Goal: Task Accomplishment & Management: Manage account settings

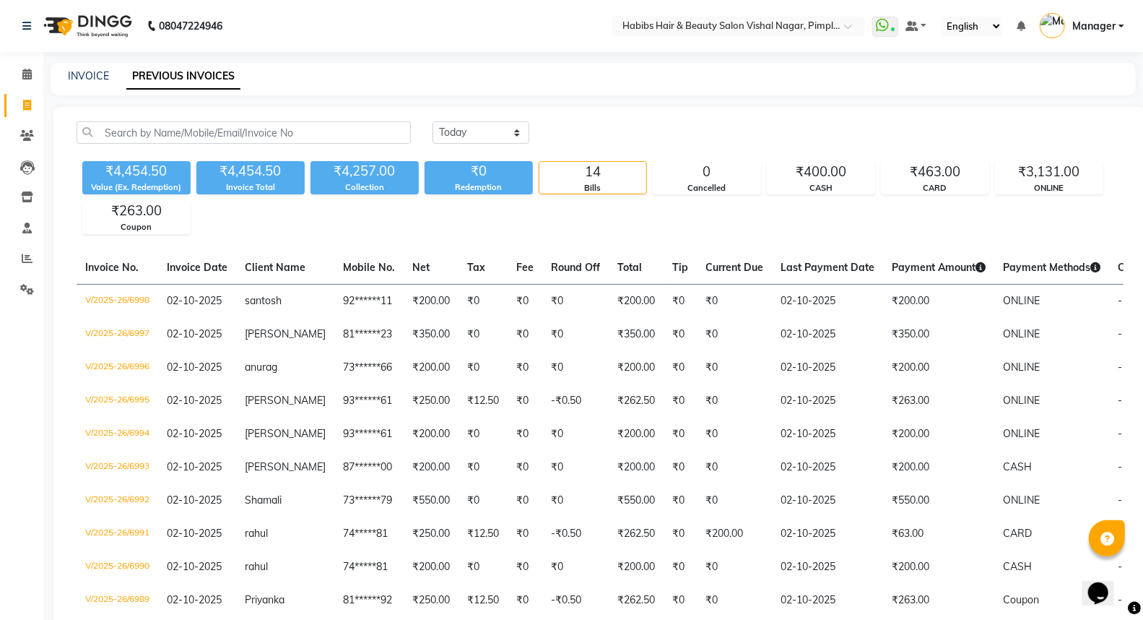
click at [113, 17] on img at bounding box center [86, 26] width 99 height 40
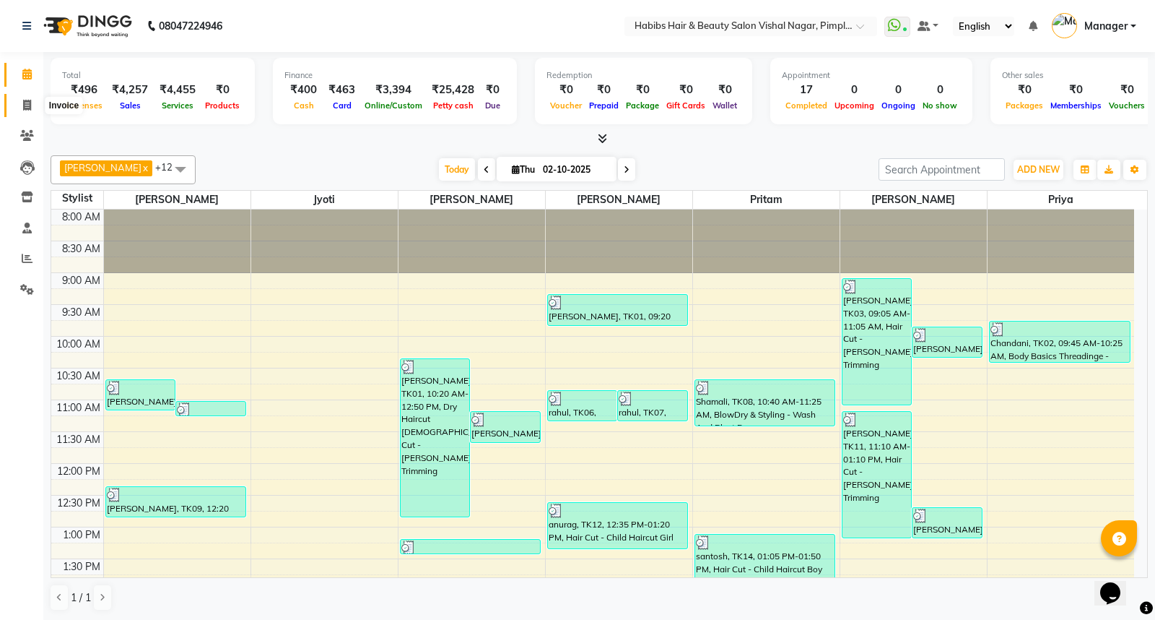
click at [27, 103] on icon at bounding box center [27, 105] width 8 height 11
select select "service"
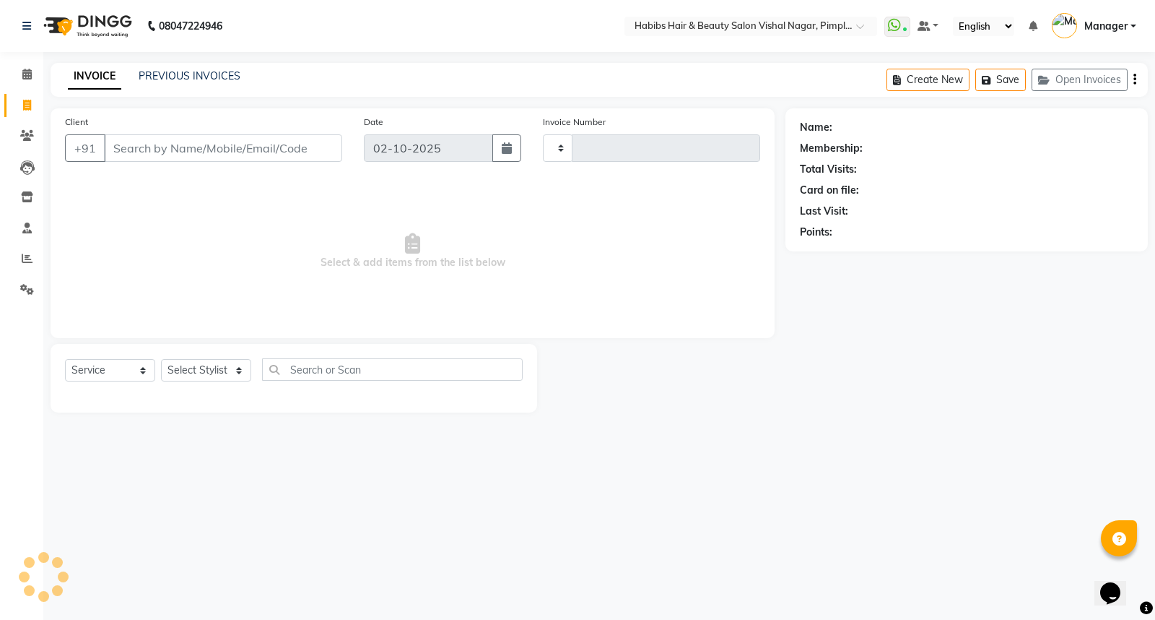
type input "6999"
select select "5725"
click at [215, 71] on link "PREVIOUS INVOICES" at bounding box center [190, 75] width 102 height 13
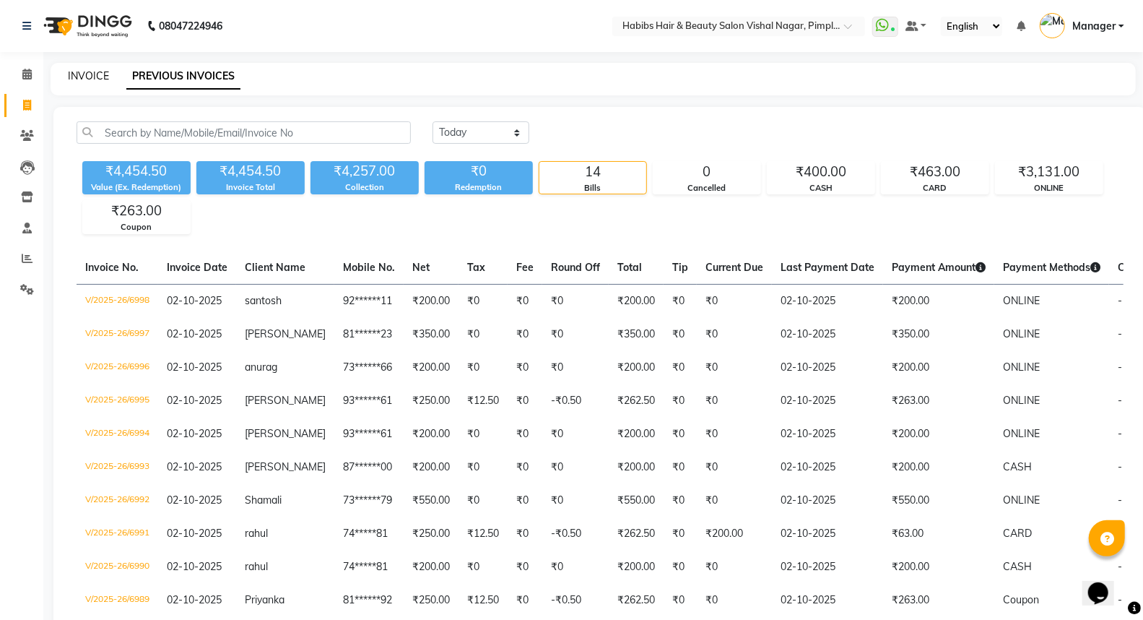
click at [100, 73] on link "INVOICE" at bounding box center [88, 75] width 41 height 13
select select "5725"
select select "service"
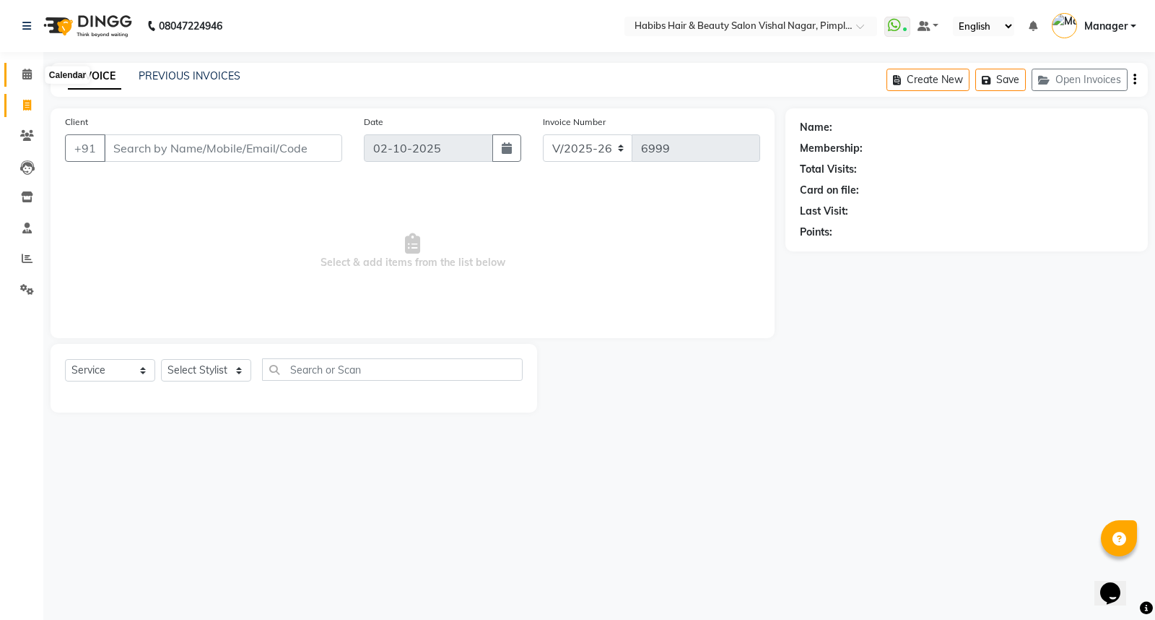
click at [25, 76] on icon at bounding box center [26, 74] width 9 height 11
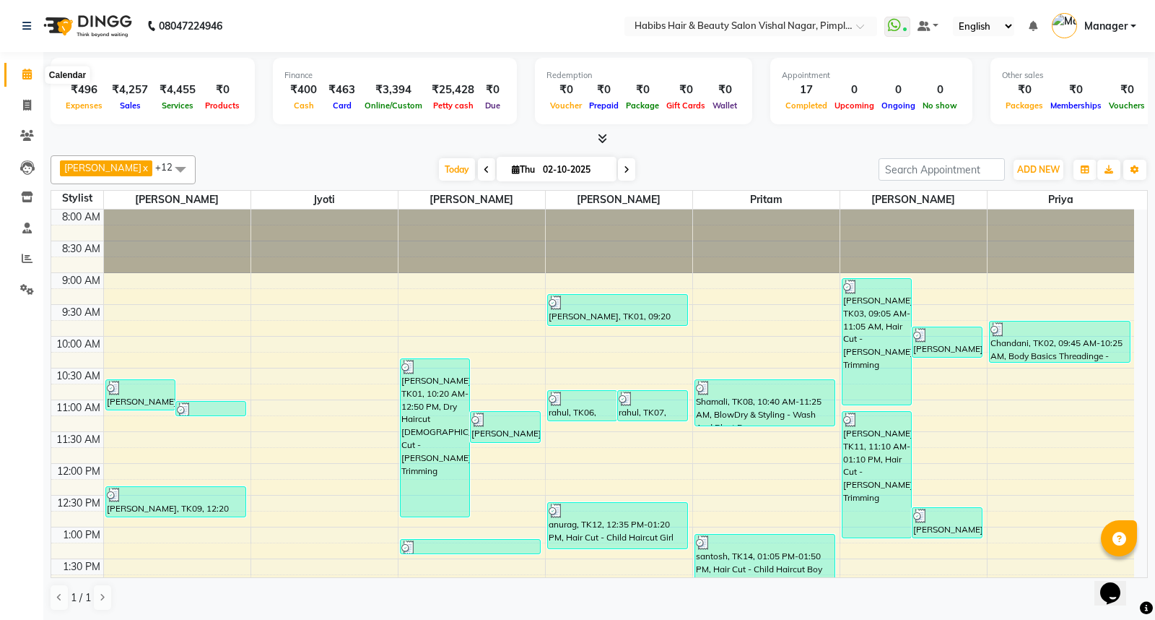
click at [26, 78] on icon at bounding box center [26, 74] width 9 height 11
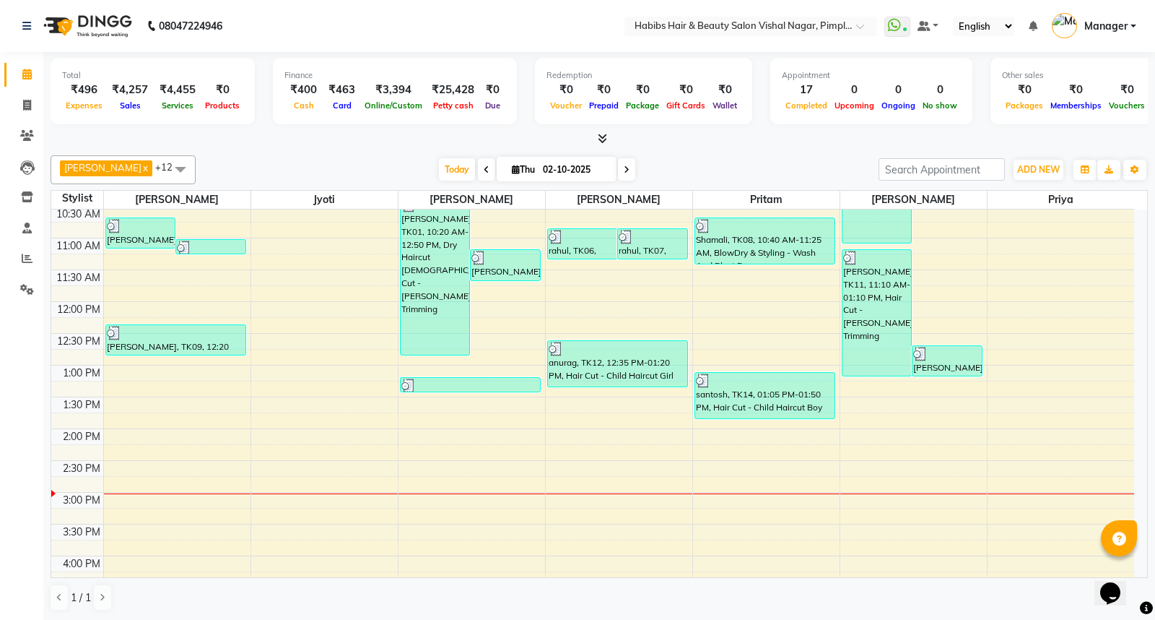
scroll to position [160, 0]
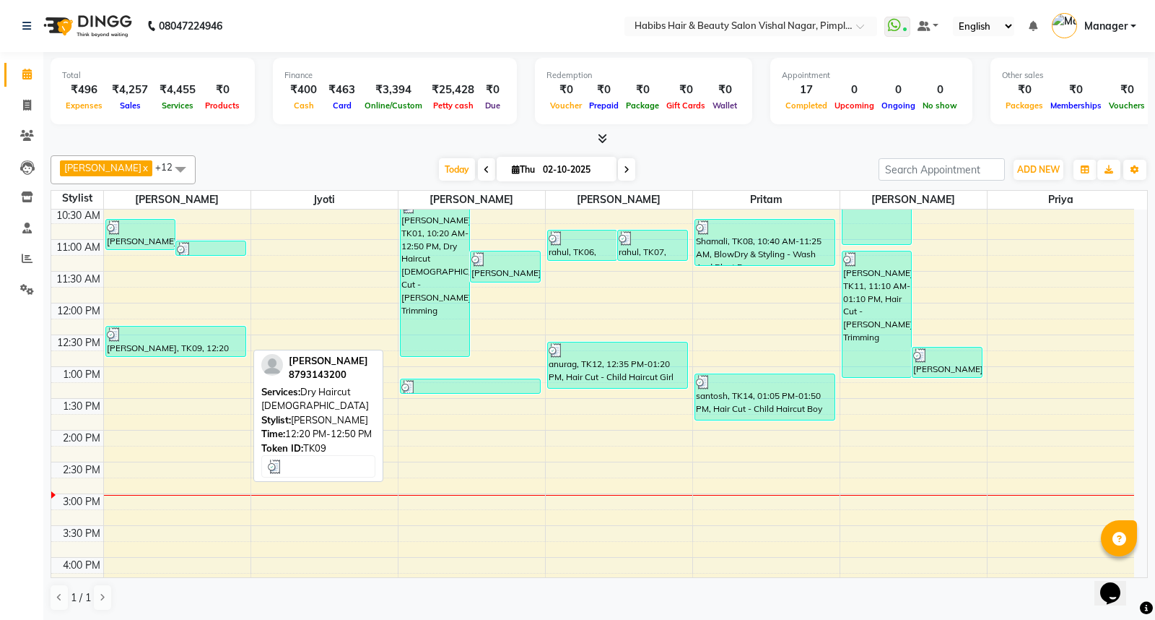
click at [212, 344] on div "[PERSON_NAME], TK09, 12:20 PM-12:50 PM, Dry Haircut [DEMOGRAPHIC_DATA]" at bounding box center [176, 341] width 140 height 30
select select "3"
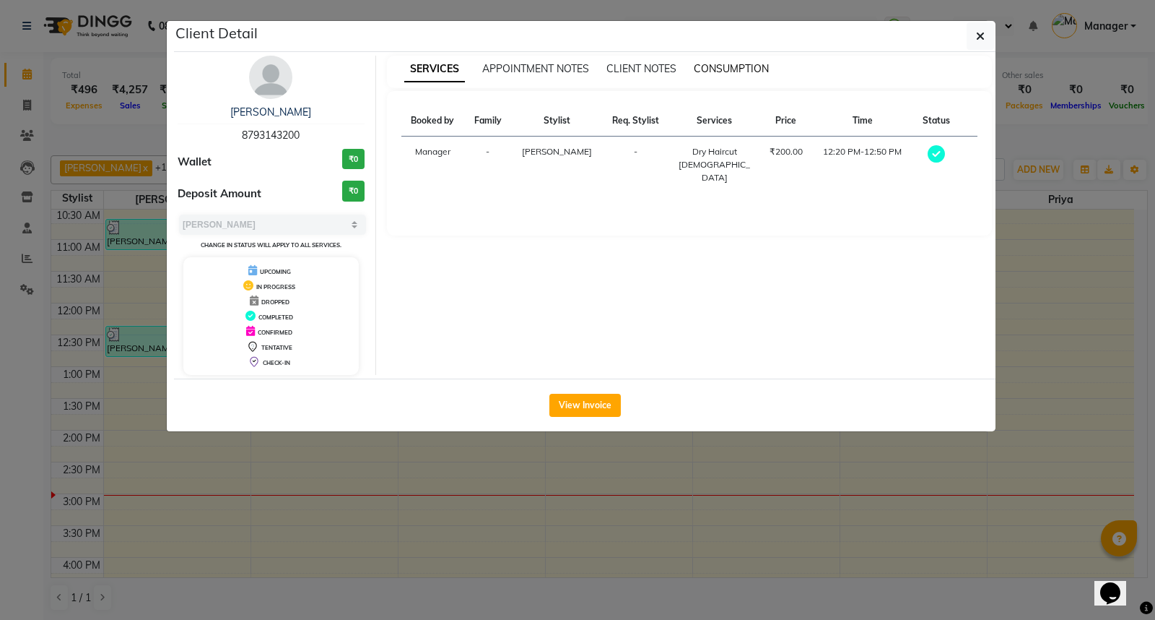
click at [736, 68] on span "CONSUMPTION" at bounding box center [731, 68] width 75 height 13
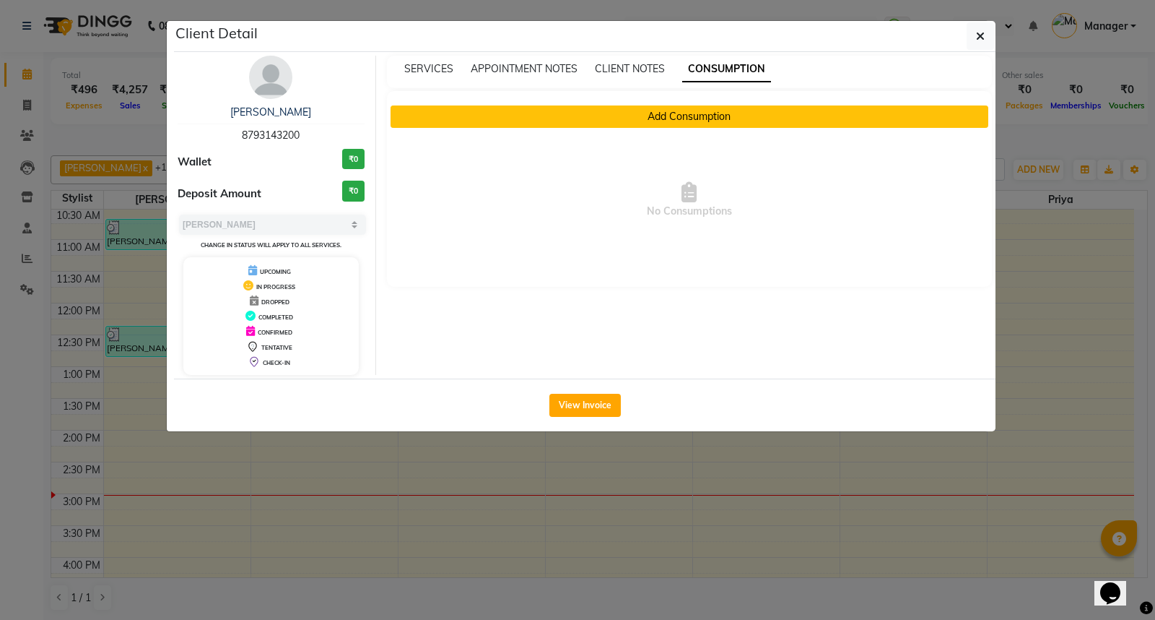
click at [716, 112] on button "Add Consumption" at bounding box center [690, 116] width 599 height 22
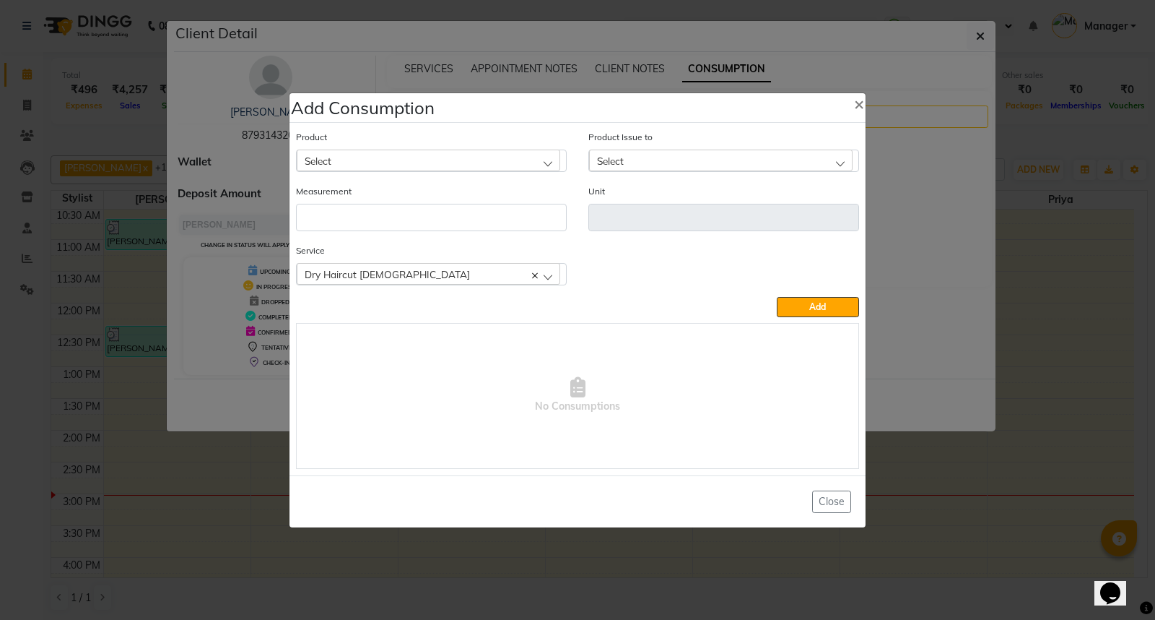
click at [544, 157] on div "Select" at bounding box center [429, 160] width 264 height 22
type input "app"
click at [457, 229] on li "Appron cutting sheets" at bounding box center [431, 223] width 269 height 30
type input "pcs"
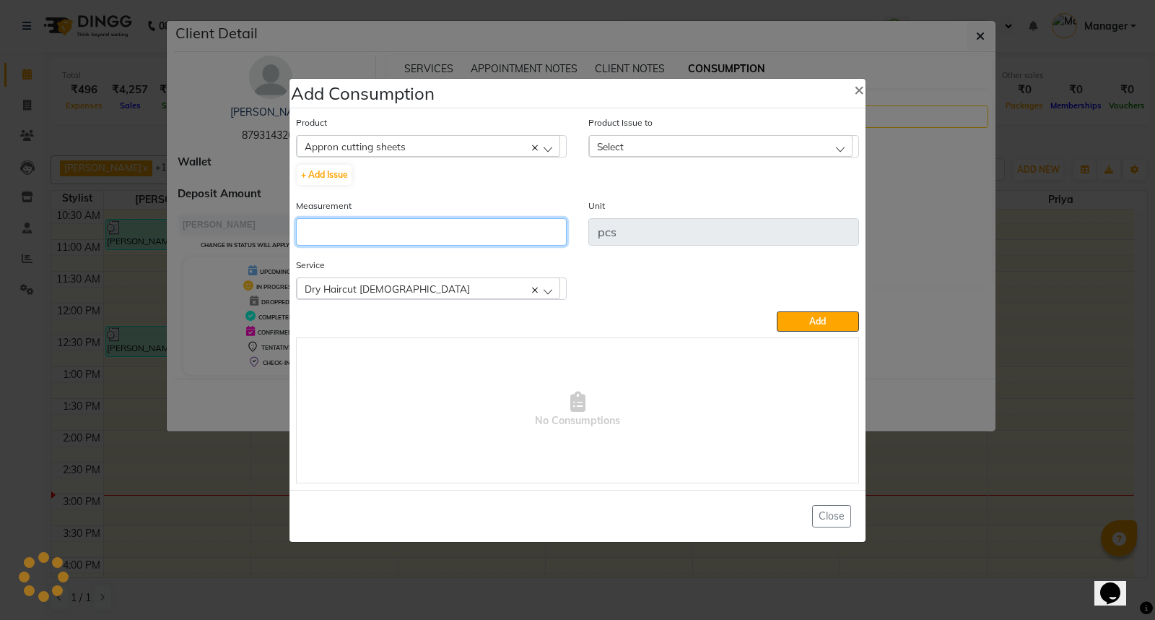
click at [457, 229] on input "number" at bounding box center [431, 231] width 271 height 27
type input "1"
click at [723, 139] on div "Select" at bounding box center [721, 146] width 264 height 22
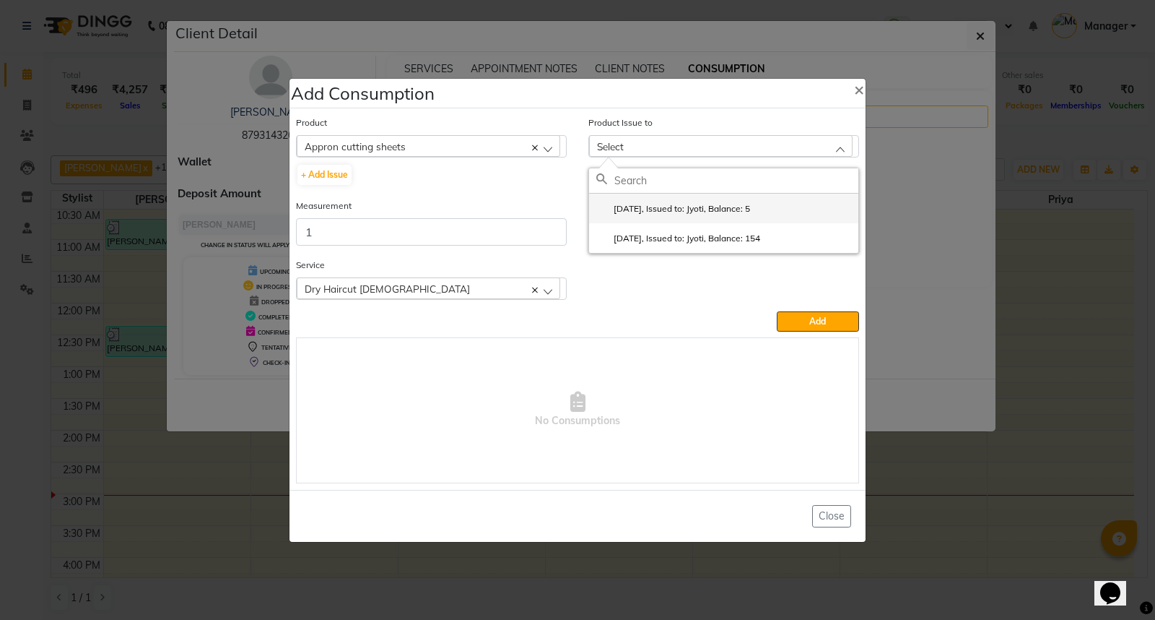
click at [739, 208] on label "2025-09-21, Issued to: Jyoti, Balance: 5" at bounding box center [673, 208] width 154 height 13
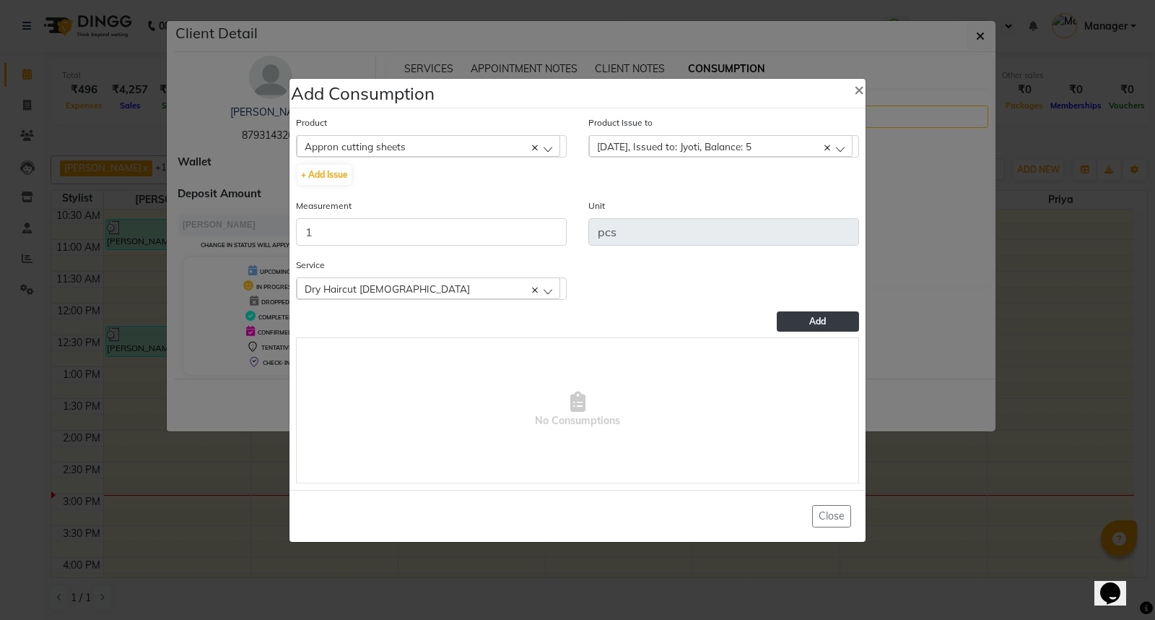
click at [799, 326] on button "Add" at bounding box center [818, 321] width 82 height 20
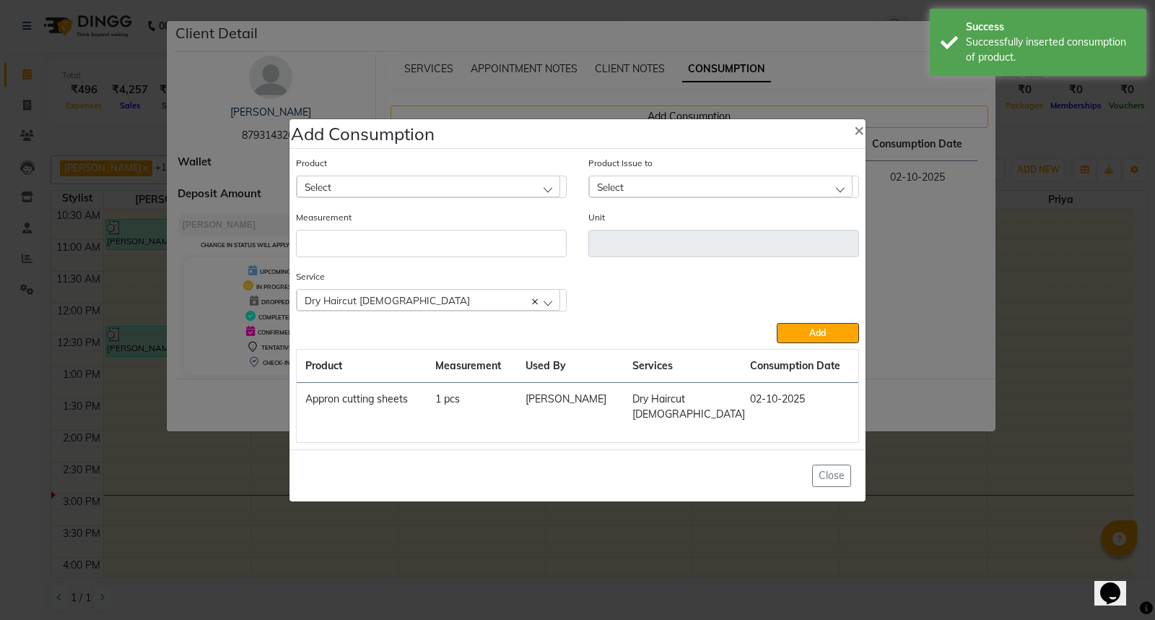
click at [923, 459] on ngb-modal-window "Add Consumption × Product Select 0-77 IGORA Product Issue to Select 2025-09-21,…" at bounding box center [577, 310] width 1155 height 620
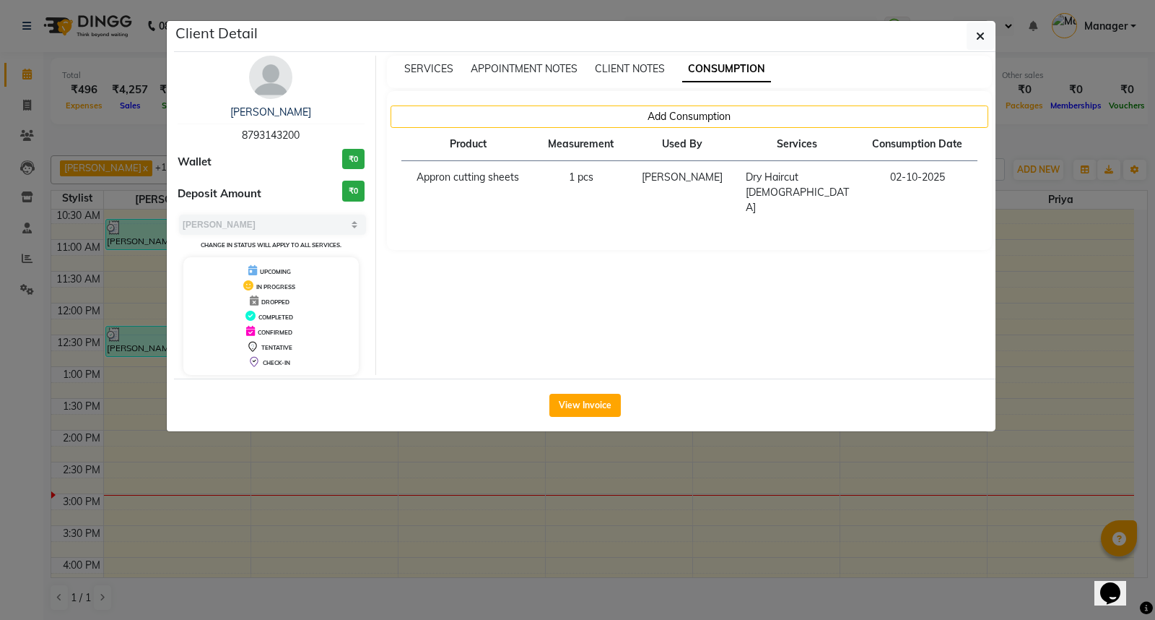
click at [826, 473] on ngb-modal-window "Client Detail arnav 8793143200 Wallet ₹0 Deposit Amount ₹0 Select MARK DONE UPC…" at bounding box center [577, 310] width 1155 height 620
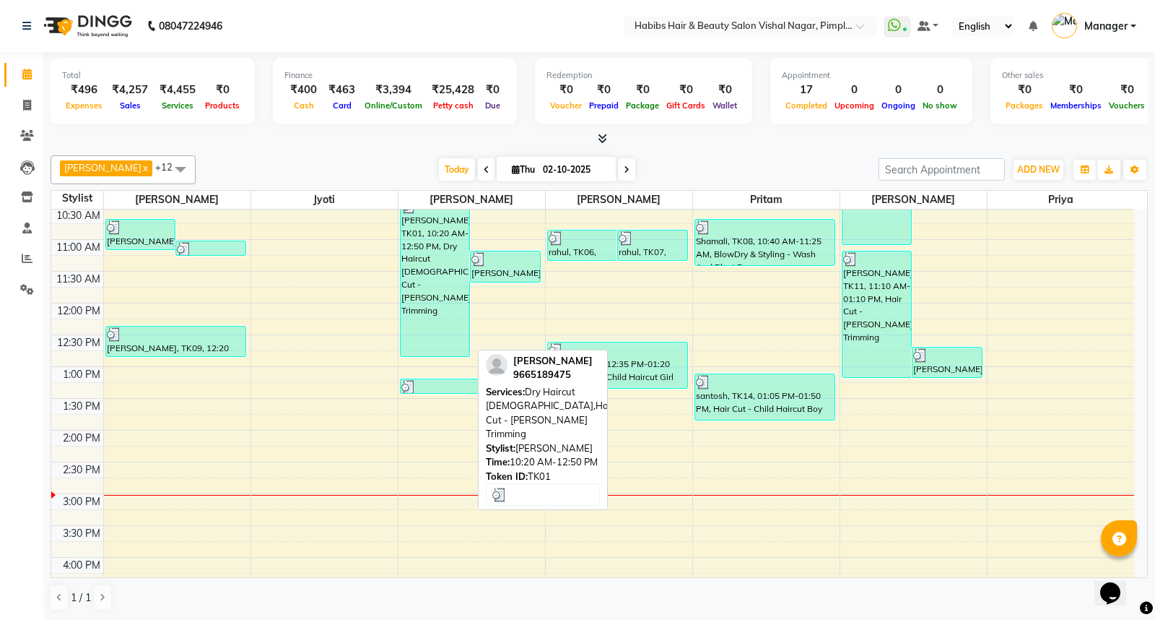
click at [422, 307] on div "[PERSON_NAME], TK01, 10:20 AM-12:50 PM, Dry Haircut [DEMOGRAPHIC_DATA],Hair Cut…" at bounding box center [435, 277] width 69 height 157
select select "3"
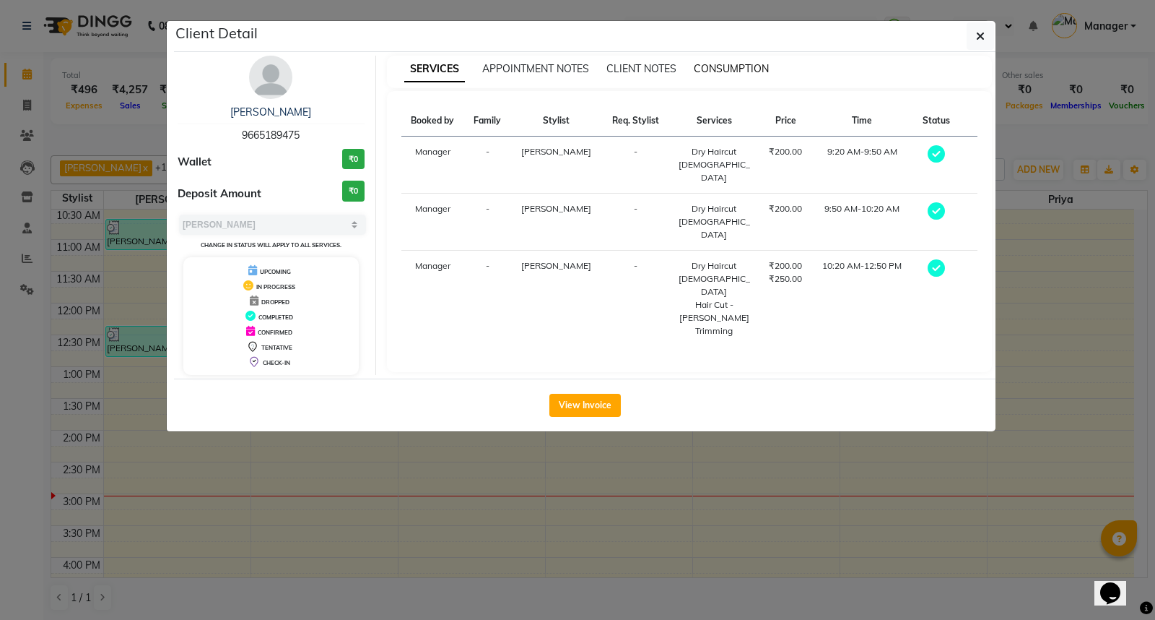
click at [742, 66] on span "CONSUMPTION" at bounding box center [731, 68] width 75 height 13
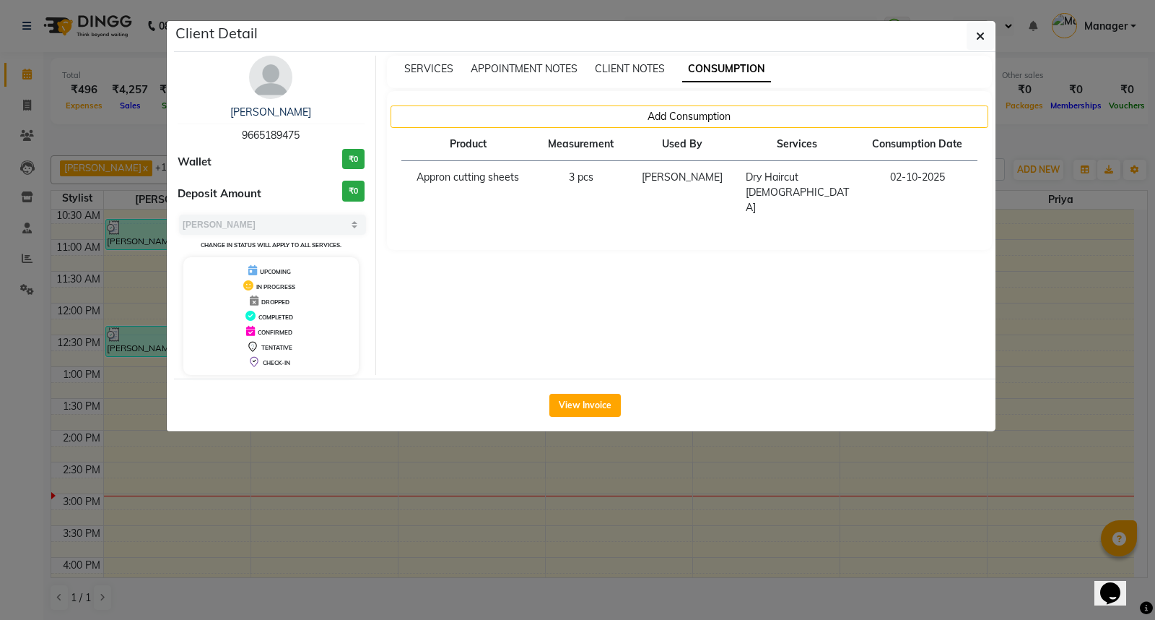
click at [806, 464] on ngb-modal-window "Client Detail pulkit 9665189475 Wallet ₹0 Deposit Amount ₹0 Select MARK DONE UP…" at bounding box center [577, 310] width 1155 height 620
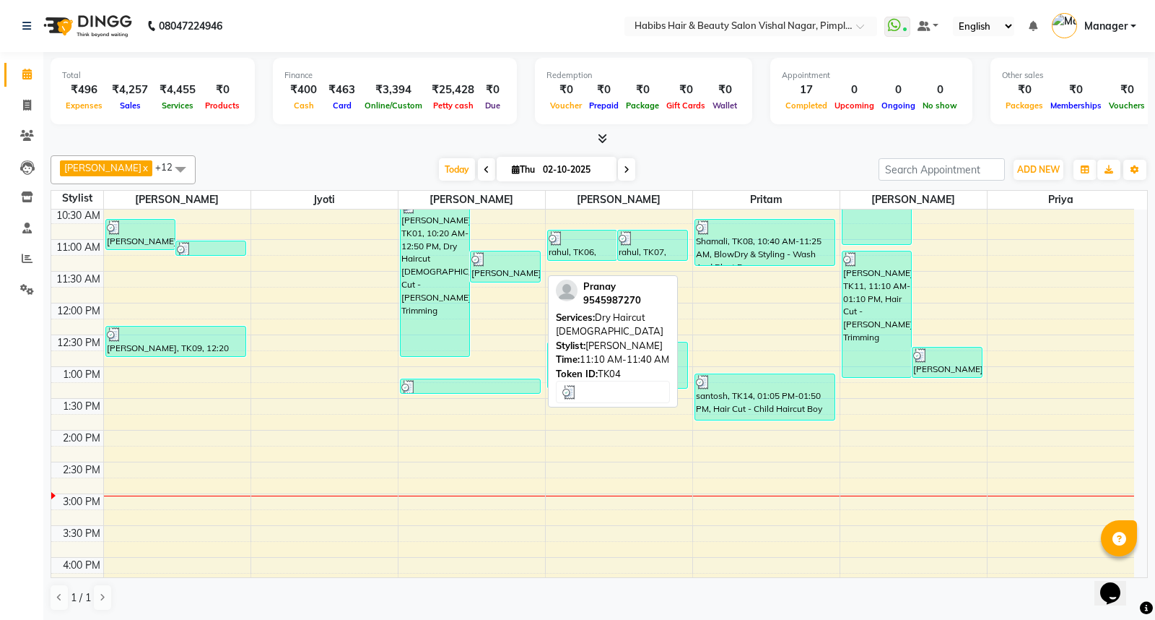
click at [495, 262] on div at bounding box center [505, 259] width 68 height 14
select select "3"
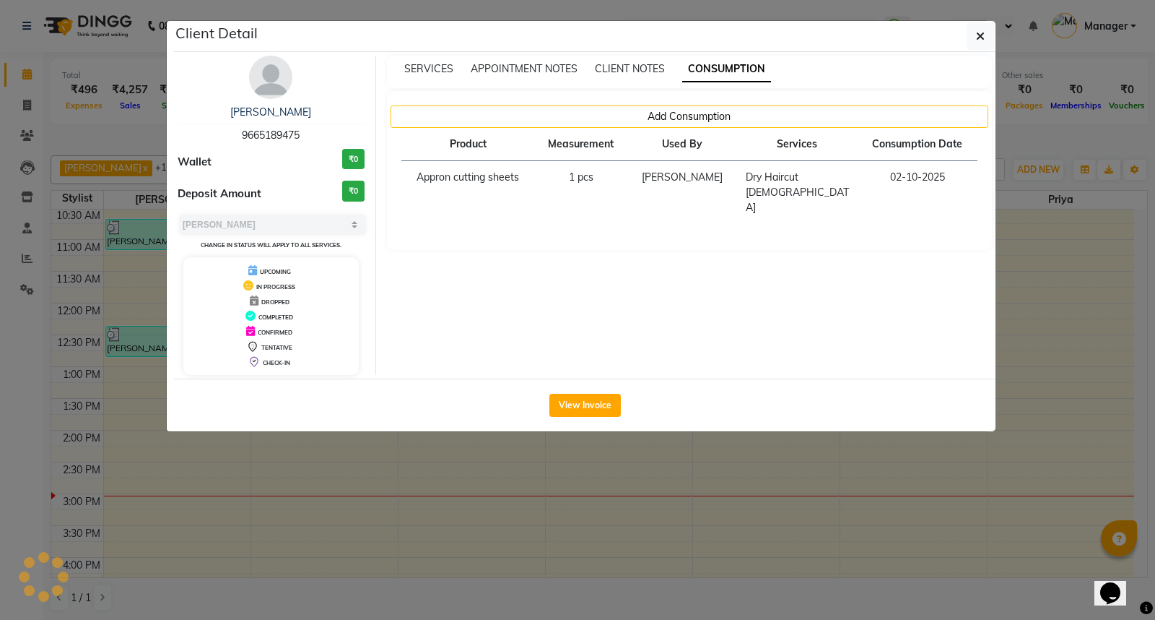
click at [747, 70] on span "CONSUMPTION" at bounding box center [726, 69] width 89 height 26
click at [696, 504] on ngb-modal-window "Client Detail Pranay 9545987270 Wallet ₹0 Deposit Amount ₹0 Select MARK DONE UP…" at bounding box center [577, 310] width 1155 height 620
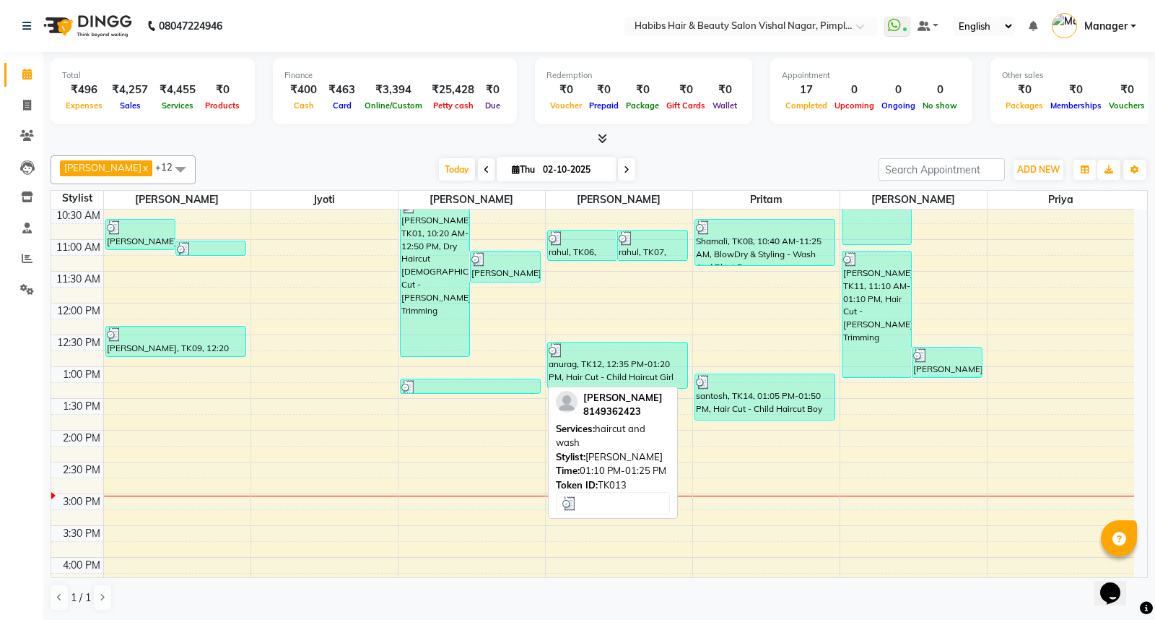
click at [455, 386] on div at bounding box center [470, 387] width 139 height 14
select select "3"
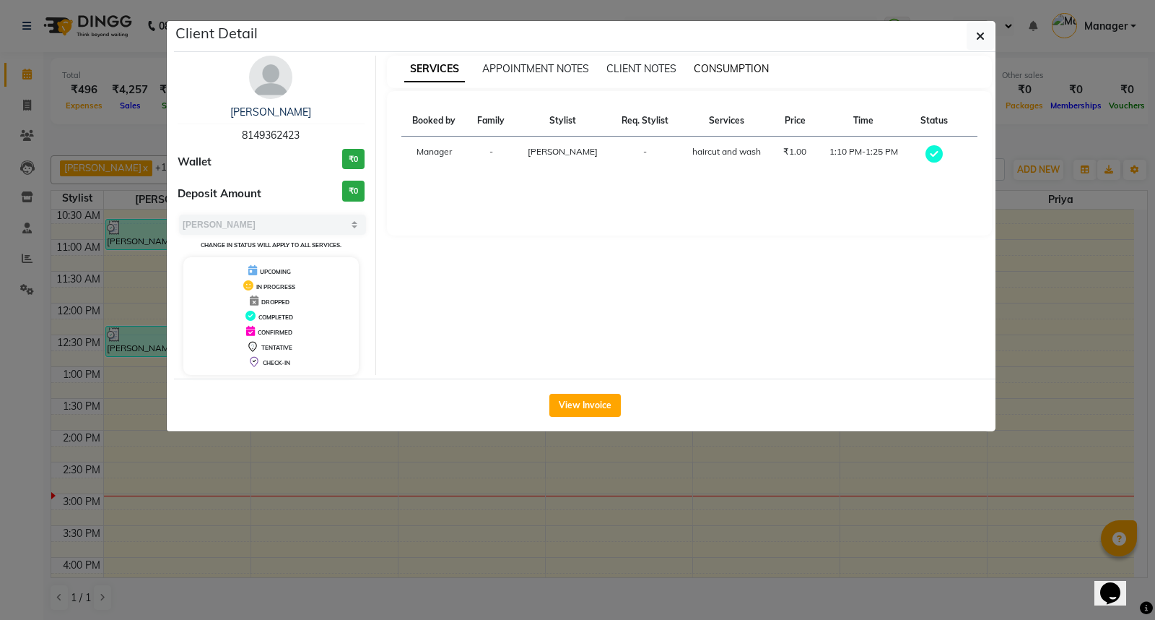
click at [723, 69] on span "CONSUMPTION" at bounding box center [731, 68] width 75 height 13
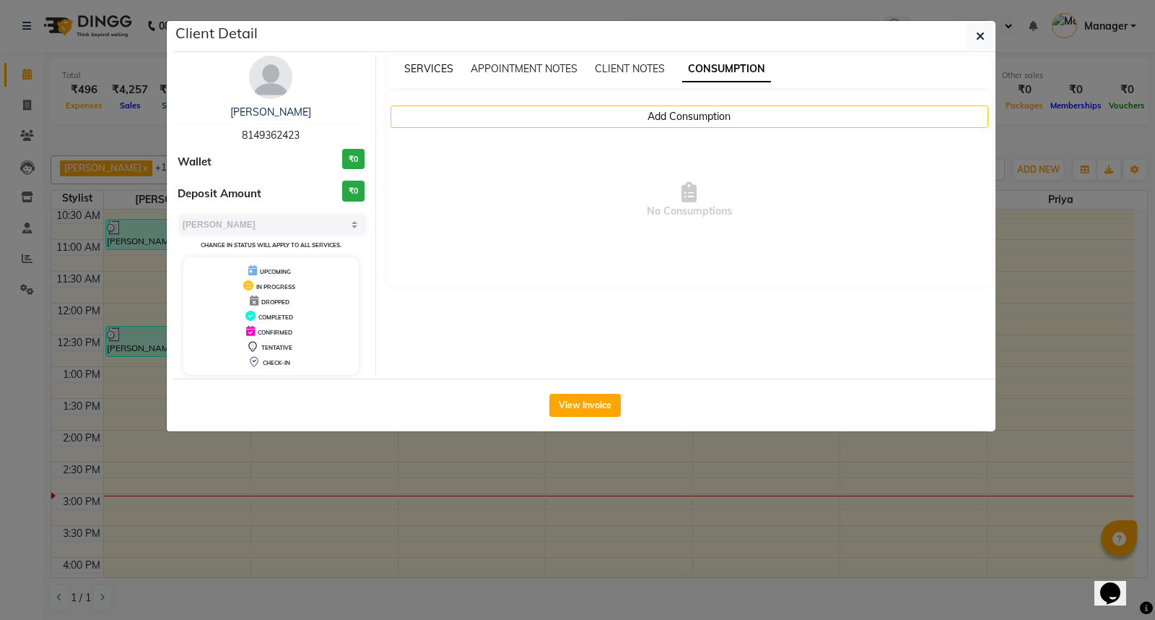
click at [424, 70] on span "SERVICES" at bounding box center [428, 68] width 49 height 13
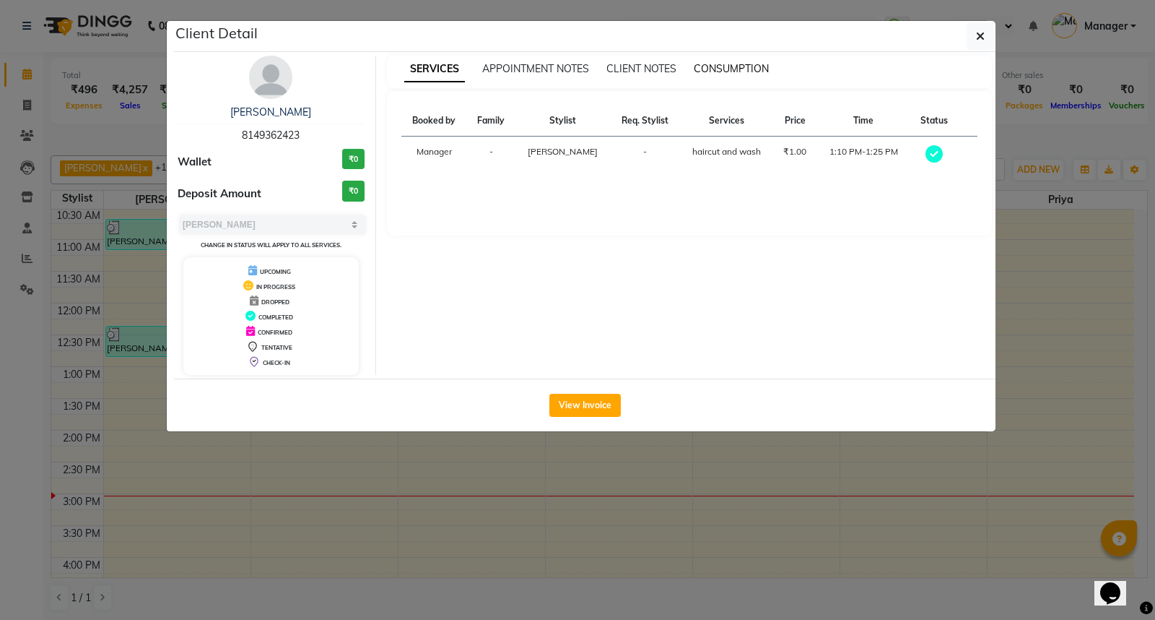
click at [744, 67] on span "CONSUMPTION" at bounding box center [731, 68] width 75 height 13
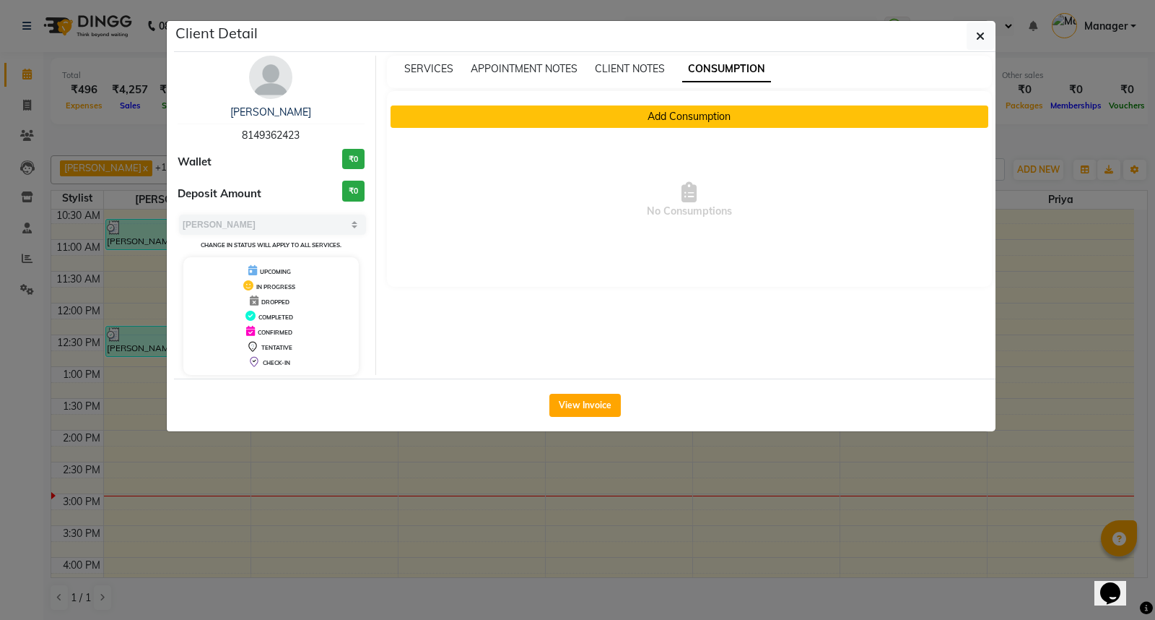
click at [720, 110] on button "Add Consumption" at bounding box center [690, 116] width 599 height 22
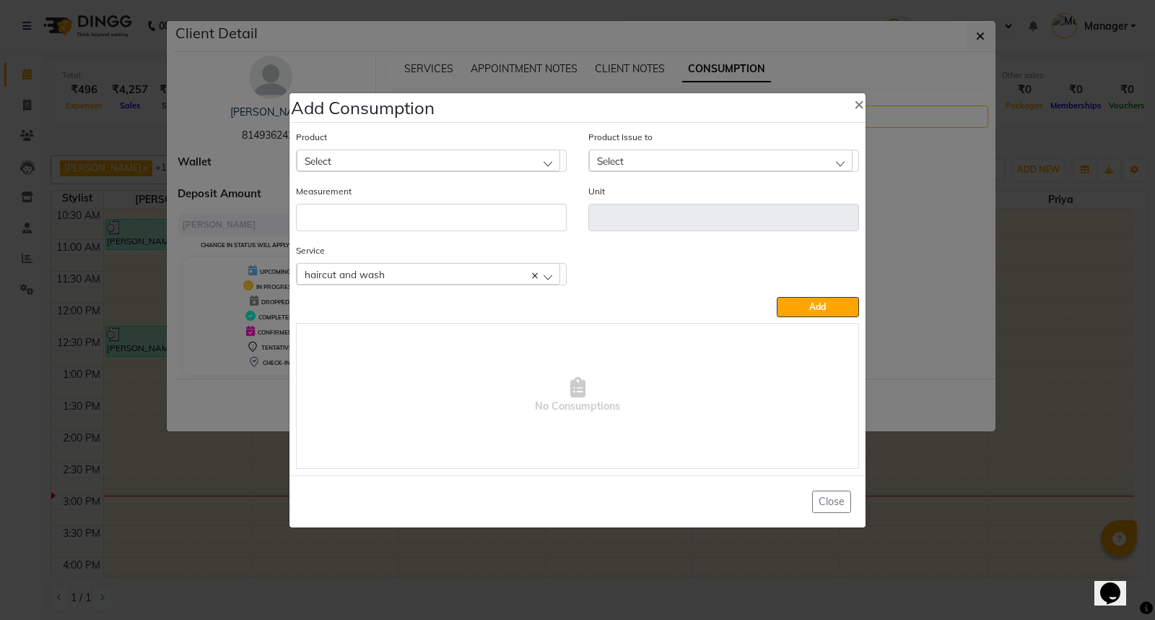
click at [508, 157] on div "Select" at bounding box center [429, 160] width 264 height 22
type input "app"
click at [471, 222] on li "Appron cutting sheets" at bounding box center [431, 223] width 269 height 30
type input "pcs"
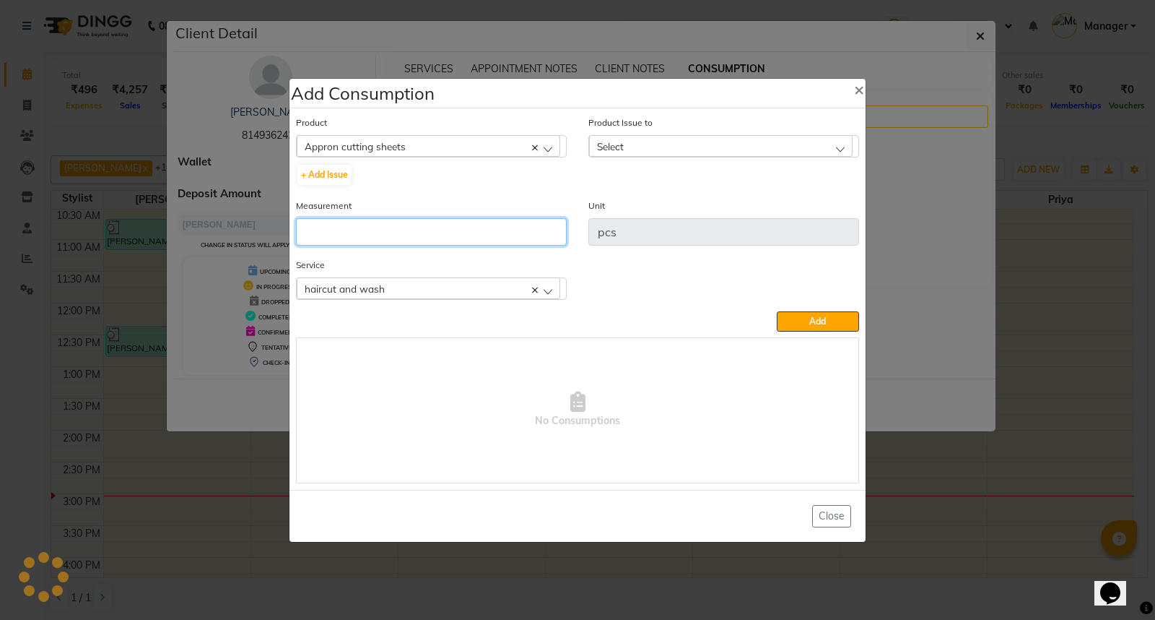
click at [471, 222] on input "number" at bounding box center [431, 231] width 271 height 27
type input "1"
click at [695, 142] on div "Select" at bounding box center [721, 146] width 264 height 22
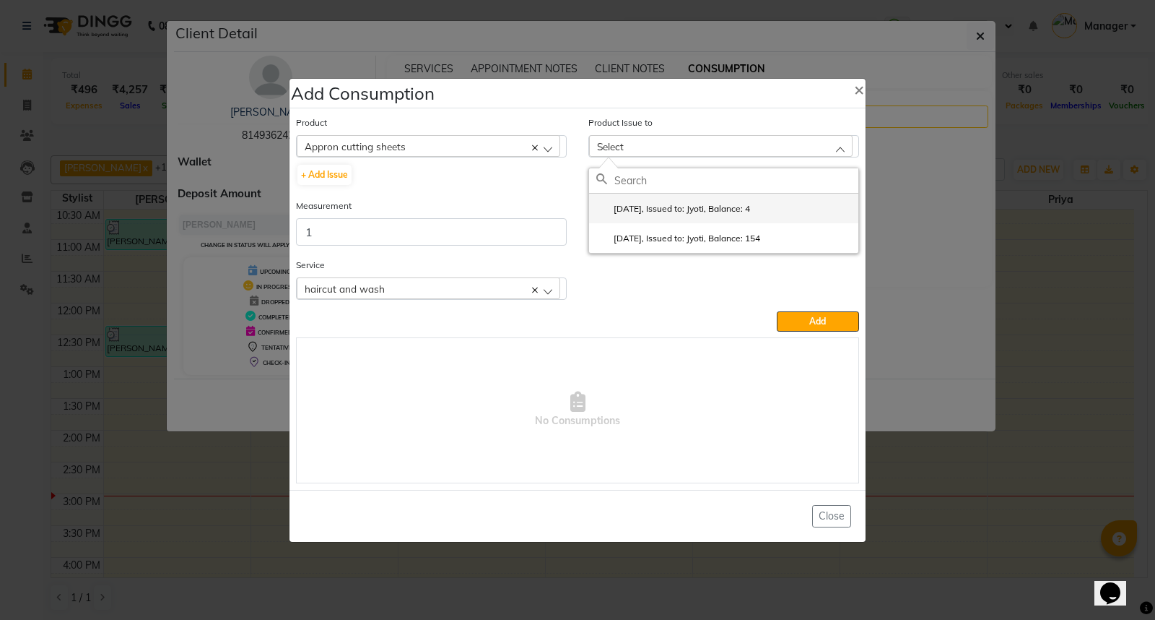
click at [747, 205] on label "2025-09-21, Issued to: Jyoti, Balance: 4" at bounding box center [673, 208] width 154 height 13
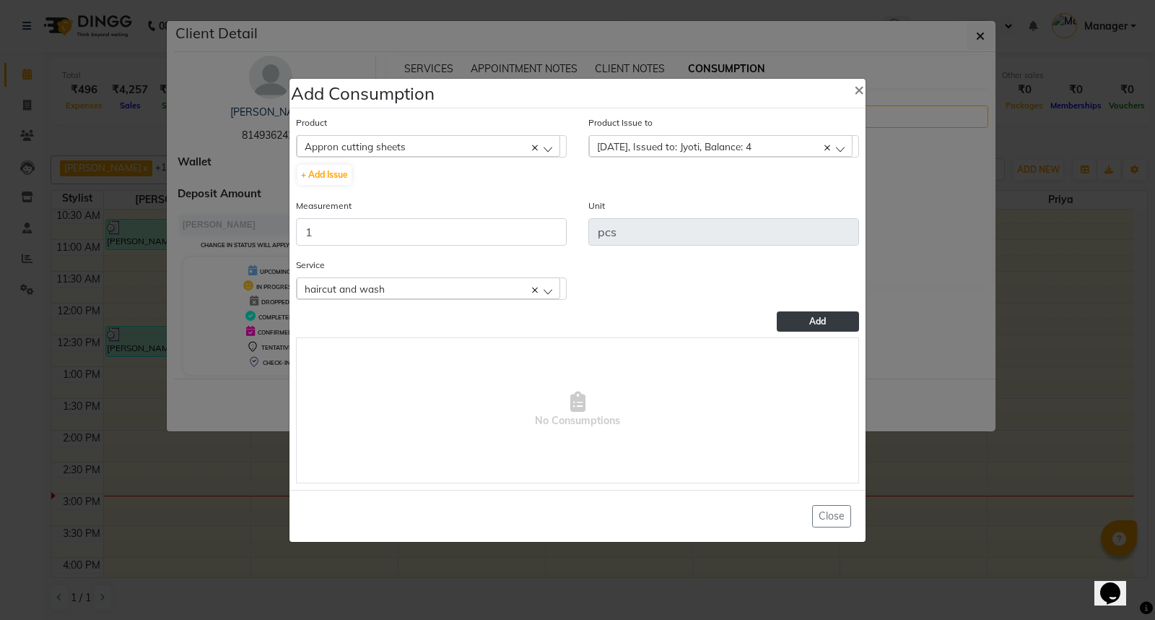
click at [835, 321] on button "Add" at bounding box center [818, 321] width 82 height 20
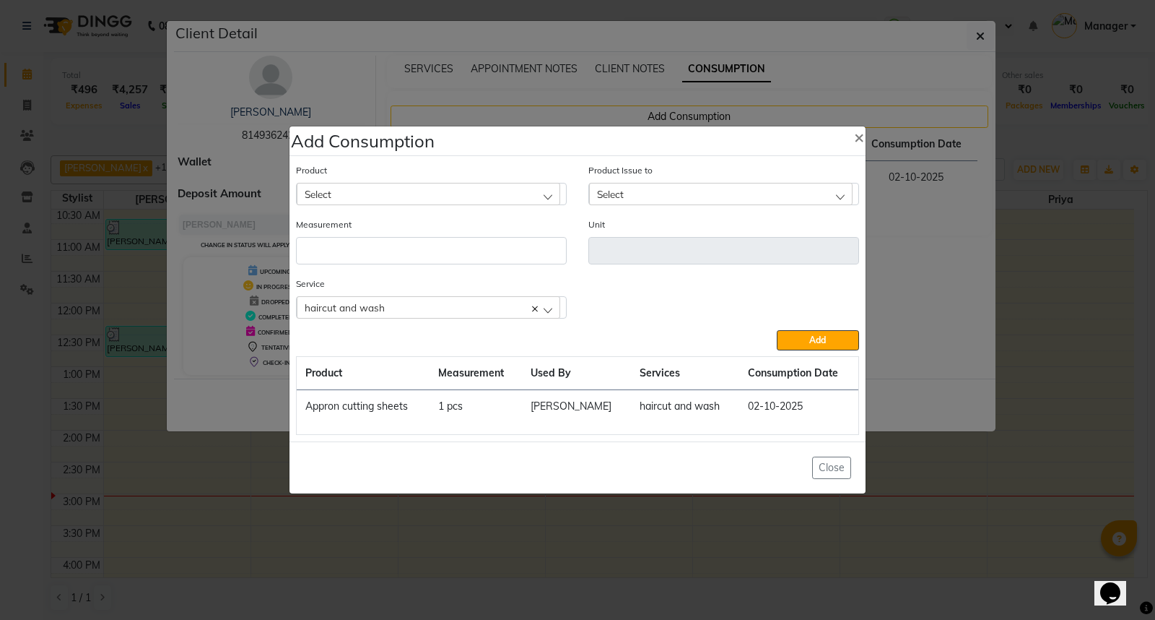
click at [383, 193] on div "Select" at bounding box center [429, 194] width 264 height 22
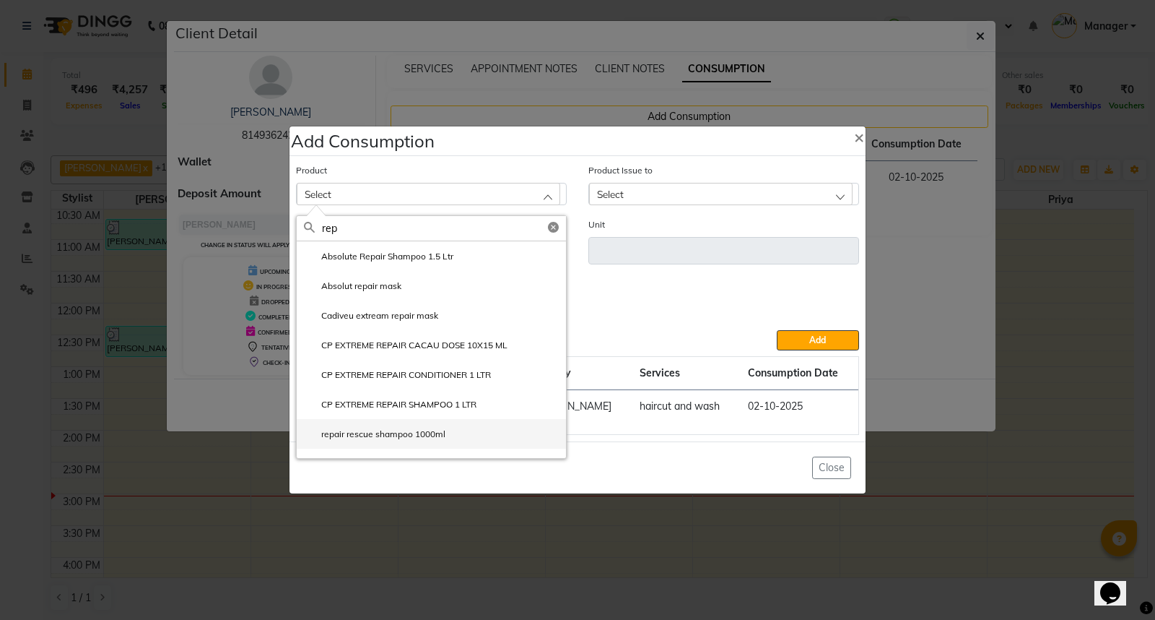
type input "rep"
click at [424, 432] on label "repair rescue shampoo 1000ml" at bounding box center [375, 433] width 142 height 13
type input "ml"
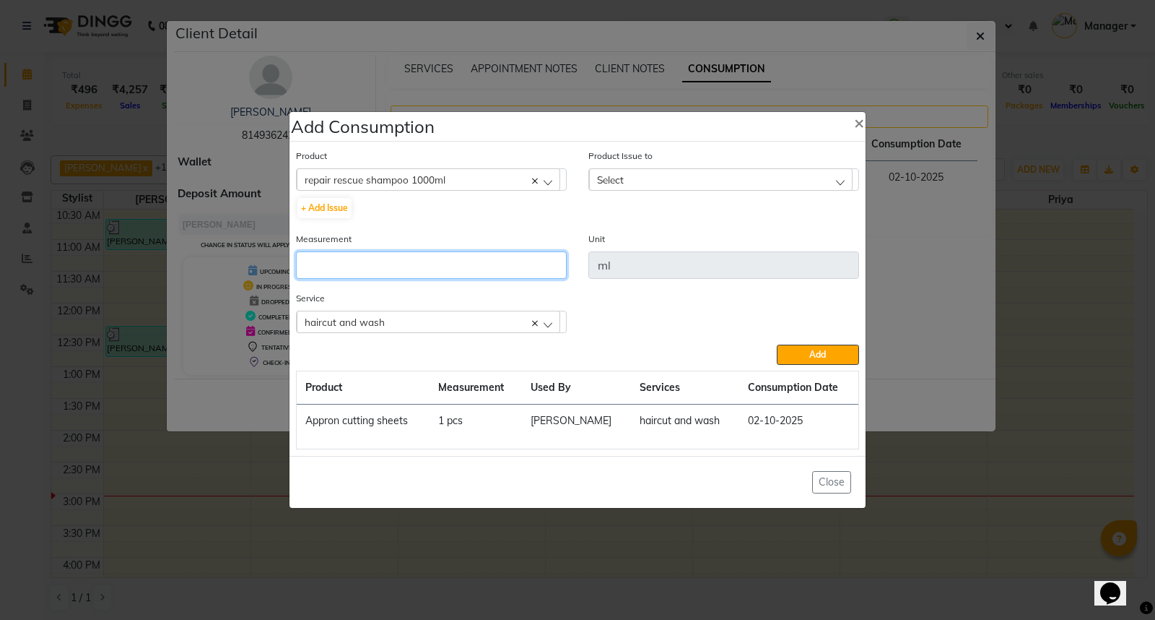
click at [393, 265] on input "number" at bounding box center [431, 264] width 271 height 27
type input "5"
click at [665, 183] on div "Select" at bounding box center [721, 179] width 264 height 22
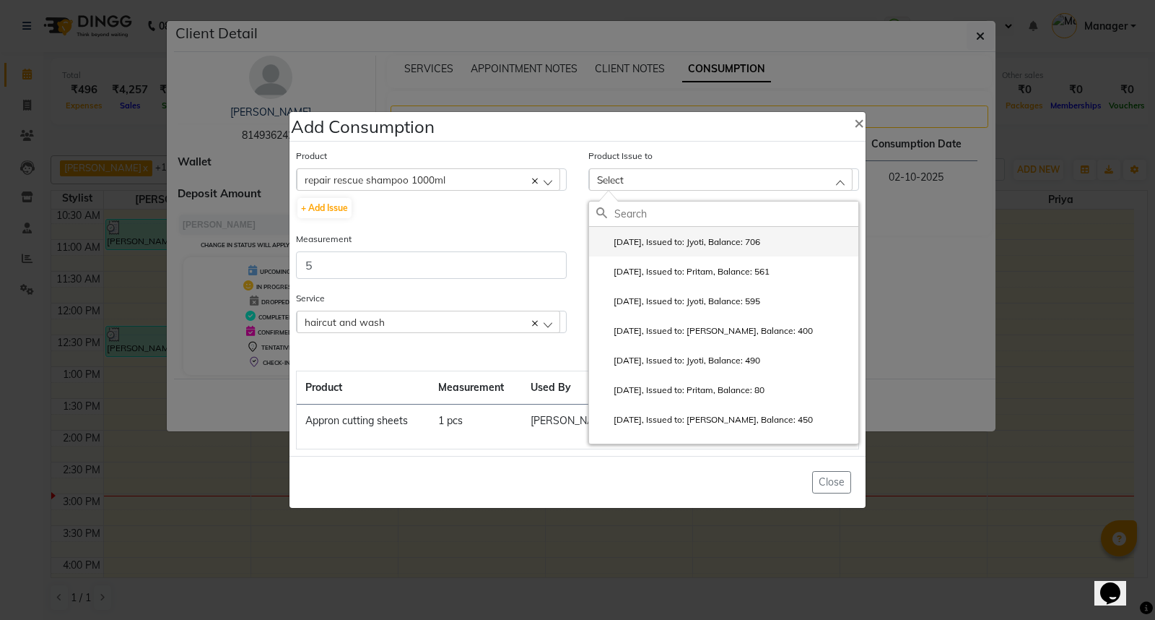
click at [703, 245] on label "2025-09-28, Issued to: Jyoti, Balance: 706" at bounding box center [678, 241] width 164 height 13
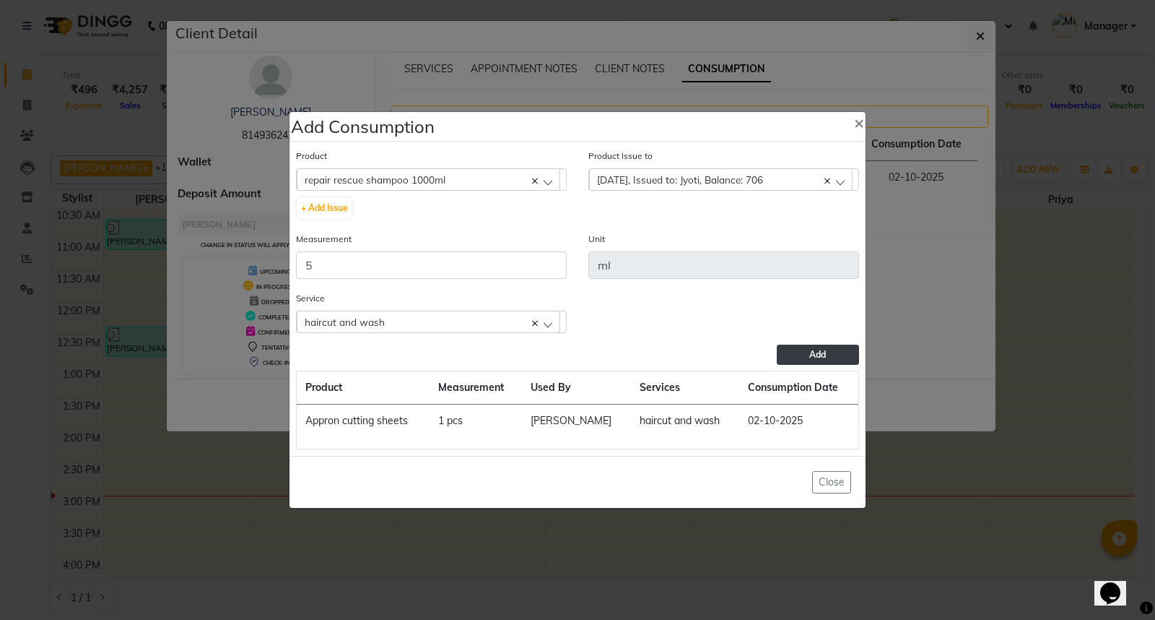
click at [805, 355] on button "Add" at bounding box center [818, 354] width 82 height 20
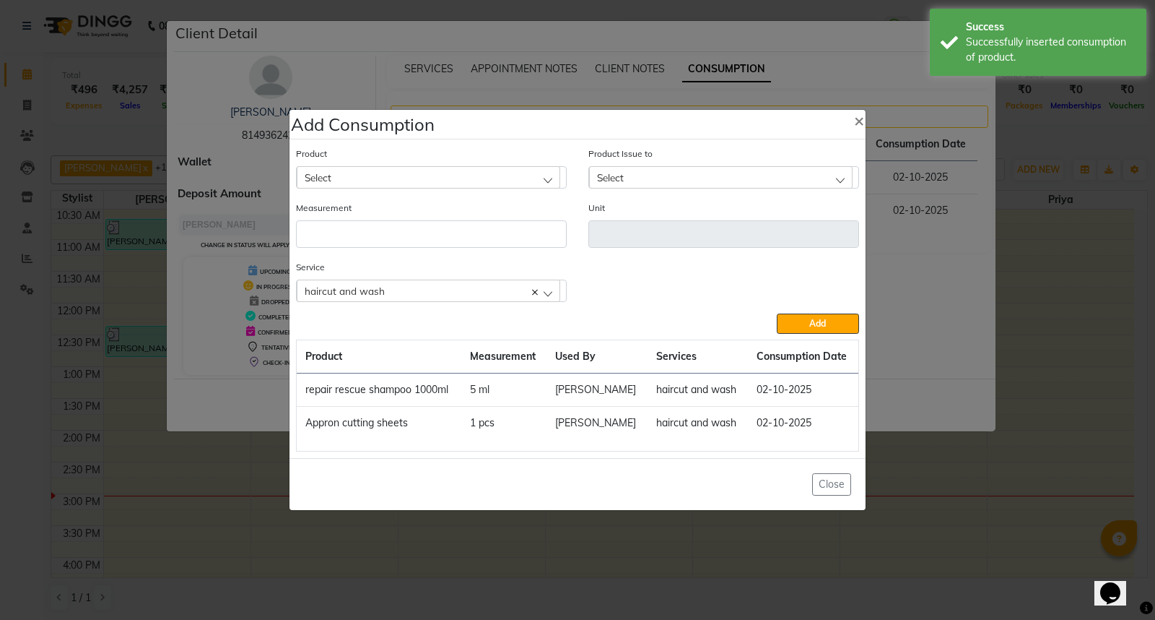
click at [410, 182] on div "Select" at bounding box center [429, 177] width 264 height 22
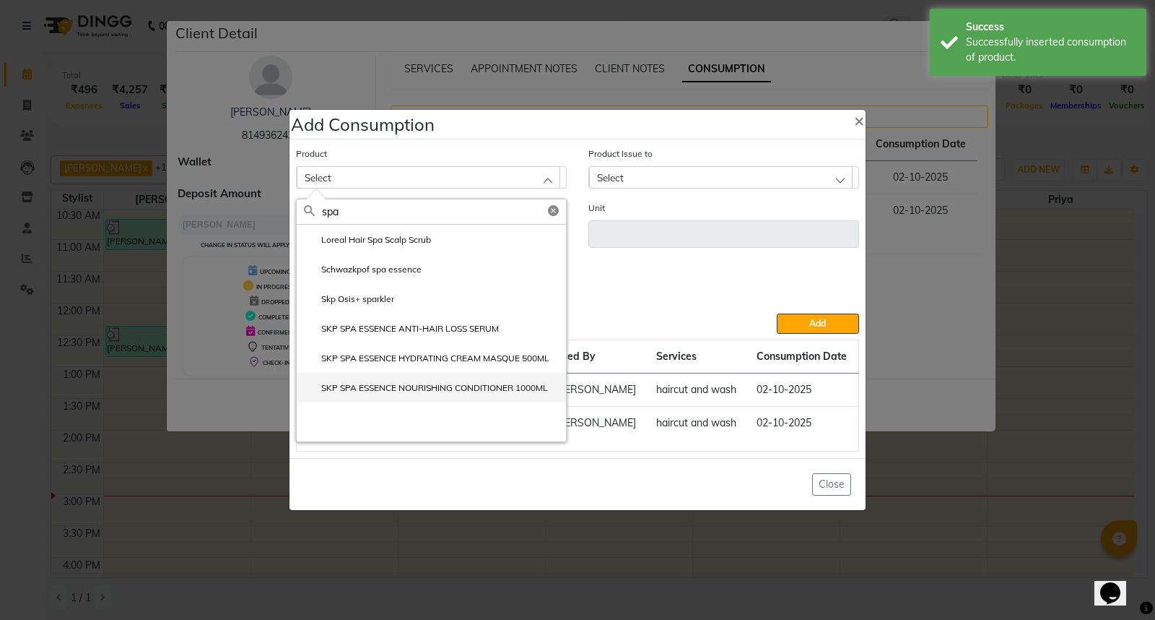
type input "spa"
click at [438, 383] on label "SKP SPA ESSENCE NOURISHING CONDITIONER 1000ML" at bounding box center [426, 387] width 244 height 13
type input "ml"
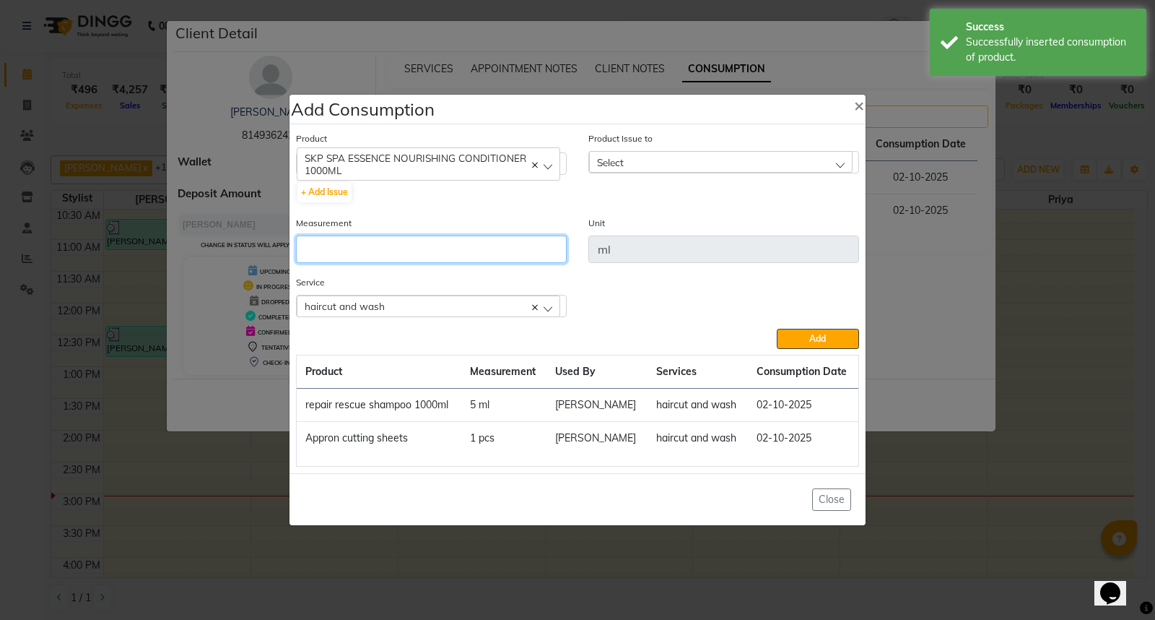
click at [387, 254] on input "number" at bounding box center [431, 248] width 271 height 27
type input "5"
click at [695, 157] on div "Select" at bounding box center [721, 162] width 264 height 22
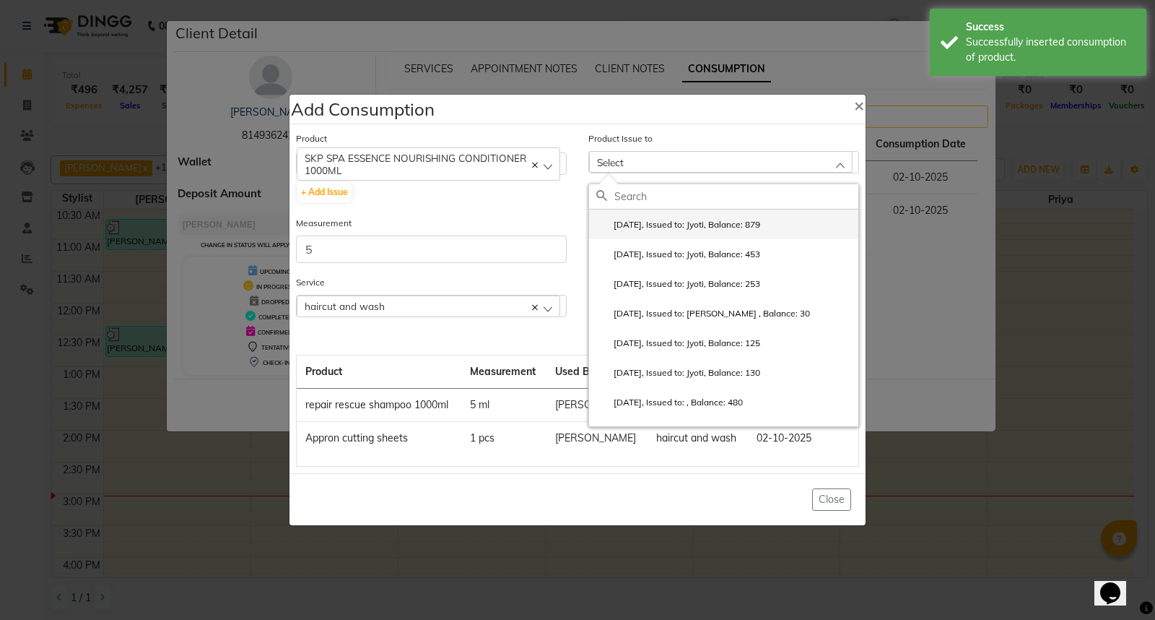
click at [760, 220] on label "2025-09-29, Issued to: Jyoti, Balance: 879" at bounding box center [678, 224] width 164 height 13
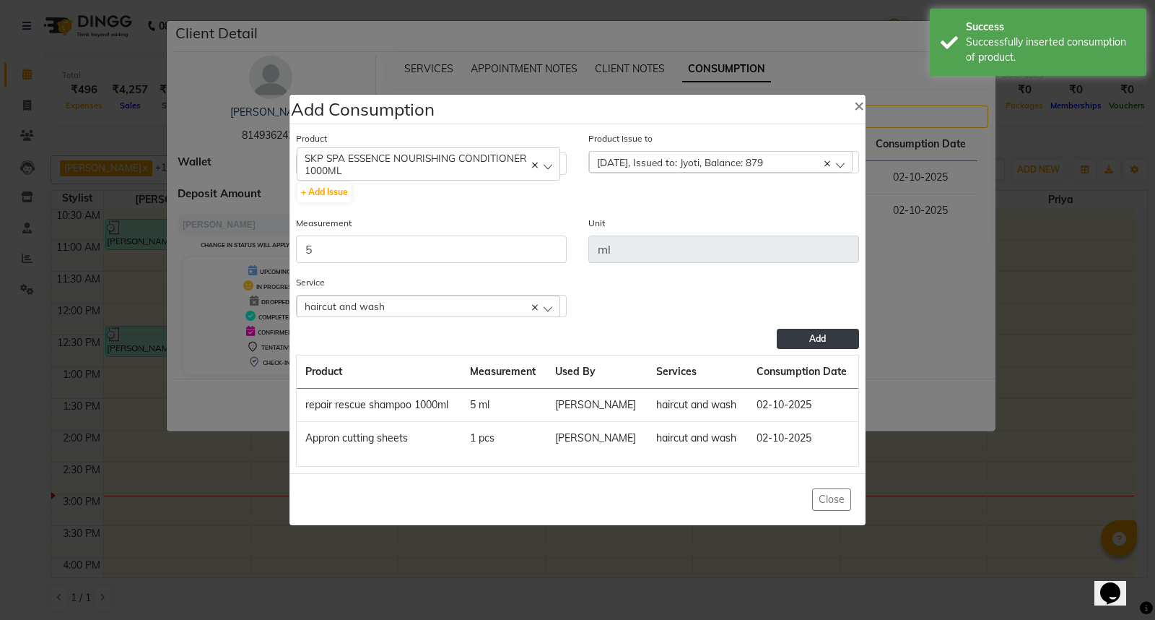
click at [833, 331] on button "Add" at bounding box center [818, 339] width 82 height 20
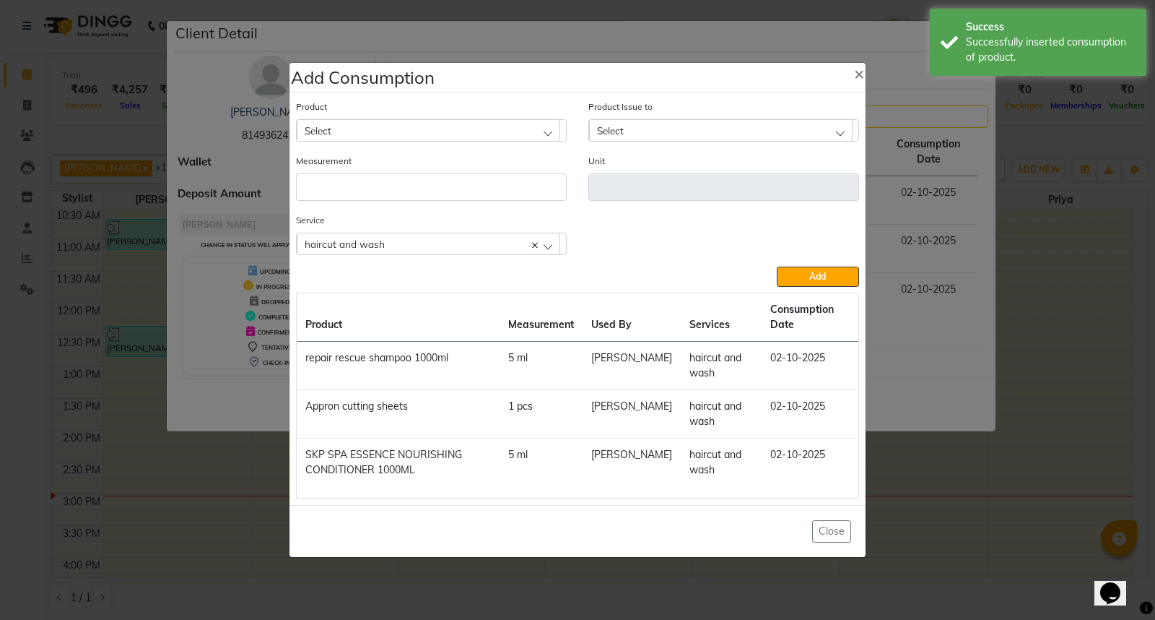
click at [435, 133] on div "Select" at bounding box center [429, 130] width 264 height 22
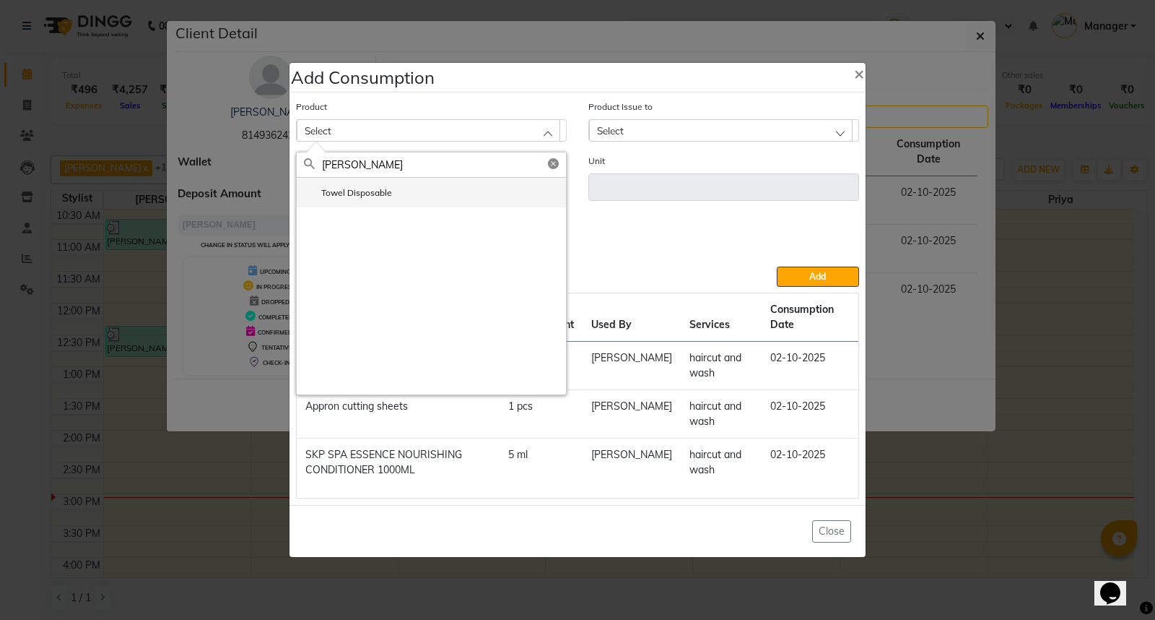
type input "[PERSON_NAME]"
click at [401, 199] on li "Towel Disposable" at bounding box center [431, 193] width 269 height 30
type input "pcs"
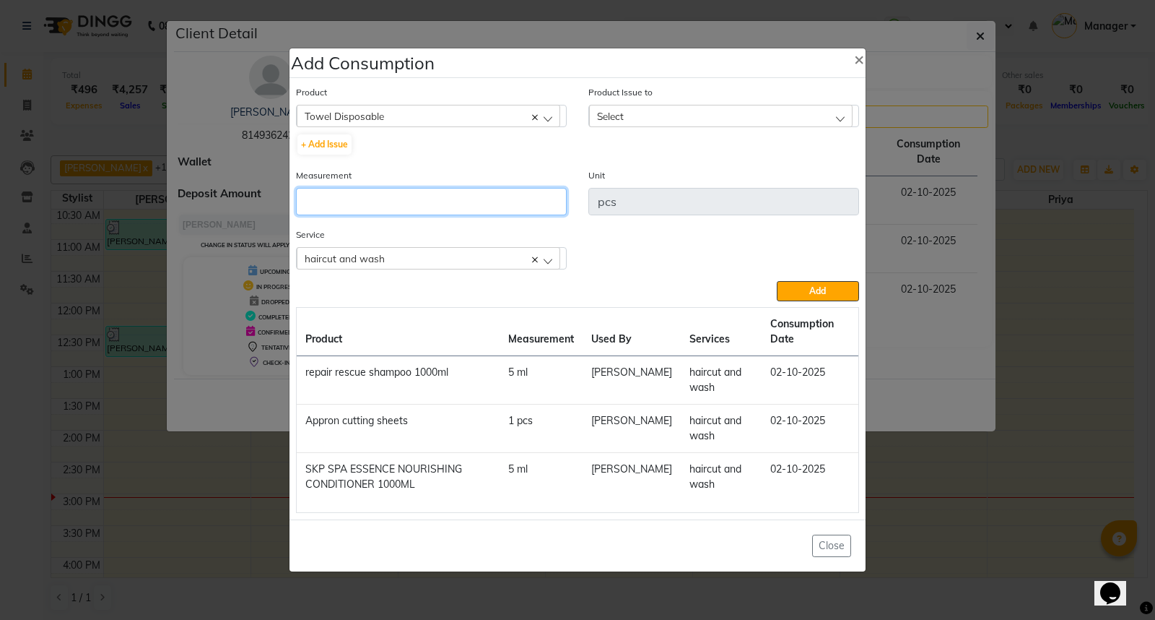
click at [401, 199] on input "number" at bounding box center [431, 201] width 271 height 27
type input "1"
click at [762, 113] on div "Select" at bounding box center [721, 116] width 264 height 22
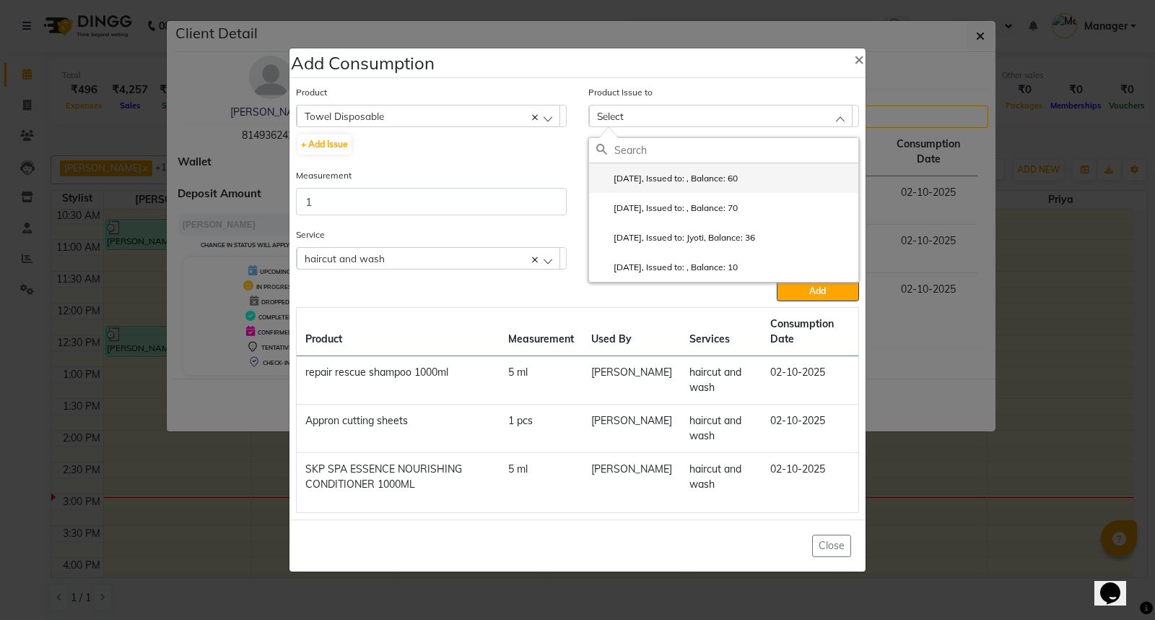
click at [807, 181] on li "2025-06-30, Issued to: , Balance: 60" at bounding box center [723, 178] width 269 height 30
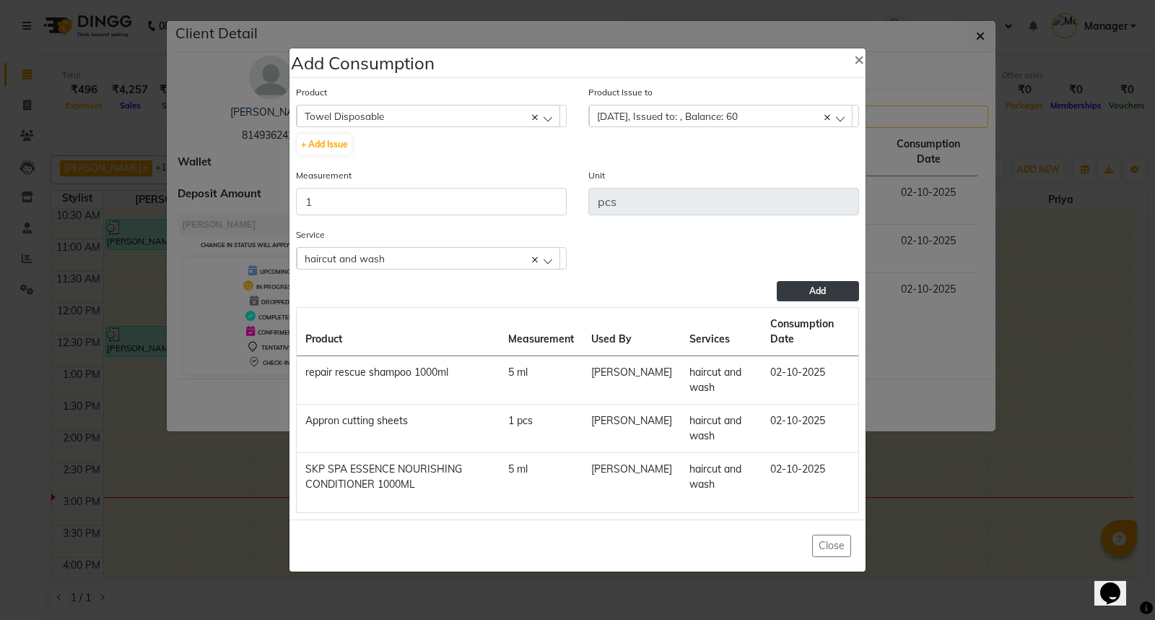
click at [824, 284] on button "Add" at bounding box center [818, 291] width 82 height 20
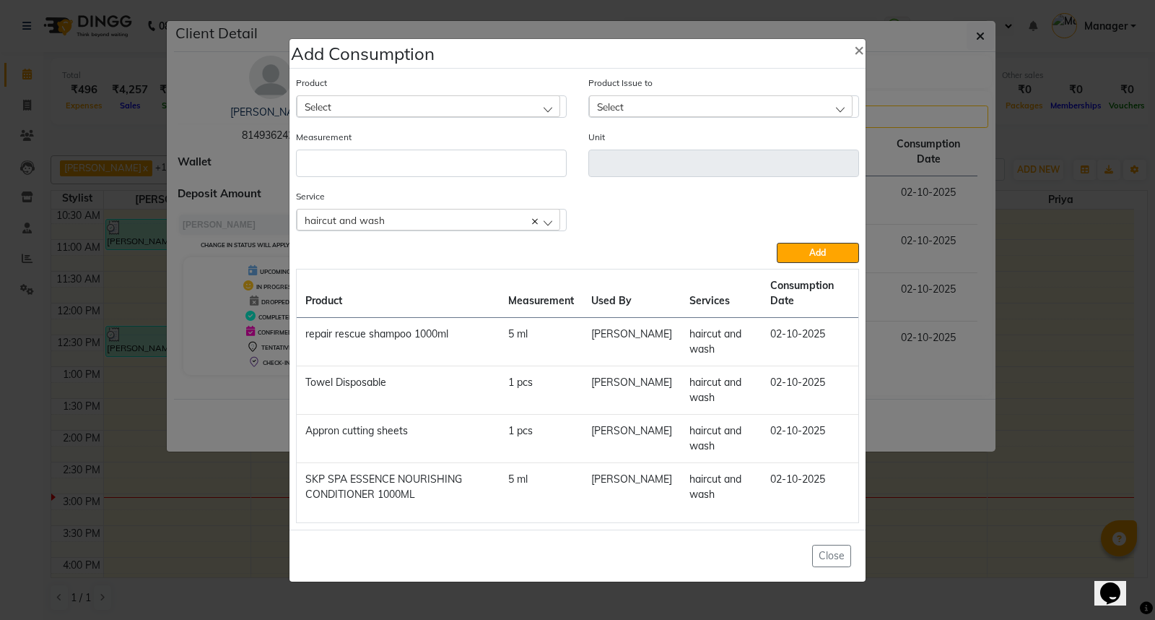
click at [996, 503] on ngb-modal-window "Add Consumption × Product Select 0-77 IGORA Product Issue to Select 2025-06-30,…" at bounding box center [577, 310] width 1155 height 620
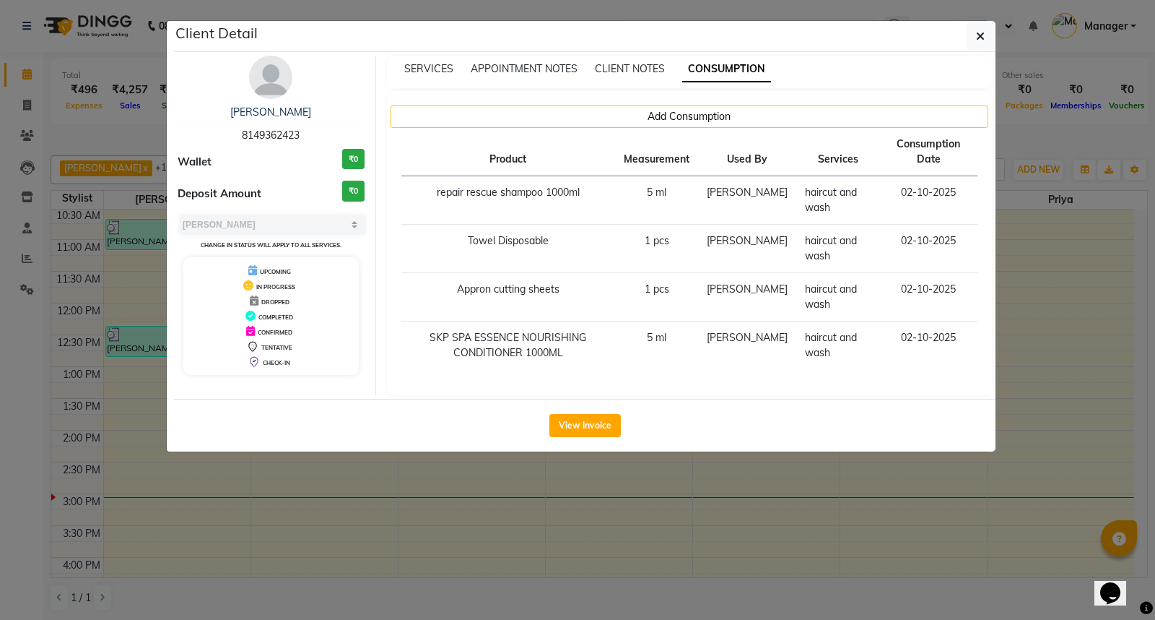
click at [927, 531] on ngb-modal-window "Client Detail sohil 8149362423 Wallet ₹0 Deposit Amount ₹0 Select MARK DONE UPC…" at bounding box center [577, 310] width 1155 height 620
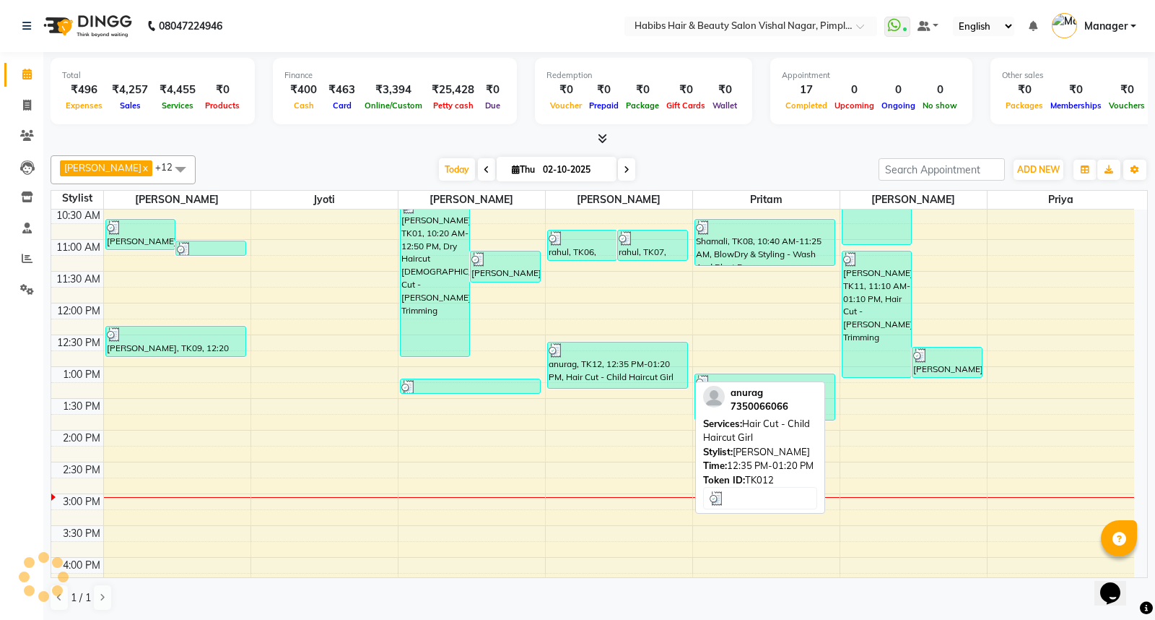
scroll to position [0, 0]
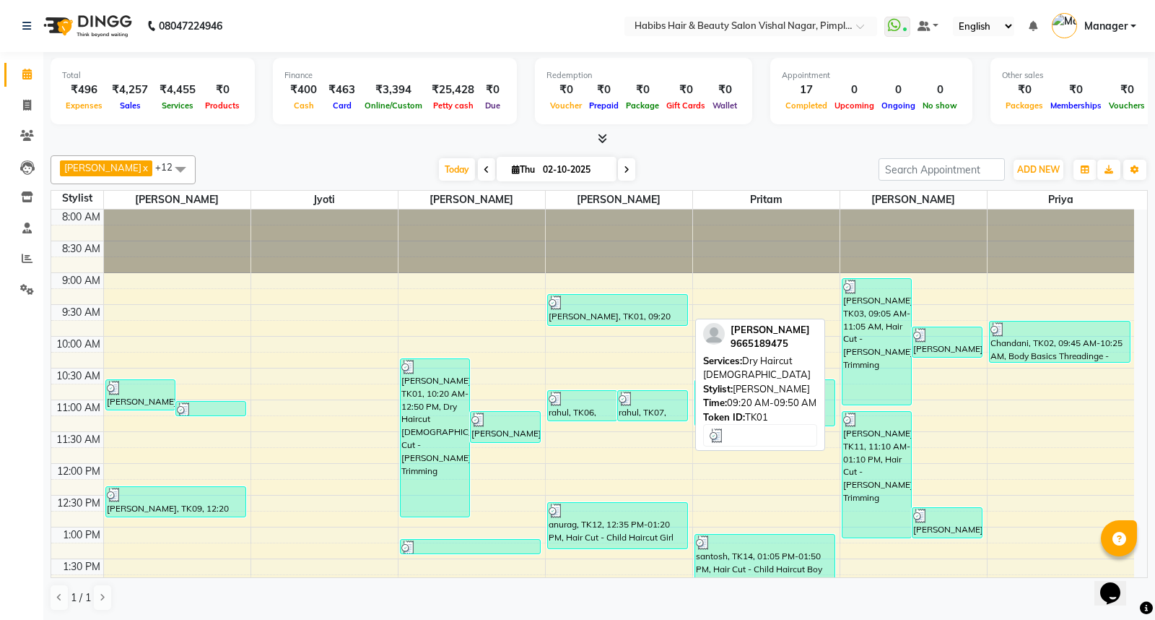
click at [633, 300] on div at bounding box center [618, 302] width 139 height 14
select select "3"
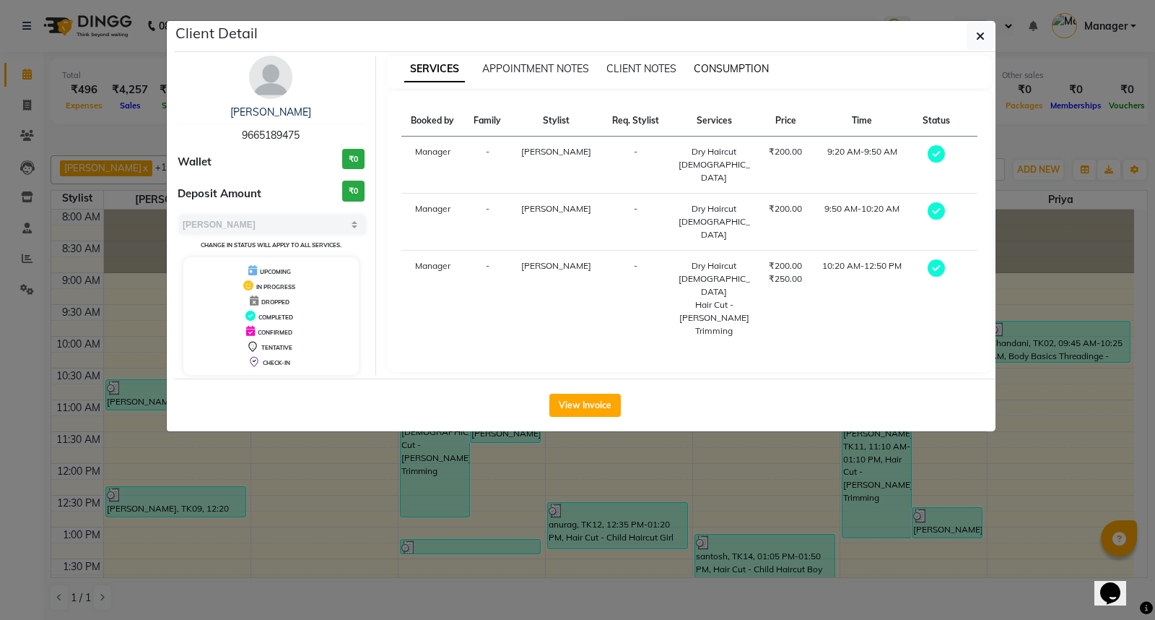
click at [740, 69] on span "CONSUMPTION" at bounding box center [731, 68] width 75 height 13
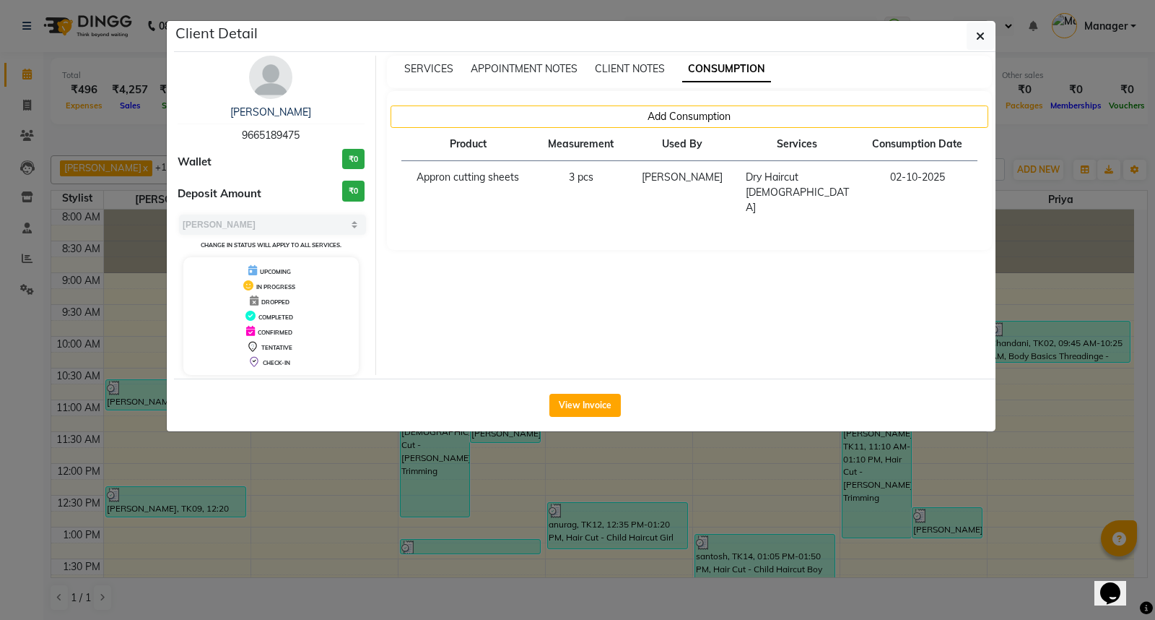
click at [1056, 433] on ngb-modal-window "Client Detail pulkit 9665189475 Wallet ₹0 Deposit Amount ₹0 Select MARK DONE UP…" at bounding box center [577, 310] width 1155 height 620
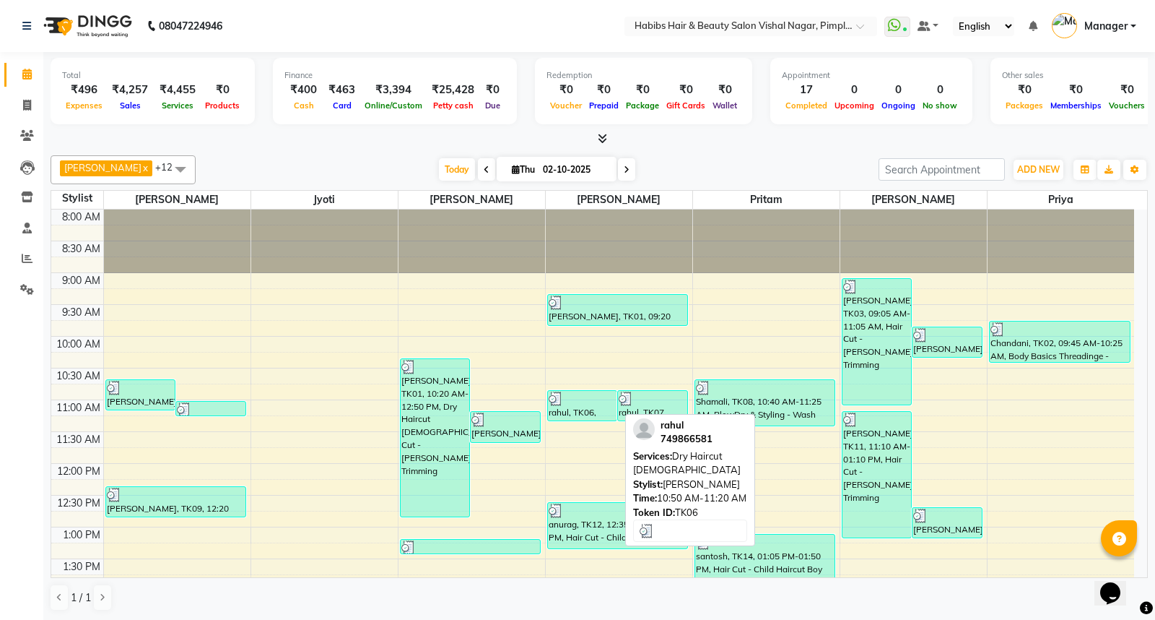
click at [575, 412] on div "rahul, TK06, 10:50 AM-11:20 AM, Dry Haircut [DEMOGRAPHIC_DATA]" at bounding box center [582, 406] width 69 height 30
select select "3"
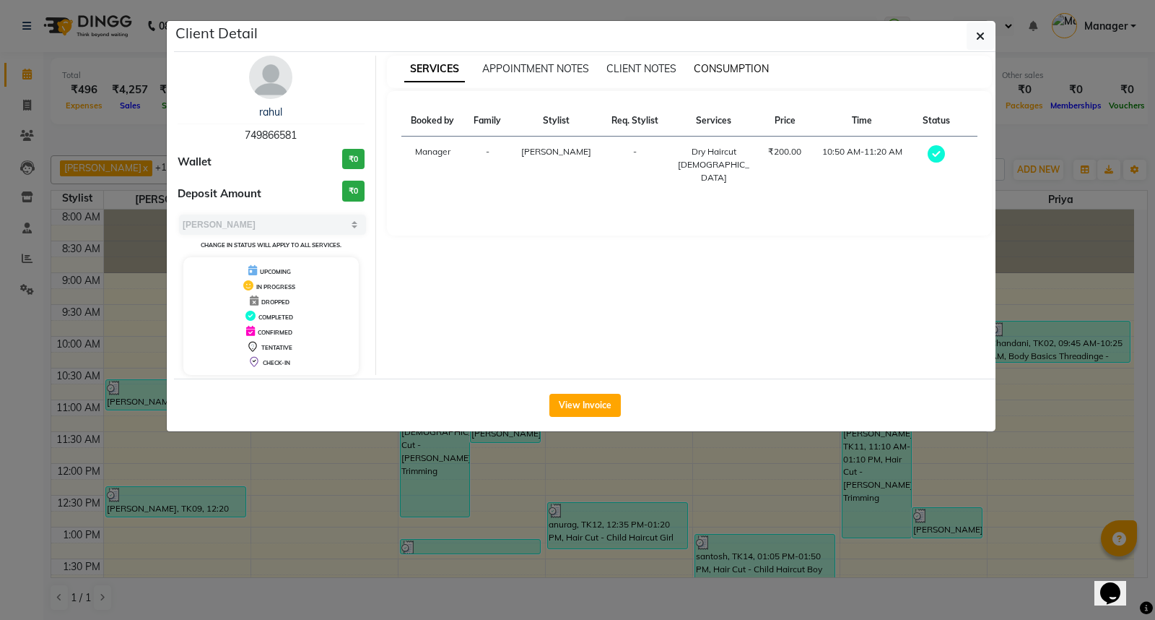
click at [755, 65] on span "CONSUMPTION" at bounding box center [731, 68] width 75 height 13
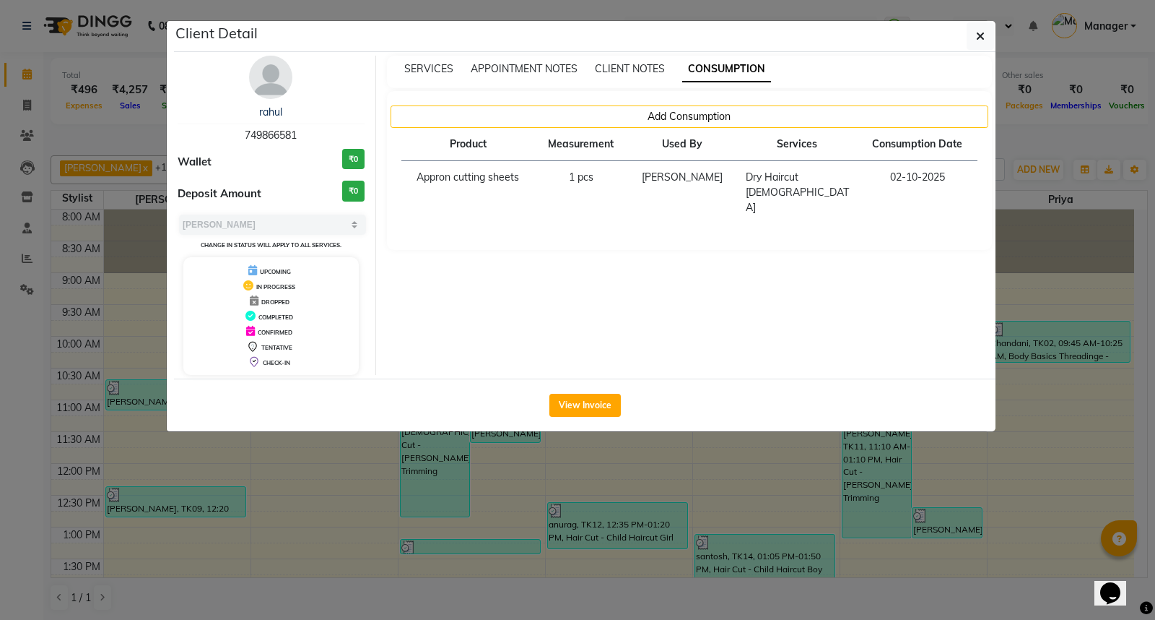
click at [952, 474] on ngb-modal-window "Client Detail rahul 749866581 Wallet ₹0 Deposit Amount ₹0 Select MARK DONE UPCO…" at bounding box center [577, 310] width 1155 height 620
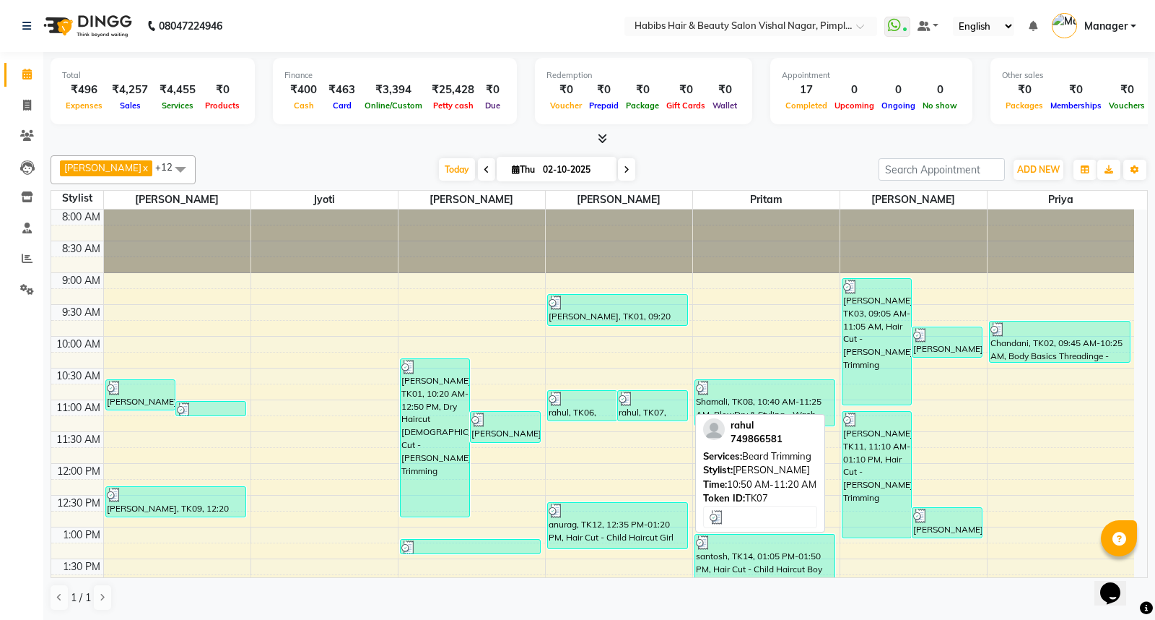
click at [670, 408] on div "rahul, TK07, 10:50 AM-11:20 AM, [PERSON_NAME] Trimming" at bounding box center [652, 406] width 69 height 30
select select "3"
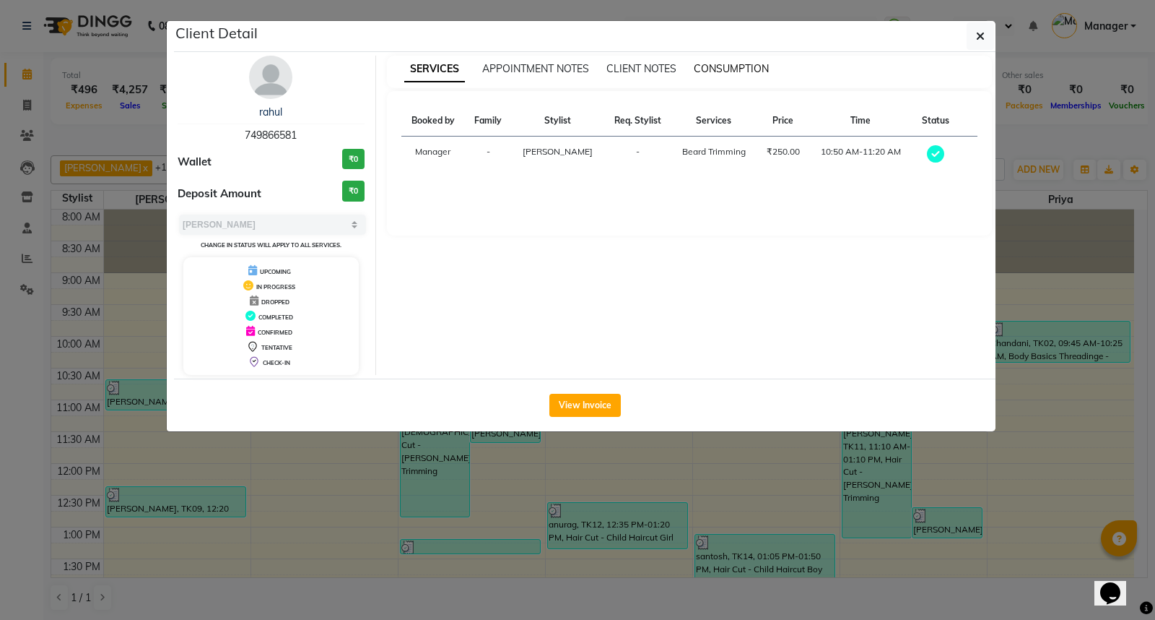
click at [728, 66] on span "CONSUMPTION" at bounding box center [731, 68] width 75 height 13
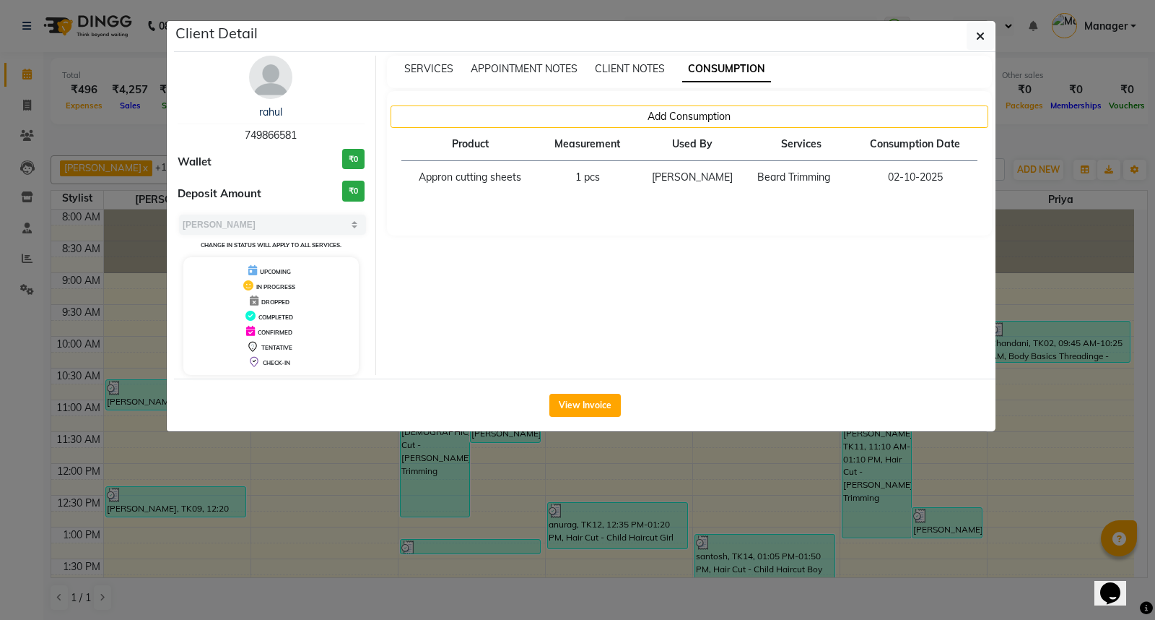
click at [990, 453] on ngb-modal-window "Client Detail rahul 749866581 Wallet ₹0 Deposit Amount ₹0 Select MARK DONE UPCO…" at bounding box center [577, 310] width 1155 height 620
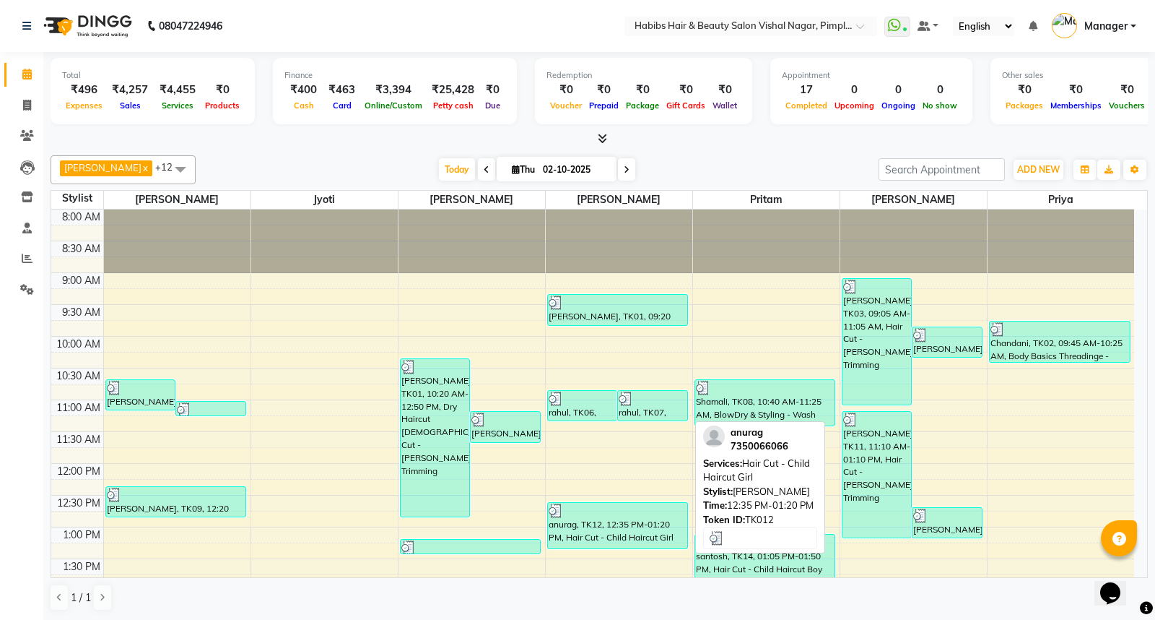
click at [625, 532] on div "anurag, TK12, 12:35 PM-01:20 PM, Hair Cut - Child Haircut Girl" at bounding box center [618, 525] width 140 height 45
select select "3"
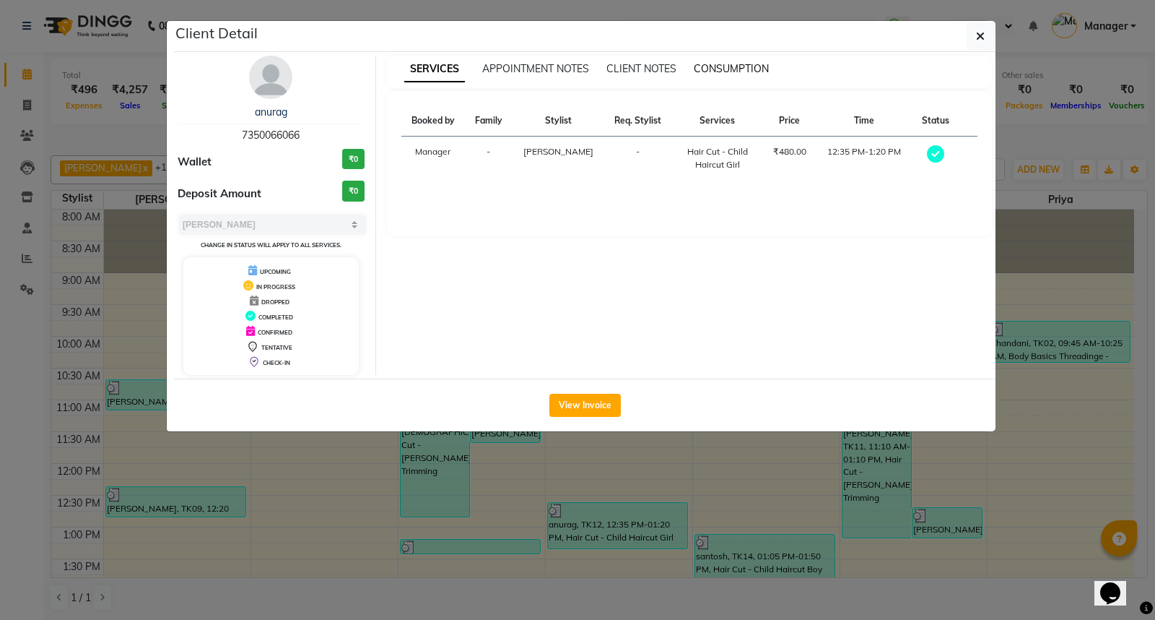
click at [734, 69] on span "CONSUMPTION" at bounding box center [731, 68] width 75 height 13
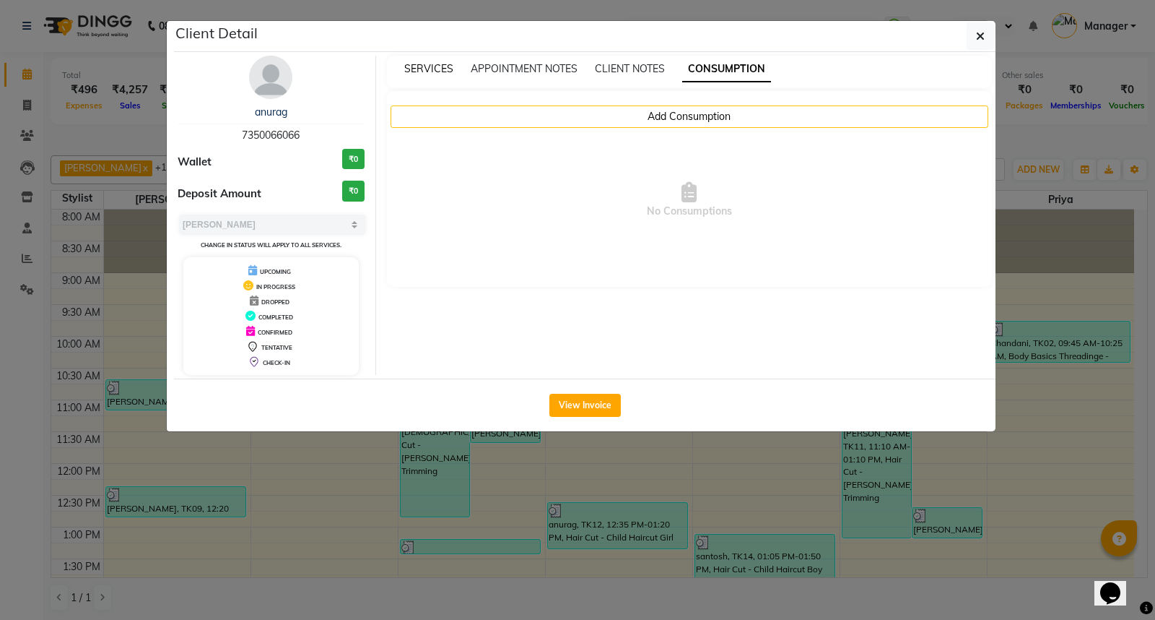
click at [433, 72] on span "SERVICES" at bounding box center [428, 68] width 49 height 13
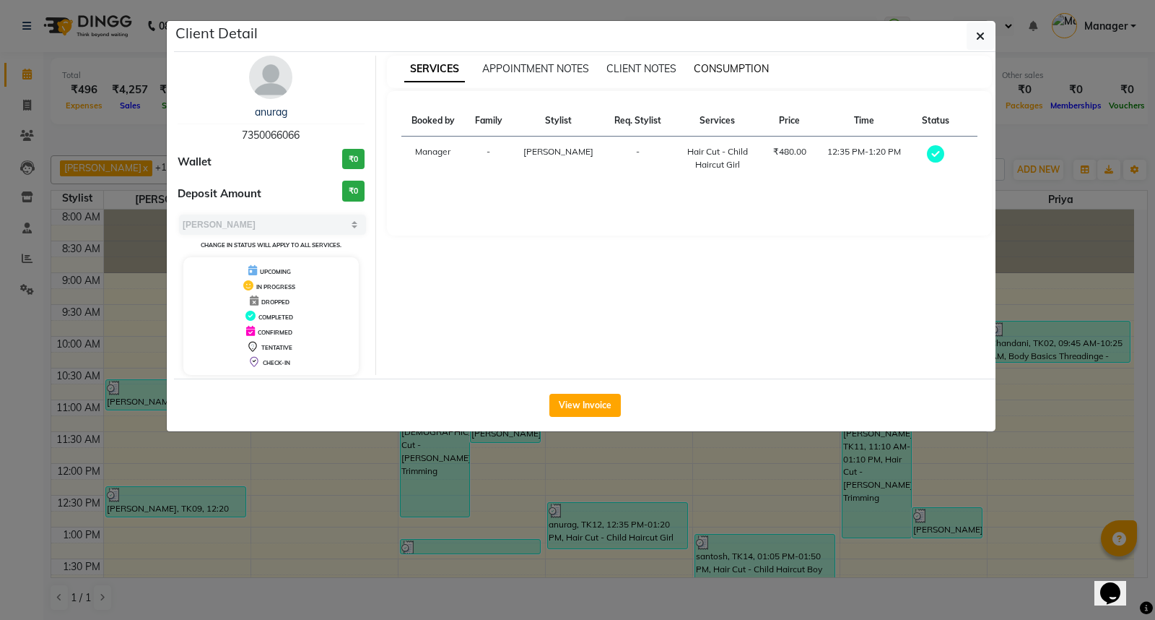
click at [734, 69] on span "CONSUMPTION" at bounding box center [731, 68] width 75 height 13
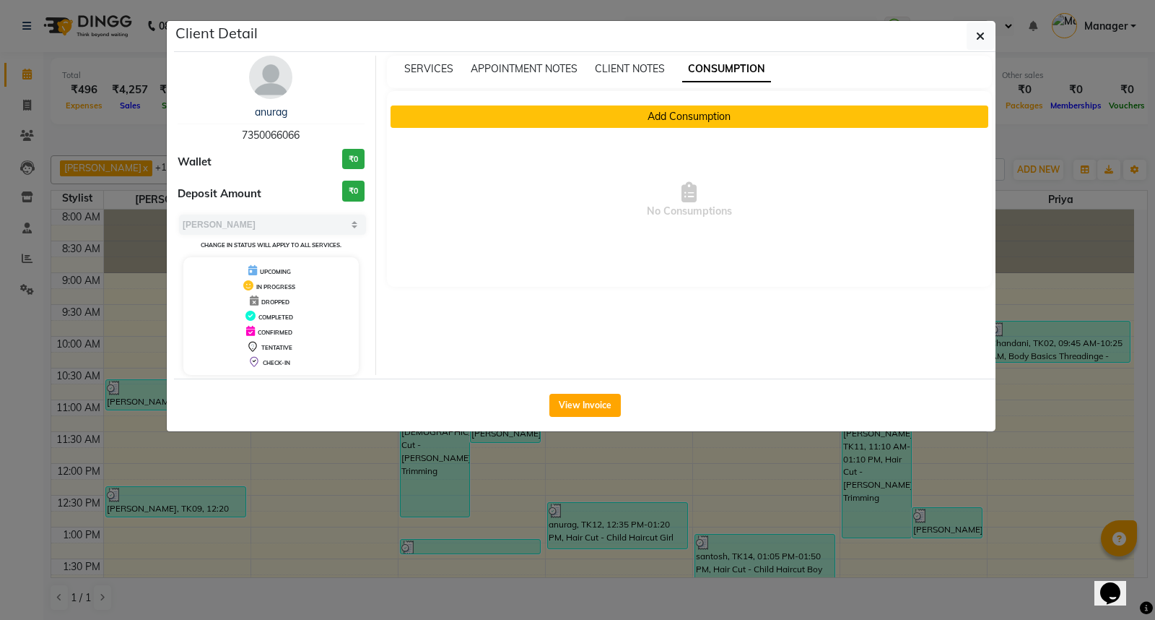
click at [720, 118] on button "Add Consumption" at bounding box center [690, 116] width 599 height 22
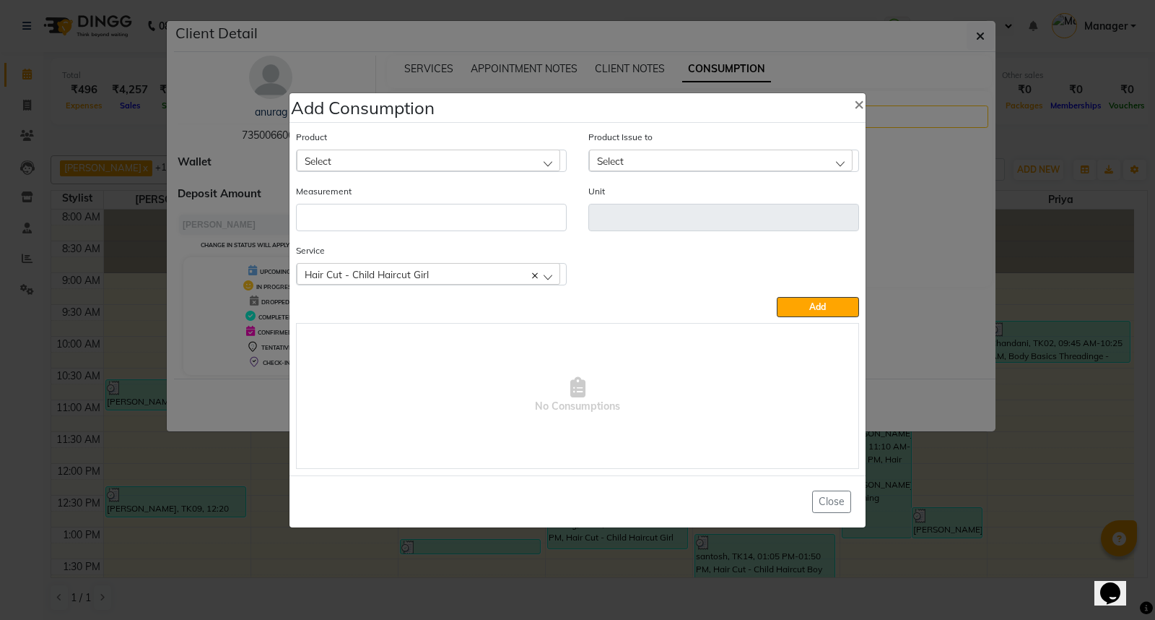
click at [517, 159] on div "Select" at bounding box center [429, 160] width 264 height 22
type input "app"
click at [438, 229] on li "Appron cutting sheets" at bounding box center [431, 223] width 269 height 30
type input "pcs"
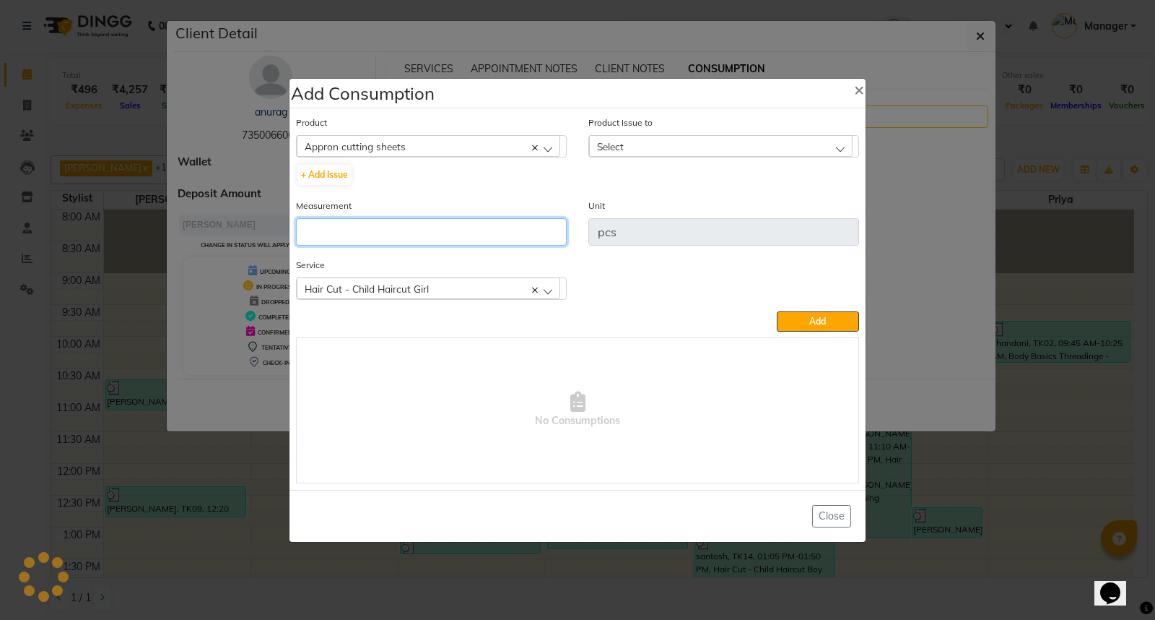
click at [438, 229] on input "number" at bounding box center [431, 231] width 271 height 27
type input "1"
click at [640, 147] on div "Select" at bounding box center [721, 146] width 264 height 22
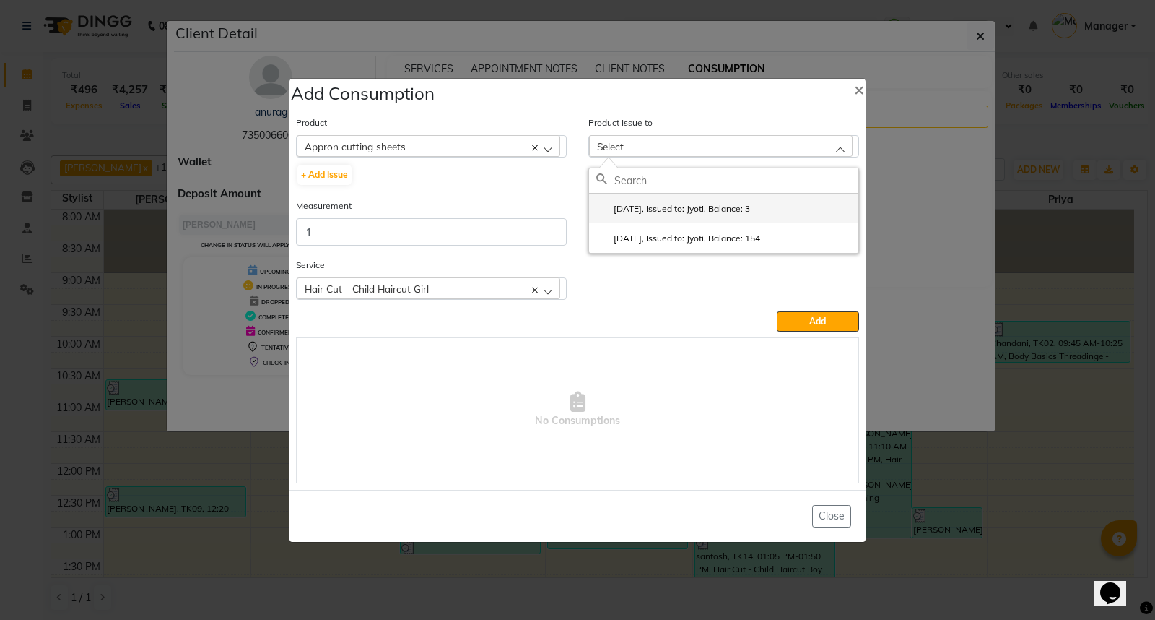
click at [703, 211] on label "2025-09-21, Issued to: Jyoti, Balance: 3" at bounding box center [673, 208] width 154 height 13
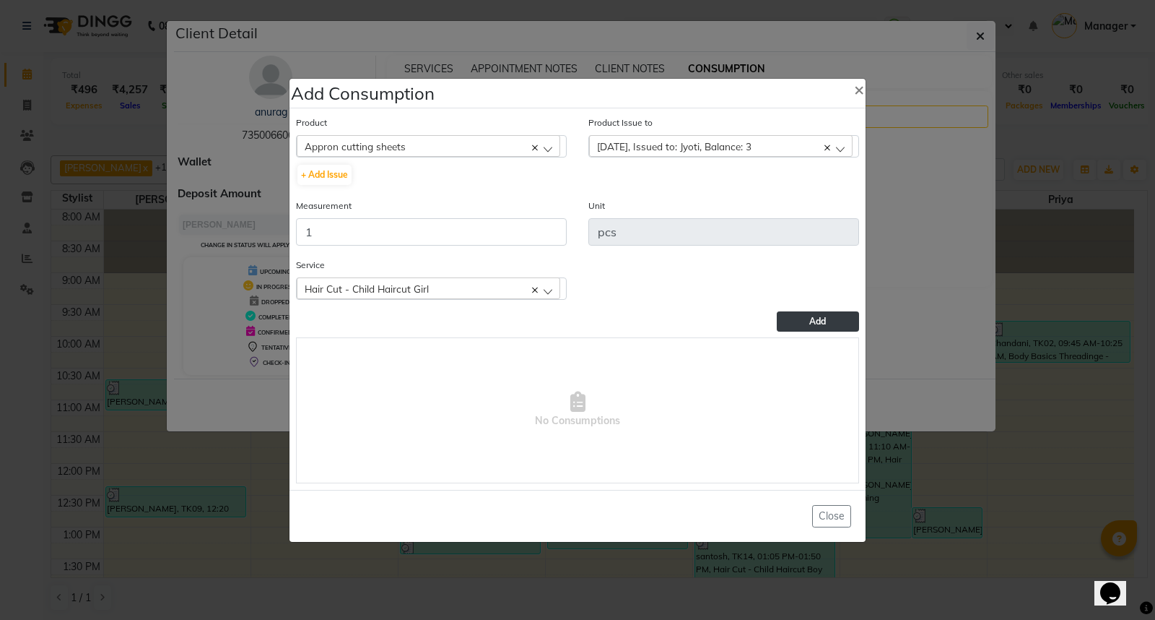
click at [799, 316] on button "Add" at bounding box center [818, 321] width 82 height 20
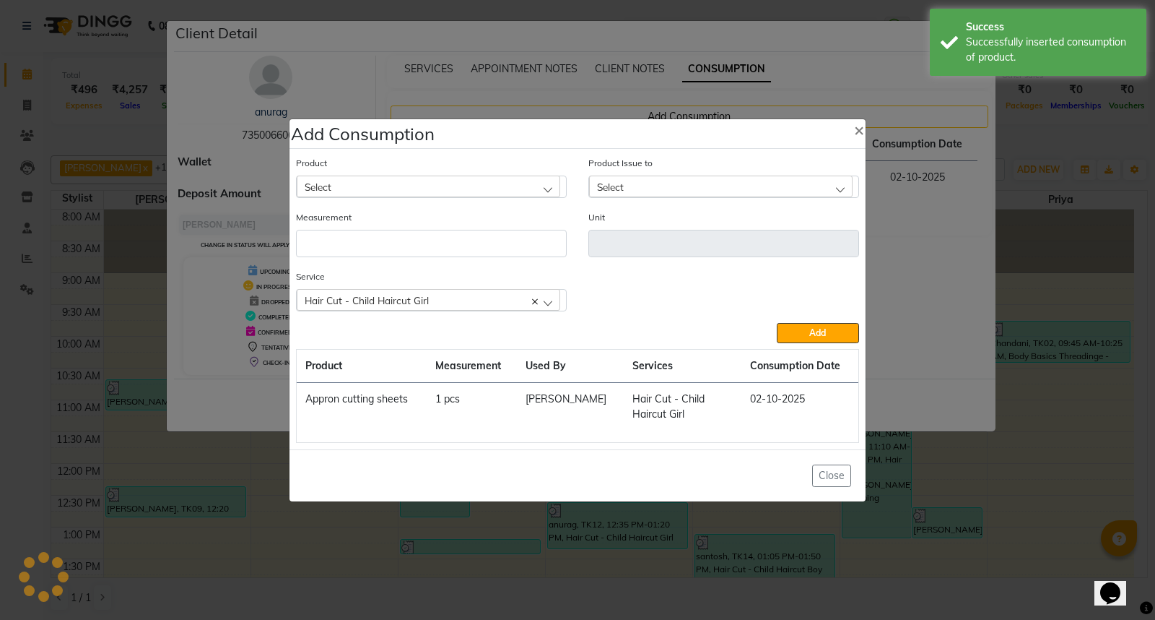
click at [1052, 471] on ngb-modal-window "Add Consumption × Product Select 0-77 IGORA Product Issue to Select 2025-09-21,…" at bounding box center [577, 310] width 1155 height 620
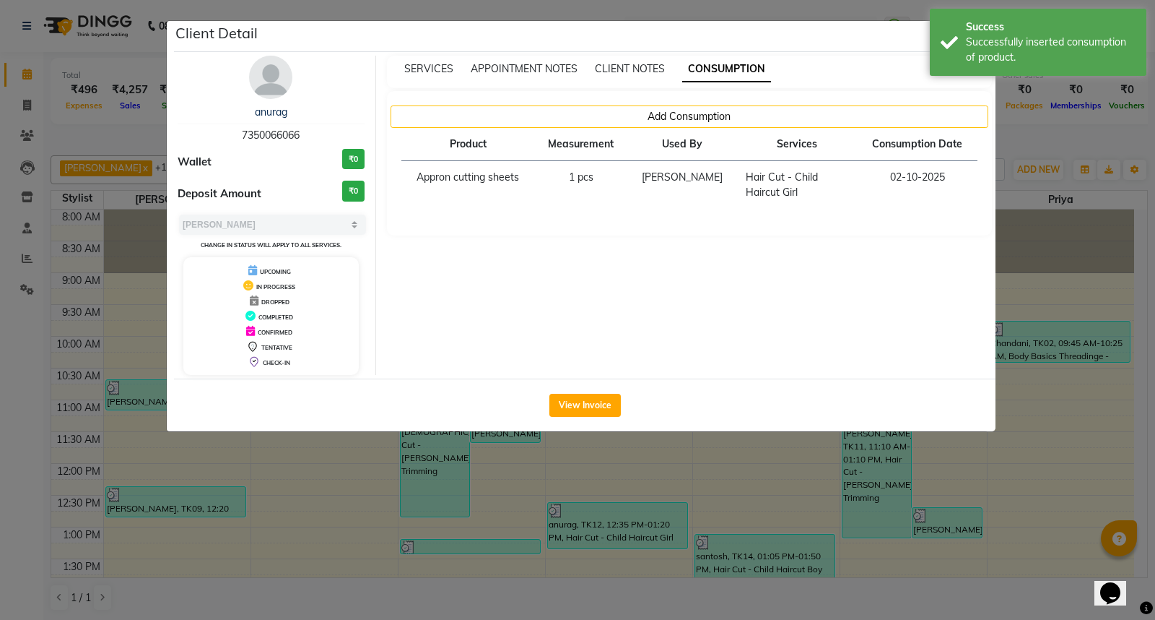
click at [1052, 471] on ngb-modal-window "Client Detail anurag 7350066066 Wallet ₹0 Deposit Amount ₹0 Select MARK DONE UP…" at bounding box center [577, 310] width 1155 height 620
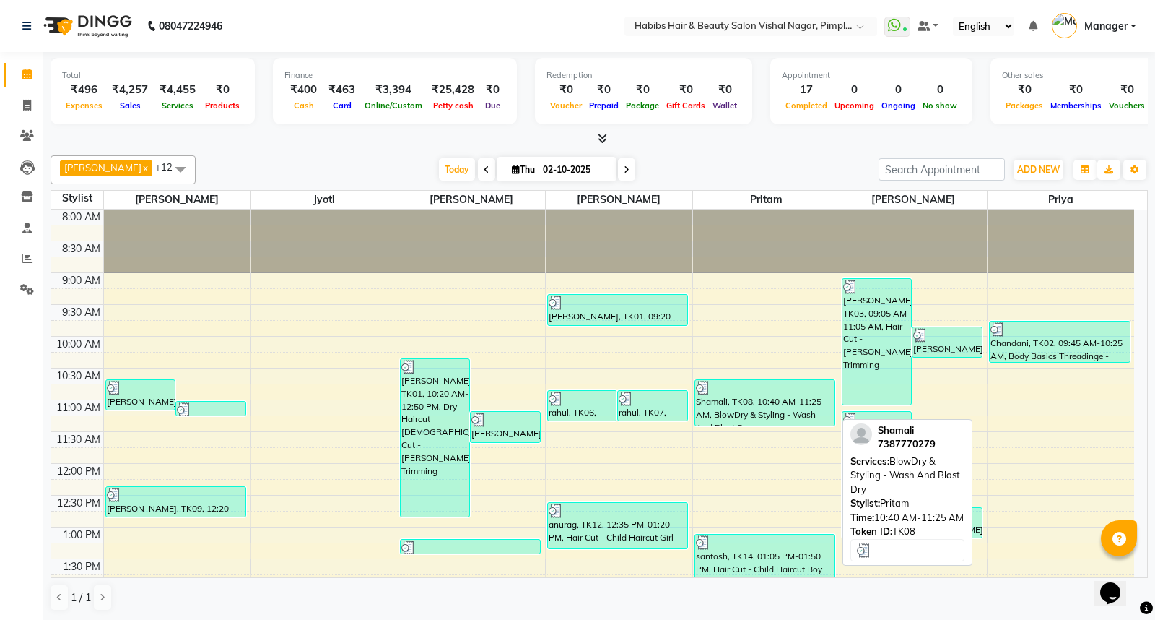
click at [793, 400] on div "Shamali, TK08, 10:40 AM-11:25 AM, BlowDry & Styling - Wash And Blast Dry" at bounding box center [765, 402] width 140 height 45
select select "3"
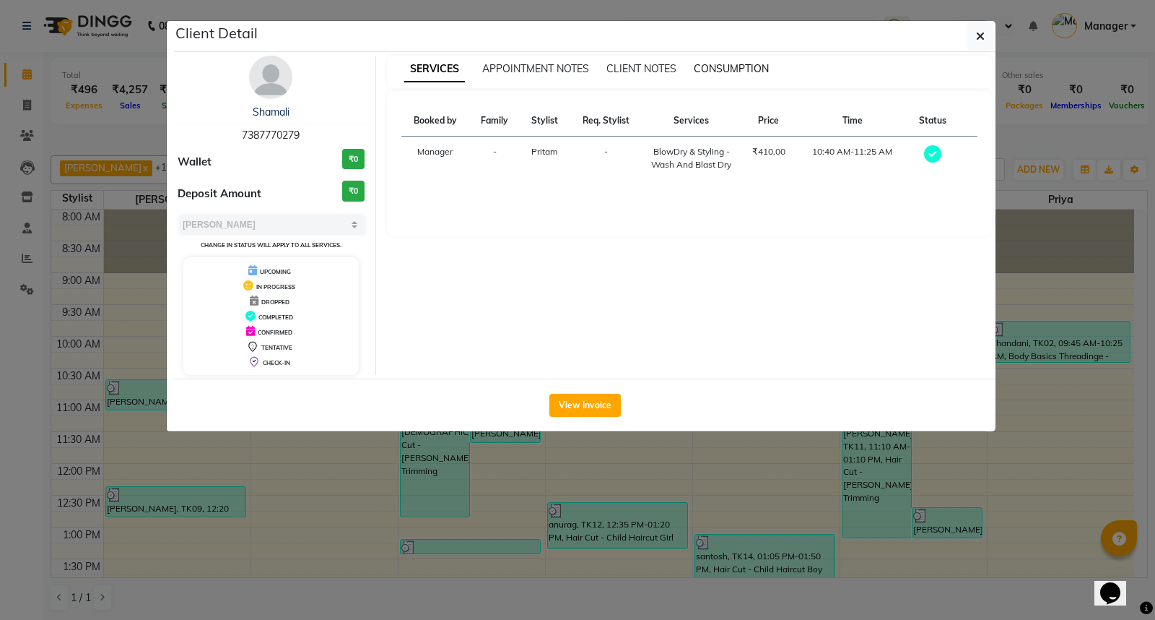
click at [740, 64] on span "CONSUMPTION" at bounding box center [731, 68] width 75 height 13
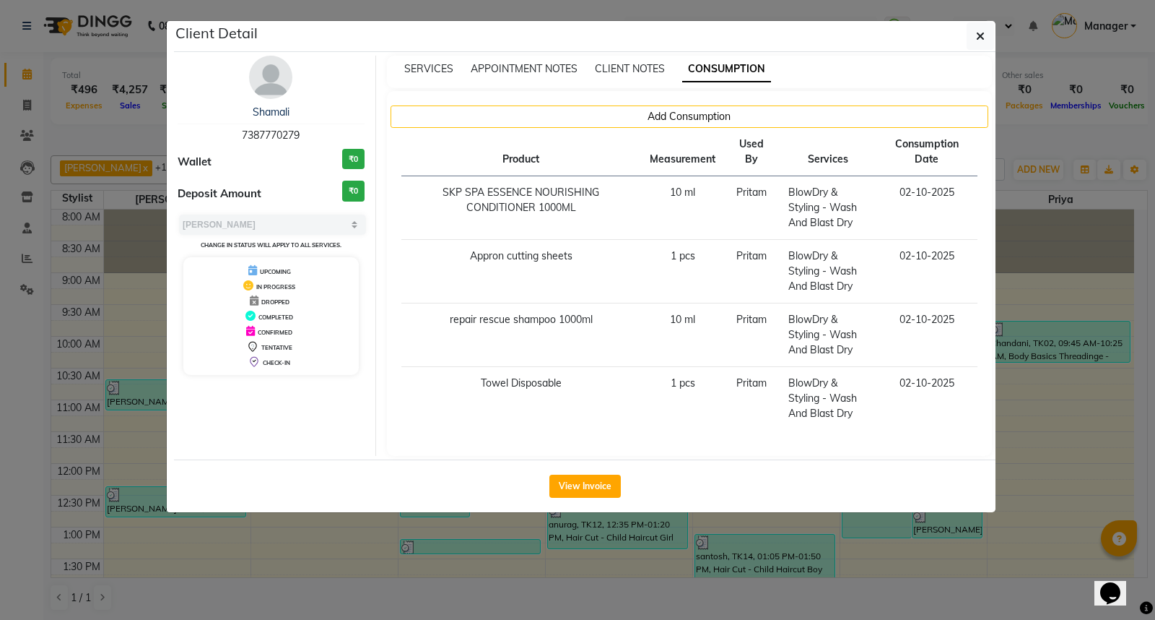
click at [1037, 458] on ngb-modal-window "Client Detail Shamali 7387770279 Wallet ₹0 Deposit Amount ₹0 Select MARK DONE U…" at bounding box center [577, 310] width 1155 height 620
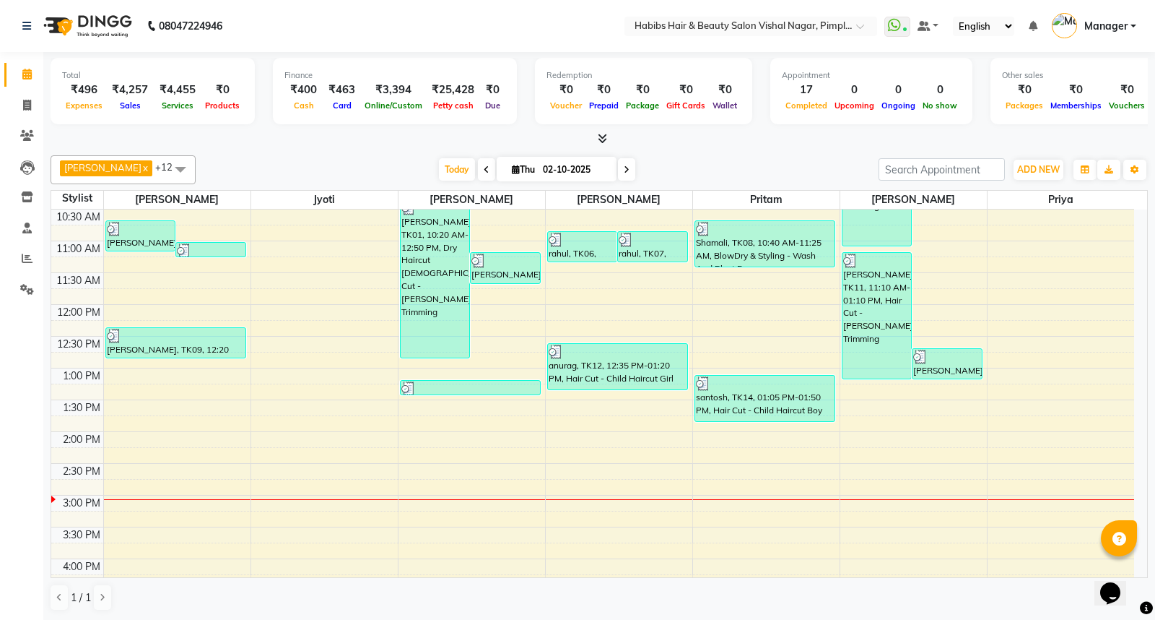
scroll to position [160, 0]
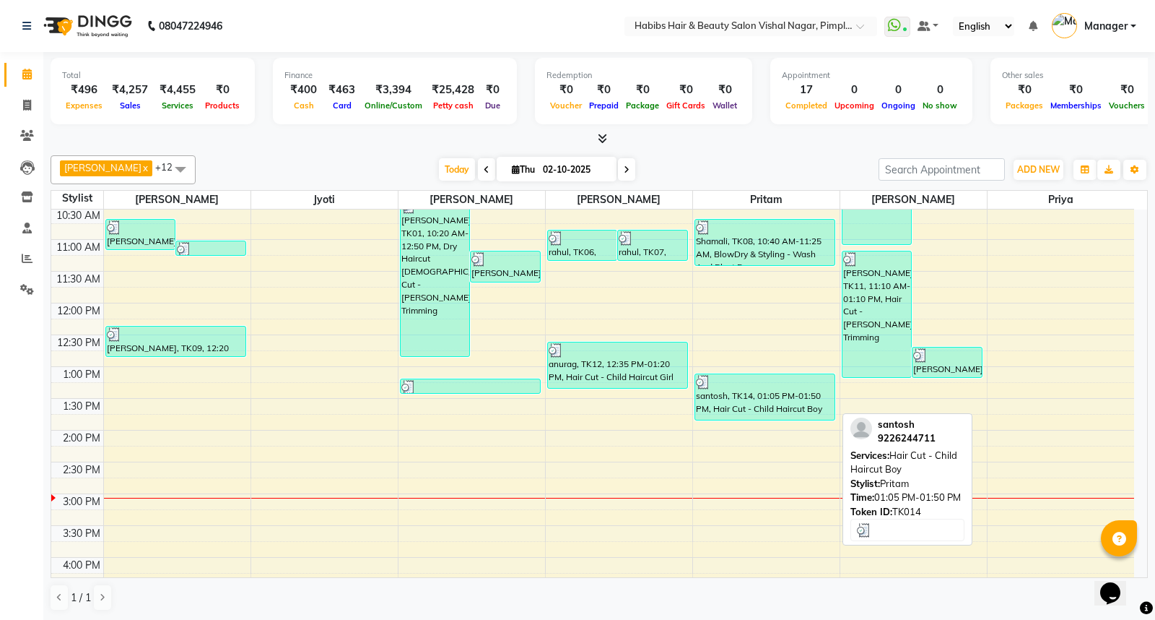
click at [788, 399] on div "santosh, TK14, 01:05 PM-01:50 PM, Hair Cut - Child Haircut Boy" at bounding box center [765, 396] width 140 height 45
select select "3"
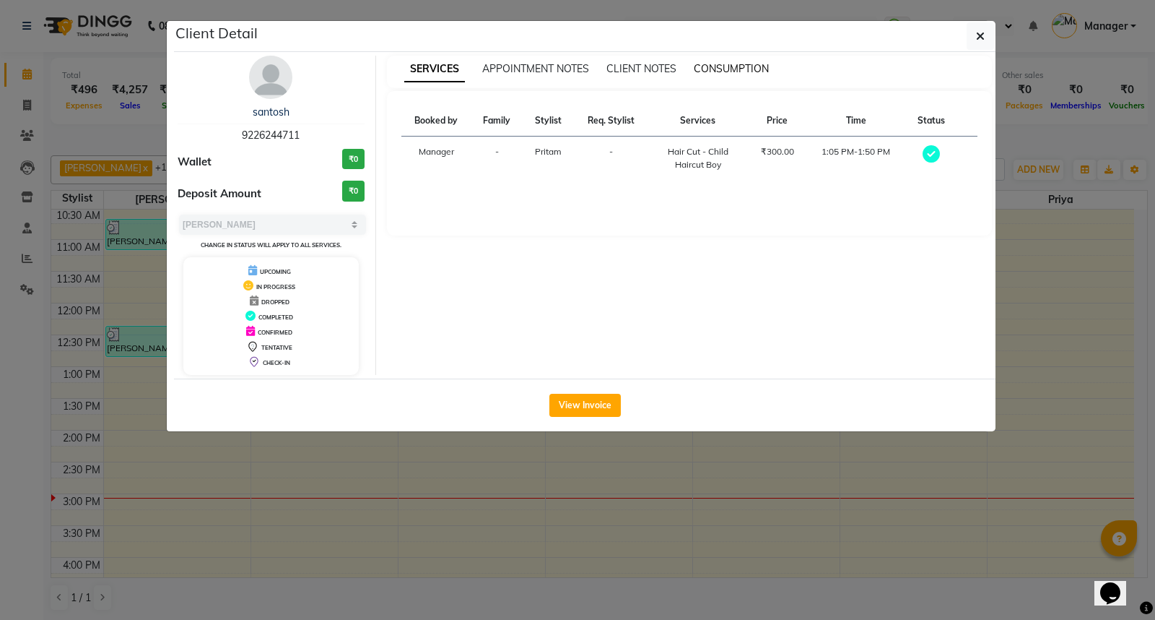
click at [741, 66] on span "CONSUMPTION" at bounding box center [731, 68] width 75 height 13
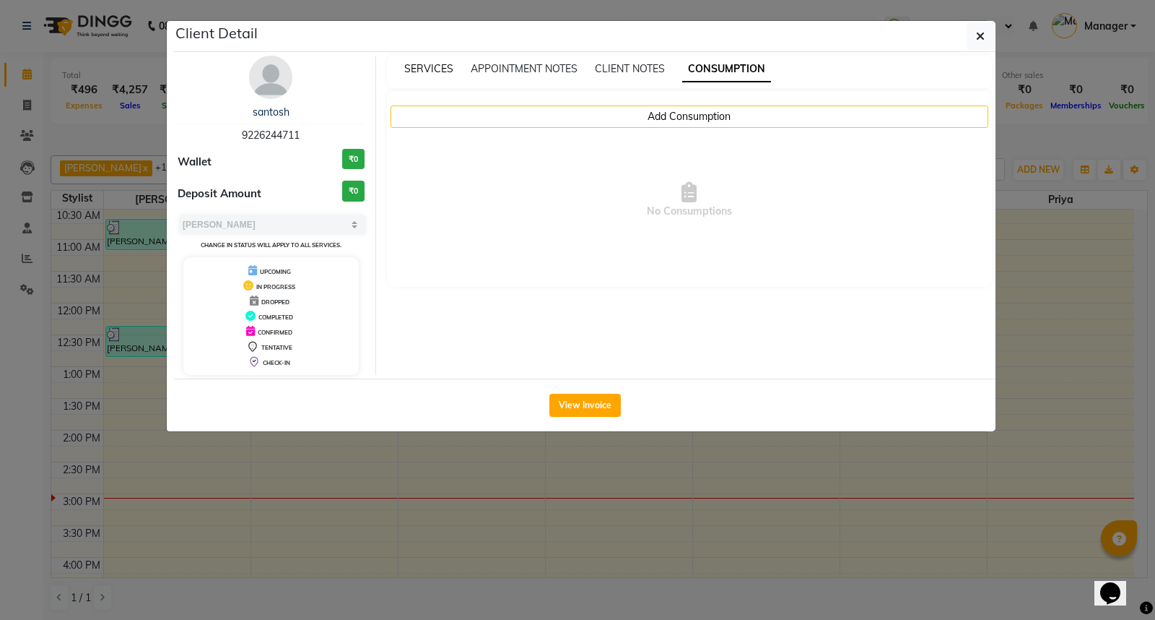
click at [445, 71] on span "SERVICES" at bounding box center [428, 68] width 49 height 13
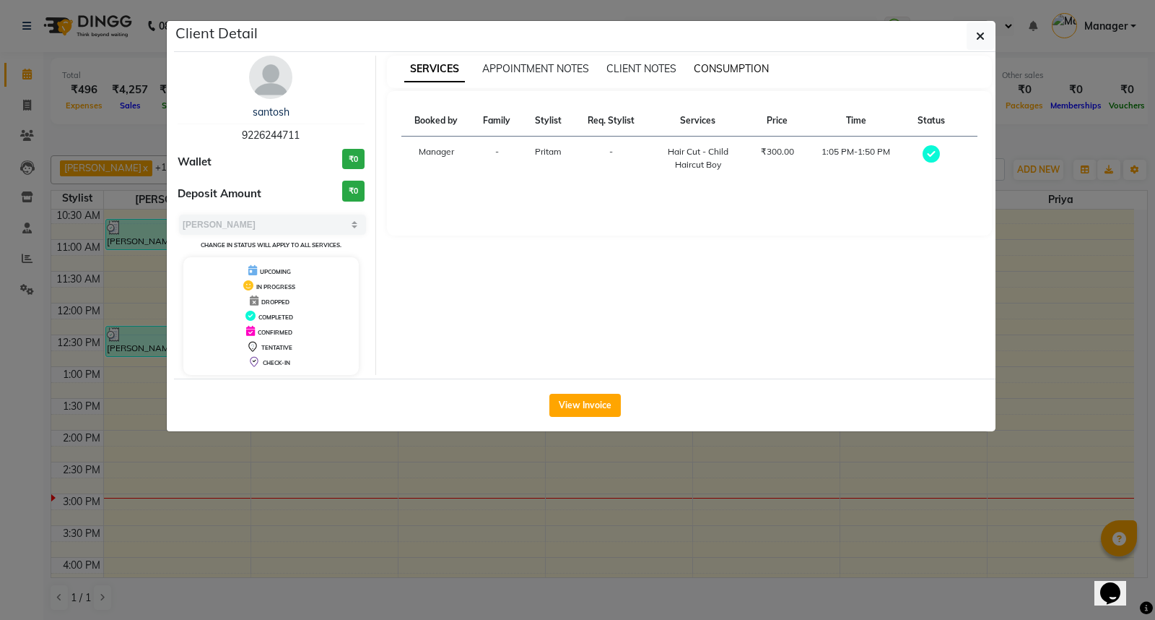
click at [730, 70] on span "CONSUMPTION" at bounding box center [731, 68] width 75 height 13
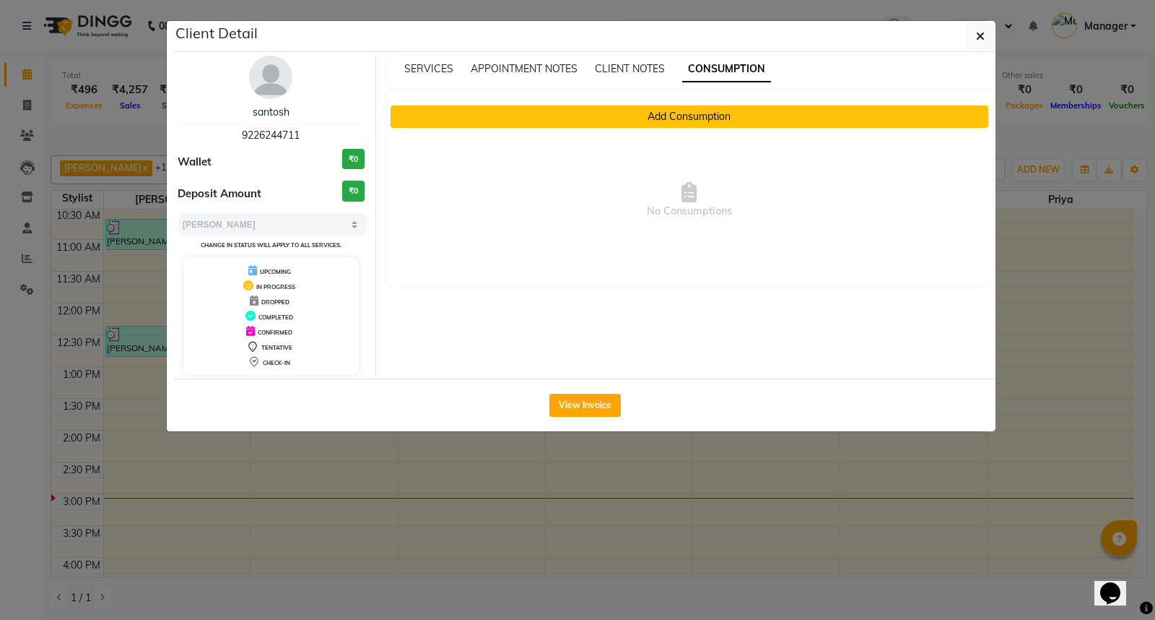
click at [729, 109] on button "Add Consumption" at bounding box center [690, 116] width 599 height 22
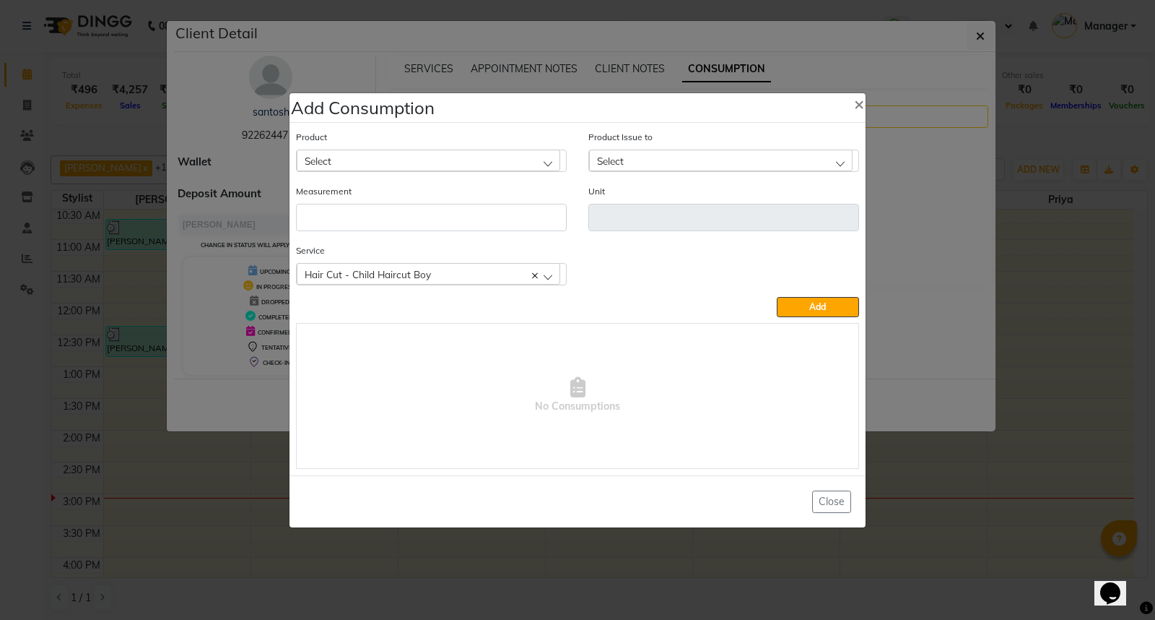
click at [479, 160] on div "Select" at bounding box center [429, 160] width 264 height 22
type input "app"
click at [477, 219] on li "Appron cutting sheets" at bounding box center [431, 223] width 269 height 30
type input "pcs"
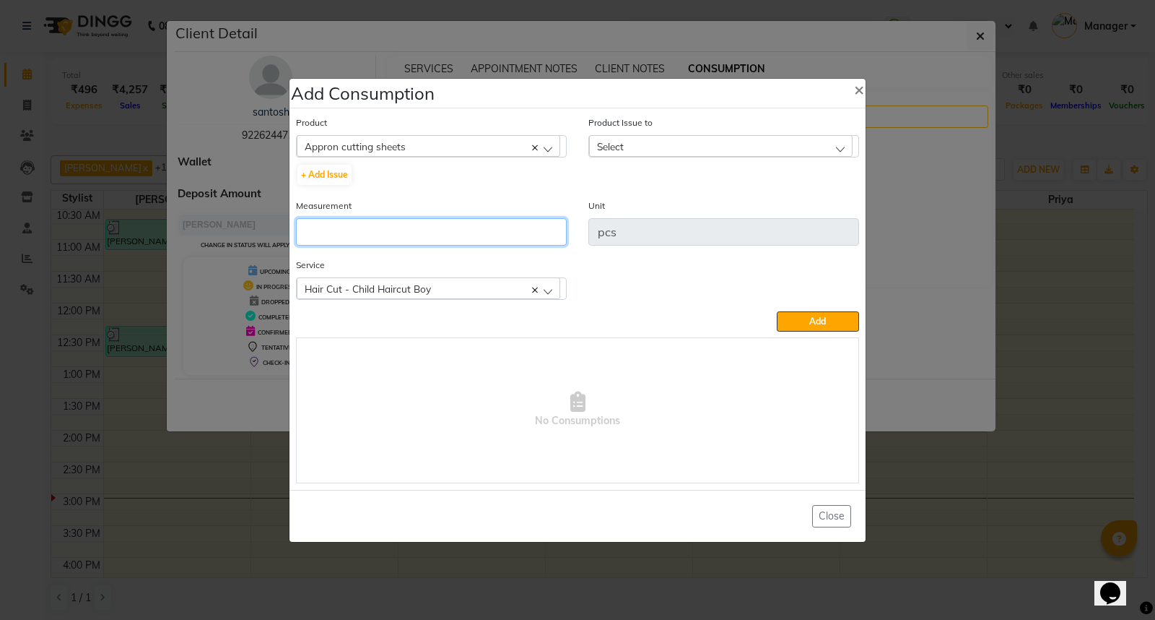
click at [469, 240] on input "number" at bounding box center [431, 231] width 271 height 27
type input "1"
click at [657, 146] on div "Select" at bounding box center [721, 146] width 264 height 22
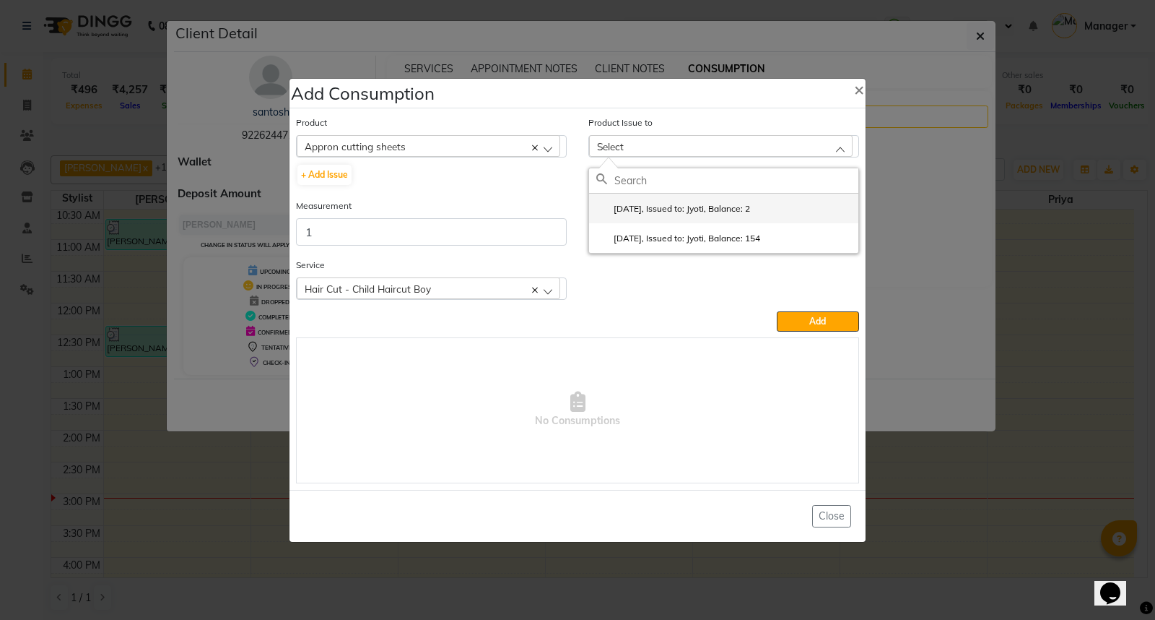
click at [742, 211] on label "2025-09-21, Issued to: Jyoti, Balance: 2" at bounding box center [673, 208] width 154 height 13
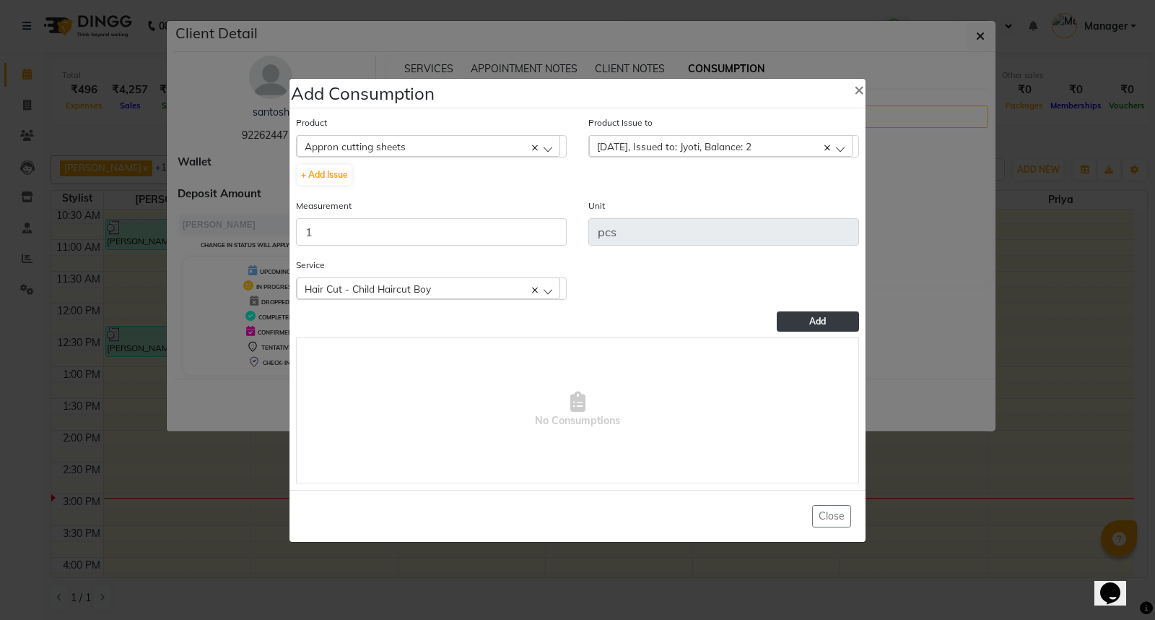
click at [812, 320] on span "Add" at bounding box center [817, 321] width 17 height 11
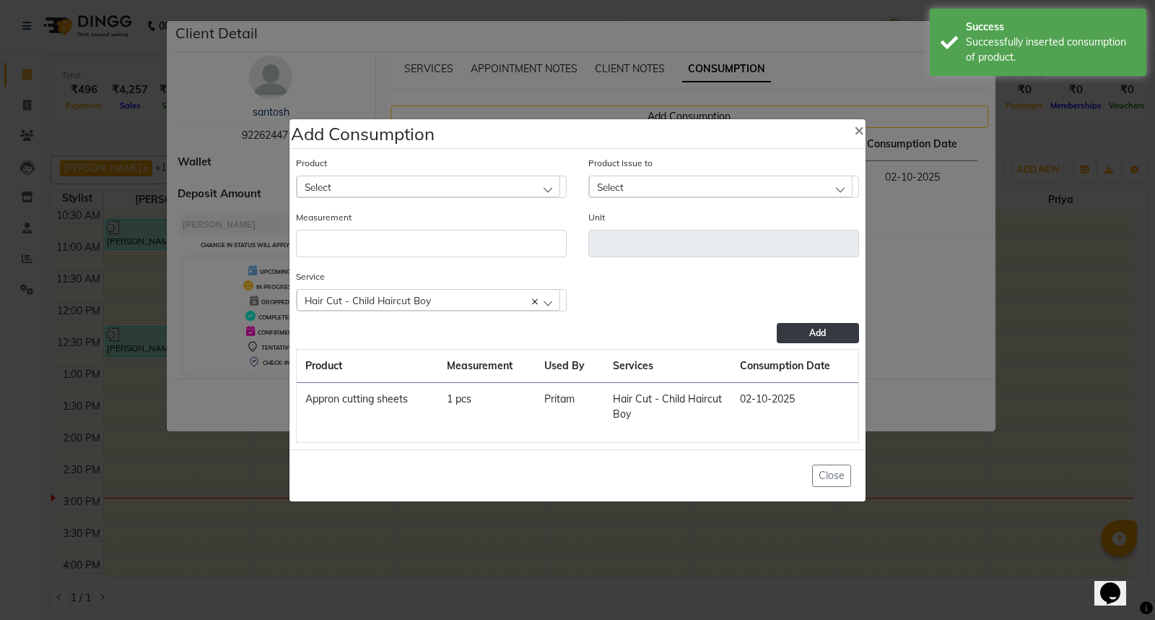
click at [958, 472] on ngb-modal-window "Add Consumption × Product Select 0-77 IGORA Product Issue to Select 2025-09-21,…" at bounding box center [577, 310] width 1155 height 620
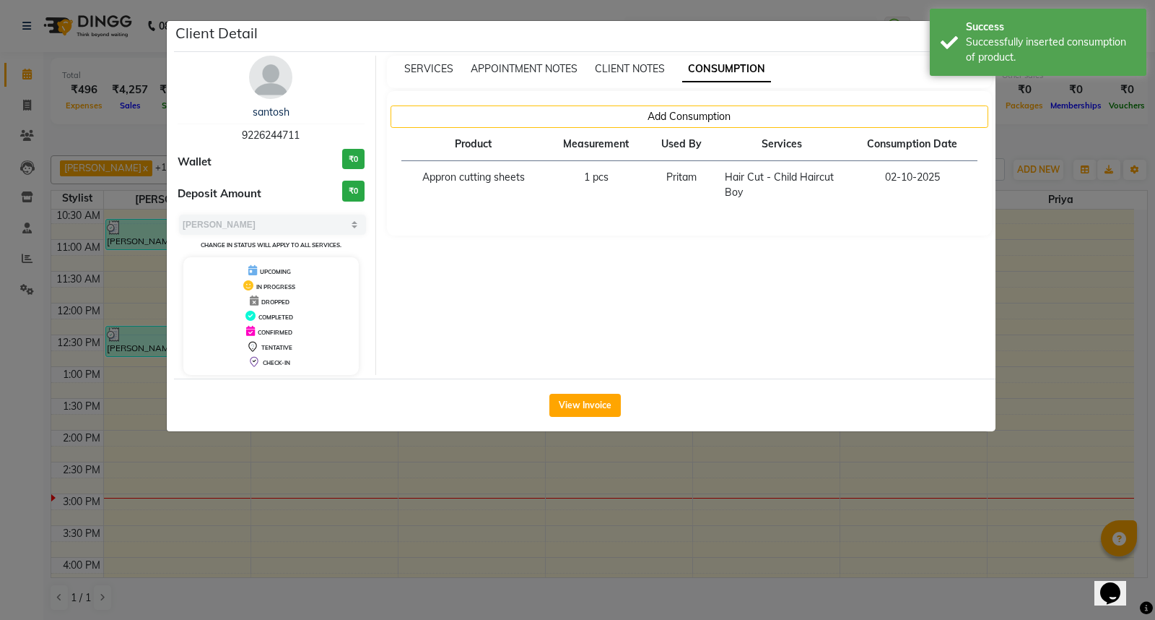
click at [963, 482] on ngb-modal-window "Client Detail santosh 9226244711 Wallet ₹0 Deposit Amount ₹0 Select MARK DONE U…" at bounding box center [577, 310] width 1155 height 620
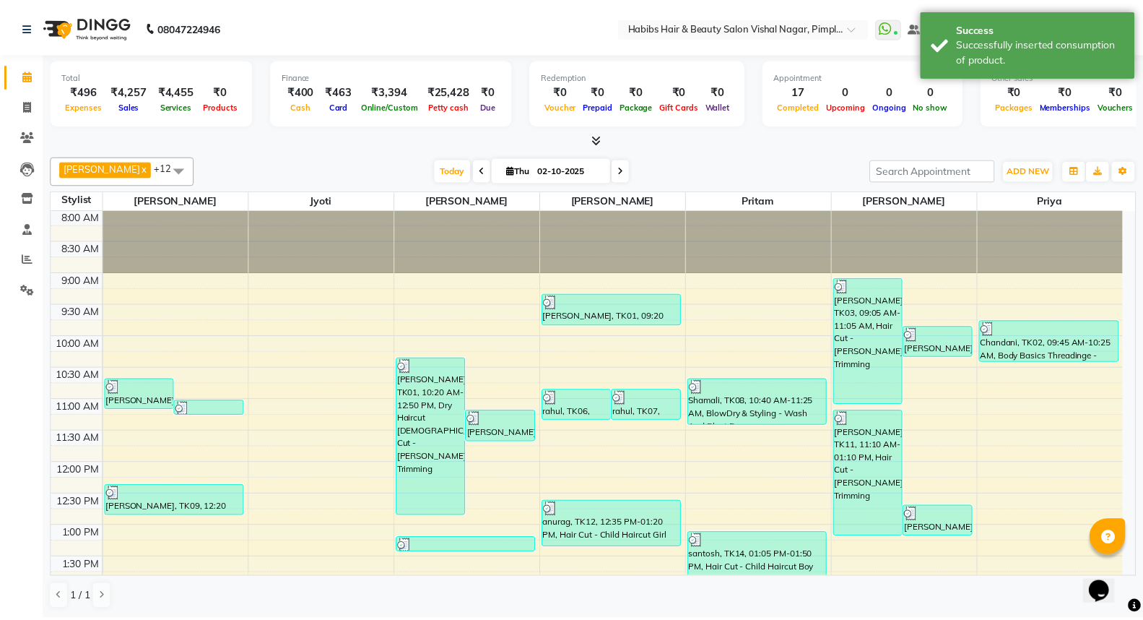
scroll to position [0, 0]
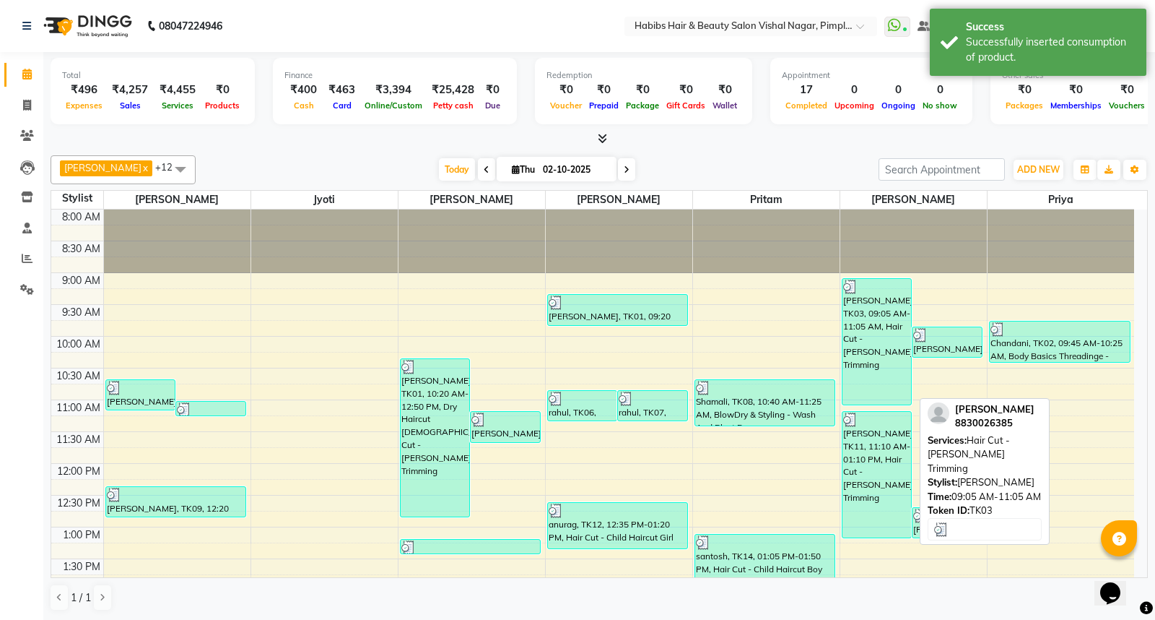
click at [883, 369] on div "Rugved, TK03, 09:05 AM-11:05 AM, Hair Cut - Beard Trimming" at bounding box center [877, 342] width 69 height 126
select select "3"
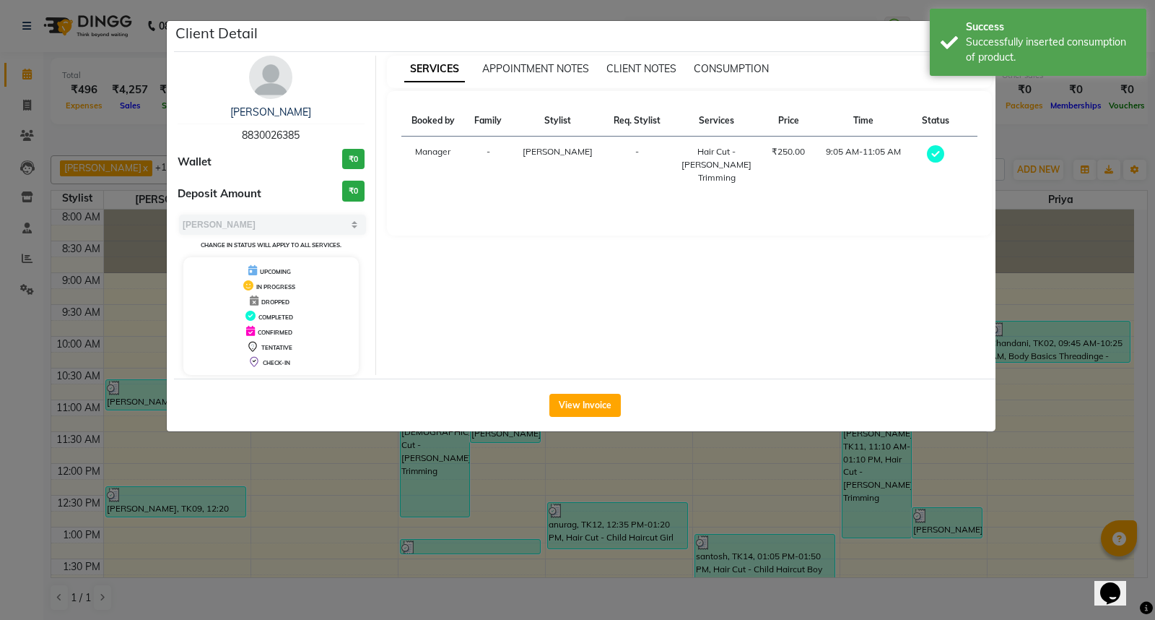
click at [734, 61] on div "CONSUMPTION" at bounding box center [731, 68] width 75 height 15
click at [732, 75] on div "CONSUMPTION" at bounding box center [731, 68] width 75 height 15
click at [731, 68] on span "CONSUMPTION" at bounding box center [731, 68] width 75 height 13
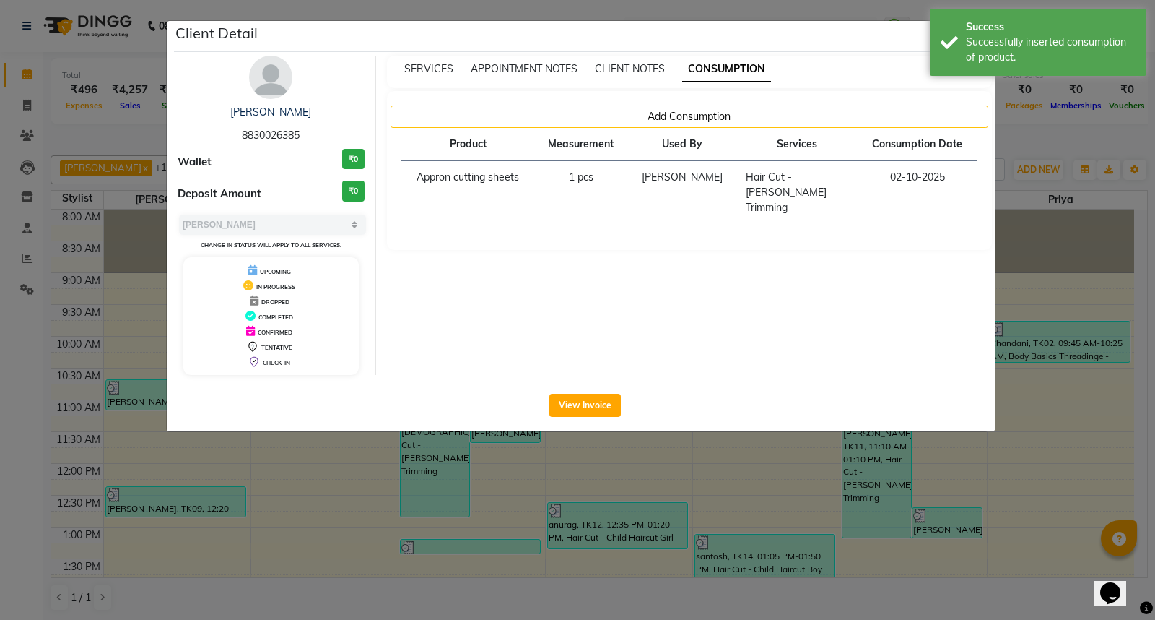
click at [1044, 449] on ngb-modal-window "Client Detail Rugved 8830026385 Wallet ₹0 Deposit Amount ₹0 Select MARK DONE UP…" at bounding box center [577, 310] width 1155 height 620
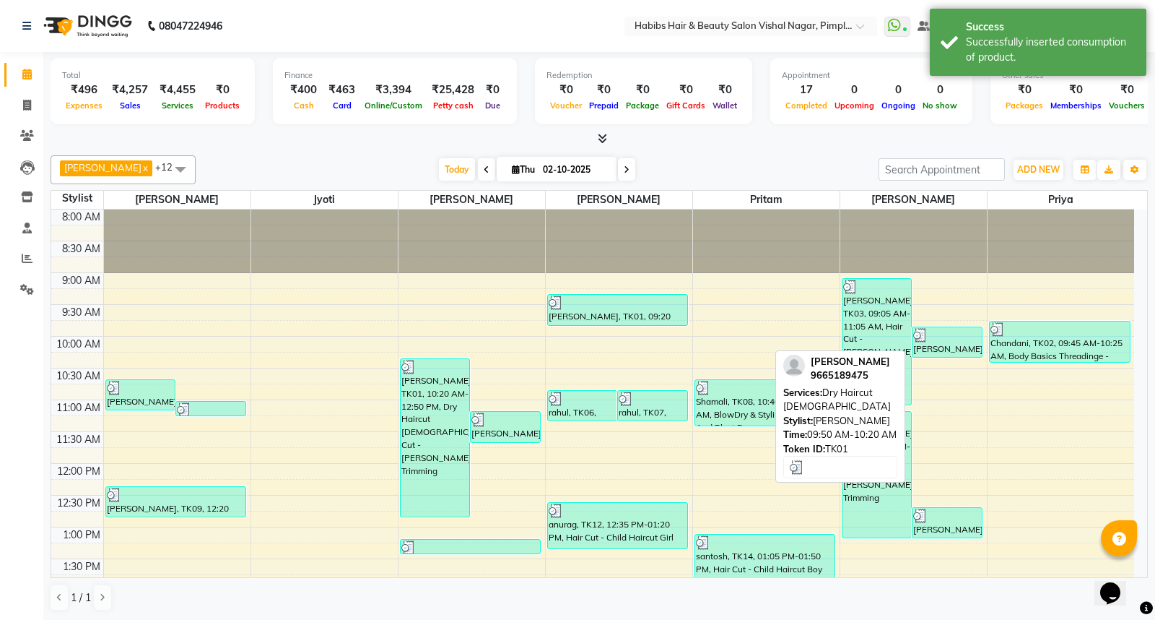
click at [953, 334] on div at bounding box center [947, 335] width 68 height 14
select select "3"
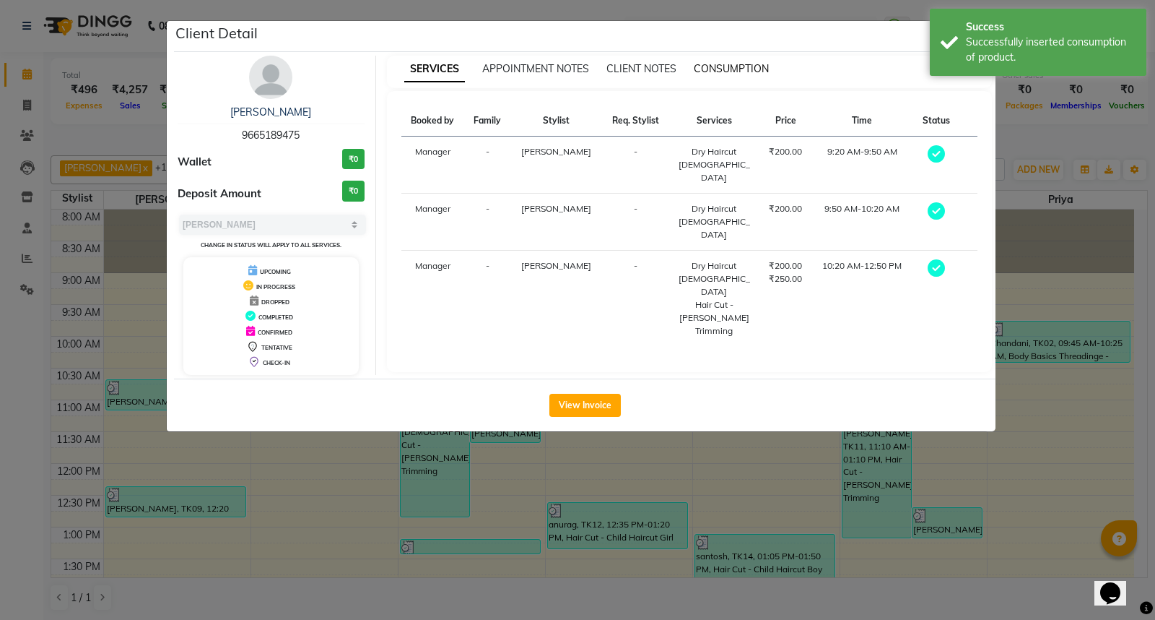
click at [734, 69] on span "CONSUMPTION" at bounding box center [731, 68] width 75 height 13
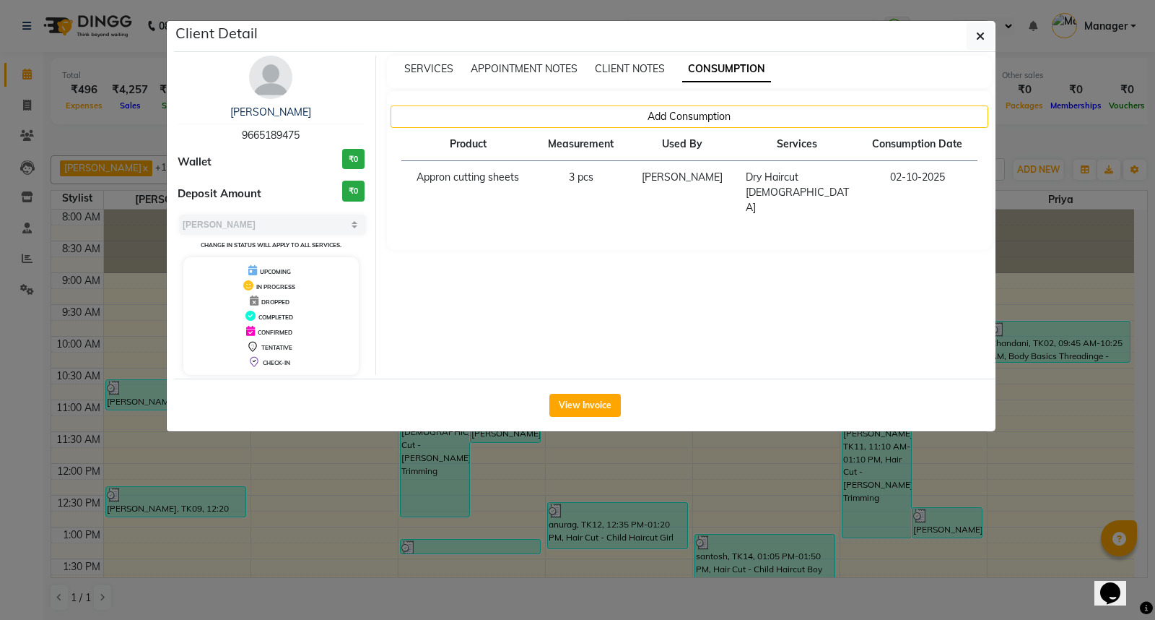
click at [1048, 460] on ngb-modal-window "Client Detail pulkit 9665189475 Wallet ₹0 Deposit Amount ₹0 Select MARK DONE UP…" at bounding box center [577, 310] width 1155 height 620
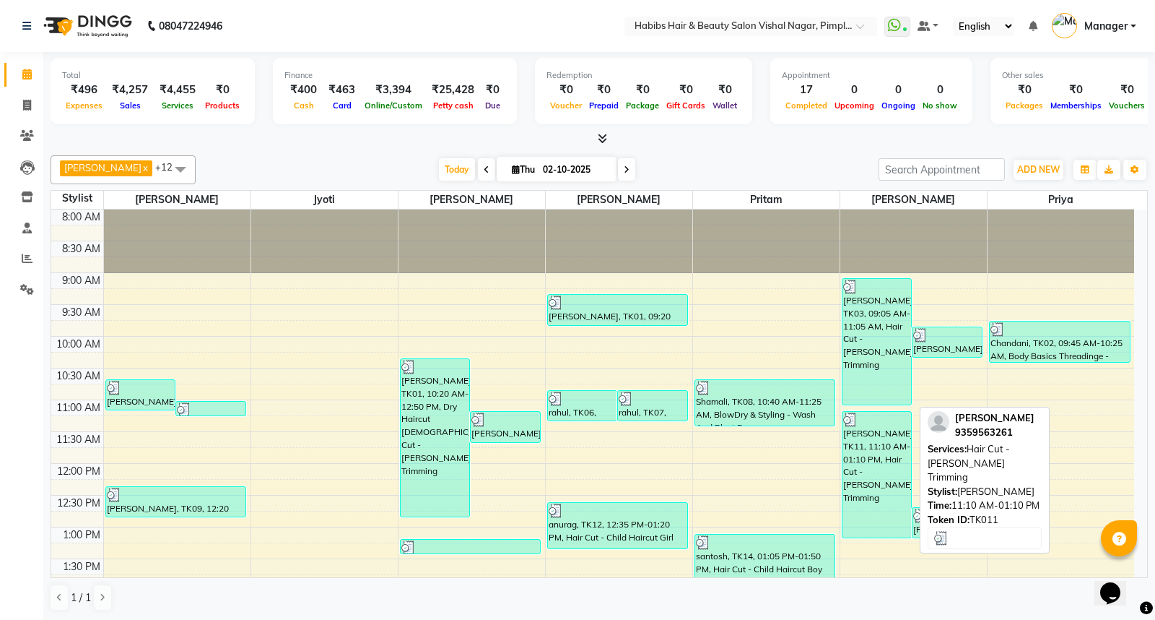
click at [882, 449] on div "Sanket, TK11, 11:10 AM-01:10 PM, Hair Cut - Beard Trimming" at bounding box center [877, 475] width 69 height 126
select select "3"
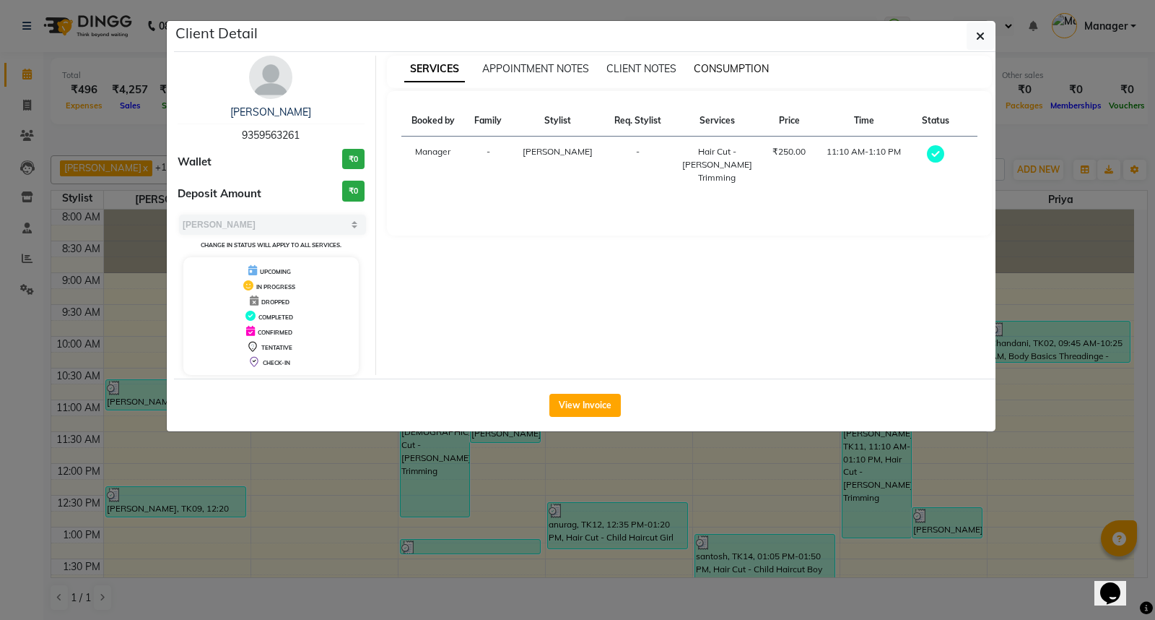
click at [745, 73] on span "CONSUMPTION" at bounding box center [731, 68] width 75 height 13
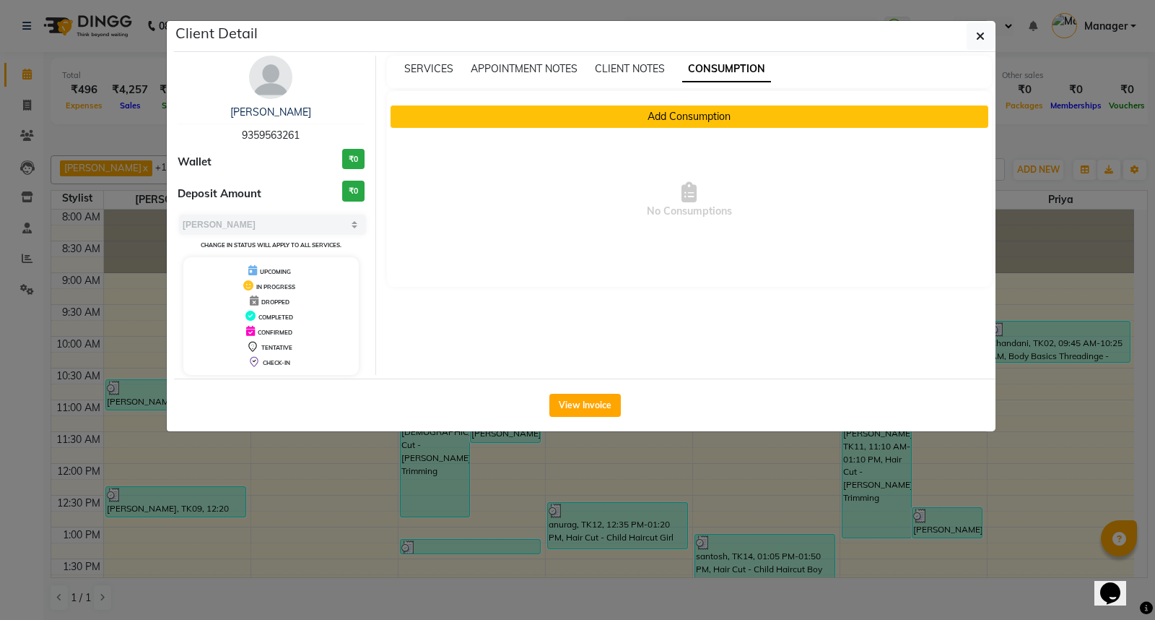
click at [705, 113] on button "Add Consumption" at bounding box center [690, 116] width 599 height 22
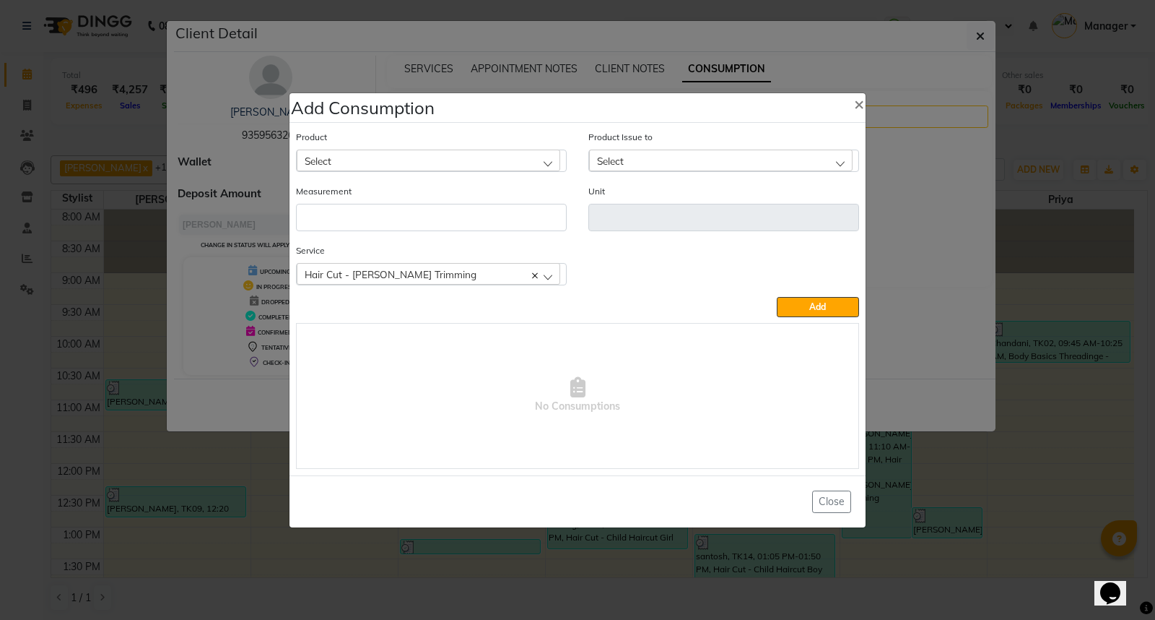
click at [518, 160] on div "Select" at bounding box center [429, 160] width 264 height 22
type input "app"
click at [488, 214] on li "Appron cutting sheets" at bounding box center [431, 223] width 269 height 30
type input "pcs"
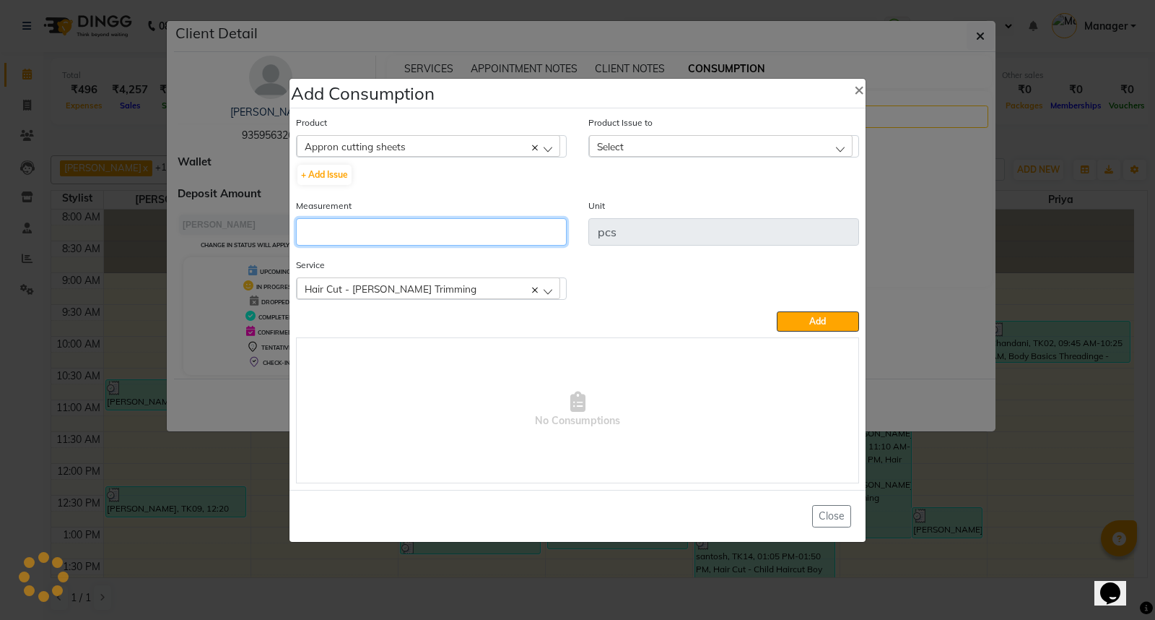
click at [484, 232] on input "number" at bounding box center [431, 231] width 271 height 27
type input "1"
click at [688, 147] on div "Select" at bounding box center [721, 146] width 264 height 22
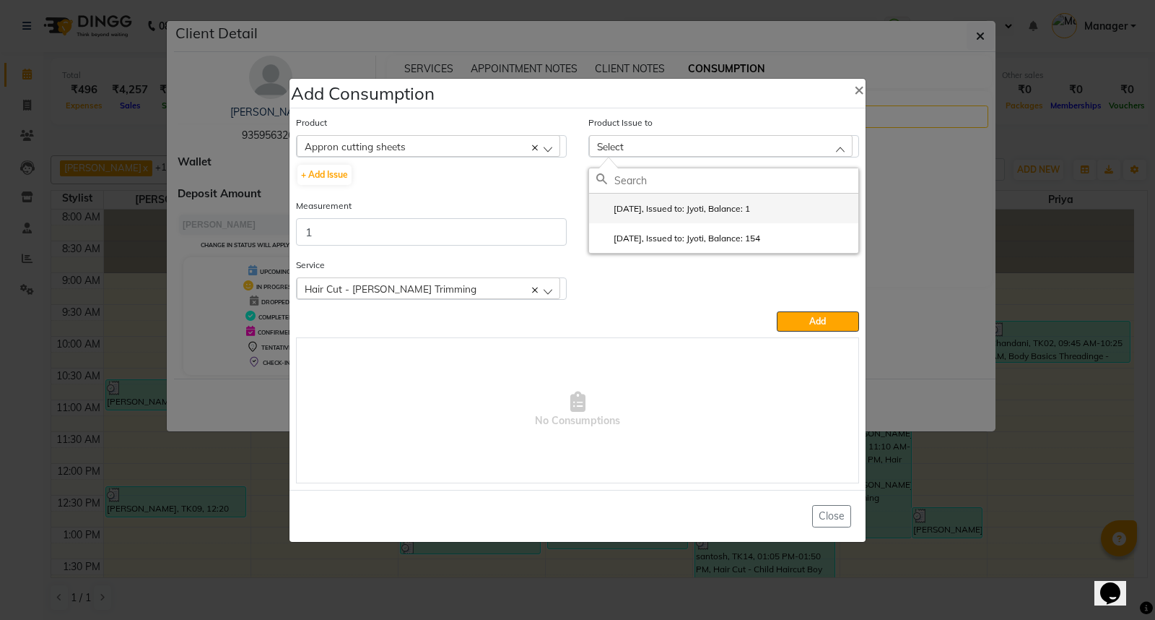
click at [750, 213] on label "2025-09-21, Issued to: Jyoti, Balance: 1" at bounding box center [673, 208] width 154 height 13
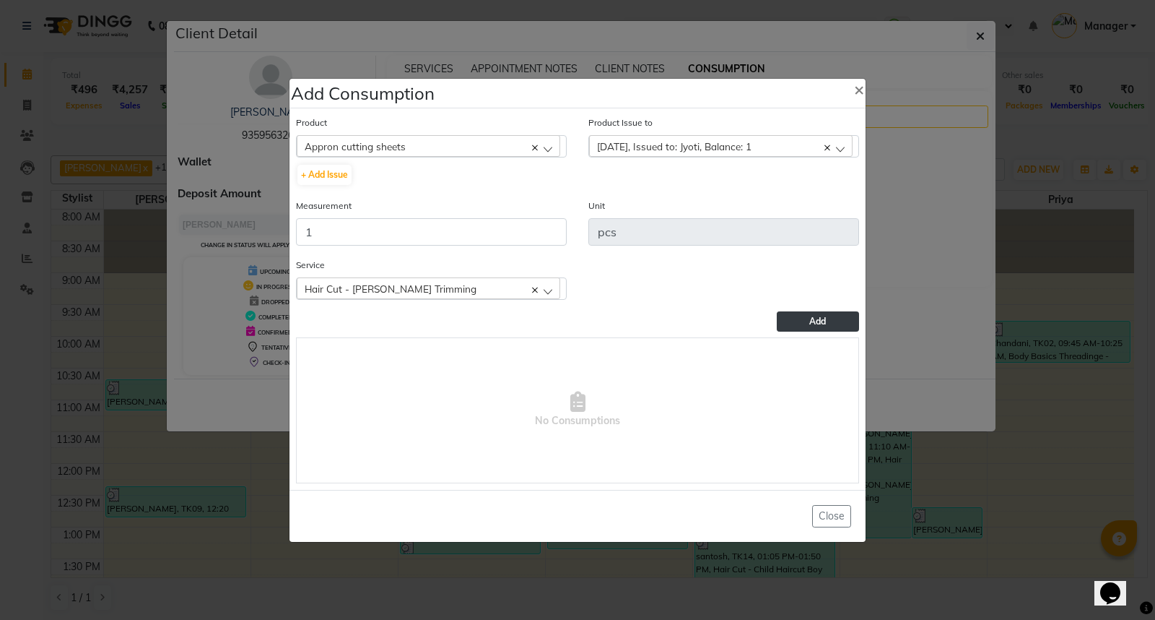
click at [830, 318] on button "Add" at bounding box center [818, 321] width 82 height 20
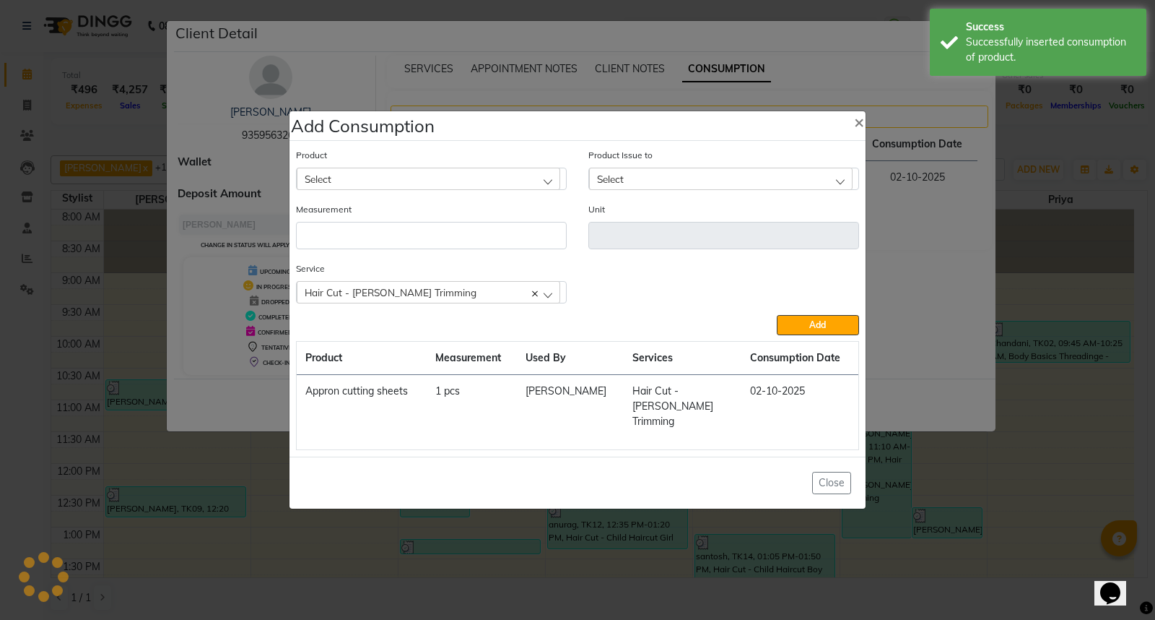
click at [1030, 450] on ngb-modal-window "Add Consumption × Product Select 0-77 IGORA Product Issue to Select 2025-09-21,…" at bounding box center [577, 310] width 1155 height 620
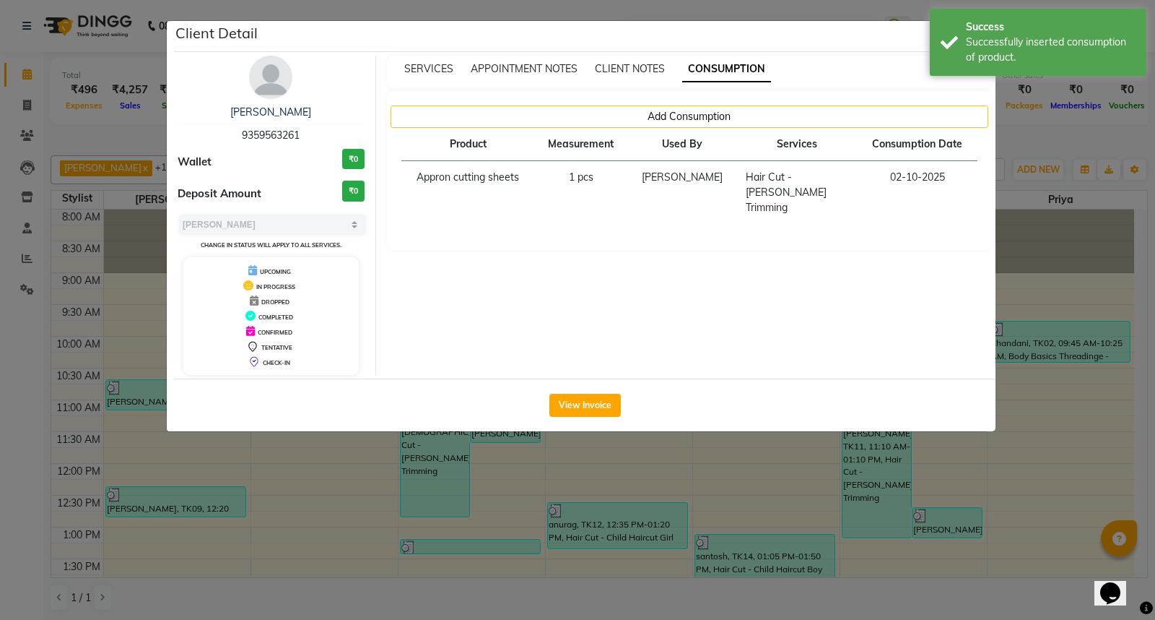
click at [1030, 450] on ngb-modal-window "Client Detail Sanket 9359563261 Wallet ₹0 Deposit Amount ₹0 Select MARK DONE UP…" at bounding box center [577, 310] width 1155 height 620
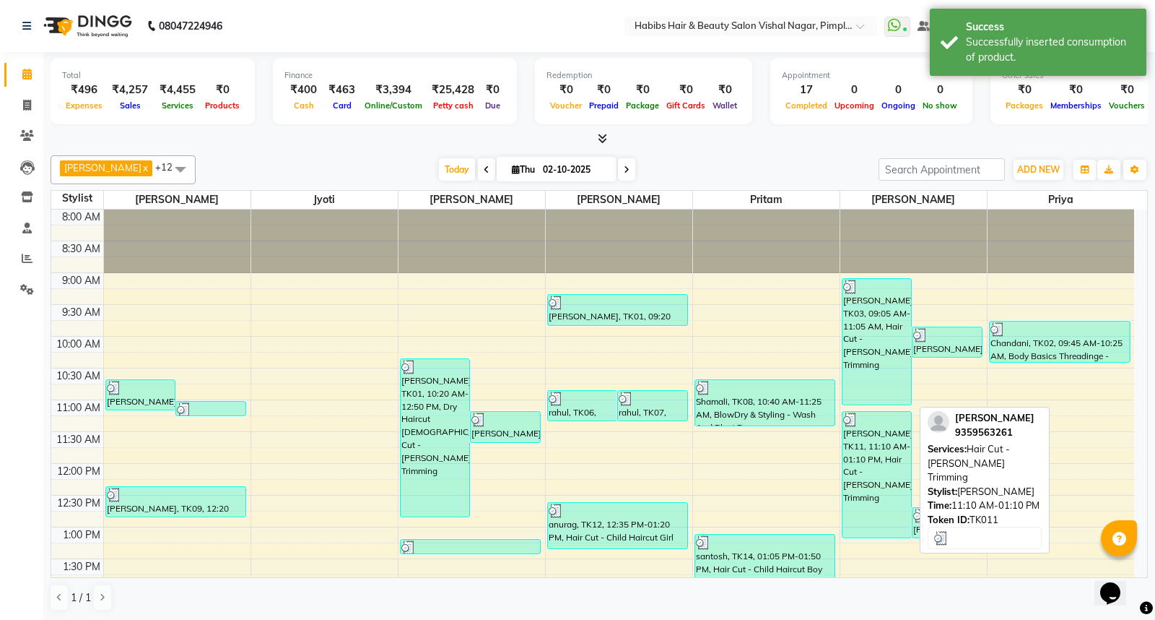
click at [857, 486] on div "Sanket, TK11, 11:10 AM-01:10 PM, Hair Cut - Beard Trimming" at bounding box center [877, 475] width 69 height 126
select select "3"
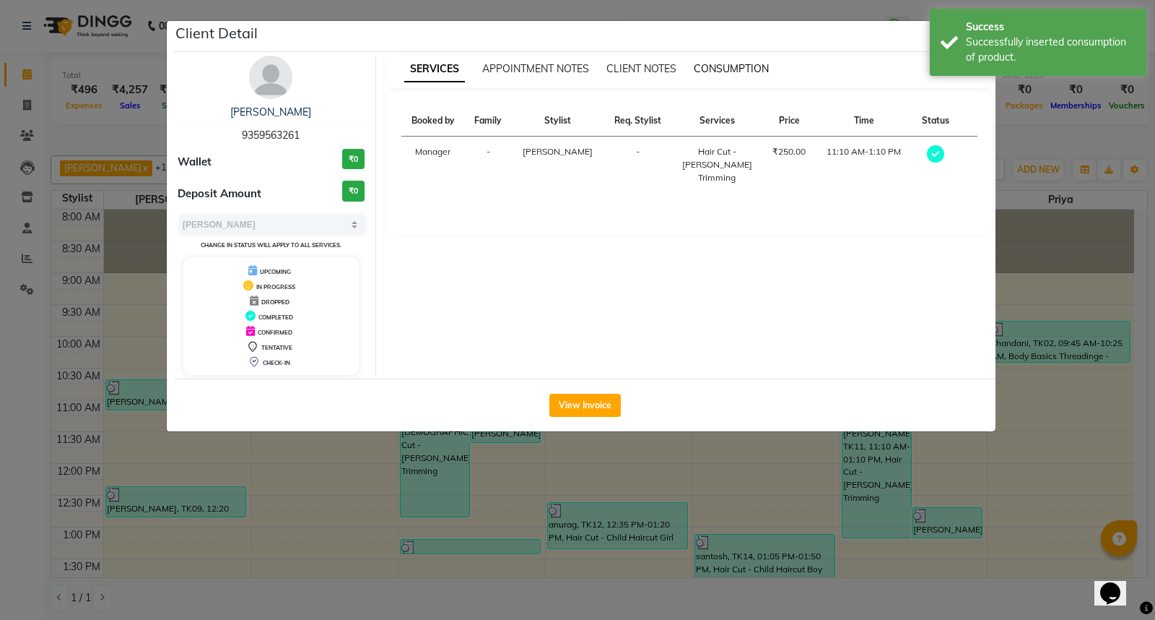
click at [744, 68] on span "CONSUMPTION" at bounding box center [731, 68] width 75 height 13
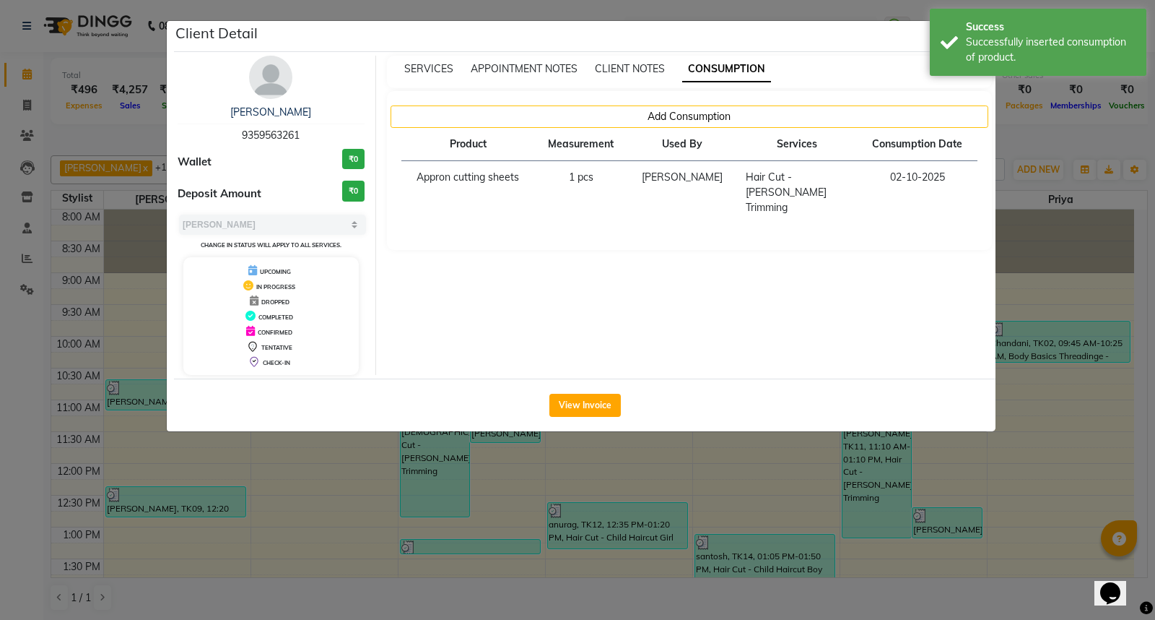
click at [1092, 544] on ngb-modal-window "Client Detail Sanket 9359563261 Wallet ₹0 Deposit Amount ₹0 Select MARK DONE UP…" at bounding box center [577, 310] width 1155 height 620
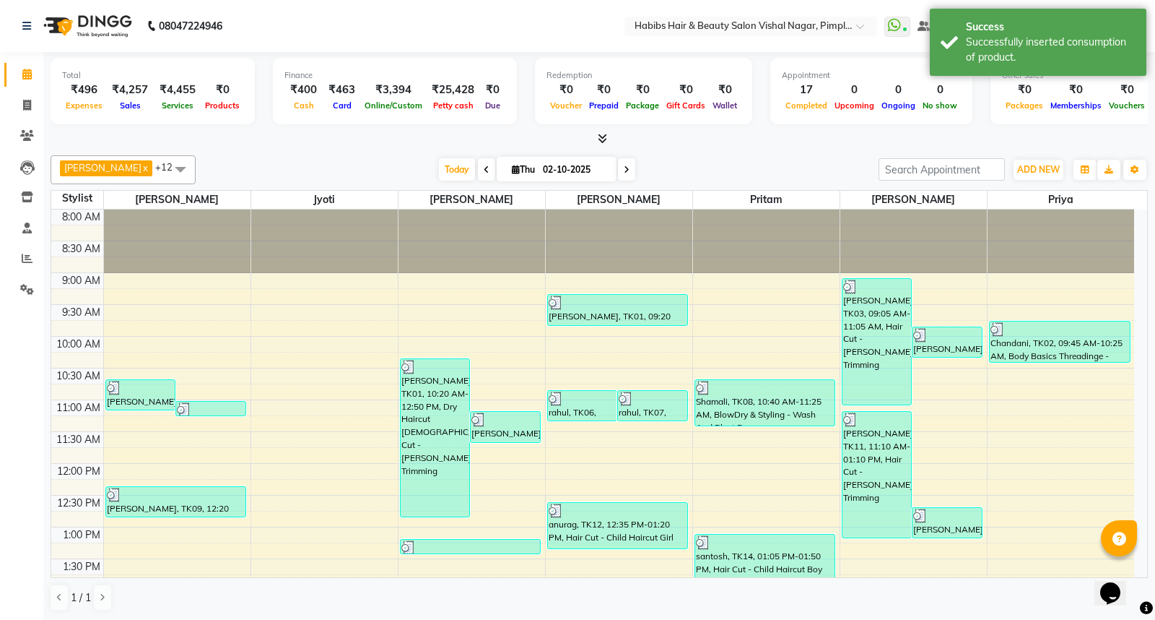
click at [1027, 511] on td at bounding box center [618, 518] width 1031 height 16
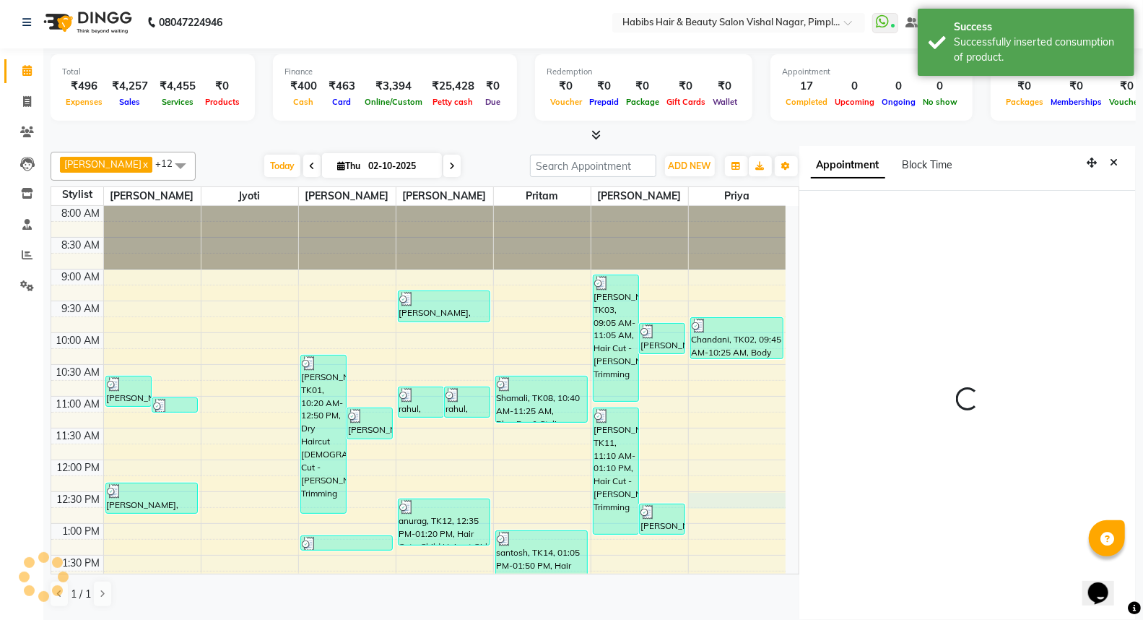
scroll to position [5, 0]
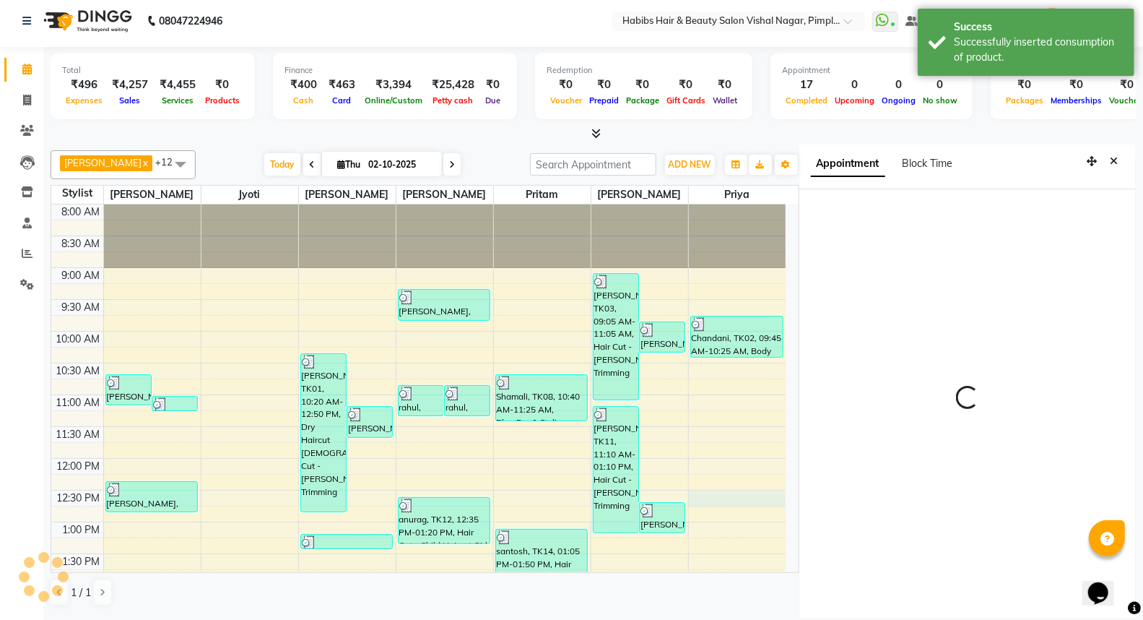
select select "93362"
select select "tentative"
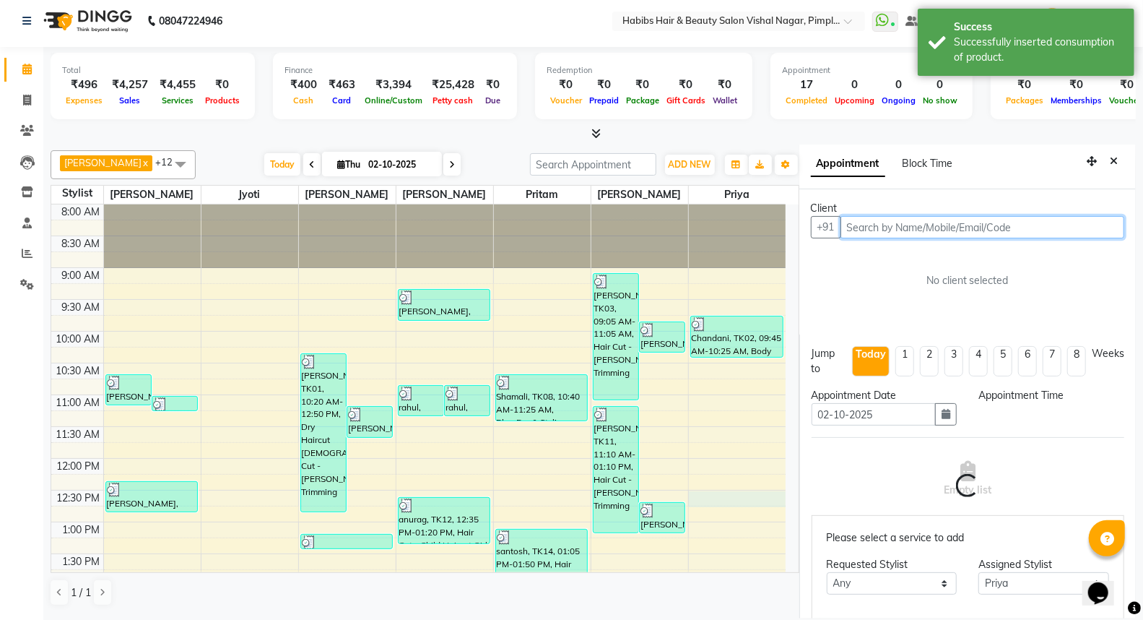
select select "750"
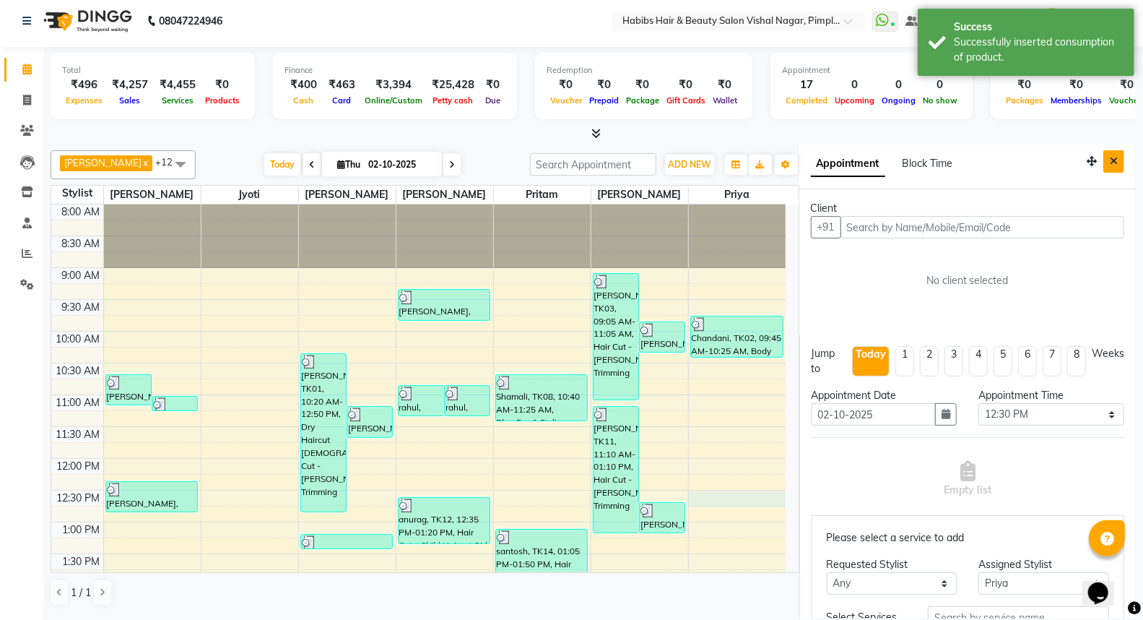
click at [1110, 157] on icon "Close" at bounding box center [1114, 161] width 8 height 10
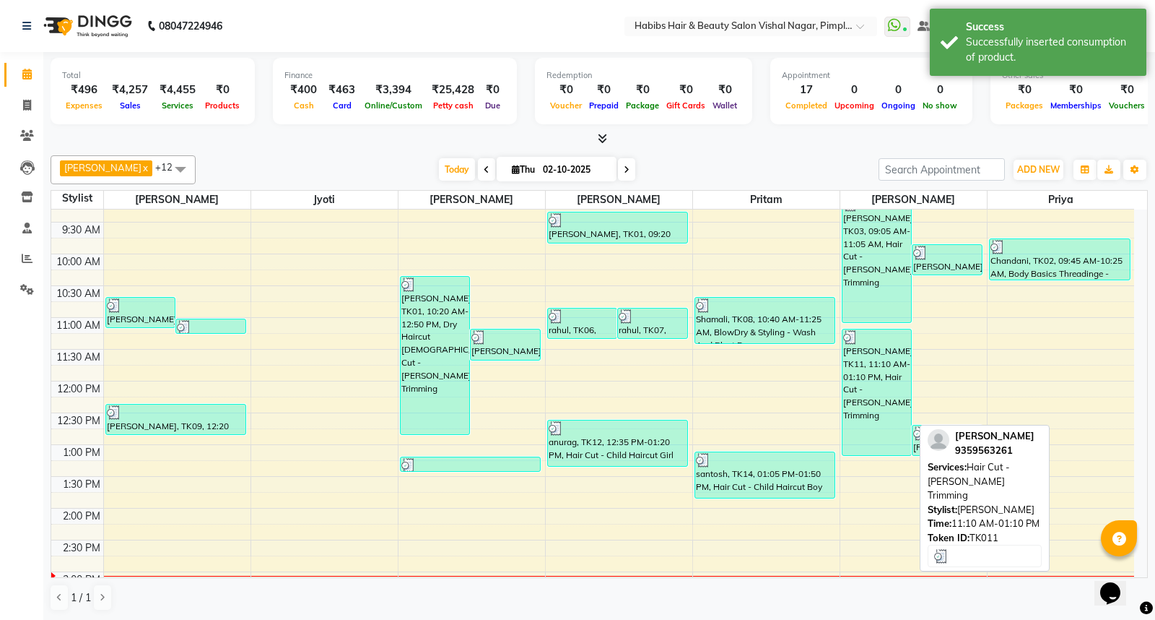
scroll to position [160, 0]
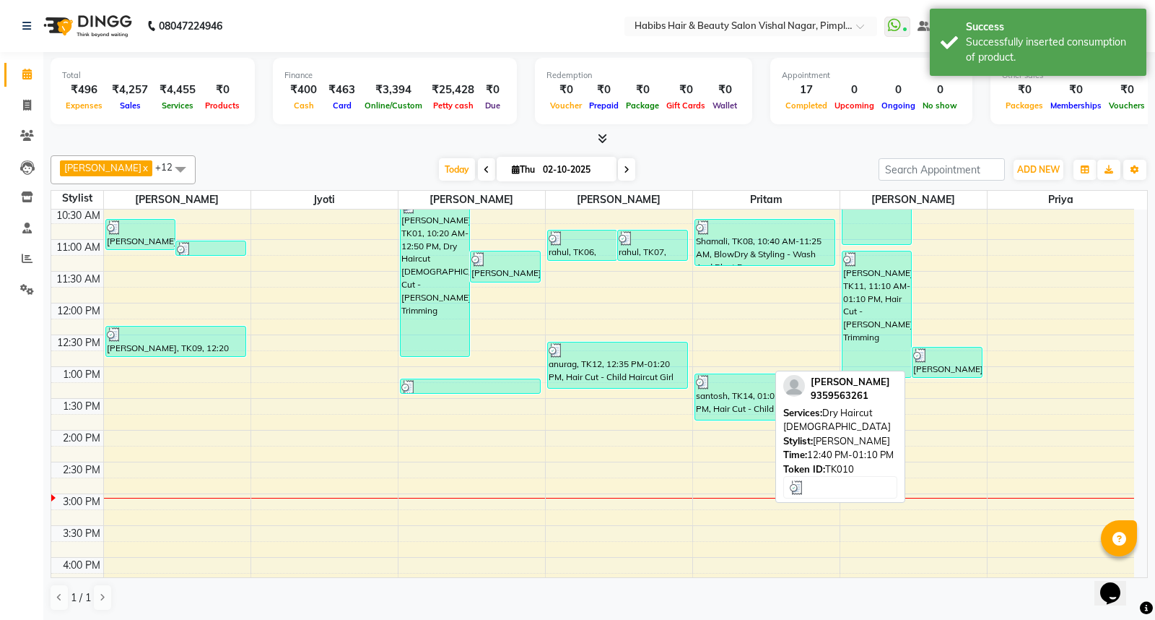
click at [948, 357] on div at bounding box center [947, 355] width 68 height 14
select select "3"
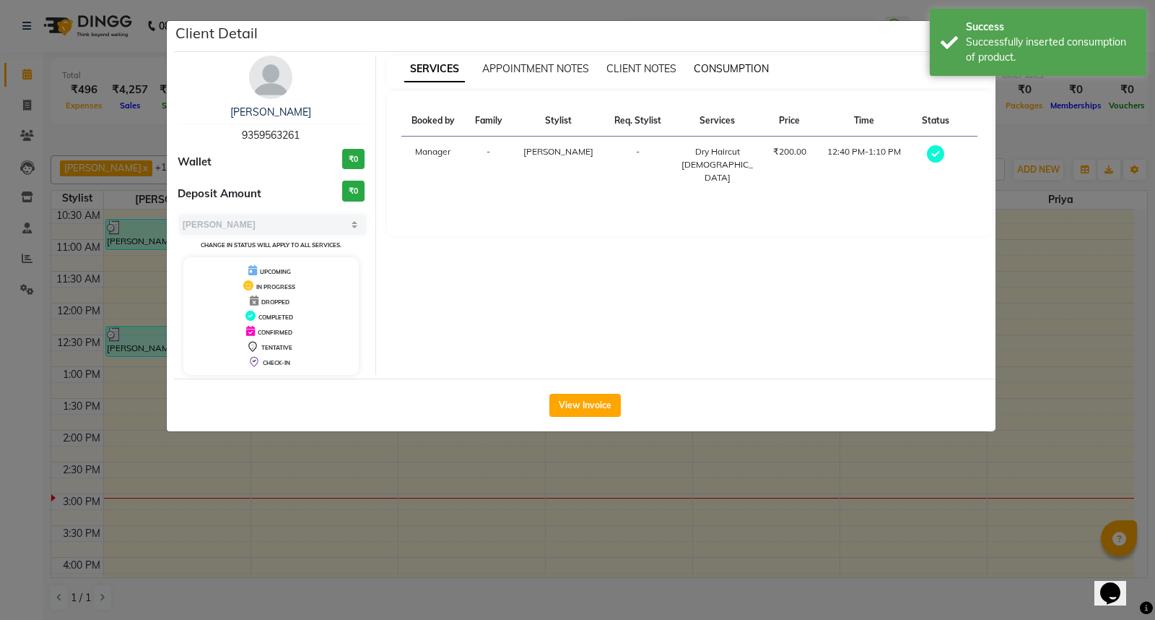
click at [733, 69] on span "CONSUMPTION" at bounding box center [731, 68] width 75 height 13
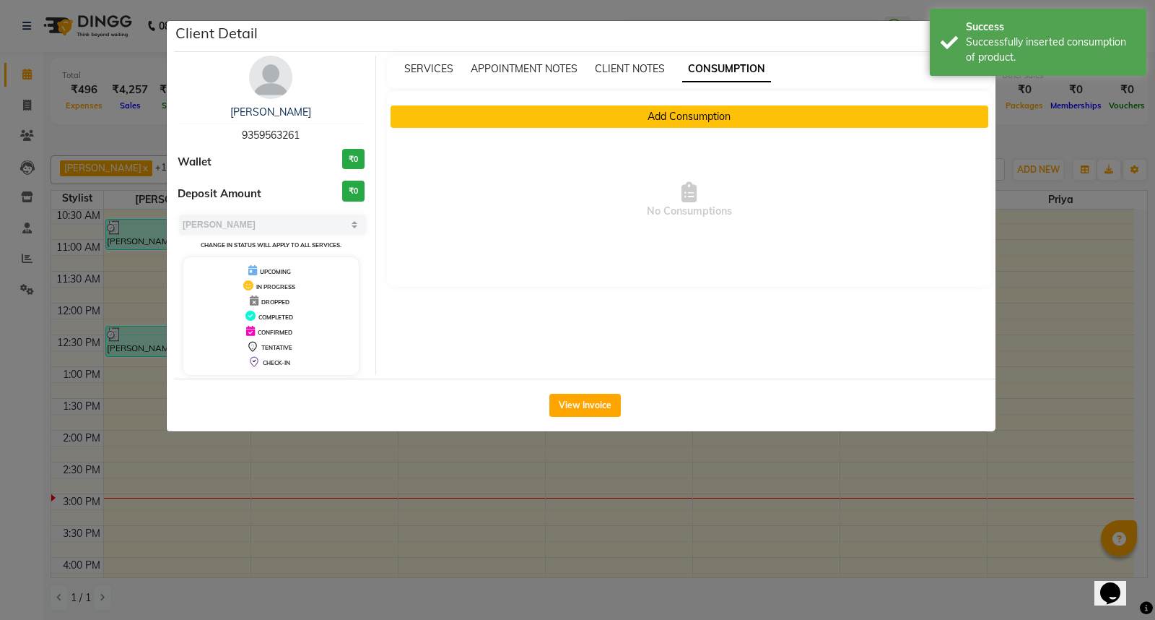
click at [715, 119] on button "Add Consumption" at bounding box center [690, 116] width 599 height 22
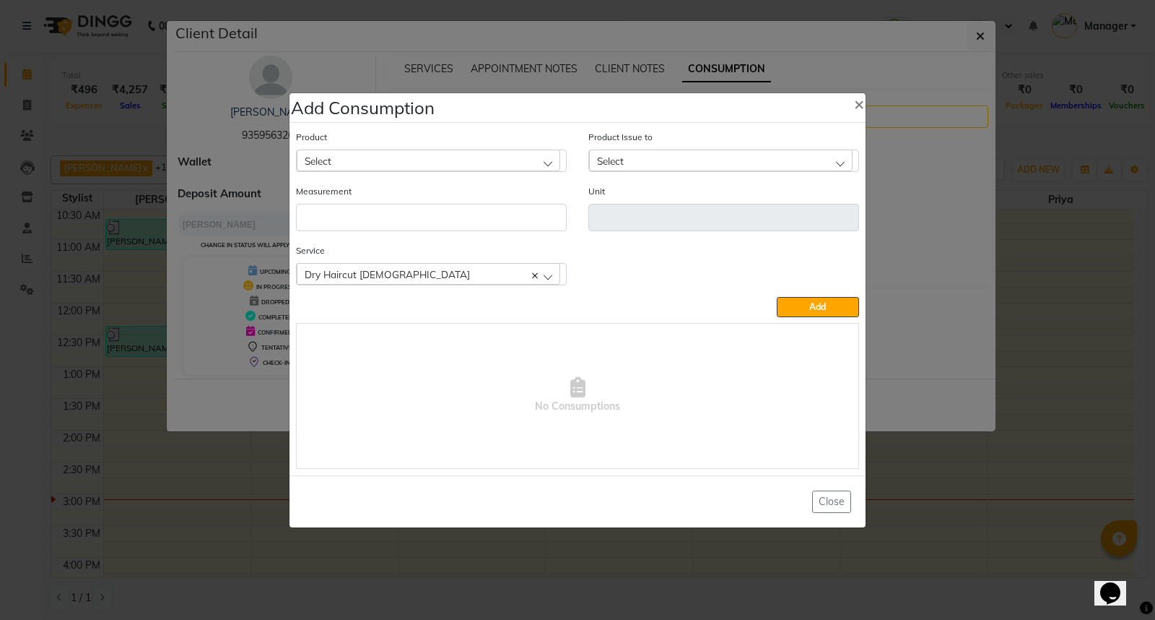
click at [973, 490] on ngb-modal-window "Add Consumption × Product Select Product Issue to Select Measurement Unit Servi…" at bounding box center [577, 310] width 1155 height 620
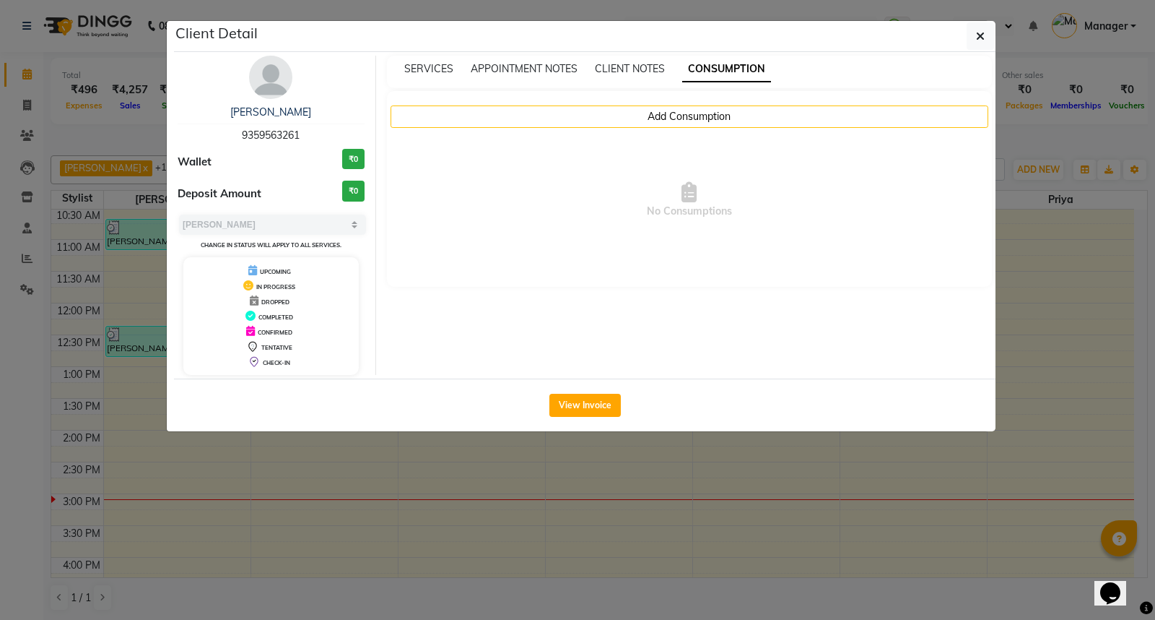
click at [973, 490] on ngb-modal-window "Client Detail Sanket 9359563261 Wallet ₹0 Deposit Amount ₹0 Select MARK DONE UP…" at bounding box center [577, 310] width 1155 height 620
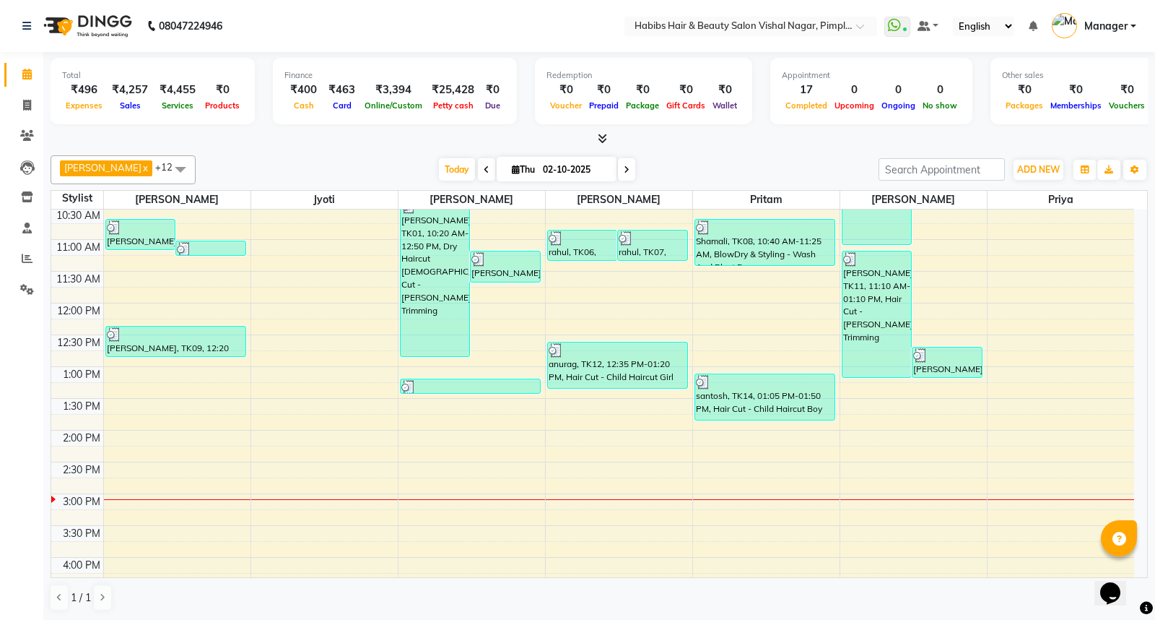
scroll to position [0, 0]
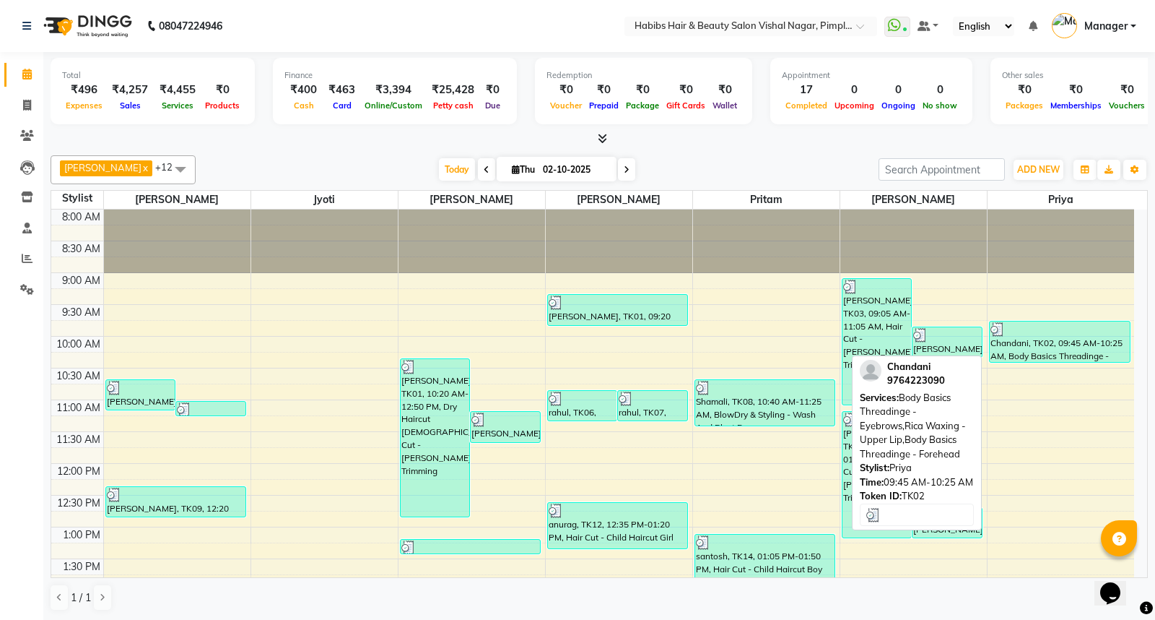
click at [1055, 349] on div "Chandani, TK02, 09:45 AM-10:25 AM, Body Basics Threadinge - Eyebrows,Rica Waxin…" at bounding box center [1060, 341] width 140 height 40
select select "3"
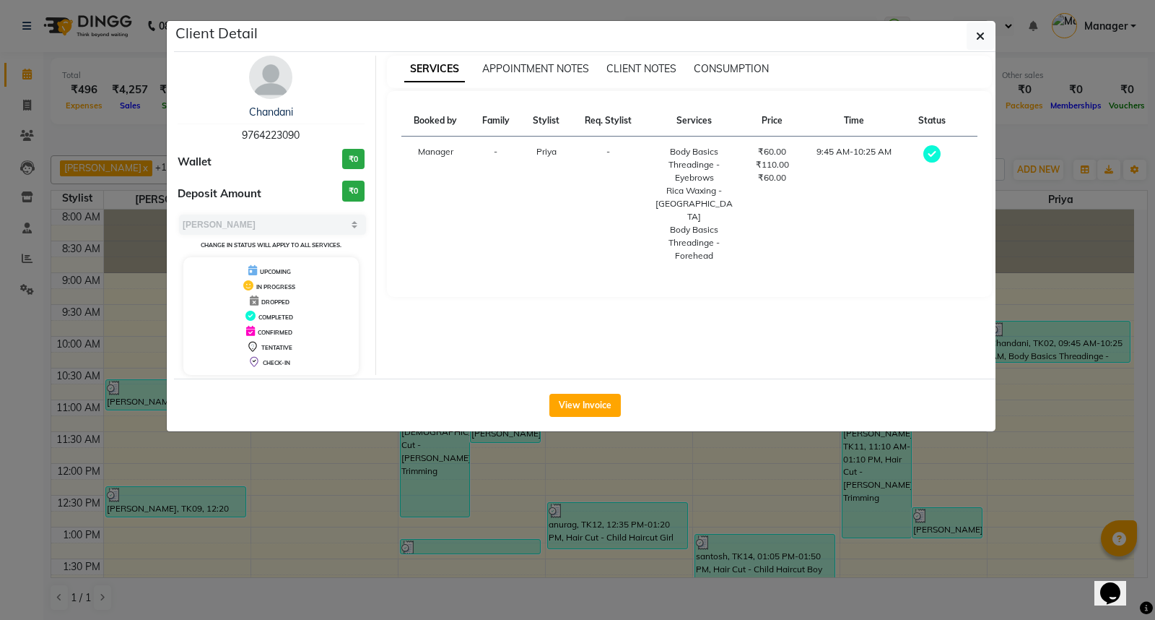
click at [1064, 429] on ngb-modal-window "Client Detail Chandani 9764223090 Wallet ₹0 Deposit Amount ₹0 Select MARK DONE …" at bounding box center [577, 310] width 1155 height 620
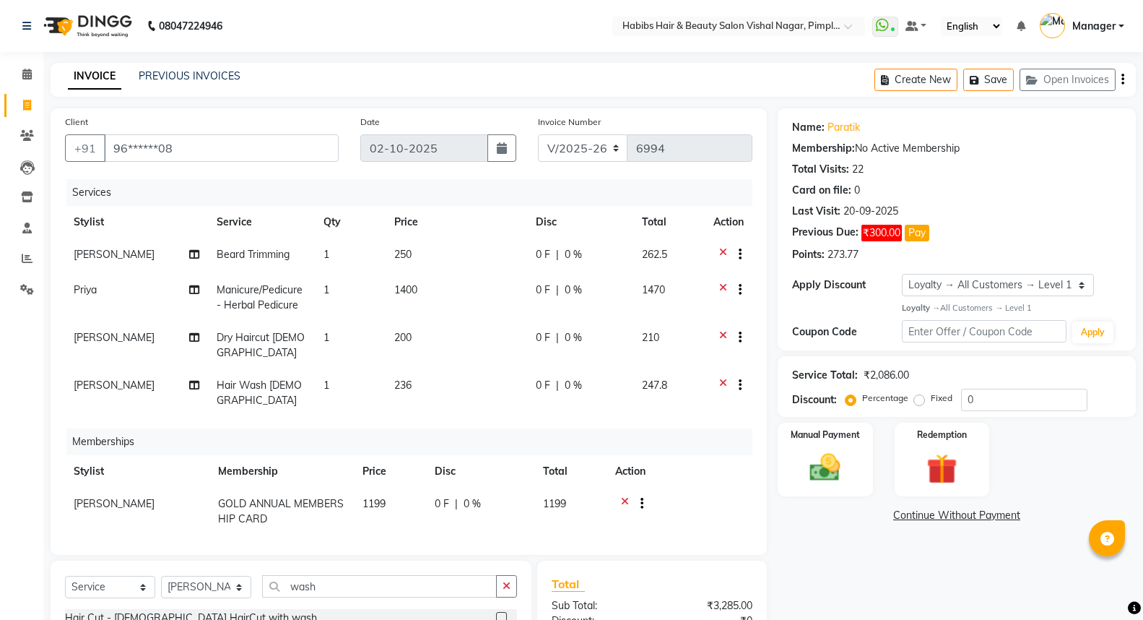
select select "5725"
select select "service"
select select "48000"
select select "1: Object"
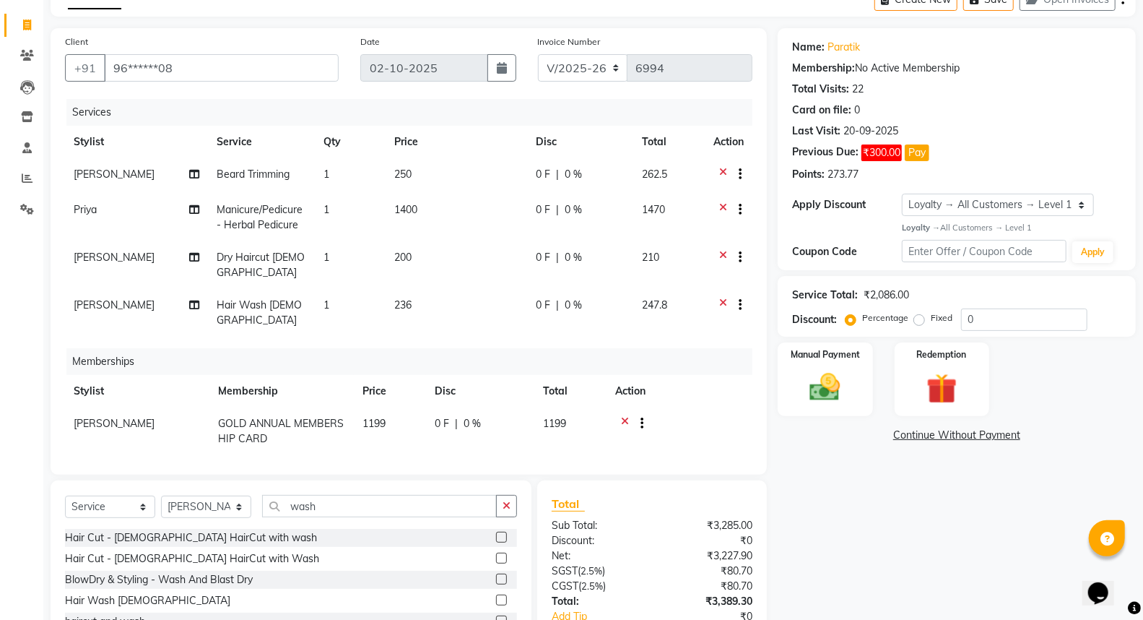
click at [425, 292] on td "236" at bounding box center [457, 313] width 142 height 48
select select "48000"
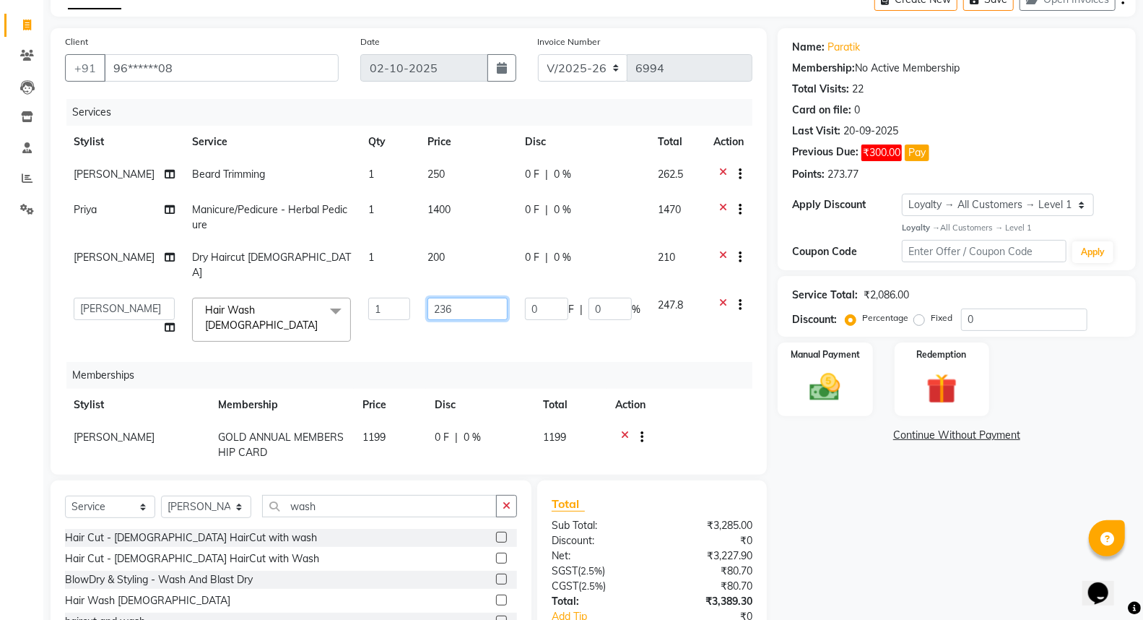
drag, startPoint x: 434, startPoint y: 289, endPoint x: 452, endPoint y: 292, distance: 18.4
click at [440, 297] on input "236" at bounding box center [467, 308] width 80 height 22
click at [462, 297] on input "236" at bounding box center [467, 308] width 80 height 22
type input "2"
type input "150"
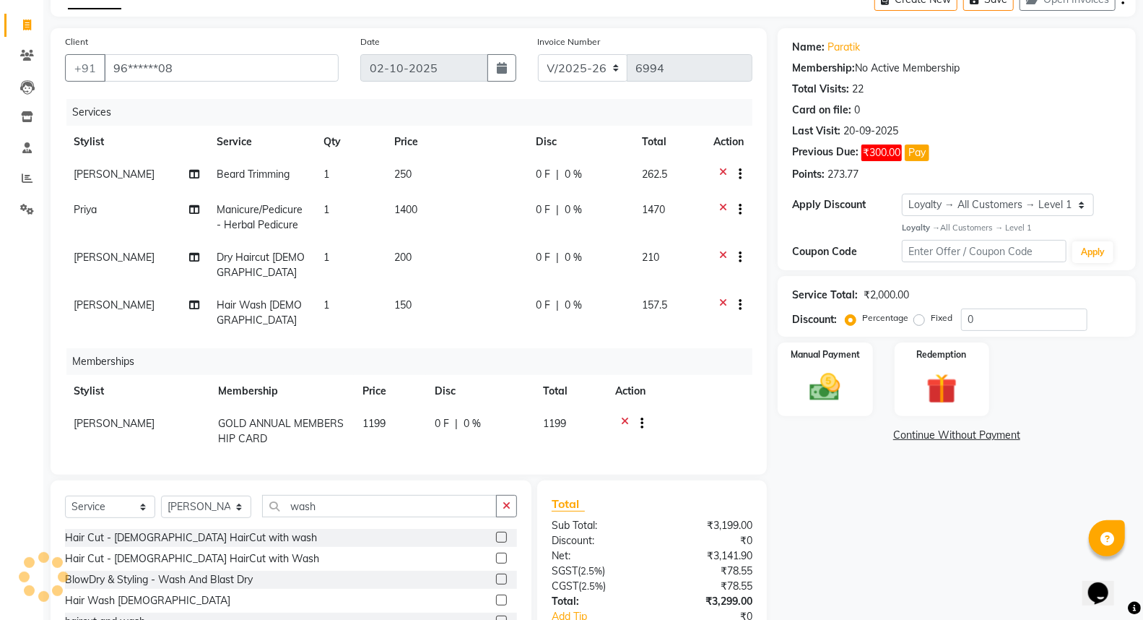
click at [677, 321] on div "Services Stylist Service Qty Price Disc Total Action Muzammil Beard Trimming 1 …" at bounding box center [408, 279] width 687 height 361
click at [582, 183] on td "0 F | 0 %" at bounding box center [580, 175] width 106 height 35
select select "48000"
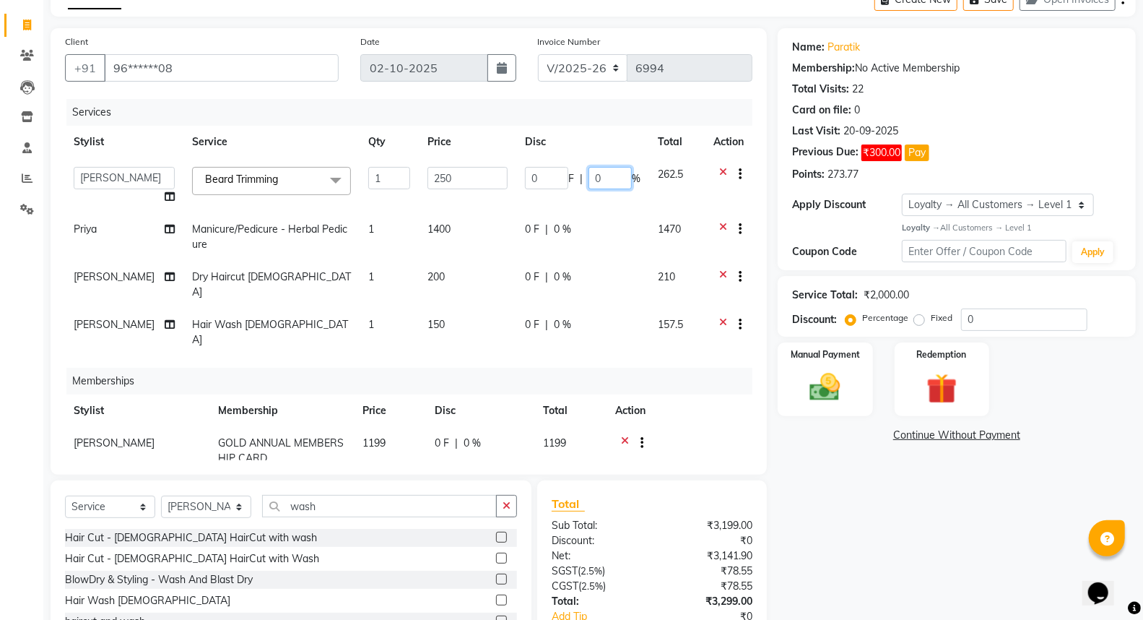
click at [611, 178] on input "0" at bounding box center [609, 178] width 43 height 22
type input "020"
click at [583, 204] on tbody "Dhiraj Gajare Jyoti Krishna Waghmare Manager Muzammil Pritam Priya Saurabh Sona…" at bounding box center [408, 257] width 687 height 198
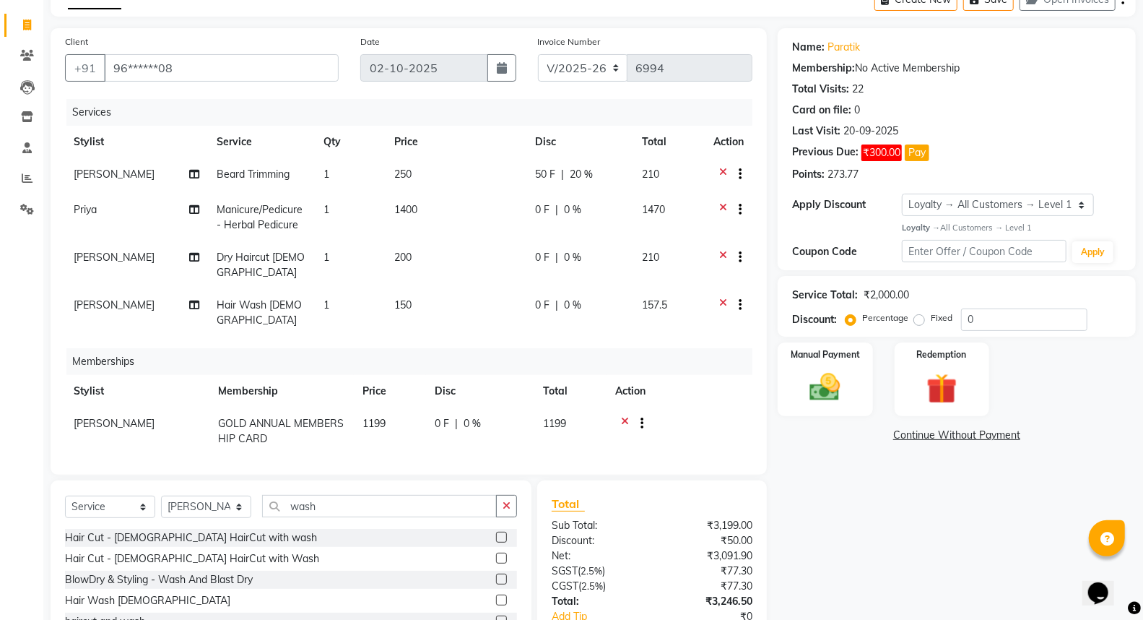
scroll to position [160, 0]
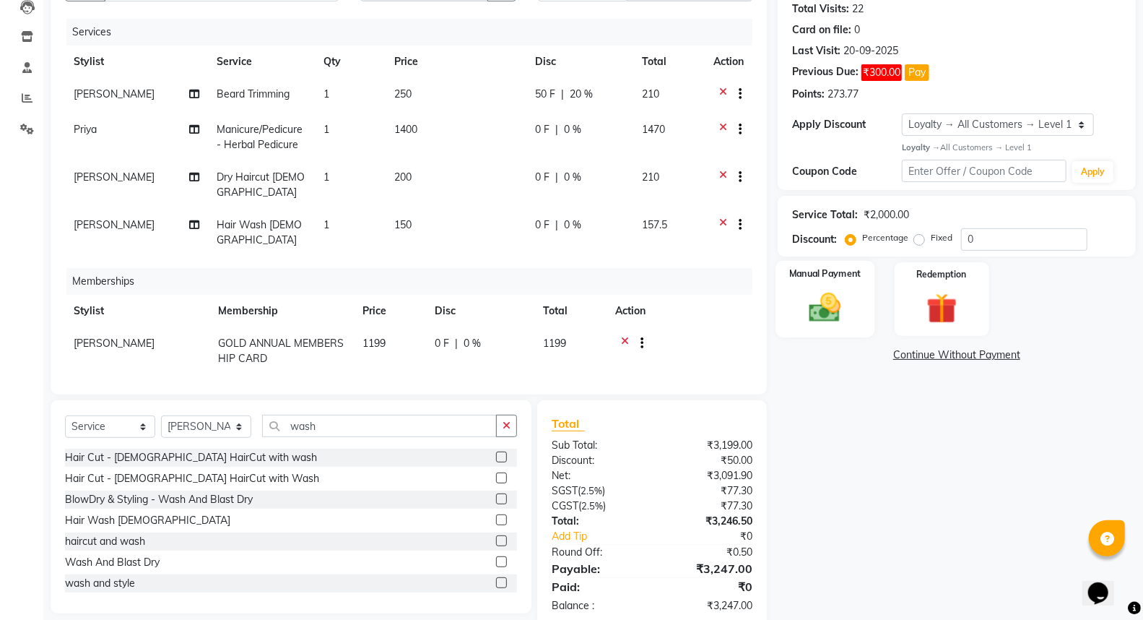
click at [851, 296] on img at bounding box center [824, 307] width 51 height 37
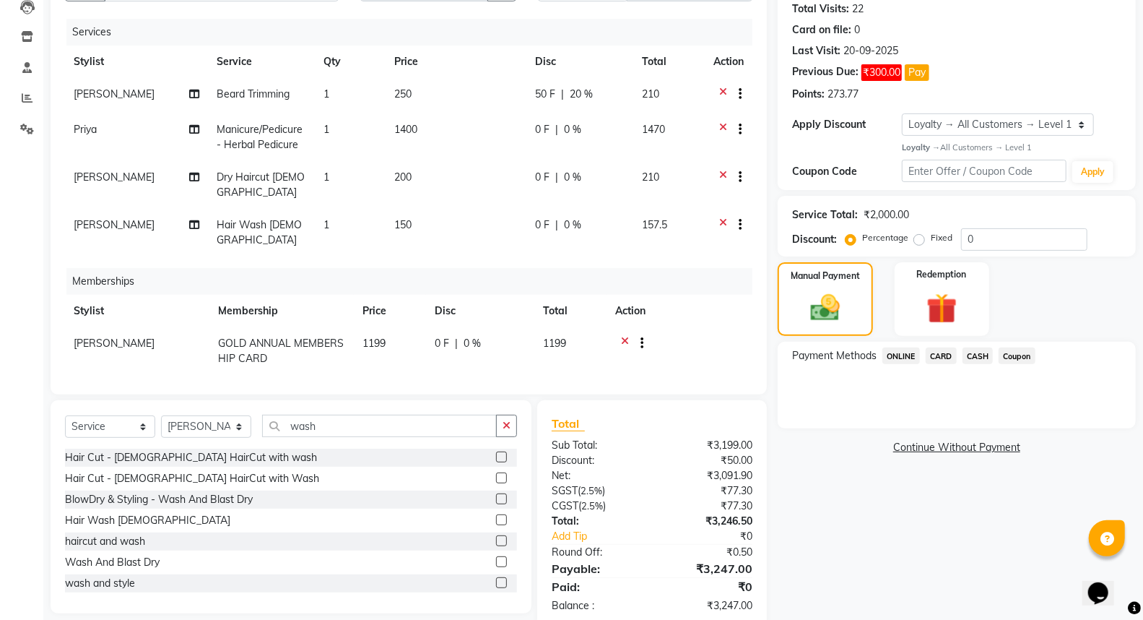
click at [904, 355] on span "ONLINE" at bounding box center [901, 355] width 38 height 17
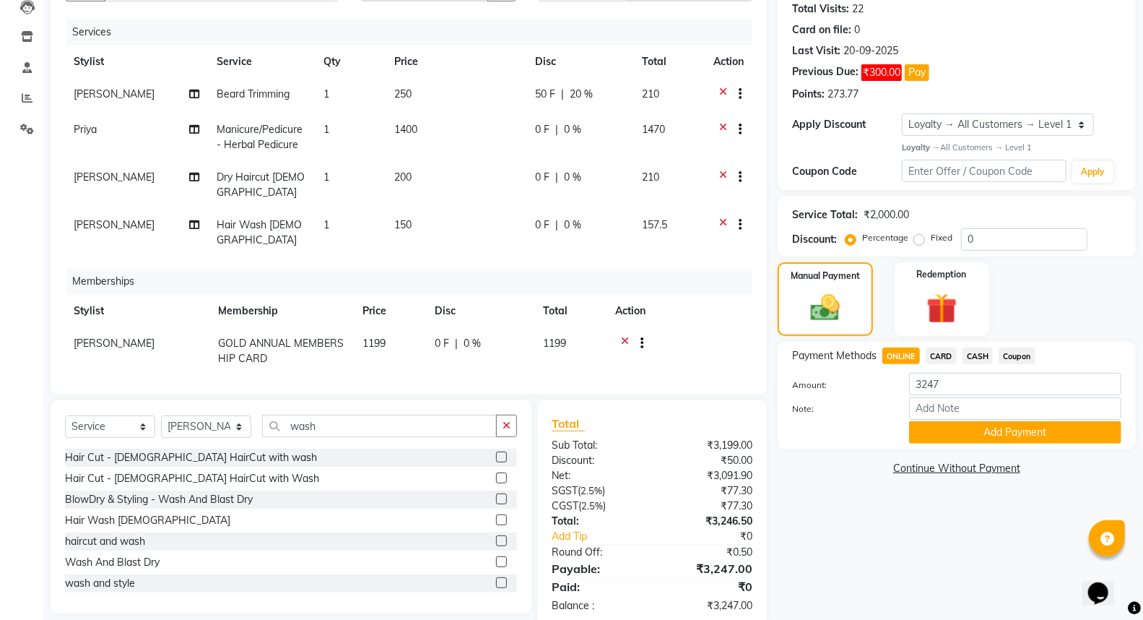
click at [1013, 352] on span "Coupon" at bounding box center [1017, 355] width 37 height 17
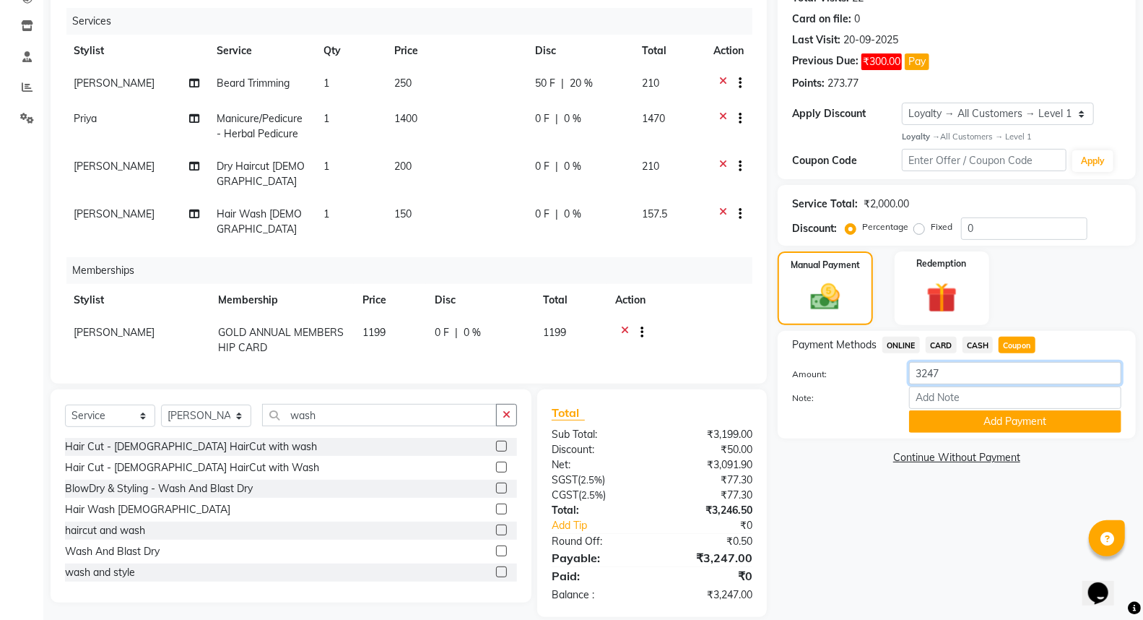
drag, startPoint x: 957, startPoint y: 373, endPoint x: 812, endPoint y: 362, distance: 146.3
click at [812, 362] on div "Amount: 3247" at bounding box center [956, 374] width 351 height 25
type input "1838"
click at [856, 285] on div "Manual Payment" at bounding box center [824, 288] width 99 height 77
click at [965, 430] on button "Add Payment" at bounding box center [1015, 421] width 212 height 22
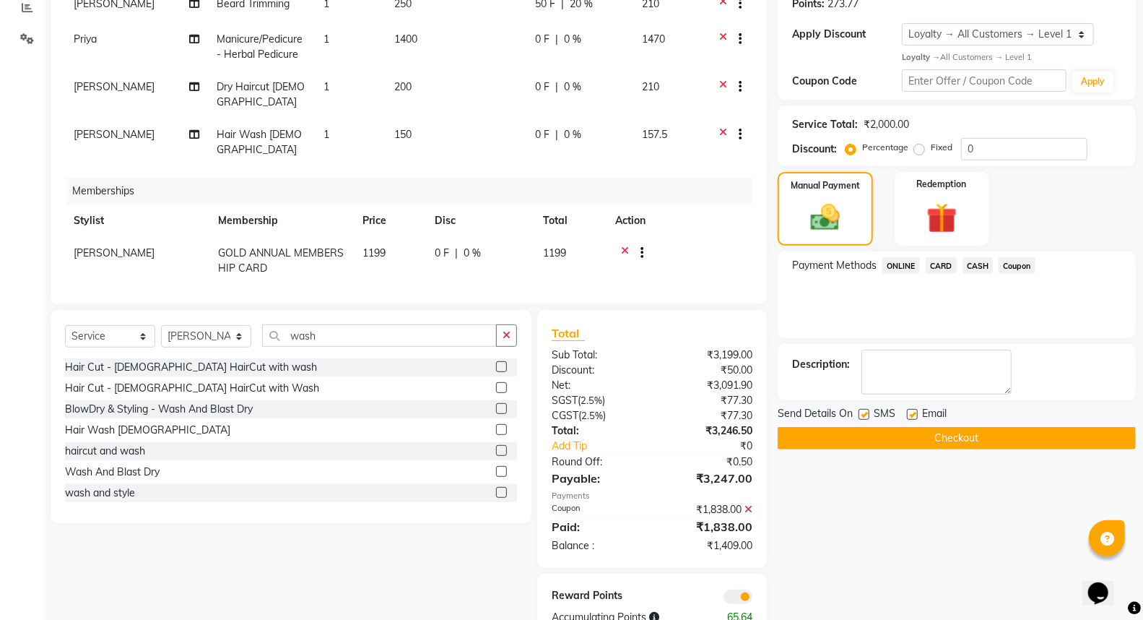
scroll to position [251, 0]
click at [901, 264] on span "ONLINE" at bounding box center [901, 264] width 38 height 17
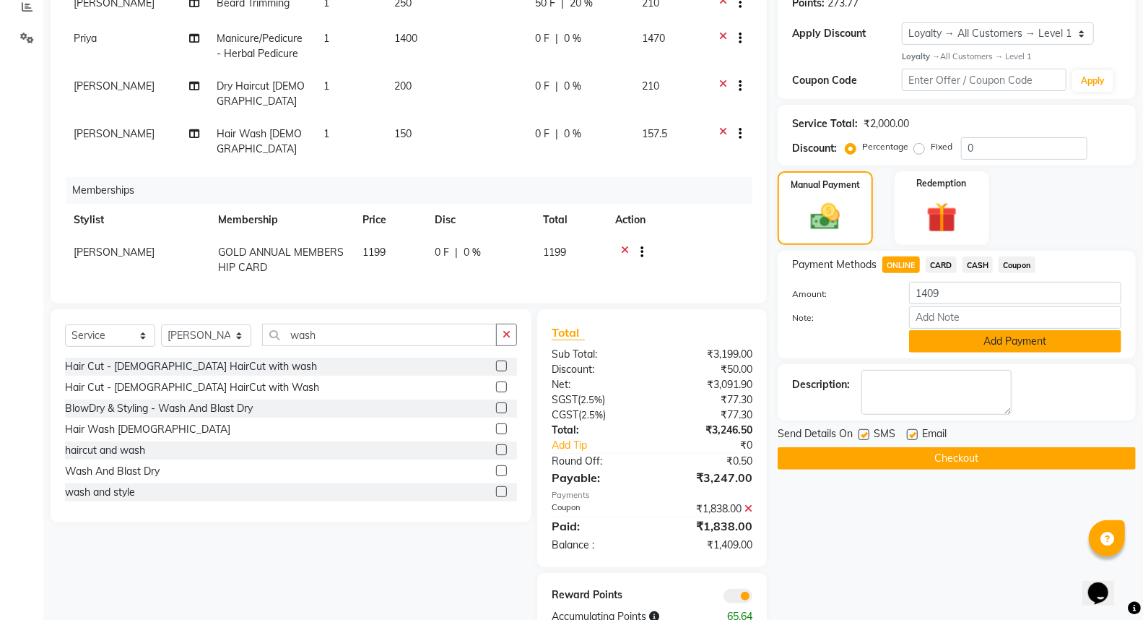
click at [970, 339] on button "Add Payment" at bounding box center [1015, 341] width 212 height 22
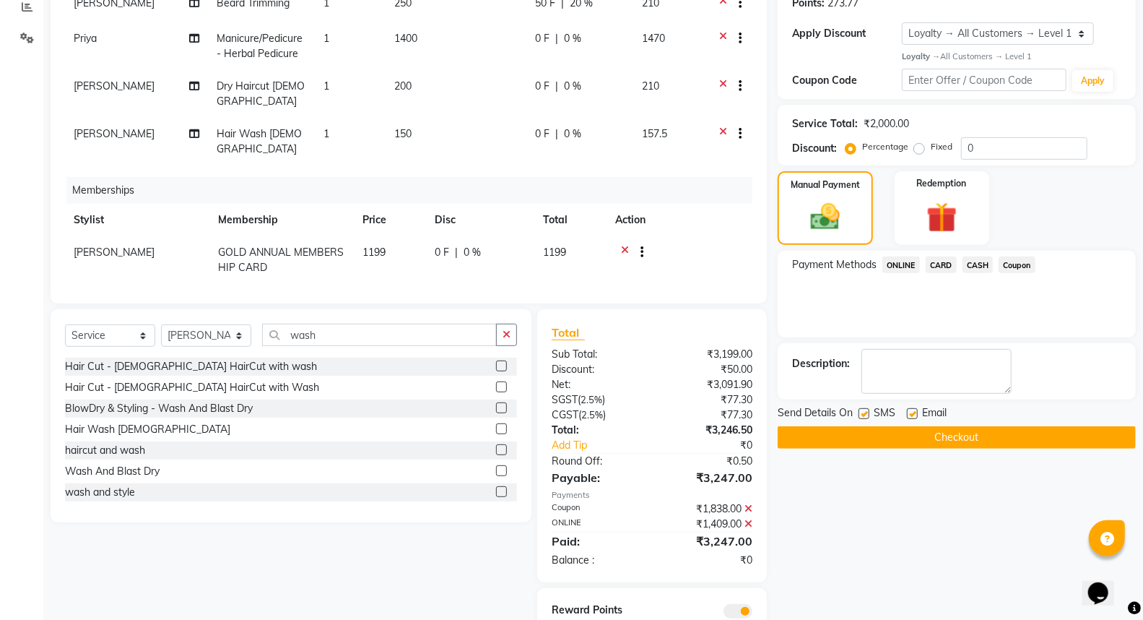
scroll to position [287, 0]
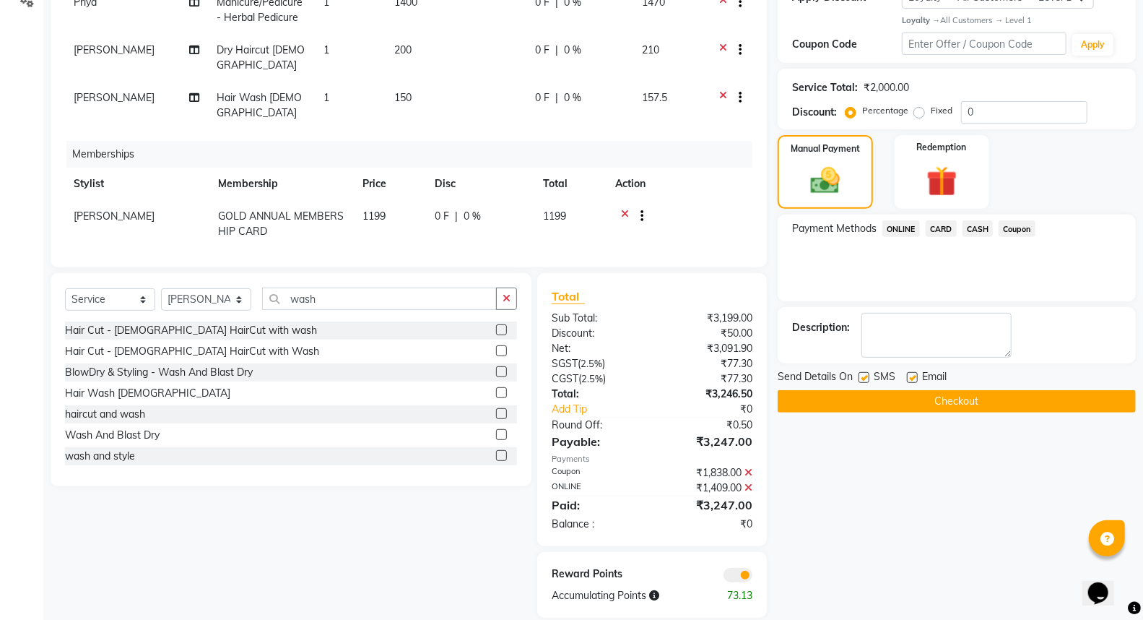
click at [968, 399] on button "Checkout" at bounding box center [957, 401] width 358 height 22
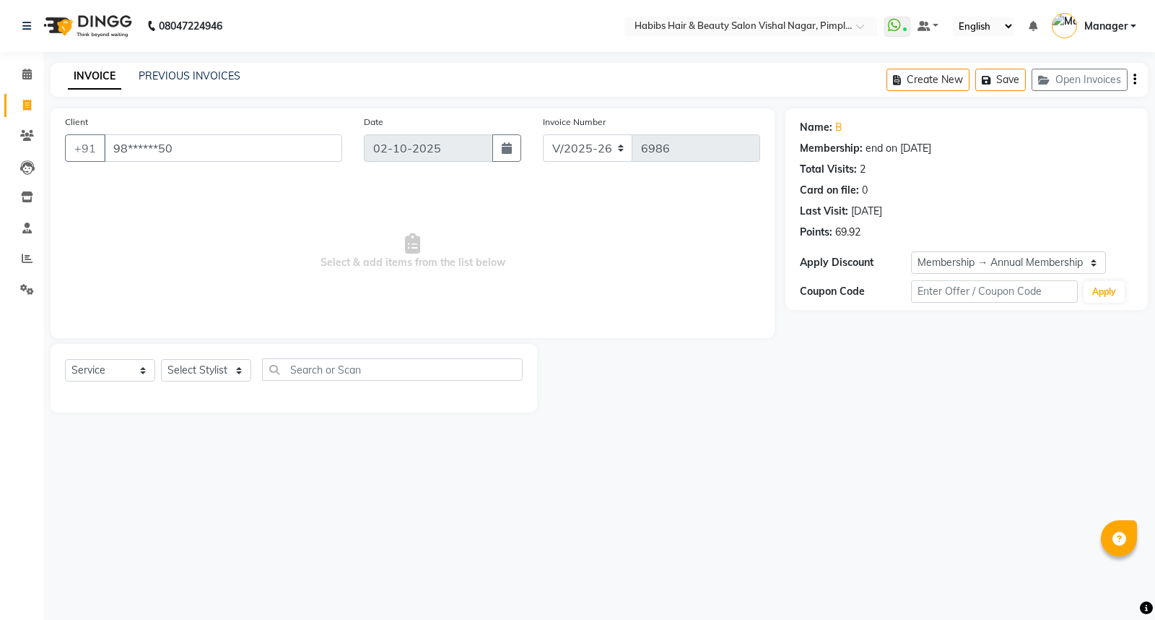
select select "5725"
select select "service"
select select "2: Object"
click at [208, 366] on select "Select Stylist Dhiraj Gajare Jyoti Krishna Waghmare Manager Muzammil Pritam Pri…" at bounding box center [206, 370] width 90 height 22
select select "93249"
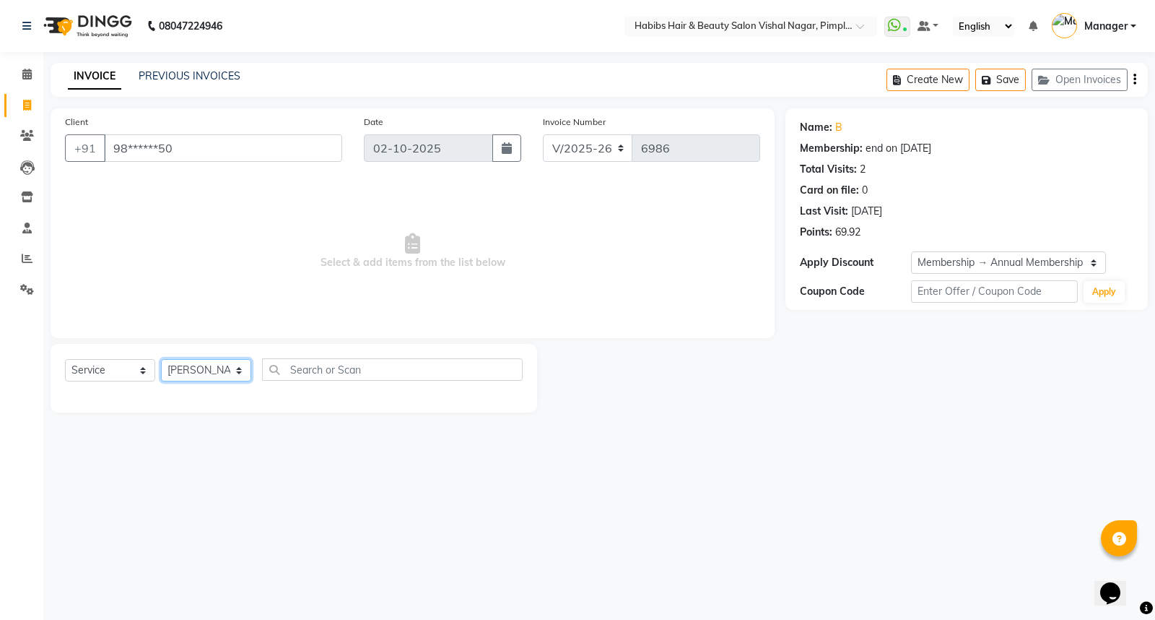
click at [161, 360] on select "Select Stylist Dhiraj Gajare Jyoti Krishna Waghmare Manager Muzammil Pritam Pri…" at bounding box center [206, 370] width 90 height 22
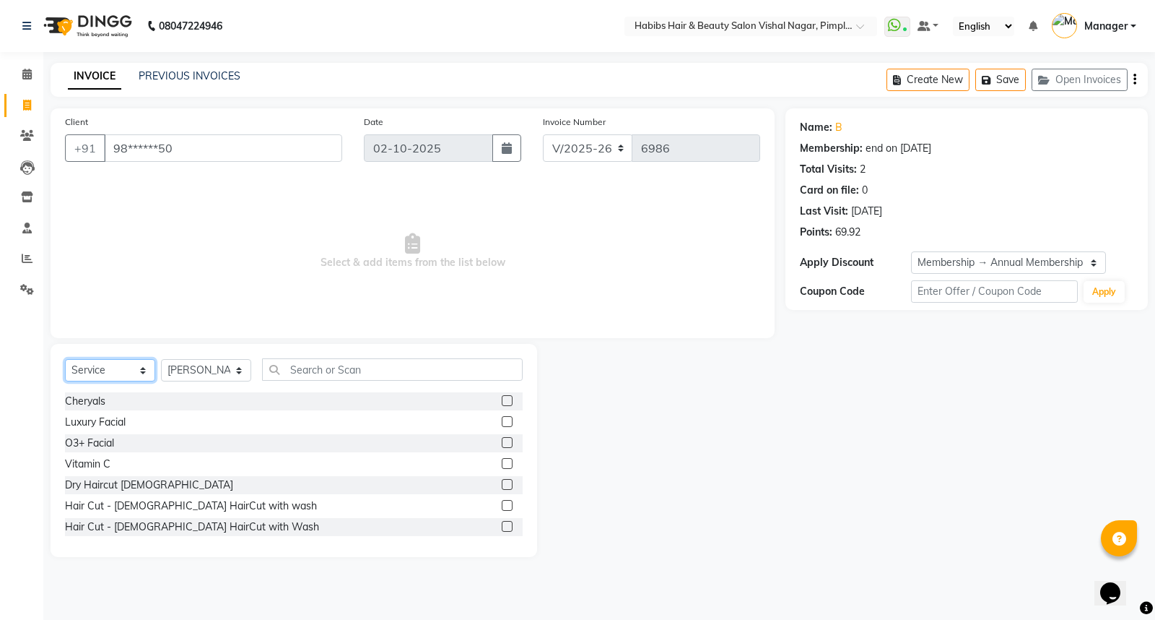
click at [123, 365] on select "Select Service Product Membership Package Voucher Prepaid Gift Card" at bounding box center [110, 370] width 90 height 22
select select "product"
click at [65, 360] on select "Select Service Product Membership Package Voucher Prepaid Gift Card" at bounding box center [110, 370] width 90 height 22
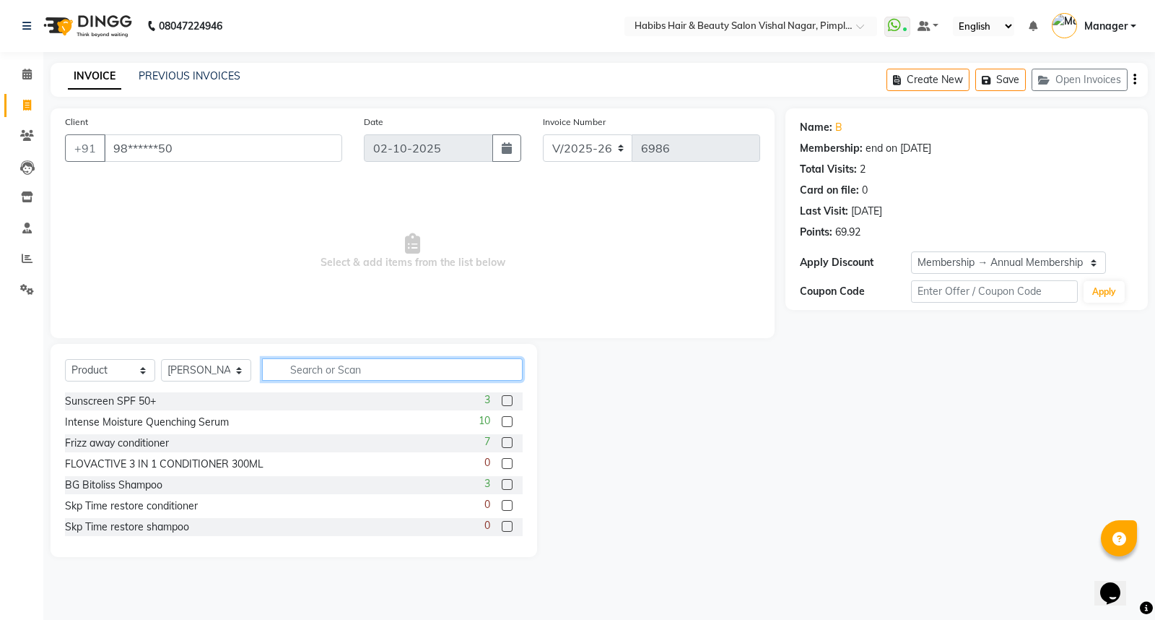
click at [372, 379] on input "text" at bounding box center [392, 369] width 261 height 22
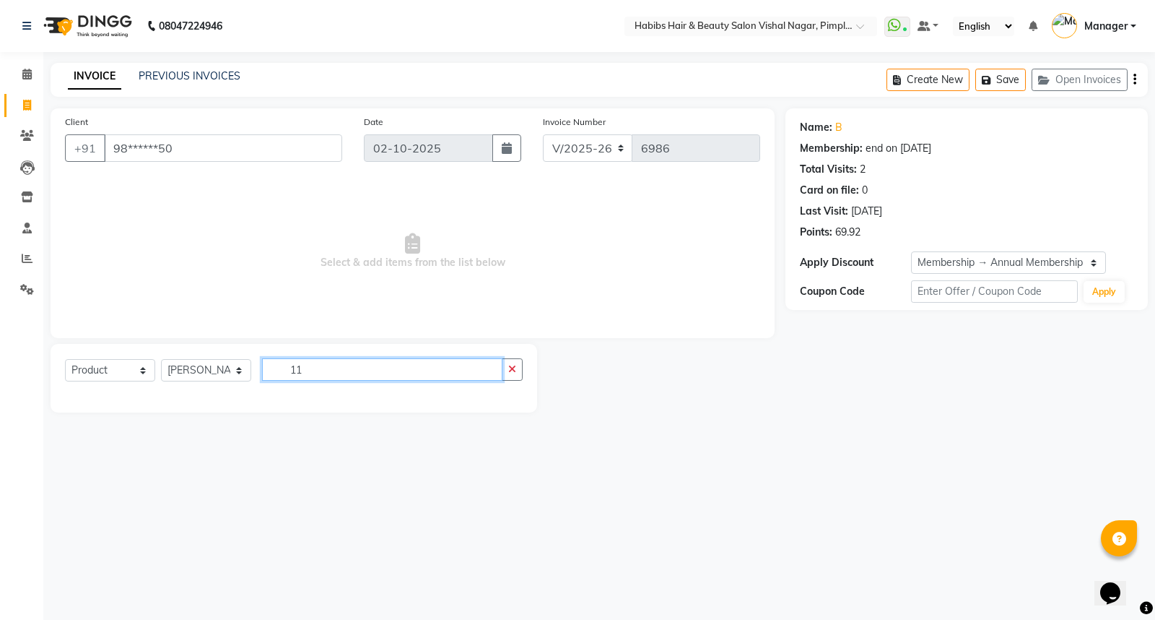
type input "1"
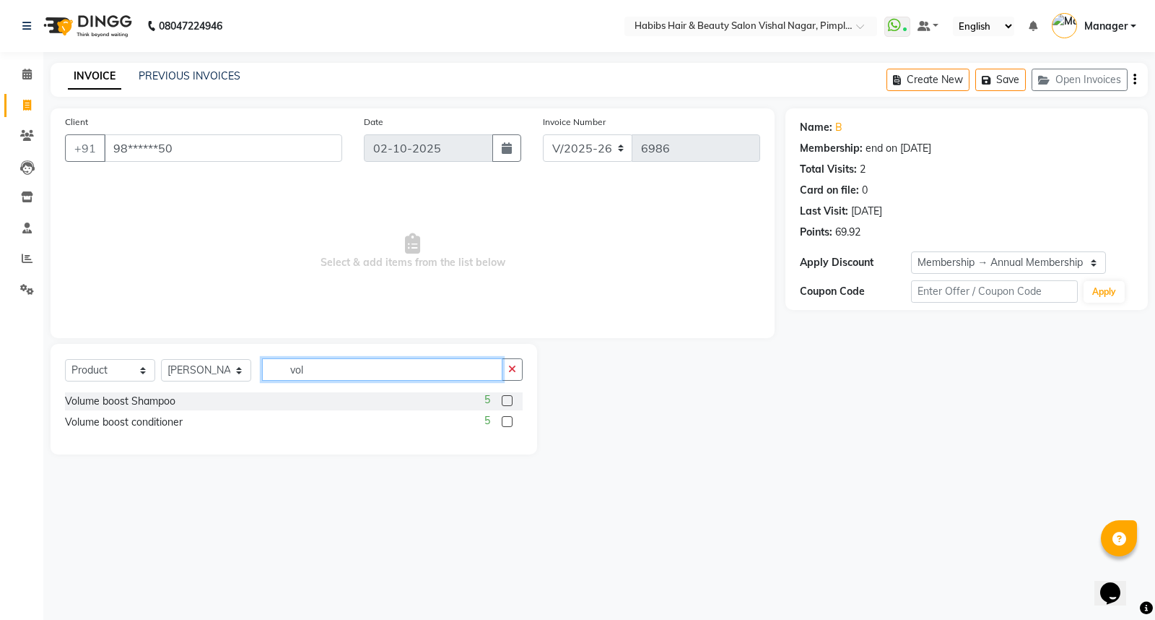
type input "vol"
click at [505, 406] on label at bounding box center [507, 400] width 11 height 11
click at [505, 406] on input "checkbox" at bounding box center [506, 400] width 9 height 9
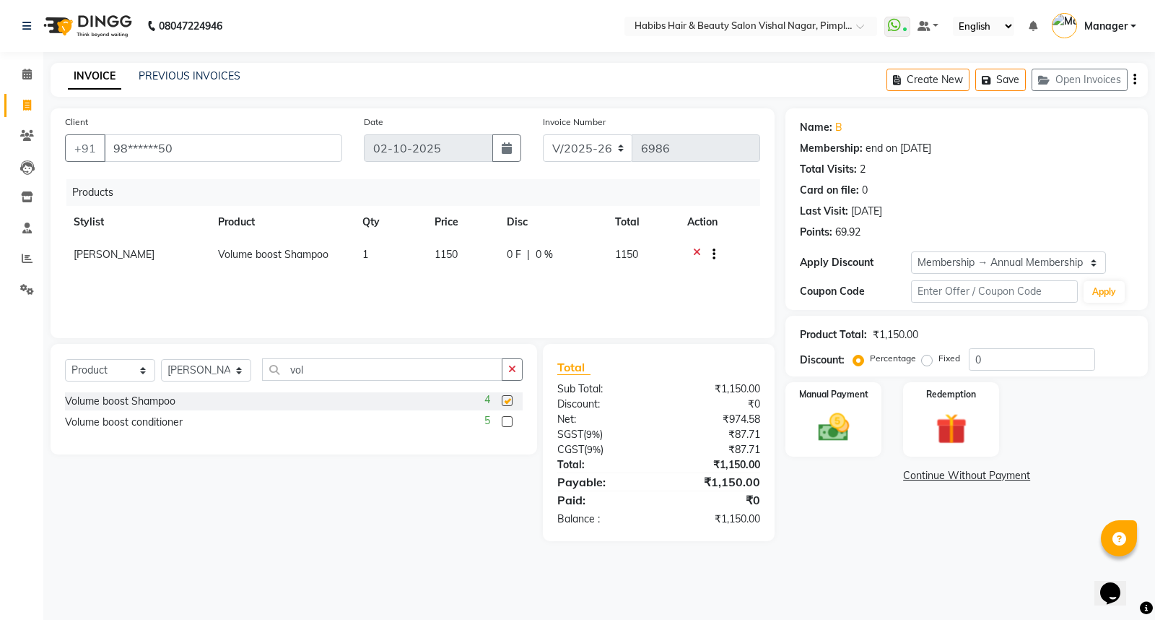
checkbox input "false"
click at [851, 443] on img at bounding box center [834, 427] width 52 height 37
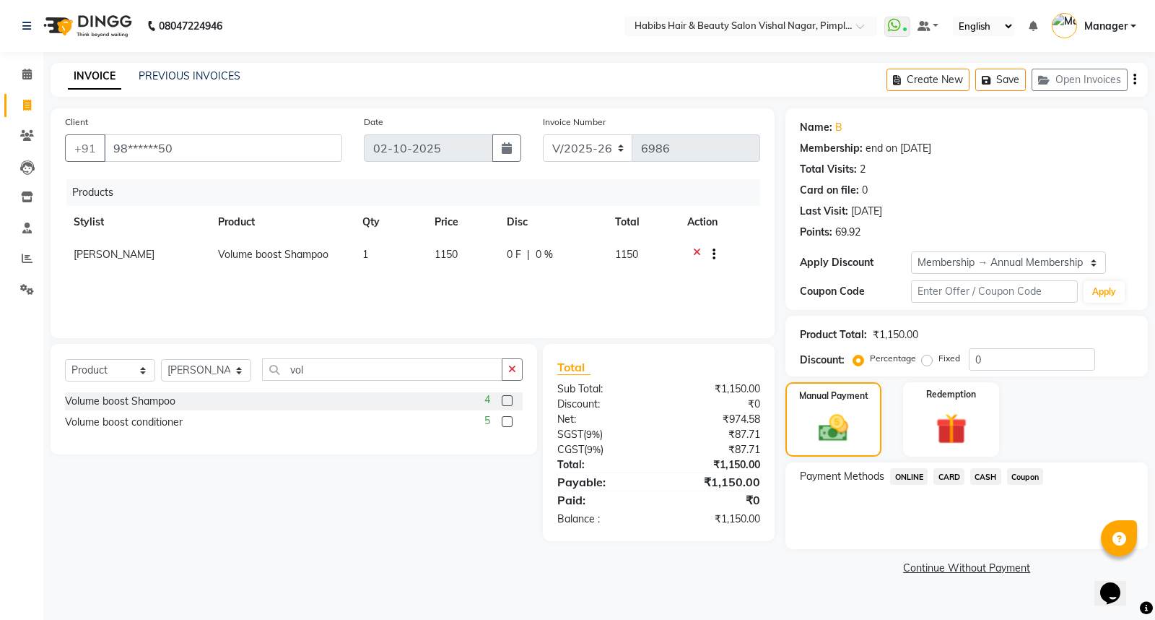
click at [984, 477] on span "CASH" at bounding box center [985, 476] width 31 height 17
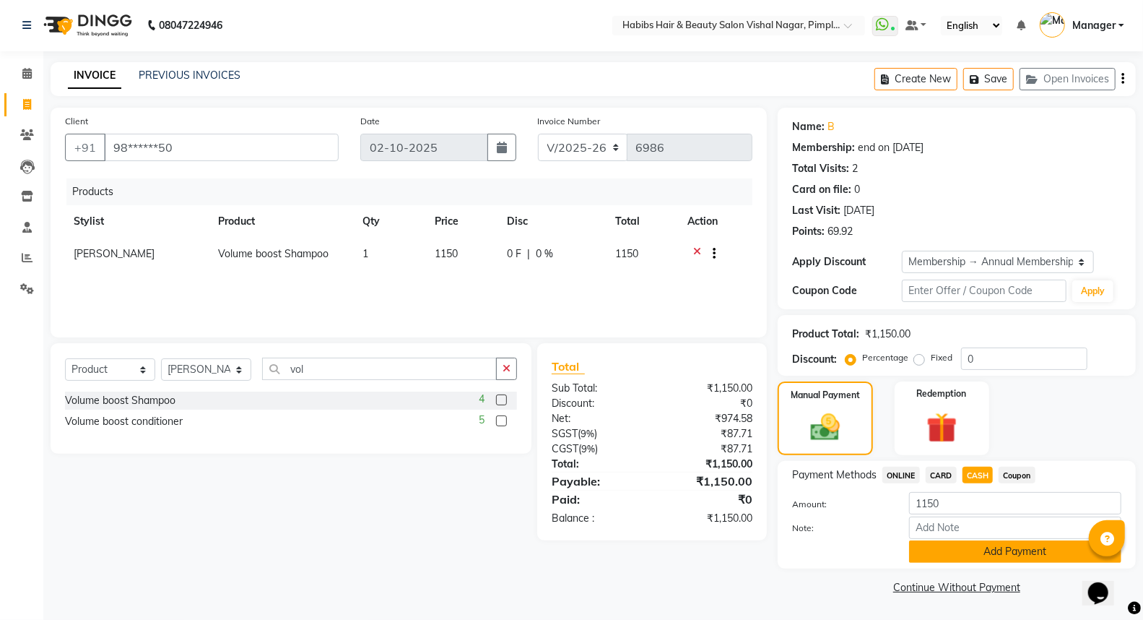
click at [965, 555] on button "Add Payment" at bounding box center [1015, 551] width 212 height 22
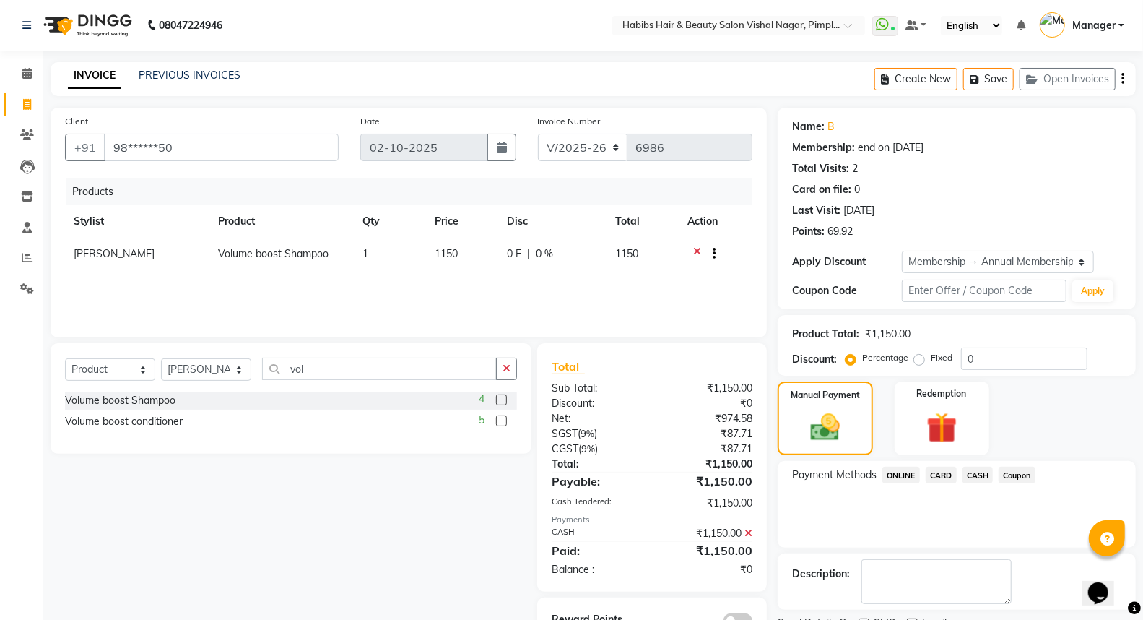
scroll to position [61, 0]
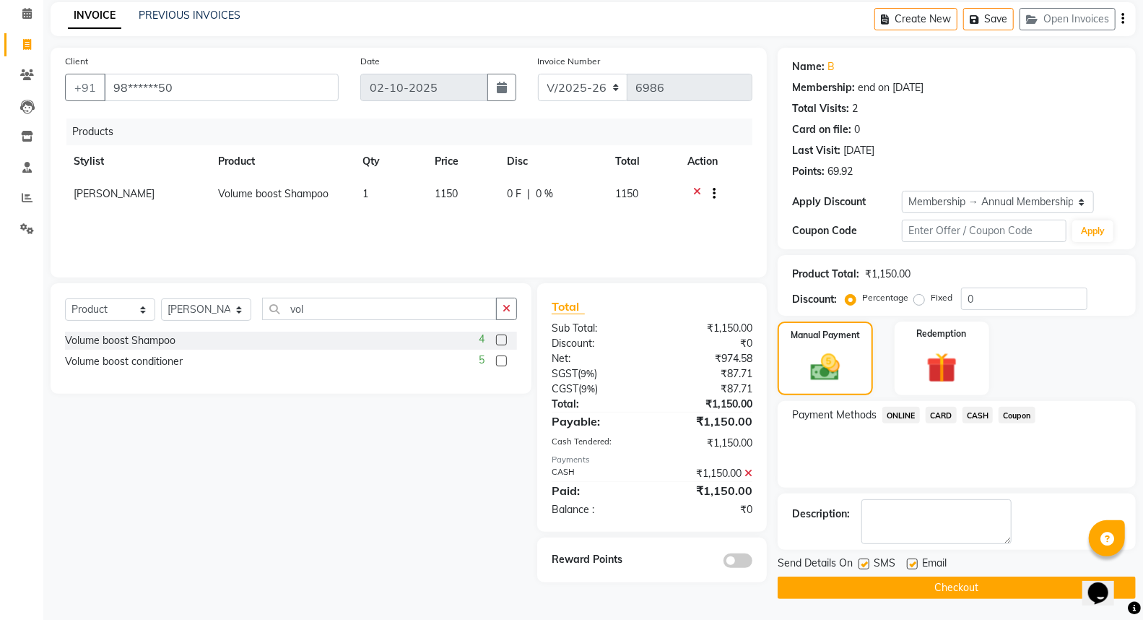
click at [867, 565] on label at bounding box center [864, 563] width 11 height 11
click at [867, 565] on input "checkbox" at bounding box center [863, 564] width 9 height 9
checkbox input "false"
click at [915, 563] on label at bounding box center [912, 563] width 11 height 11
click at [915, 563] on input "checkbox" at bounding box center [911, 564] width 9 height 9
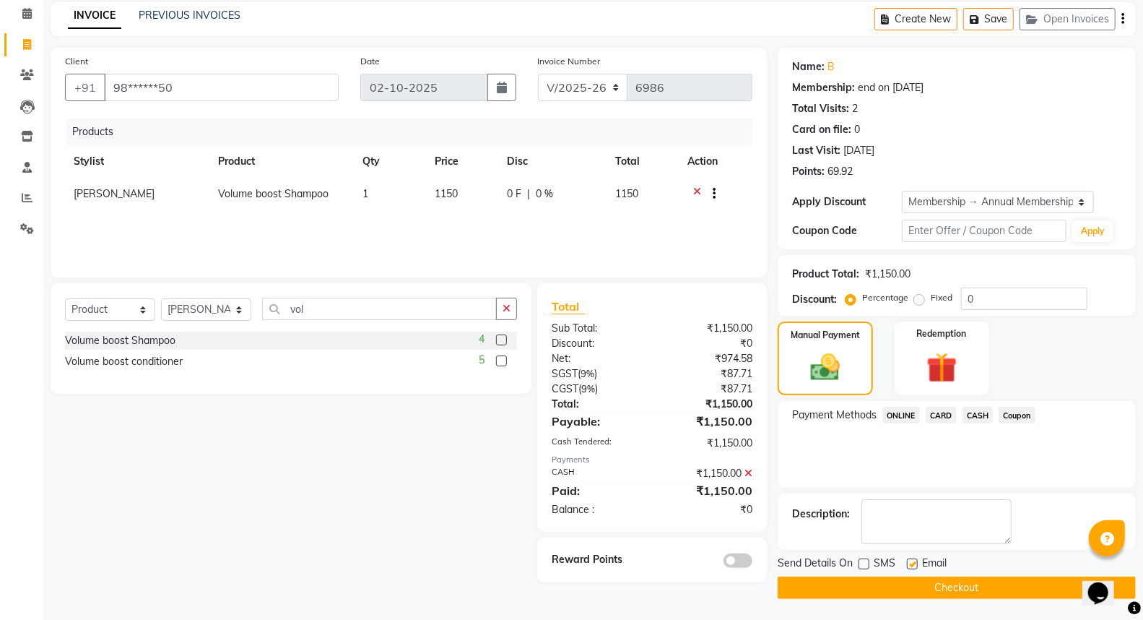
checkbox input "false"
click at [740, 556] on span at bounding box center [737, 560] width 29 height 14
click at [752, 562] on input "checkbox" at bounding box center [752, 562] width 0 height 0
click at [982, 585] on button "Checkout" at bounding box center [957, 587] width 358 height 22
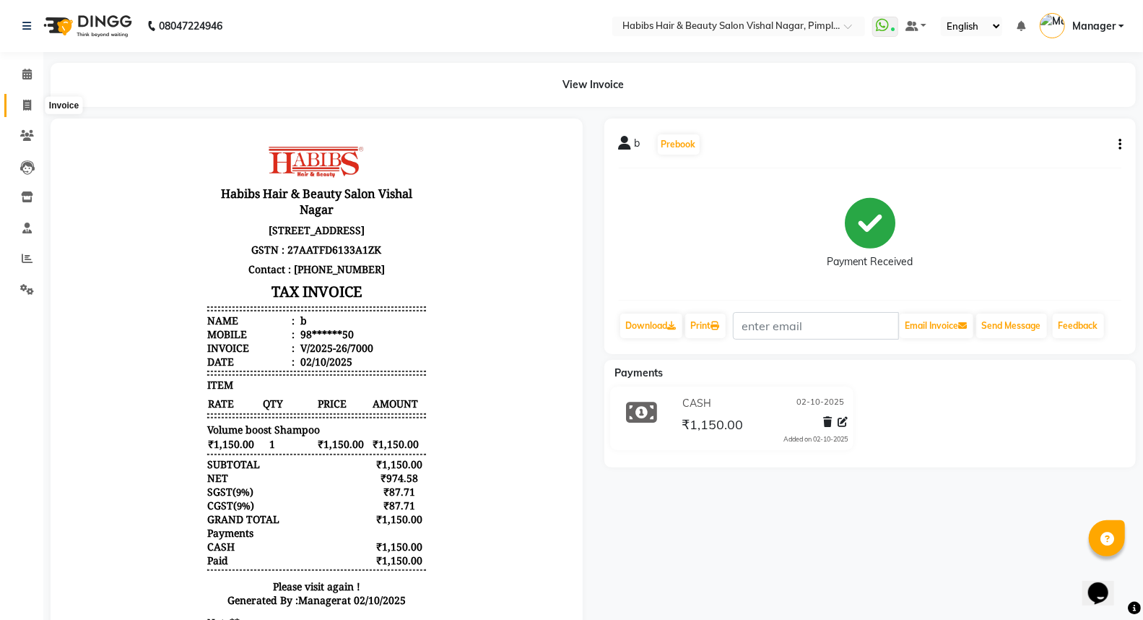
click at [27, 105] on icon at bounding box center [27, 105] width 8 height 11
select select "service"
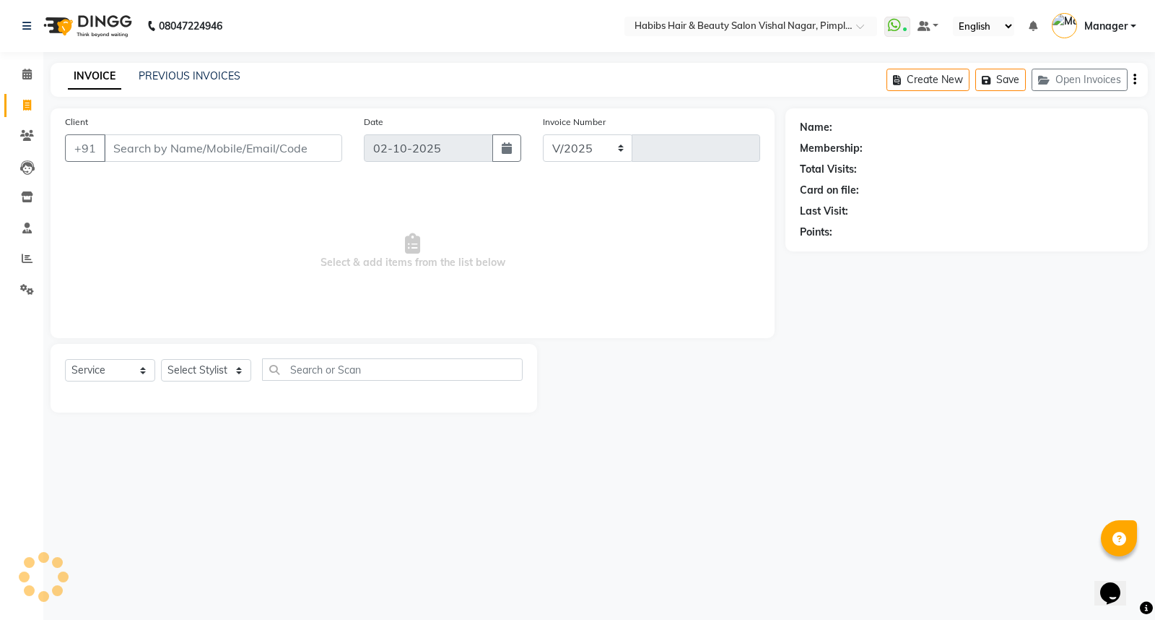
select select "5725"
type input "7001"
click at [186, 74] on link "PREVIOUS INVOICES" at bounding box center [190, 75] width 102 height 13
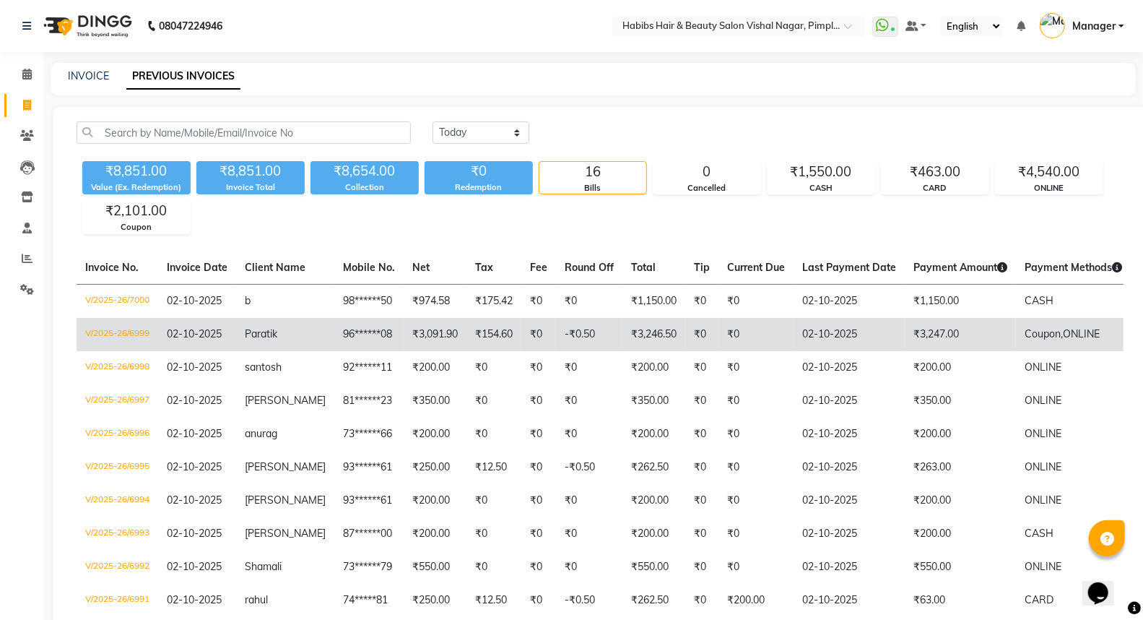
click at [989, 342] on td "₹3,247.00" at bounding box center [960, 334] width 111 height 33
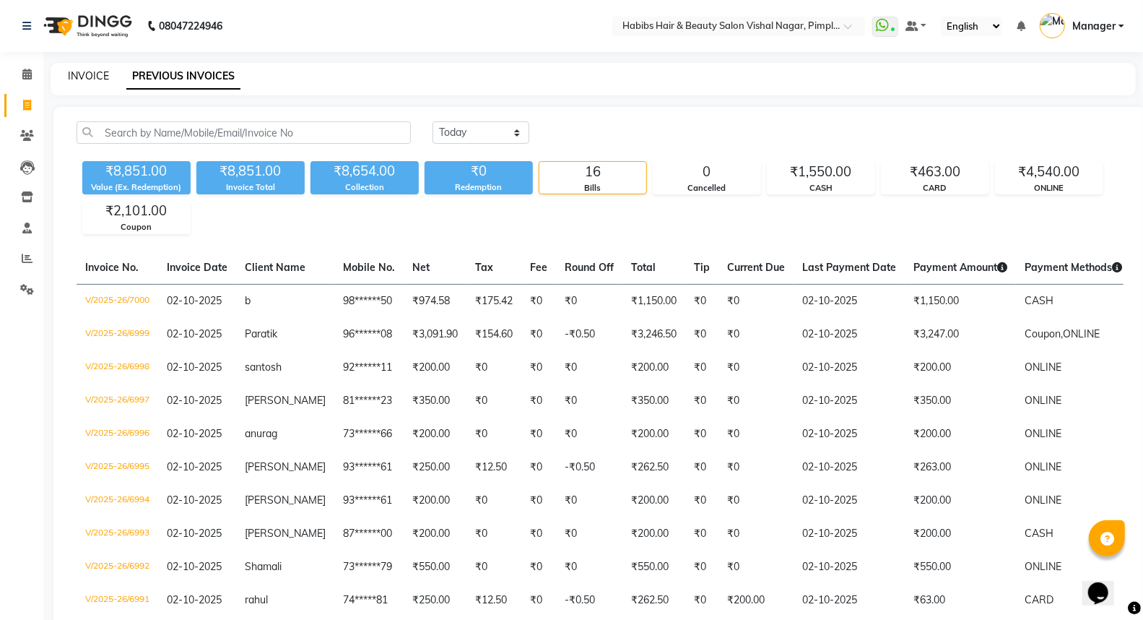
click at [81, 76] on link "INVOICE" at bounding box center [88, 75] width 41 height 13
select select "service"
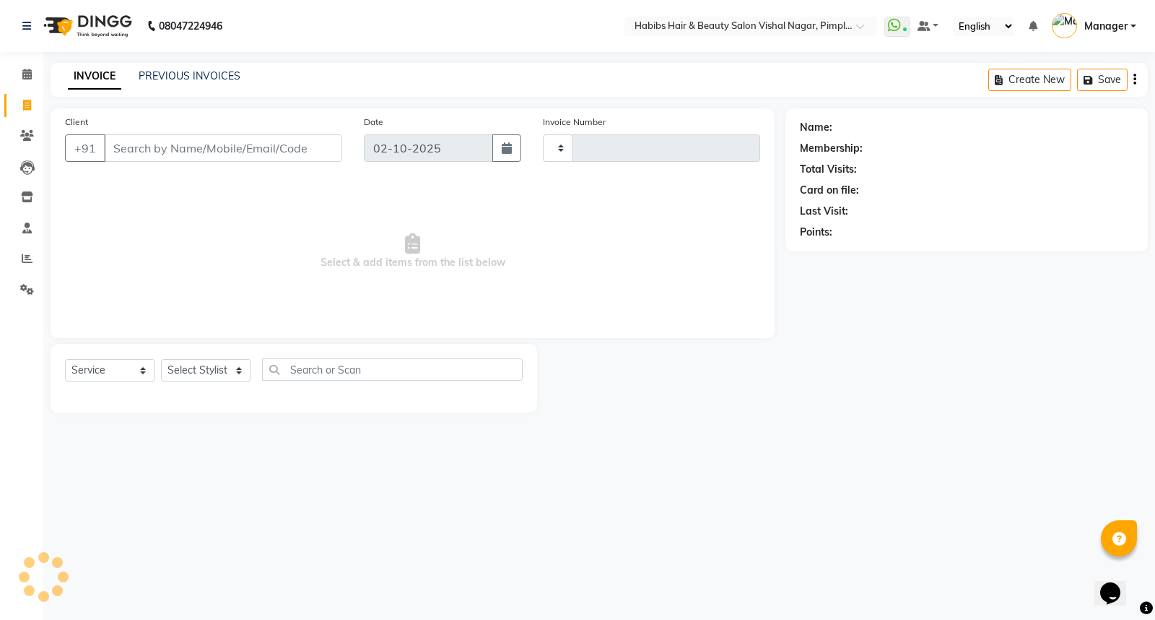
type input "7001"
select select "5725"
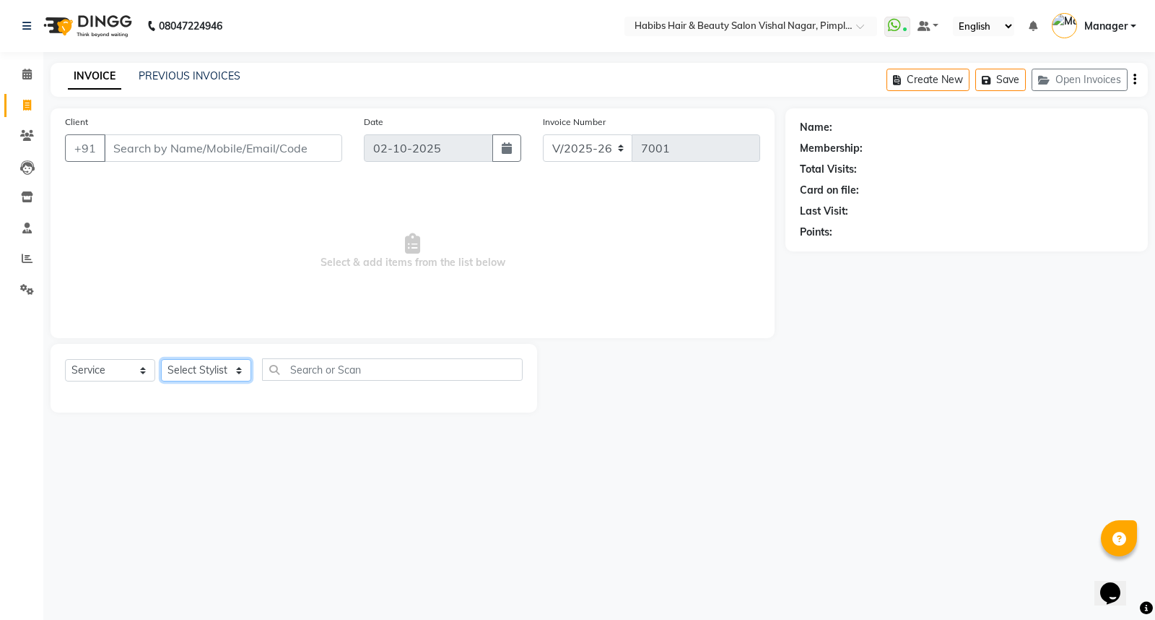
click at [231, 373] on select "Select Stylist [PERSON_NAME] [PERSON_NAME] [PERSON_NAME] Manager [PERSON_NAME] …" at bounding box center [206, 370] width 90 height 22
select select "48000"
click at [161, 360] on select "Select Stylist [PERSON_NAME] [PERSON_NAME] [PERSON_NAME] Manager [PERSON_NAME] …" at bounding box center [206, 370] width 90 height 22
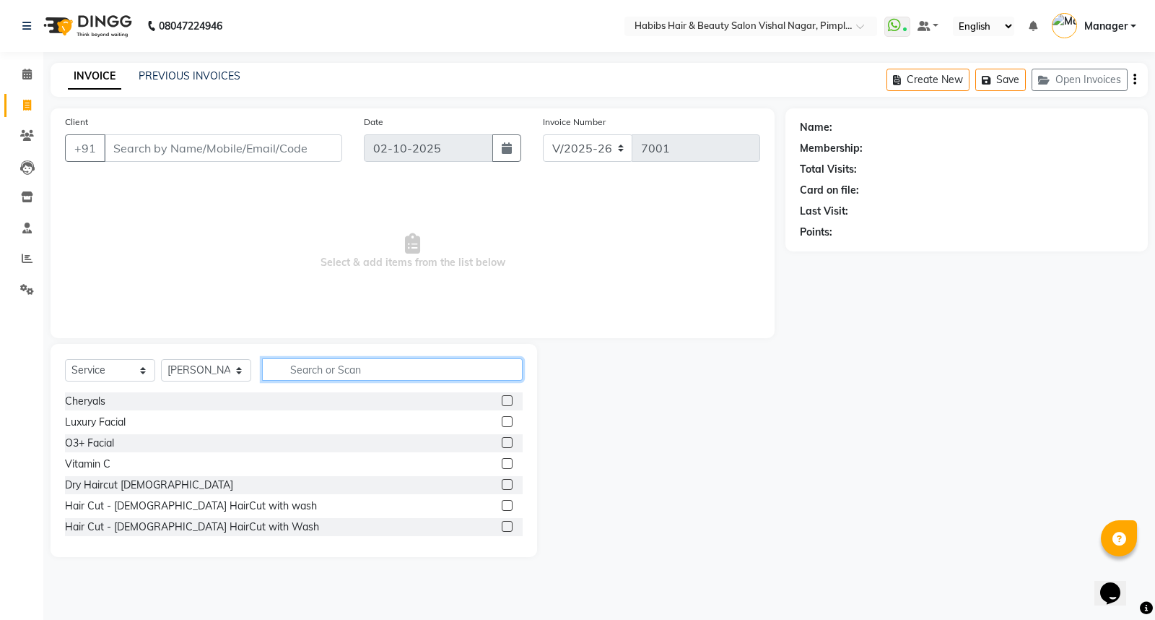
click at [331, 370] on input "text" at bounding box center [392, 369] width 261 height 22
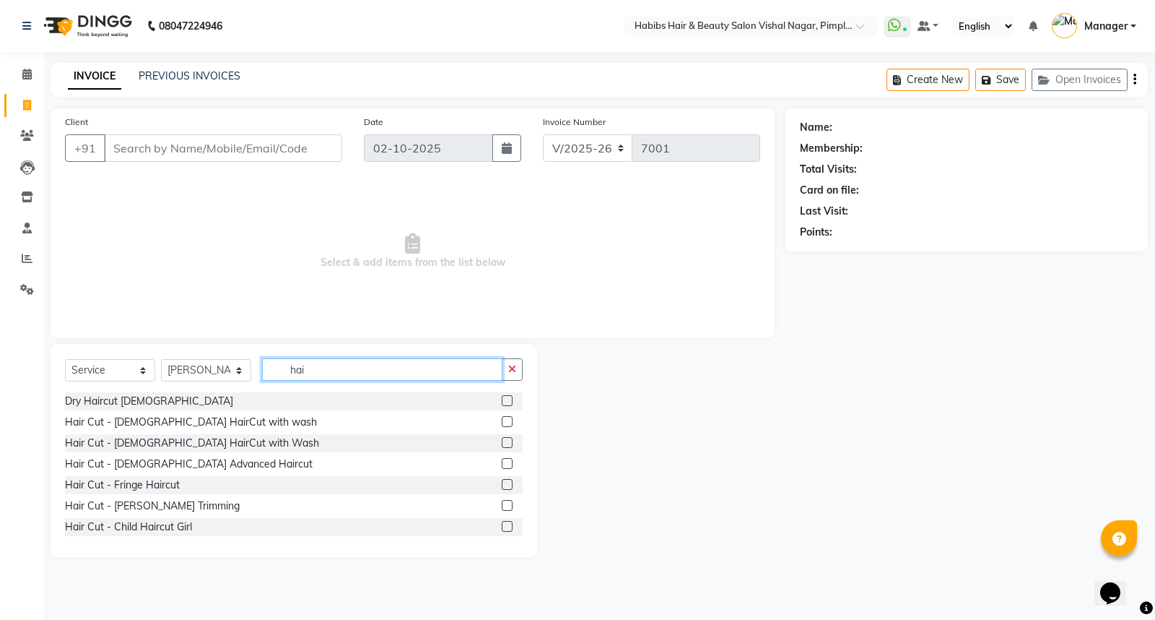
type input "hai"
click at [502, 401] on label at bounding box center [507, 400] width 11 height 11
click at [502, 401] on input "checkbox" at bounding box center [506, 400] width 9 height 9
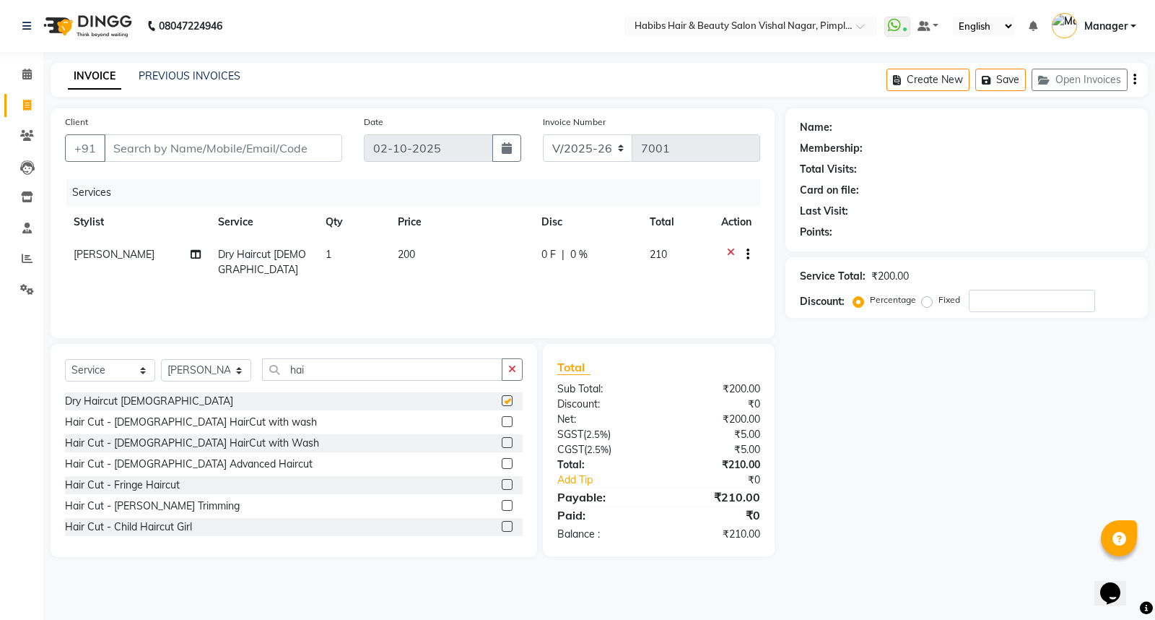
checkbox input "false"
click at [1137, 82] on div "Create New Save Open Invoices" at bounding box center [1017, 80] width 261 height 34
click at [1136, 79] on icon "button" at bounding box center [1135, 79] width 3 height 1
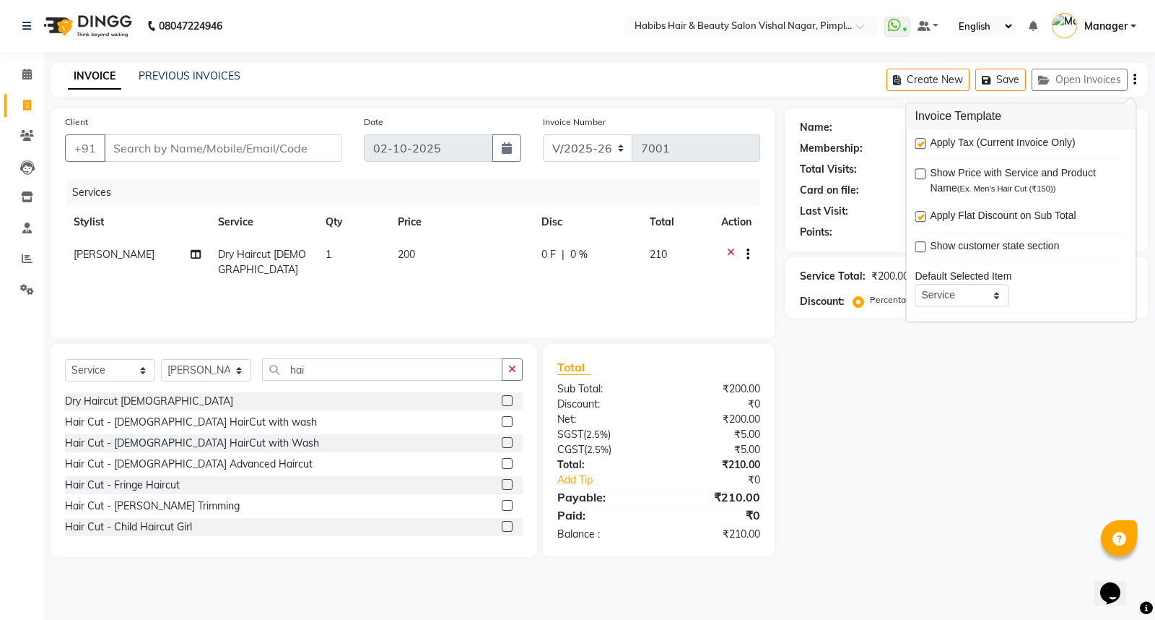
click at [920, 145] on label at bounding box center [920, 143] width 11 height 11
click at [920, 145] on input "checkbox" at bounding box center [919, 143] width 9 height 9
checkbox input "false"
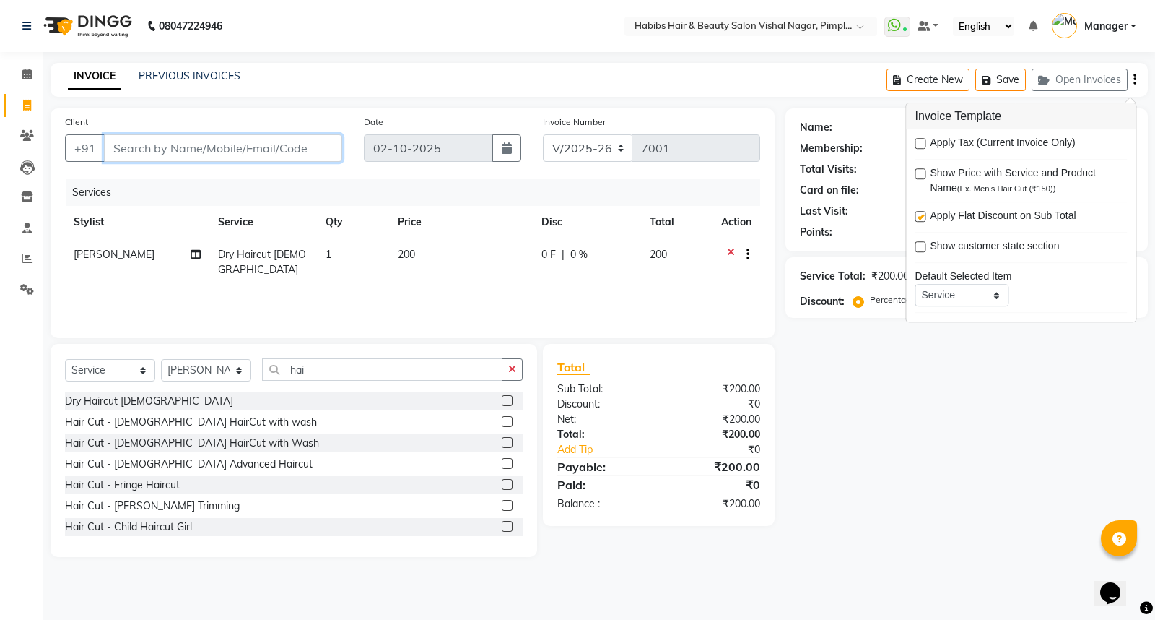
click at [164, 150] on input "Client" at bounding box center [223, 147] width 238 height 27
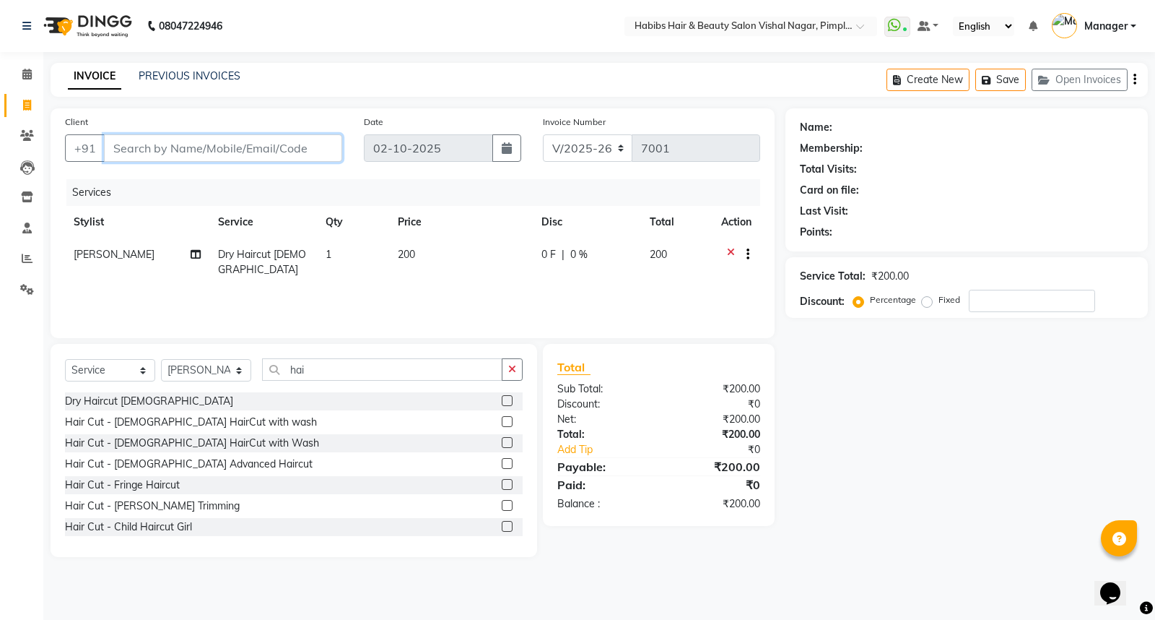
click at [147, 150] on input "Client" at bounding box center [223, 147] width 238 height 27
type input "9"
type input "0"
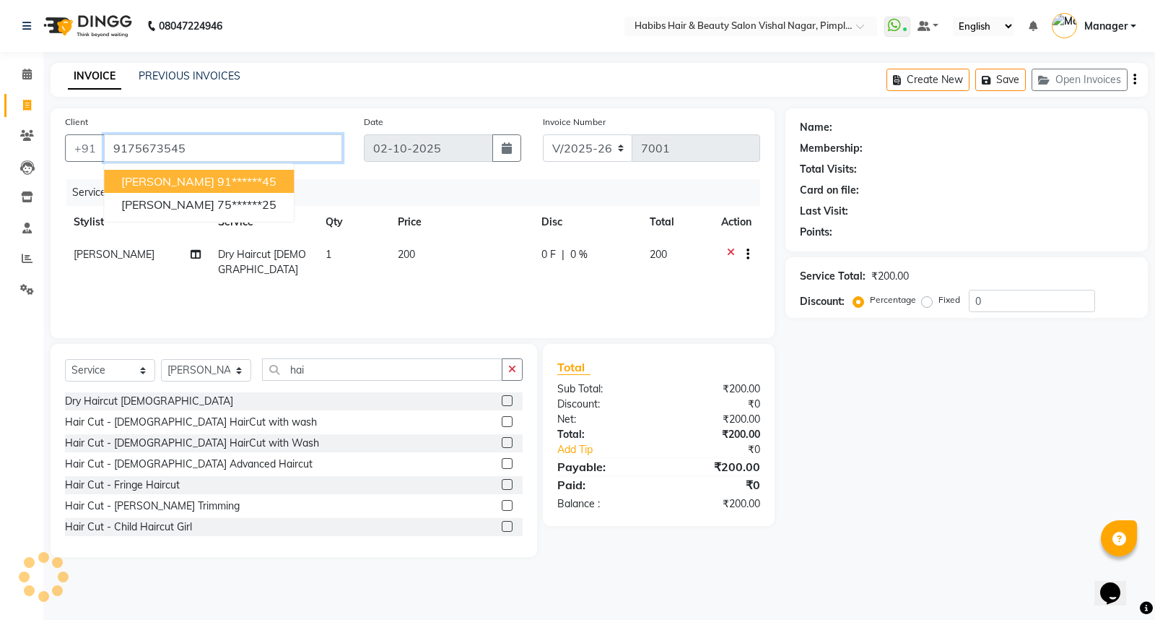
type input "9175673545"
type input "20"
select select "2: Object"
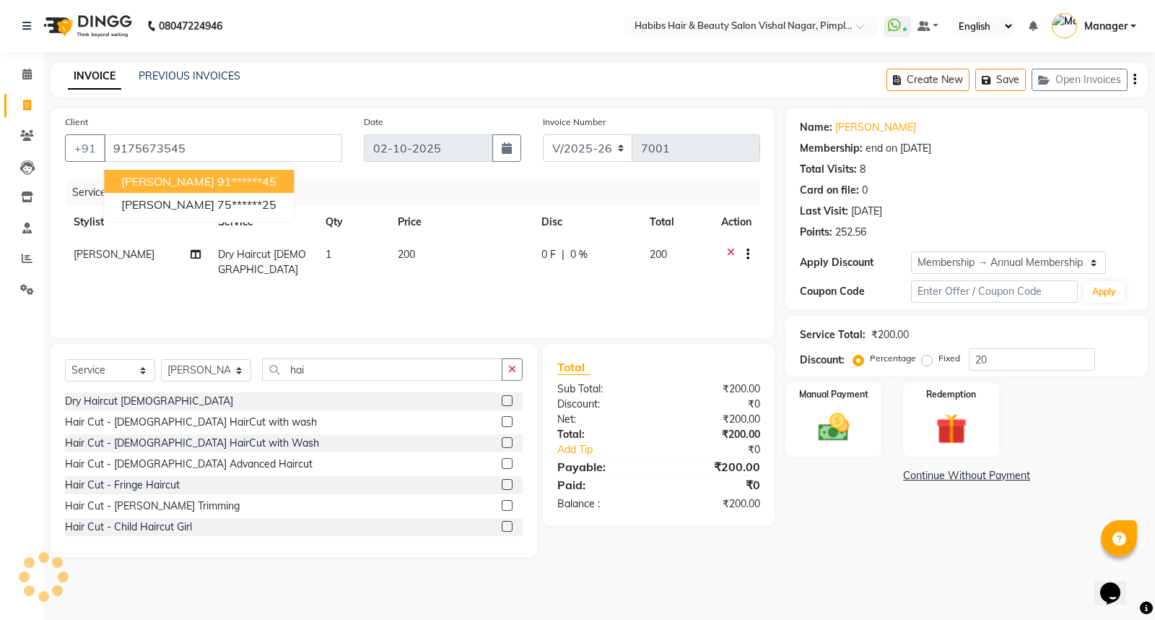
click at [217, 178] on ngb-highlight "91******45" at bounding box center [246, 181] width 59 height 14
type input "91******45"
type input "0"
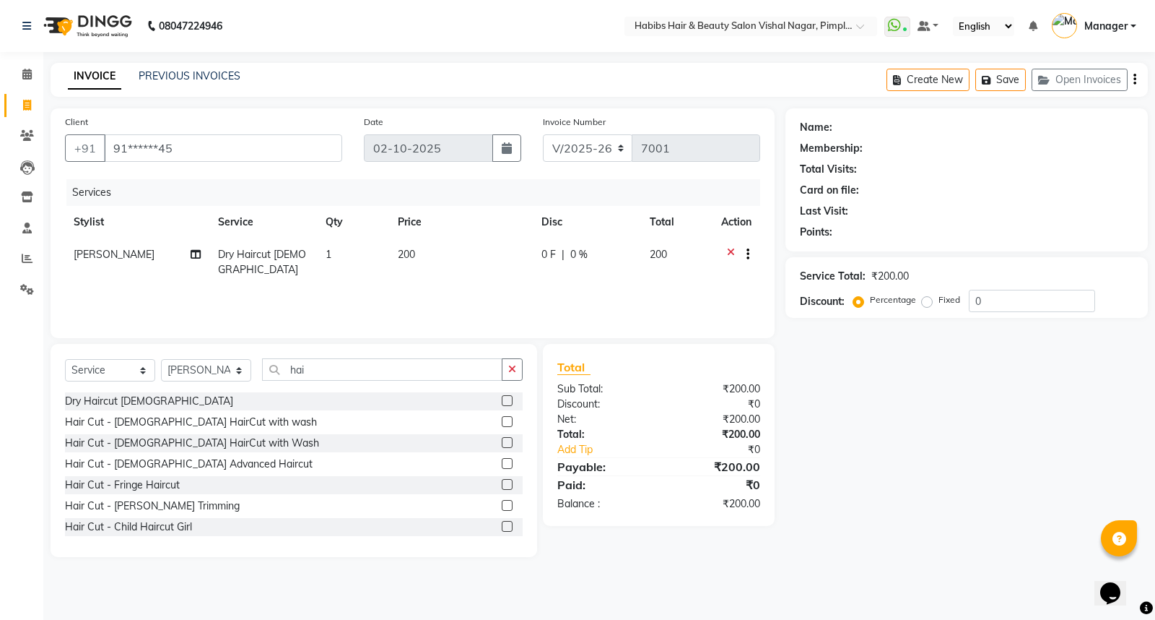
select select "2: Object"
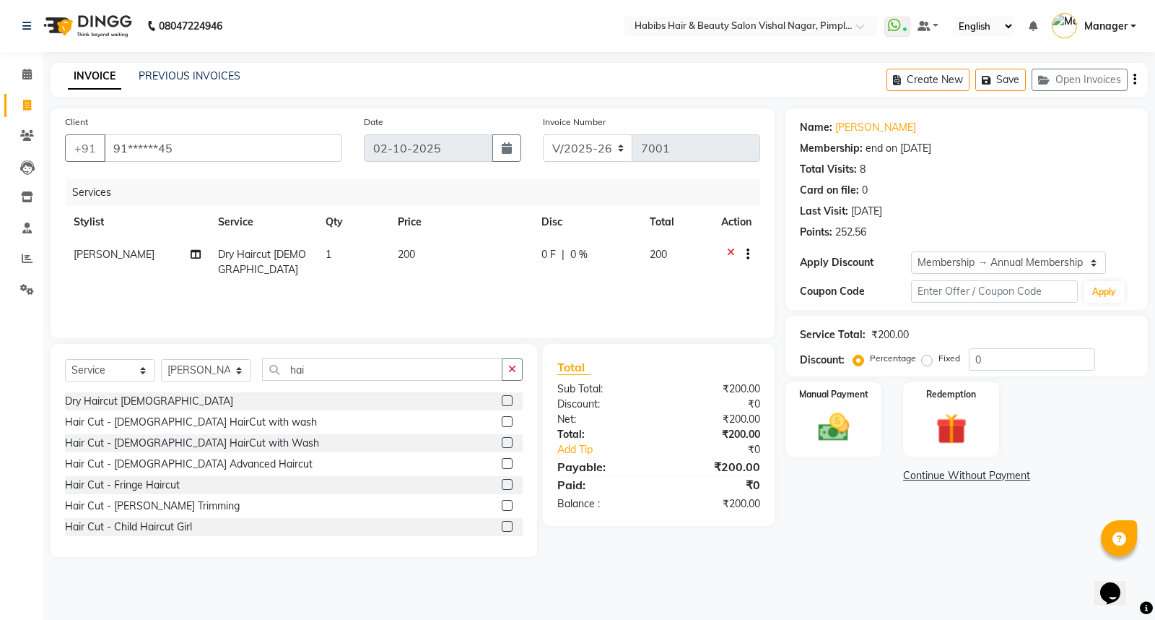
type input "20"
click at [853, 421] on img at bounding box center [834, 427] width 52 height 37
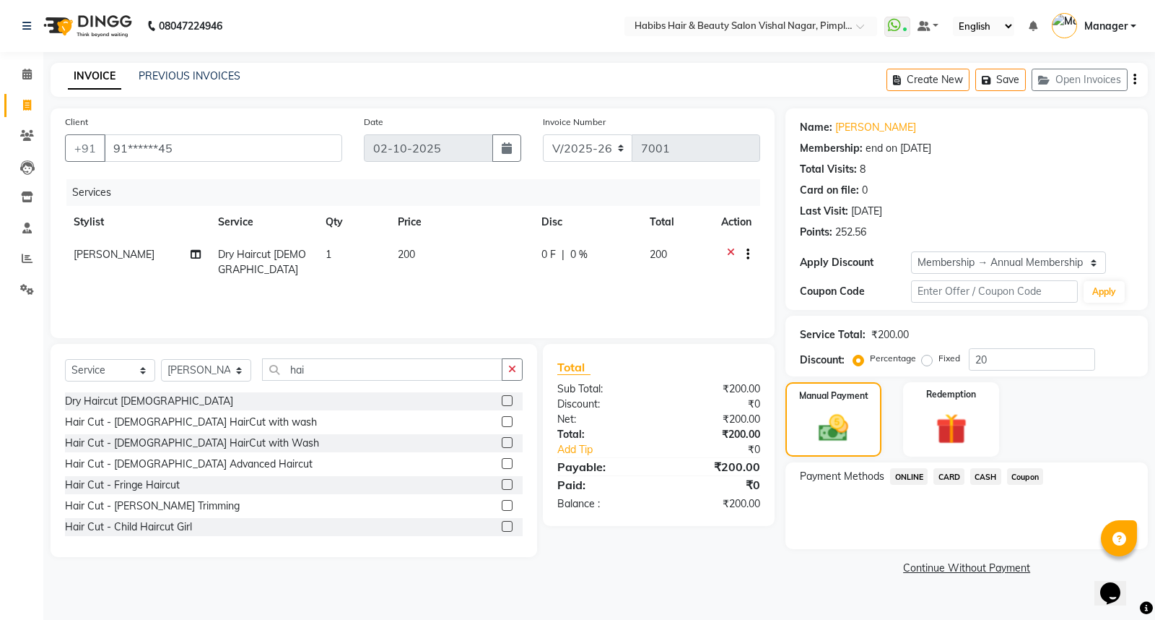
click at [912, 475] on span "ONLINE" at bounding box center [909, 476] width 38 height 17
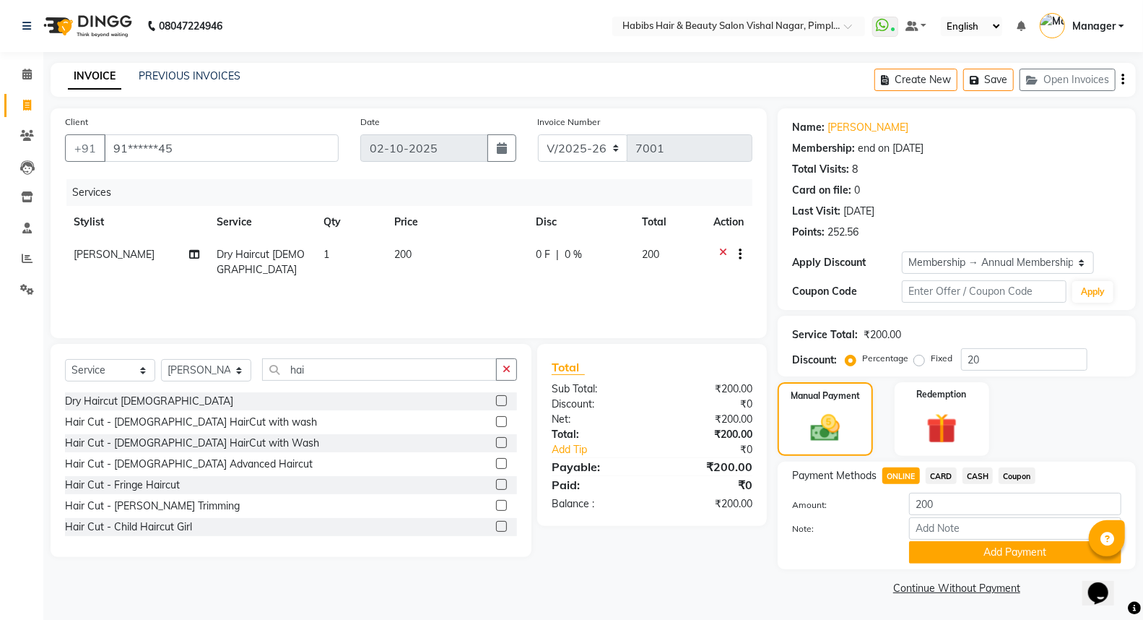
click at [717, 248] on div at bounding box center [728, 256] width 30 height 18
click at [723, 250] on icon at bounding box center [723, 256] width 8 height 18
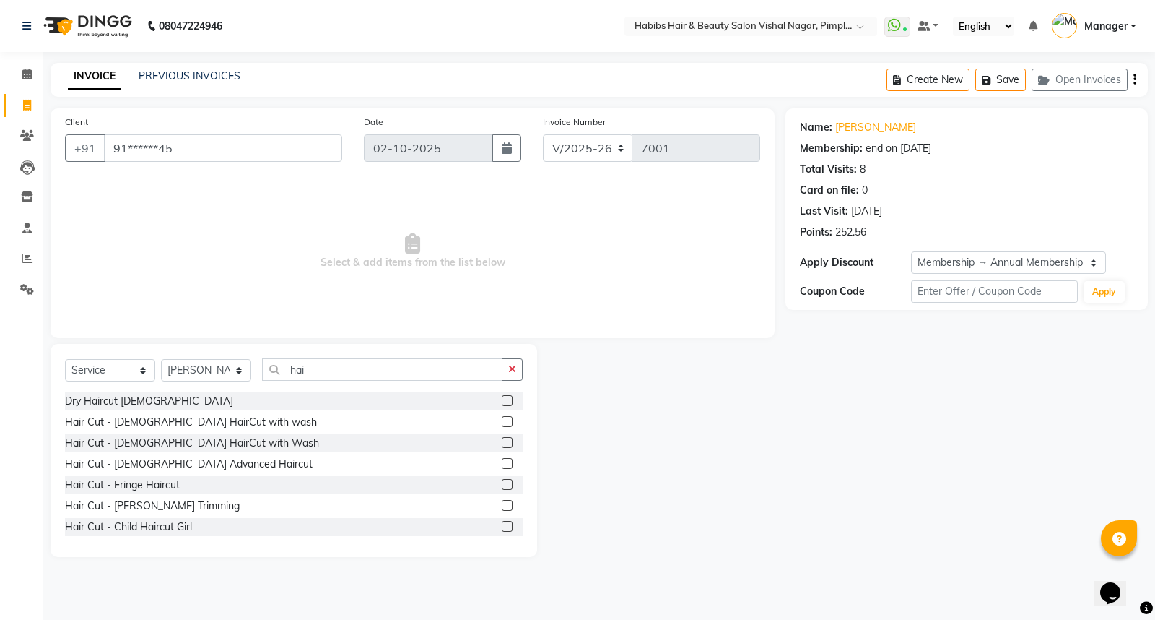
click at [516, 370] on icon "button" at bounding box center [512, 369] width 8 height 10
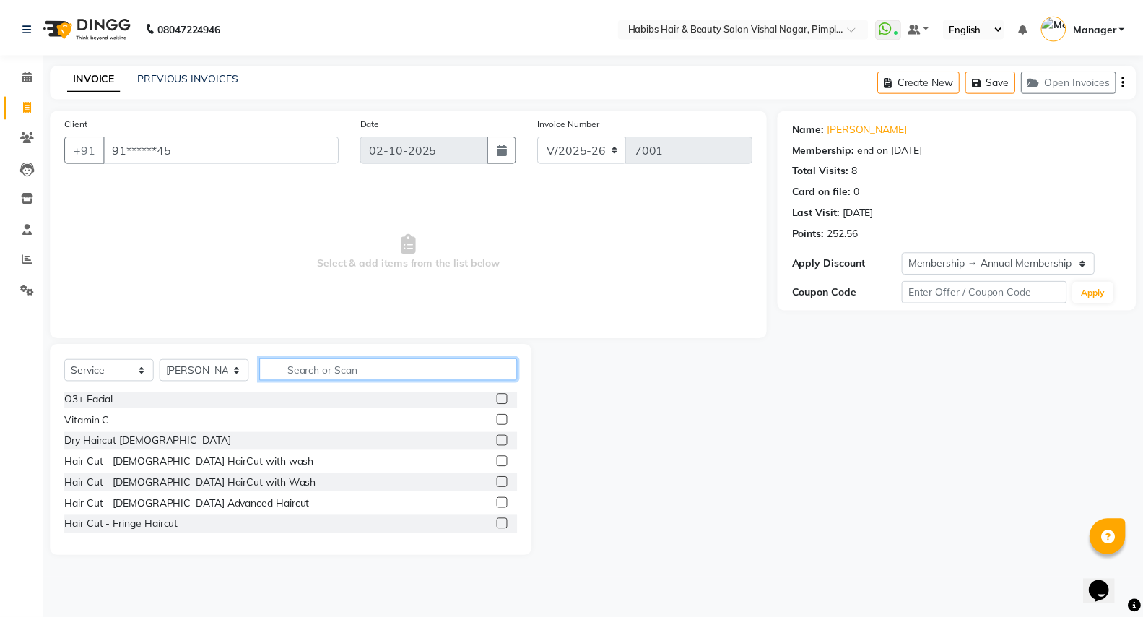
scroll to position [80, 0]
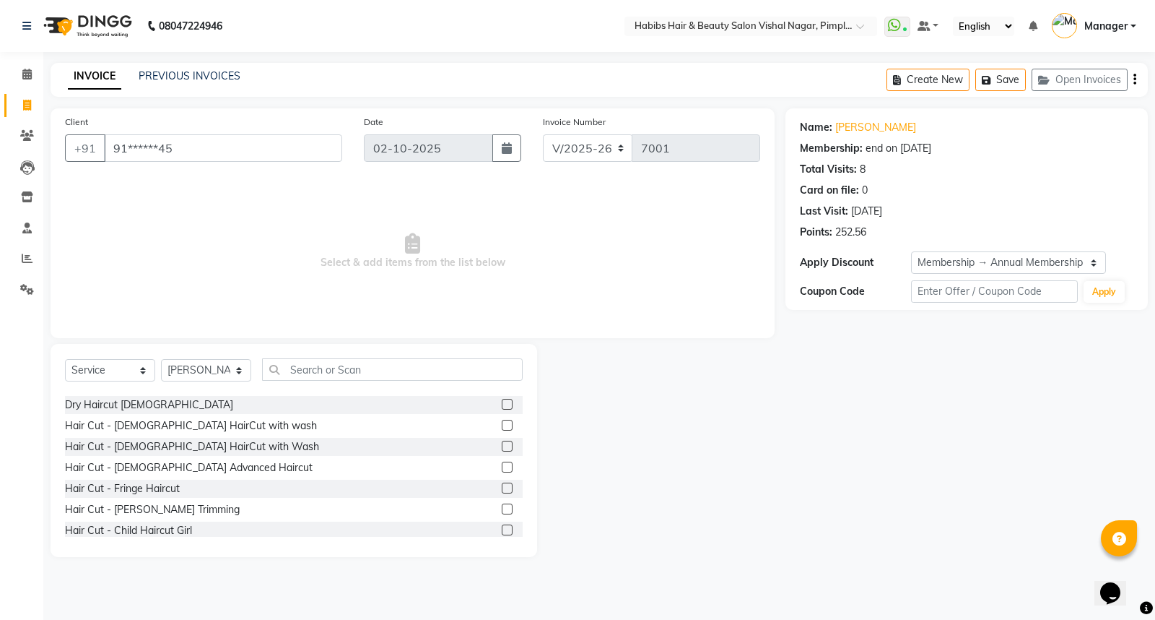
click at [502, 507] on label at bounding box center [507, 508] width 11 height 11
click at [502, 507] on input "checkbox" at bounding box center [506, 509] width 9 height 9
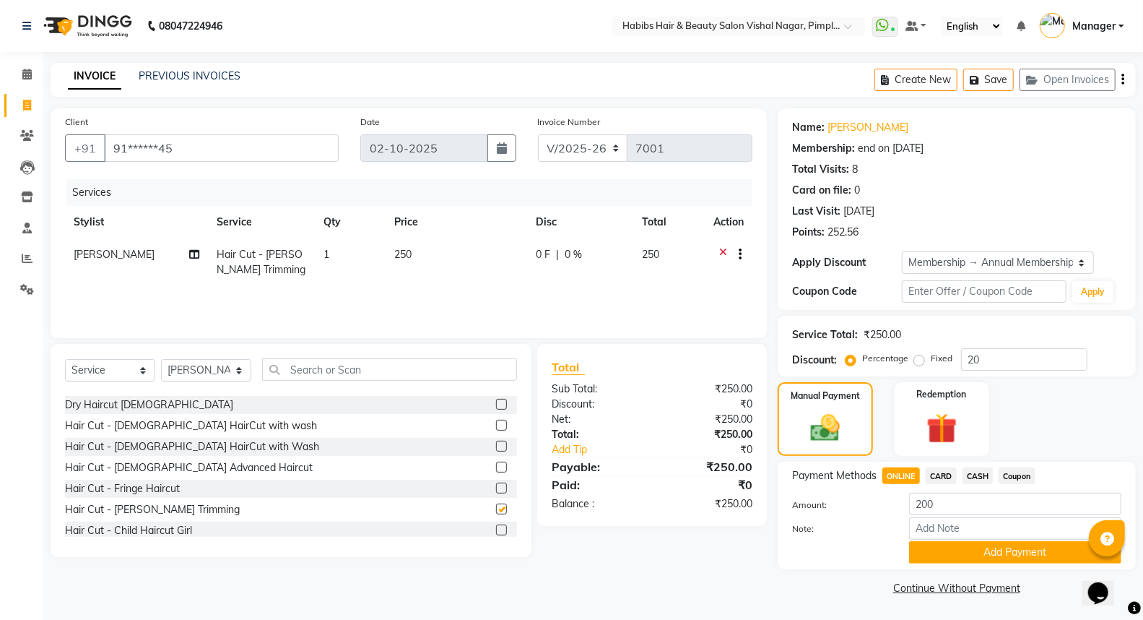
checkbox input "false"
click at [493, 365] on input "text" at bounding box center [389, 369] width 255 height 22
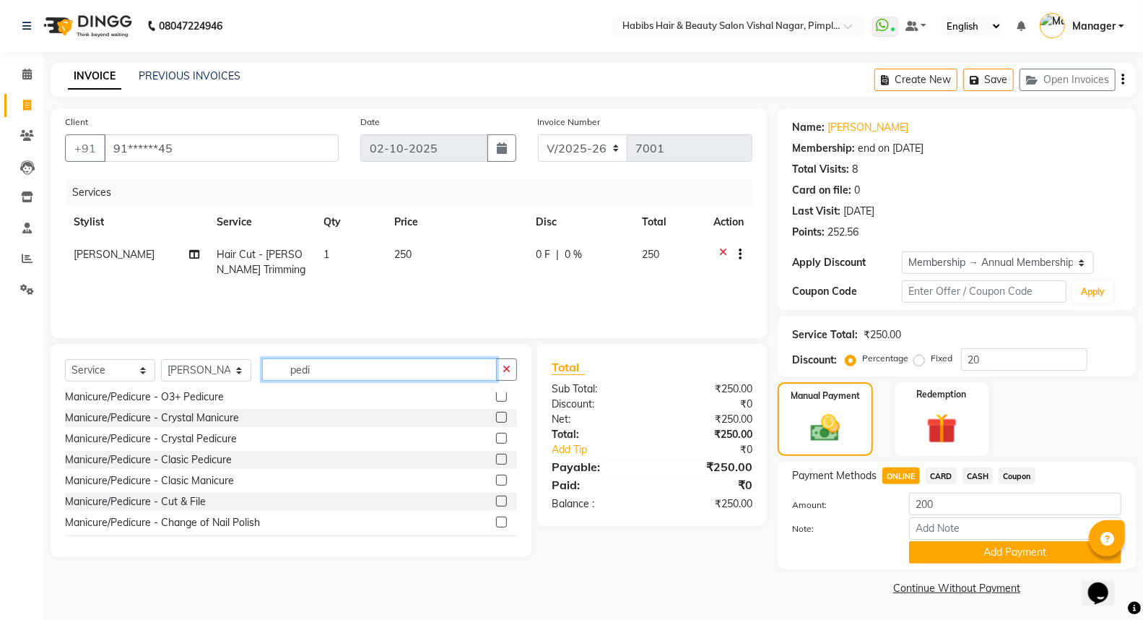
scroll to position [72, 0]
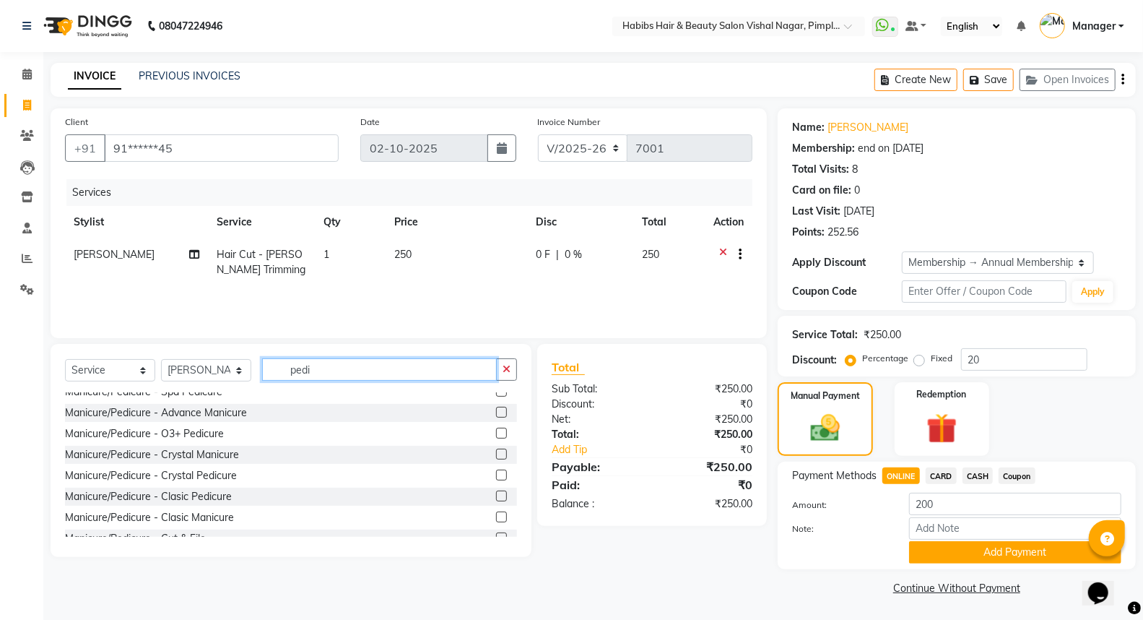
type input "pedi"
click at [496, 471] on label at bounding box center [501, 474] width 11 height 11
click at [496, 471] on input "checkbox" at bounding box center [500, 475] width 9 height 9
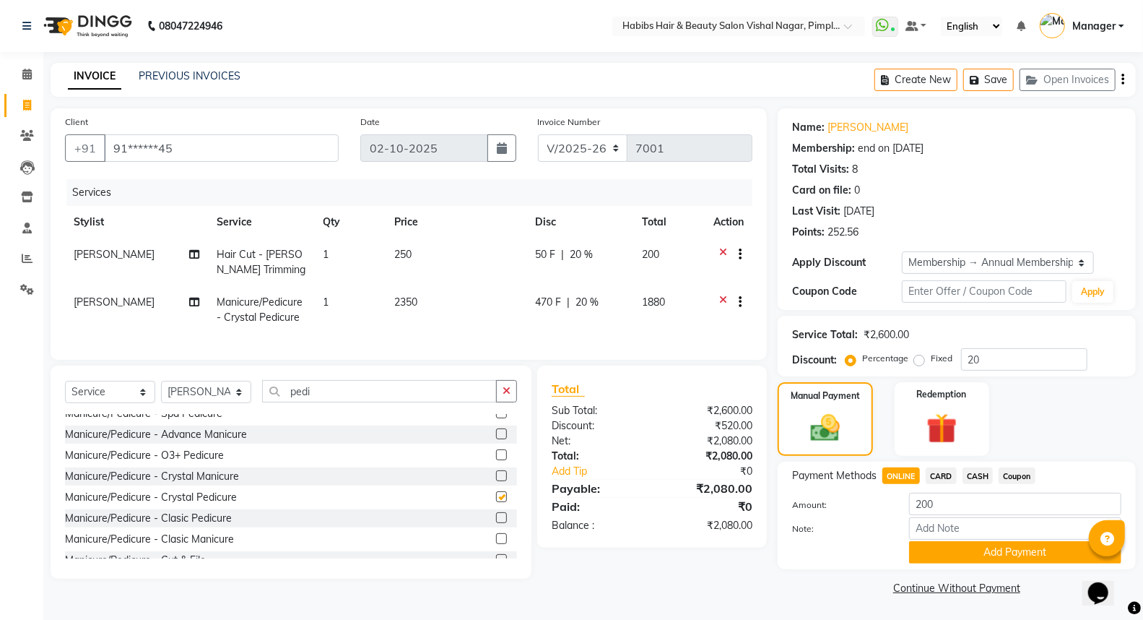
checkbox input "false"
click at [479, 301] on td "2350" at bounding box center [456, 310] width 141 height 48
select select "48000"
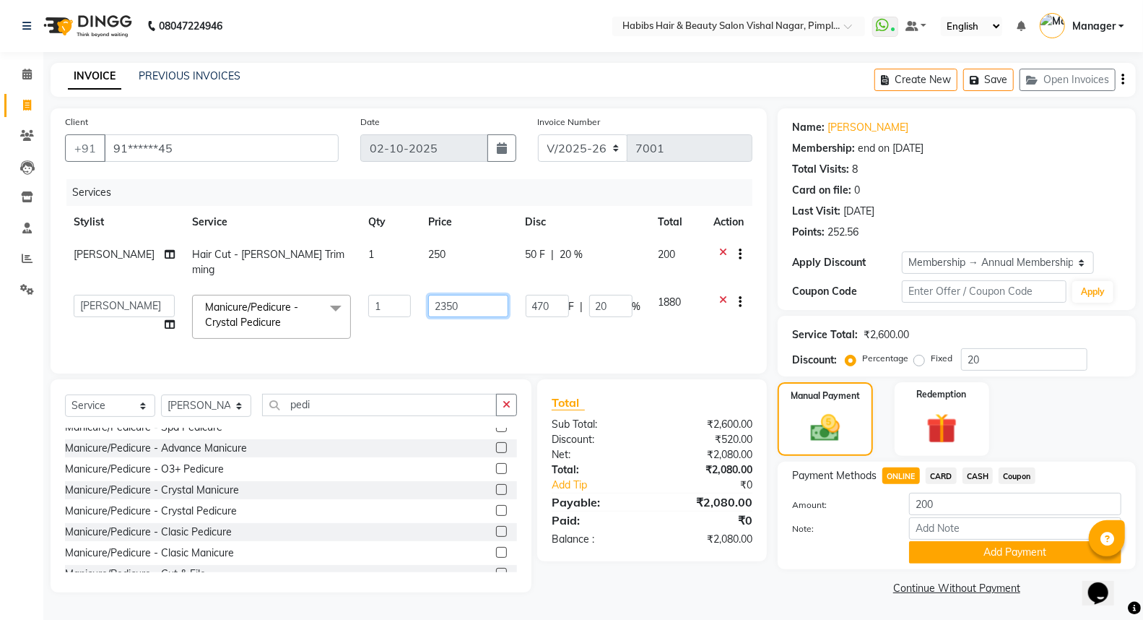
click at [472, 295] on input "2350" at bounding box center [468, 306] width 80 height 22
type input "2"
type input "1999"
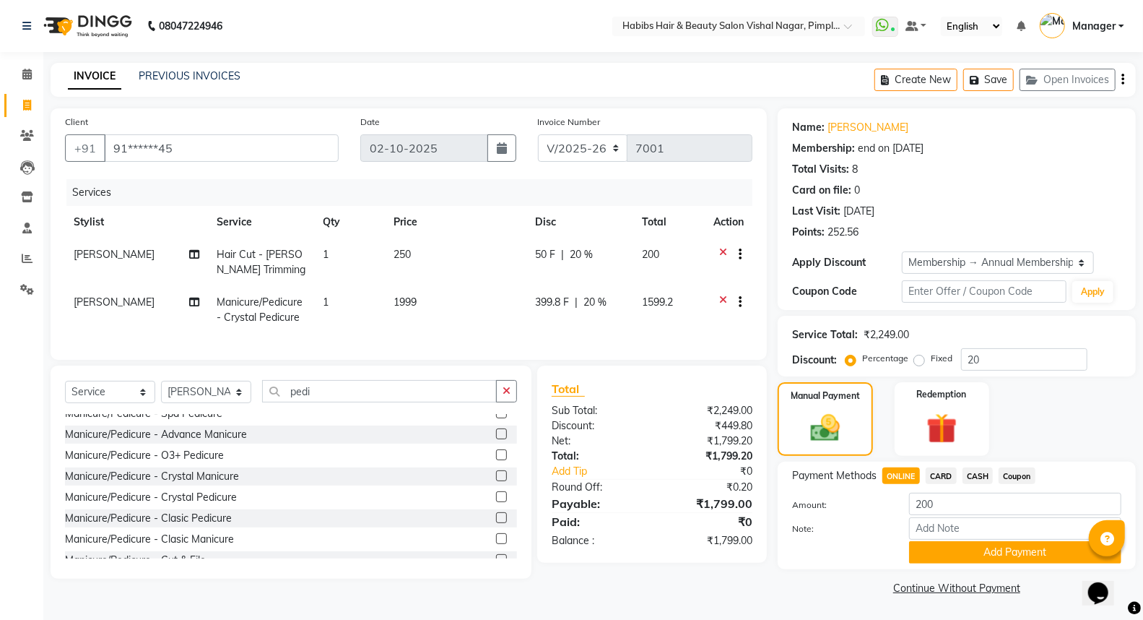
click at [560, 315] on td "399.8 F | 20 %" at bounding box center [579, 310] width 107 height 48
select select "48000"
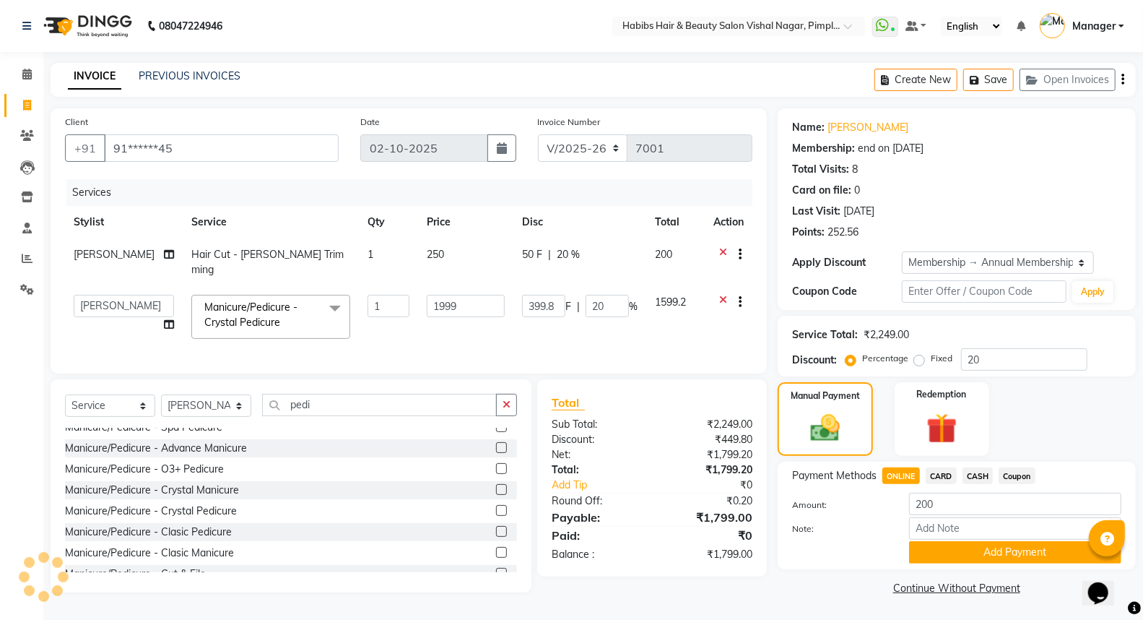
click at [1121, 77] on button "button" at bounding box center [1122, 80] width 3 height 34
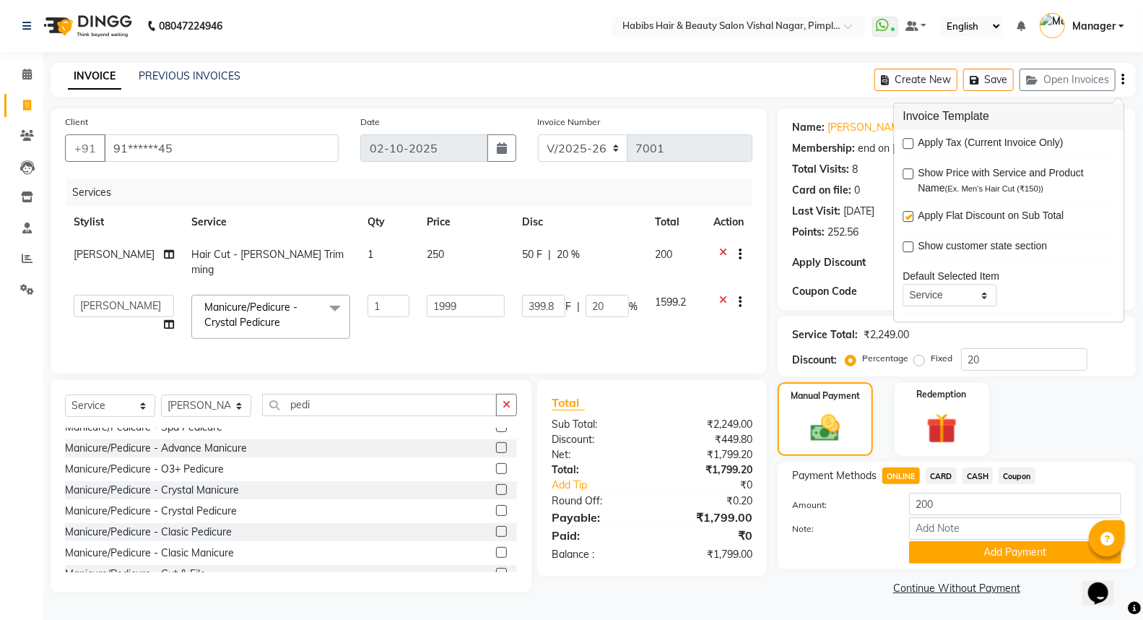
click at [908, 146] on label at bounding box center [908, 143] width 11 height 11
click at [908, 146] on input "checkbox" at bounding box center [907, 143] width 9 height 9
checkbox input "true"
click at [670, 199] on div "Services" at bounding box center [414, 192] width 697 height 27
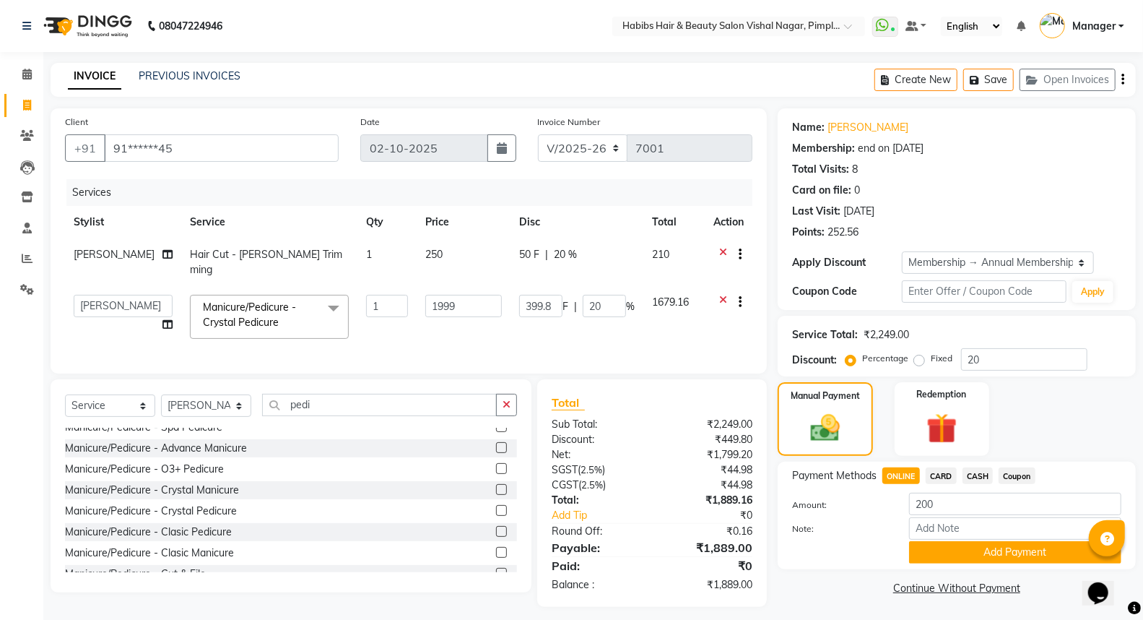
scroll to position [8, 0]
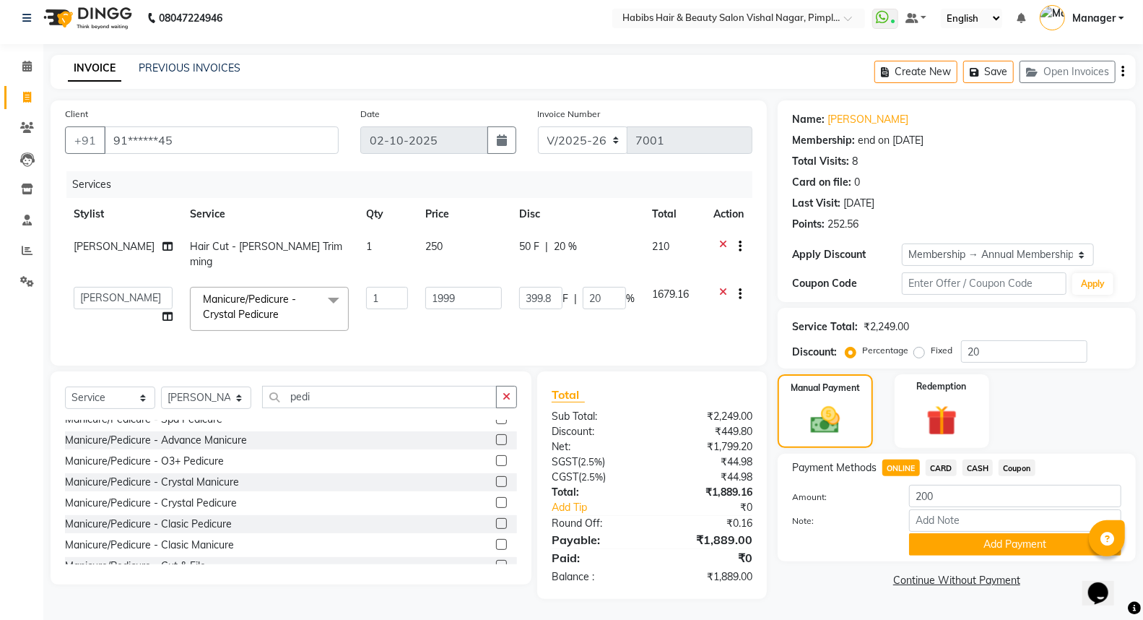
click at [947, 466] on span "CARD" at bounding box center [941, 467] width 31 height 17
drag, startPoint x: 966, startPoint y: 503, endPoint x: 900, endPoint y: 523, distance: 68.7
click at [900, 523] on div "Amount: 1889 Note: Add Payment" at bounding box center [956, 519] width 329 height 71
type input "2189"
click at [1008, 539] on button "Add Payment" at bounding box center [1015, 544] width 212 height 22
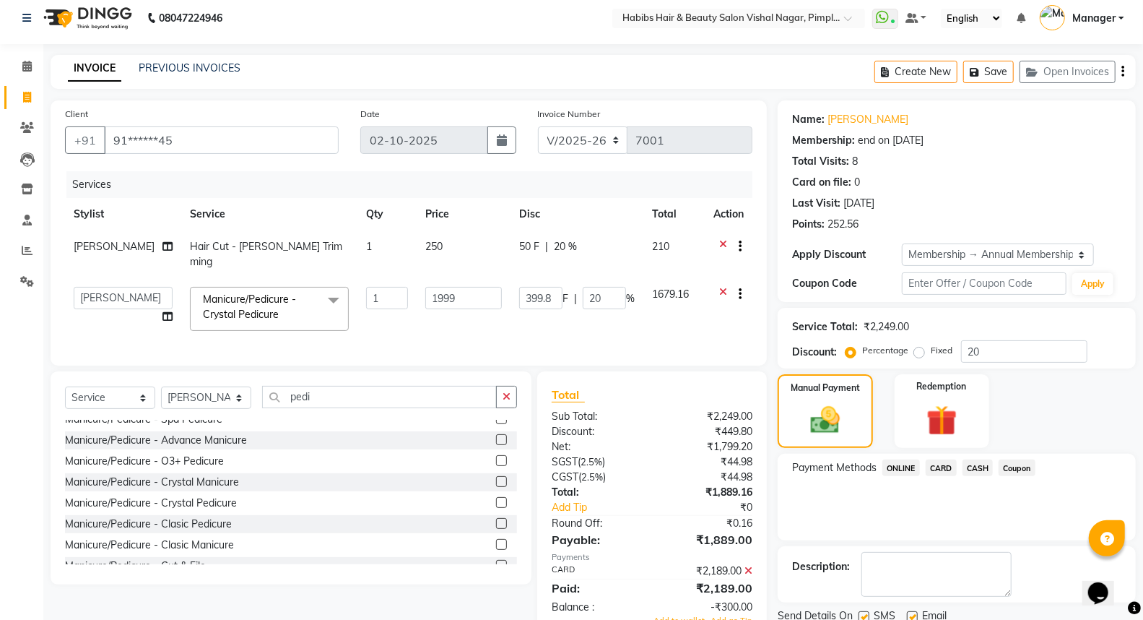
scroll to position [101, 0]
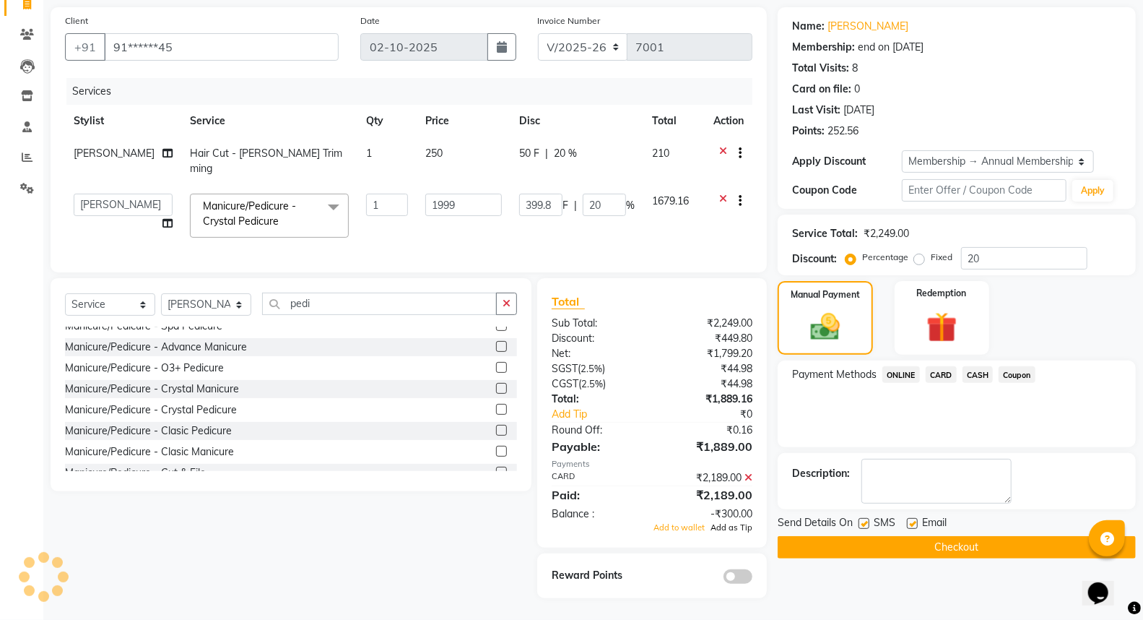
click at [734, 527] on span "Add as Tip" at bounding box center [731, 527] width 42 height 10
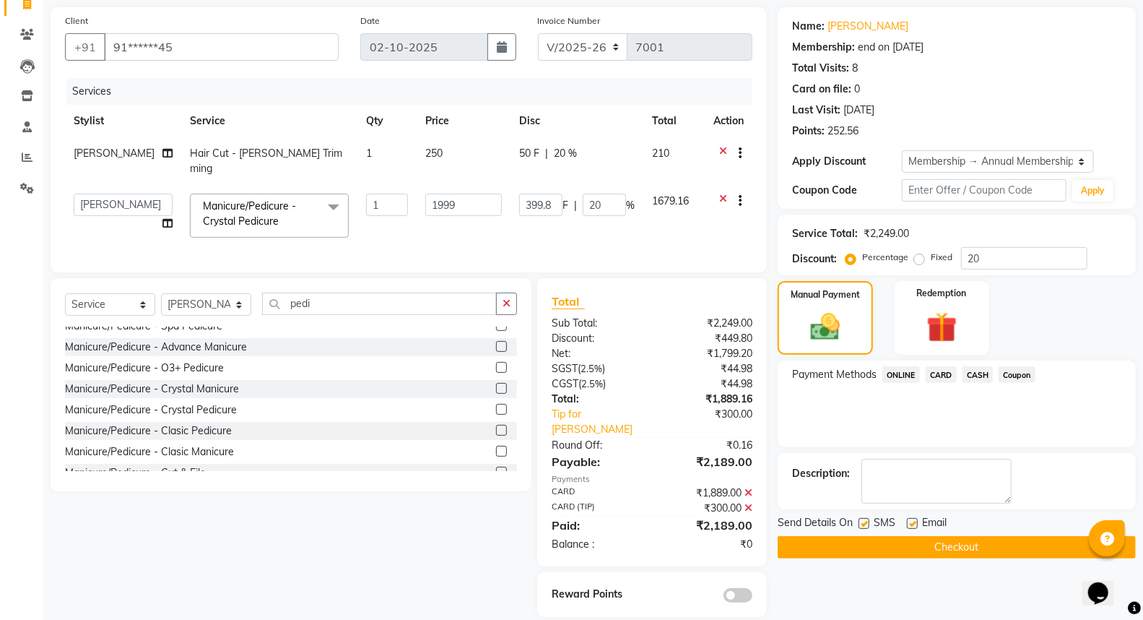
click at [744, 588] on span at bounding box center [737, 595] width 29 height 14
click at [752, 597] on input "checkbox" at bounding box center [752, 597] width 0 height 0
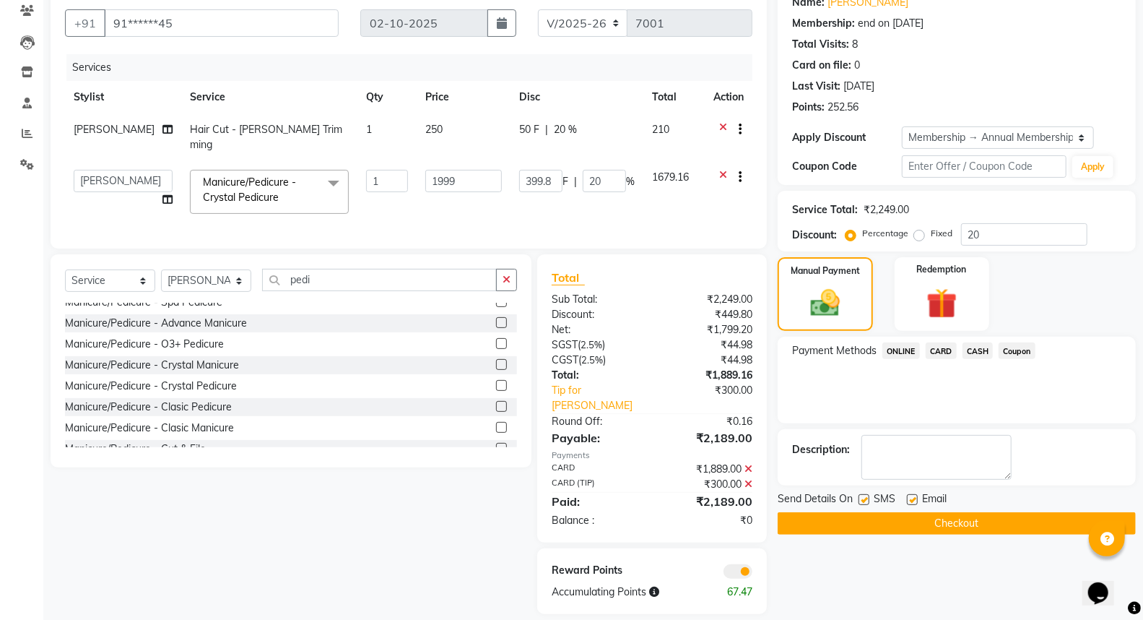
click at [993, 523] on button "Checkout" at bounding box center [957, 523] width 358 height 22
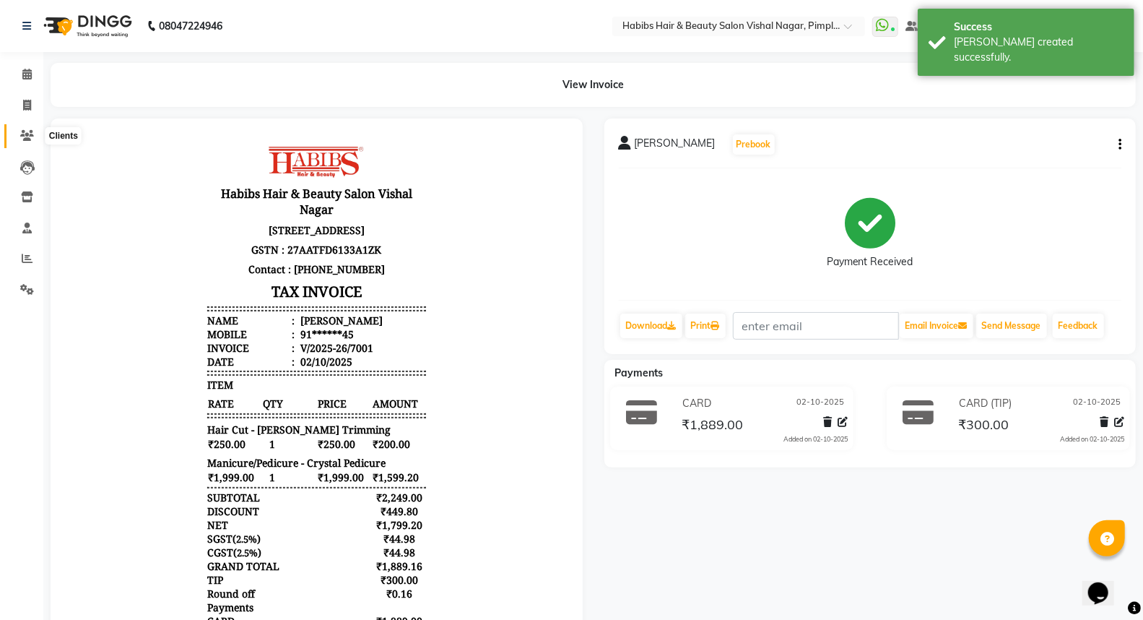
click at [26, 137] on icon at bounding box center [27, 135] width 14 height 11
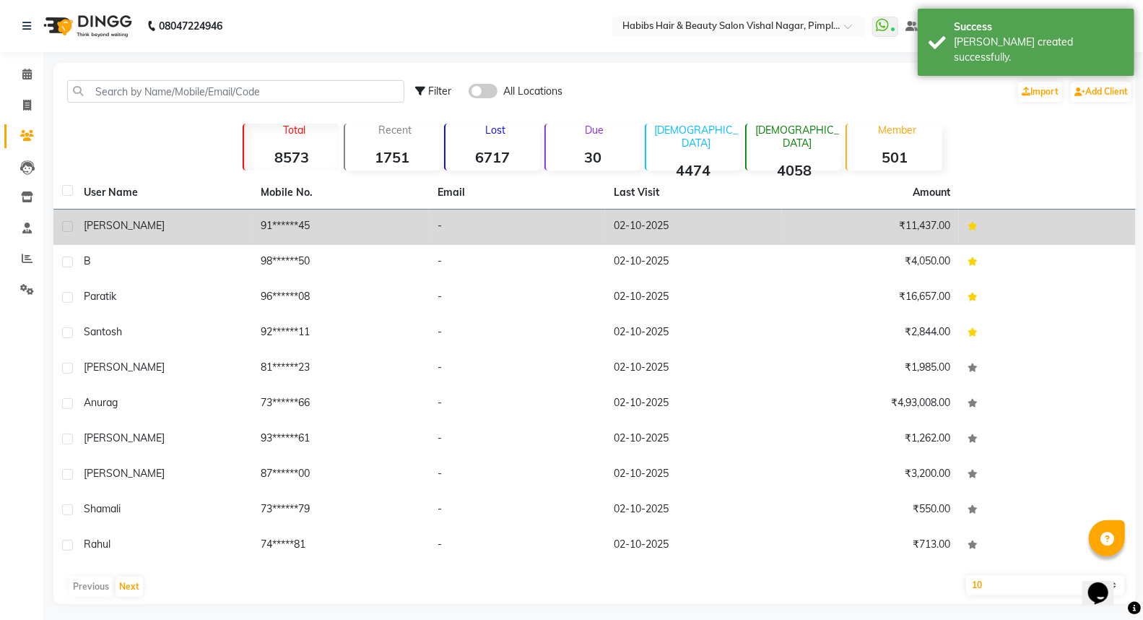
click at [202, 230] on div "[PERSON_NAME]" at bounding box center [164, 225] width 160 height 15
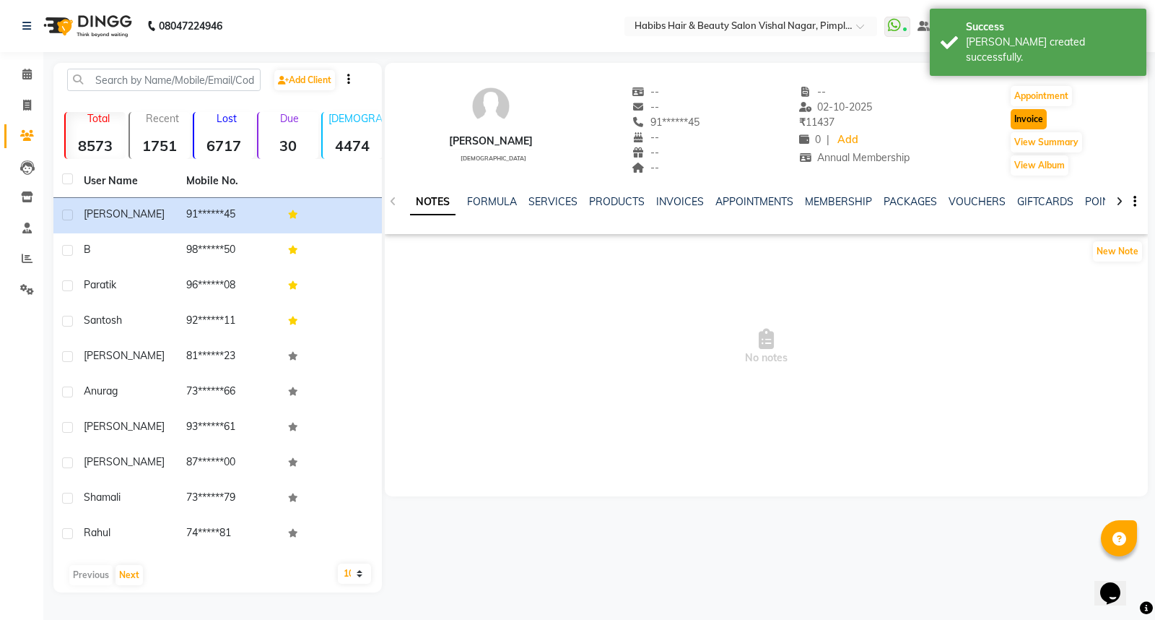
click at [1029, 123] on button "Invoice" at bounding box center [1029, 119] width 36 height 20
select select "5725"
select select "service"
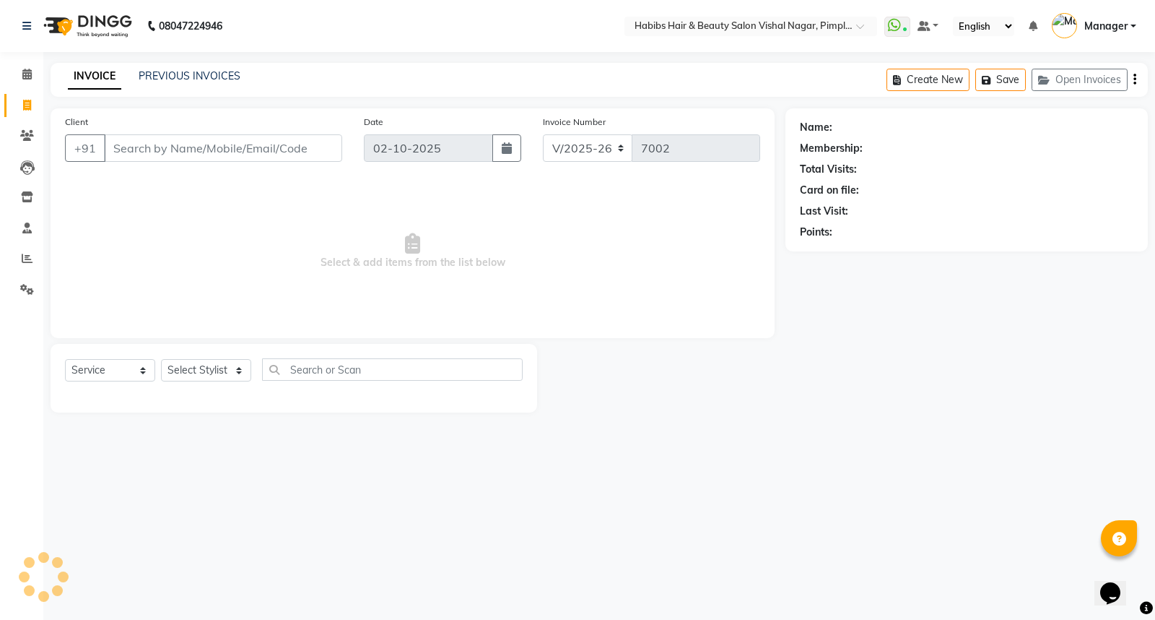
type input "91******45"
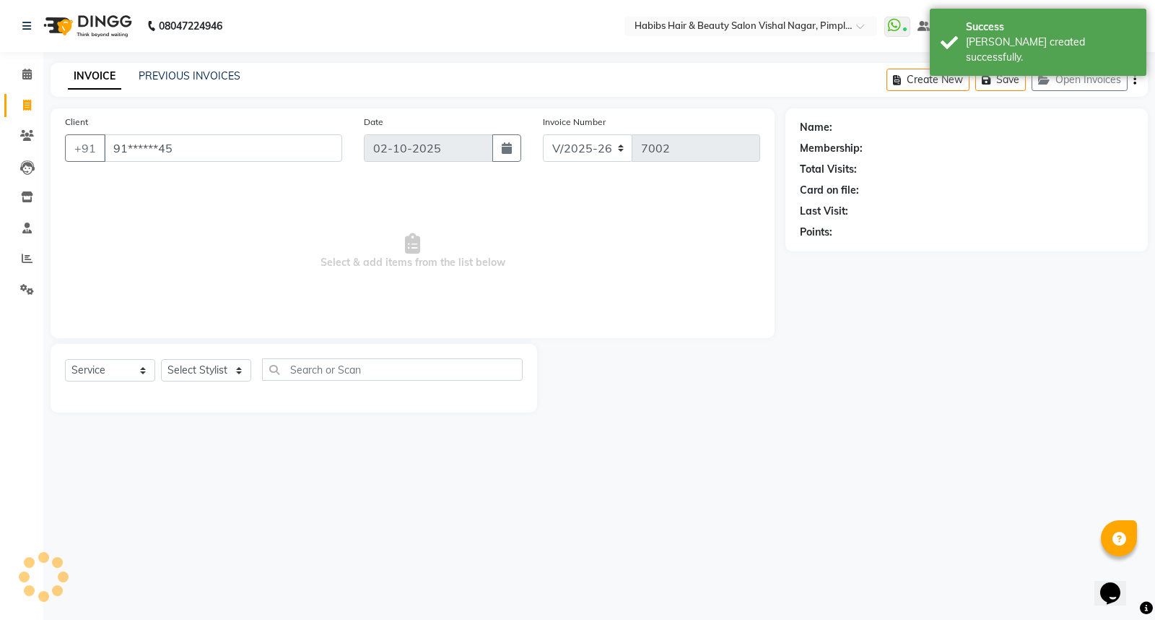
select select "2: Object"
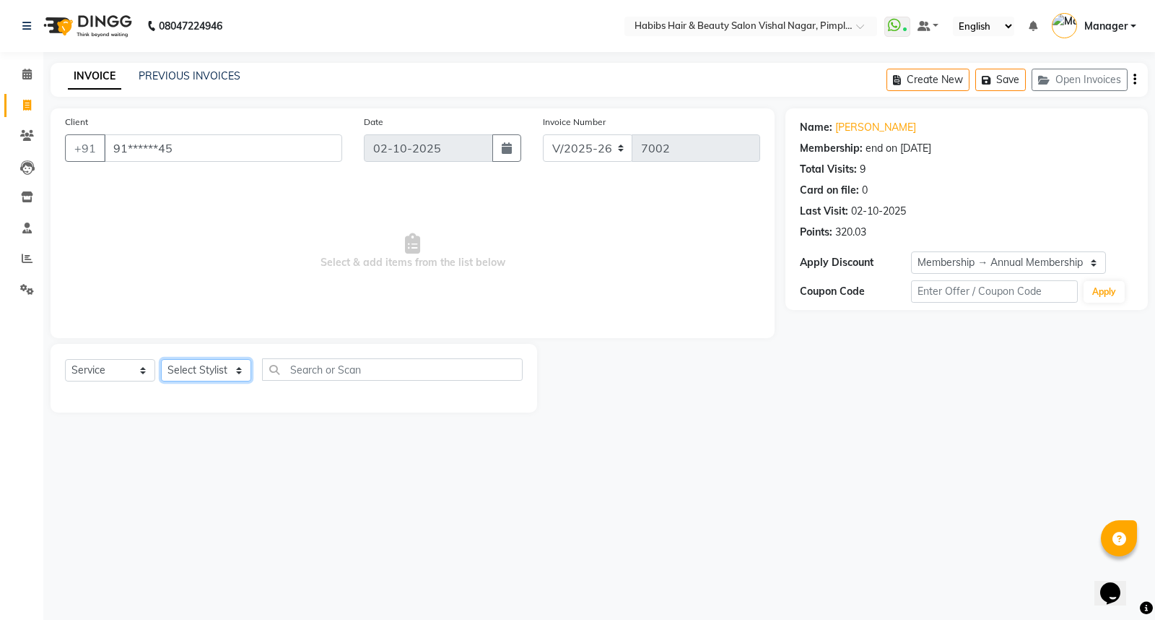
click at [200, 371] on select "Select Stylist Dhiraj Gajare Jyoti Krishna Waghmare Manager Muzammil Pritam Pri…" at bounding box center [206, 370] width 90 height 22
select select "48000"
click at [161, 360] on select "Select Stylist Dhiraj Gajare Jyoti Krishna Waghmare Manager Muzammil Pritam Pri…" at bounding box center [206, 370] width 90 height 22
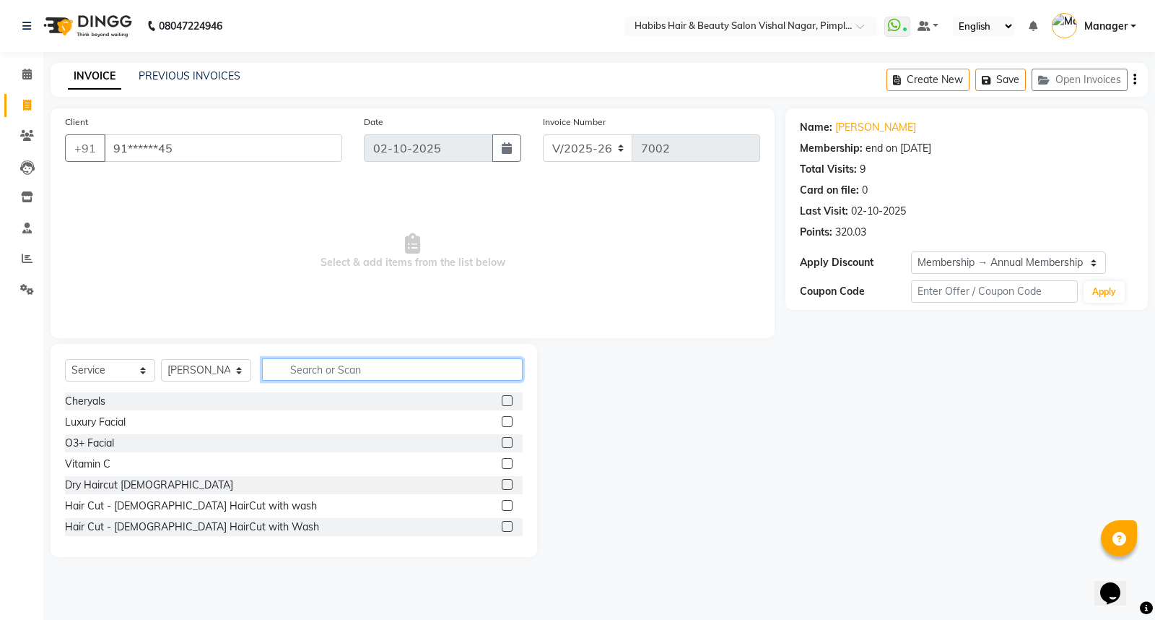
click at [326, 369] on input "text" at bounding box center [392, 369] width 261 height 22
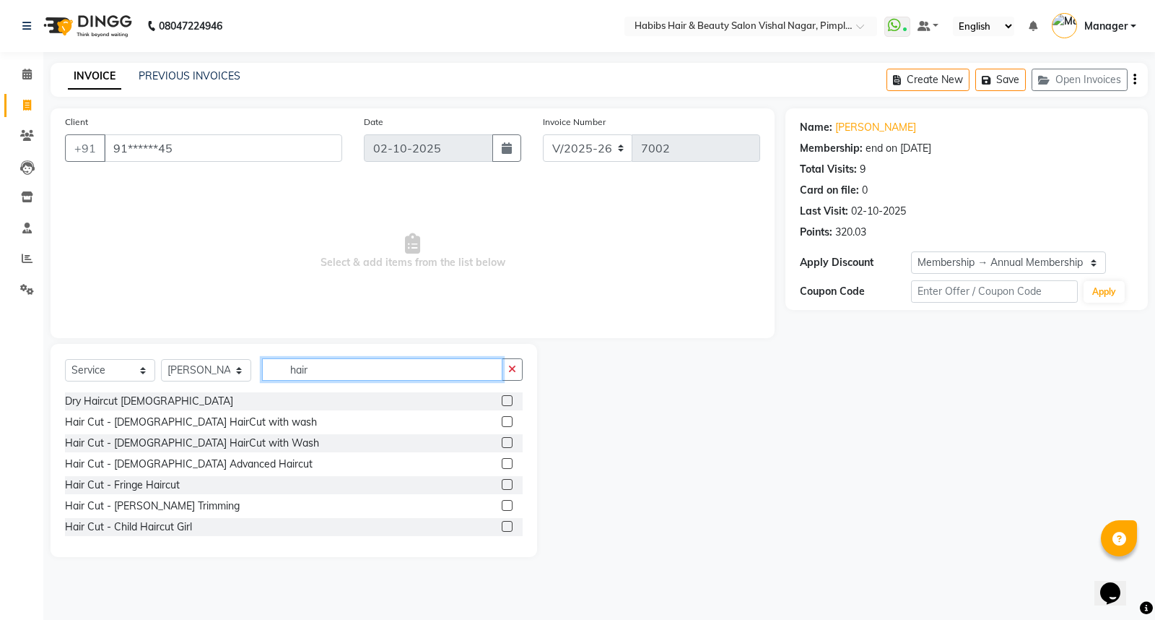
type input "hair"
click at [502, 398] on label at bounding box center [507, 400] width 11 height 11
click at [502, 398] on input "checkbox" at bounding box center [506, 400] width 9 height 9
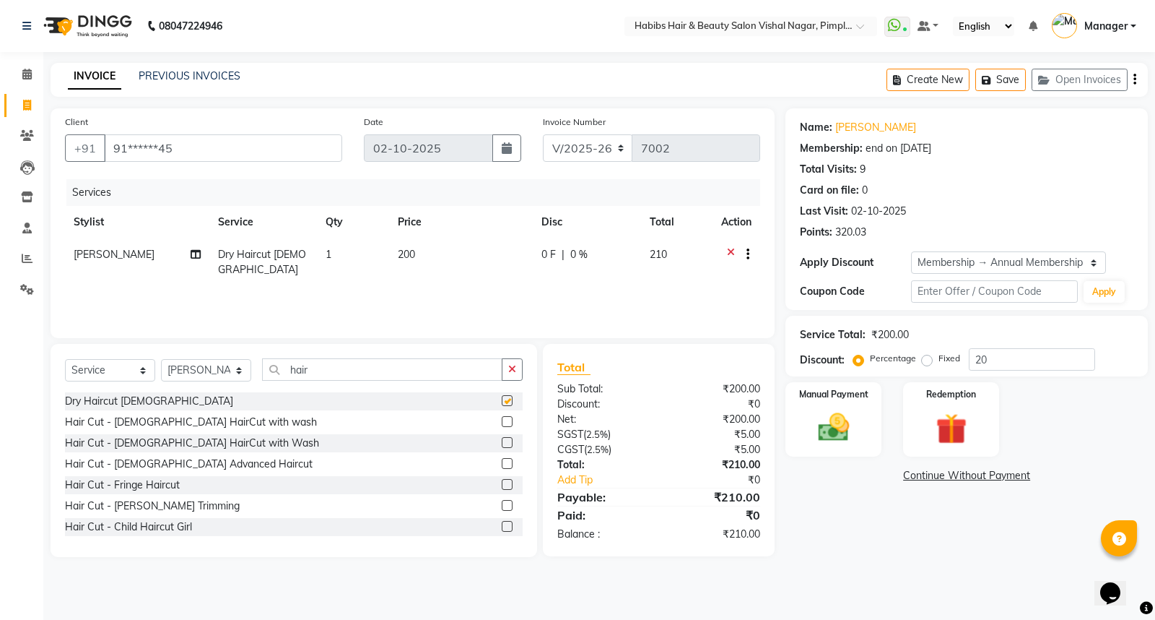
checkbox input "false"
click at [1131, 79] on div "Create New Save Open Invoices" at bounding box center [1017, 80] width 261 height 34
click at [1134, 79] on icon "button" at bounding box center [1135, 79] width 3 height 1
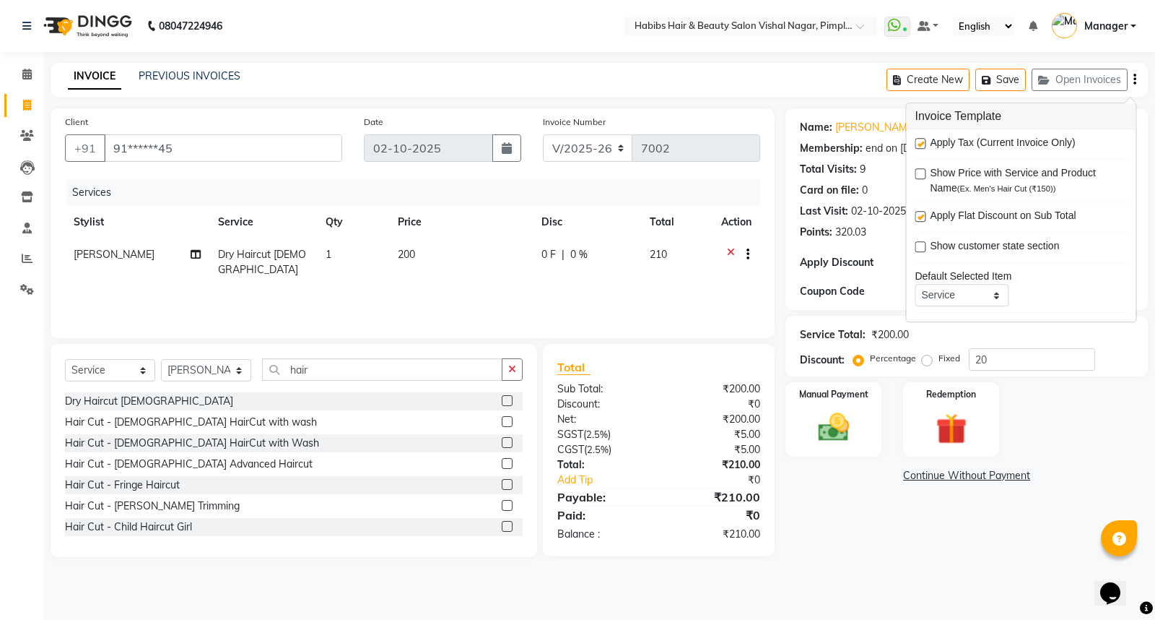
click at [924, 140] on label at bounding box center [920, 143] width 11 height 11
click at [924, 140] on input "checkbox" at bounding box center [919, 143] width 9 height 9
checkbox input "false"
click at [836, 435] on img at bounding box center [834, 427] width 52 height 37
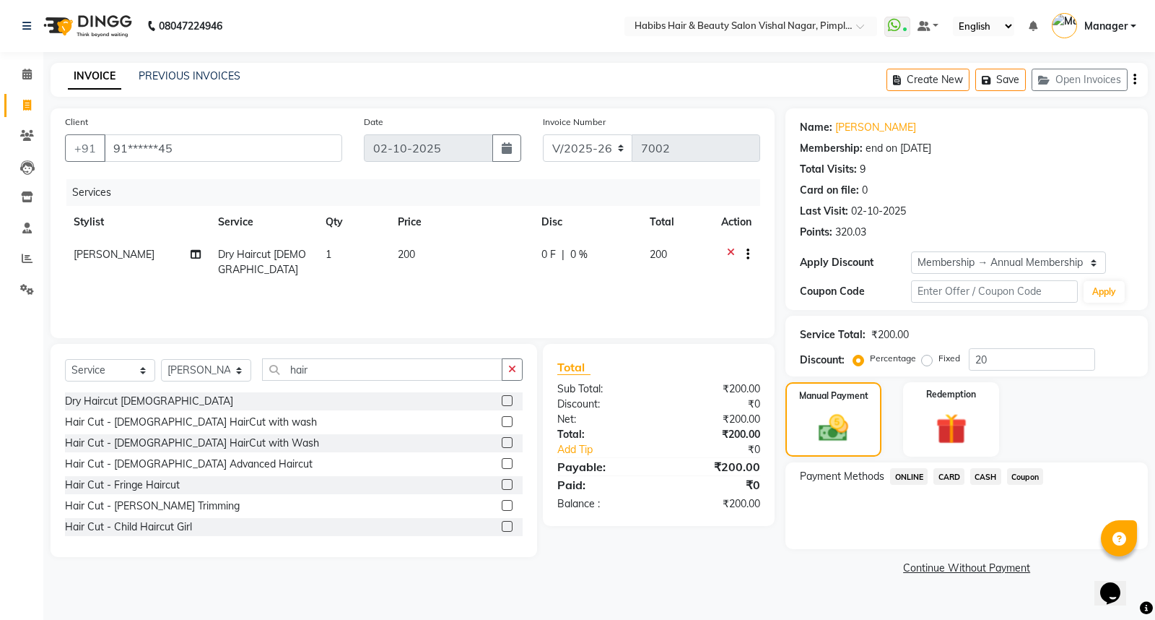
click at [953, 473] on span "CARD" at bounding box center [949, 476] width 31 height 17
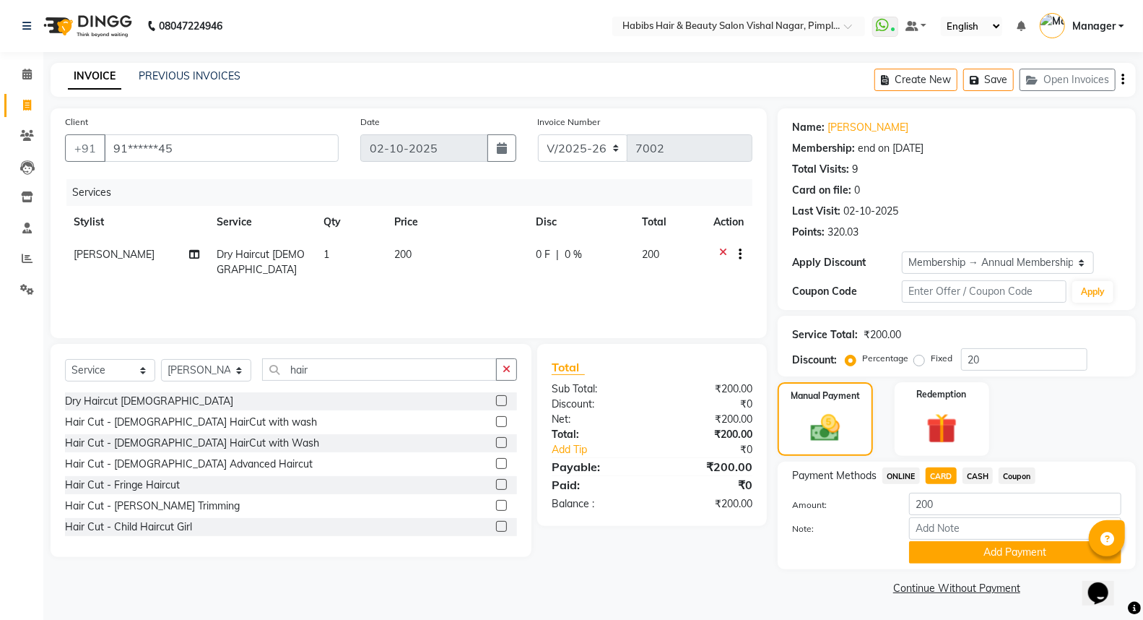
scroll to position [1, 0]
click at [1013, 550] on button "Add Payment" at bounding box center [1015, 551] width 212 height 22
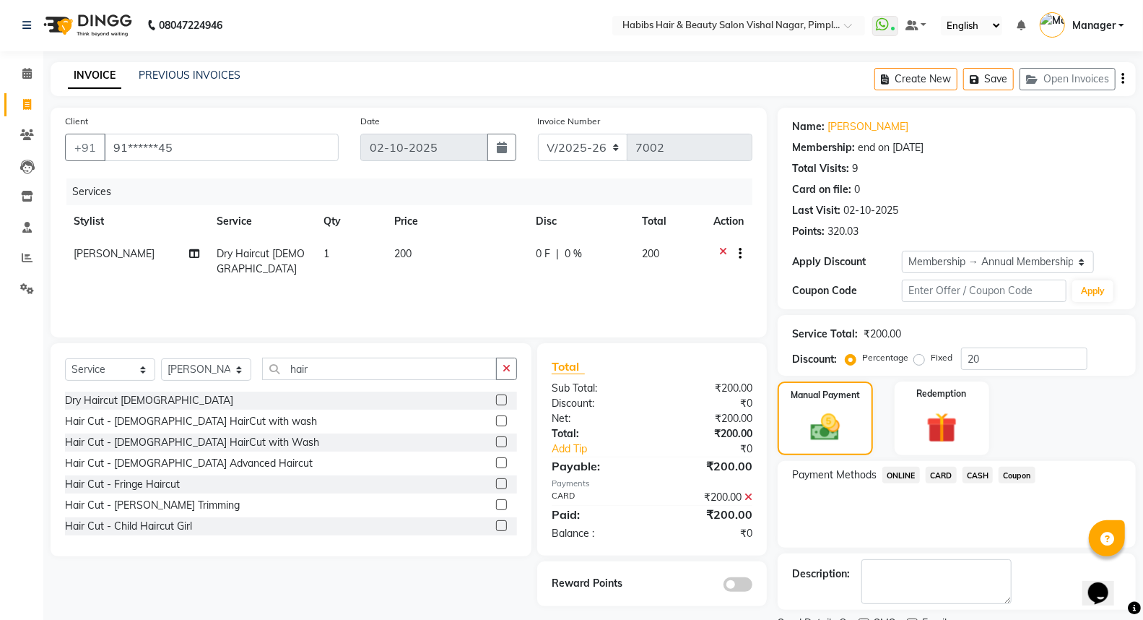
scroll to position [61, 0]
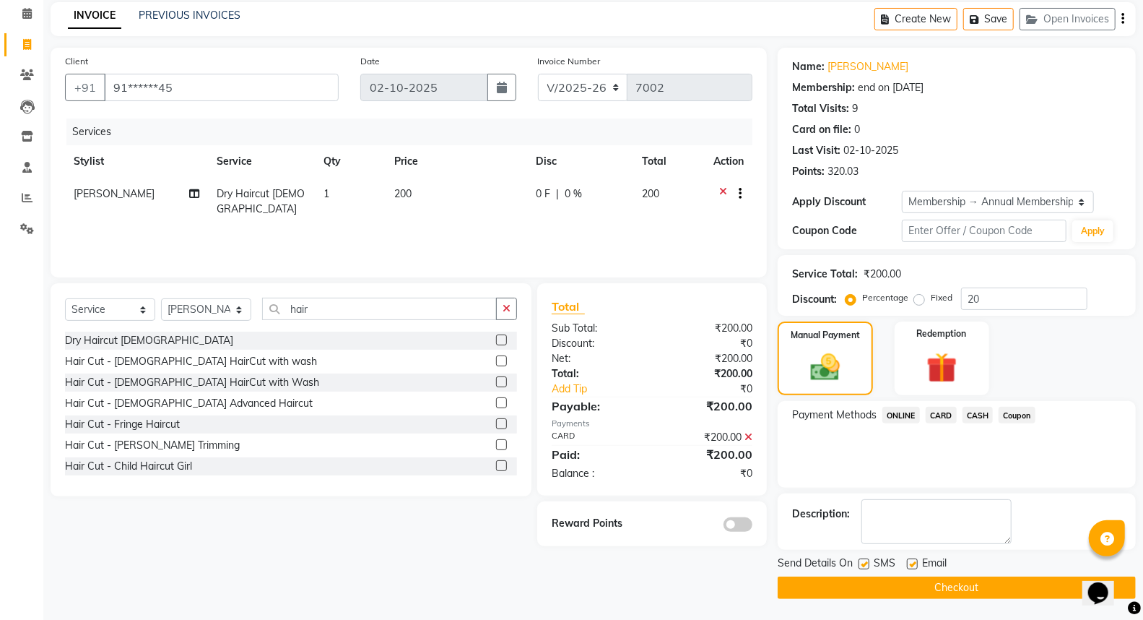
click at [745, 521] on span at bounding box center [737, 524] width 29 height 14
click at [752, 526] on input "checkbox" at bounding box center [752, 526] width 0 height 0
click at [934, 587] on button "Checkout" at bounding box center [957, 587] width 358 height 22
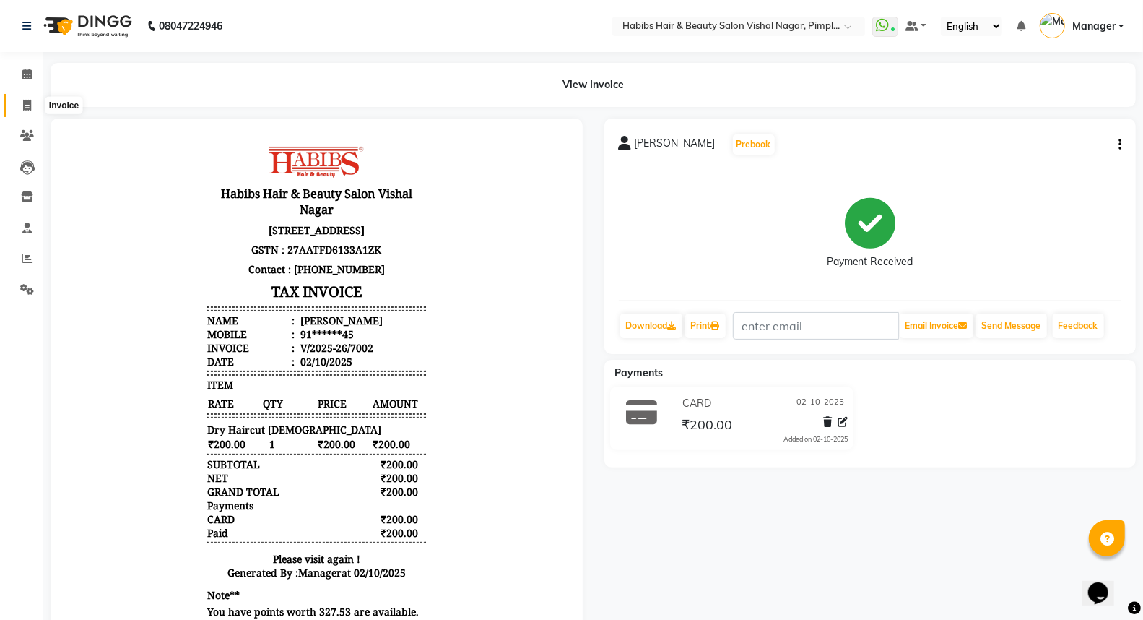
click at [30, 106] on icon at bounding box center [27, 105] width 8 height 11
select select "service"
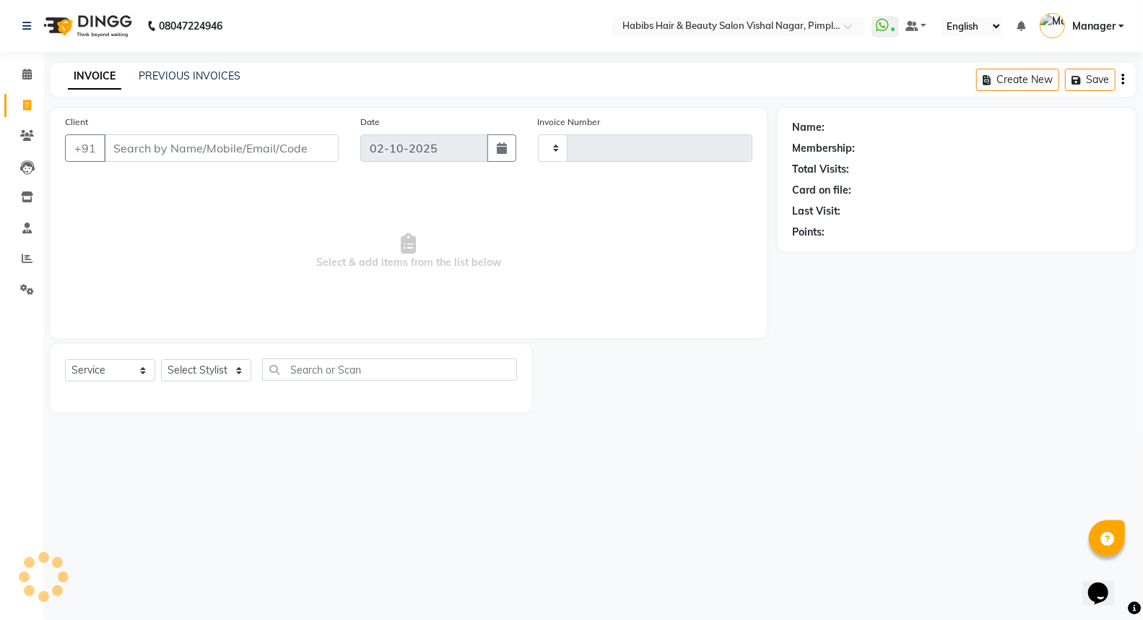
type input "7003"
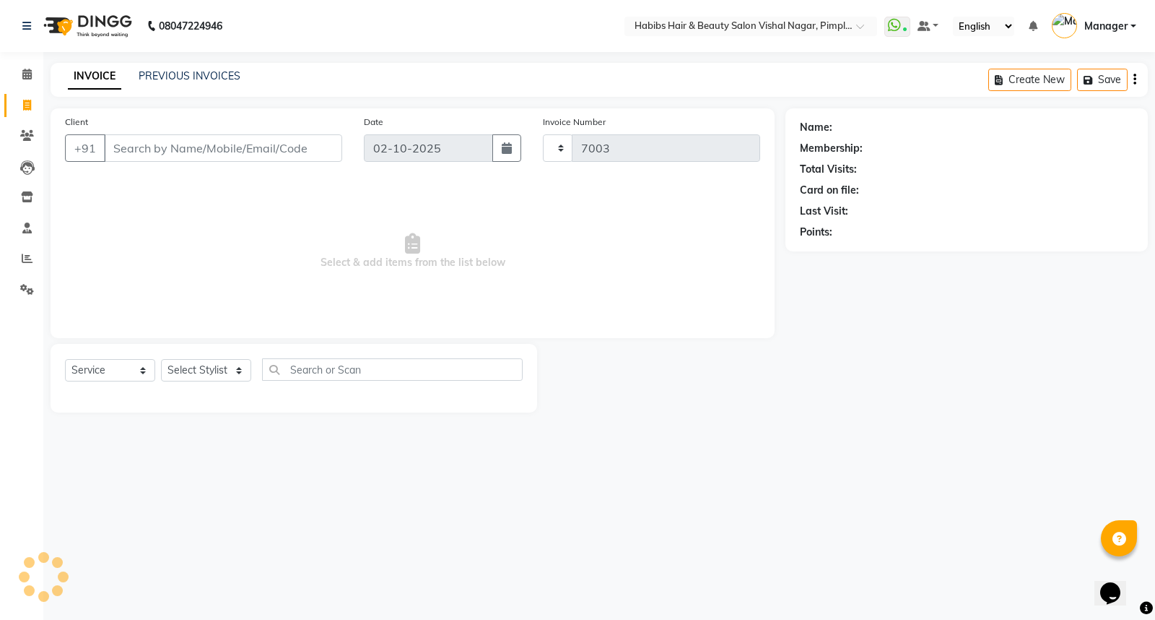
select select "5725"
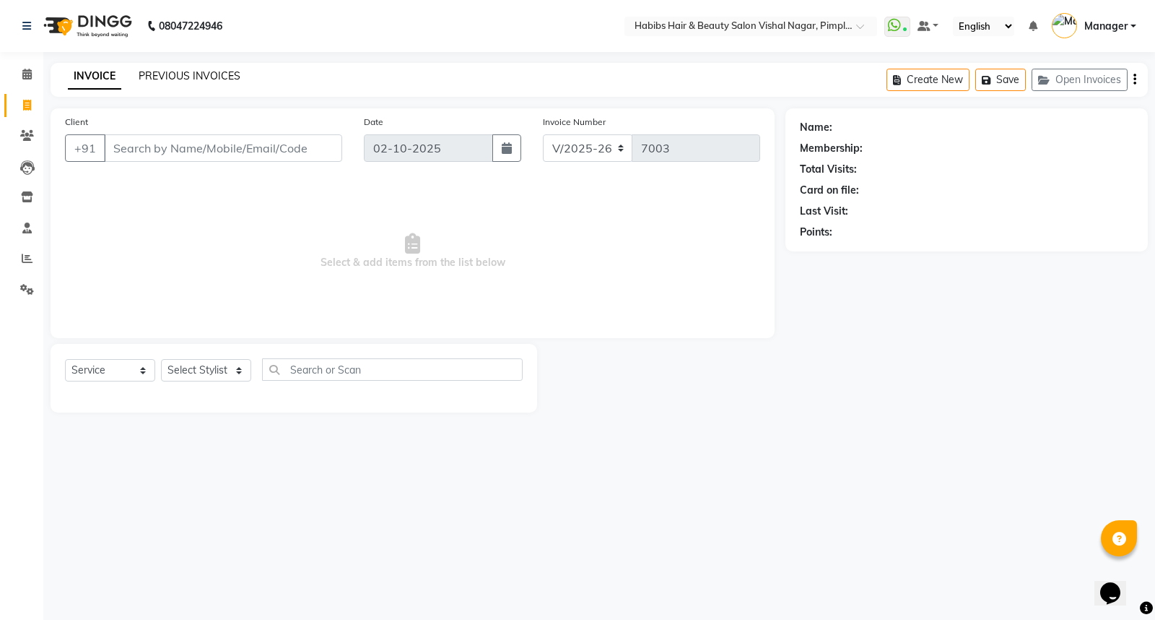
click at [214, 77] on link "PREVIOUS INVOICES" at bounding box center [190, 75] width 102 height 13
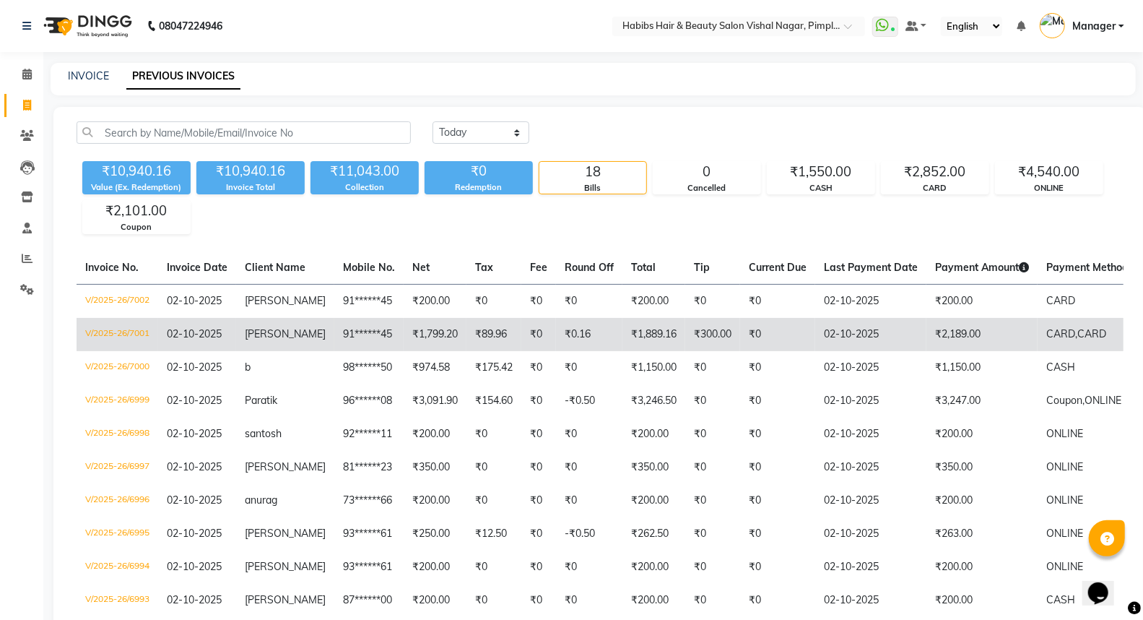
click at [790, 332] on td "₹0" at bounding box center [777, 334] width 75 height 33
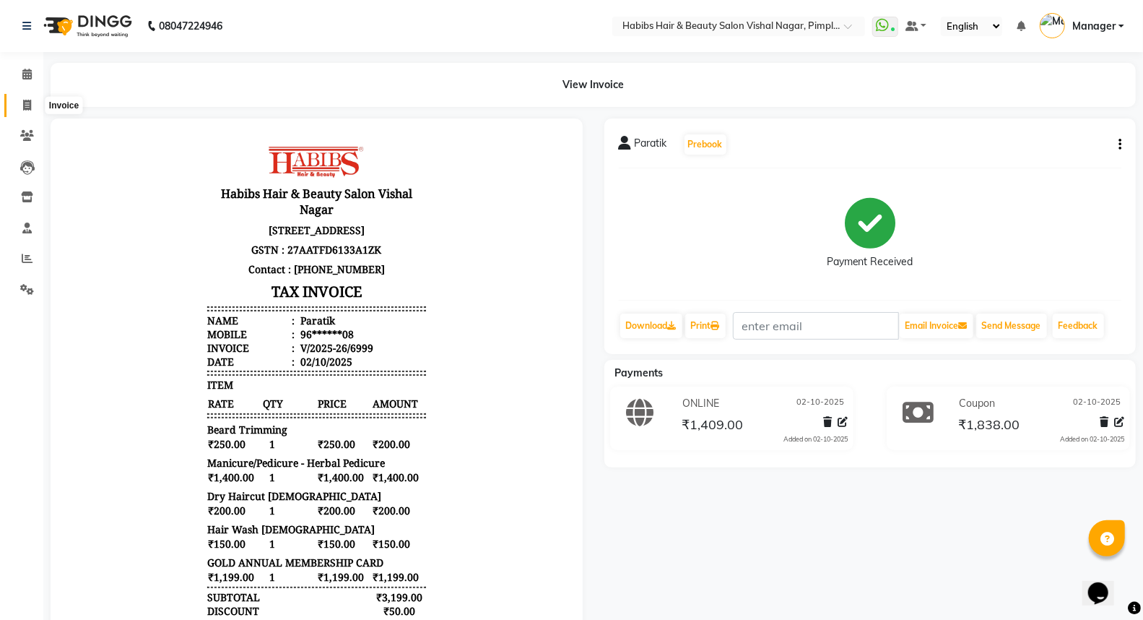
click at [32, 103] on span at bounding box center [26, 105] width 25 height 17
select select "service"
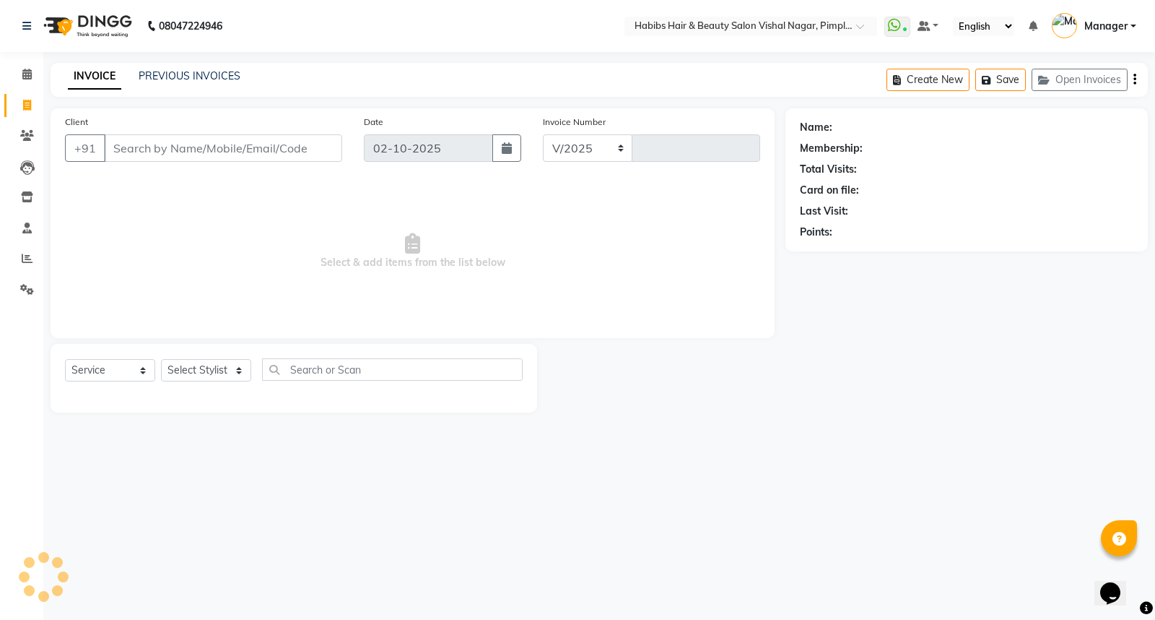
select select "5725"
type input "7001"
click at [194, 75] on link "PREVIOUS INVOICES" at bounding box center [190, 75] width 102 height 13
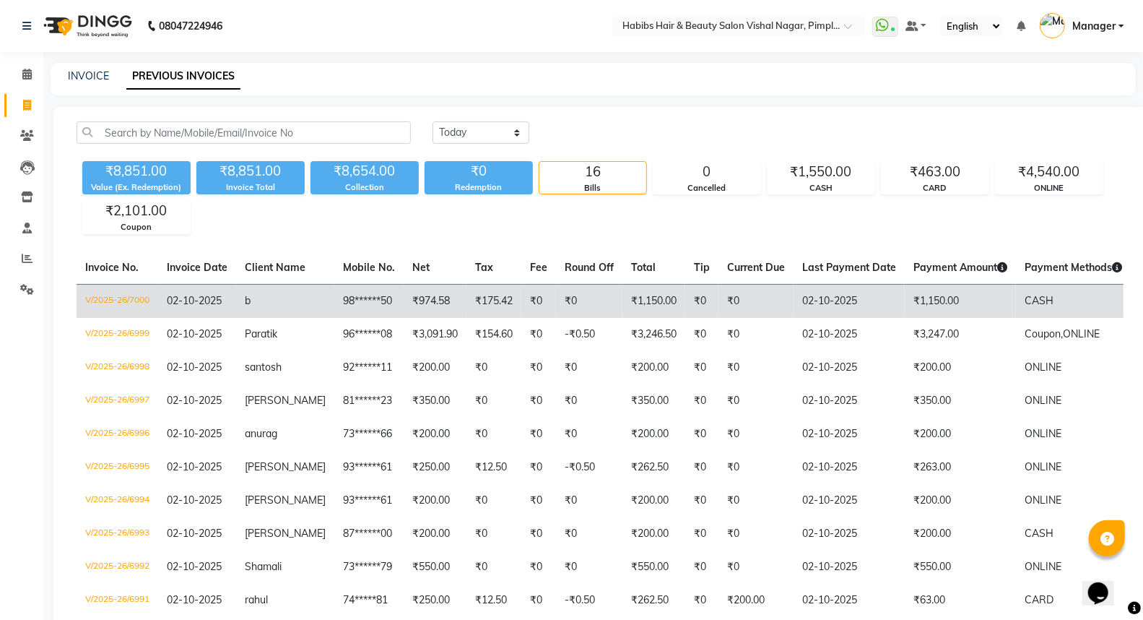
click at [794, 294] on td "02-10-2025" at bounding box center [849, 301] width 111 height 34
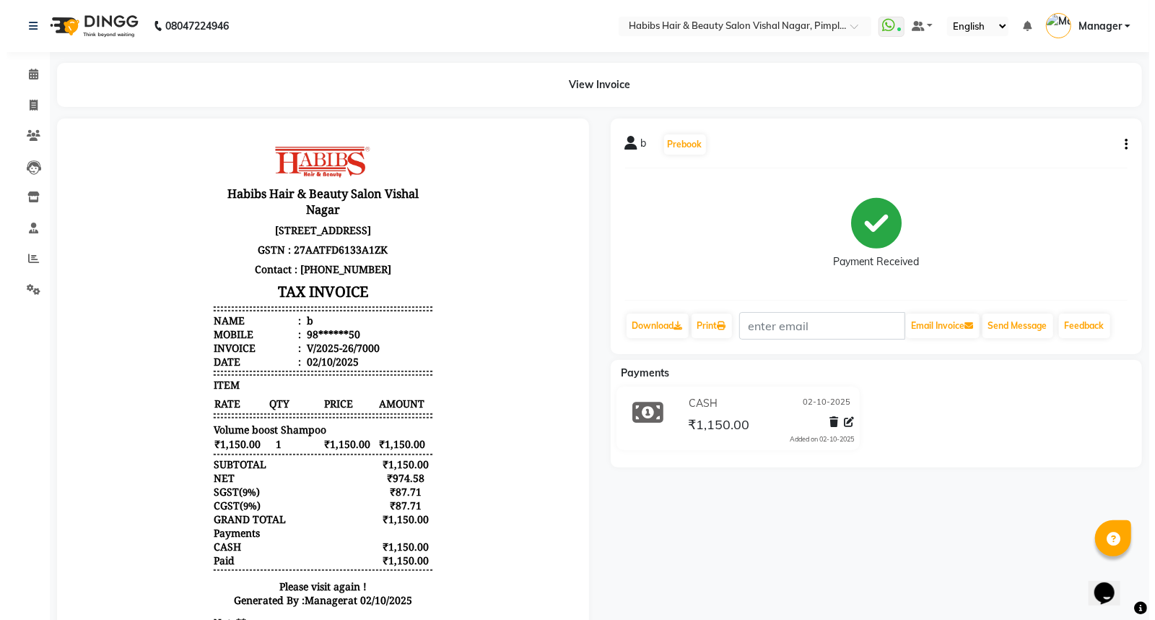
scroll to position [12, 0]
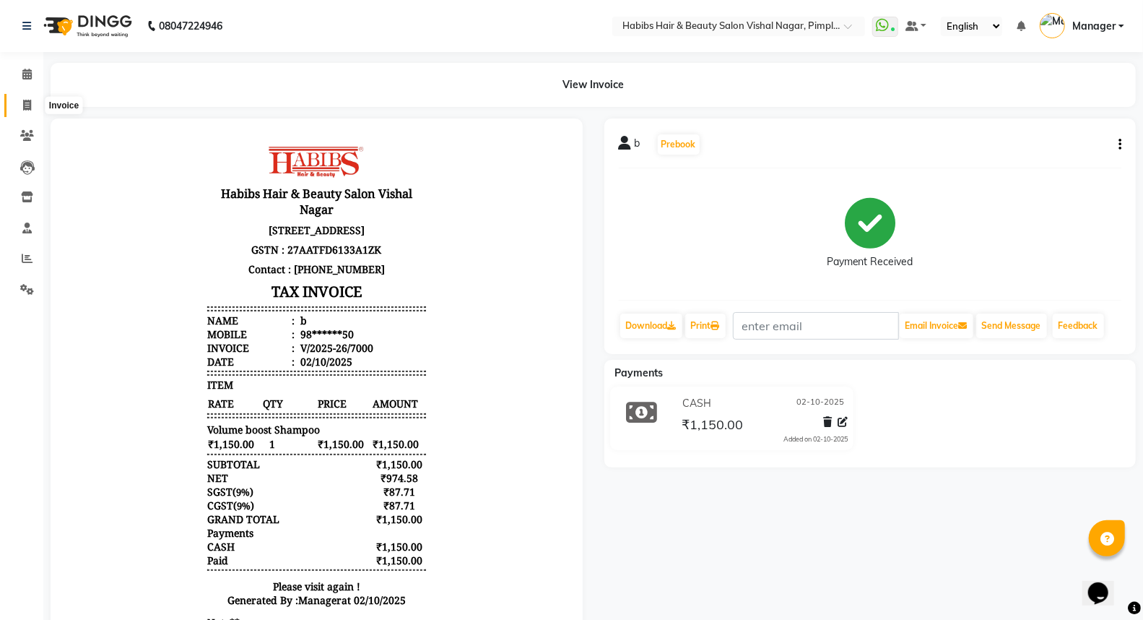
click at [30, 105] on icon at bounding box center [27, 105] width 8 height 11
select select "5725"
select select "service"
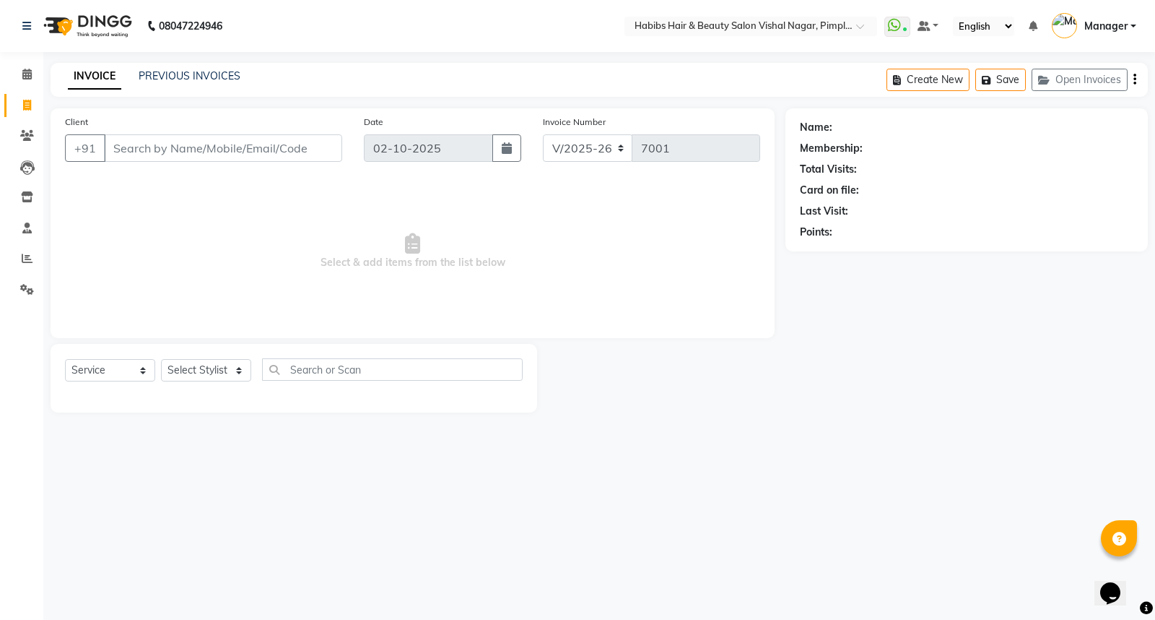
click at [199, 67] on div "INVOICE PREVIOUS INVOICES Create New Save Open Invoices" at bounding box center [599, 80] width 1097 height 34
click at [199, 74] on link "PREVIOUS INVOICES" at bounding box center [190, 75] width 102 height 13
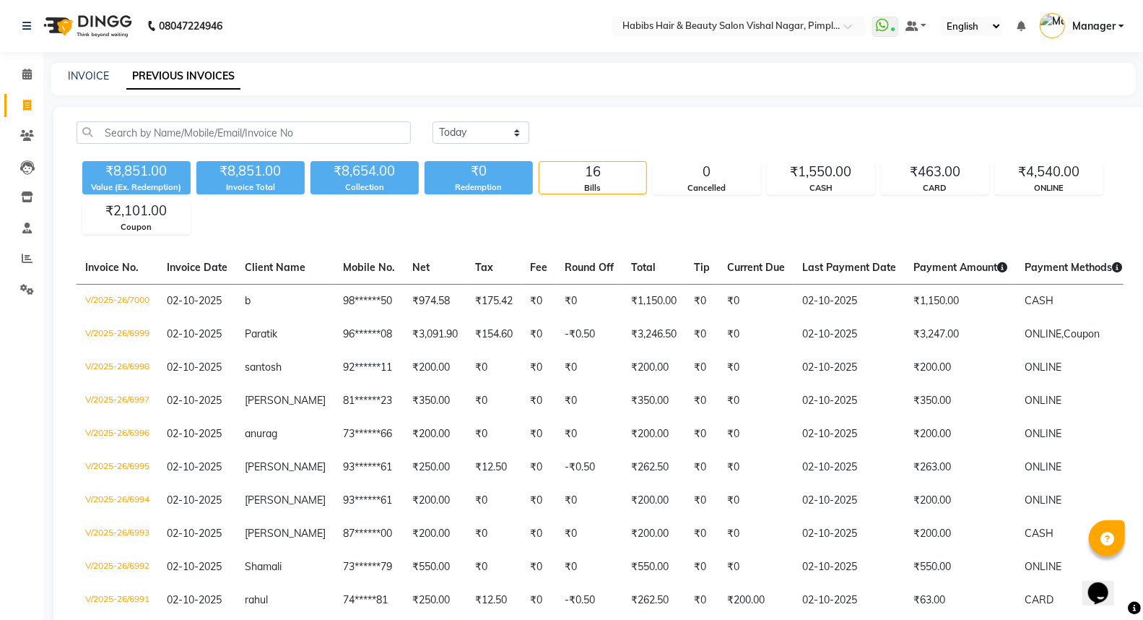
click at [567, 226] on div "₹8,851.00 Value (Ex. Redemption) ₹8,851.00 Invoice Total ₹8,654.00 Collection ₹…" at bounding box center [600, 194] width 1047 height 79
click at [25, 291] on icon at bounding box center [27, 289] width 14 height 11
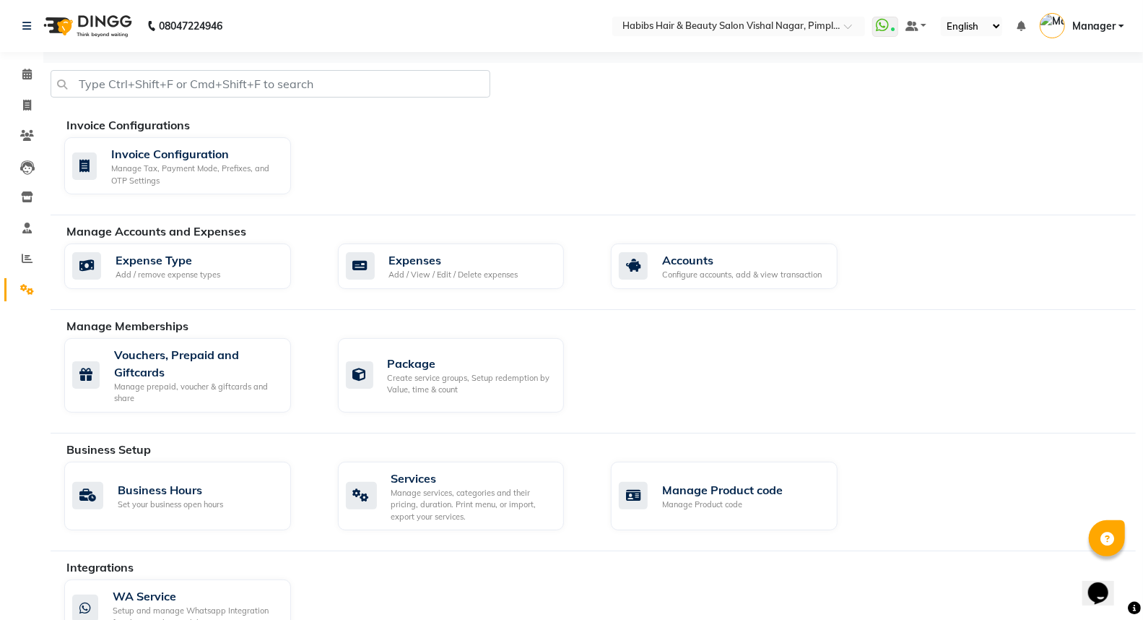
click at [108, 22] on img at bounding box center [86, 26] width 99 height 40
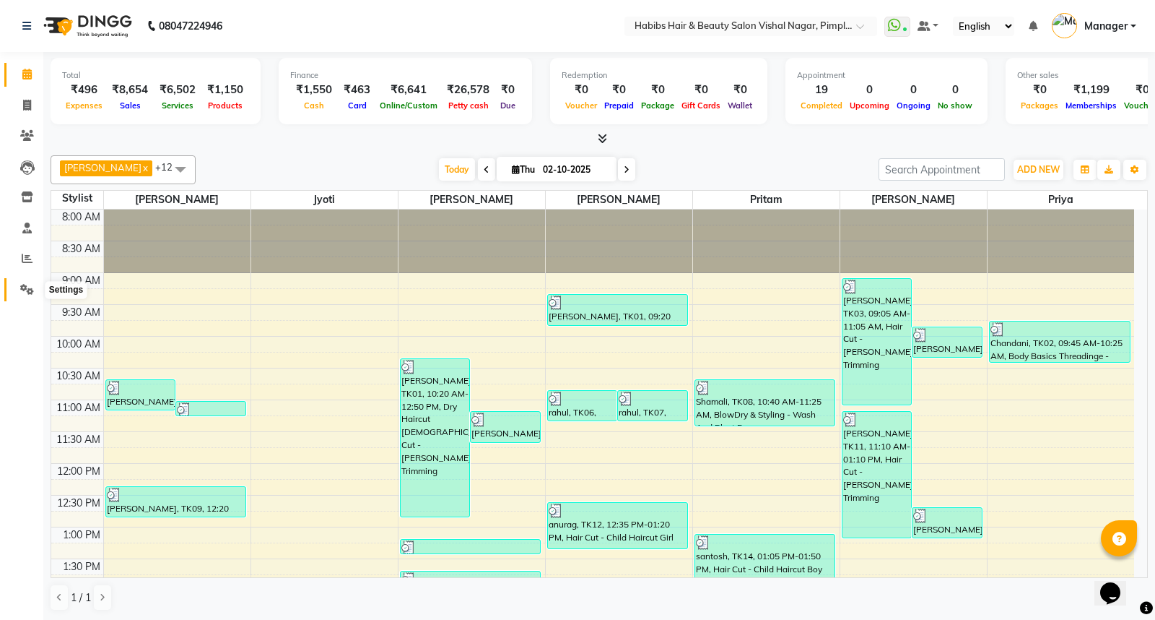
click at [32, 292] on icon at bounding box center [27, 289] width 14 height 11
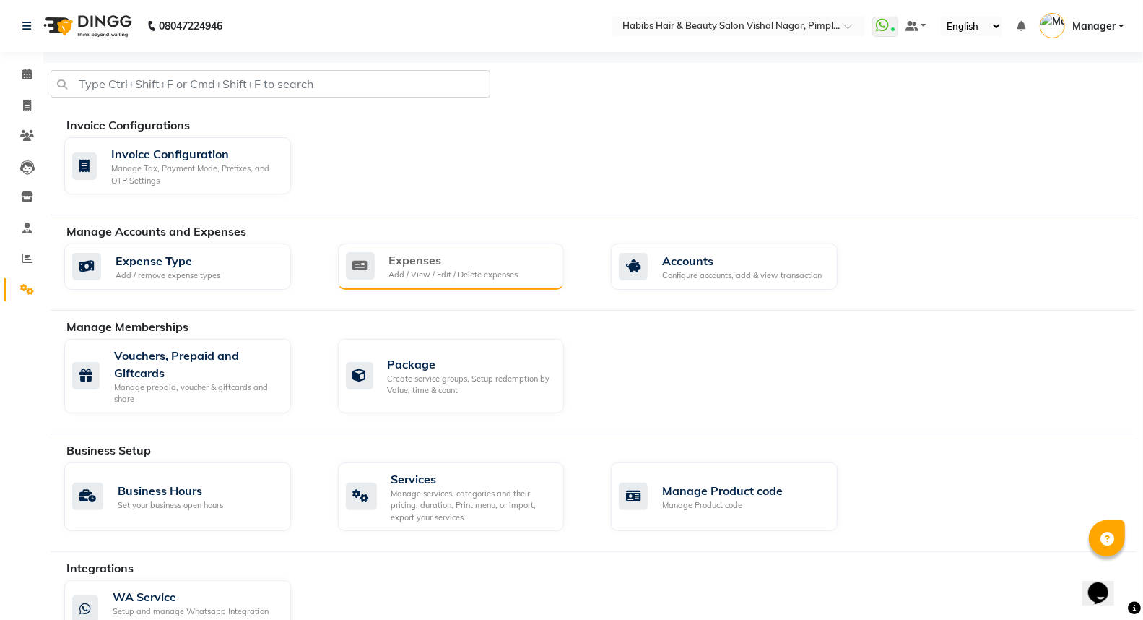
click at [495, 269] on div "Add / View / Edit / Delete expenses" at bounding box center [453, 275] width 129 height 12
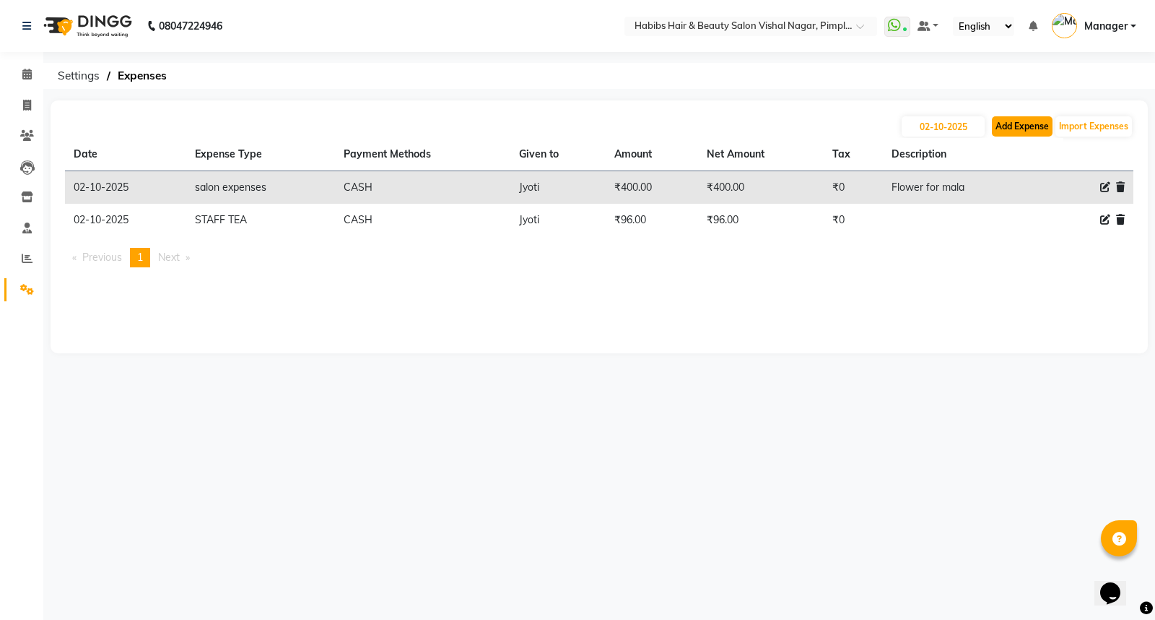
click at [1031, 124] on button "Add Expense" at bounding box center [1022, 126] width 61 height 20
select select "1"
select select "4680"
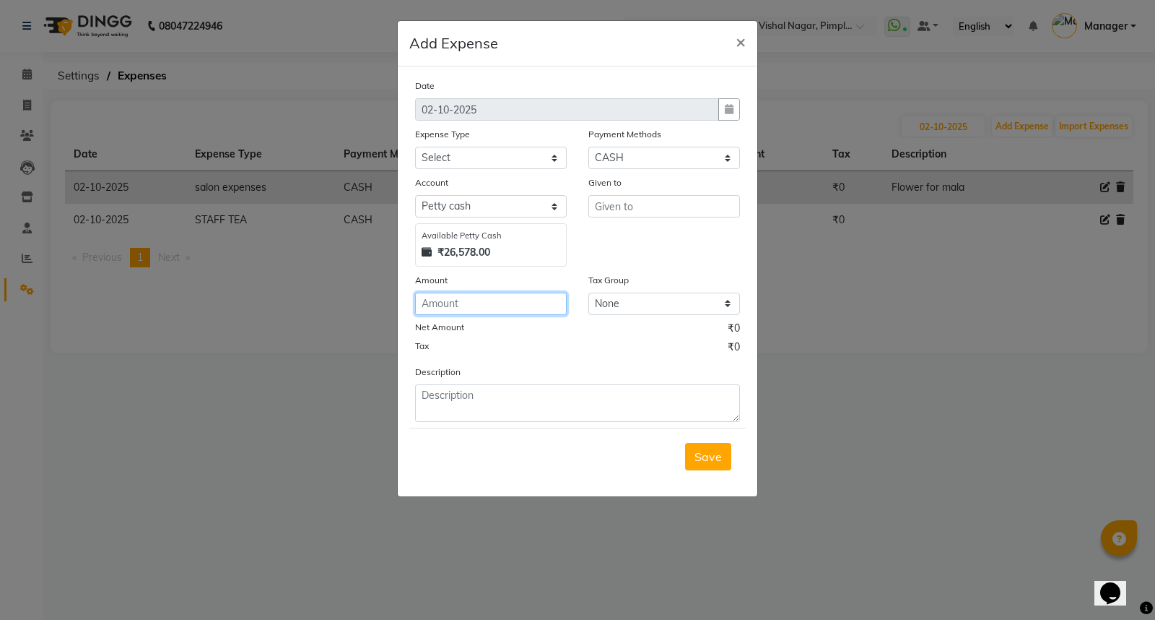
click at [445, 313] on input "number" at bounding box center [491, 303] width 152 height 22
type input "975"
click at [460, 149] on select "Select client coffee client refund [PERSON_NAME] snacks [PERSON_NAME] TEA [PERS…" at bounding box center [491, 158] width 152 height 22
select select "21008"
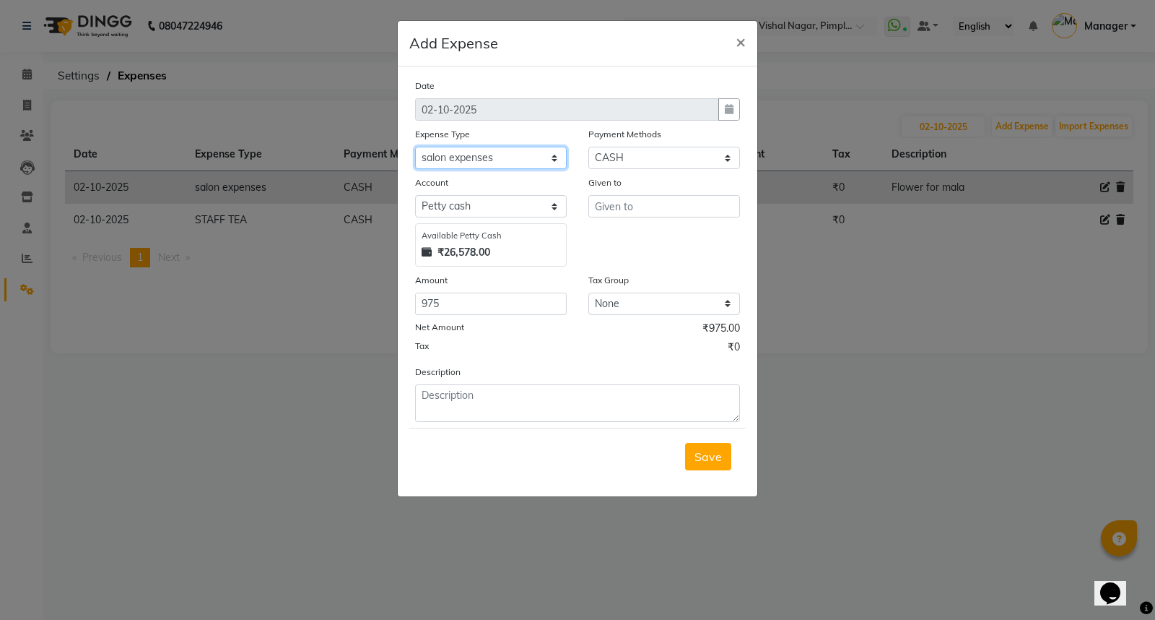
click at [415, 147] on select "Select client coffee client refund [PERSON_NAME] snacks [PERSON_NAME] TEA [PERS…" at bounding box center [491, 158] width 152 height 22
click at [640, 207] on input "text" at bounding box center [664, 206] width 152 height 22
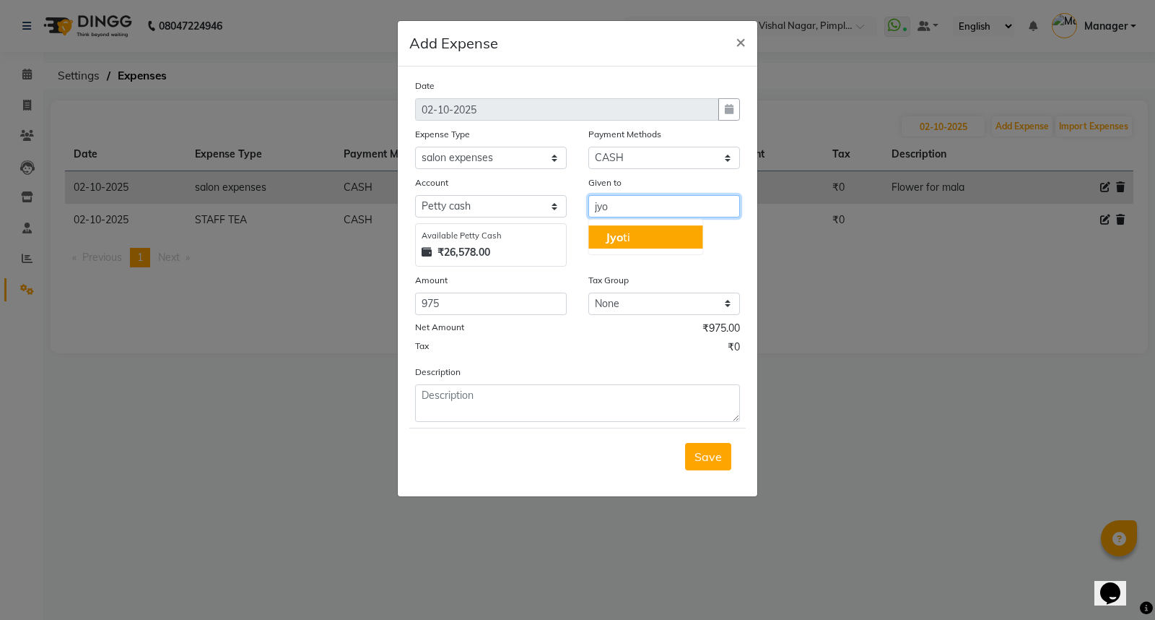
click at [638, 238] on button "Jyo ti" at bounding box center [645, 236] width 114 height 23
type input "Jyoti"
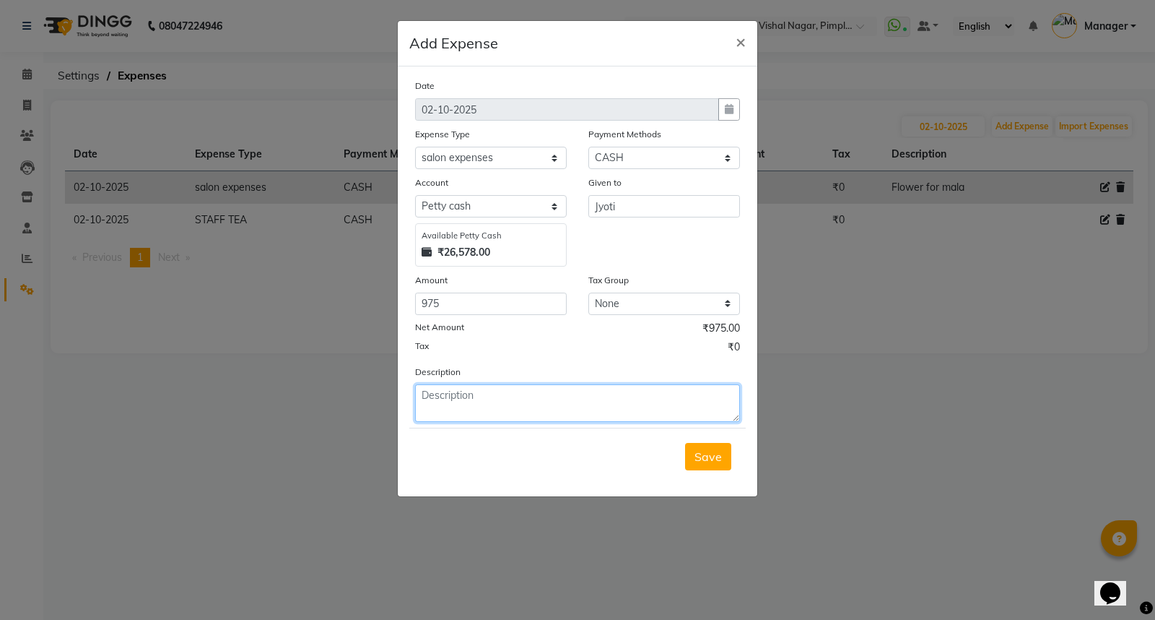
click at [509, 406] on textarea at bounding box center [577, 403] width 325 height 38
type textarea "water boxes"
click at [705, 455] on span "Save" at bounding box center [708, 456] width 27 height 14
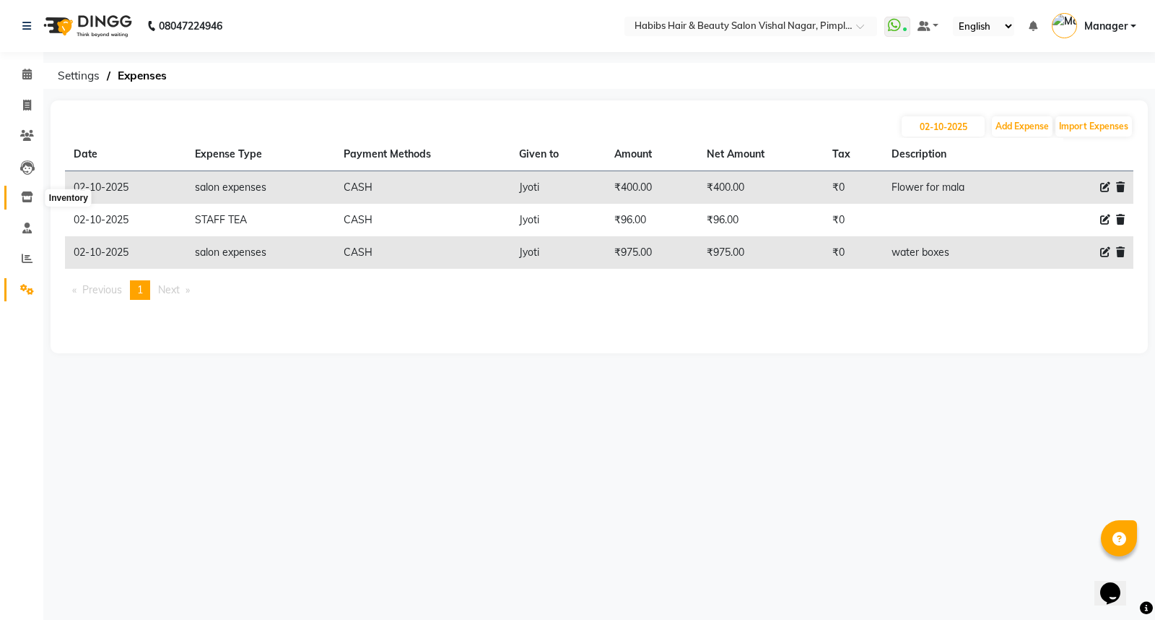
click at [25, 198] on icon at bounding box center [27, 196] width 12 height 11
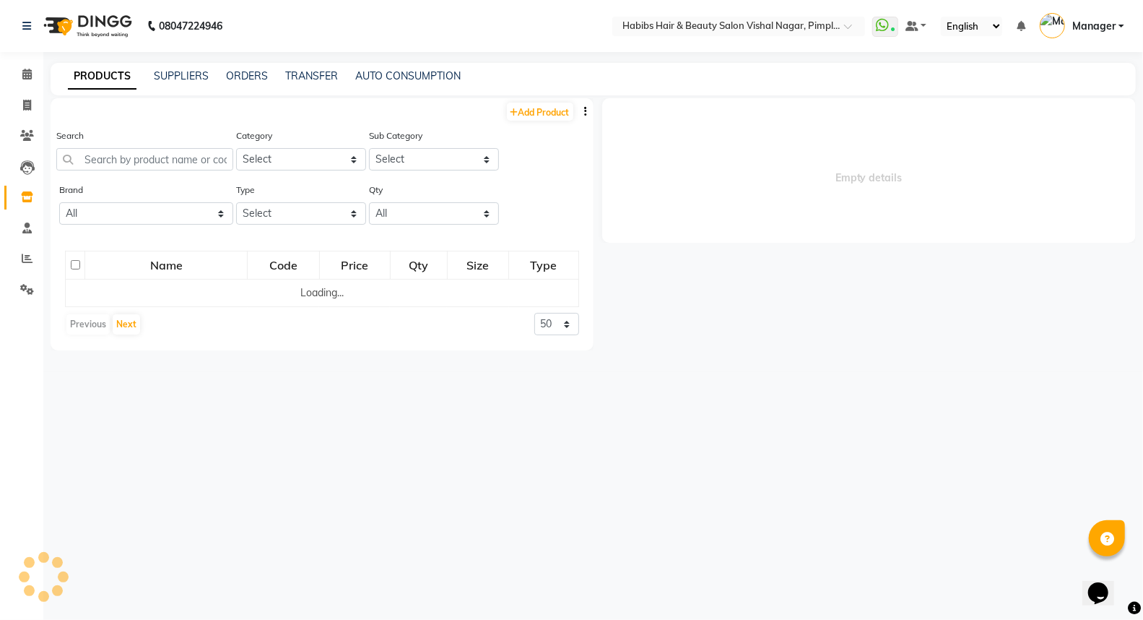
select select
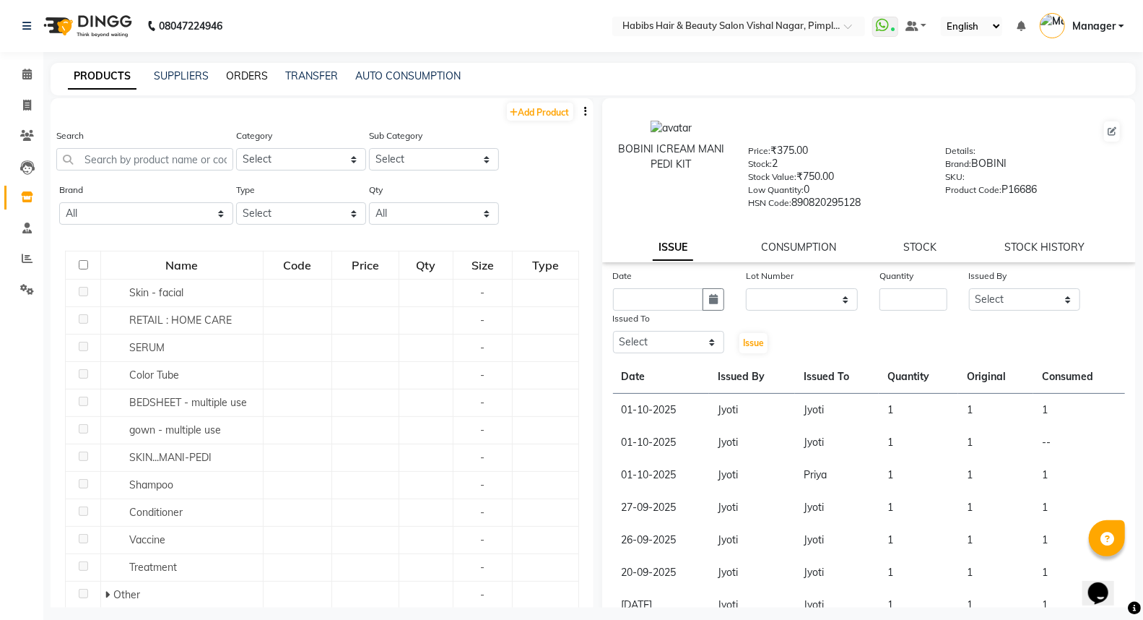
click at [243, 74] on link "ORDERS" at bounding box center [247, 75] width 42 height 13
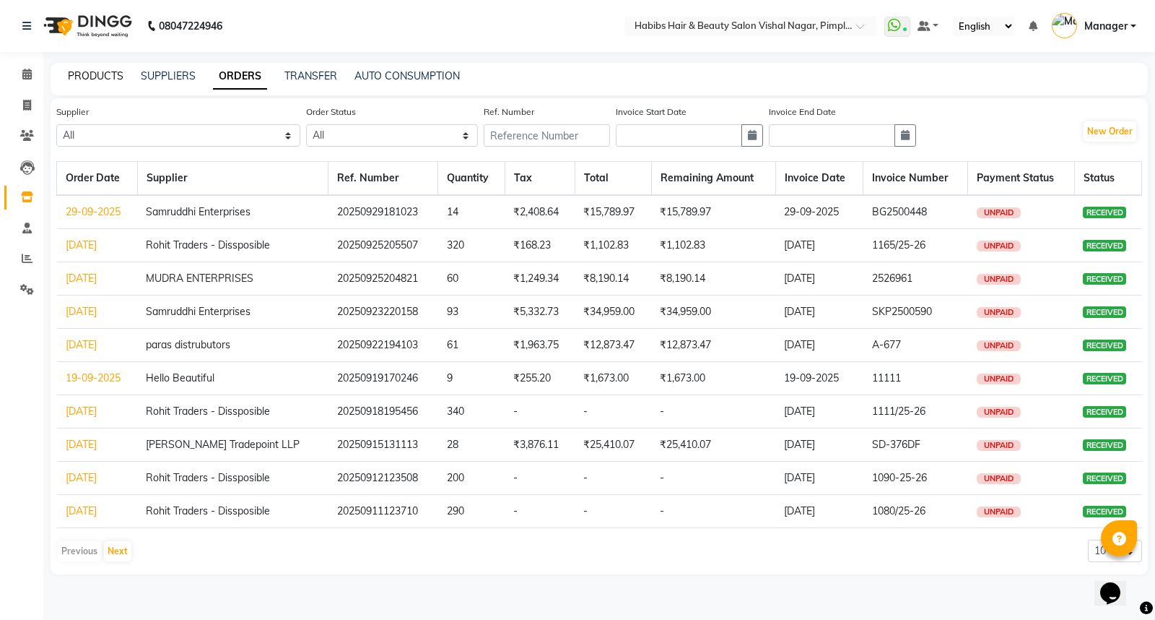
click at [99, 74] on link "PRODUCTS" at bounding box center [96, 75] width 56 height 13
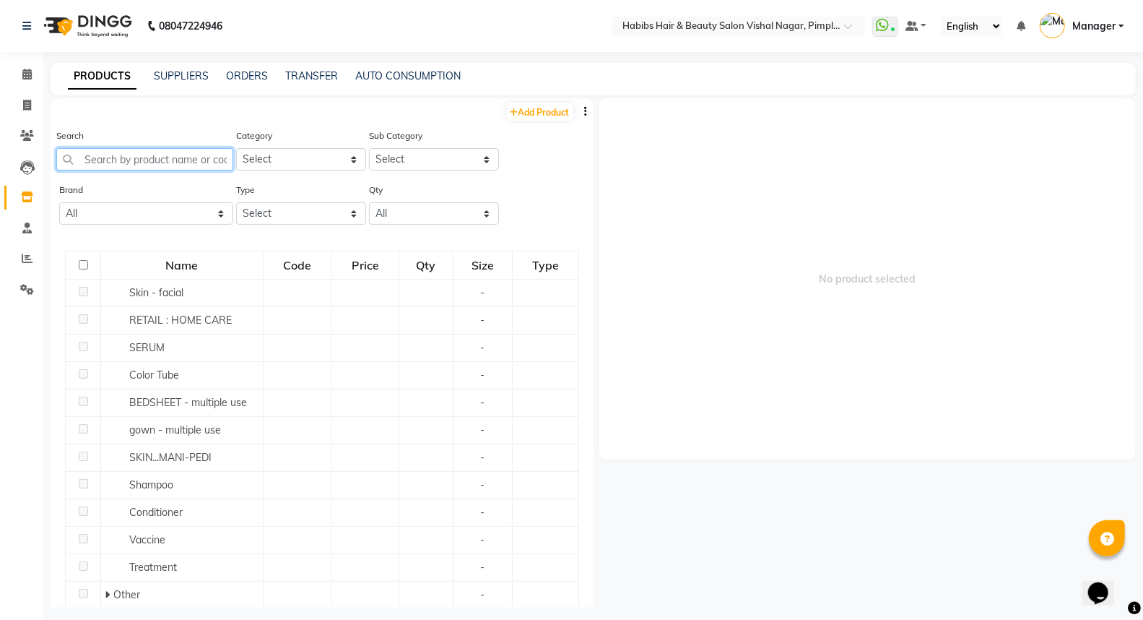
click at [131, 156] on input "text" at bounding box center [144, 159] width 177 height 22
click at [245, 74] on link "ORDERS" at bounding box center [247, 75] width 42 height 13
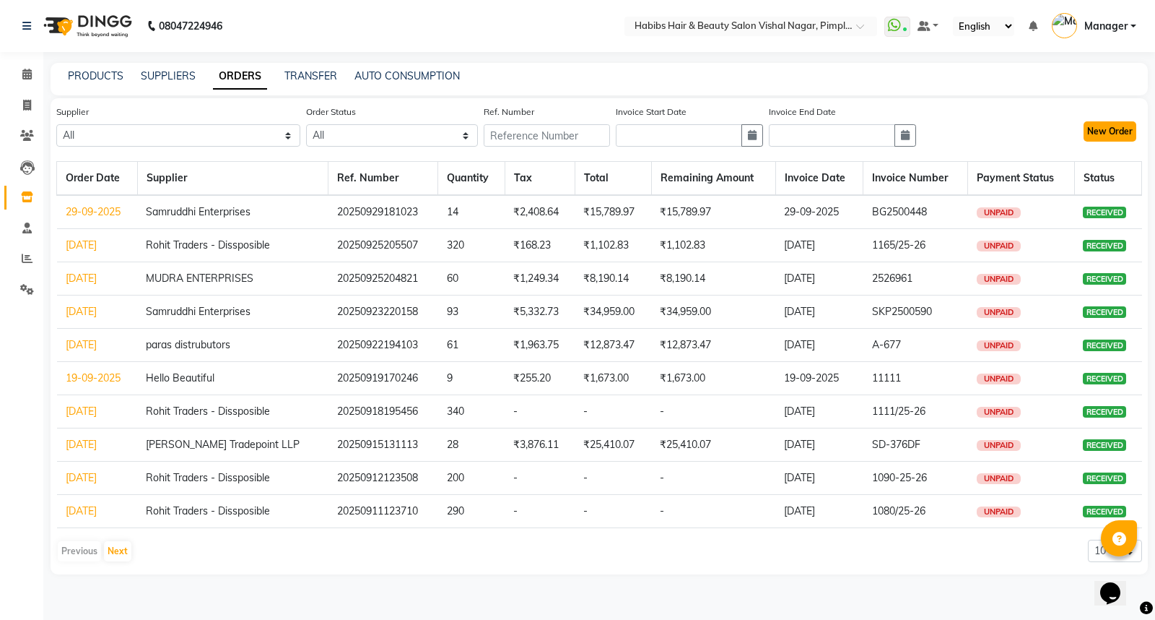
click at [1116, 131] on button "New Order" at bounding box center [1110, 131] width 53 height 20
select select "true"
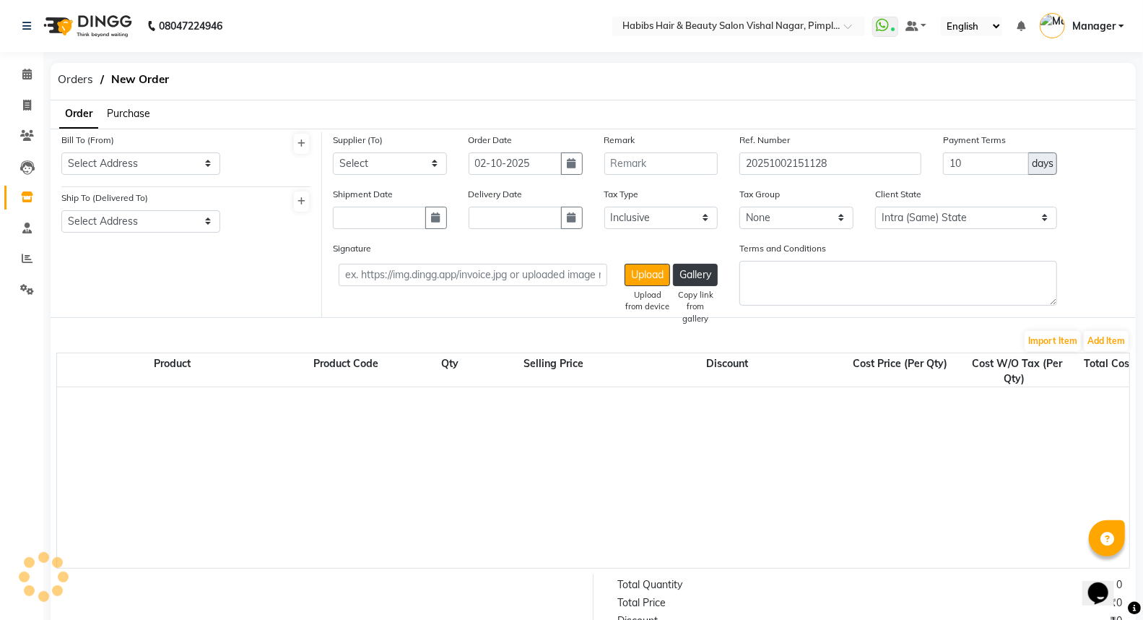
select select "2450"
click at [153, 169] on select "Select Address Vishal nagar" at bounding box center [140, 163] width 159 height 22
select select "788"
click at [61, 152] on select "Select Address Vishal nagar" at bounding box center [140, 163] width 159 height 22
click at [150, 218] on select "Select Address vishal nagar" at bounding box center [140, 221] width 159 height 22
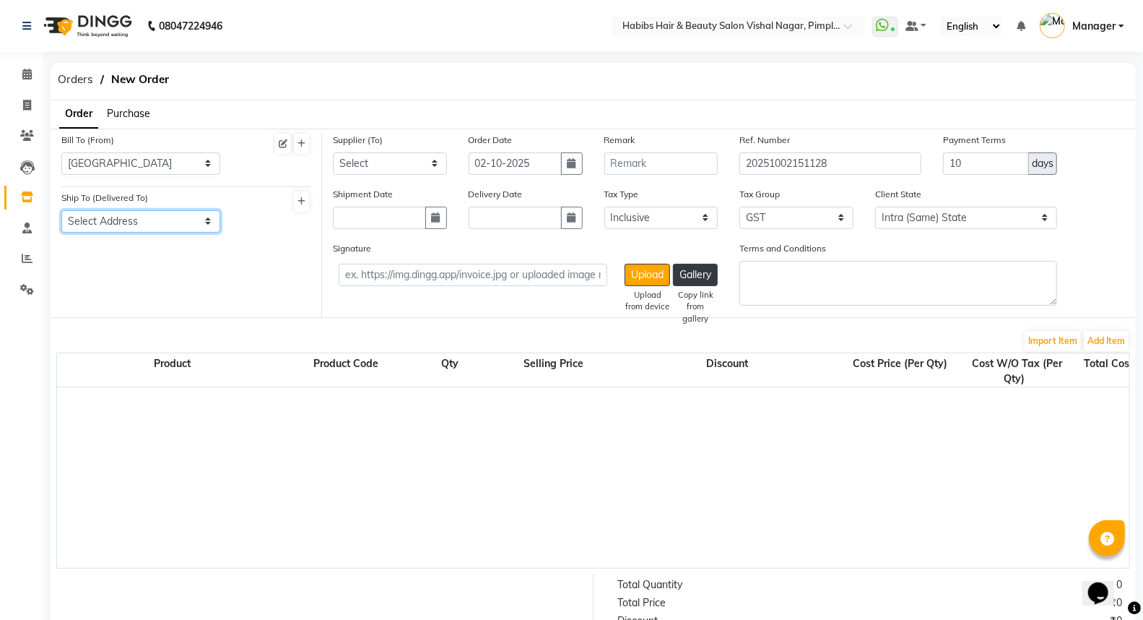
select select "789"
click at [61, 210] on select "Select Address vishal nagar" at bounding box center [140, 221] width 159 height 22
click at [362, 169] on select "Select Rohit Traders - Dissposible Schwarzkopf - CRESCENT ROOTS Hello Beautiful…" at bounding box center [390, 163] width 114 height 22
select select "1900"
click at [333, 152] on select "Select Rohit Traders - Dissposible Schwarzkopf - CRESCENT ROOTS Hello Beautiful…" at bounding box center [390, 163] width 114 height 22
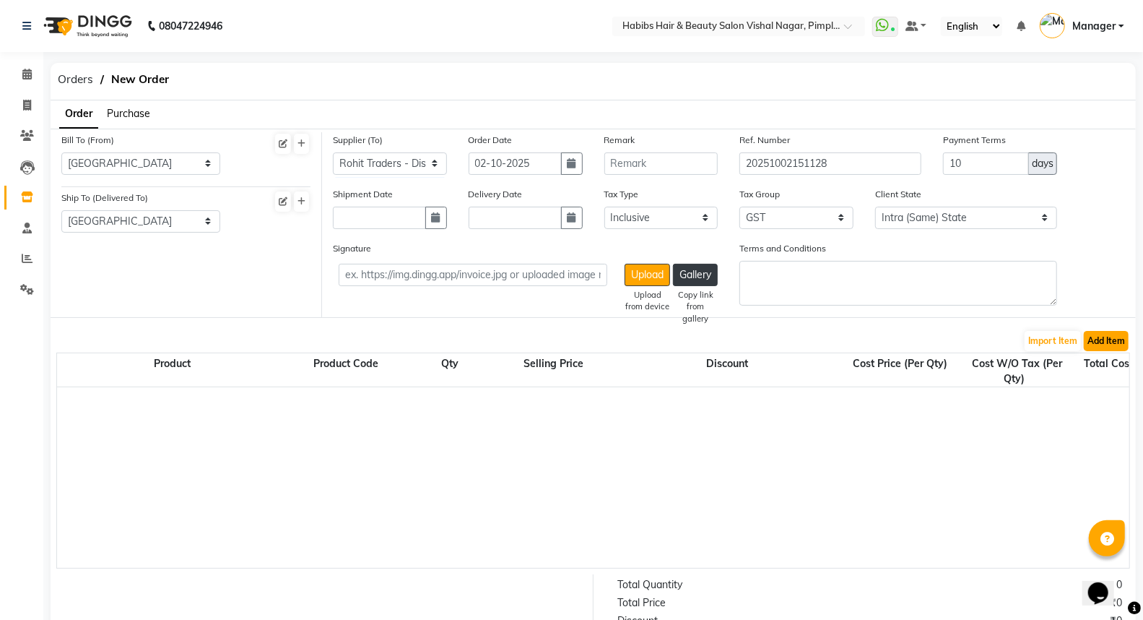
click at [1110, 342] on button "Add Item" at bounding box center [1106, 341] width 45 height 20
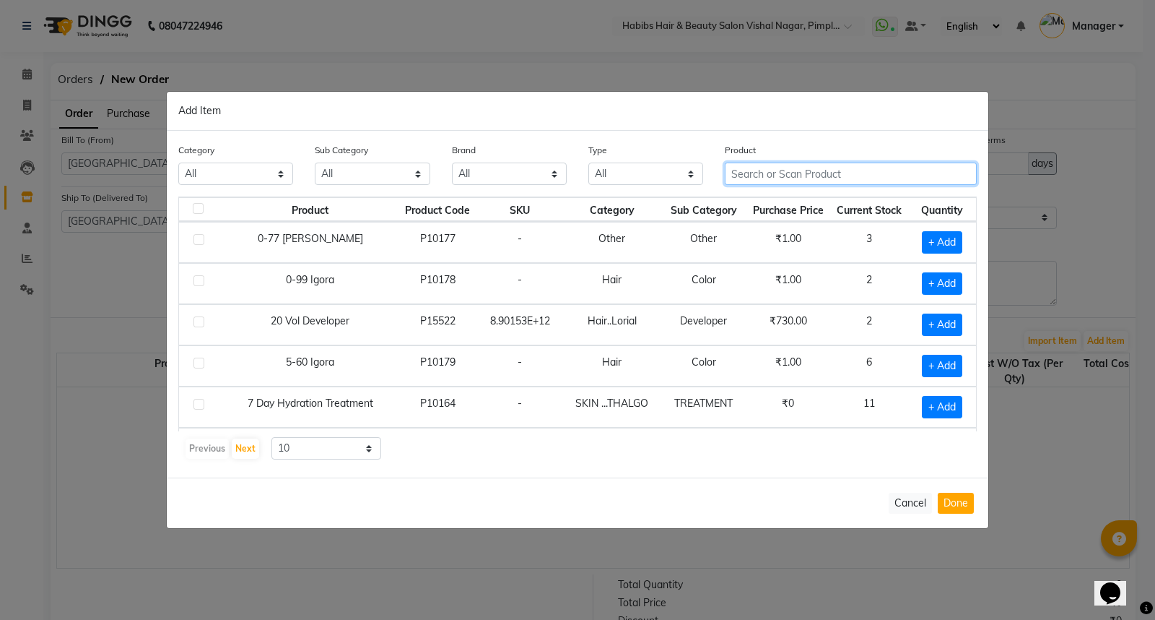
click at [760, 171] on input "text" at bounding box center [851, 173] width 252 height 22
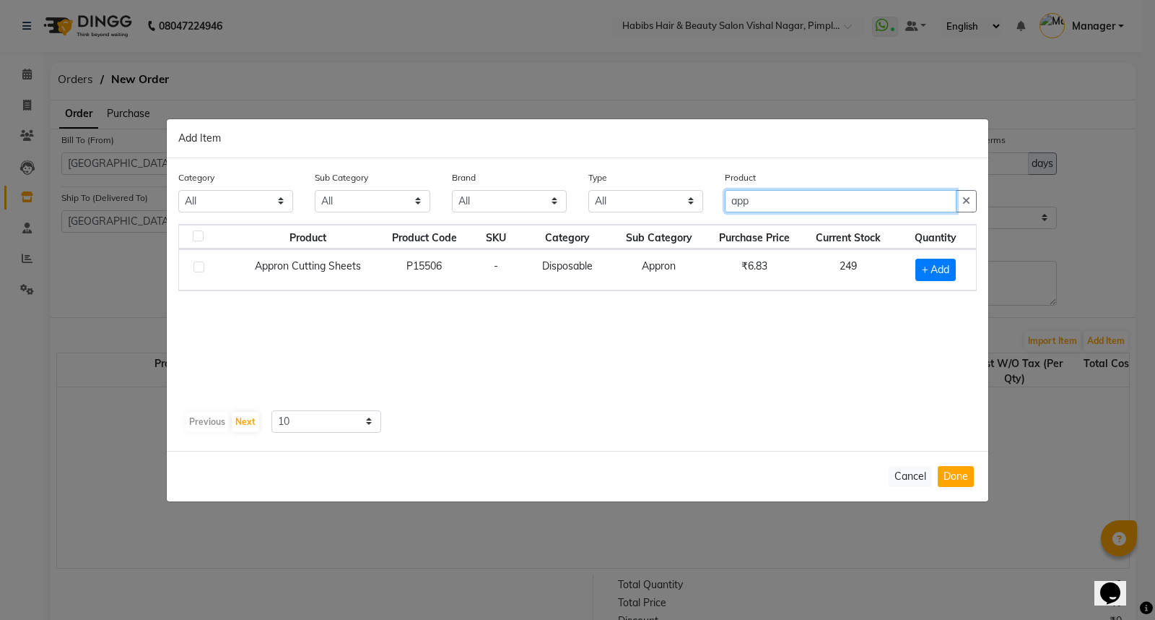
type input "app"
click at [197, 266] on label at bounding box center [199, 266] width 11 height 11
click at [197, 266] on input "checkbox" at bounding box center [198, 267] width 9 height 9
checkbox input "true"
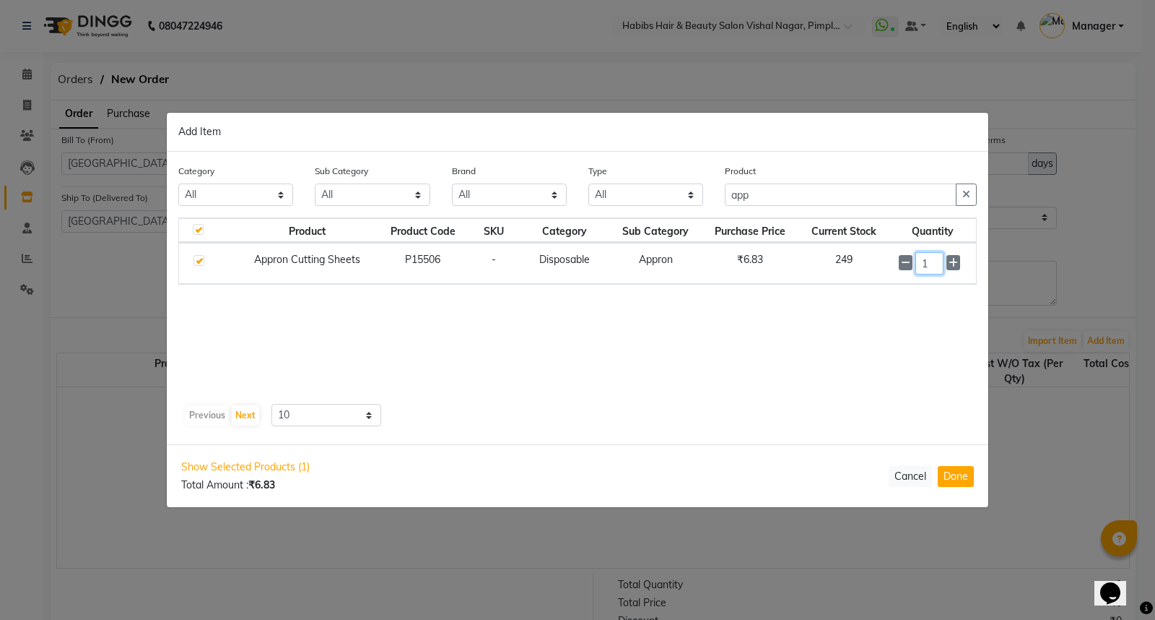
click at [930, 264] on input "1" at bounding box center [930, 263] width 29 height 22
type input "250"
click at [856, 374] on div "Product Product Code SKU Category Sub Category Purchase Price Current Stock Qua…" at bounding box center [577, 307] width 799 height 181
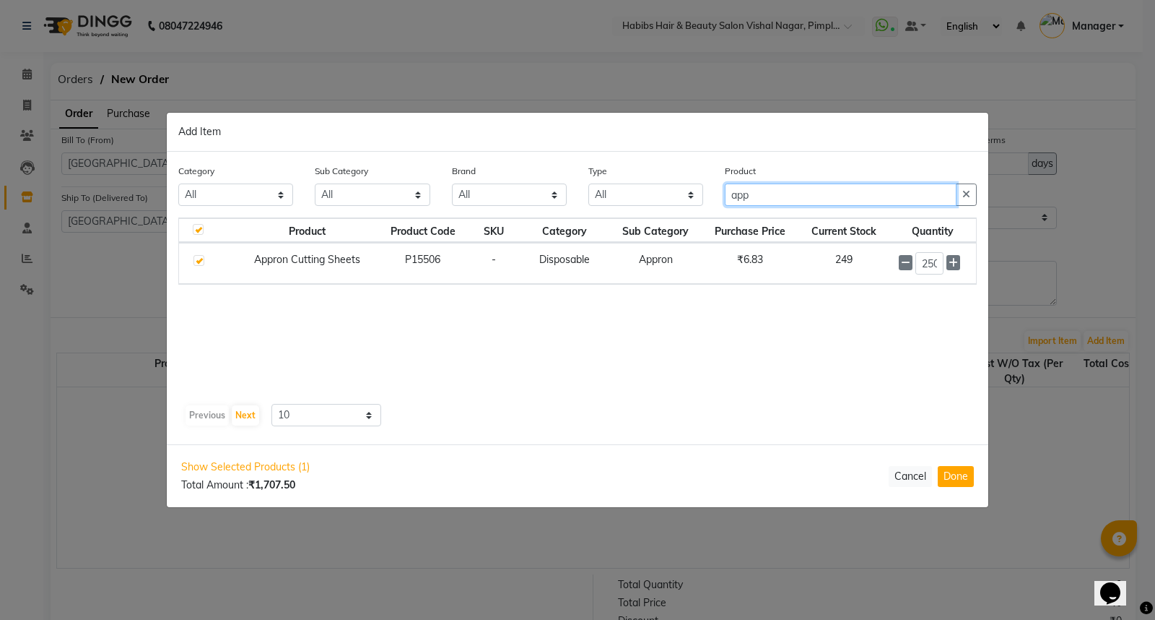
click at [785, 196] on input "app" at bounding box center [841, 194] width 232 height 22
type input "a"
type input "[PERSON_NAME]"
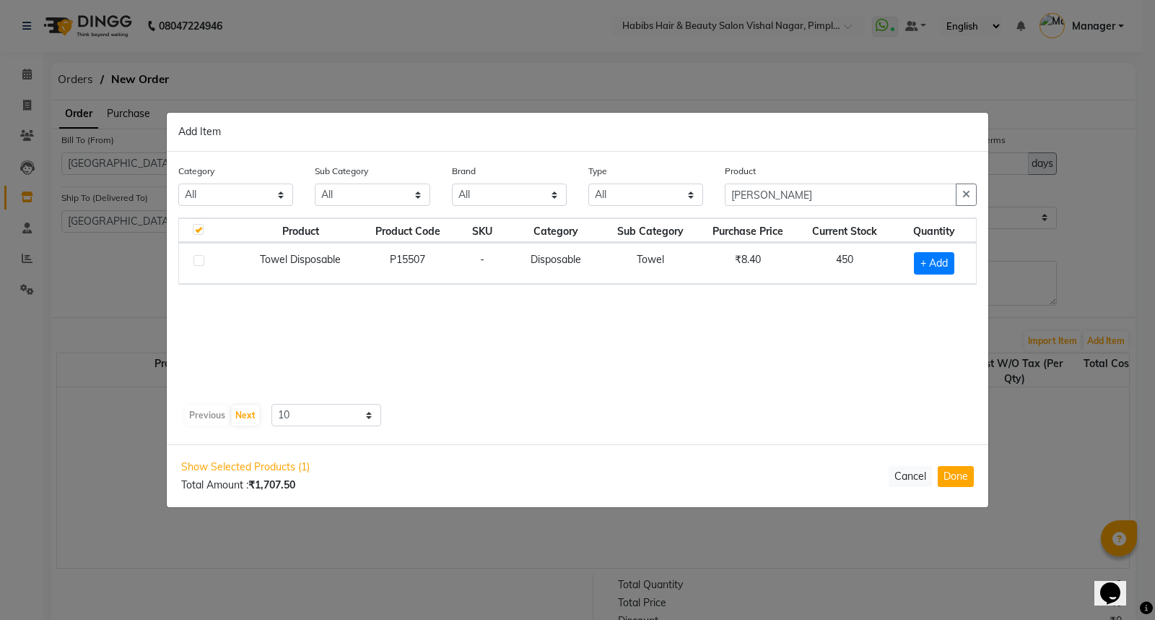
click at [194, 260] on label at bounding box center [199, 260] width 11 height 11
click at [194, 260] on input "checkbox" at bounding box center [198, 260] width 9 height 9
checkbox input "true"
click at [935, 264] on input "1" at bounding box center [928, 262] width 30 height 22
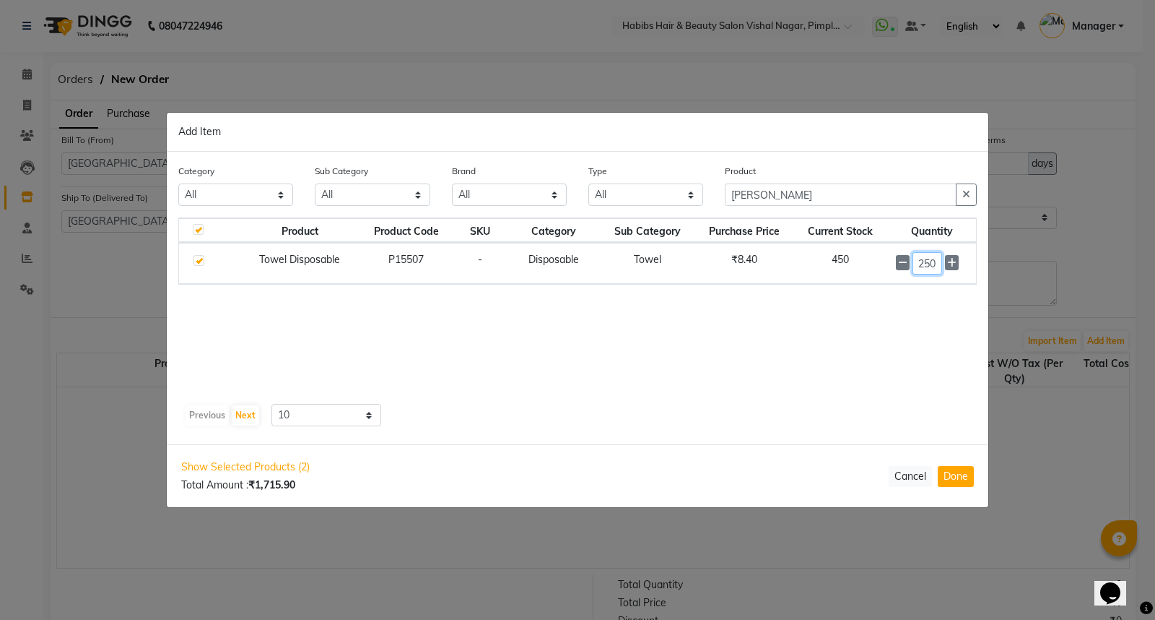
type input "250"
click at [864, 393] on div "Product Product Code SKU Category Sub Category Purchase Price Current Stock Qua…" at bounding box center [577, 307] width 799 height 181
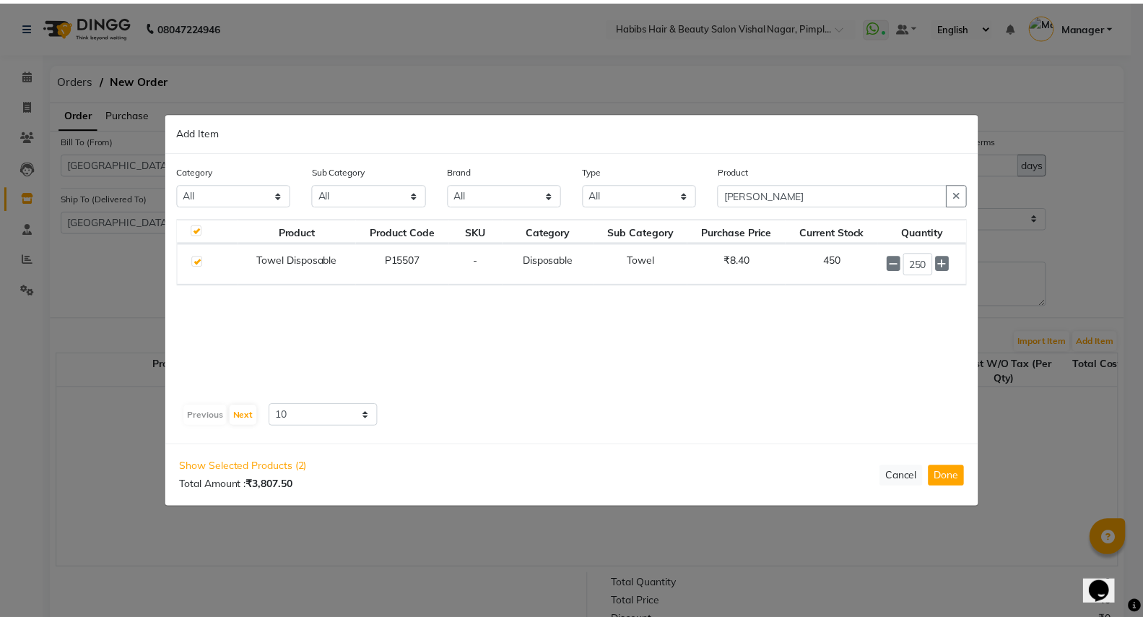
scroll to position [0, 0]
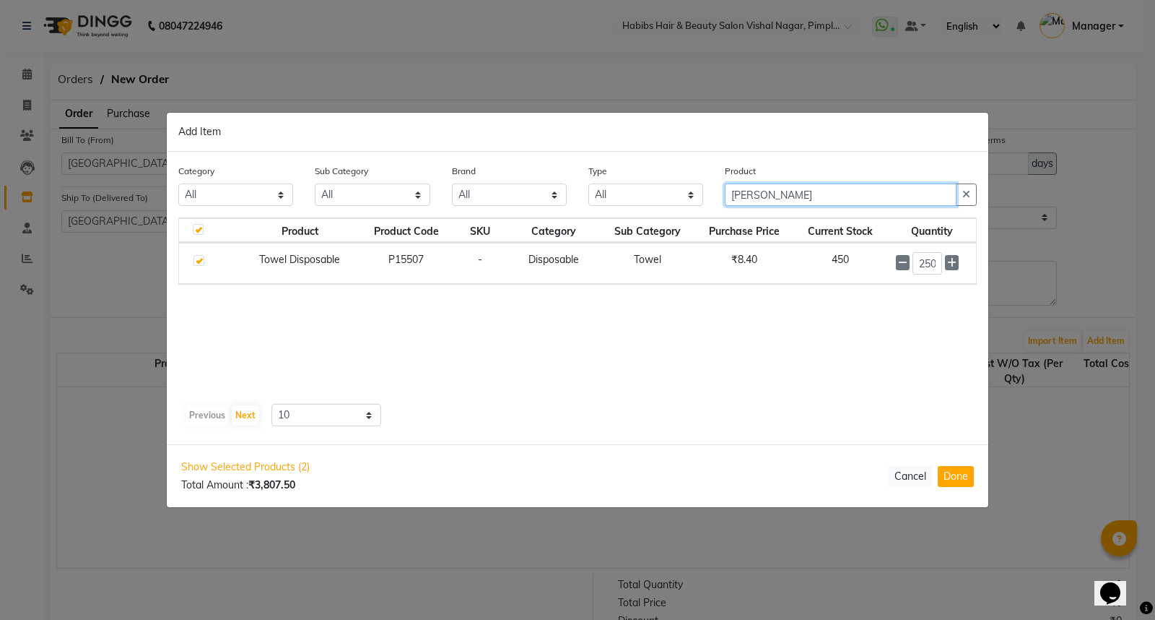
click at [773, 196] on input "[PERSON_NAME]" at bounding box center [841, 194] width 232 height 22
type input "t"
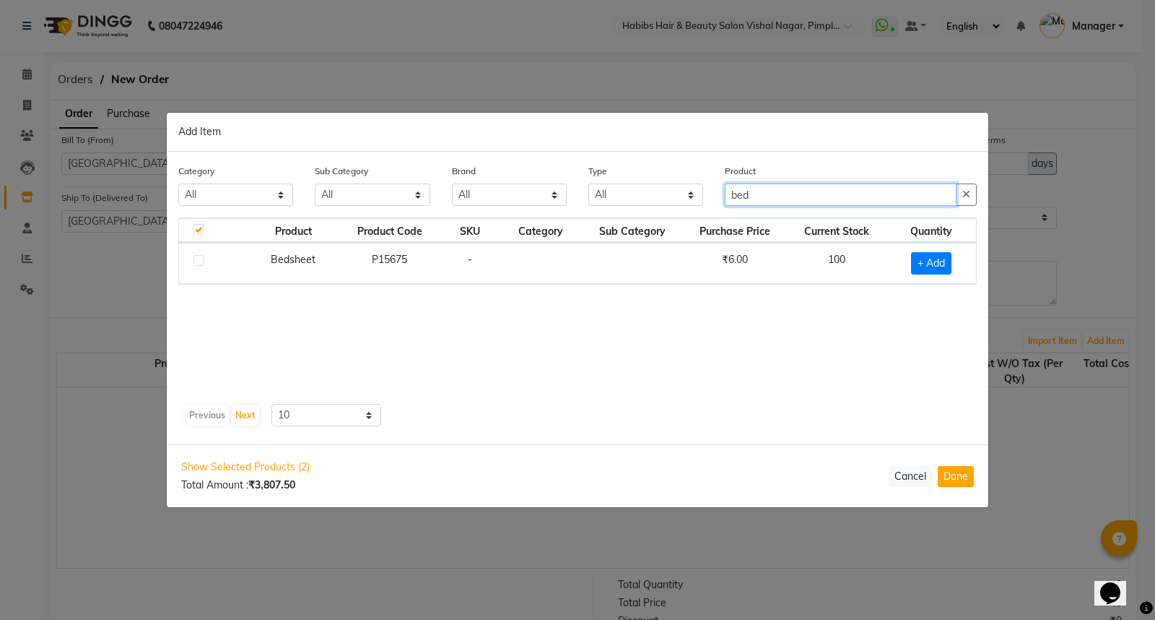
type input "bed"
click at [196, 258] on label at bounding box center [199, 260] width 11 height 11
click at [196, 258] on input "checkbox" at bounding box center [198, 260] width 9 height 9
checkbox input "true"
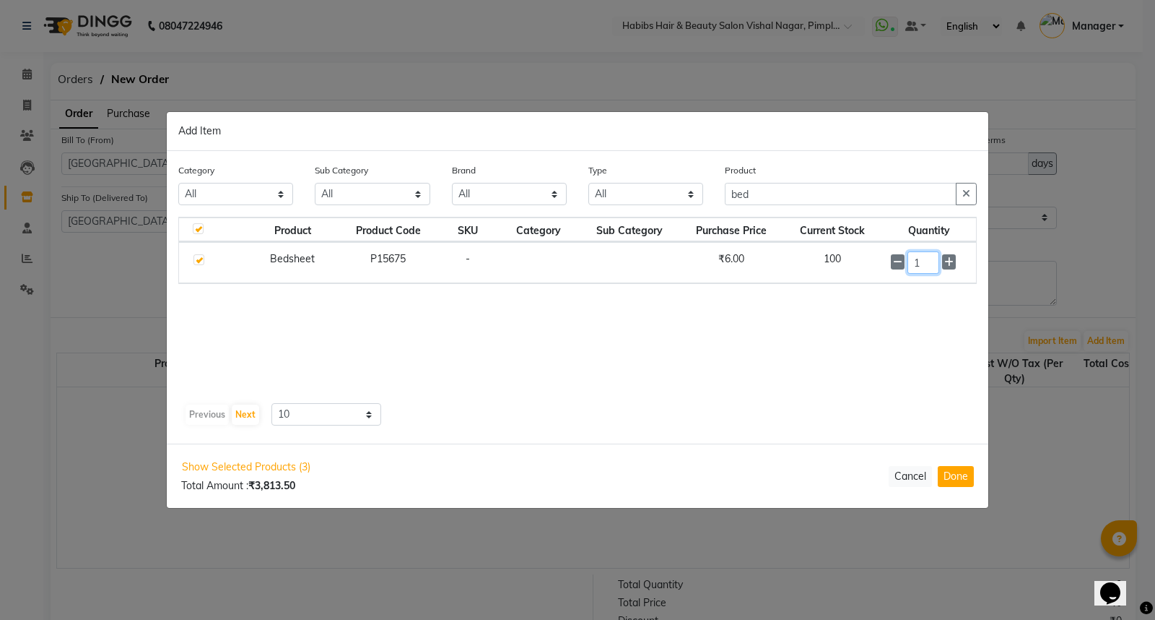
click at [931, 262] on input "1" at bounding box center [924, 262] width 32 height 22
type input "40"
click at [833, 399] on div "Product Product Code SKU Category Sub Category Purchase Price Current Stock Qua…" at bounding box center [577, 321] width 799 height 209
click at [769, 193] on input "bed" at bounding box center [841, 194] width 232 height 22
type input "b"
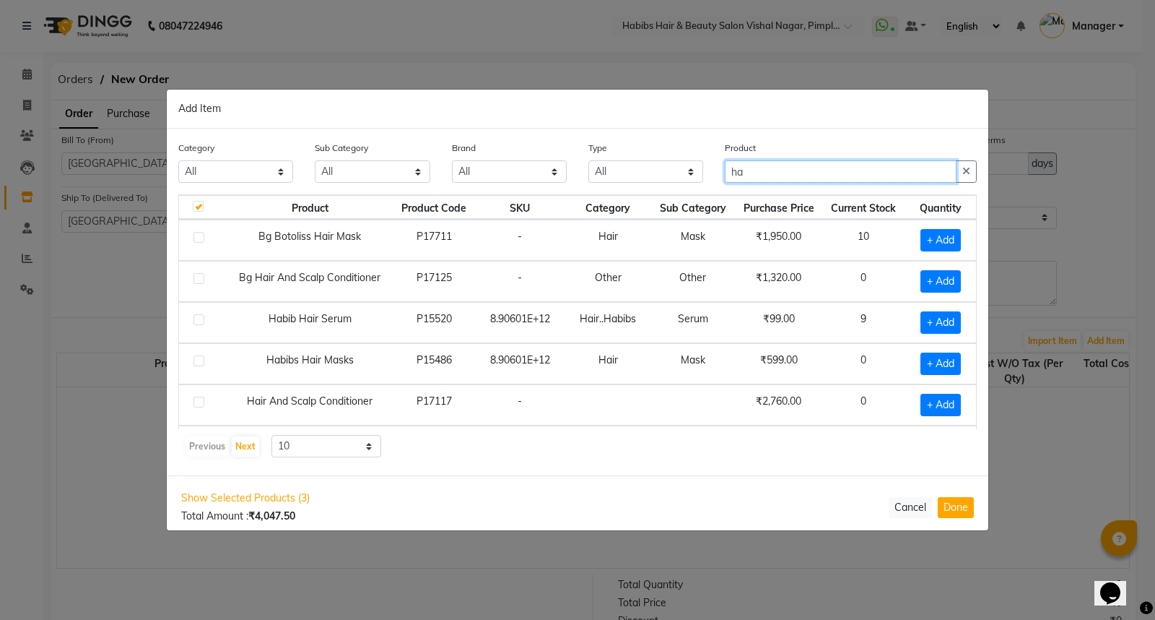
type input "h"
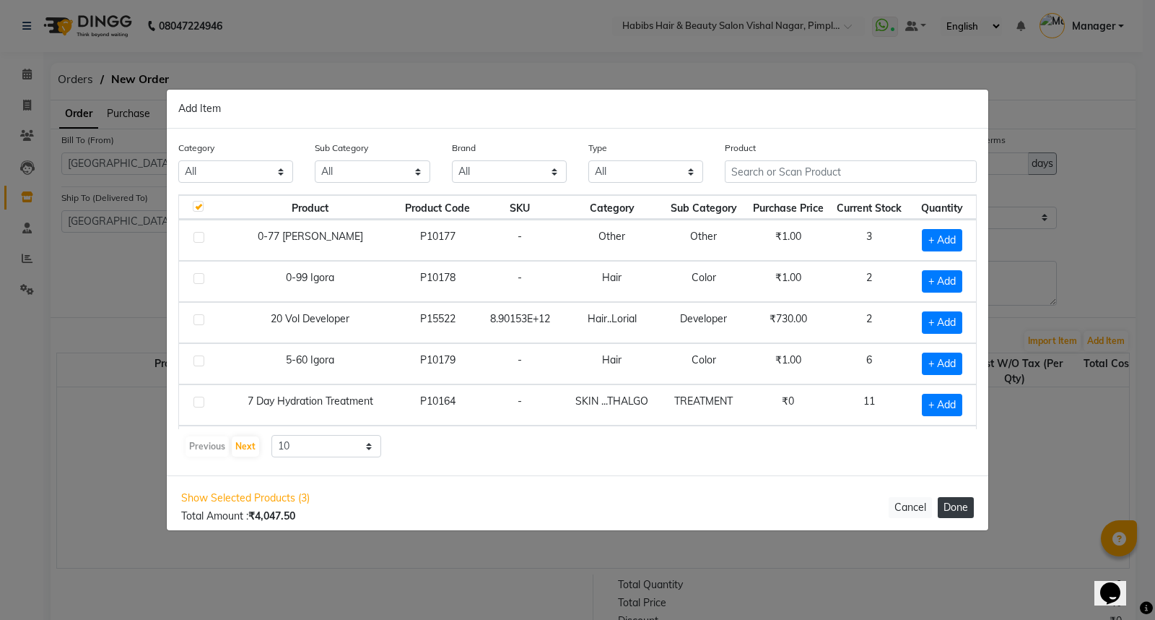
click at [952, 506] on button "Done" at bounding box center [956, 507] width 36 height 21
select select "2450"
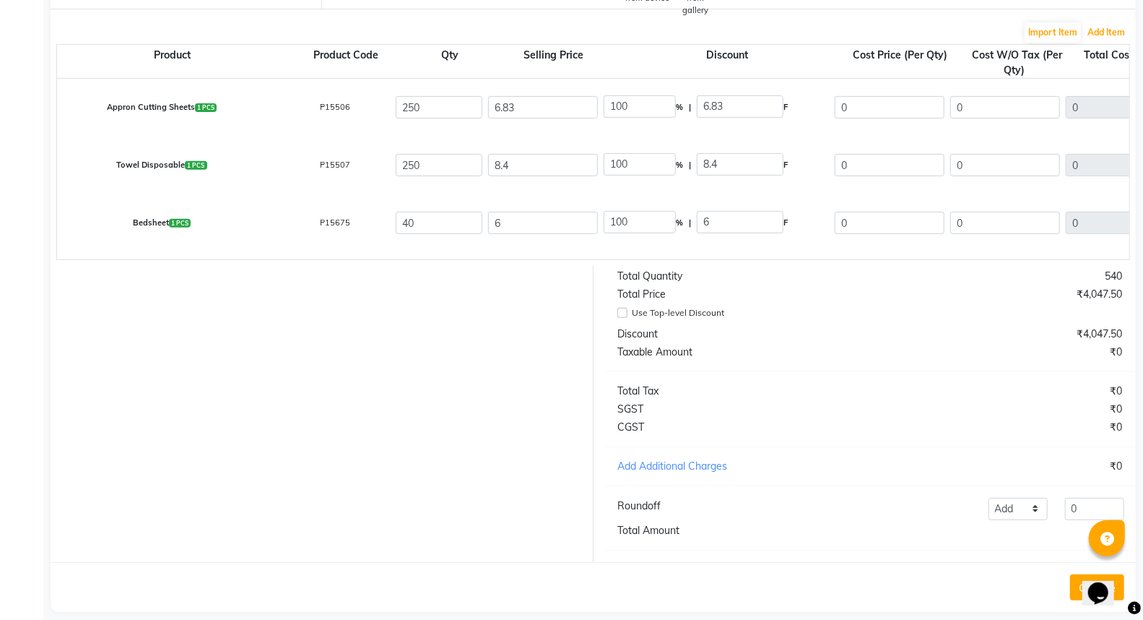
scroll to position [336, 0]
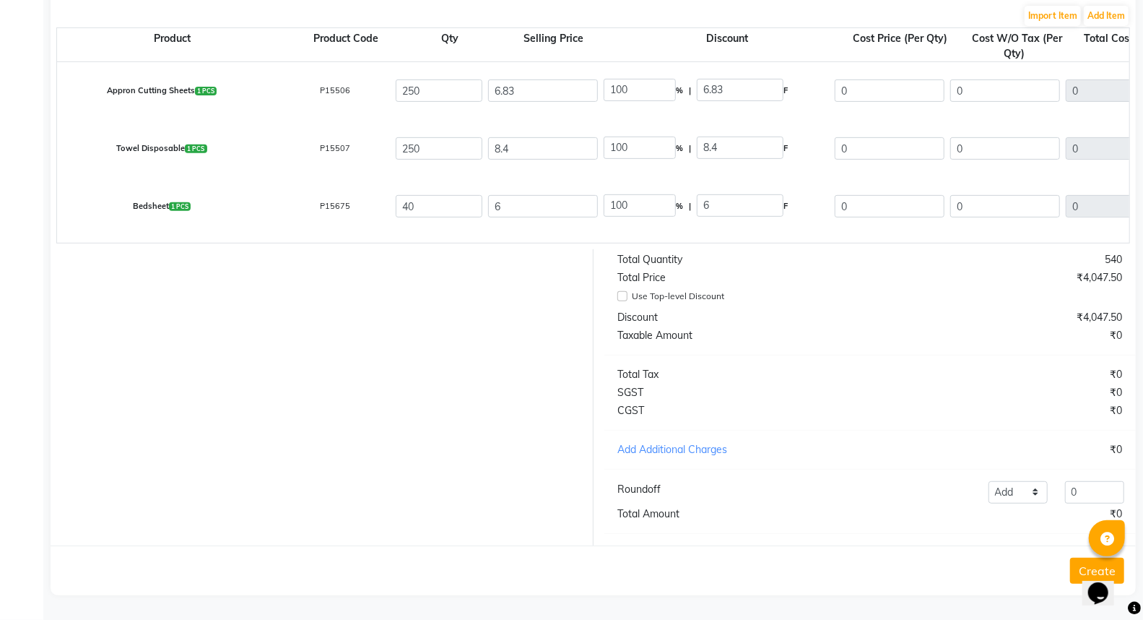
click at [1079, 571] on button "Create" at bounding box center [1097, 570] width 54 height 26
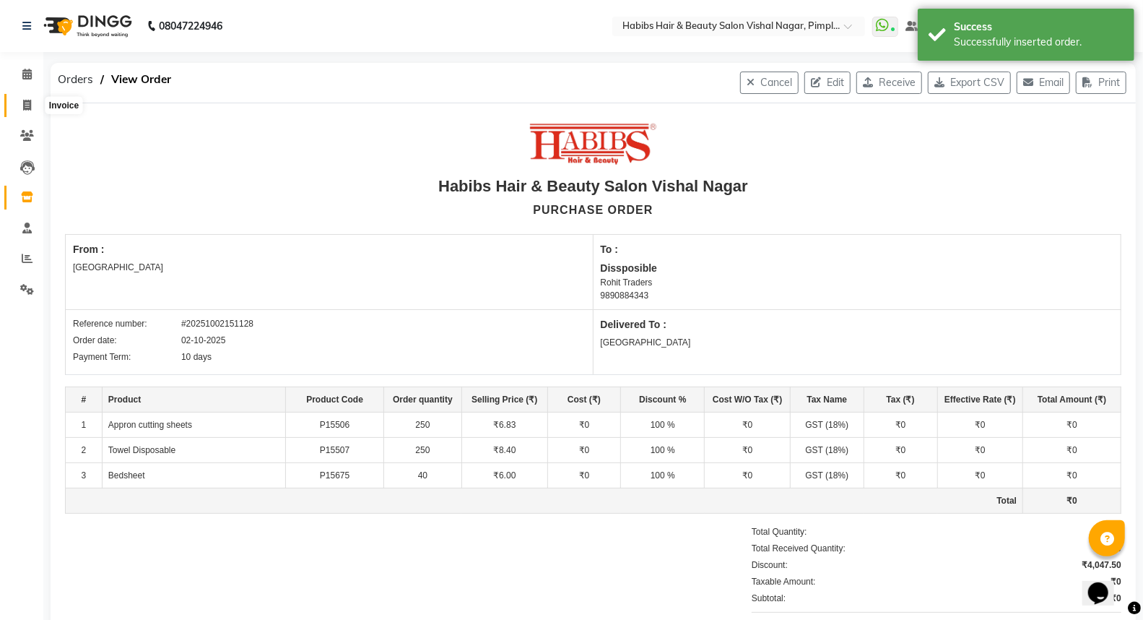
click at [25, 104] on icon at bounding box center [27, 105] width 8 height 11
select select "service"
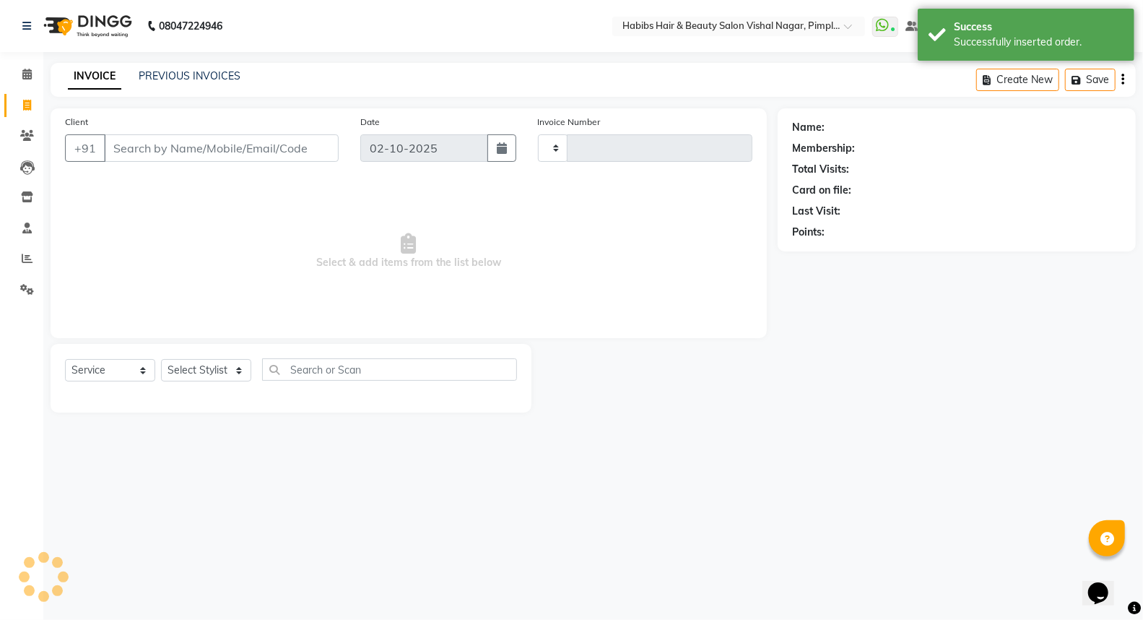
type input "7001"
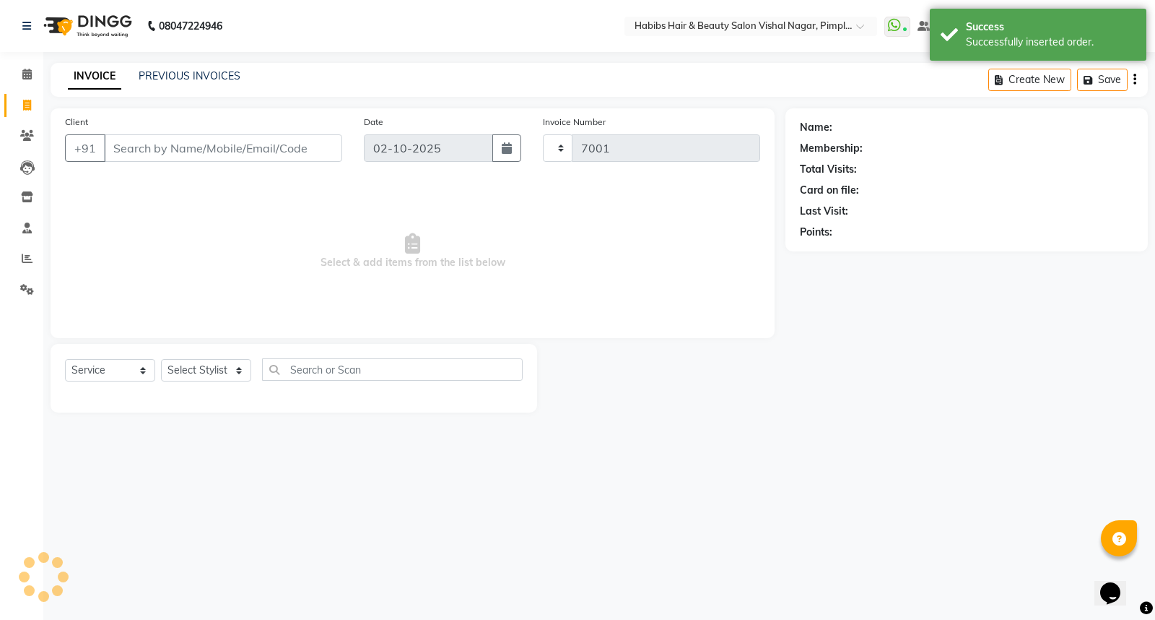
select select "5725"
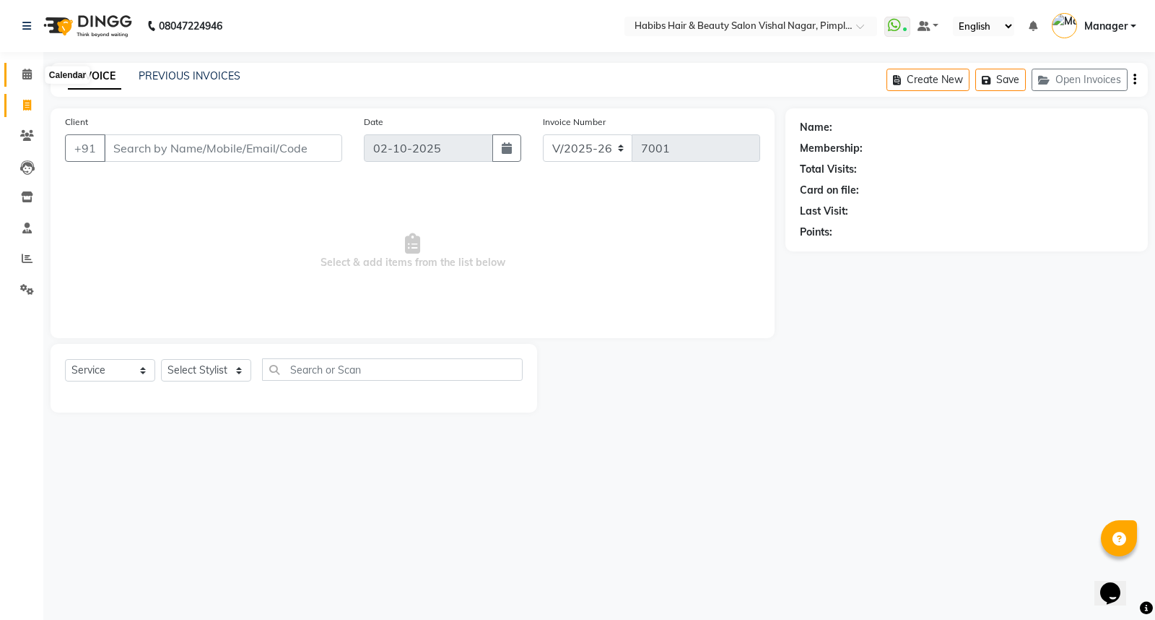
click at [25, 74] on icon at bounding box center [26, 74] width 9 height 11
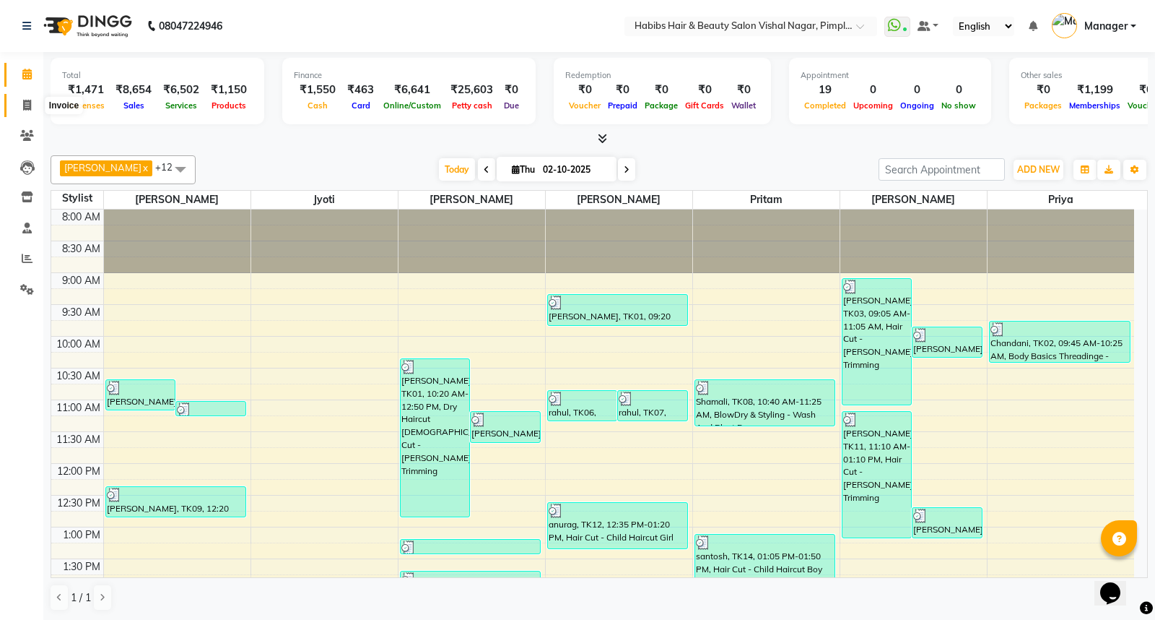
click at [23, 104] on icon at bounding box center [27, 105] width 8 height 11
select select "5725"
select select "service"
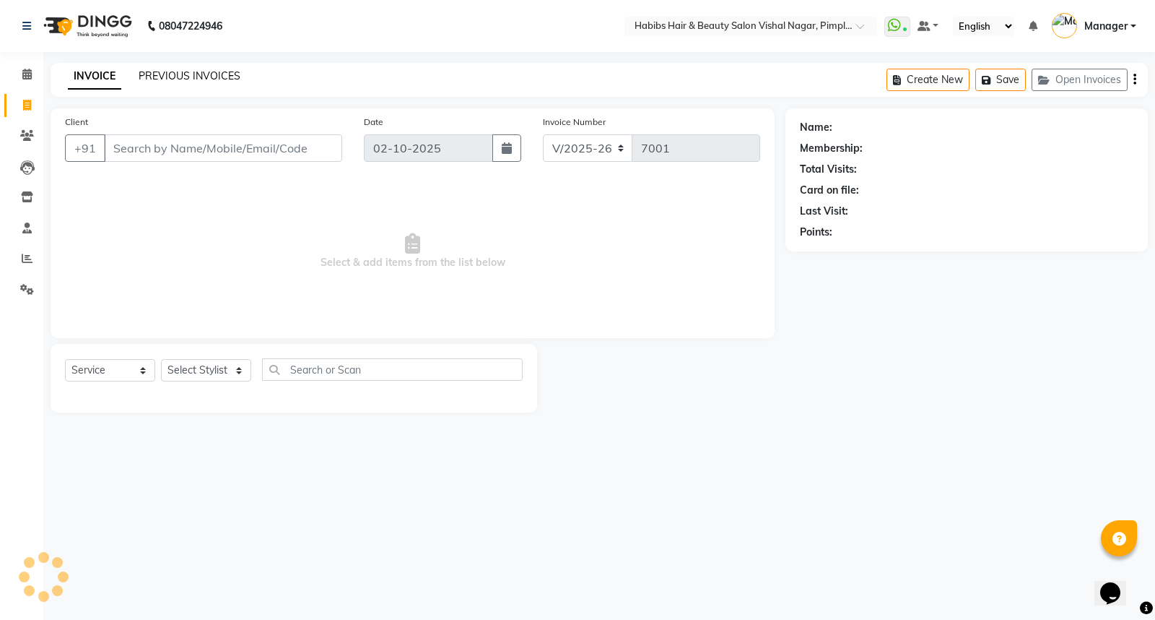
click at [202, 74] on link "PREVIOUS INVOICES" at bounding box center [190, 75] width 102 height 13
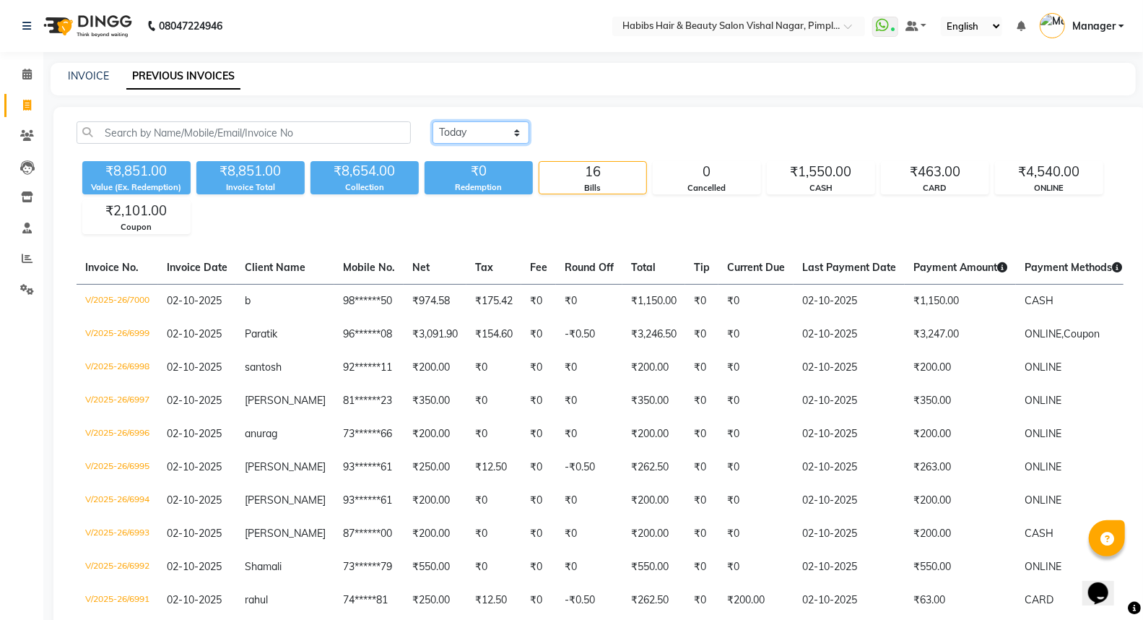
click at [466, 128] on select "Today Yesterday Custom Range" at bounding box center [481, 132] width 97 height 22
select select "yesterday"
click at [433, 121] on select "Today Yesterday Custom Range" at bounding box center [481, 132] width 97 height 22
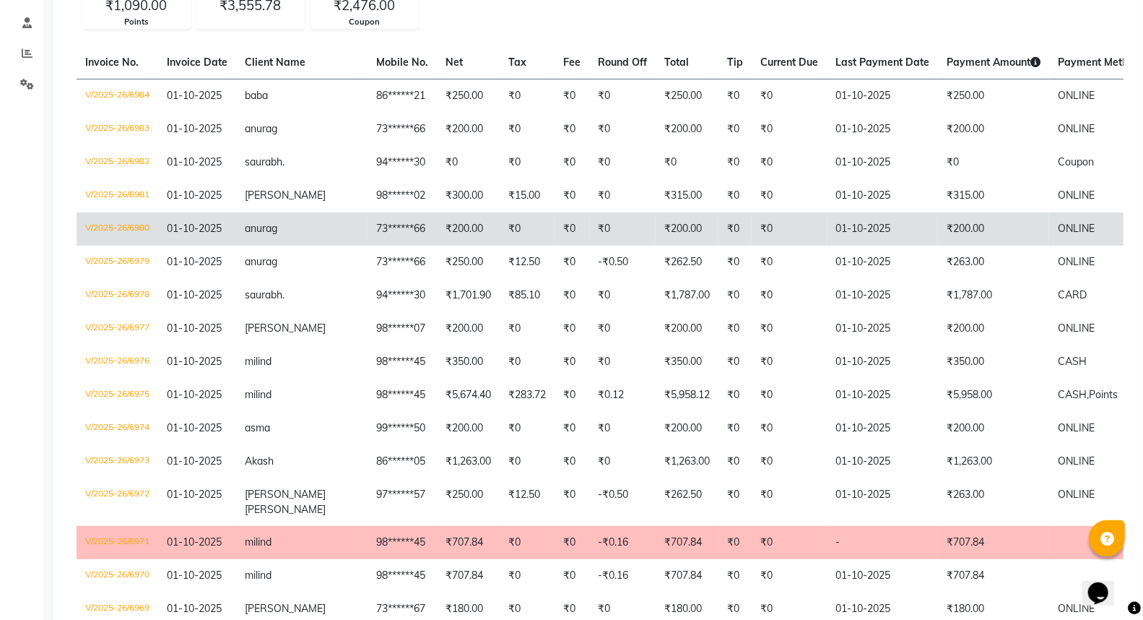
scroll to position [240, 0]
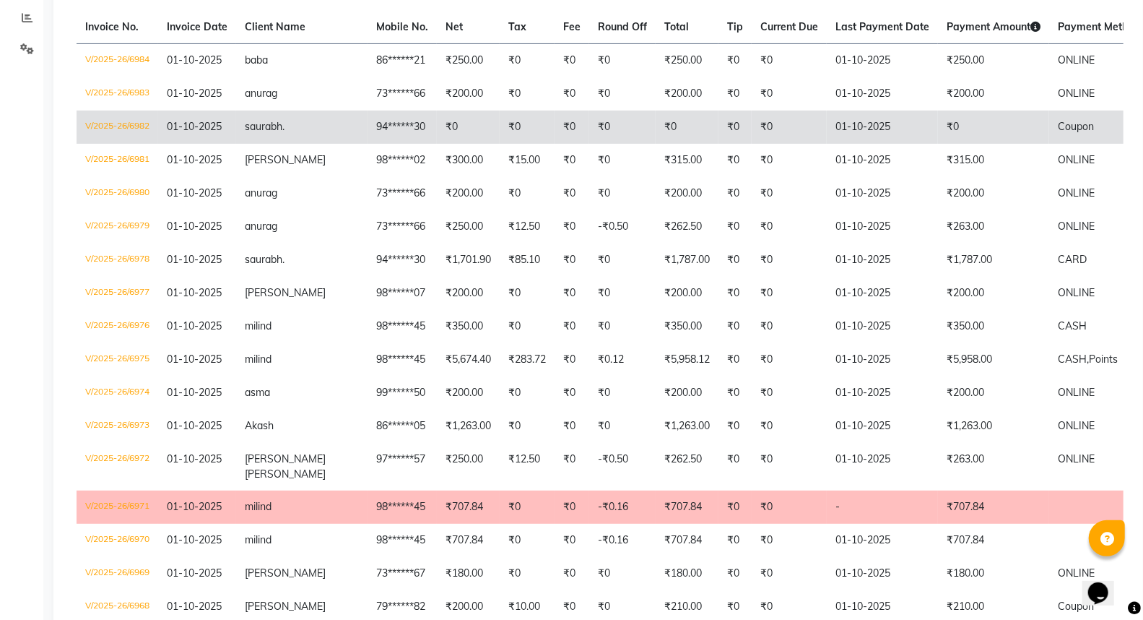
click at [970, 129] on td "₹0" at bounding box center [993, 126] width 111 height 33
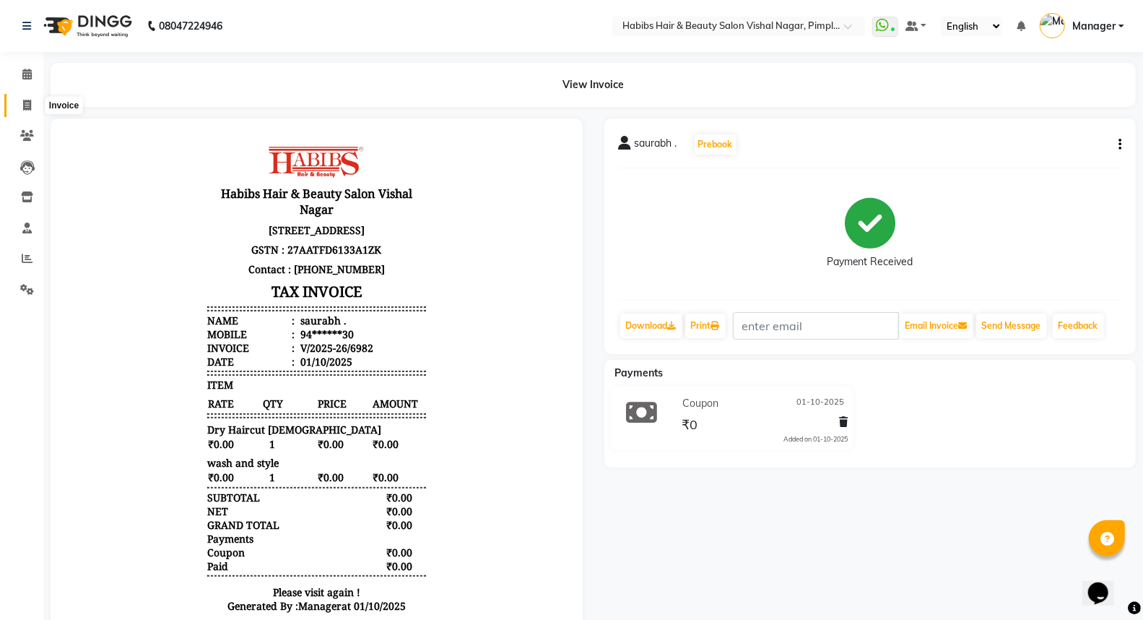
click at [25, 105] on icon at bounding box center [27, 105] width 8 height 11
select select "5725"
select select "service"
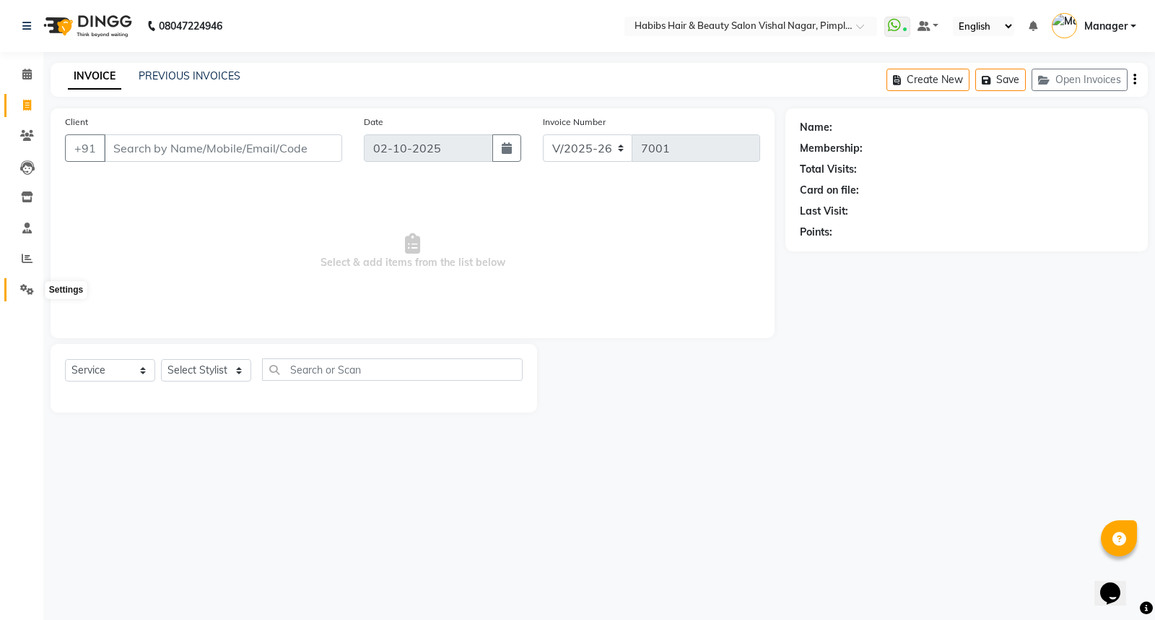
click at [25, 284] on icon at bounding box center [27, 289] width 14 height 11
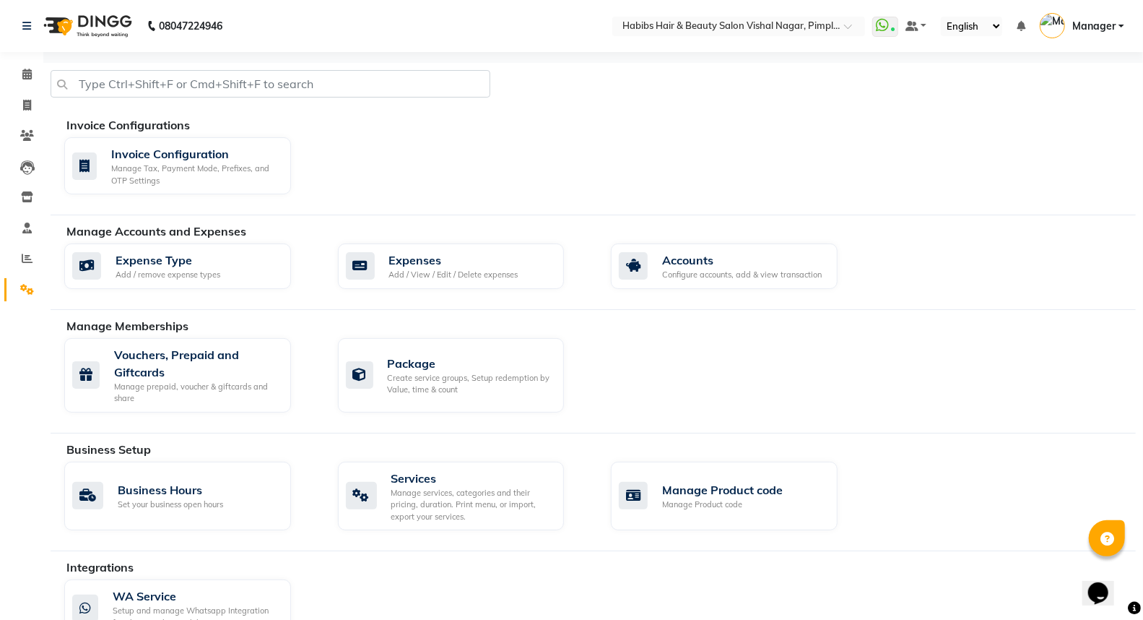
click at [110, 16] on img at bounding box center [86, 26] width 99 height 40
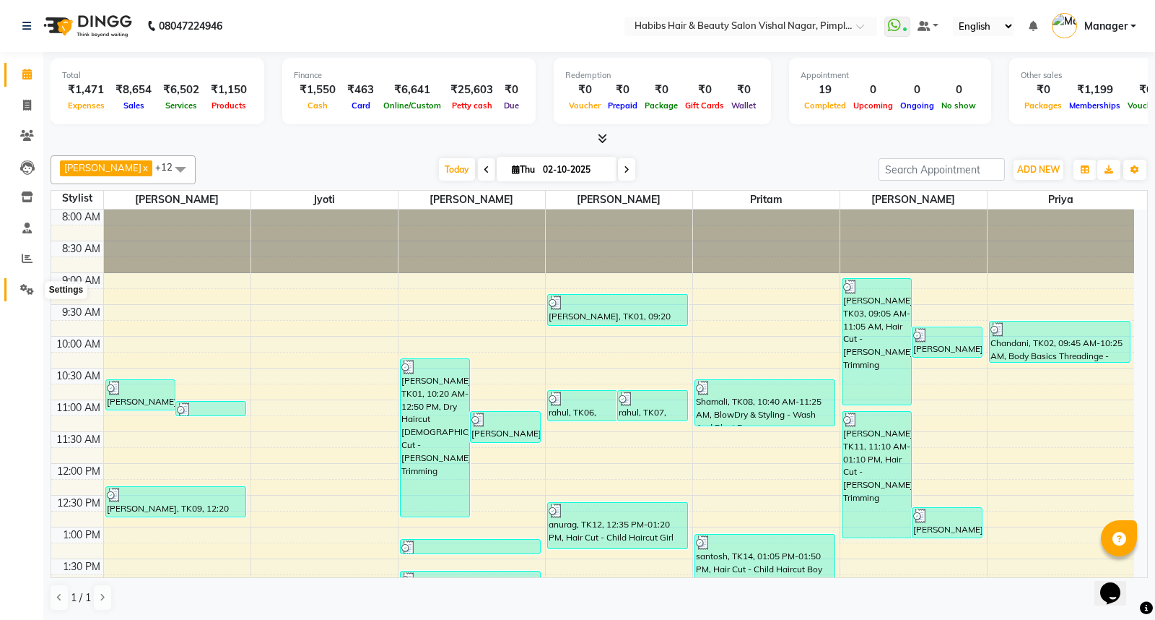
click at [25, 289] on icon at bounding box center [27, 289] width 14 height 11
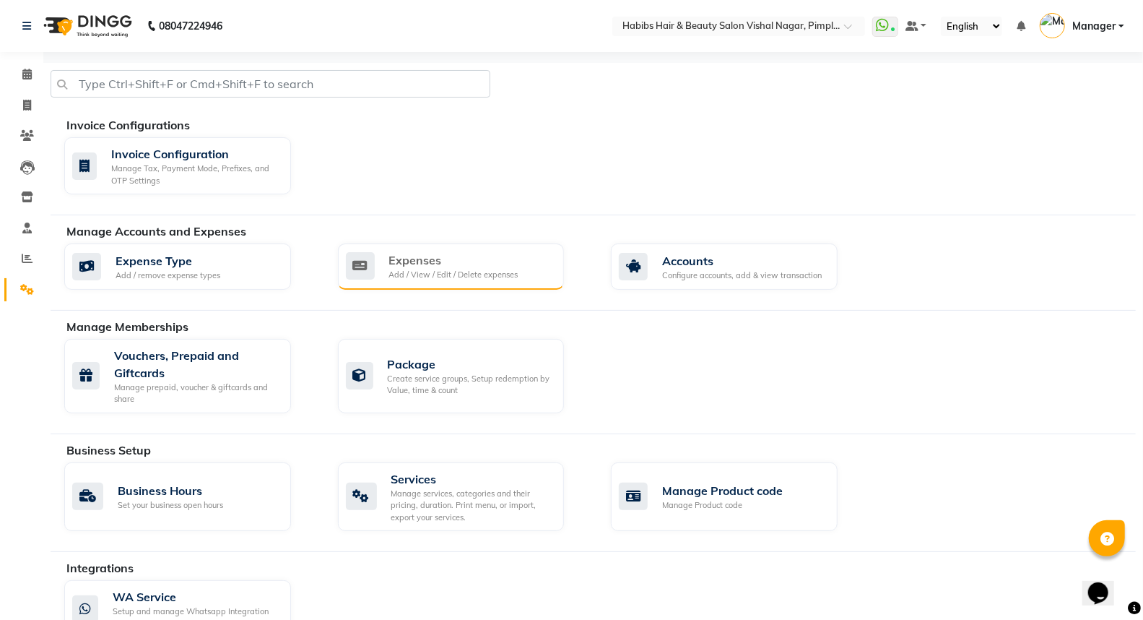
click at [494, 279] on div "Add / View / Edit / Delete expenses" at bounding box center [453, 275] width 129 height 12
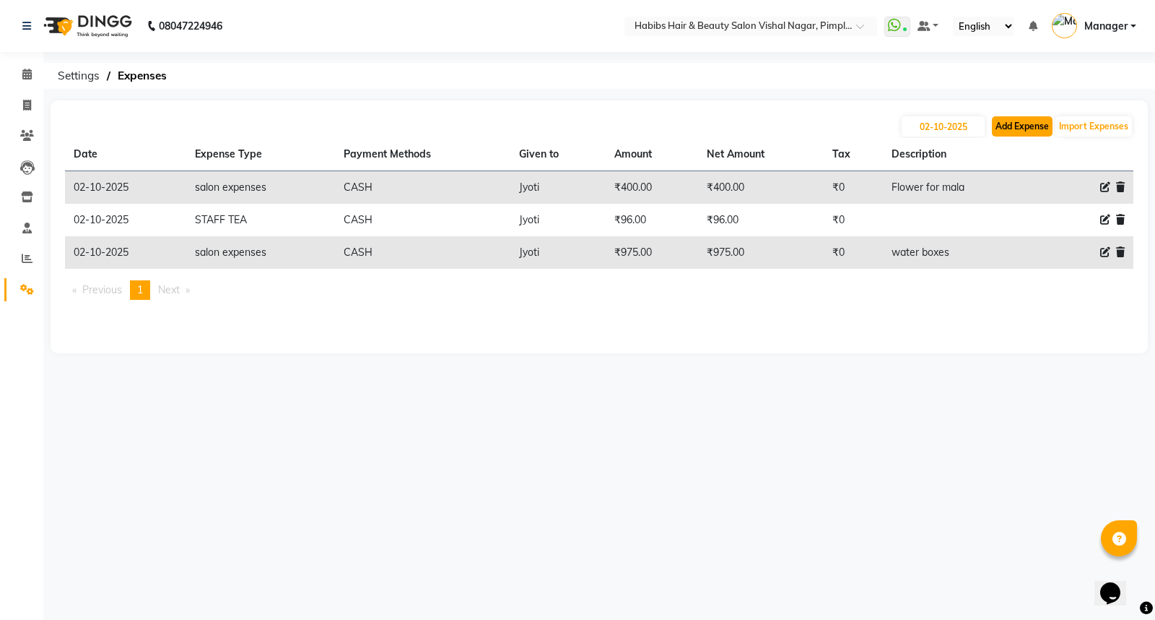
click at [1018, 126] on button "Add Expense" at bounding box center [1022, 126] width 61 height 20
select select "1"
select select "4680"
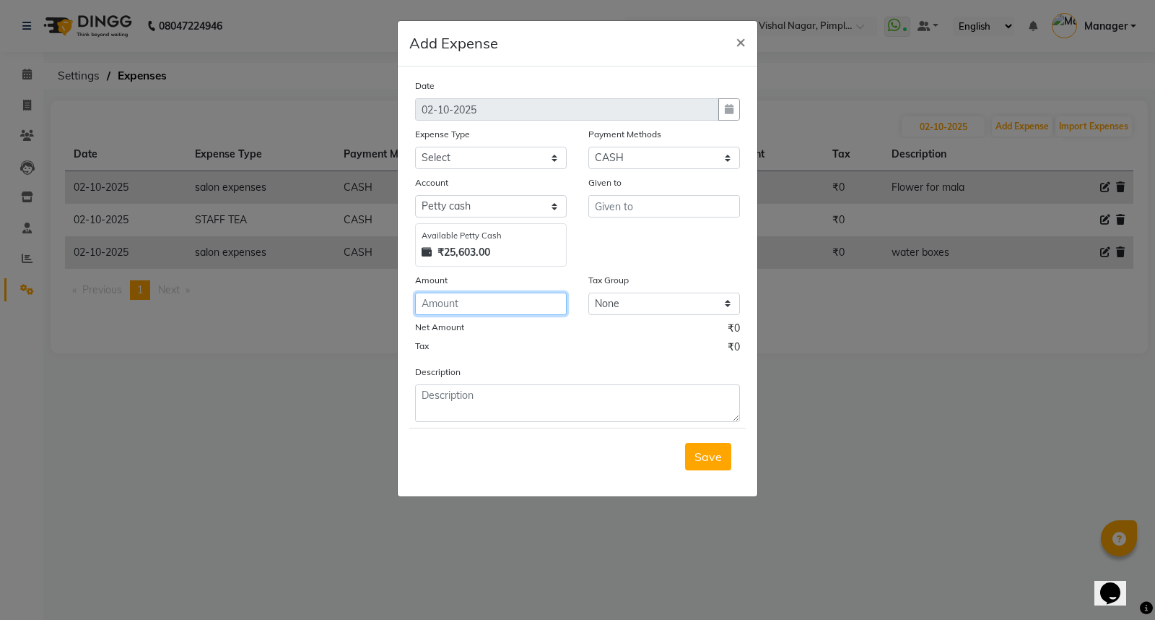
click at [457, 310] on input "number" at bounding box center [491, 303] width 152 height 22
type input "50"
click at [502, 157] on select "Select client coffee client refund [PERSON_NAME] snacks [PERSON_NAME] TEA [PERS…" at bounding box center [491, 158] width 152 height 22
select select "20903"
click at [415, 147] on select "Select client coffee client refund [PERSON_NAME] snacks [PERSON_NAME] TEA [PERS…" at bounding box center [491, 158] width 152 height 22
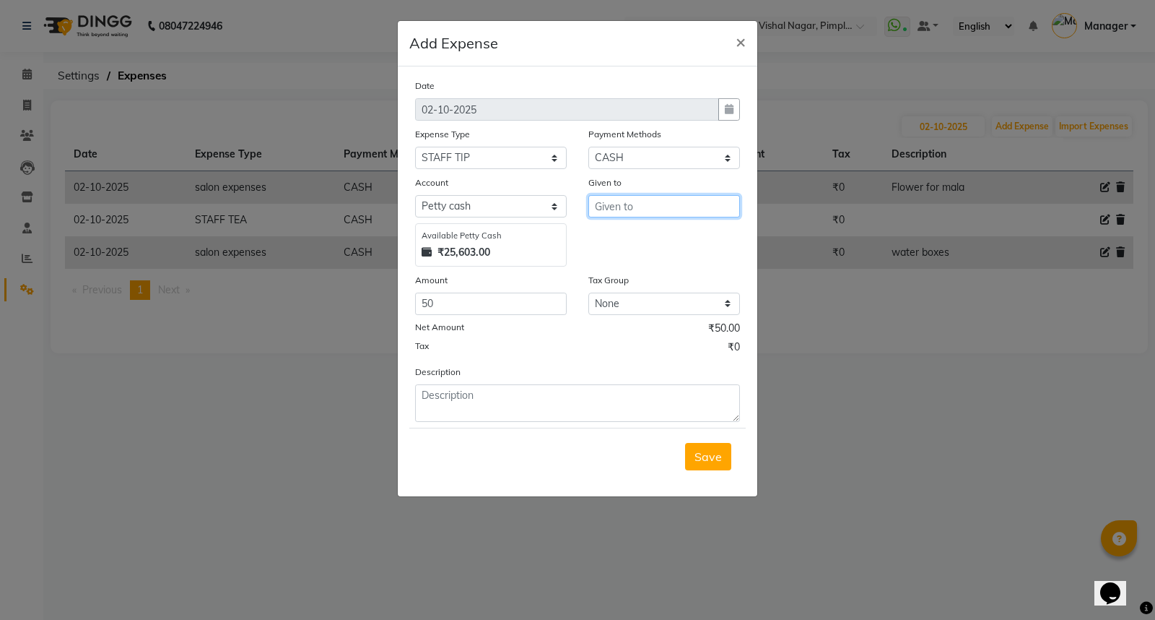
click at [668, 214] on input "text" at bounding box center [664, 206] width 152 height 22
click at [666, 243] on button "Jyo ti" at bounding box center [645, 236] width 114 height 23
type input "Jyoti"
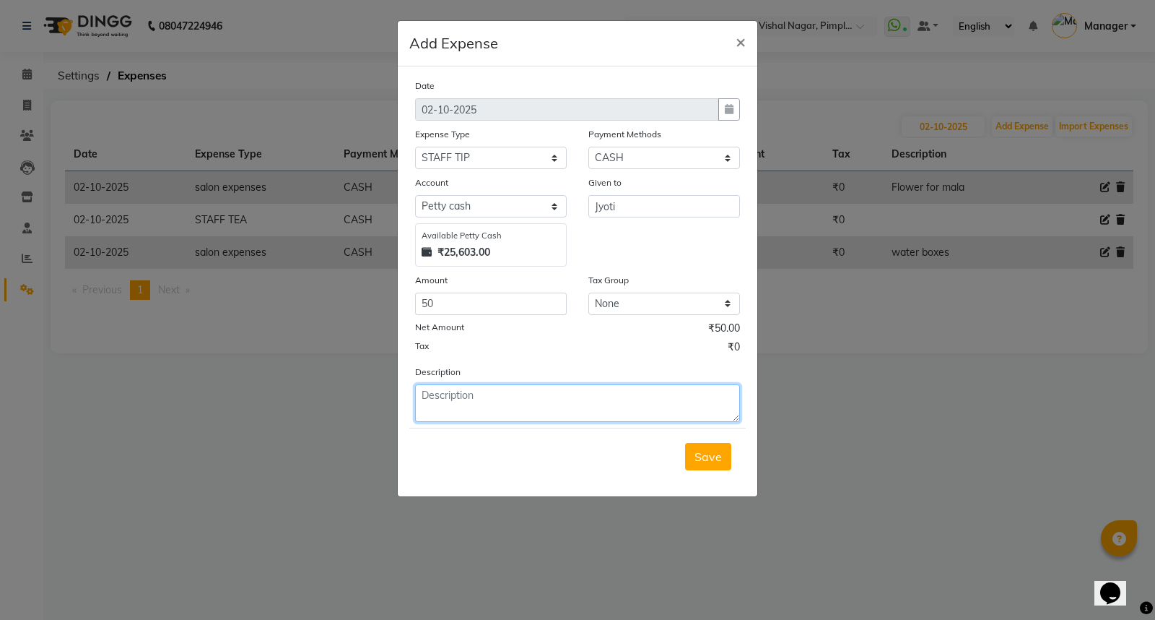
click at [540, 409] on textarea at bounding box center [577, 403] width 325 height 38
type textarea "To [PERSON_NAME] M card Tip"
click at [713, 458] on span "Save" at bounding box center [708, 456] width 27 height 14
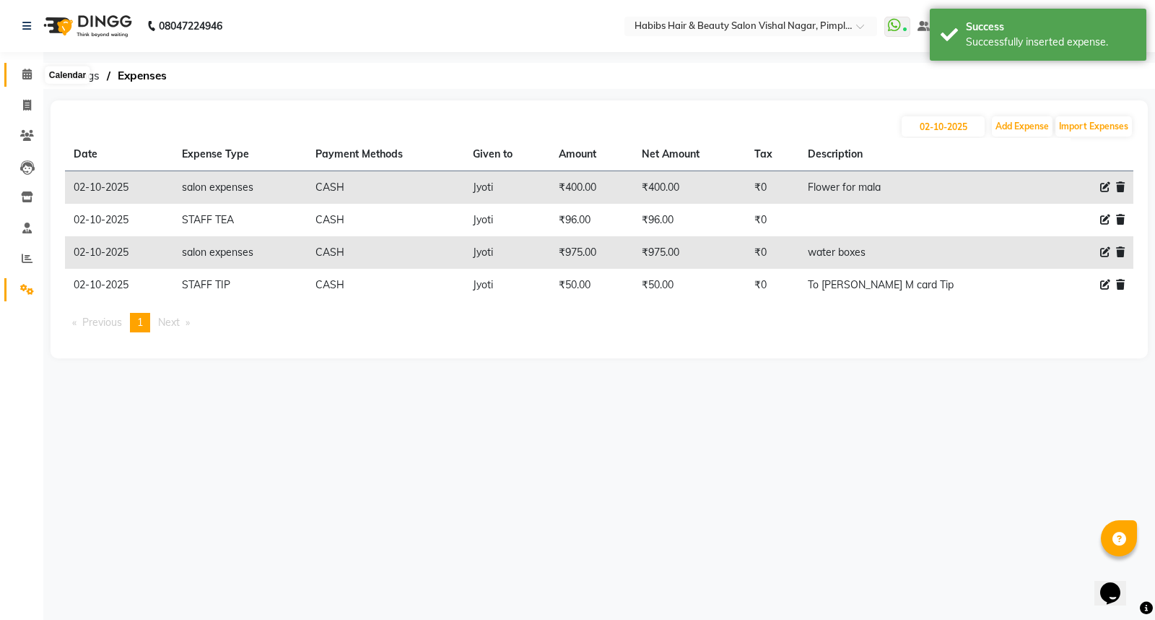
click at [24, 73] on icon at bounding box center [26, 74] width 9 height 11
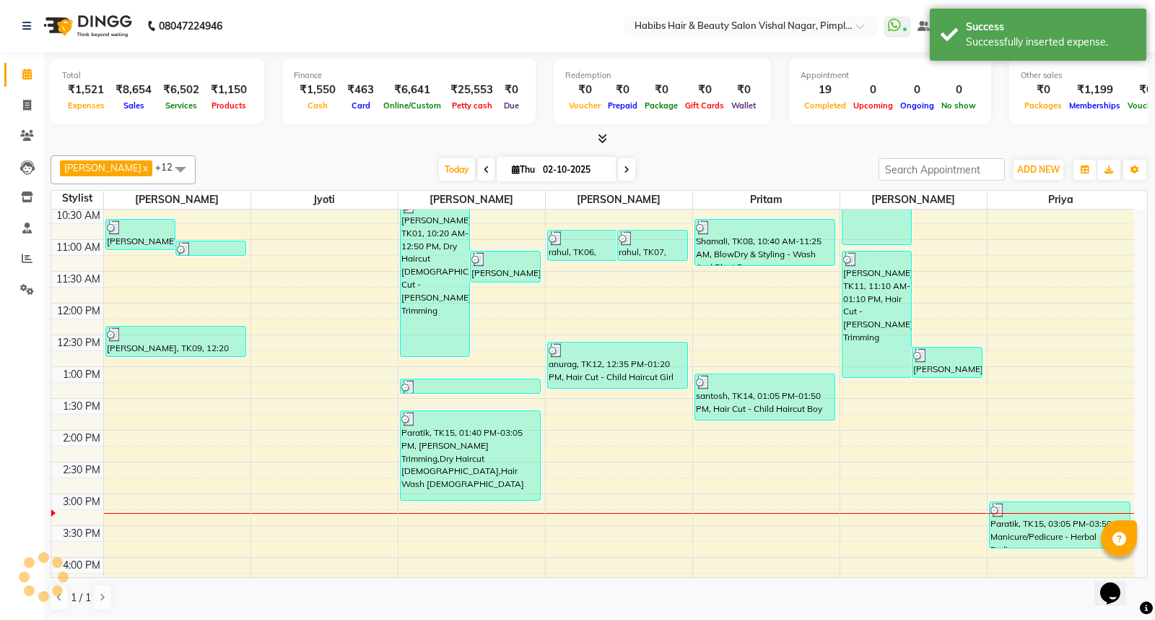
scroll to position [240, 0]
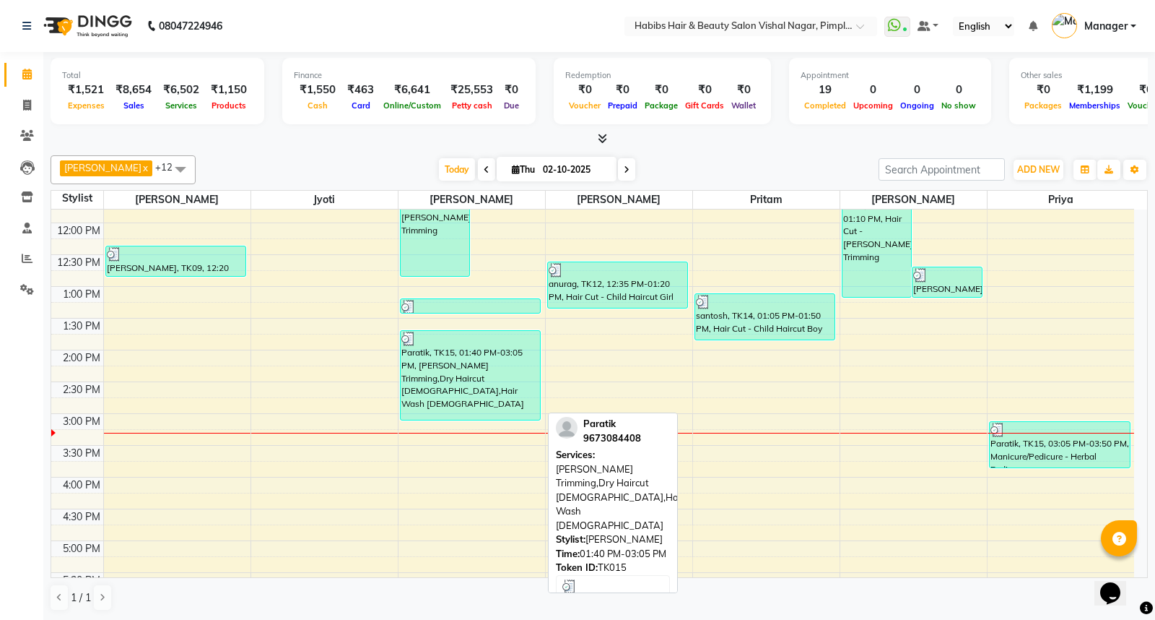
click at [510, 365] on div "Paratik, TK15, 01:40 PM-03:05 PM, [PERSON_NAME] Trimming,Dry Haircut [DEMOGRAPH…" at bounding box center [471, 375] width 140 height 89
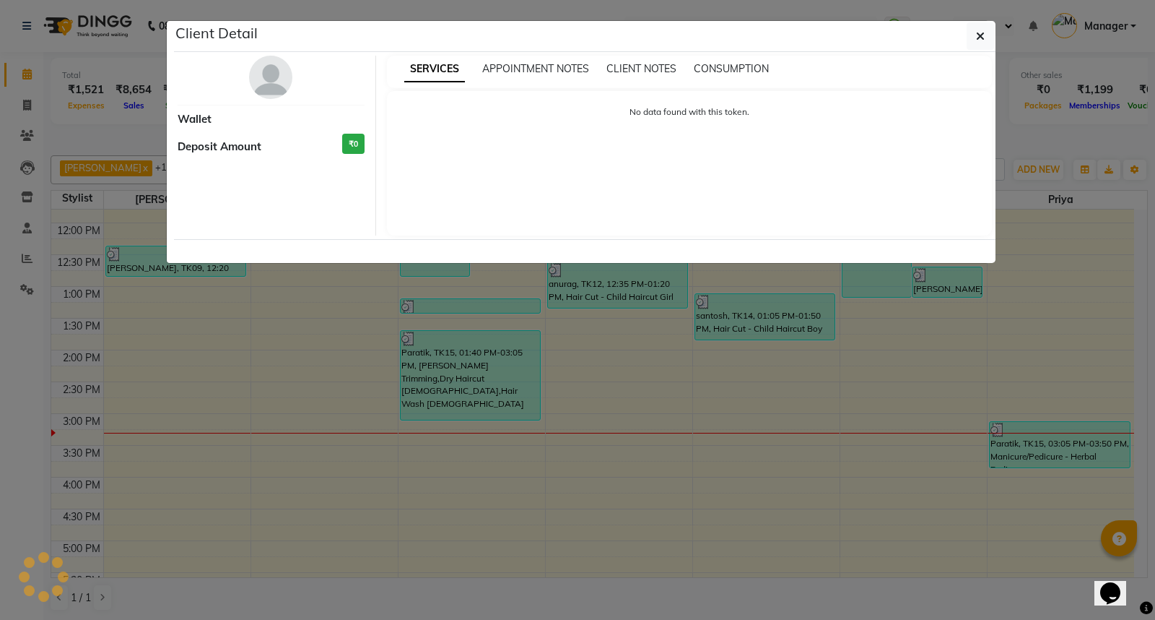
select select "3"
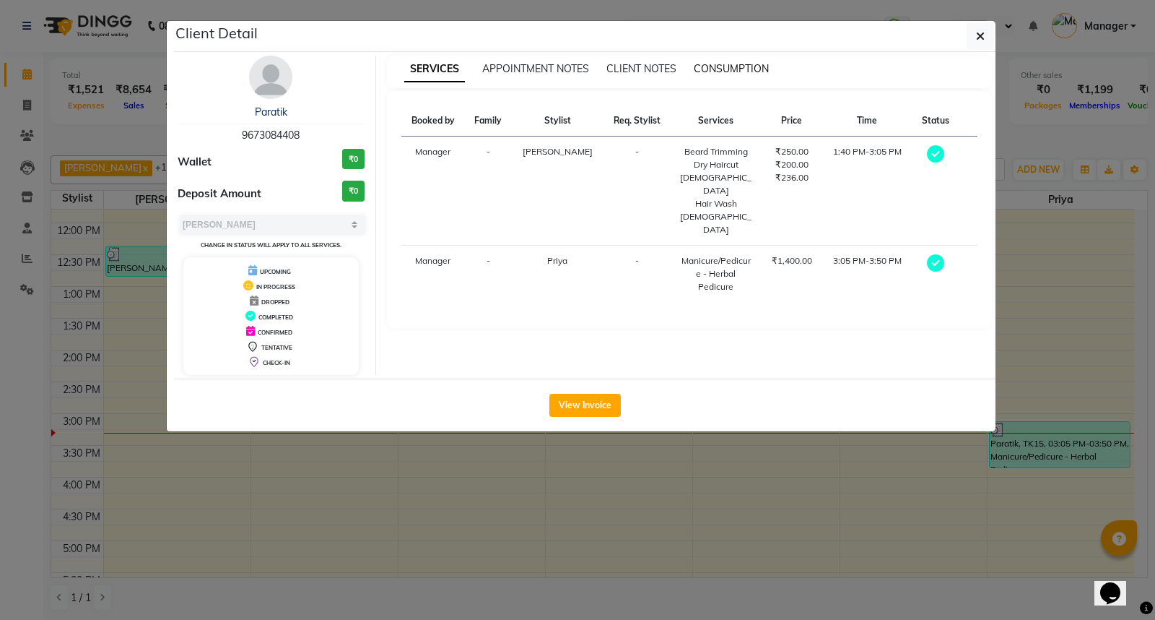
click at [734, 71] on span "CONSUMPTION" at bounding box center [731, 68] width 75 height 13
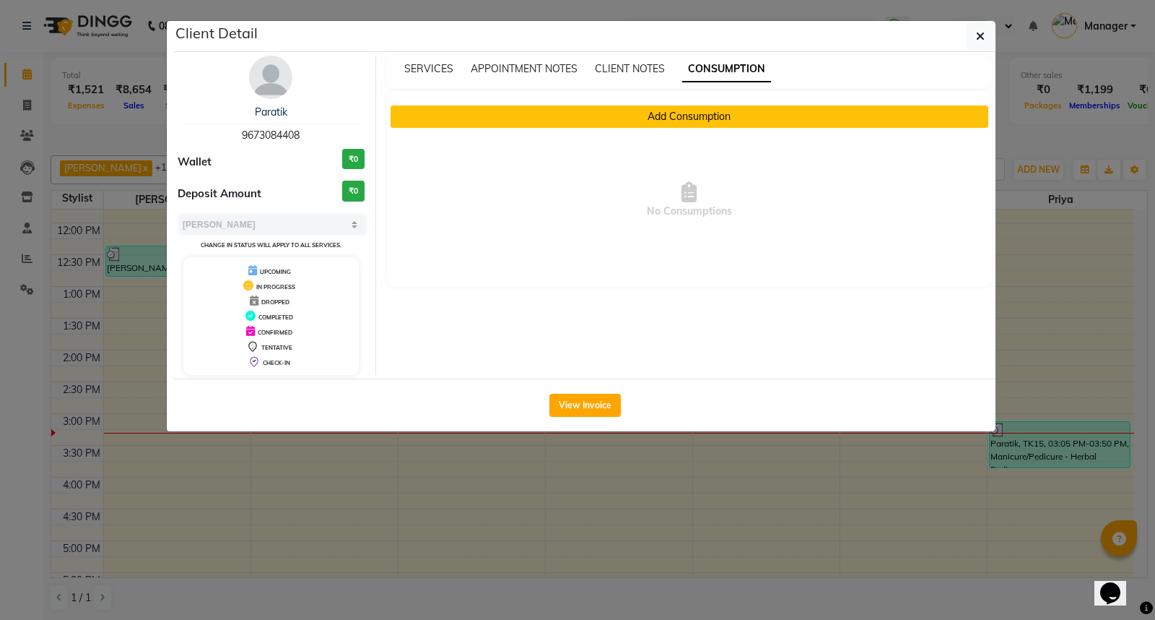
click at [670, 119] on button "Add Consumption" at bounding box center [690, 116] width 599 height 22
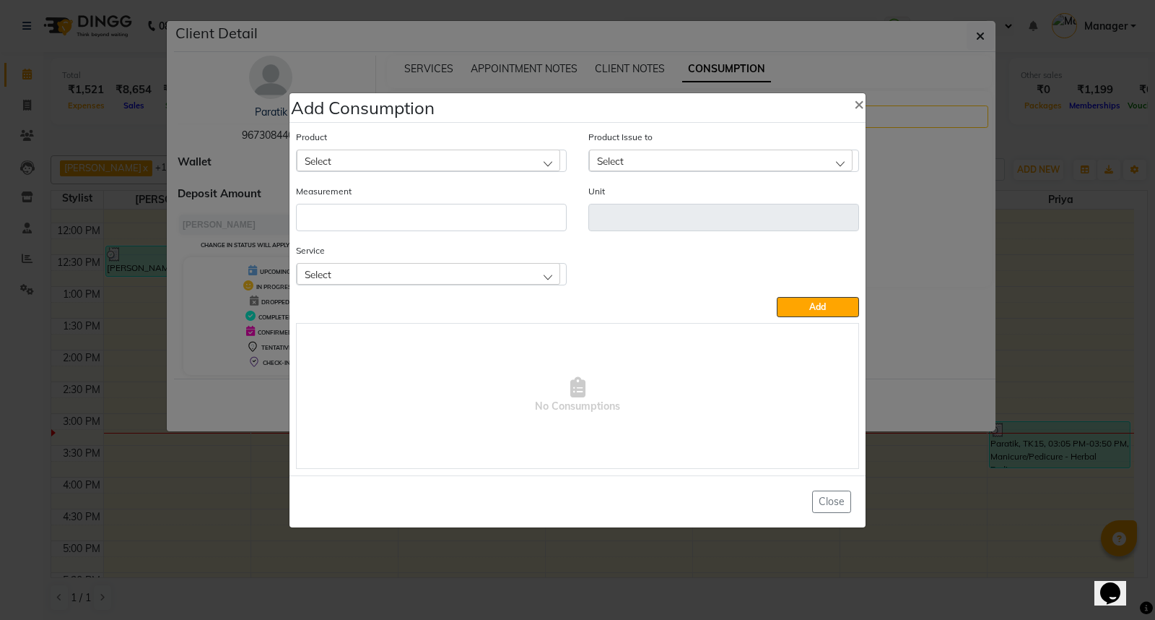
click at [505, 156] on div "Select" at bounding box center [429, 160] width 264 height 22
type input "app"
click at [429, 226] on li "Appron cutting sheets" at bounding box center [431, 223] width 269 height 30
type input "pcs"
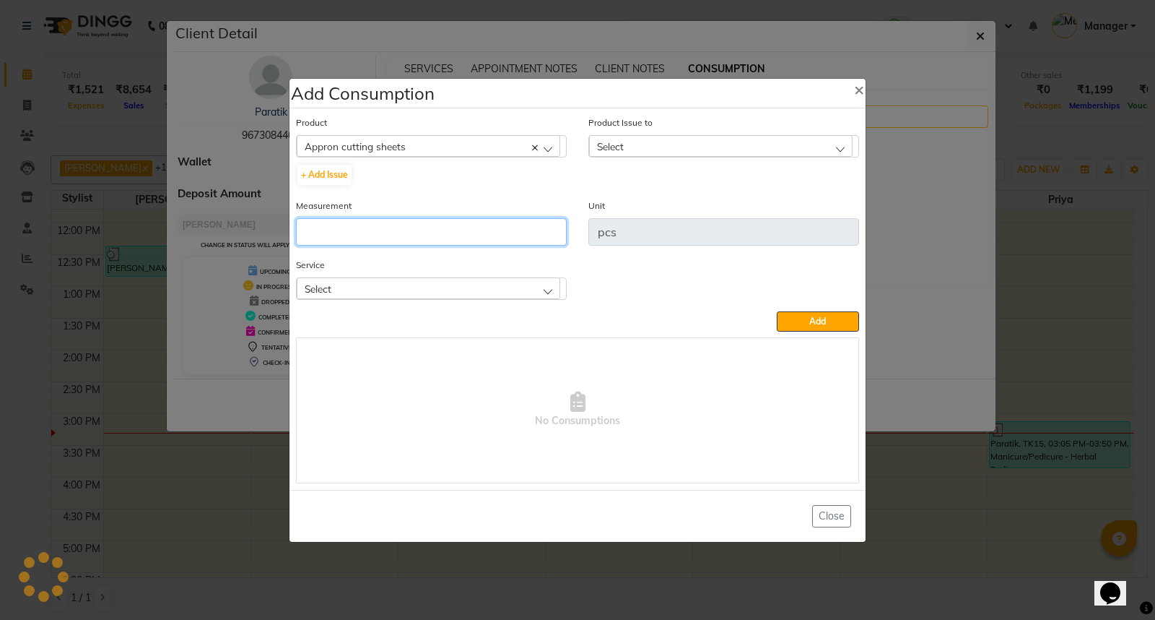
click at [428, 227] on input "number" at bounding box center [431, 231] width 271 height 27
type input "1"
click at [451, 291] on div "Select" at bounding box center [429, 288] width 264 height 22
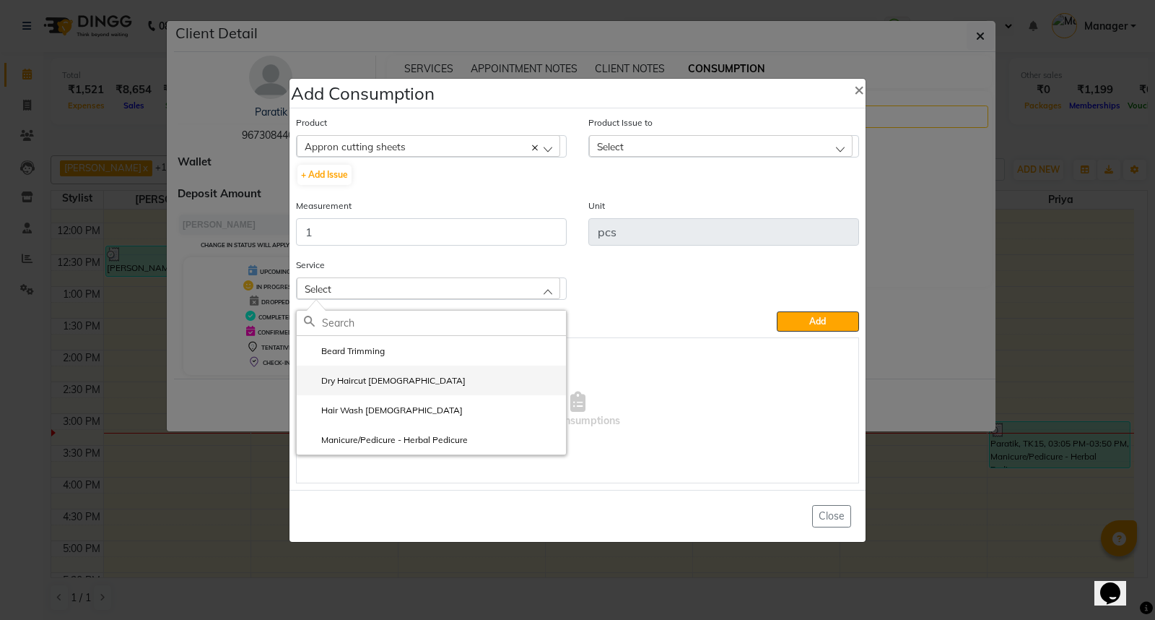
click at [442, 388] on li "Dry Haircut [DEMOGRAPHIC_DATA]" at bounding box center [431, 380] width 269 height 30
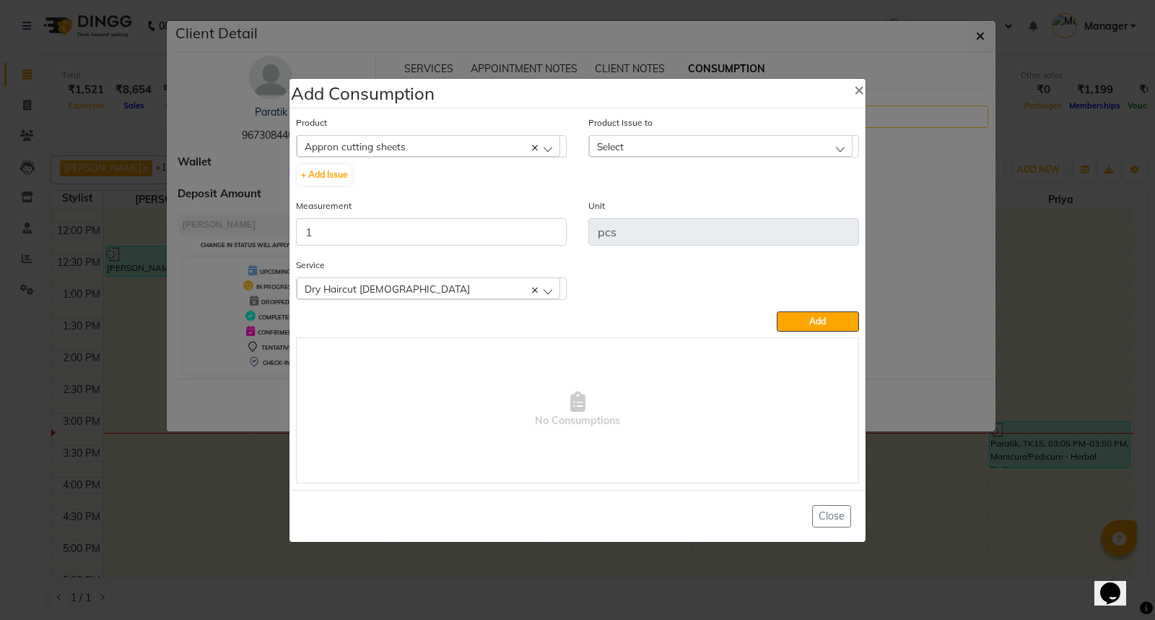
click at [675, 142] on div "Select" at bounding box center [721, 146] width 264 height 22
click at [760, 204] on label "[DATE], Issued to: Jyoti, Balance: 154" at bounding box center [678, 208] width 164 height 13
click at [798, 323] on button "Add" at bounding box center [818, 321] width 82 height 20
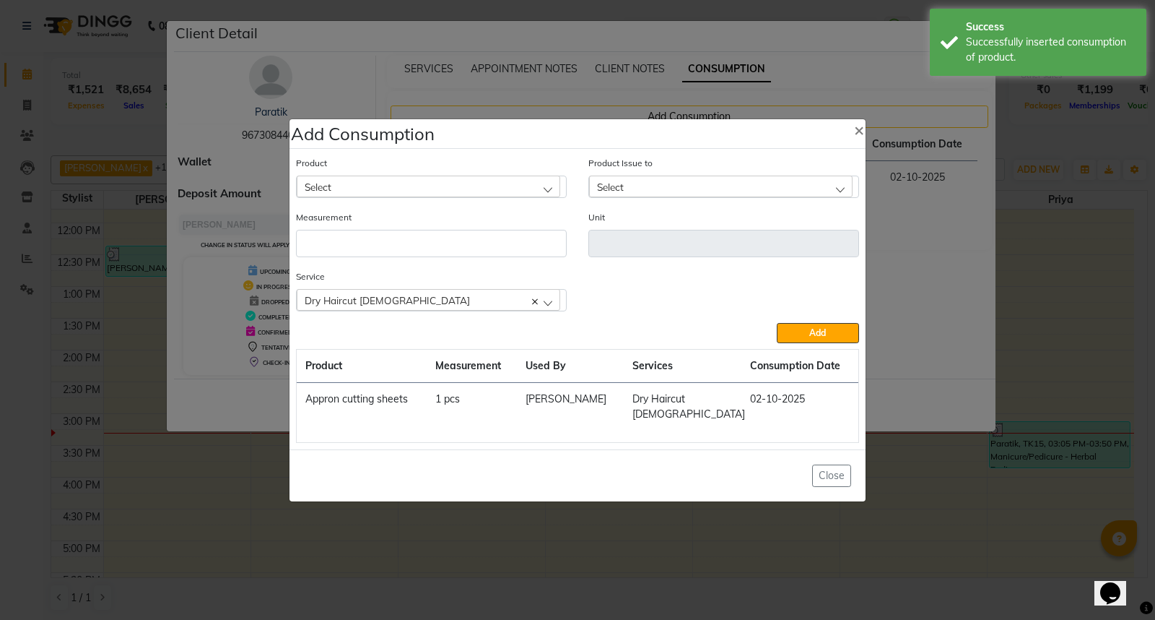
click at [404, 193] on div "Select" at bounding box center [429, 186] width 264 height 22
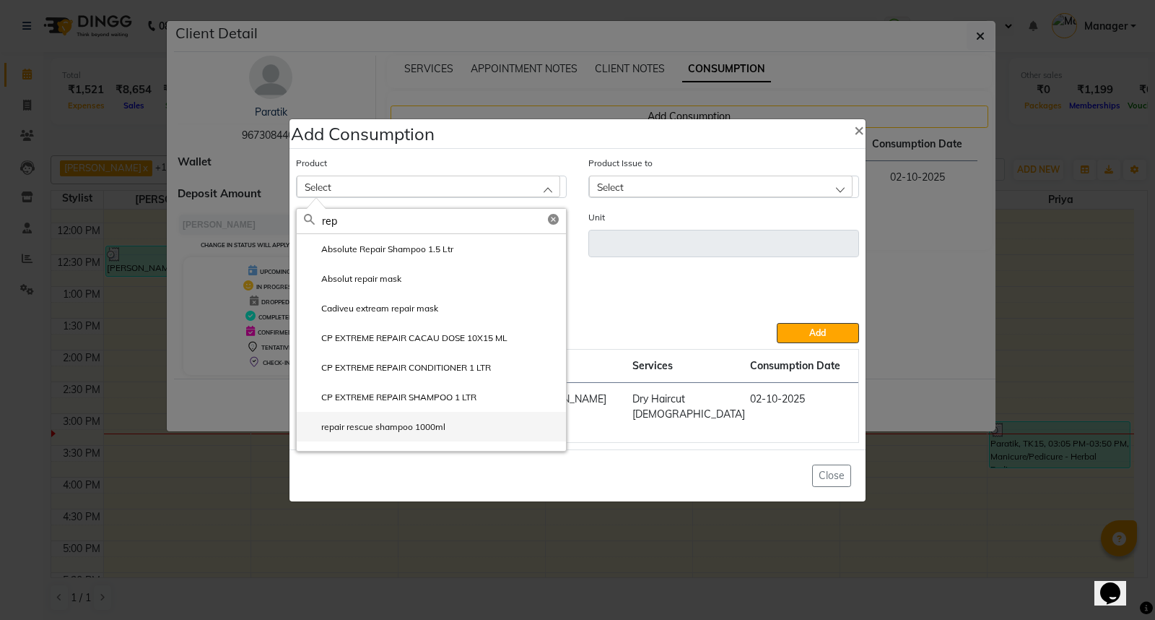
type input "rep"
click at [430, 433] on label "repair rescue shampoo 1000ml" at bounding box center [375, 426] width 142 height 13
type input "ml"
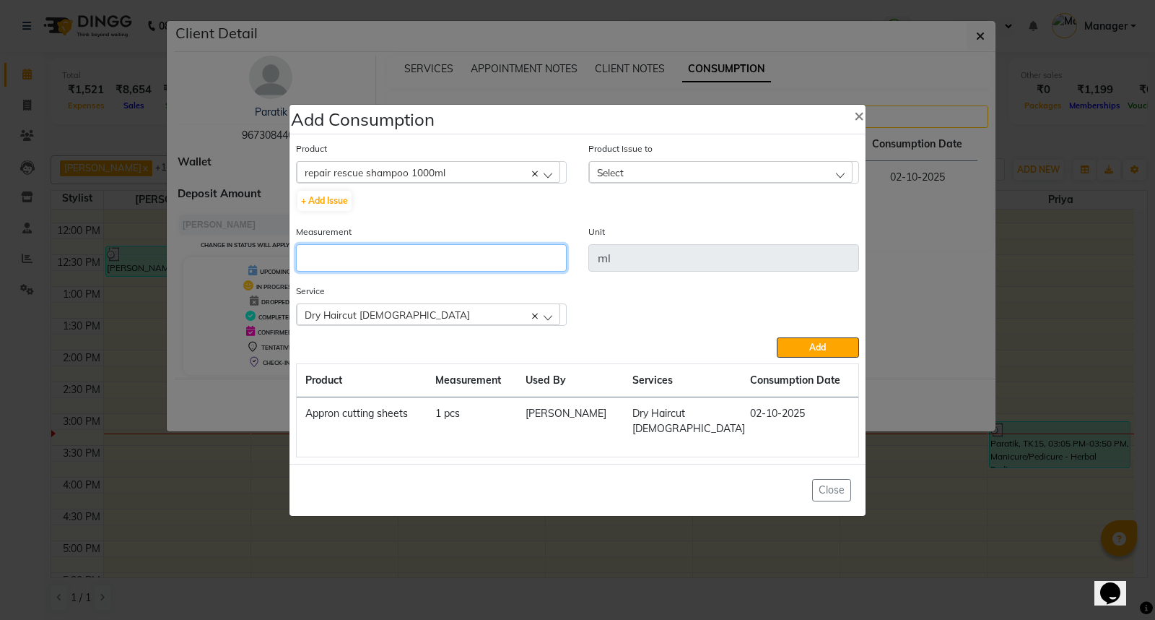
click at [436, 268] on input "number" at bounding box center [431, 257] width 271 height 27
type input "5"
click at [658, 183] on div "Select" at bounding box center [721, 172] width 264 height 22
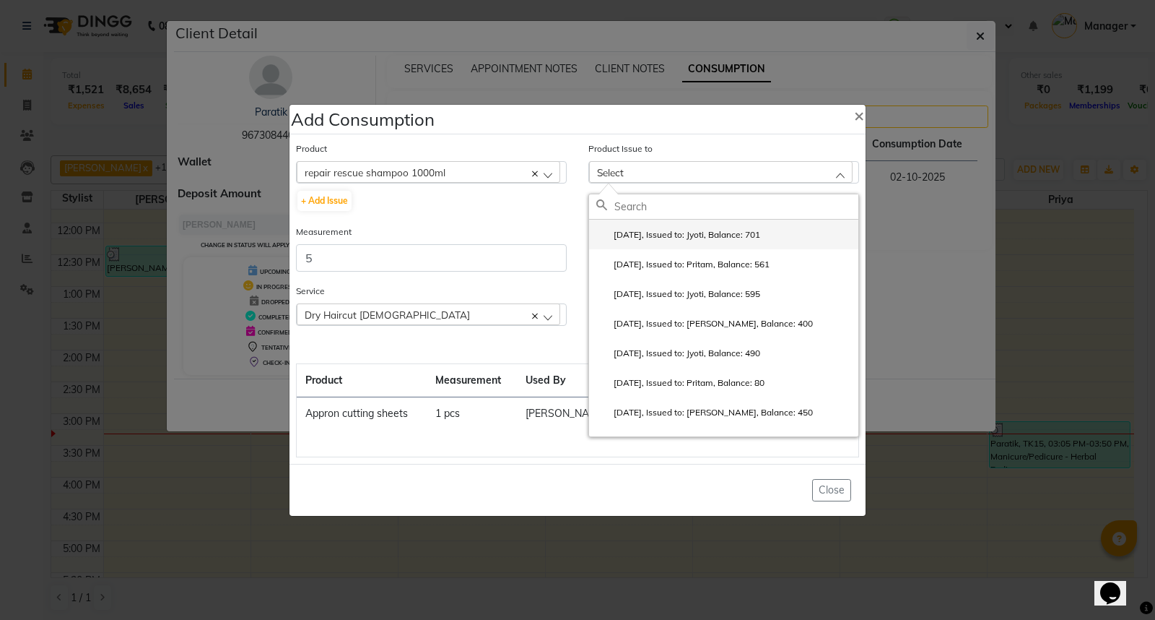
click at [719, 241] on label "[DATE], Issued to: Jyoti, Balance: 701" at bounding box center [678, 234] width 164 height 13
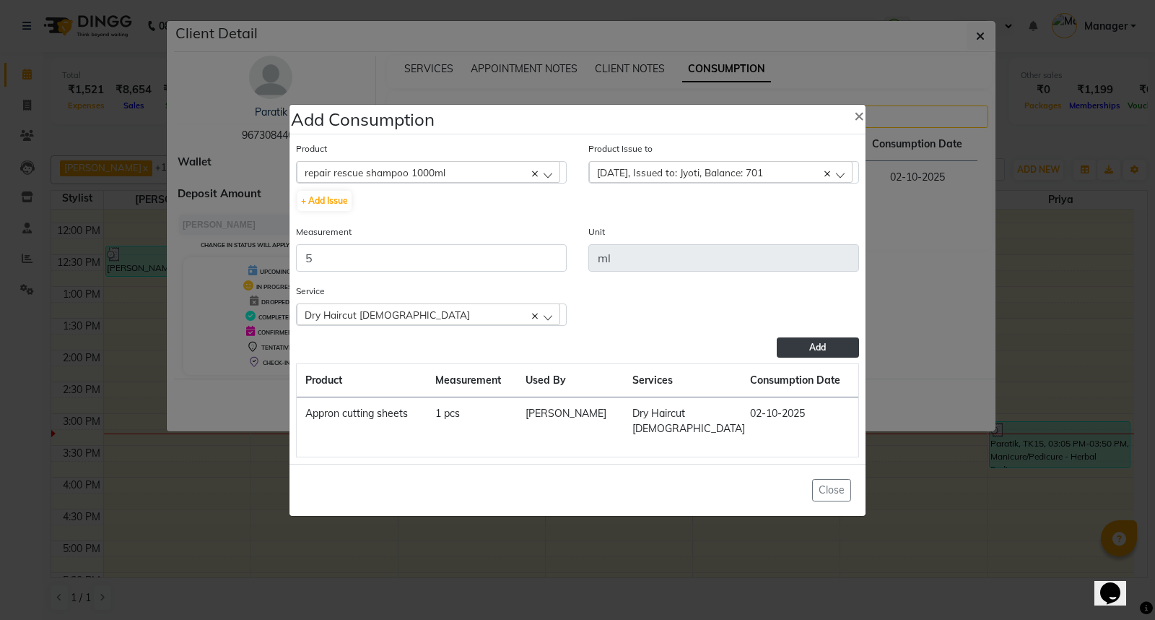
click at [827, 356] on button "Add" at bounding box center [818, 347] width 82 height 20
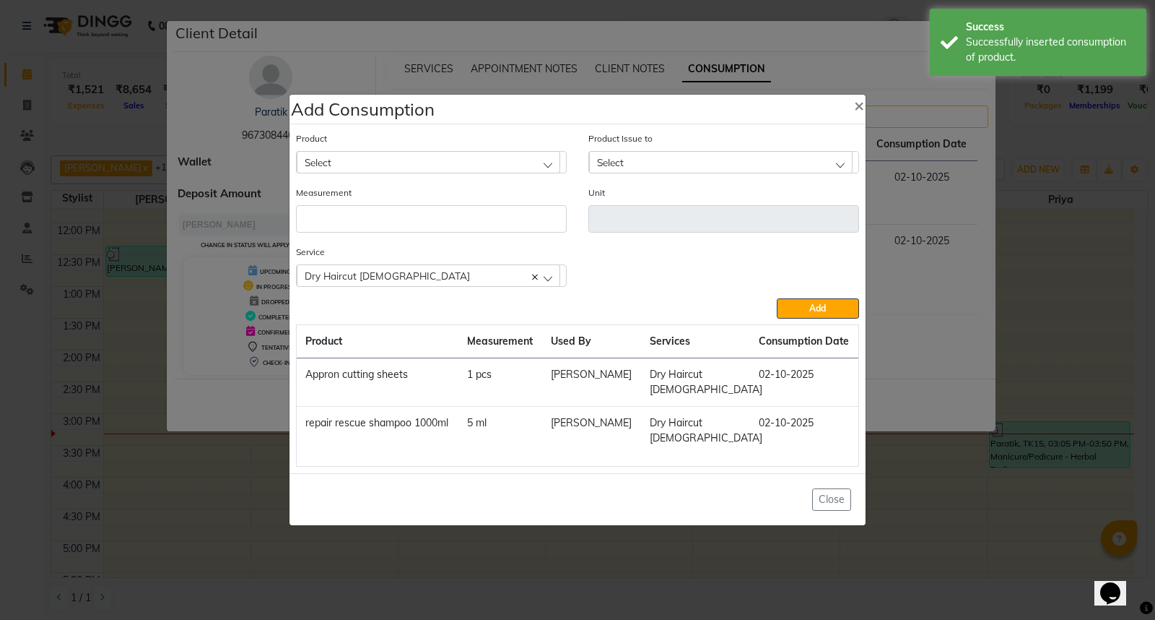
click at [384, 173] on div "Select" at bounding box center [429, 162] width 264 height 22
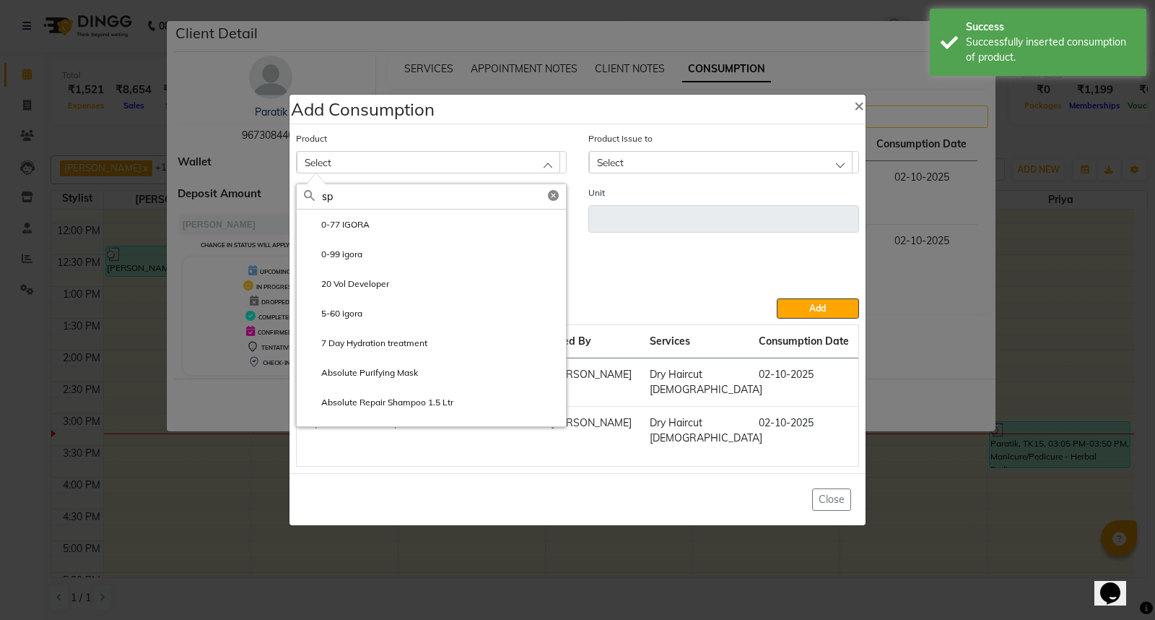
type input "spa"
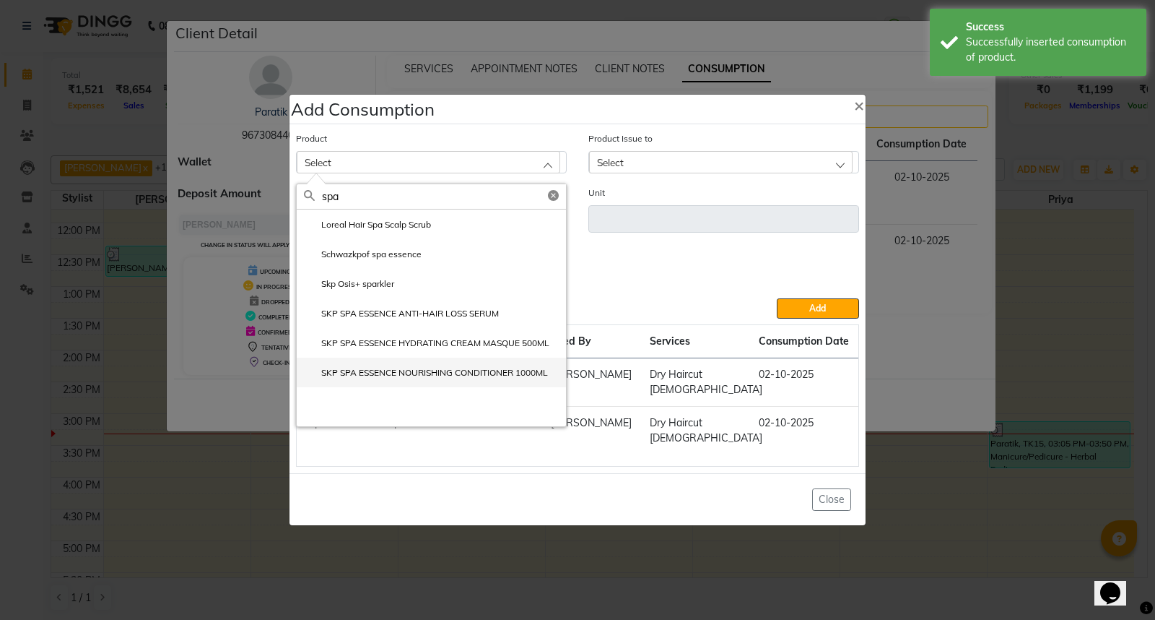
click at [420, 379] on label "SKP SPA ESSENCE NOURISHING CONDITIONER 1000ML" at bounding box center [426, 372] width 244 height 13
type input "ml"
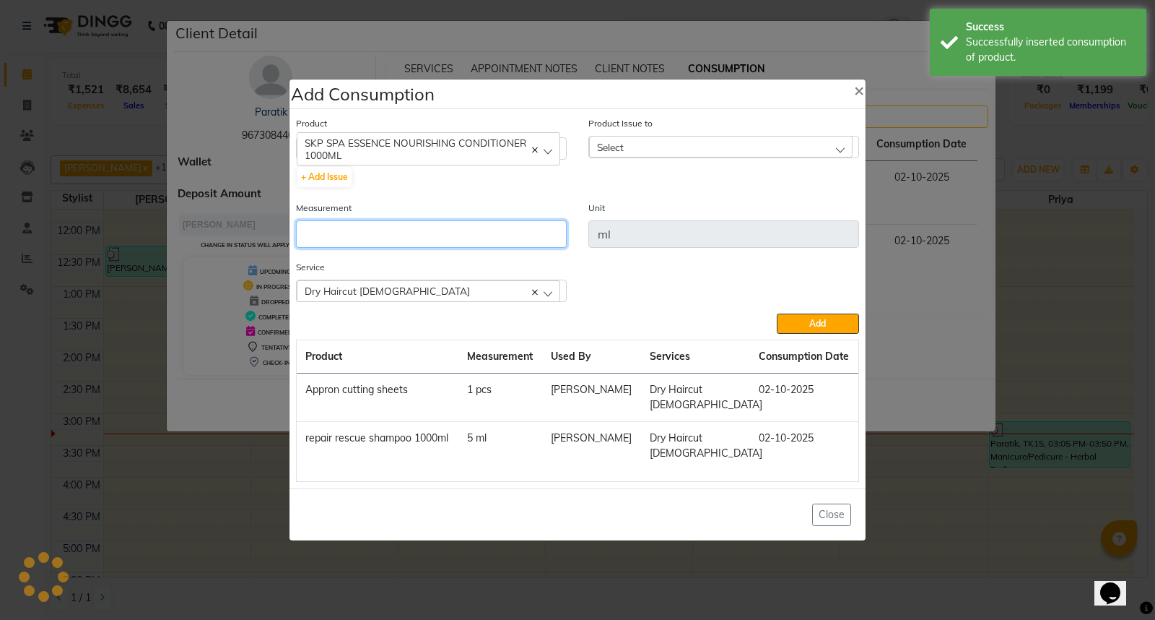
click at [370, 243] on input "number" at bounding box center [431, 233] width 271 height 27
type input "5"
click at [638, 157] on div "Select" at bounding box center [721, 147] width 264 height 22
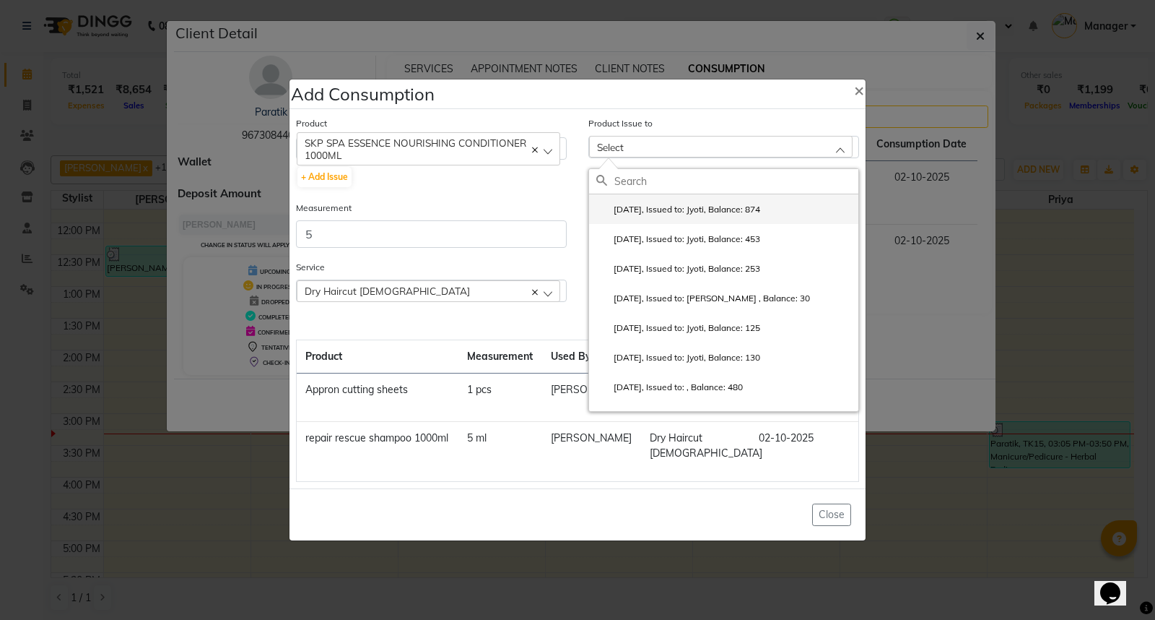
click at [677, 216] on label "[DATE], Issued to: Jyoti, Balance: 874" at bounding box center [678, 209] width 164 height 13
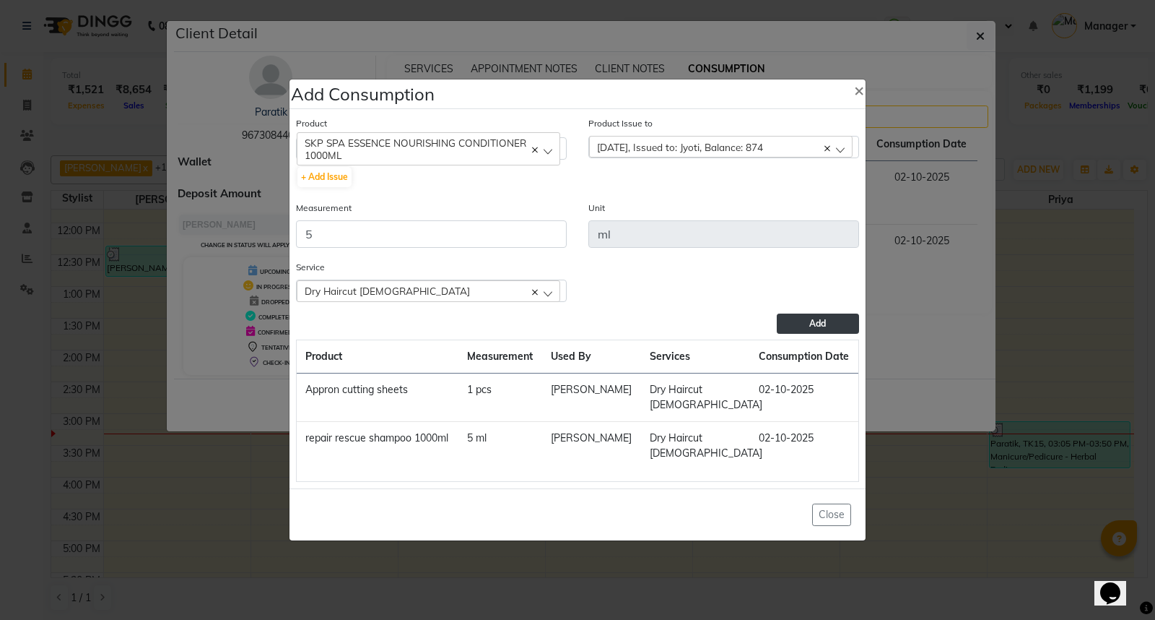
click at [812, 329] on span "Add" at bounding box center [817, 323] width 17 height 11
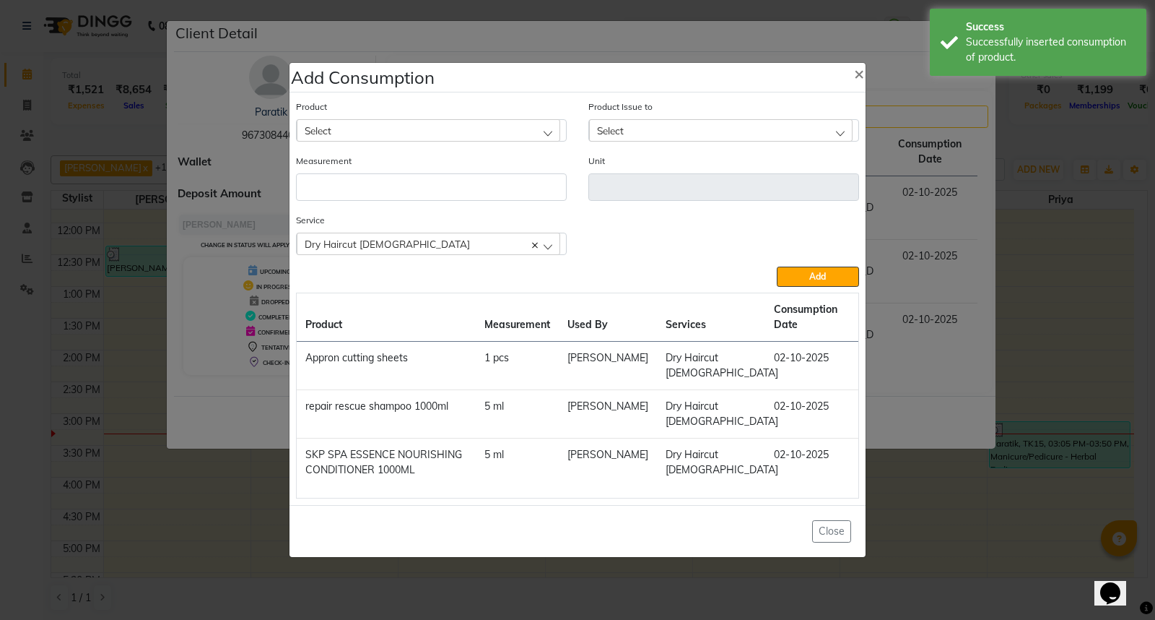
click at [373, 133] on div "Select" at bounding box center [429, 130] width 264 height 22
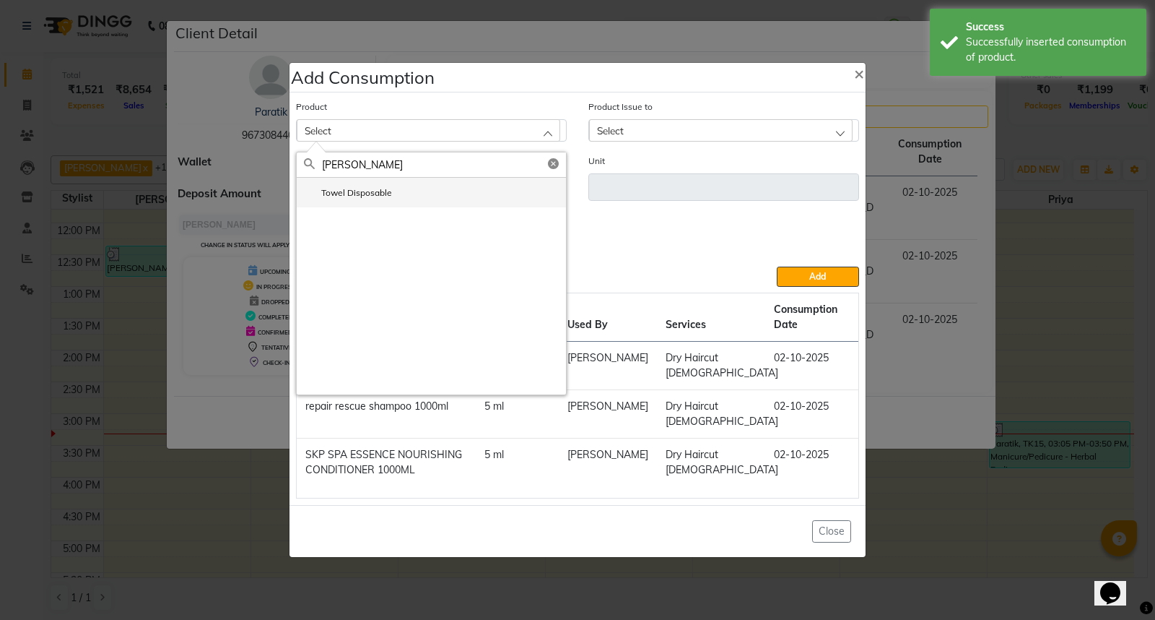
type input "[PERSON_NAME]"
click at [396, 199] on li "Towel Disposable" at bounding box center [431, 193] width 269 height 30
type input "pcs"
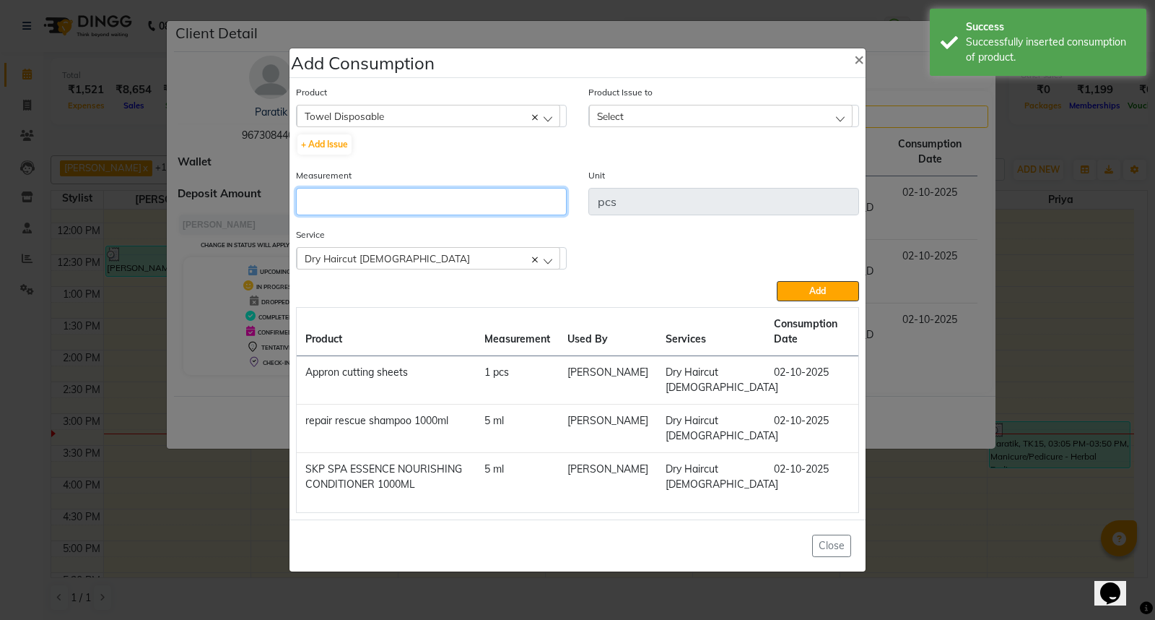
click at [396, 201] on input "number" at bounding box center [431, 201] width 271 height 27
type input "1"
click at [661, 118] on div "Select" at bounding box center [721, 116] width 264 height 22
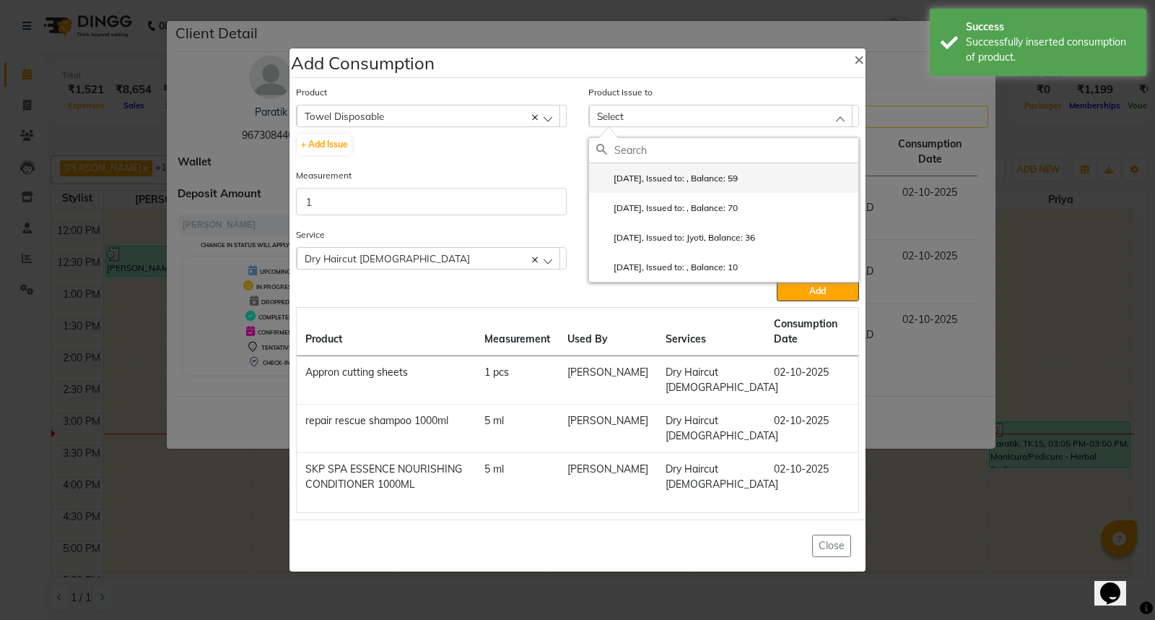
click at [716, 171] on li "[DATE], Issued to: , Balance: 59" at bounding box center [723, 178] width 269 height 30
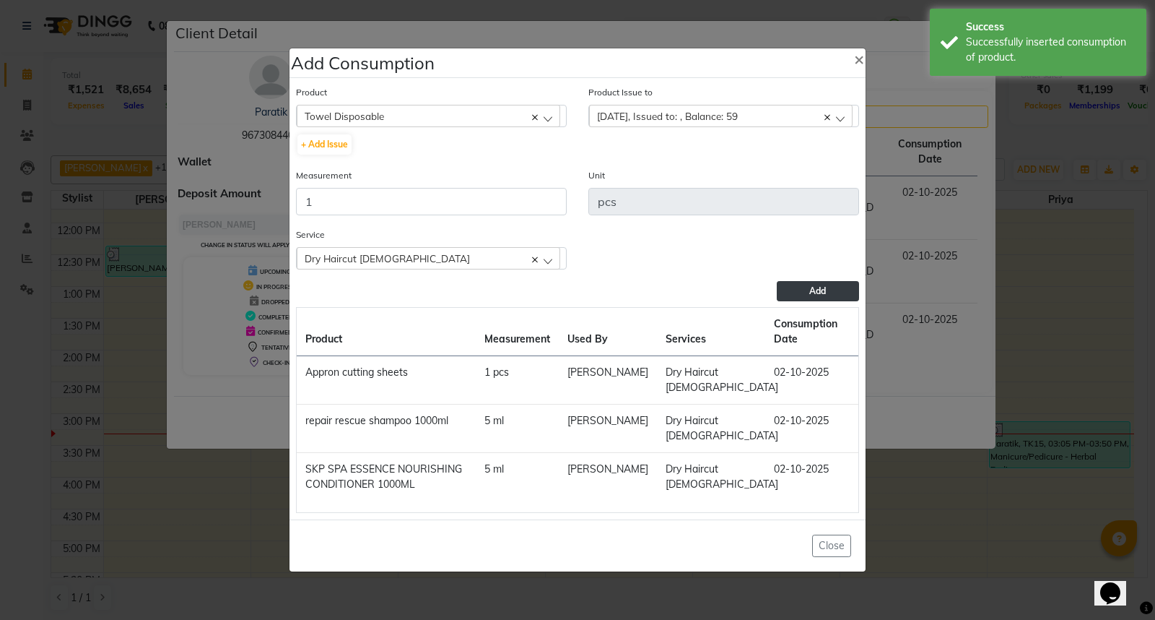
click at [807, 290] on button "Add" at bounding box center [818, 291] width 82 height 20
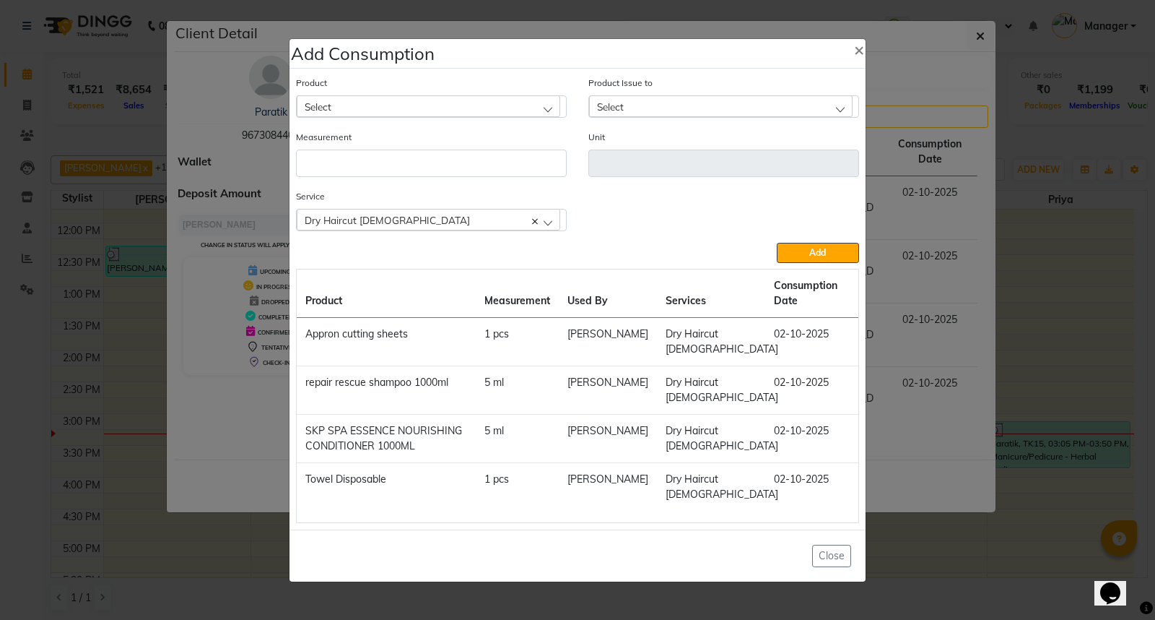
click at [936, 525] on ngb-modal-window "Add Consumption × Product Select 0-77 IGORA Product Issue to Select [DATE], Iss…" at bounding box center [577, 310] width 1155 height 620
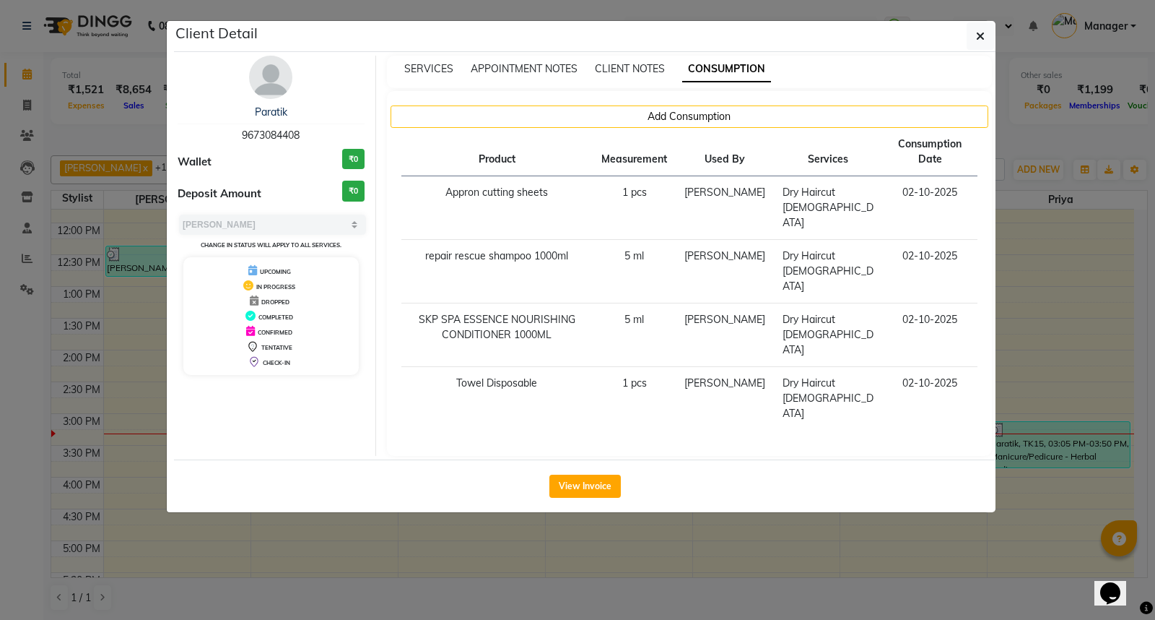
click at [936, 524] on ngb-modal-window "Client Detail Paratik 9673084408 Wallet ₹0 Deposit Amount ₹0 Select MARK DONE U…" at bounding box center [577, 310] width 1155 height 620
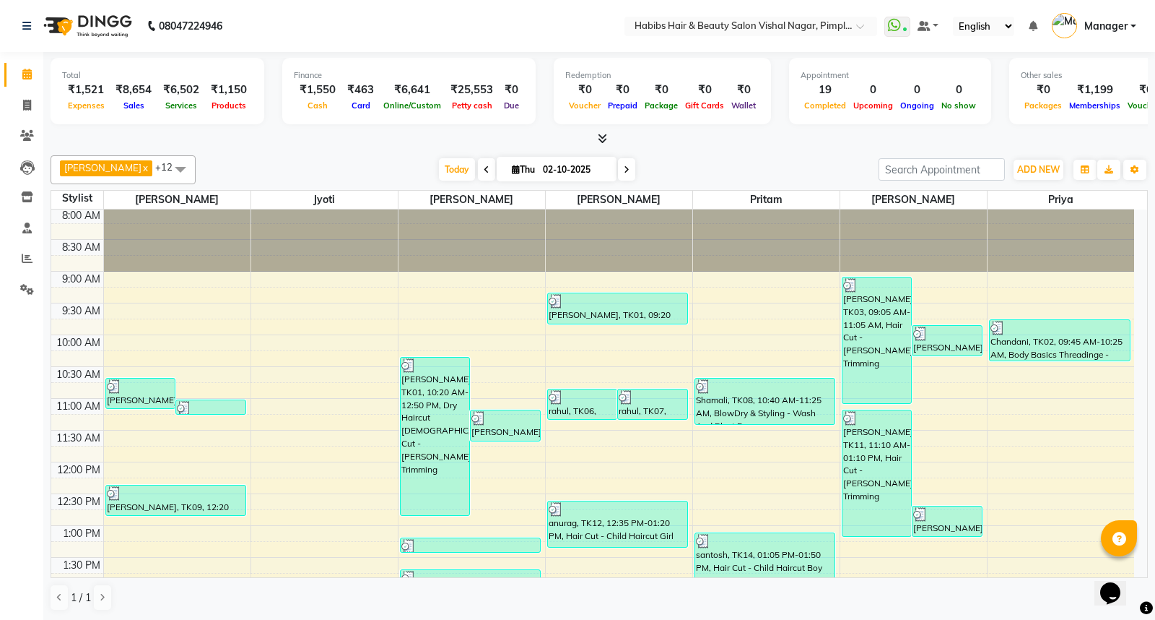
scroll to position [0, 0]
click at [27, 108] on icon at bounding box center [27, 105] width 8 height 11
select select "5725"
select select "service"
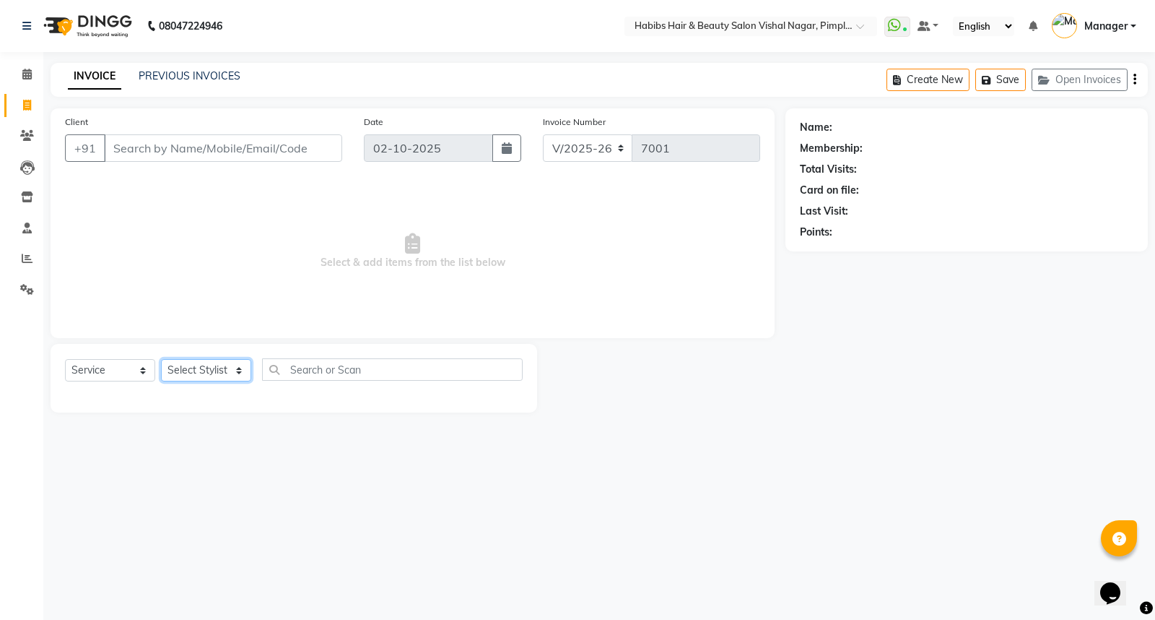
click at [227, 370] on select "Select Stylist [PERSON_NAME] [PERSON_NAME] [PERSON_NAME] Manager [PERSON_NAME] …" at bounding box center [206, 370] width 90 height 22
select select "54006"
click at [161, 360] on select "Select Stylist [PERSON_NAME] [PERSON_NAME] [PERSON_NAME] Manager [PERSON_NAME] …" at bounding box center [206, 370] width 90 height 22
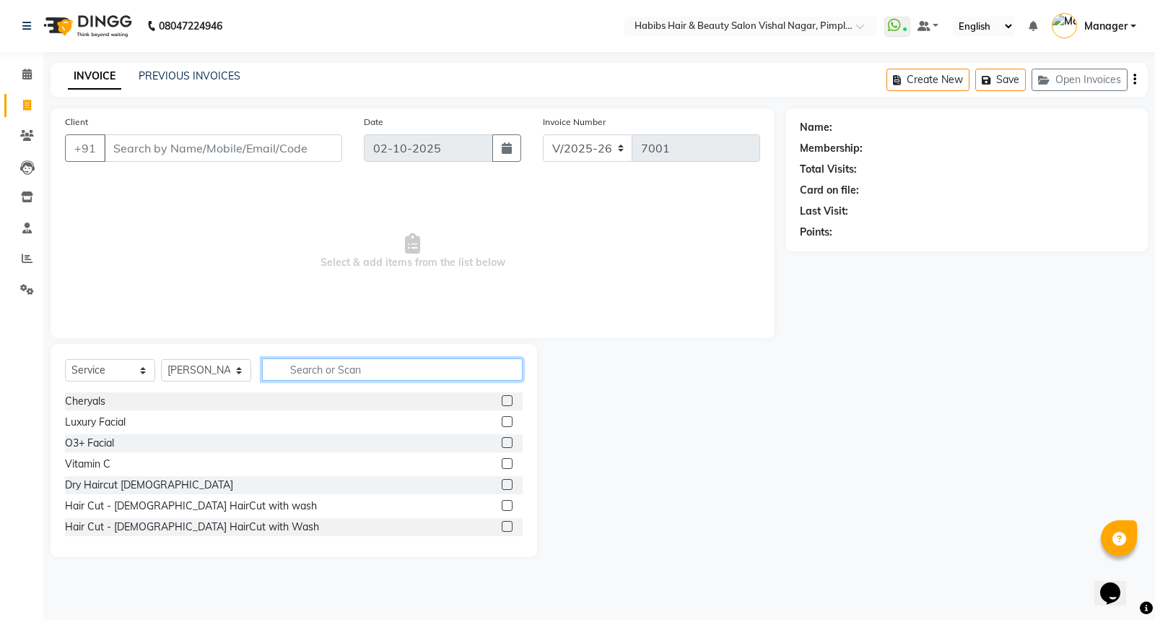
click at [313, 376] on input "text" at bounding box center [392, 369] width 261 height 22
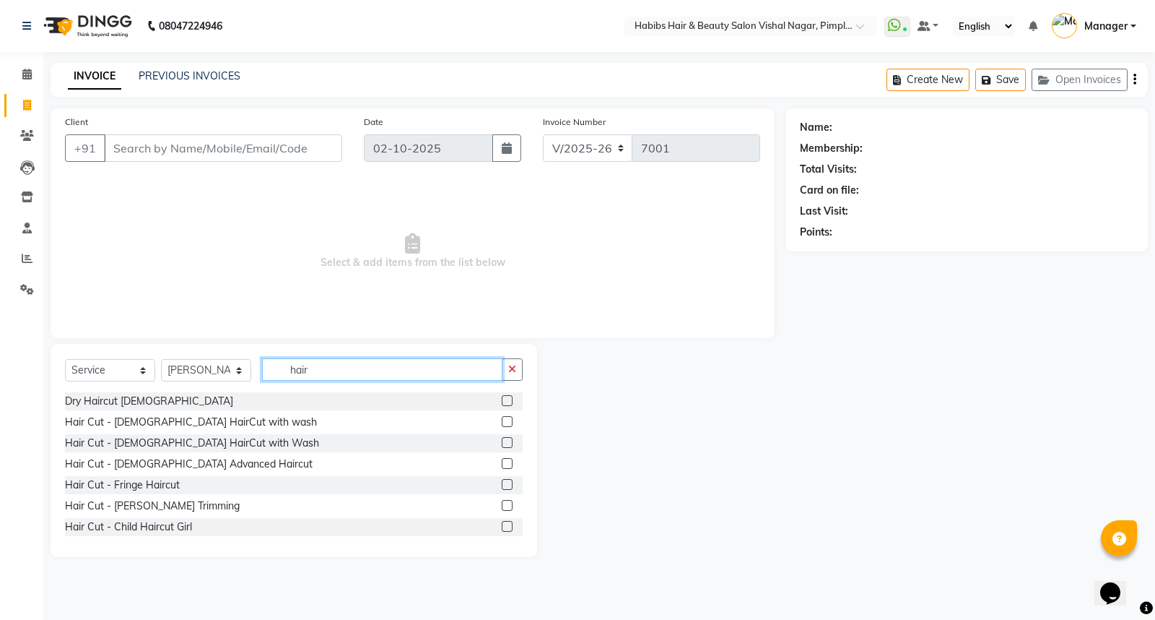
scroll to position [80, 0]
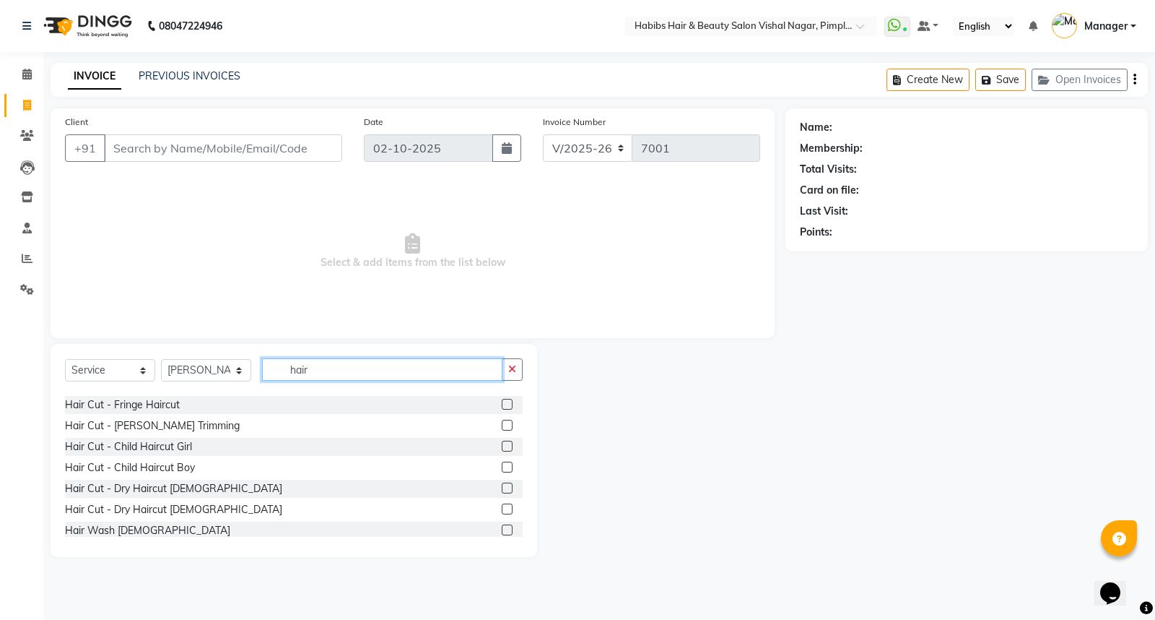
type input "hair"
click at [502, 487] on label at bounding box center [507, 487] width 11 height 11
click at [502, 487] on input "checkbox" at bounding box center [506, 488] width 9 height 9
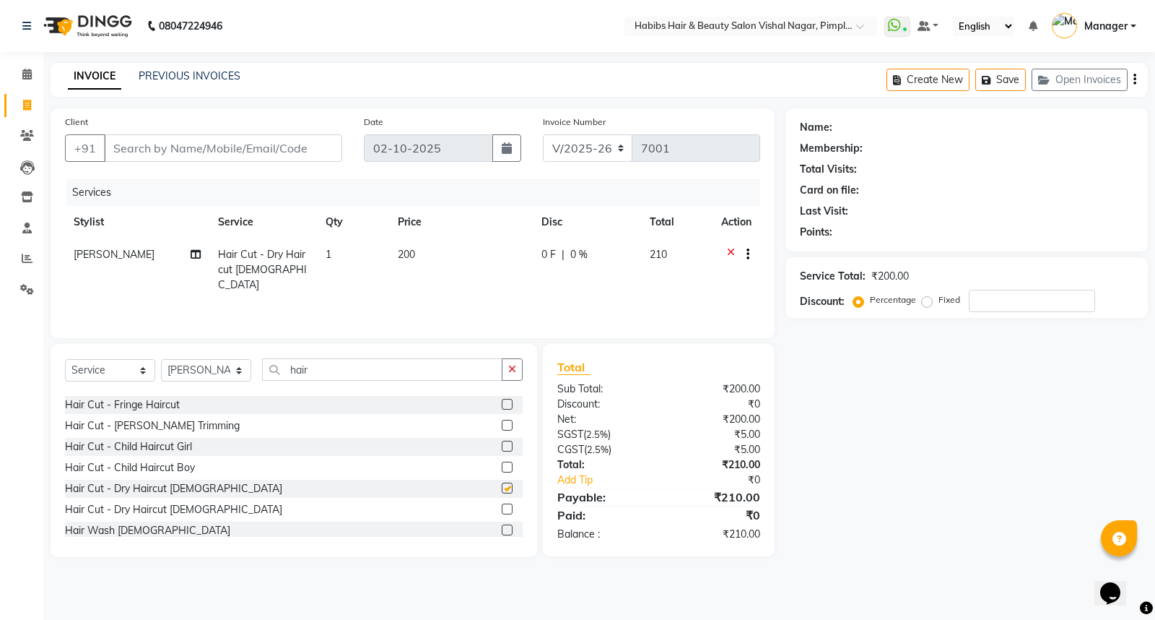
checkbox input "false"
click at [1136, 82] on div "Create New Save Open Invoices" at bounding box center [1017, 80] width 261 height 34
click at [1134, 80] on icon "button" at bounding box center [1135, 79] width 3 height 1
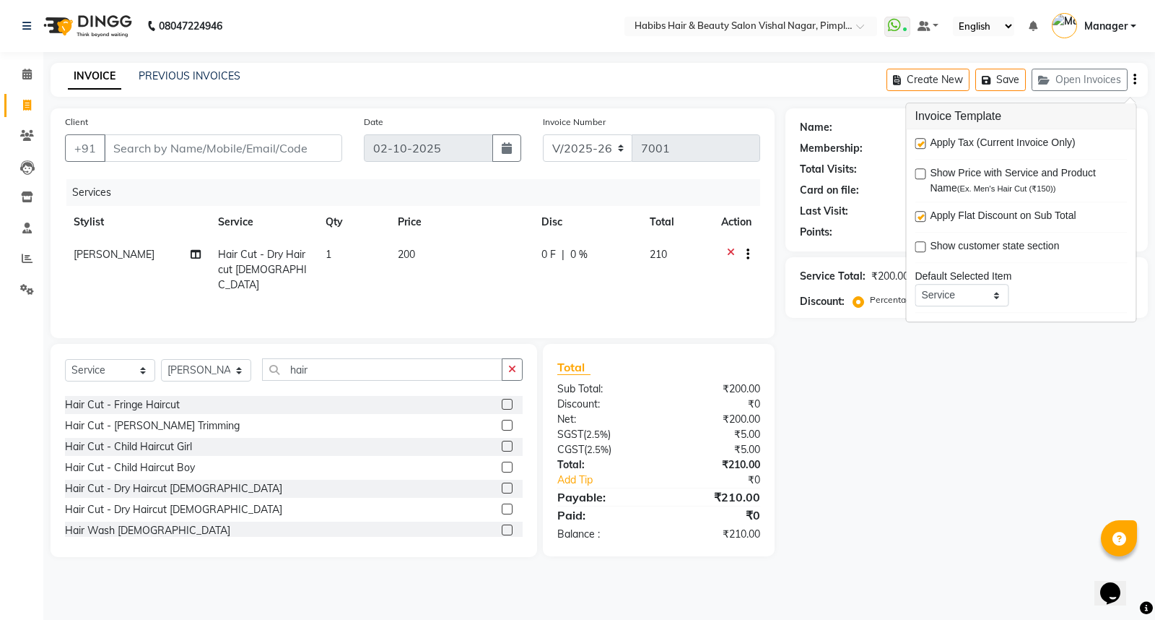
click at [919, 144] on label at bounding box center [920, 143] width 11 height 11
click at [919, 144] on input "checkbox" at bounding box center [919, 143] width 9 height 9
checkbox input "false"
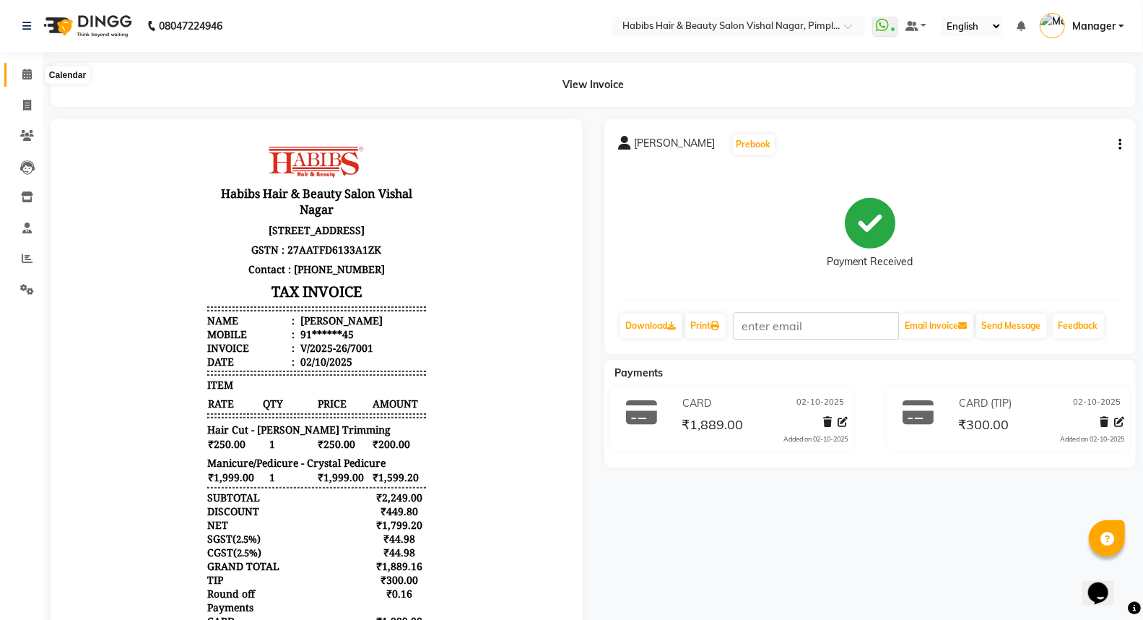
click at [25, 78] on icon at bounding box center [26, 74] width 9 height 11
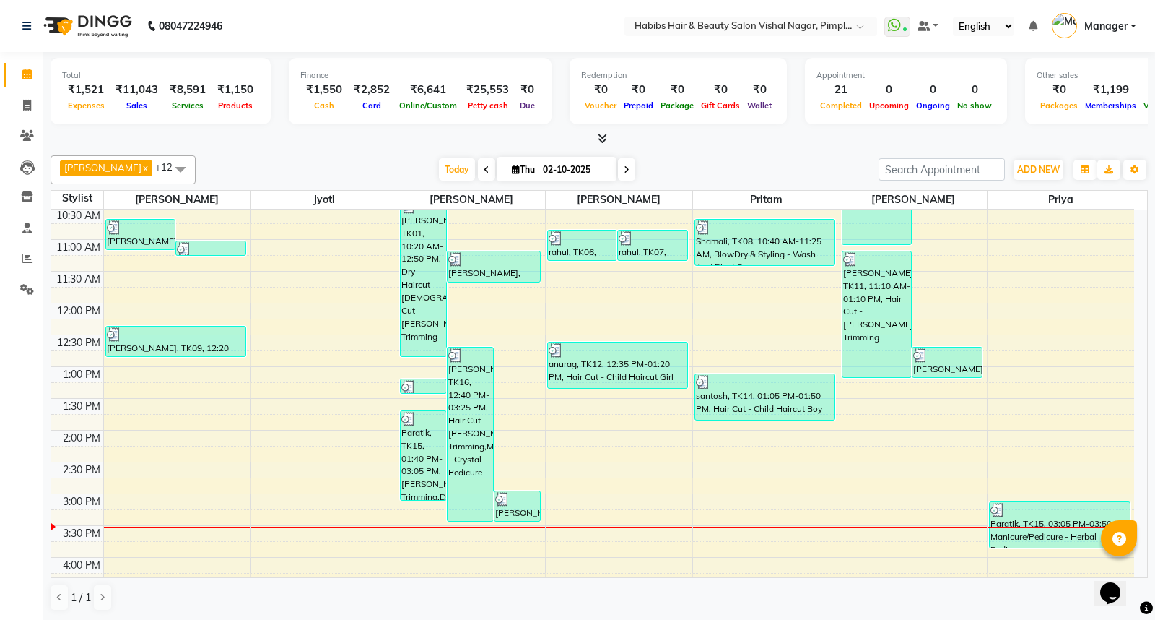
scroll to position [240, 0]
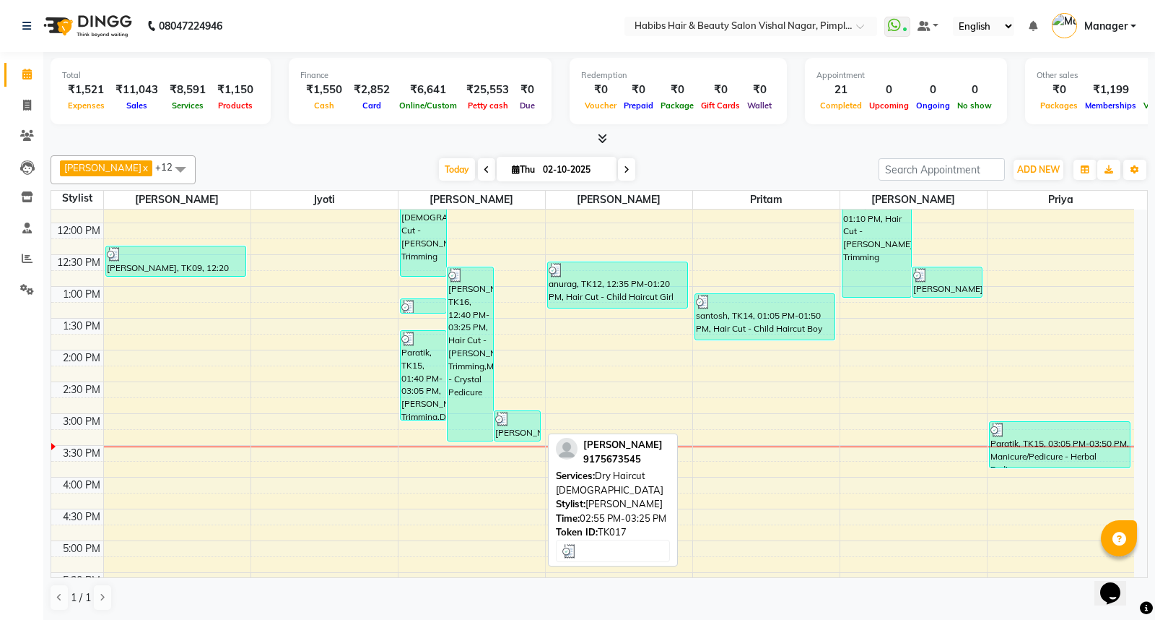
click at [523, 427] on div "[PERSON_NAME], TK17, 02:55 PM-03:25 PM, Dry Haircut [DEMOGRAPHIC_DATA]" at bounding box center [517, 426] width 45 height 30
select select "3"
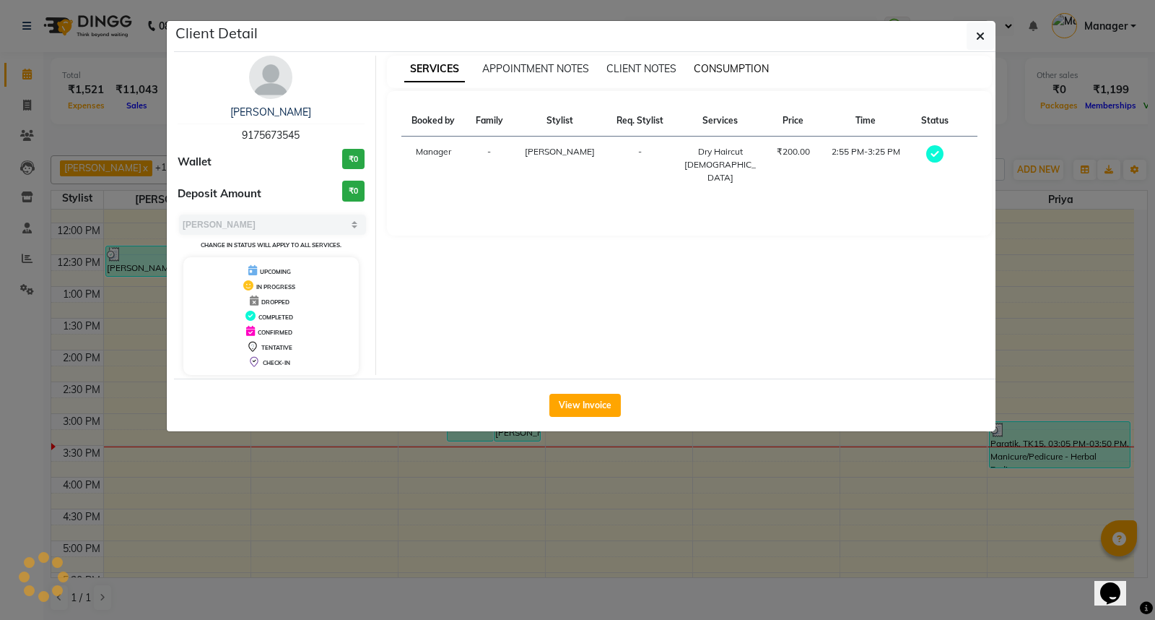
click at [734, 64] on span "CONSUMPTION" at bounding box center [731, 68] width 75 height 13
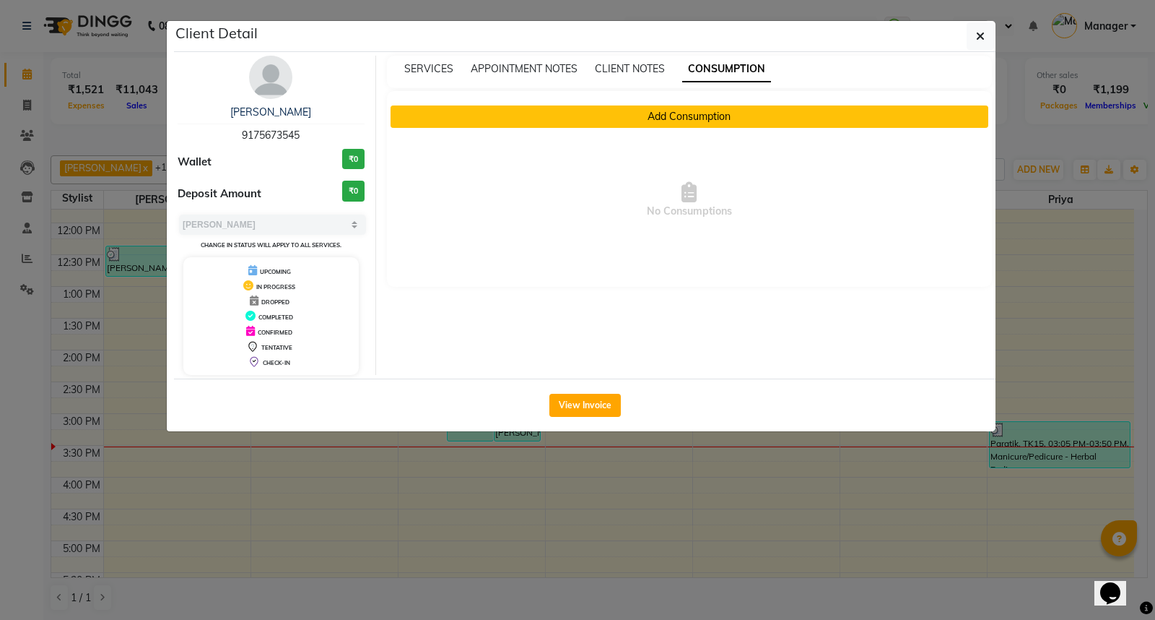
click at [712, 118] on button "Add Consumption" at bounding box center [690, 116] width 599 height 22
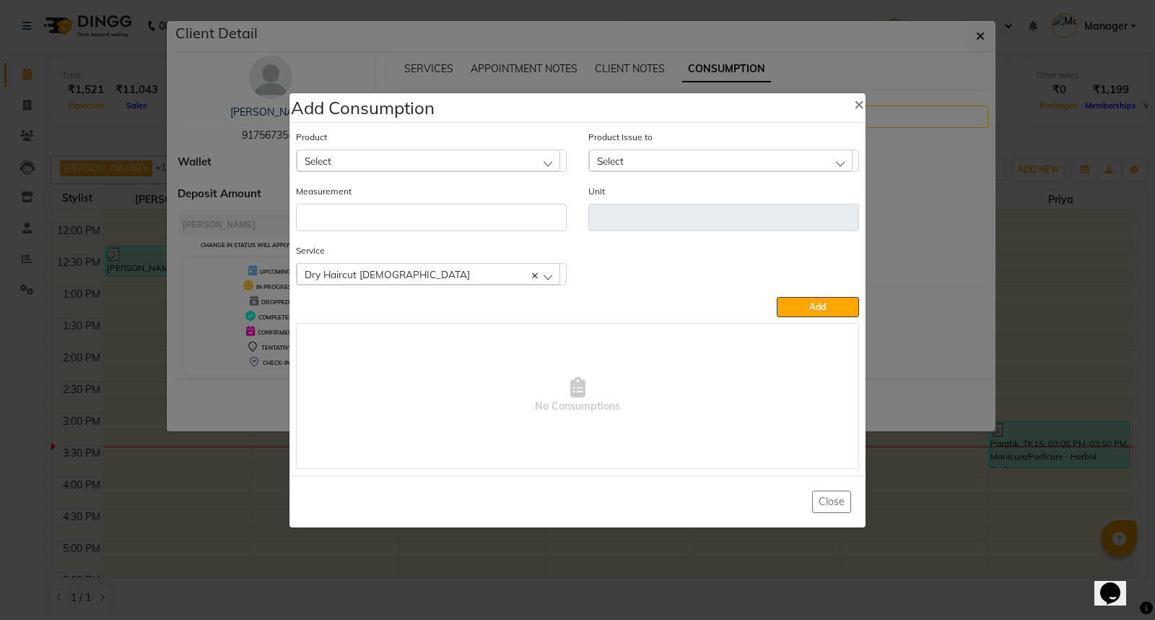
click at [492, 155] on div "Select" at bounding box center [429, 160] width 264 height 22
type input "app"
click at [443, 222] on li "Appron cutting sheets" at bounding box center [431, 223] width 269 height 30
type input "pcs"
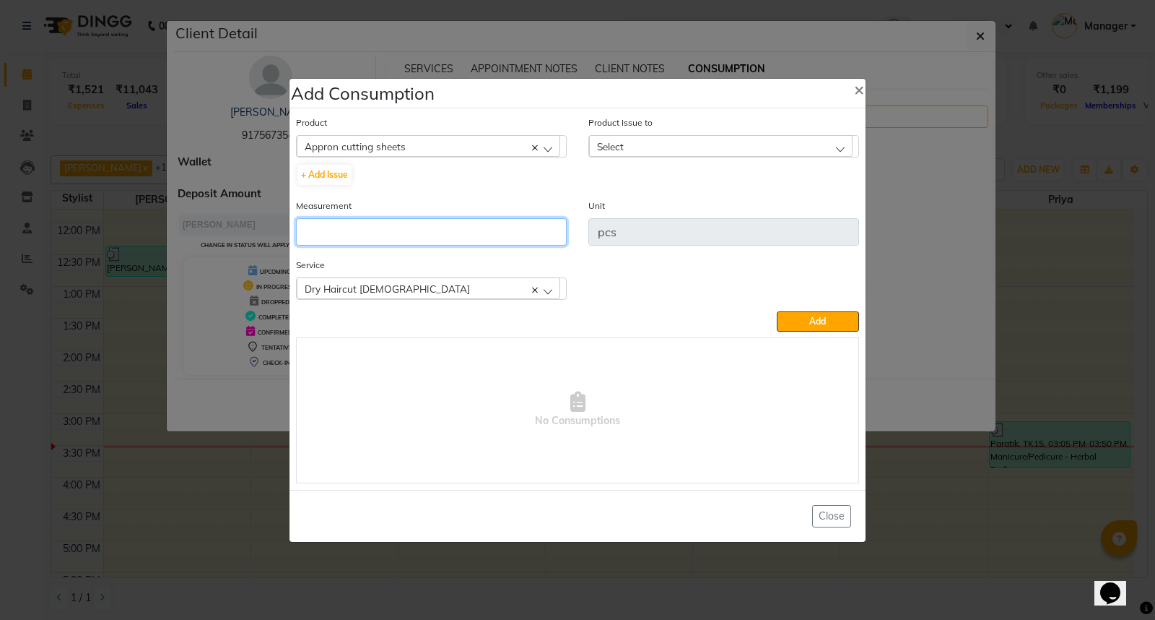
click at [436, 237] on input "number" at bounding box center [431, 231] width 271 height 27
type input "1"
click at [697, 150] on div "Select" at bounding box center [721, 146] width 264 height 22
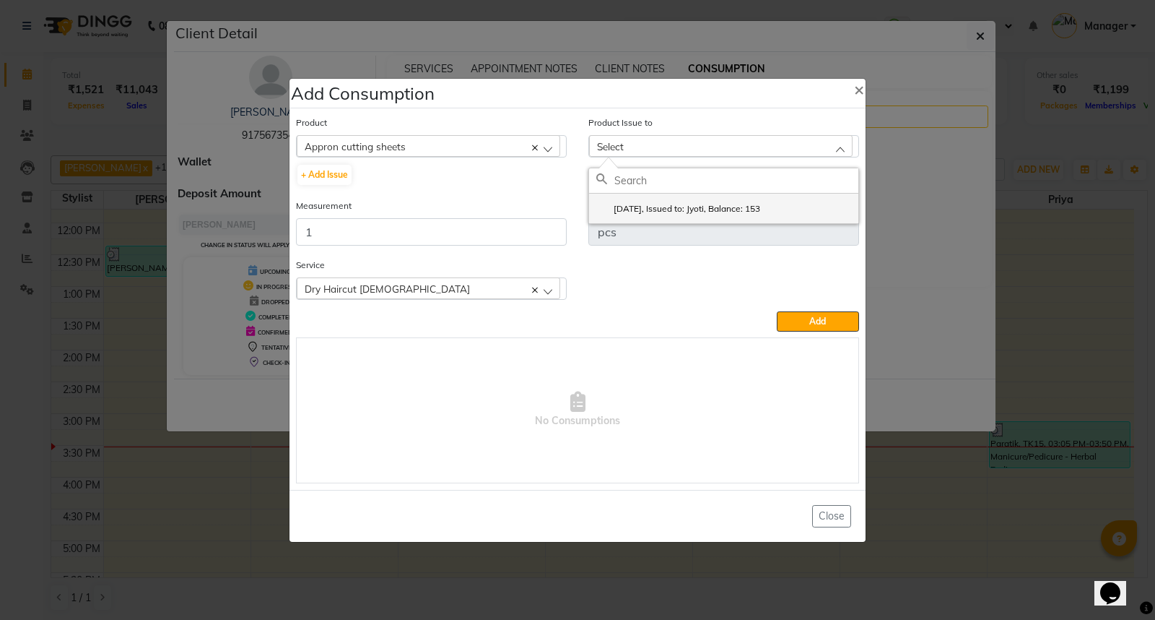
click at [760, 207] on label "2025-09-12, Issued to: Jyoti, Balance: 153" at bounding box center [678, 208] width 164 height 13
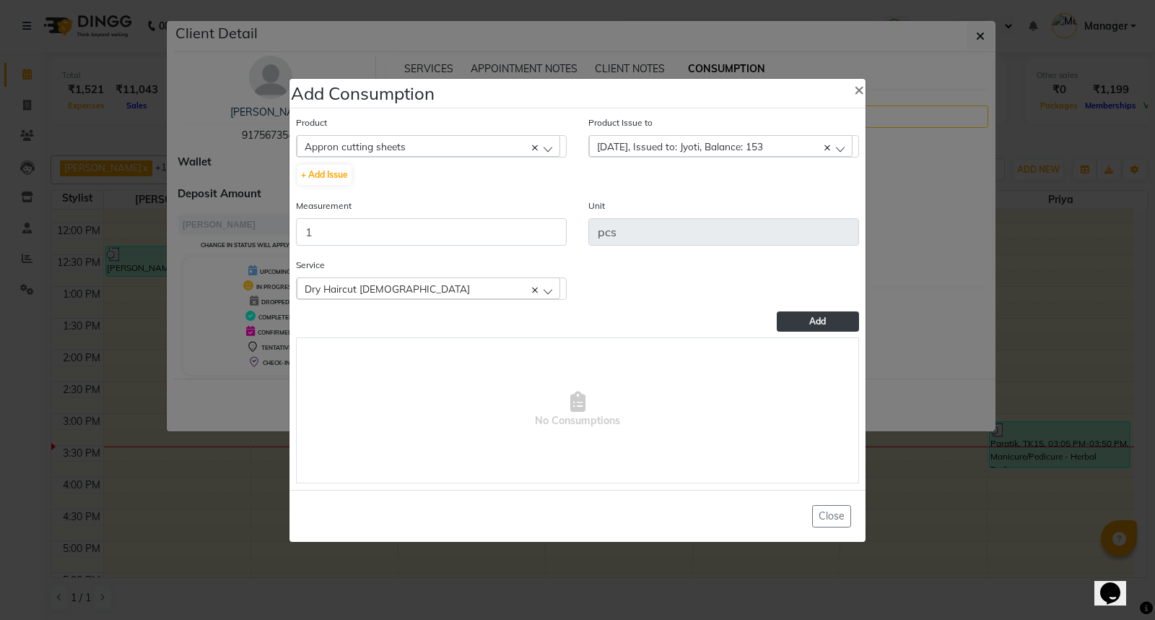
click at [821, 326] on button "Add" at bounding box center [818, 321] width 82 height 20
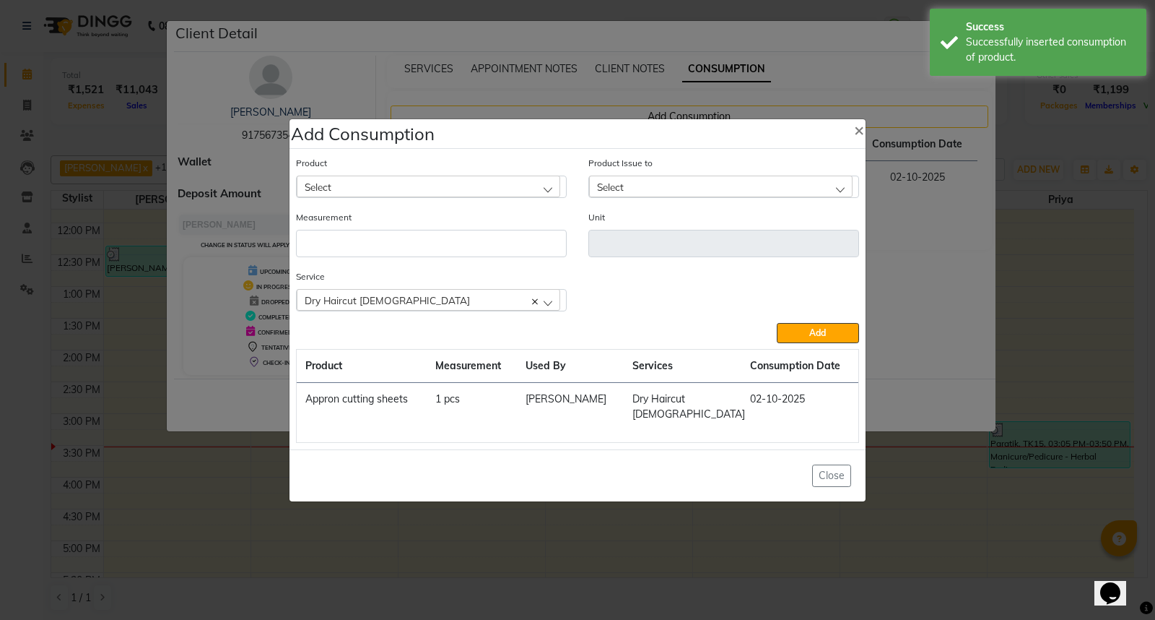
click at [927, 510] on ngb-modal-window "Add Consumption × Product Select 0-77 IGORA Product Issue to Select 2025-09-12,…" at bounding box center [577, 310] width 1155 height 620
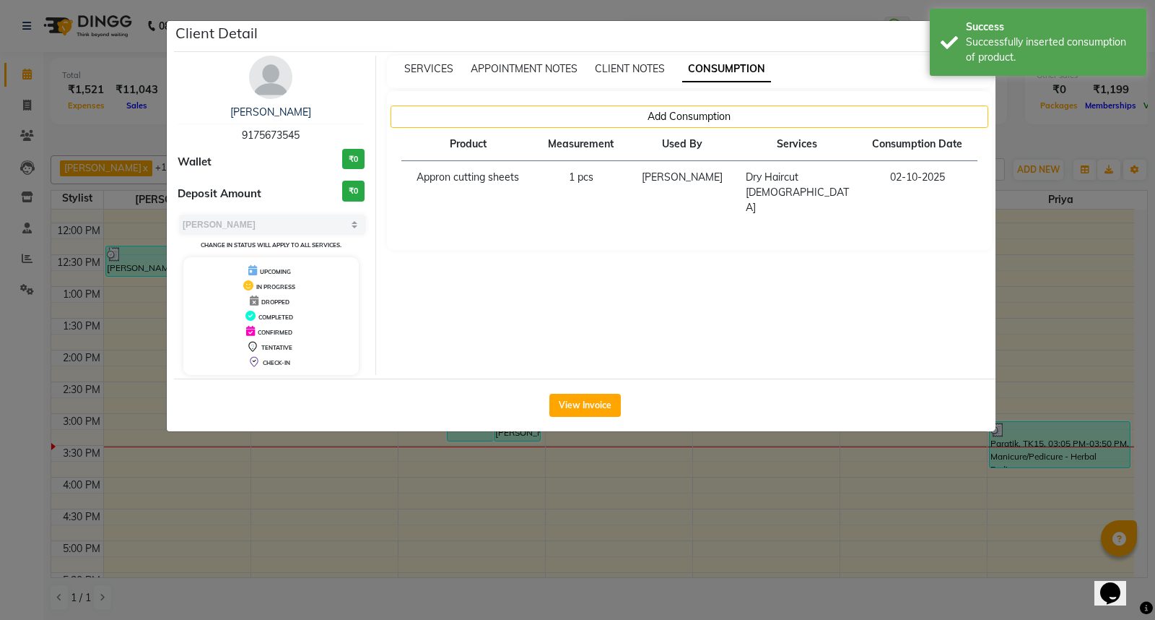
click at [858, 593] on ngb-modal-window "Client Detail Vivek 9175673545 Wallet ₹0 Deposit Amount ₹0 Select MARK DONE UPC…" at bounding box center [577, 310] width 1155 height 620
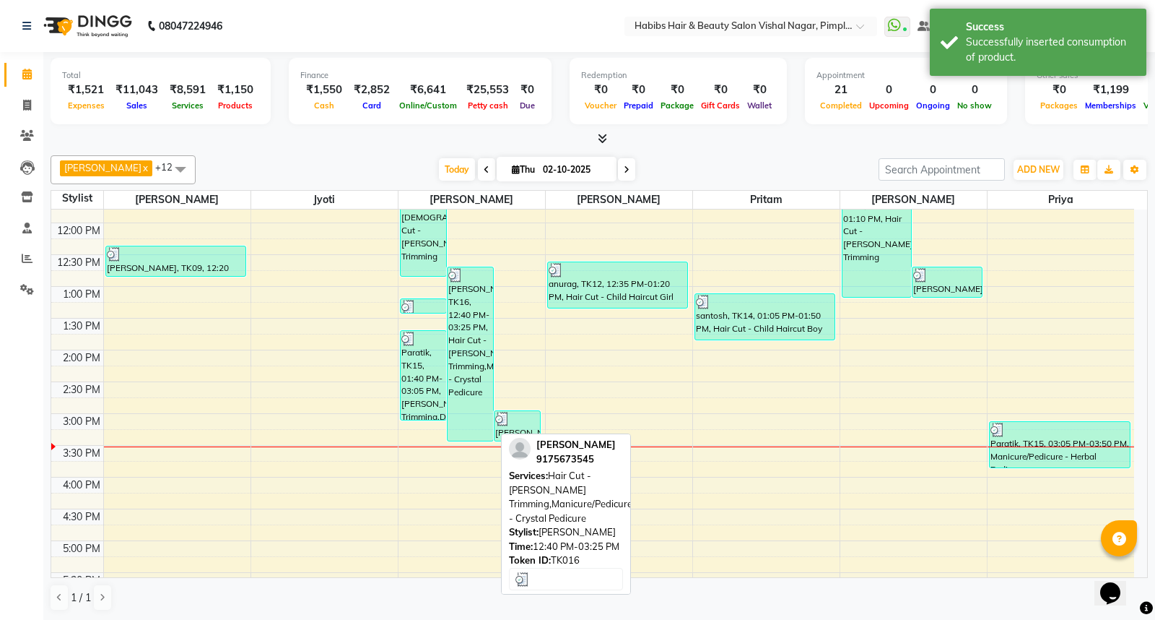
click at [474, 373] on div "Vivek, TK16, 12:40 PM-03:25 PM, Hair Cut - Beard Trimming,Manicure/Pedicure - C…" at bounding box center [470, 353] width 45 height 173
select select "3"
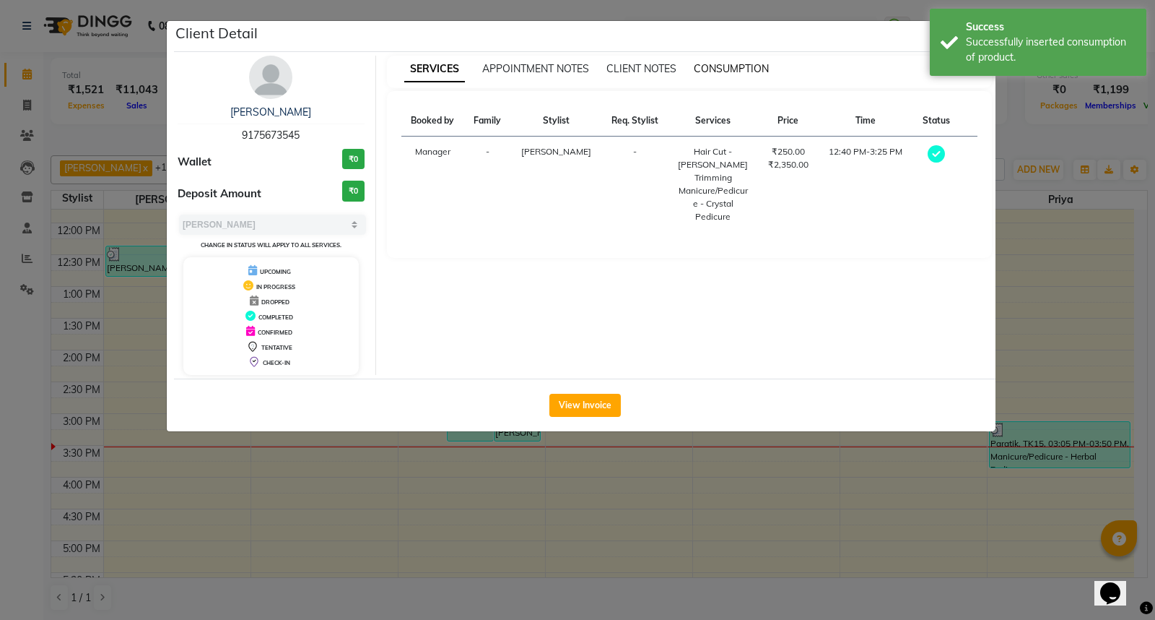
click at [722, 66] on span "CONSUMPTION" at bounding box center [731, 68] width 75 height 13
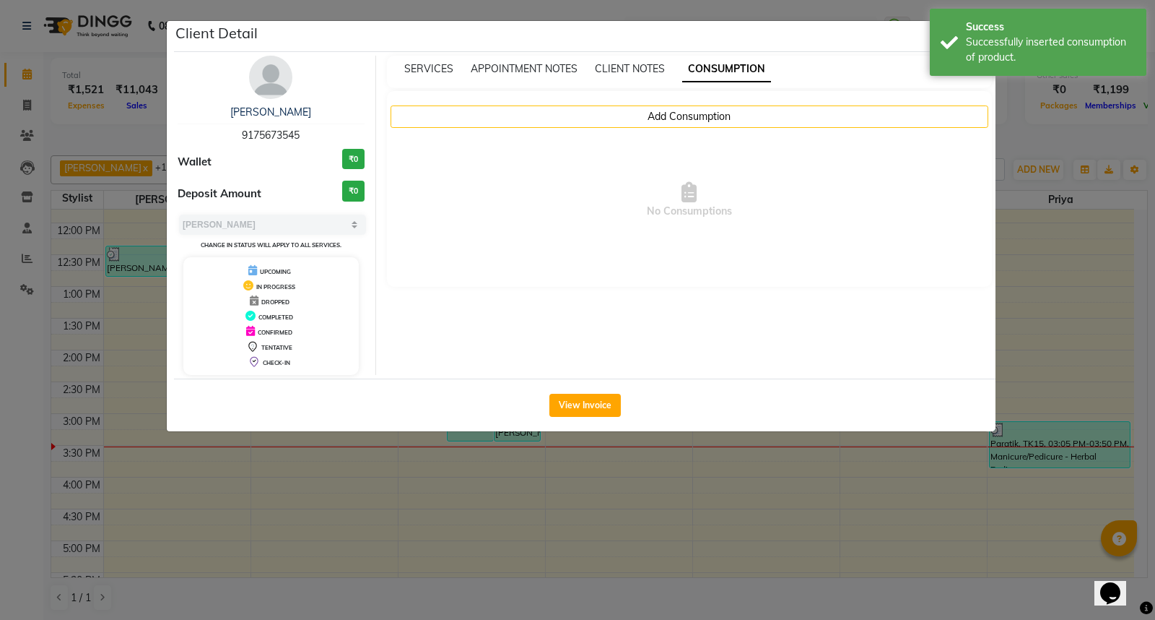
click at [820, 459] on ngb-modal-window "Client Detail Vivek 9175673545 Wallet ₹0 Deposit Amount ₹0 Select MARK DONE UPC…" at bounding box center [577, 310] width 1155 height 620
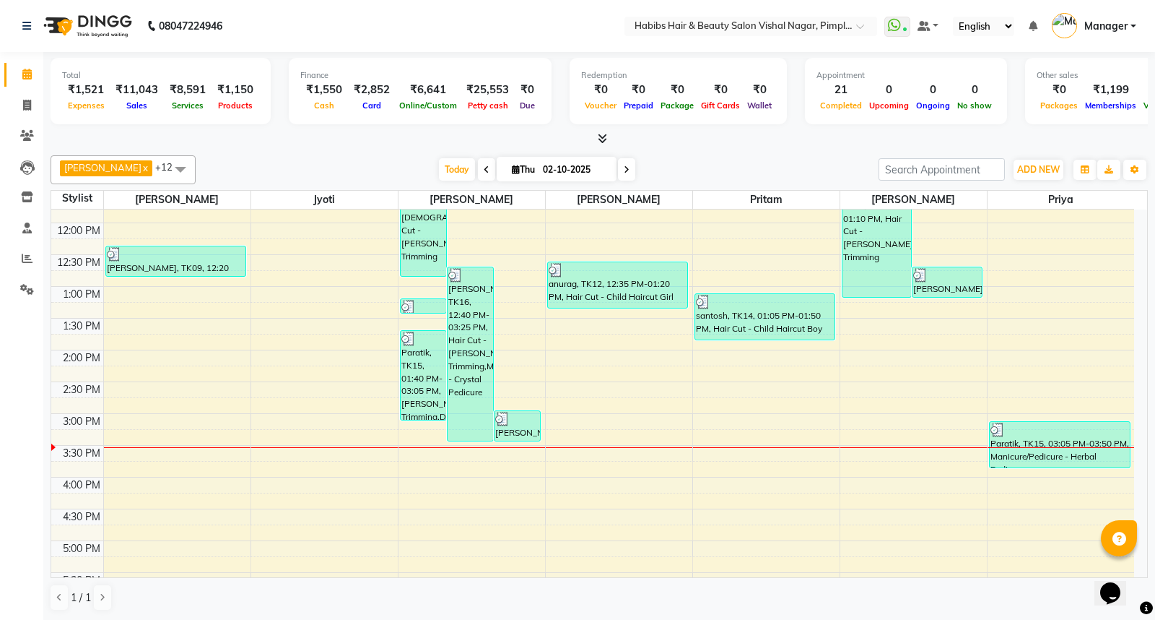
scroll to position [321, 0]
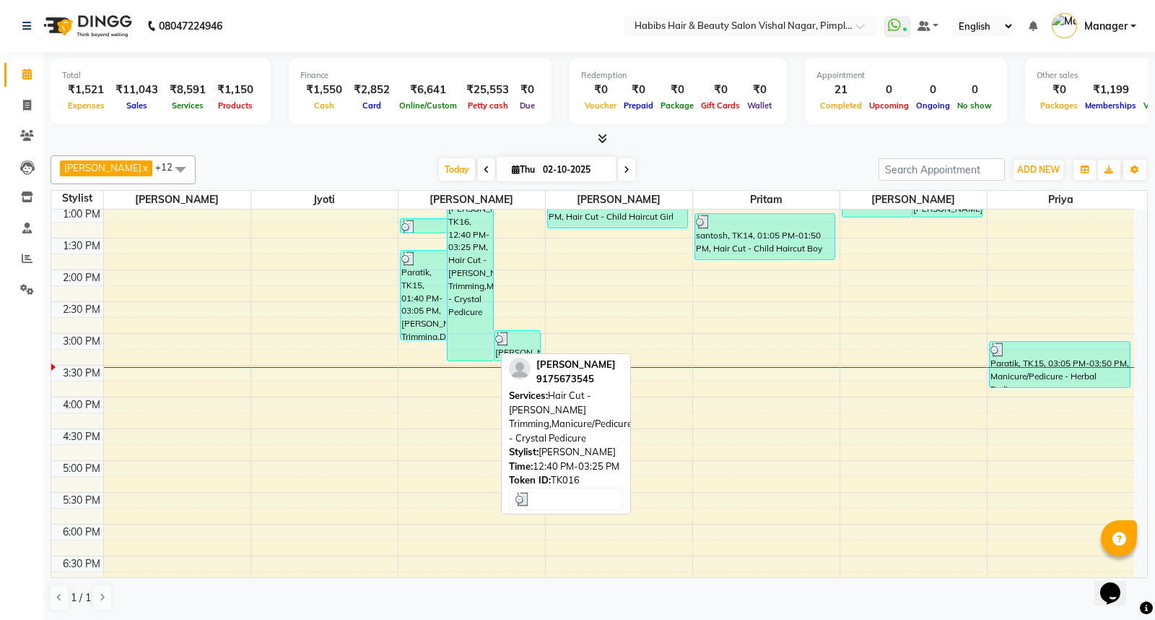
click at [468, 321] on div "Vivek, TK16, 12:40 PM-03:25 PM, Hair Cut - Beard Trimming,Manicure/Pedicure - C…" at bounding box center [470, 273] width 45 height 173
select select "3"
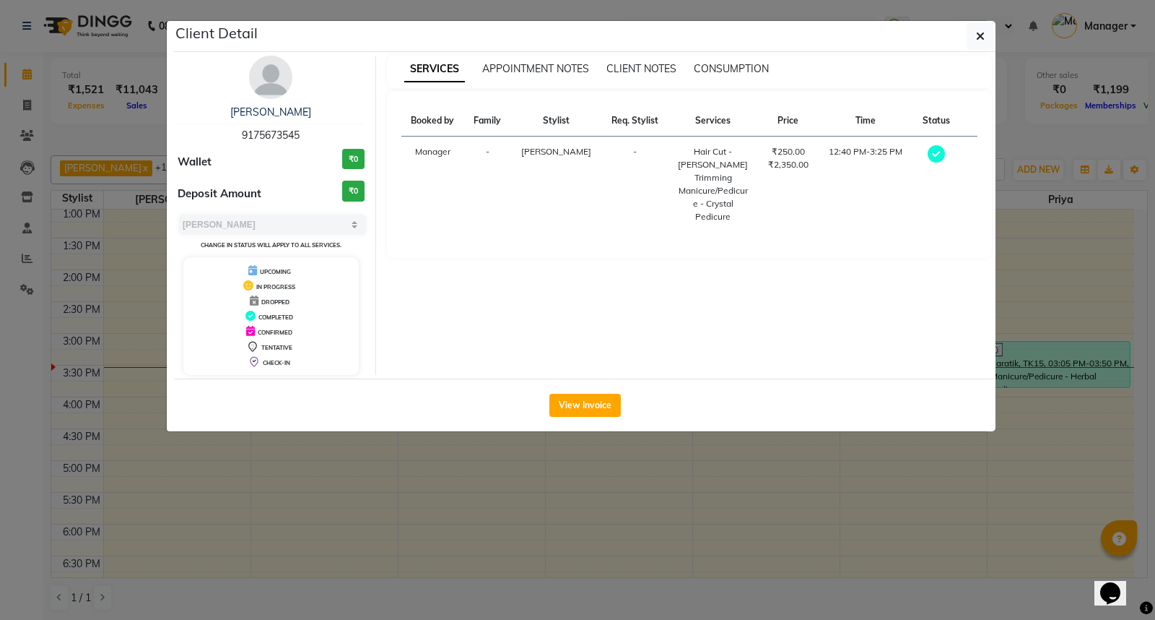
click at [835, 506] on ngb-modal-window "Client Detail Vivek 9175673545 Wallet ₹0 Deposit Amount ₹0 Select MARK DONE UPC…" at bounding box center [577, 310] width 1155 height 620
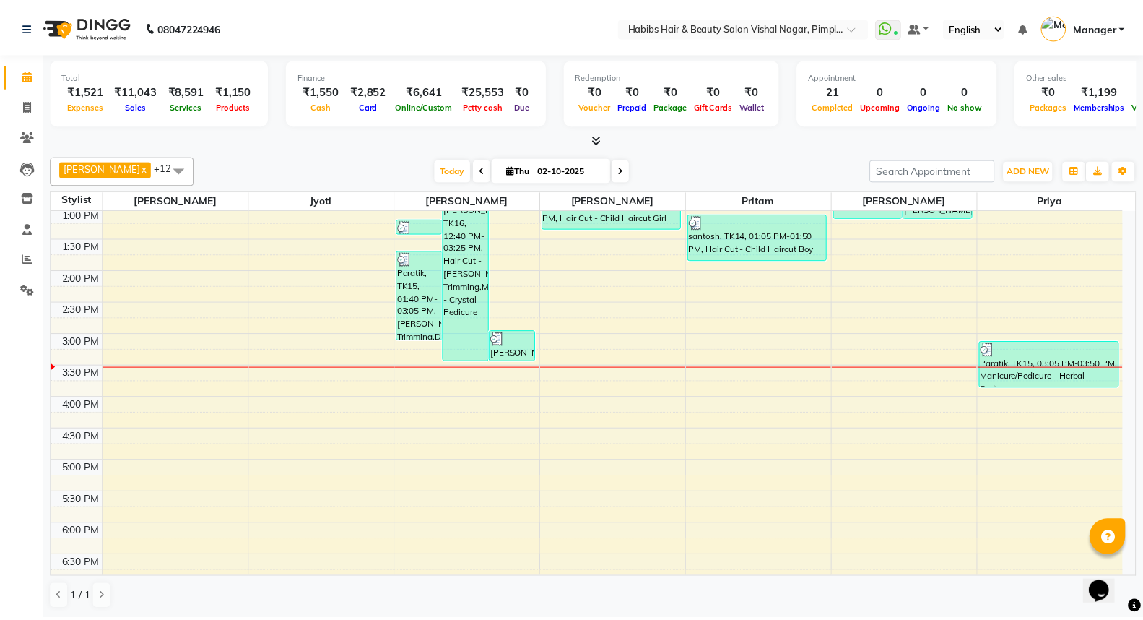
scroll to position [160, 0]
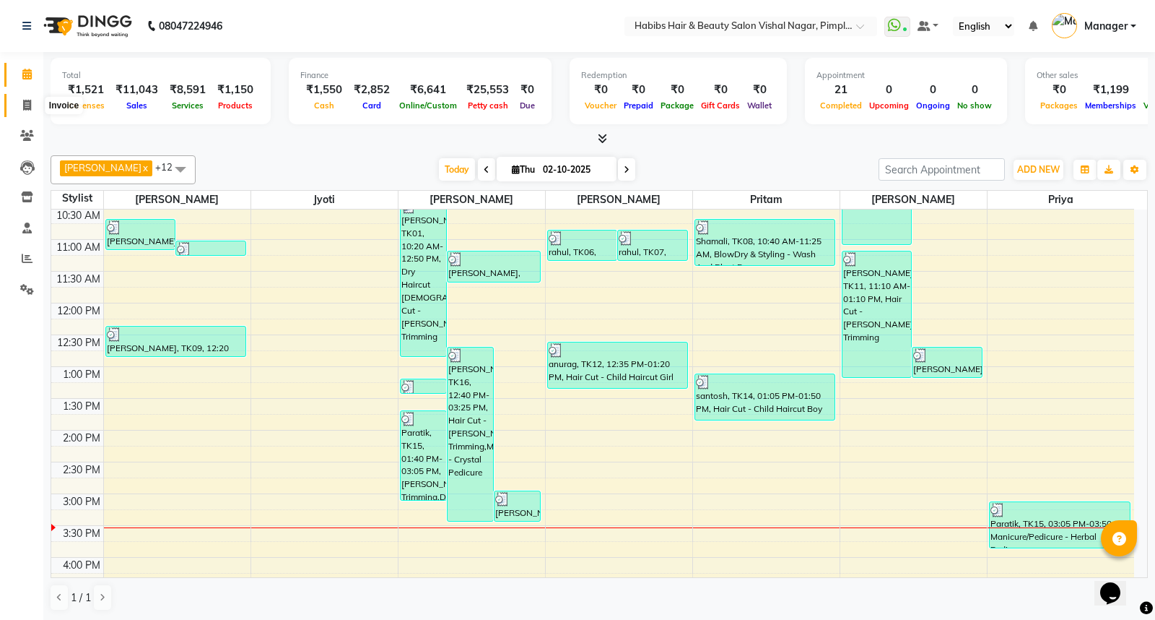
click at [27, 104] on icon at bounding box center [27, 105] width 8 height 11
select select "5725"
select select "service"
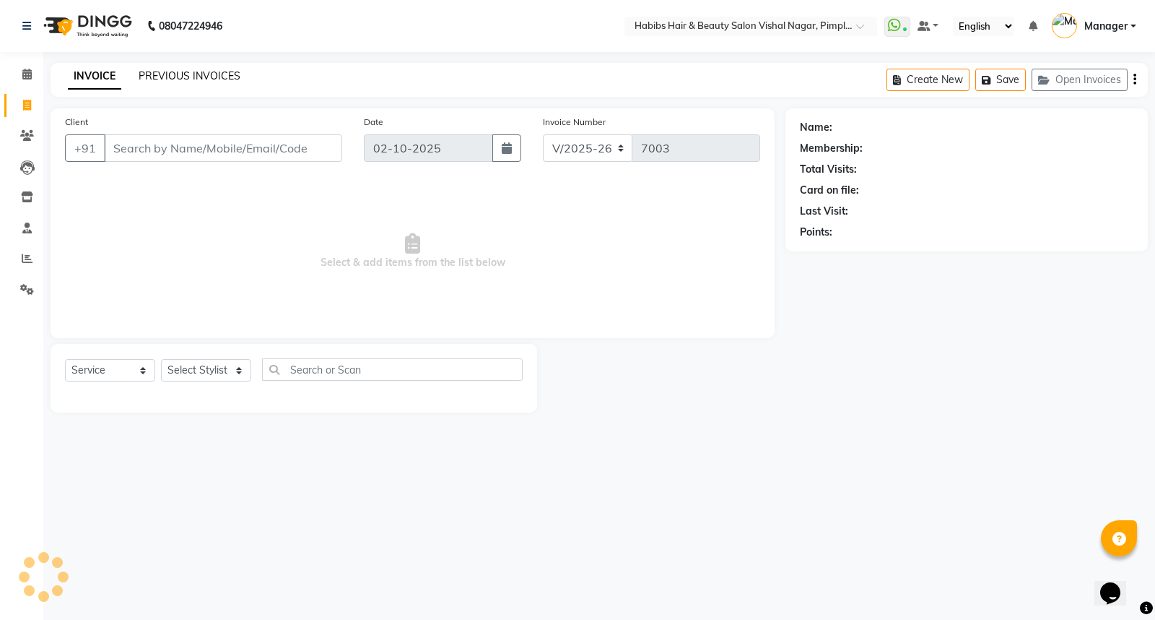
click at [203, 74] on link "PREVIOUS INVOICES" at bounding box center [190, 75] width 102 height 13
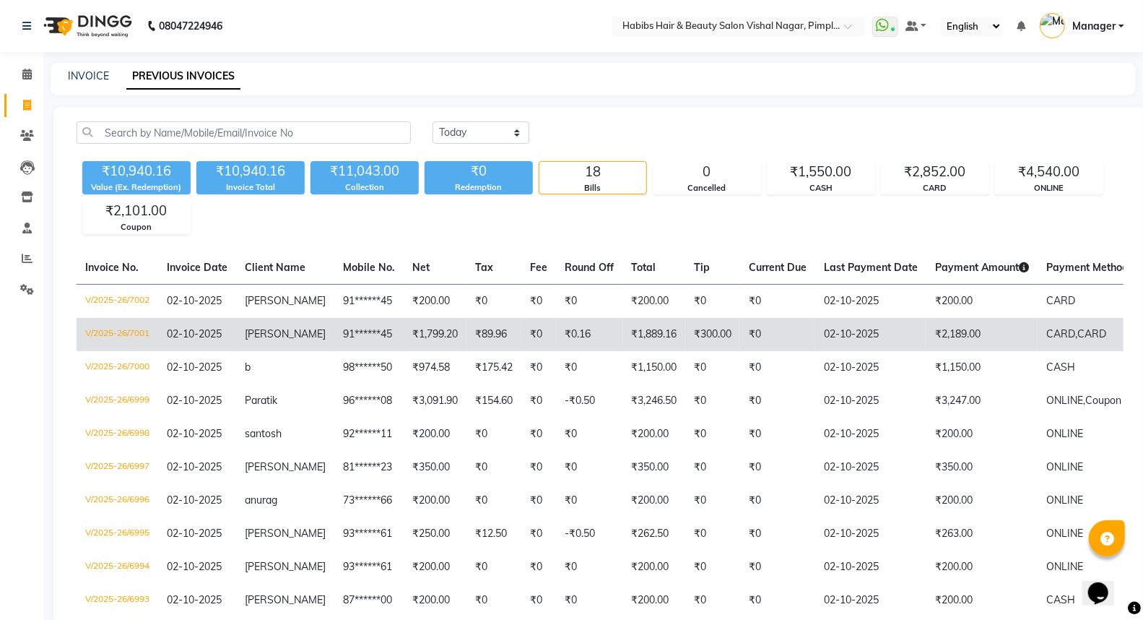
click at [1006, 331] on td "₹2,189.00" at bounding box center [981, 334] width 111 height 33
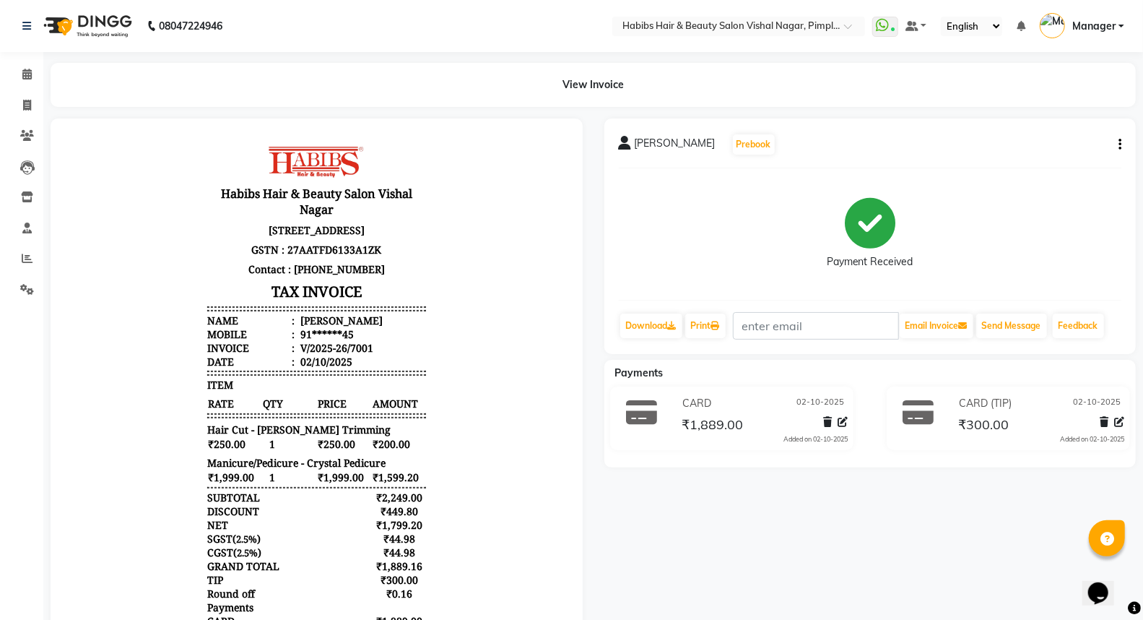
click at [1121, 144] on icon "button" at bounding box center [1119, 144] width 3 height 1
click at [1051, 152] on div "Edit Item Staff" at bounding box center [1048, 153] width 99 height 18
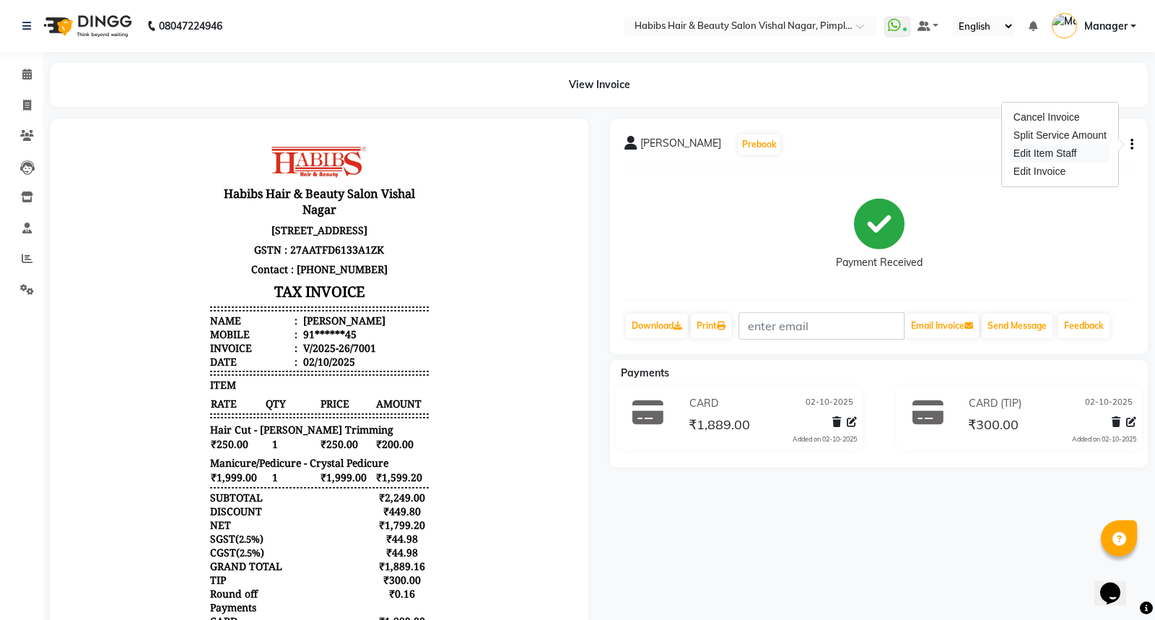
select select "48000"
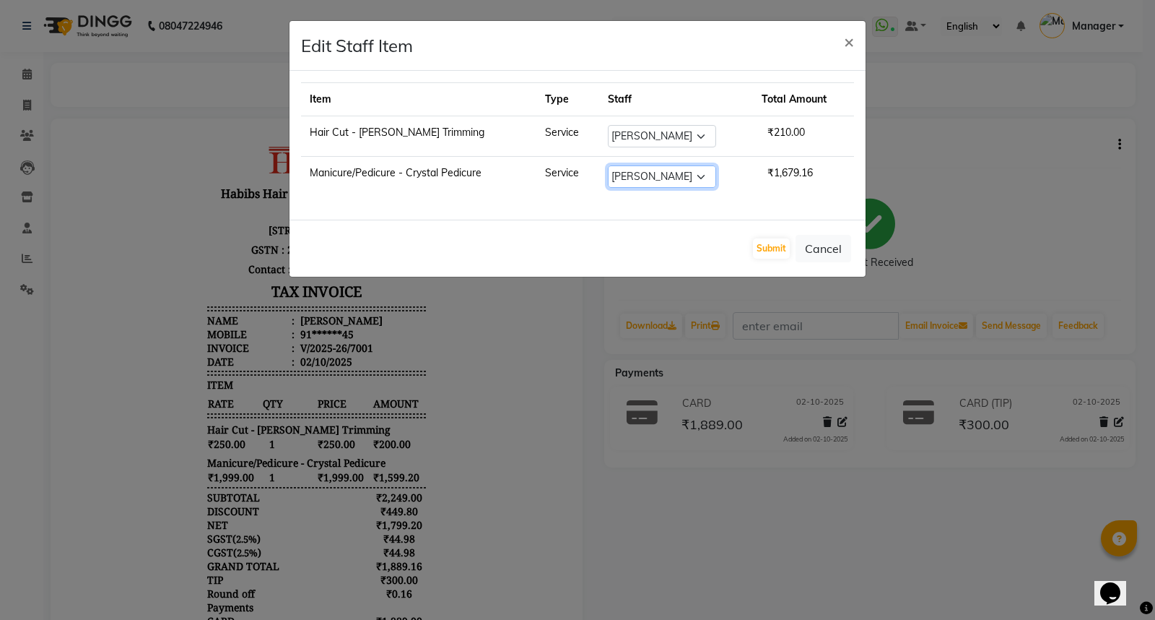
click at [682, 177] on select "Select [PERSON_NAME] [PERSON_NAME] [PERSON_NAME] Manager [PERSON_NAME] Priya [P…" at bounding box center [662, 176] width 108 height 22
select select "39766"
click at [608, 165] on select "Select [PERSON_NAME] [PERSON_NAME] [PERSON_NAME] Manager [PERSON_NAME] Priya [P…" at bounding box center [662, 176] width 108 height 22
click at [778, 251] on button "Submit" at bounding box center [771, 248] width 37 height 20
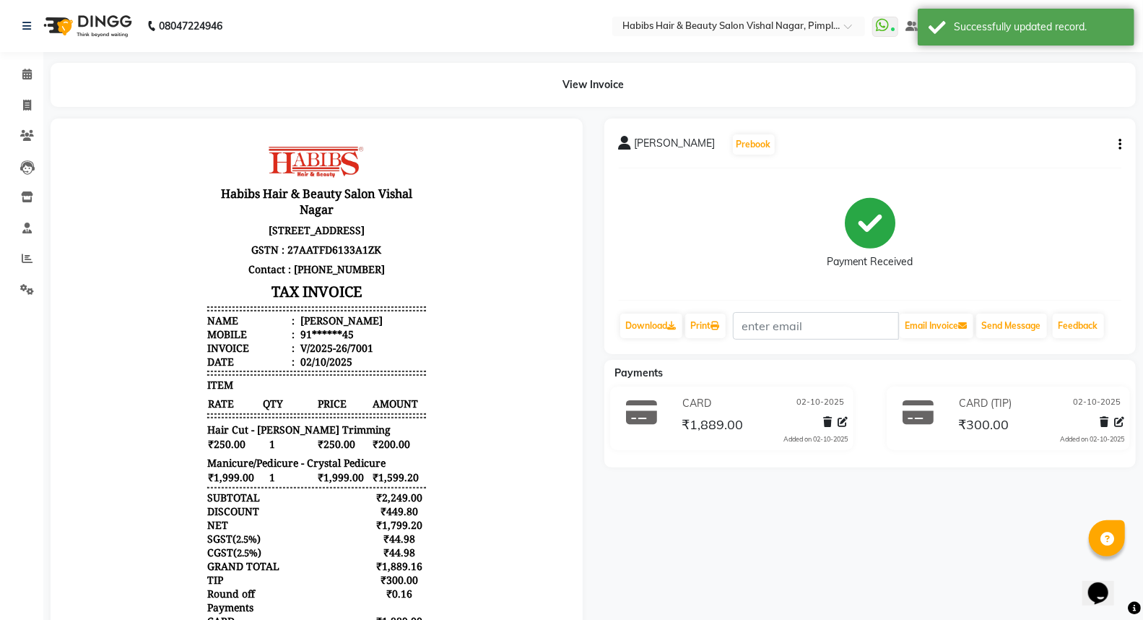
click at [871, 510] on div "[PERSON_NAME] Prebook Payment Received Download Print Email Invoice Send Messag…" at bounding box center [871, 456] width 554 height 677
click at [29, 75] on icon at bounding box center [26, 74] width 9 height 11
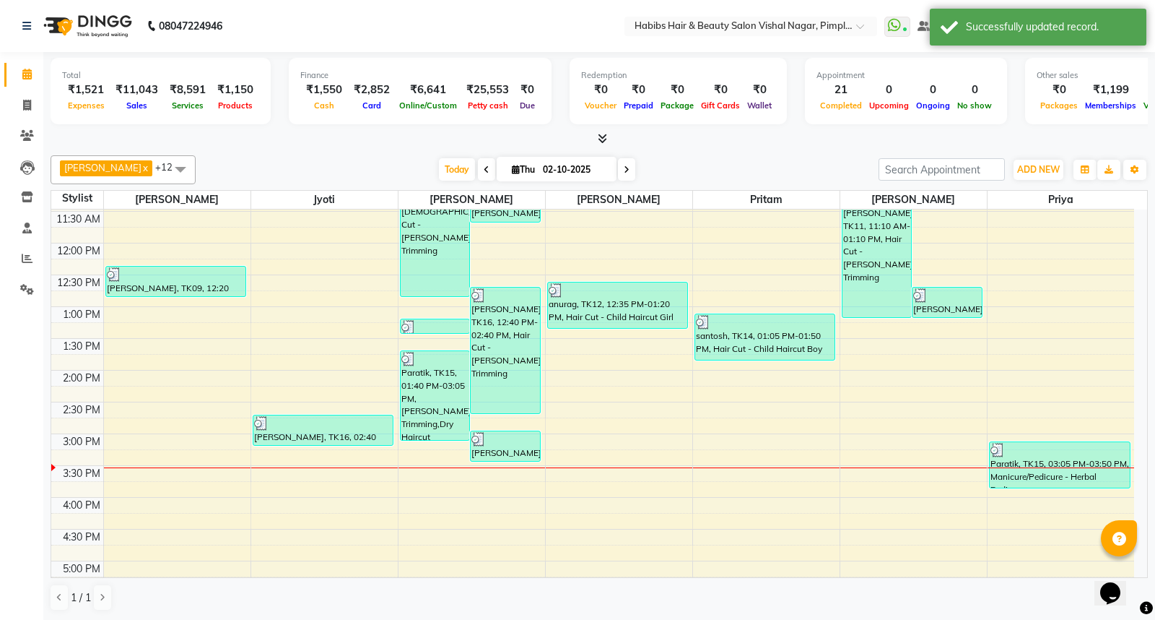
scroll to position [321, 0]
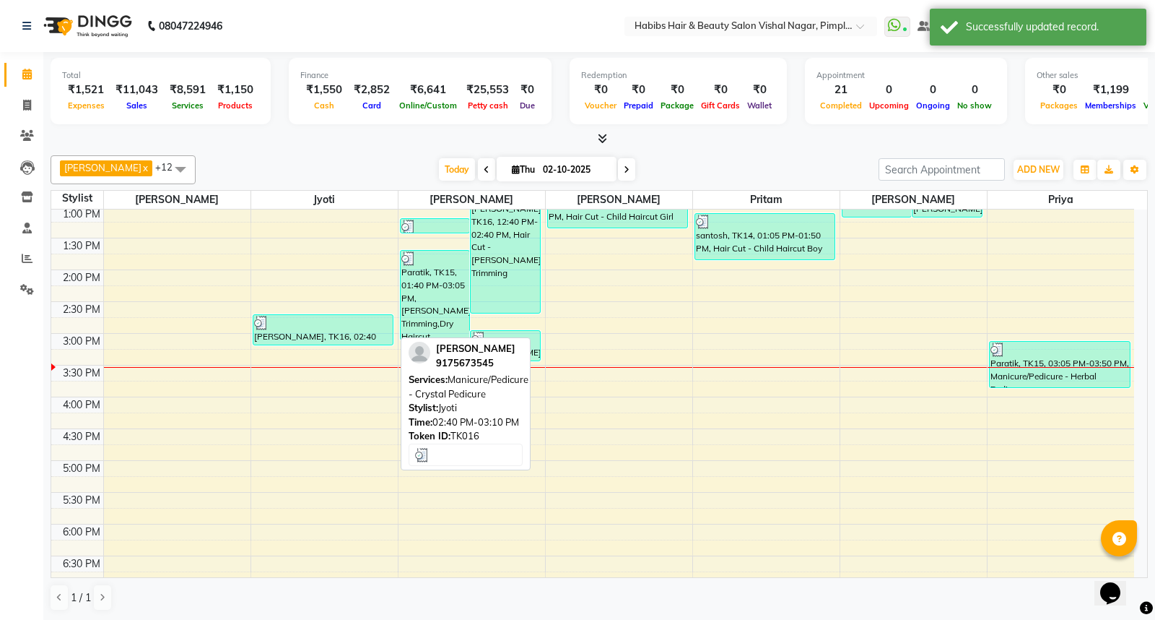
click at [352, 329] on div "[PERSON_NAME], TK16, 02:40 PM-03:10 PM, Manicure/Pedicure - Crystal Pedicure" at bounding box center [323, 330] width 140 height 30
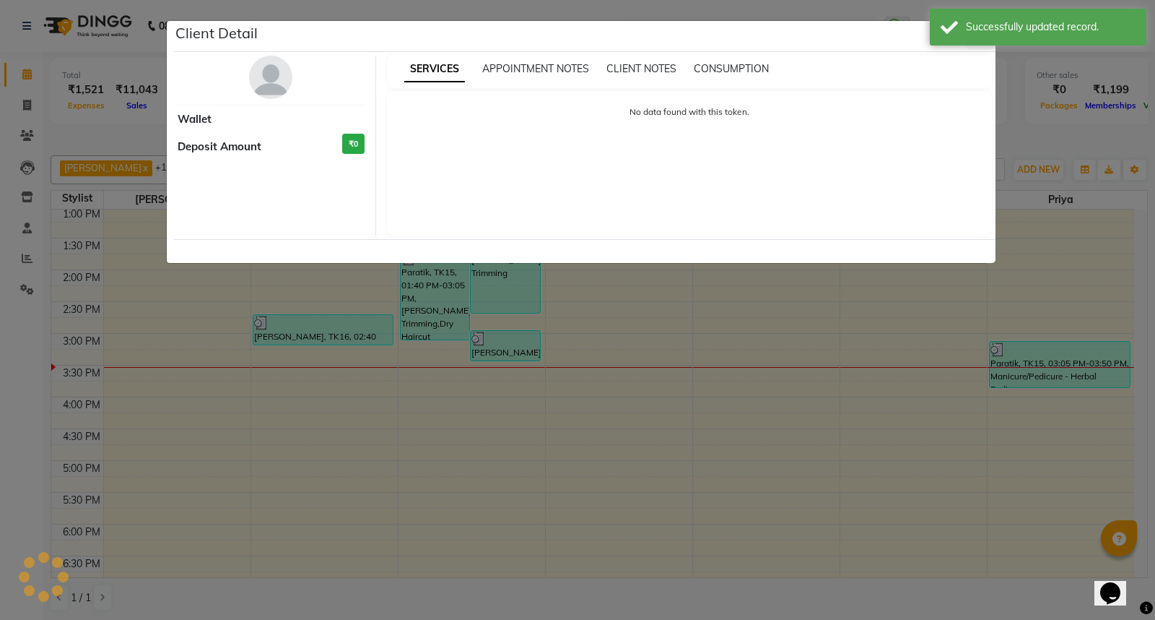
select select "3"
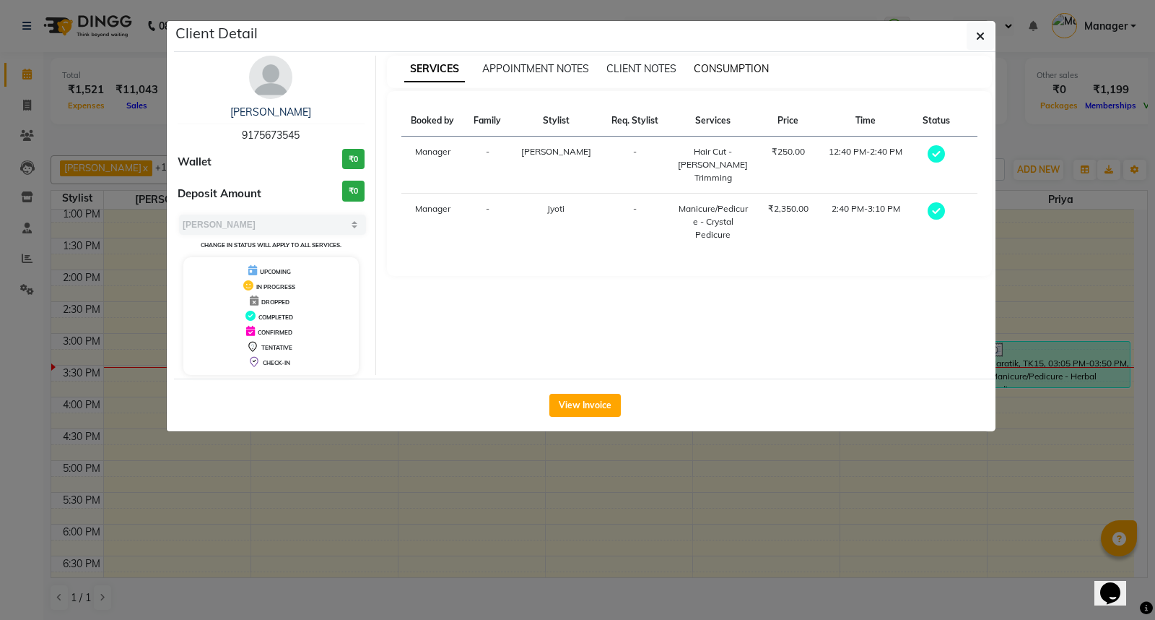
click at [734, 66] on span "CONSUMPTION" at bounding box center [731, 68] width 75 height 13
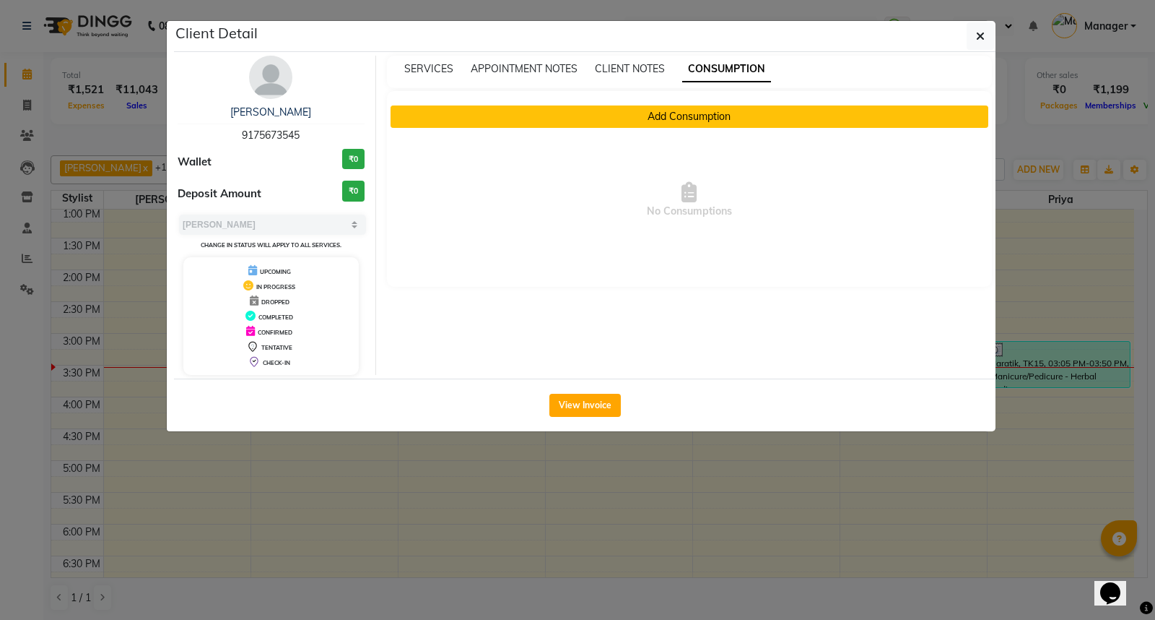
click at [697, 120] on button "Add Consumption" at bounding box center [690, 116] width 599 height 22
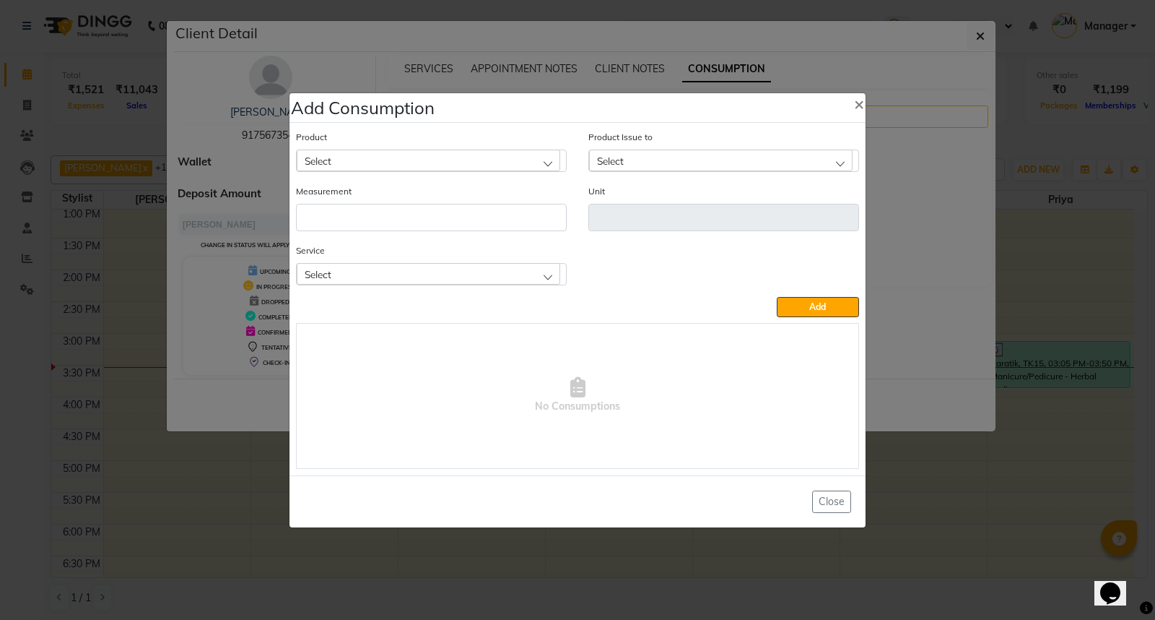
click at [526, 160] on div "Select" at bounding box center [429, 160] width 264 height 22
type input "b"
type input "pedi"
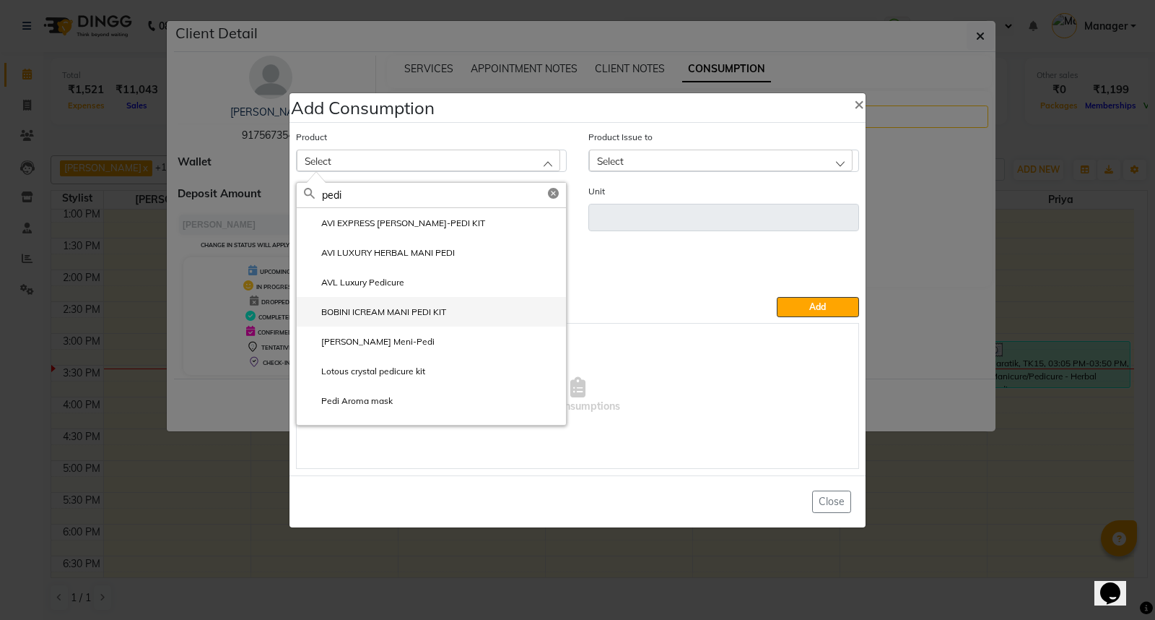
click at [414, 310] on label "BOBINI ICREAM MANI PEDI KIT" at bounding box center [375, 311] width 142 height 13
type input "KIT"
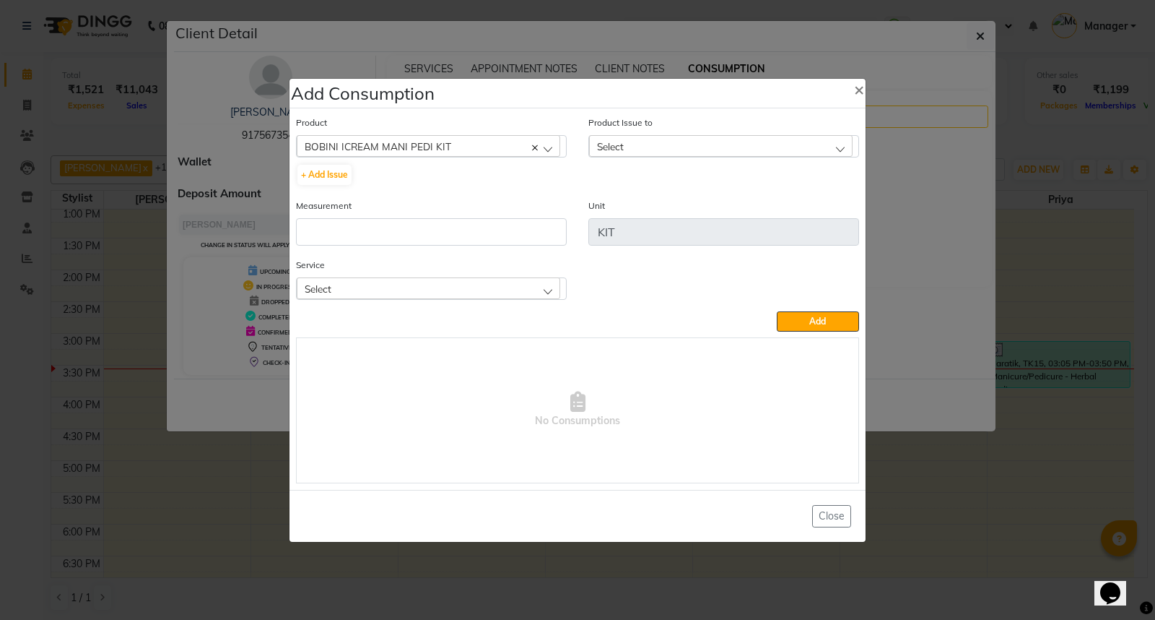
click at [731, 149] on div "Select" at bounding box center [721, 146] width 264 height 22
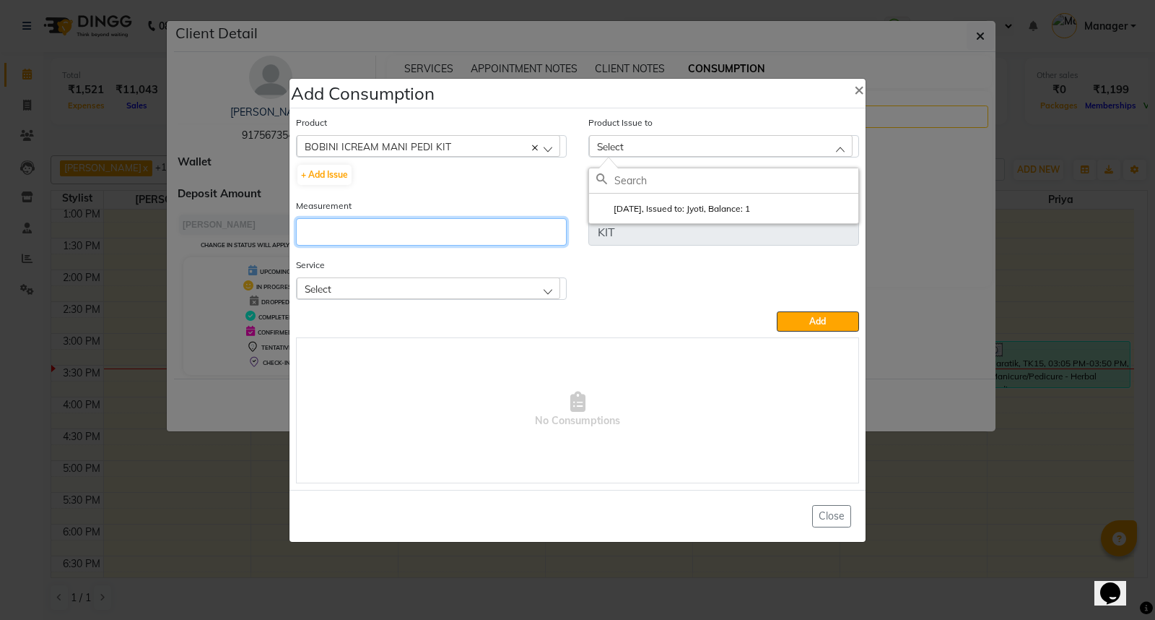
click at [428, 227] on input "number" at bounding box center [431, 231] width 271 height 27
type input "1"
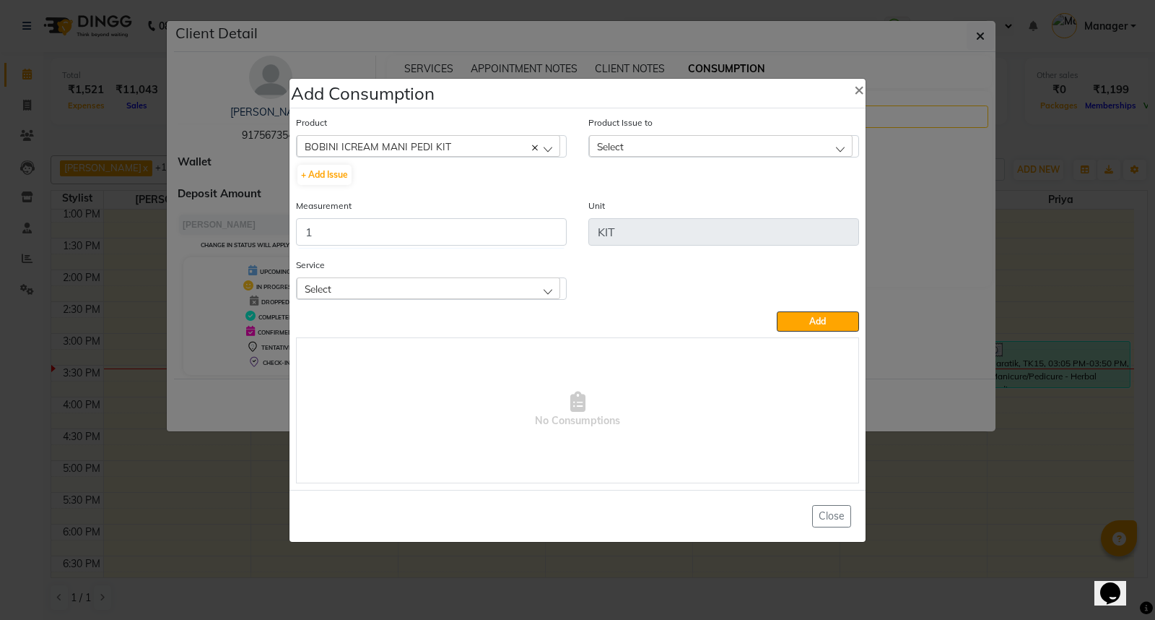
click at [477, 292] on div "Select" at bounding box center [429, 288] width 264 height 22
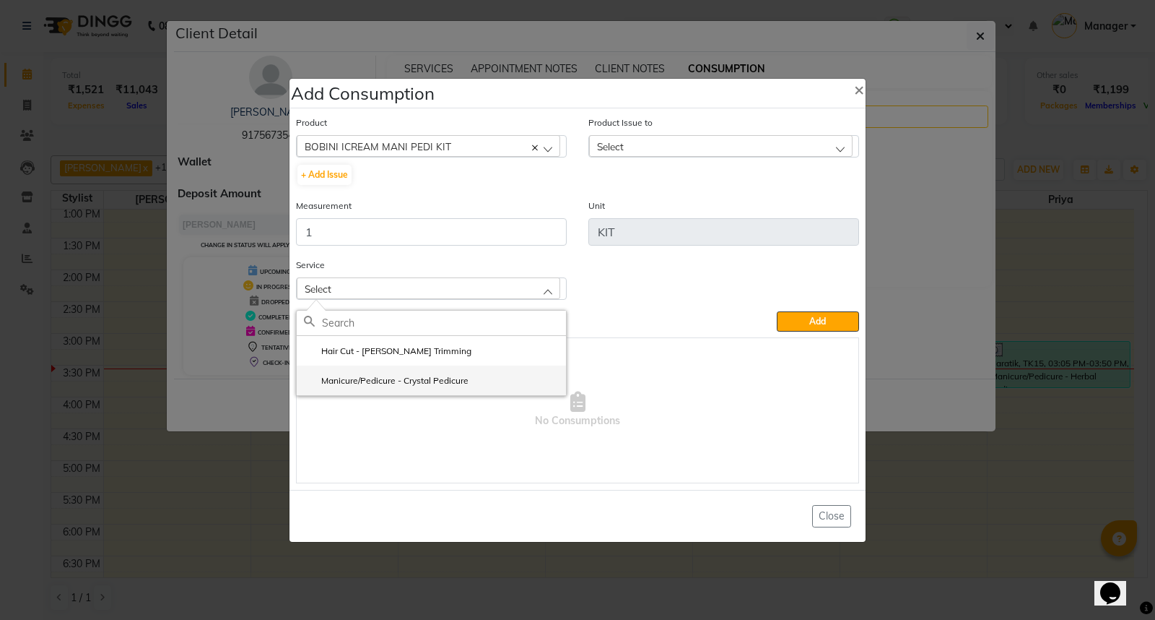
click at [480, 380] on li "Manicure/Pedicure - Crystal Pedicure" at bounding box center [431, 380] width 269 height 30
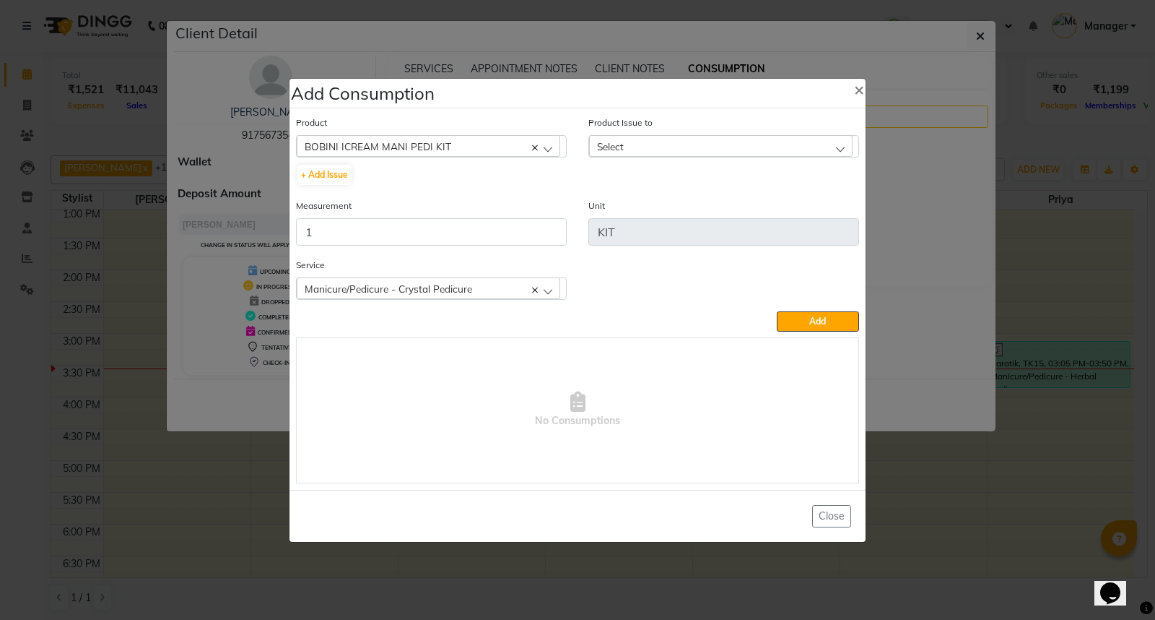
click at [651, 149] on div "Select" at bounding box center [721, 146] width 264 height 22
click at [712, 212] on label "[DATE], Issued to: Jyoti, Balance: 1" at bounding box center [673, 208] width 154 height 13
click at [821, 318] on span "Add" at bounding box center [817, 321] width 17 height 11
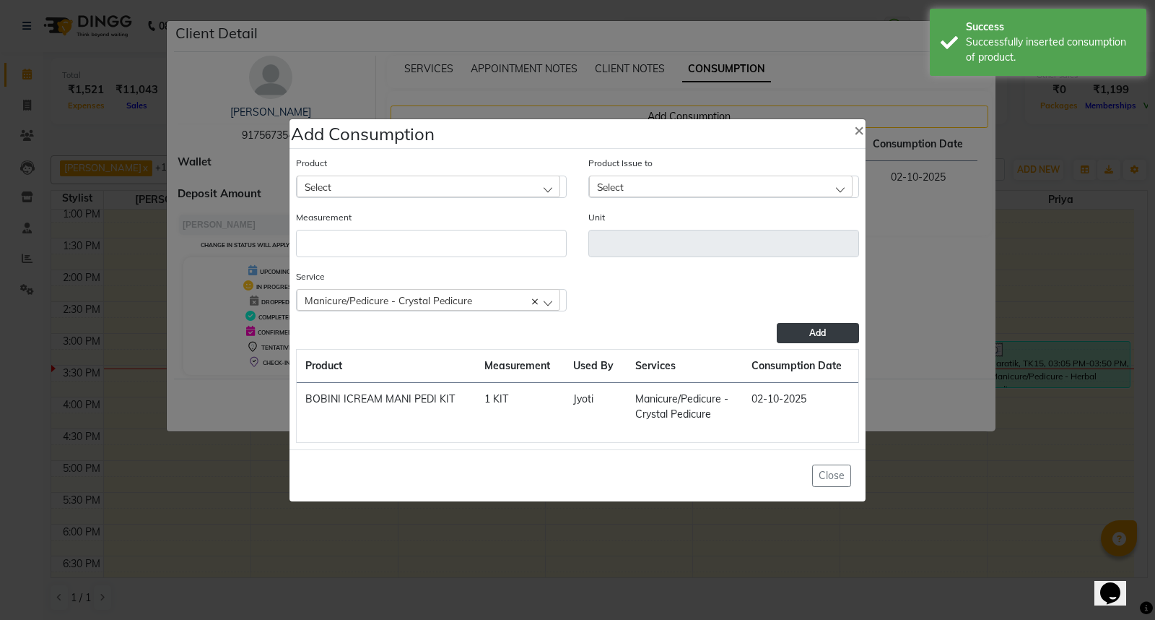
click at [384, 183] on div "Select" at bounding box center [429, 186] width 264 height 22
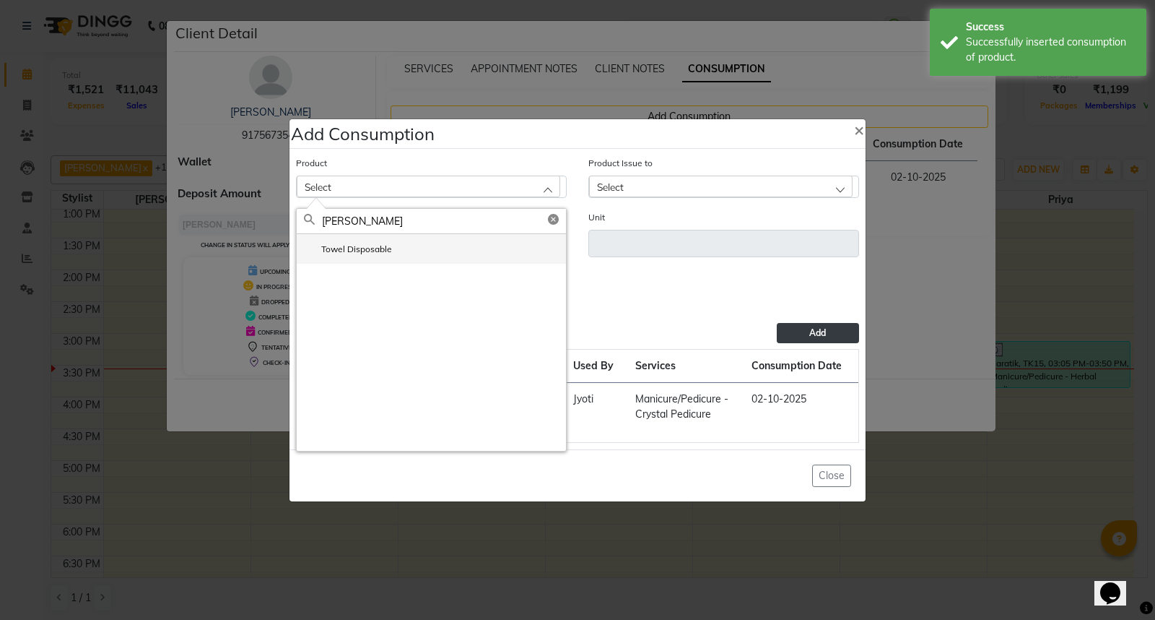
type input "[PERSON_NAME]"
click at [384, 253] on label "Towel Disposable" at bounding box center [348, 249] width 88 height 13
type input "pcs"
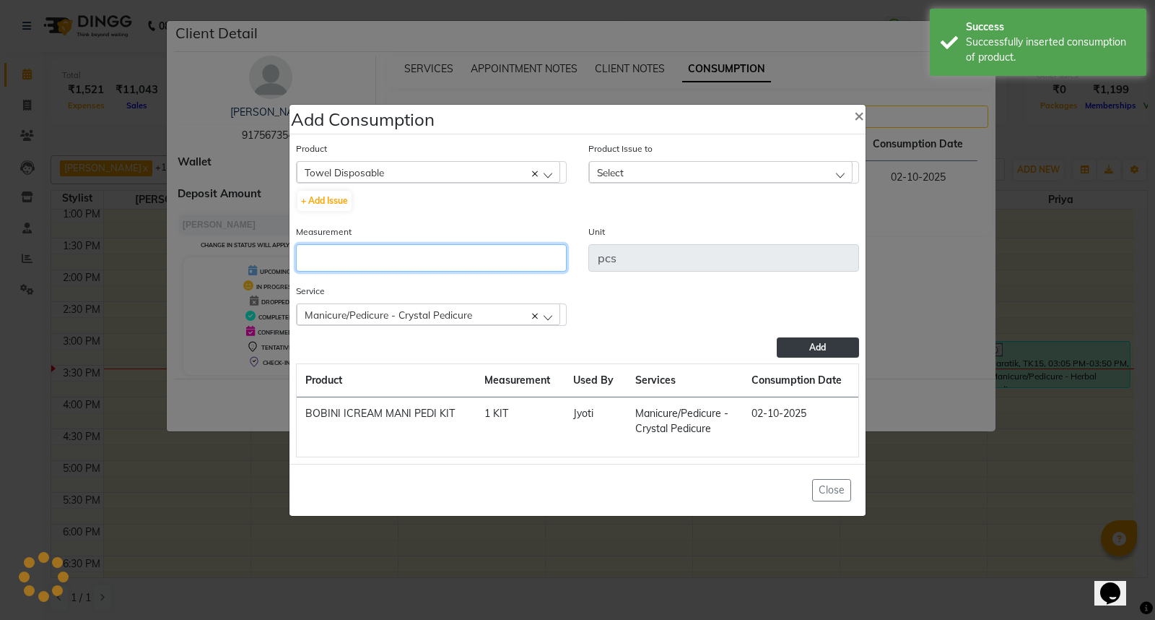
click at [384, 253] on input "number" at bounding box center [431, 257] width 271 height 27
type input "2"
click at [674, 165] on div "Select" at bounding box center [721, 172] width 264 height 22
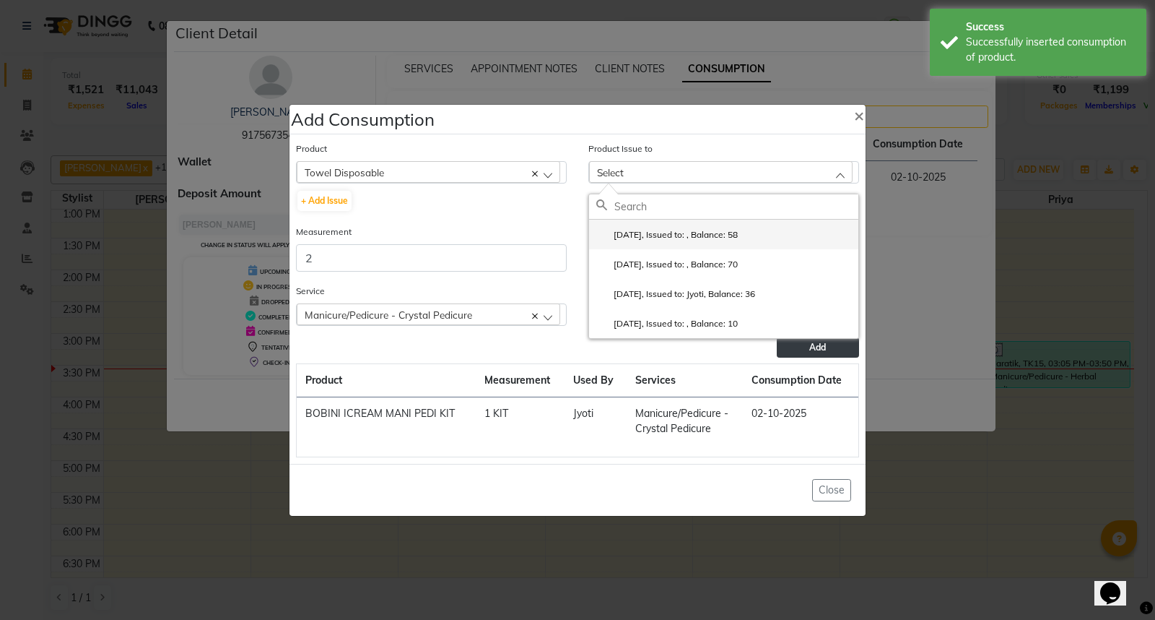
click at [738, 236] on label "[DATE], Issued to: , Balance: 58" at bounding box center [667, 234] width 142 height 13
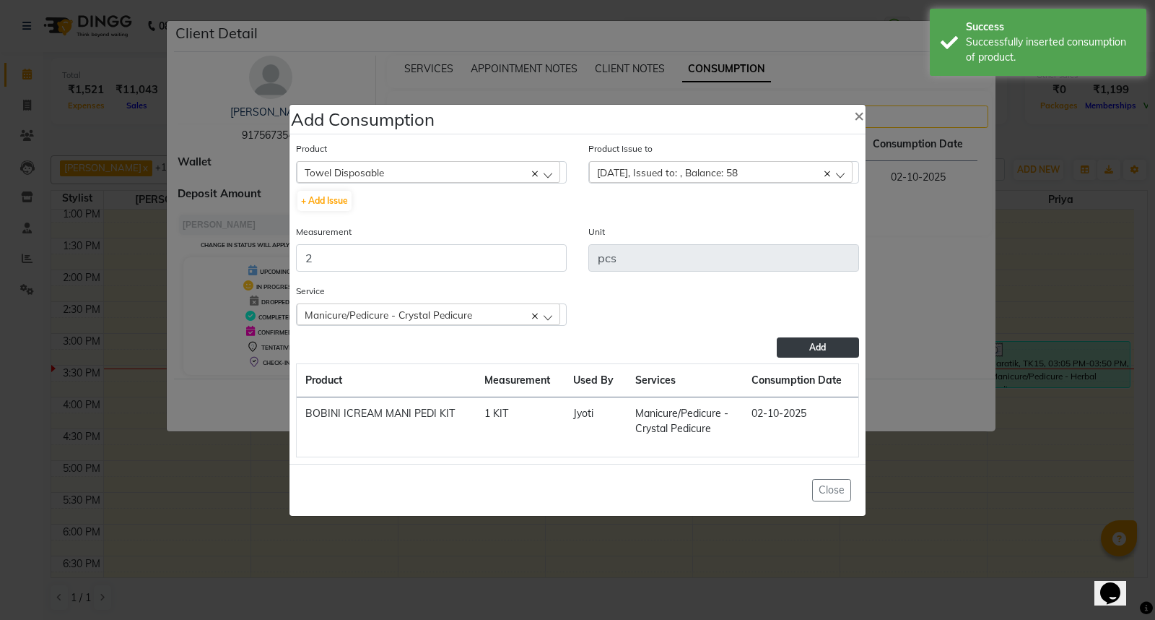
click at [816, 344] on span "Add" at bounding box center [817, 347] width 17 height 11
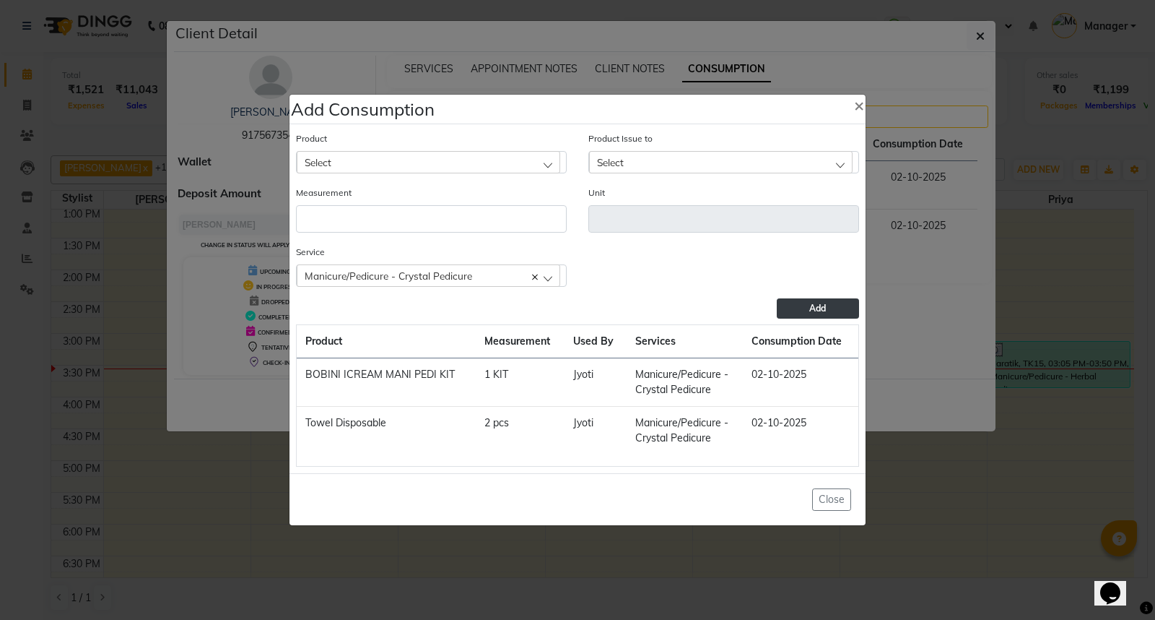
click at [987, 528] on ngb-modal-window "Add Consumption × Product Select 0-77 IGORA Product Issue to Select [DATE], Iss…" at bounding box center [577, 310] width 1155 height 620
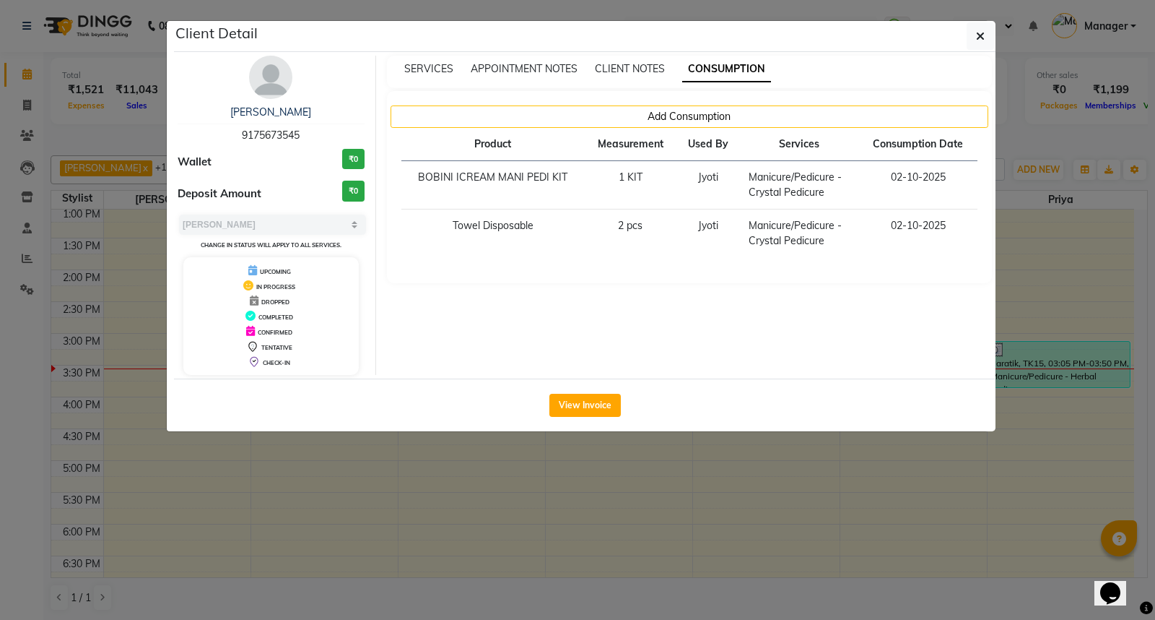
click at [987, 528] on ngb-modal-window "Client Detail [PERSON_NAME] 9175673545 Wallet ₹0 Deposit Amount ₹0 Select MARK …" at bounding box center [577, 310] width 1155 height 620
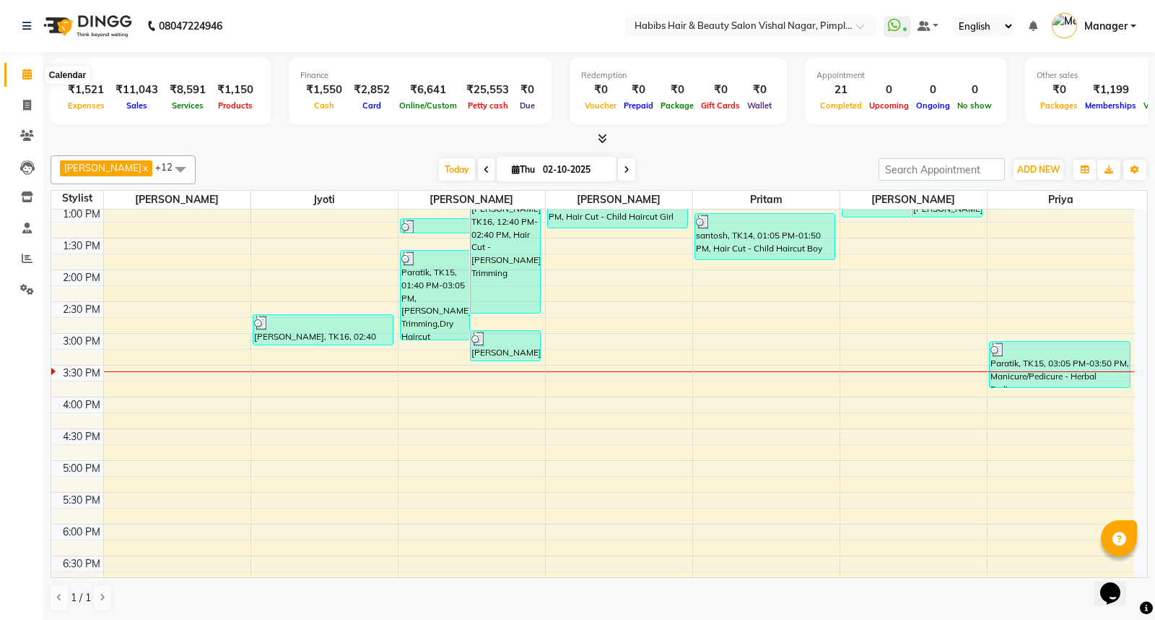
click at [26, 76] on icon at bounding box center [26, 74] width 9 height 11
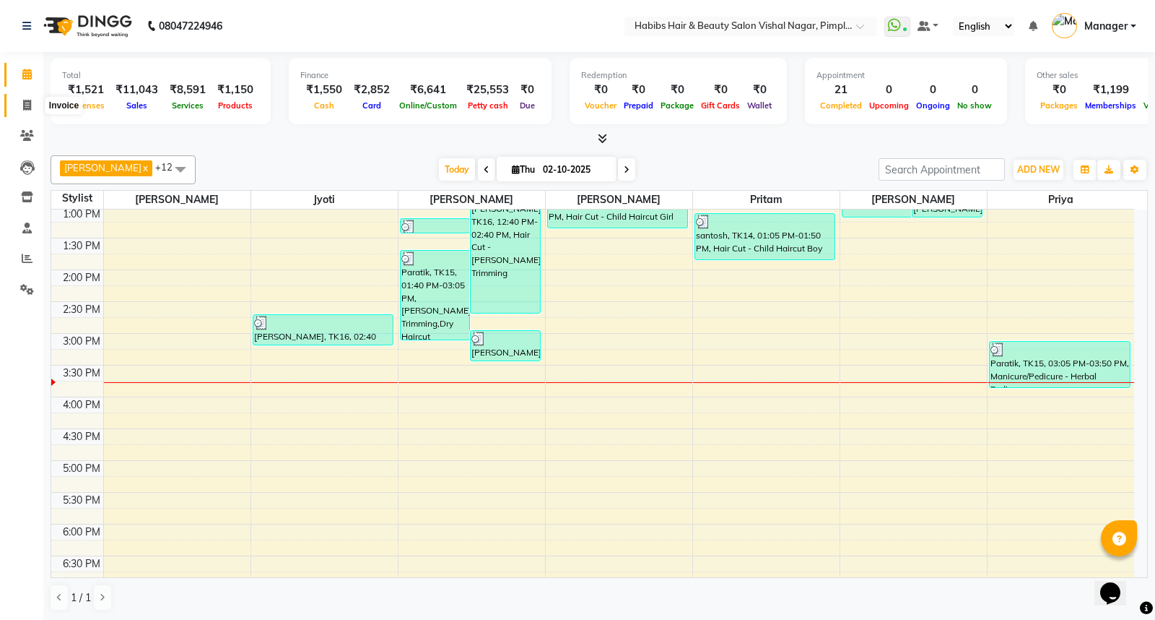
click at [26, 100] on icon at bounding box center [27, 105] width 8 height 11
select select "service"
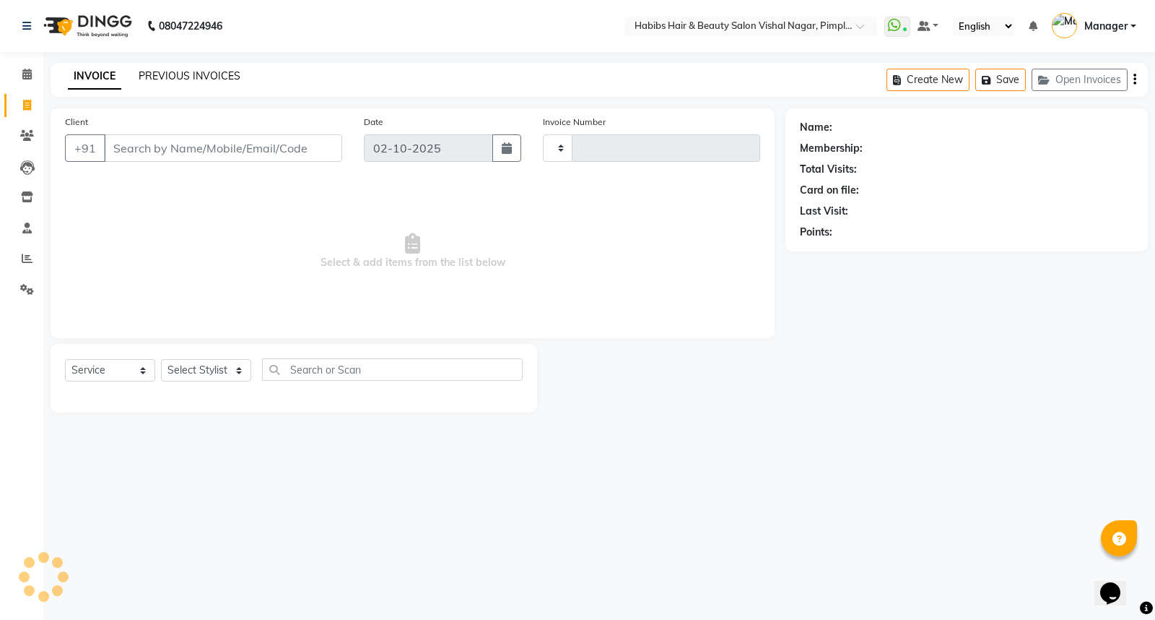
type input "7003"
select select "5725"
click at [186, 149] on input "Client" at bounding box center [223, 147] width 238 height 27
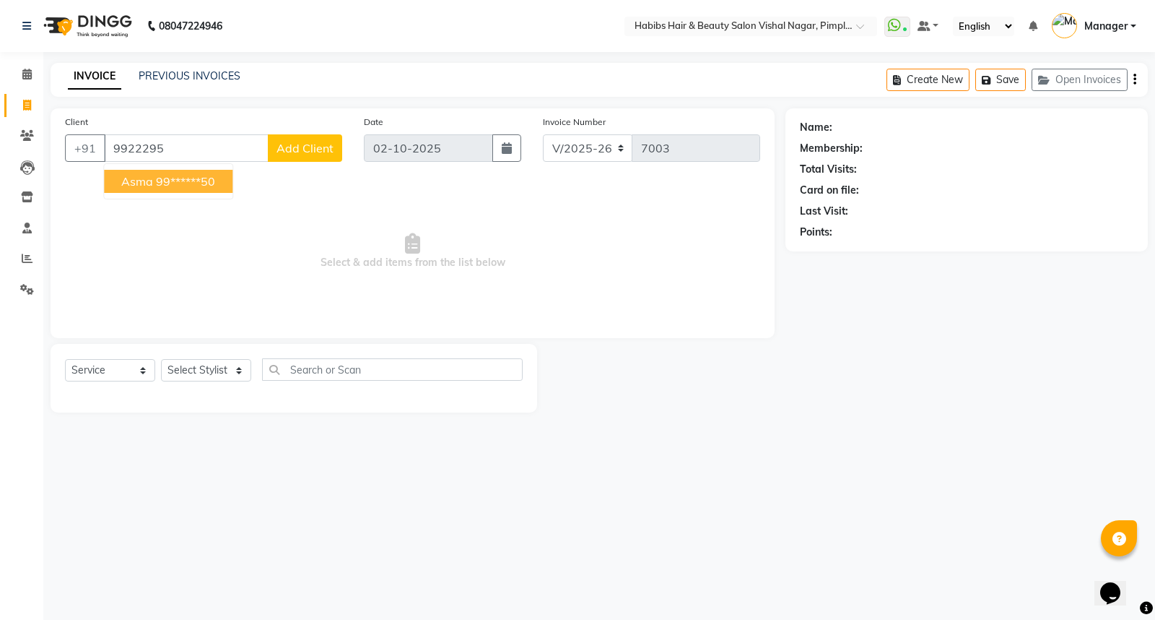
click at [176, 182] on ngb-highlight "99******50" at bounding box center [185, 181] width 59 height 14
type input "99******50"
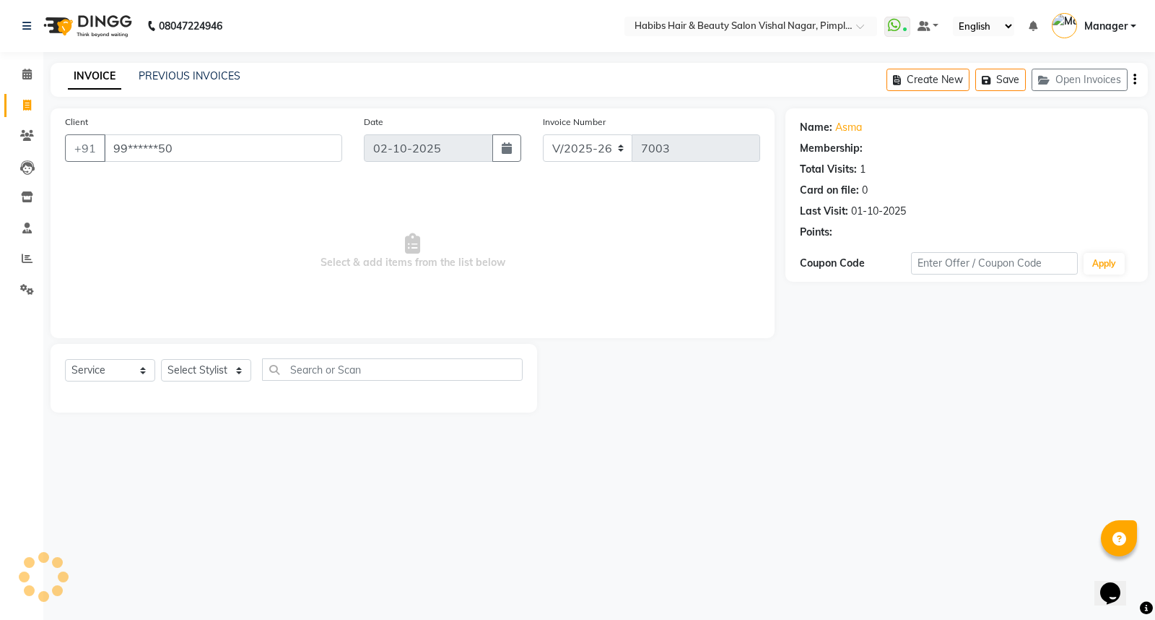
select select "1: Object"
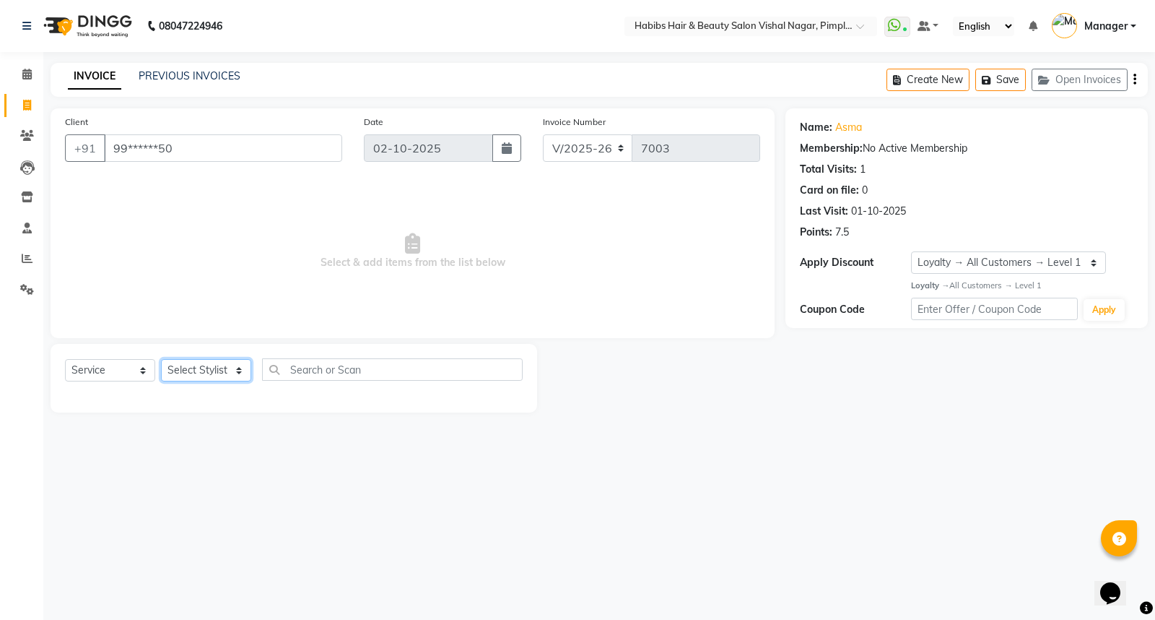
click at [214, 368] on select "Select Stylist [PERSON_NAME] [PERSON_NAME] [PERSON_NAME] Manager [PERSON_NAME] …" at bounding box center [206, 370] width 90 height 22
click at [161, 360] on select "Select Stylist [PERSON_NAME] [PERSON_NAME] [PERSON_NAME] Manager [PERSON_NAME] …" at bounding box center [206, 370] width 90 height 22
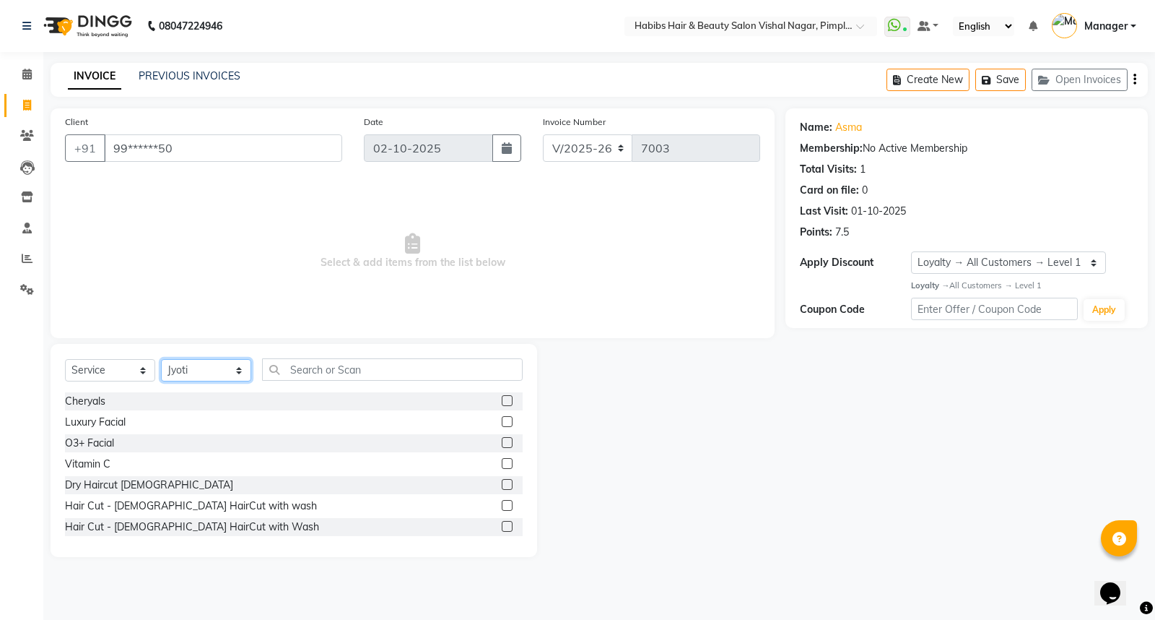
click at [198, 374] on select "Select Stylist [PERSON_NAME] [PERSON_NAME] [PERSON_NAME] Manager [PERSON_NAME] …" at bounding box center [206, 370] width 90 height 22
select select "93362"
click at [161, 360] on select "Select Stylist [PERSON_NAME] [PERSON_NAME] [PERSON_NAME] Manager [PERSON_NAME] …" at bounding box center [206, 370] width 90 height 22
click at [318, 370] on input "text" at bounding box center [392, 369] width 261 height 22
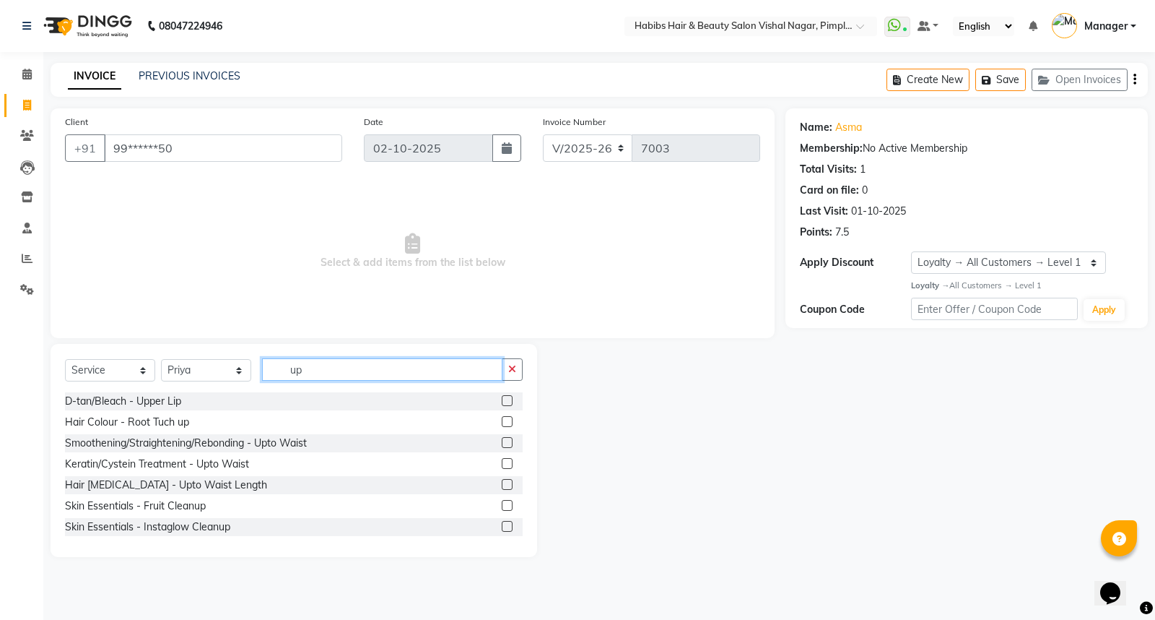
type input "u"
type input "wax"
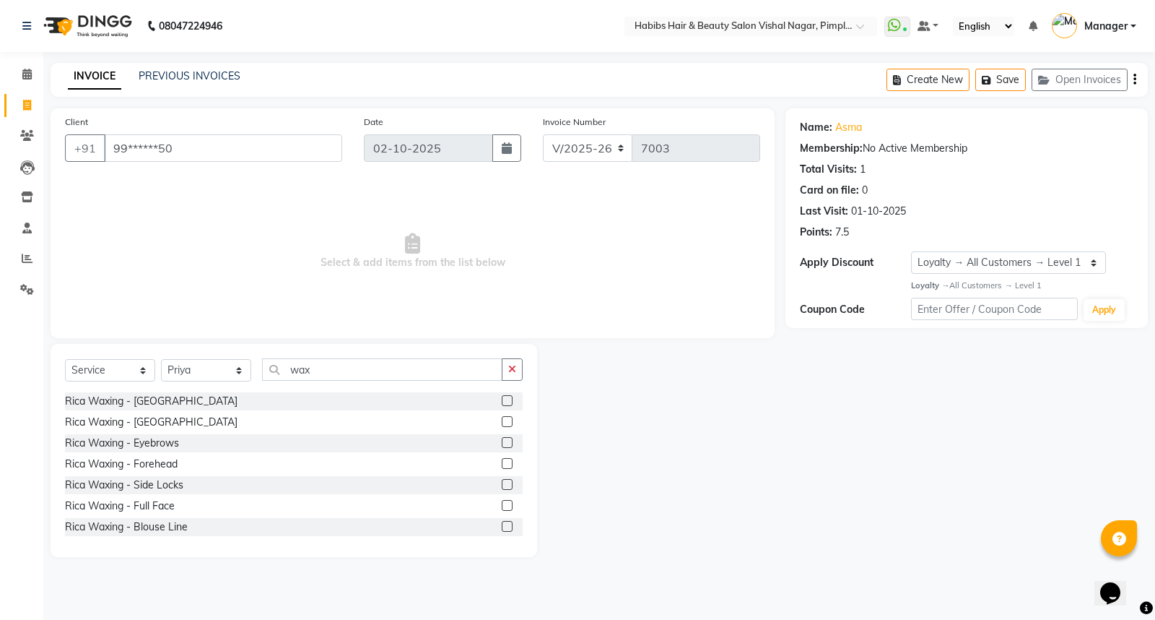
click at [502, 421] on label at bounding box center [507, 421] width 11 height 11
click at [502, 421] on input "checkbox" at bounding box center [506, 421] width 9 height 9
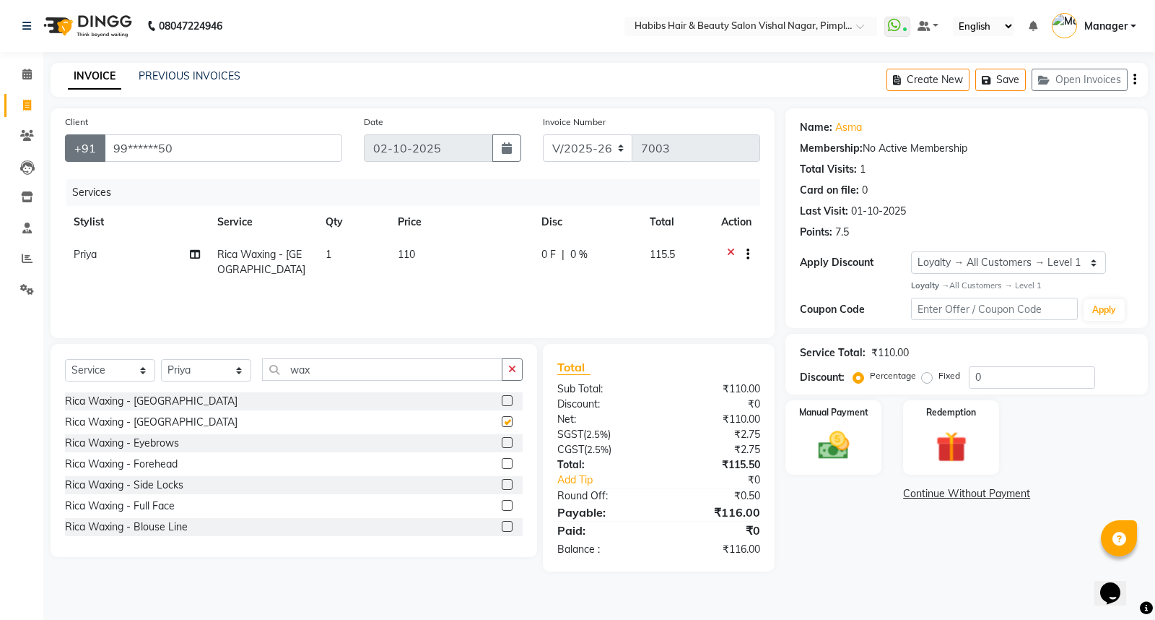
checkbox input "false"
click at [214, 368] on select "Select Stylist [PERSON_NAME] [PERSON_NAME] [PERSON_NAME] Manager [PERSON_NAME] …" at bounding box center [206, 370] width 90 height 22
select select "39765"
click at [161, 360] on select "Select Stylist [PERSON_NAME] [PERSON_NAME] [PERSON_NAME] Manager [PERSON_NAME] …" at bounding box center [206, 370] width 90 height 22
click at [225, 546] on div "Select Service Product Membership Package Voucher Prepaid Gift Card Select Styl…" at bounding box center [294, 450] width 487 height 213
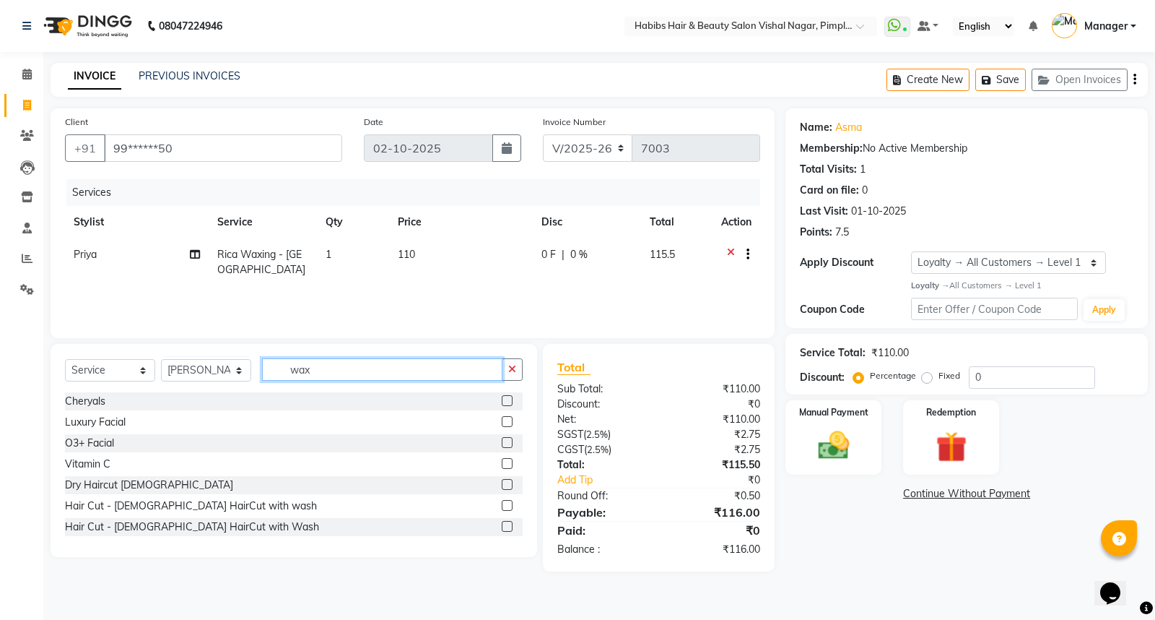
click at [322, 373] on input "wax" at bounding box center [382, 369] width 240 height 22
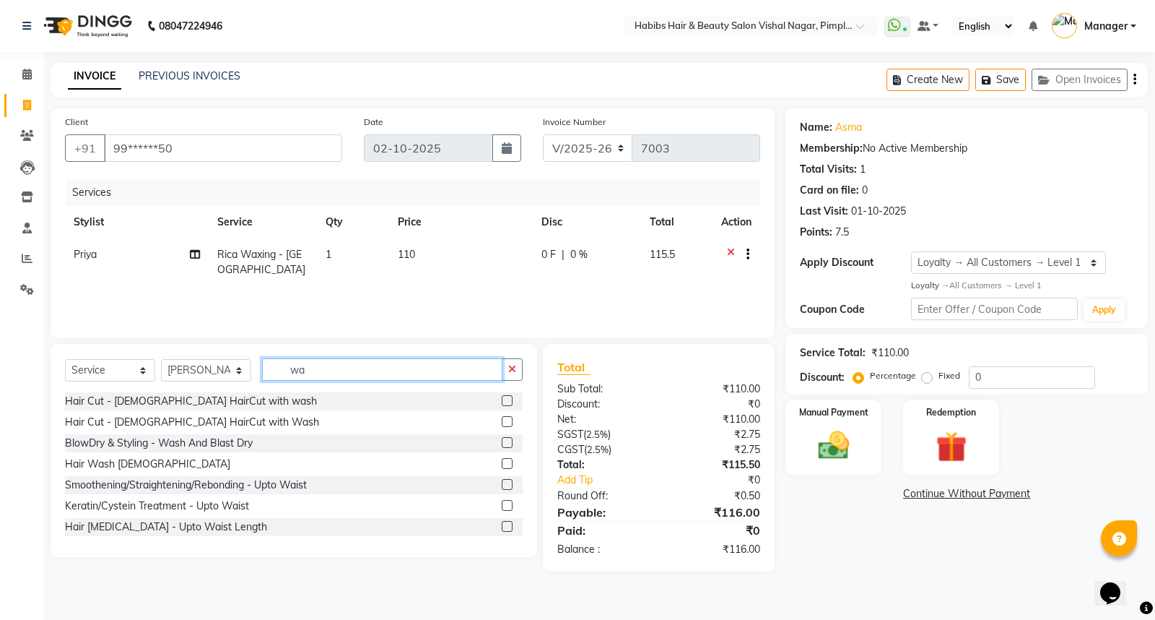
type input "w"
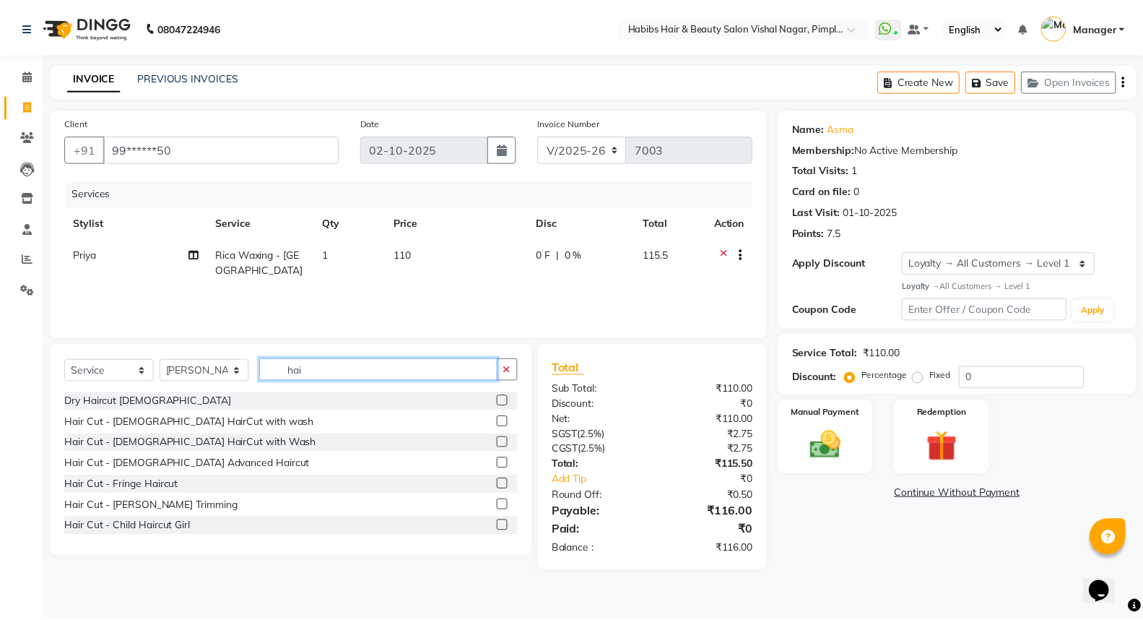
scroll to position [80, 0]
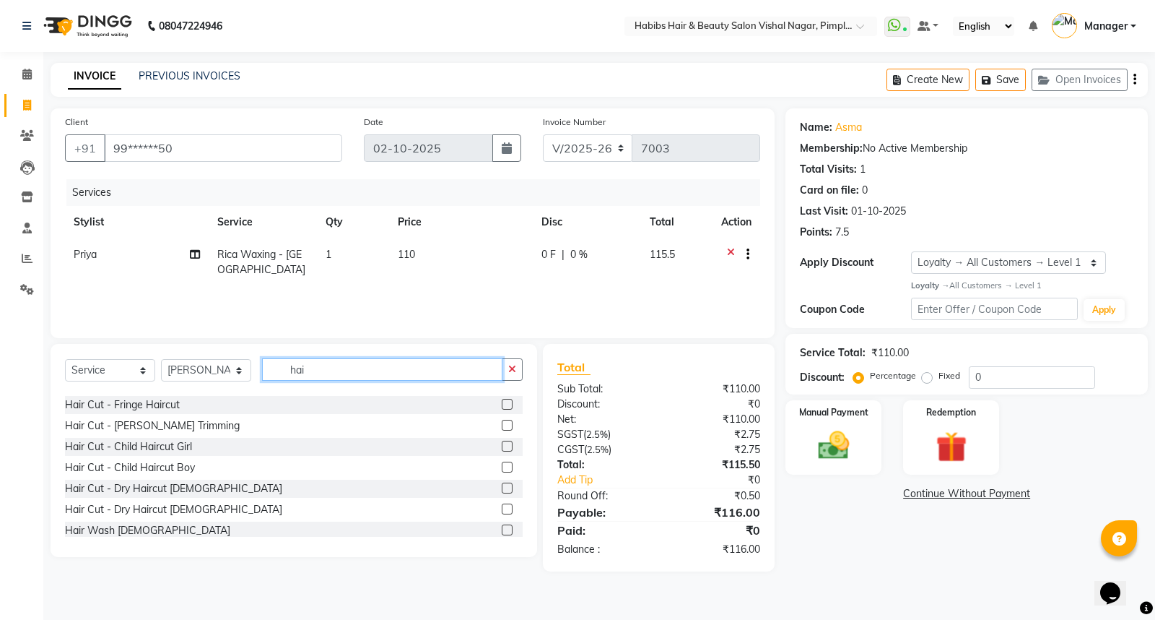
type input "hai"
click at [502, 490] on label at bounding box center [507, 487] width 11 height 11
click at [502, 490] on input "checkbox" at bounding box center [506, 488] width 9 height 9
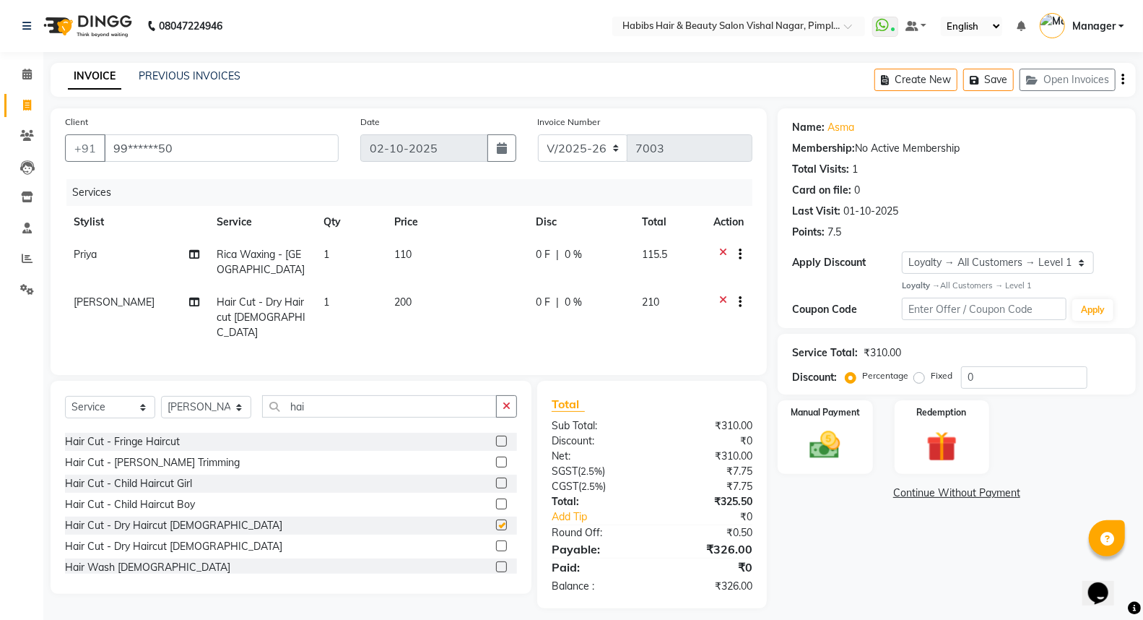
checkbox input "false"
click at [853, 443] on div "Manual Payment" at bounding box center [824, 437] width 99 height 77
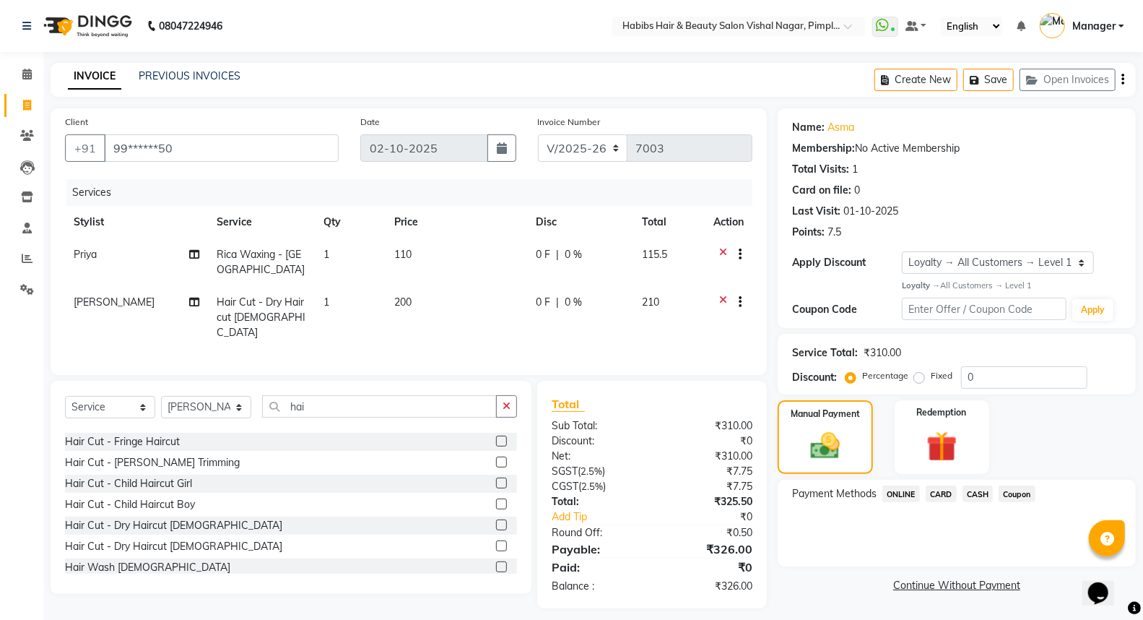
click at [1022, 492] on span "Coupon" at bounding box center [1017, 493] width 37 height 17
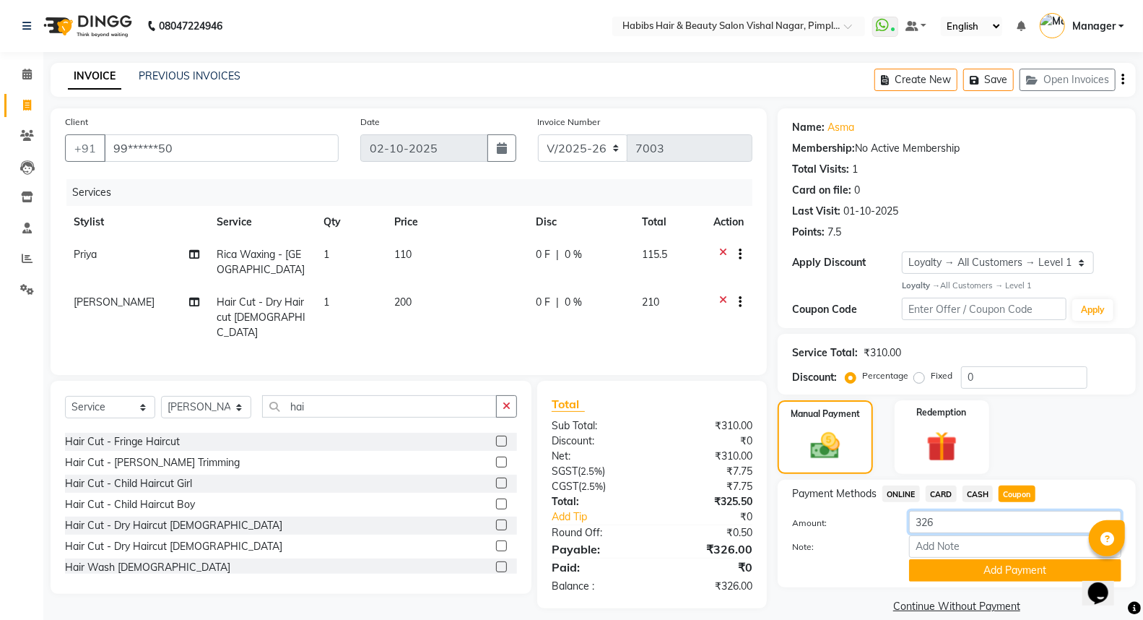
click at [956, 523] on input "326" at bounding box center [1015, 521] width 212 height 22
type input "3"
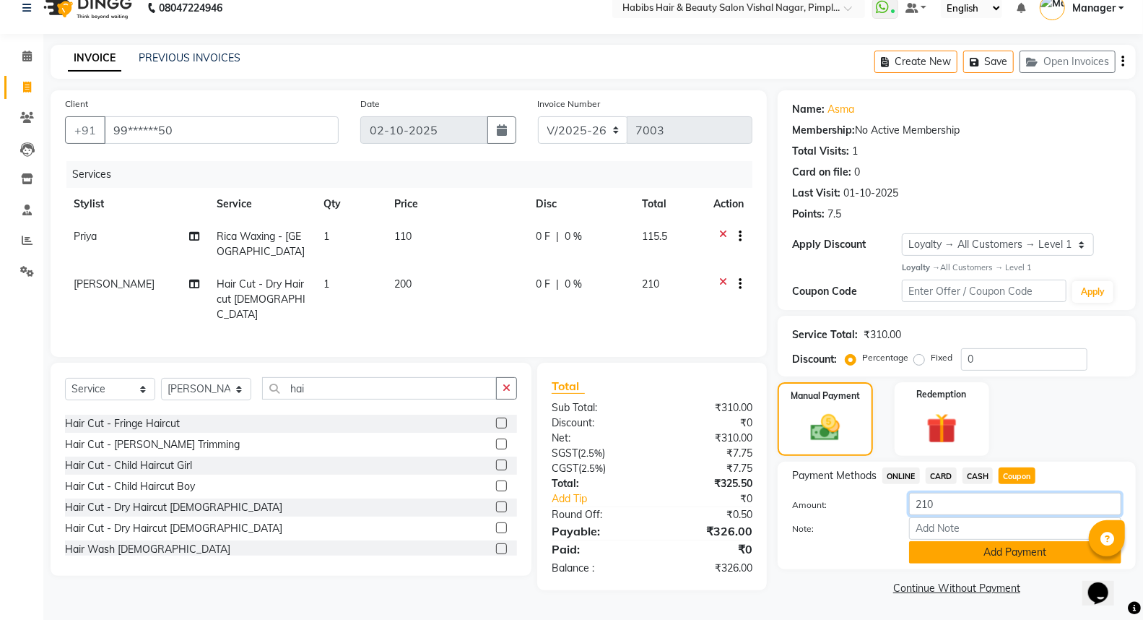
type input "210"
click at [1018, 552] on button "Add Payment" at bounding box center [1015, 552] width 212 height 22
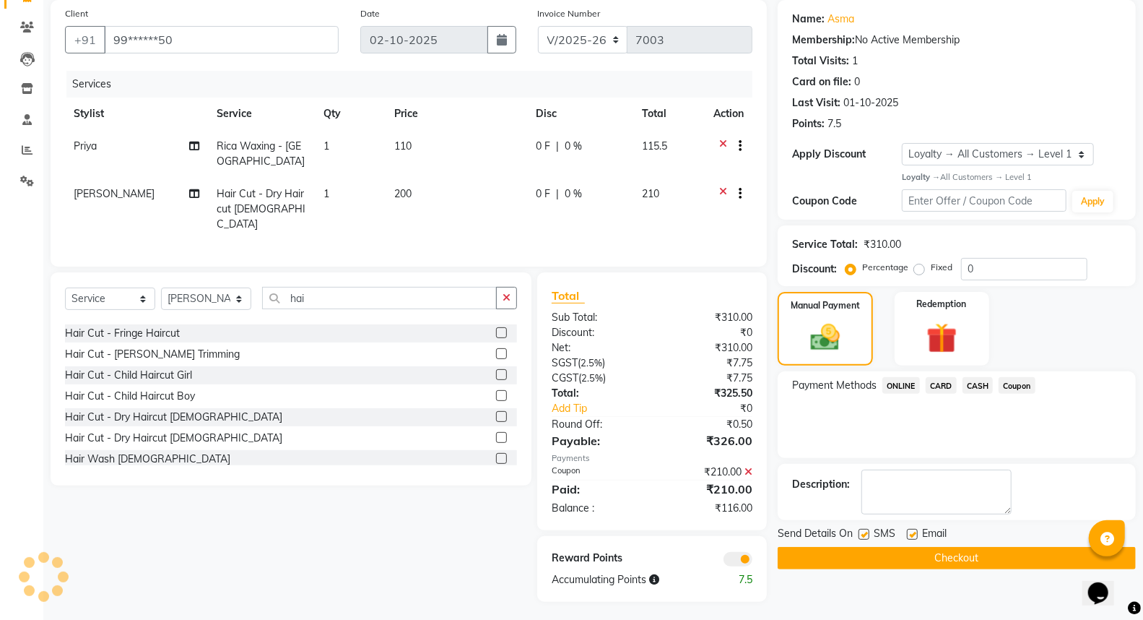
scroll to position [0, 0]
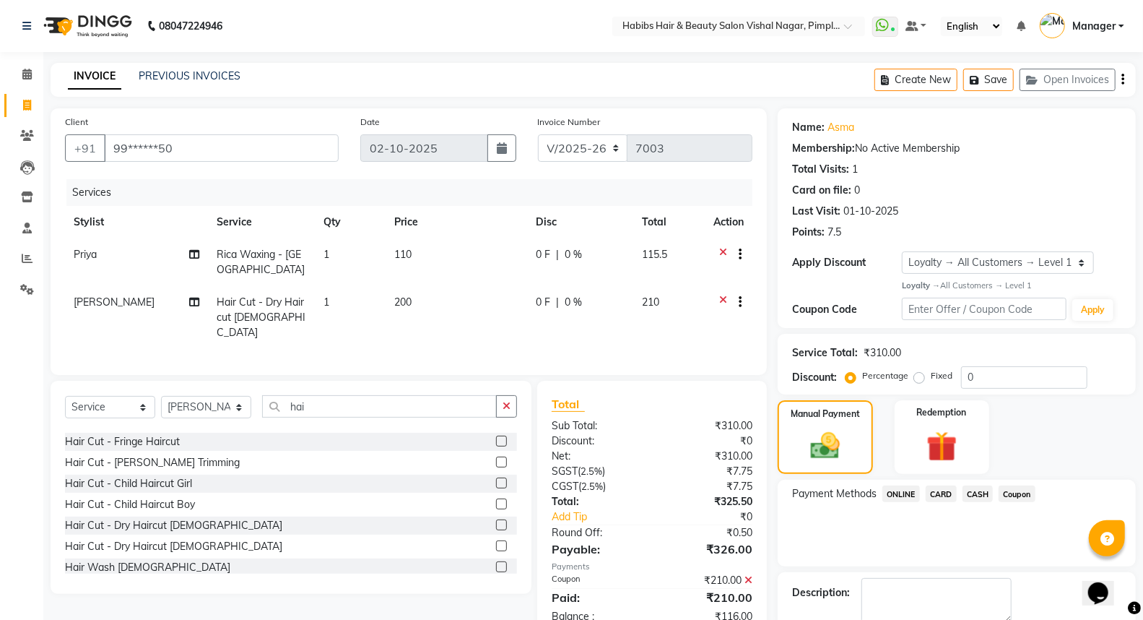
click at [1122, 80] on icon "button" at bounding box center [1122, 79] width 3 height 1
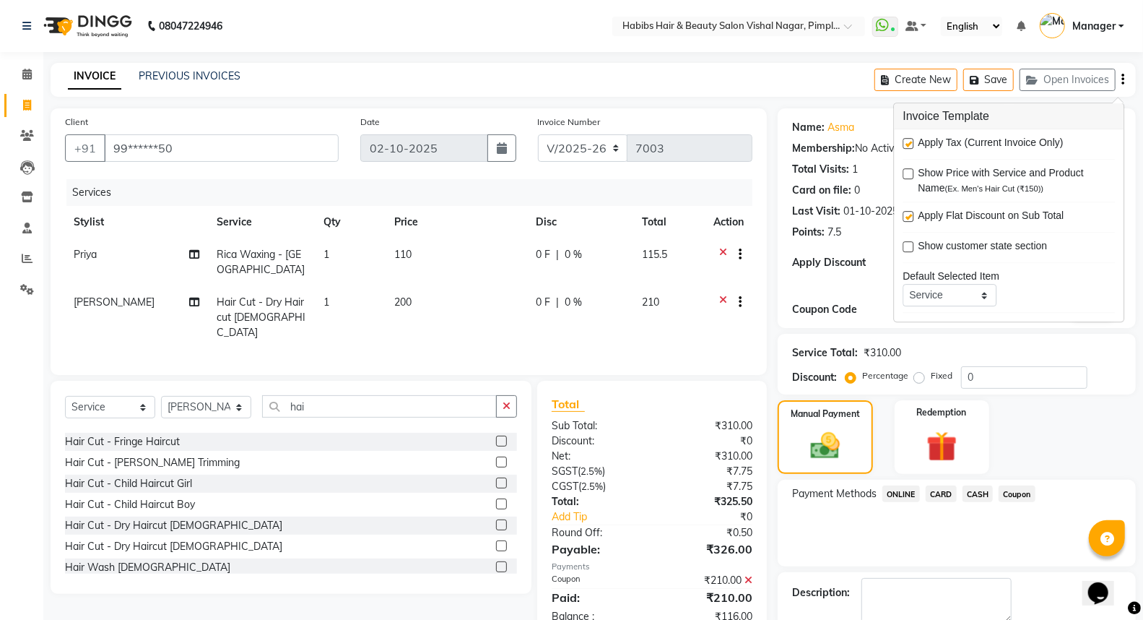
click at [913, 142] on label at bounding box center [908, 143] width 11 height 11
click at [912, 142] on input "checkbox" at bounding box center [907, 143] width 9 height 9
checkbox input "false"
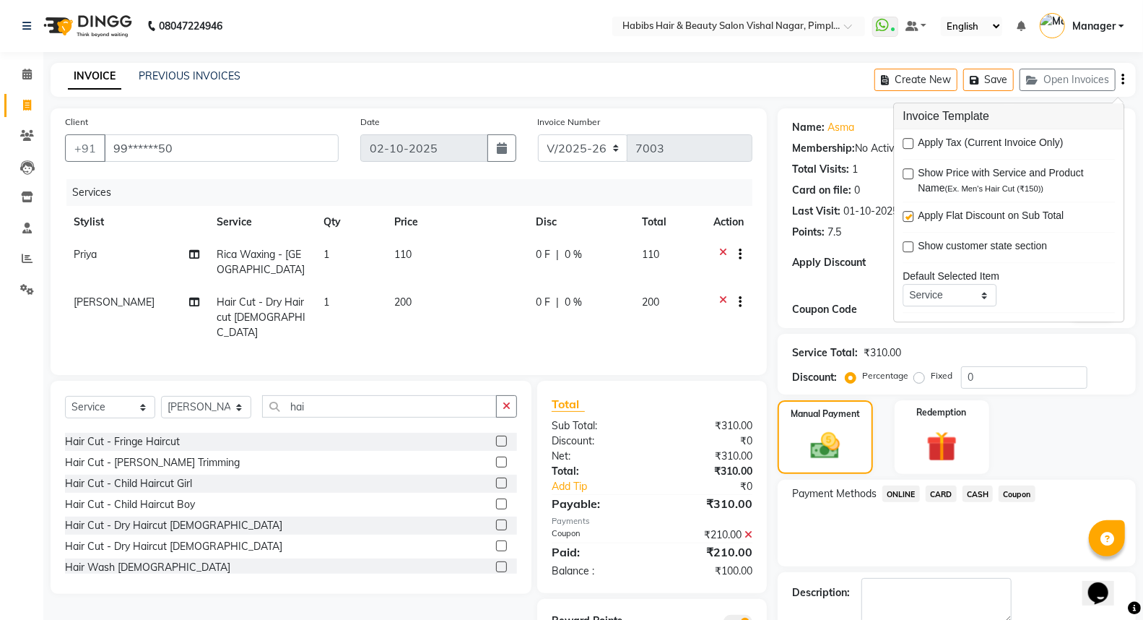
scroll to position [78, 0]
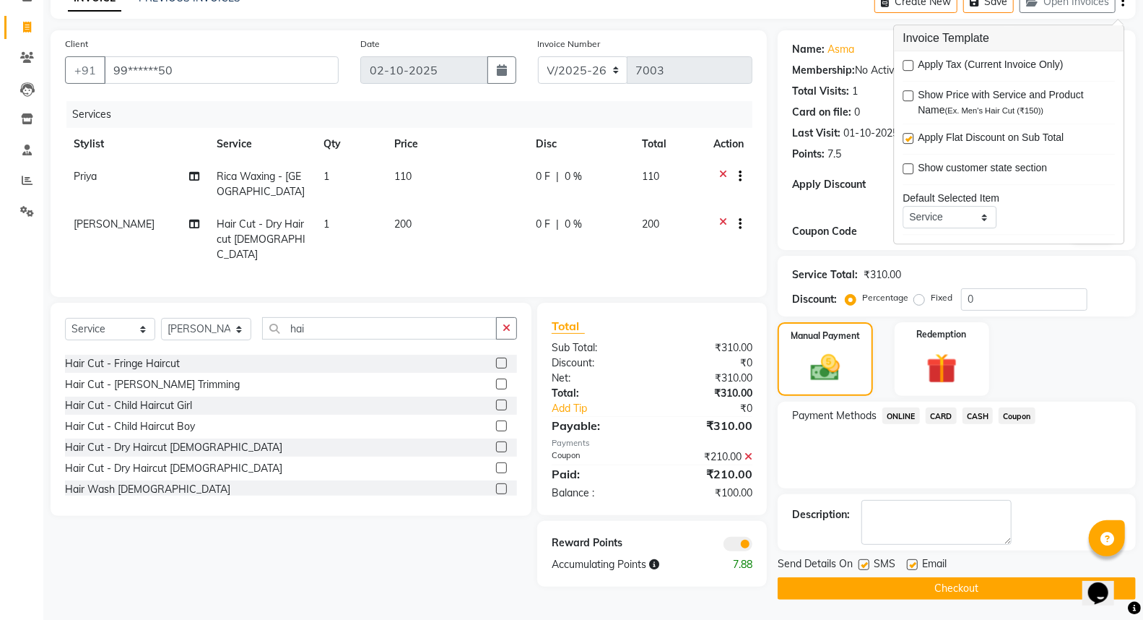
click at [984, 588] on button "Checkout" at bounding box center [957, 588] width 358 height 22
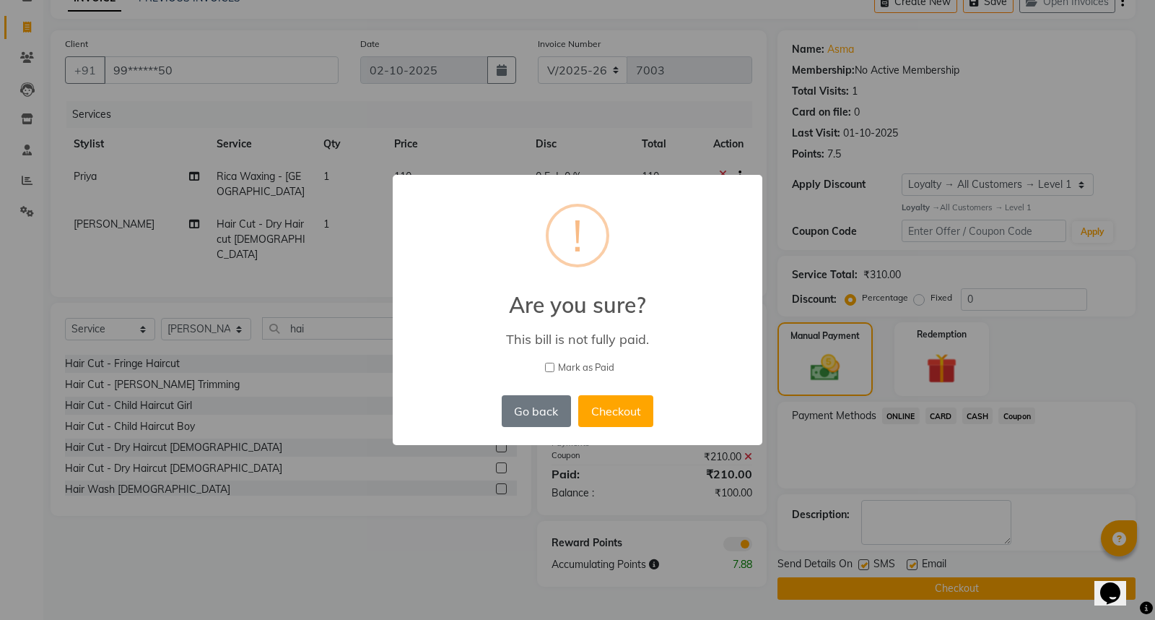
click at [549, 365] on input "Mark as Paid" at bounding box center [549, 366] width 9 height 9
checkbox input "true"
click at [629, 414] on button "Checkout" at bounding box center [615, 411] width 75 height 32
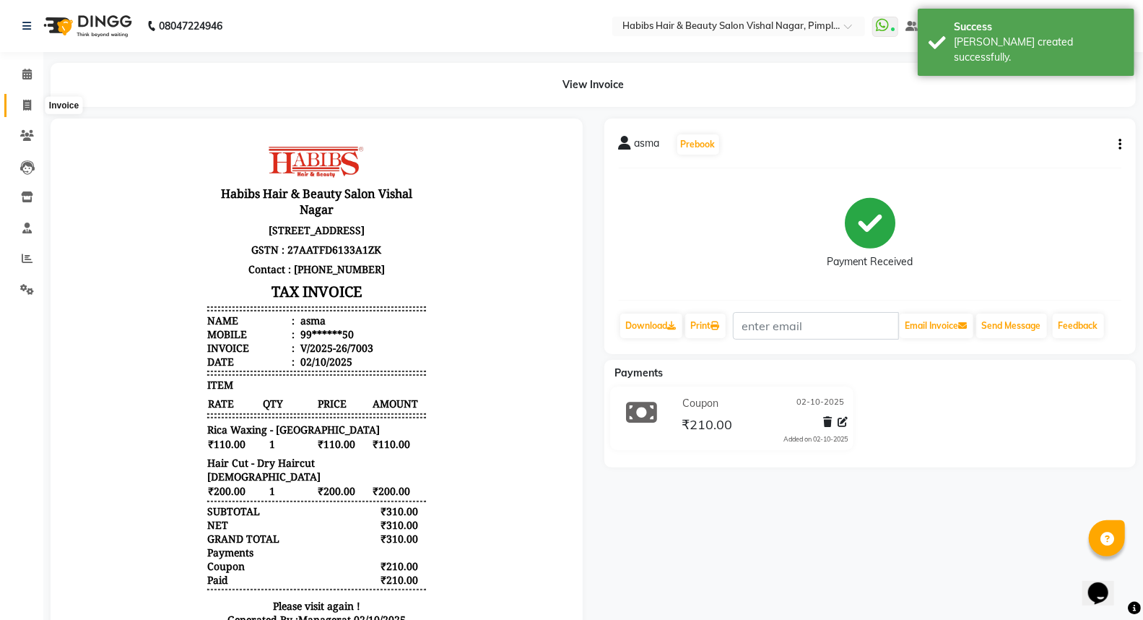
click at [27, 103] on icon at bounding box center [27, 105] width 8 height 11
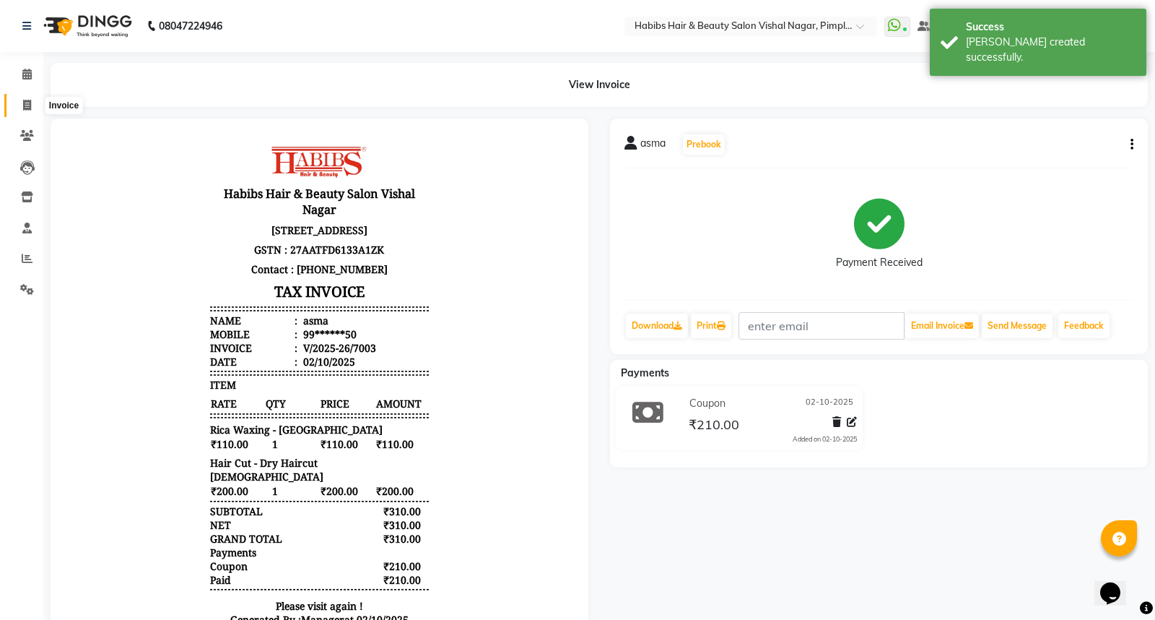
select select "5725"
select select "service"
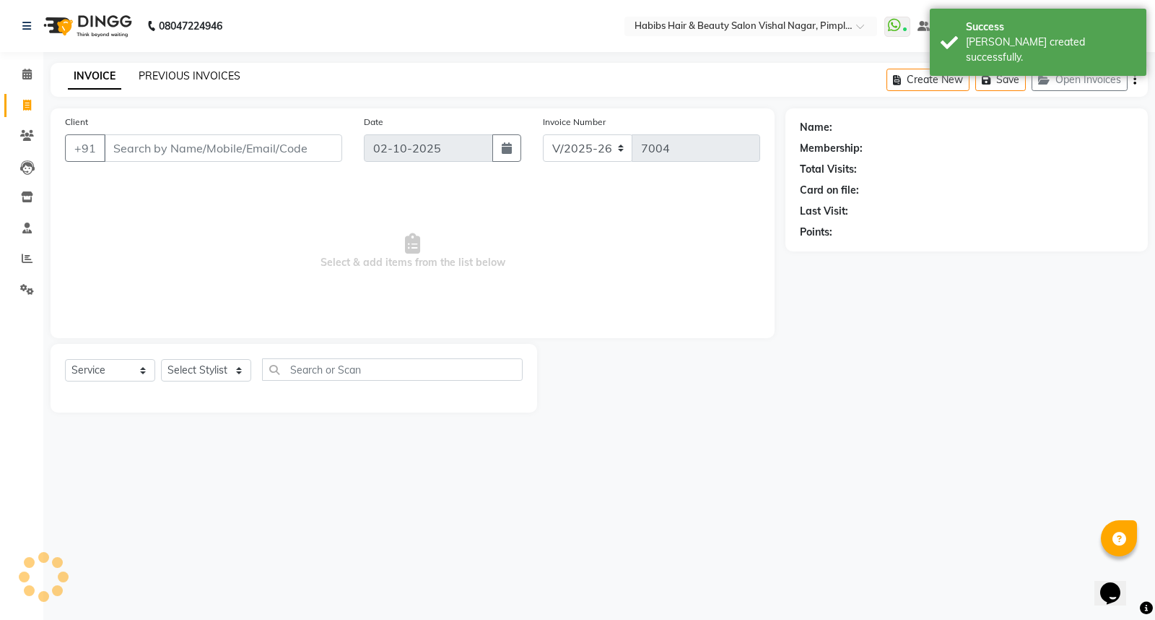
click at [227, 73] on link "PREVIOUS INVOICES" at bounding box center [190, 75] width 102 height 13
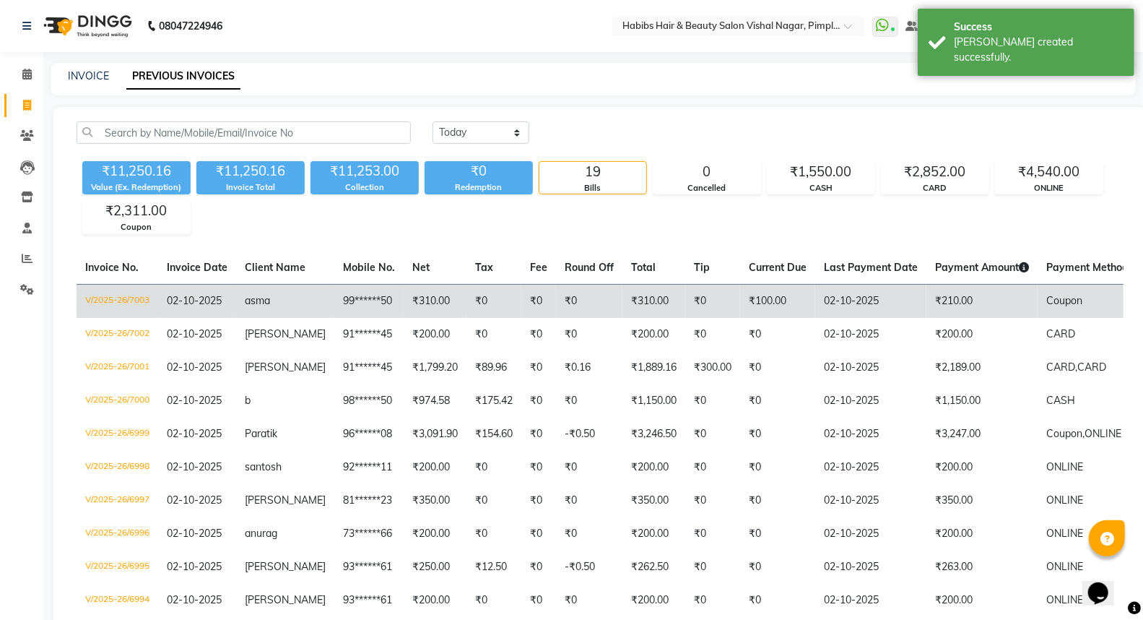
click at [973, 297] on td "₹210.00" at bounding box center [981, 301] width 111 height 34
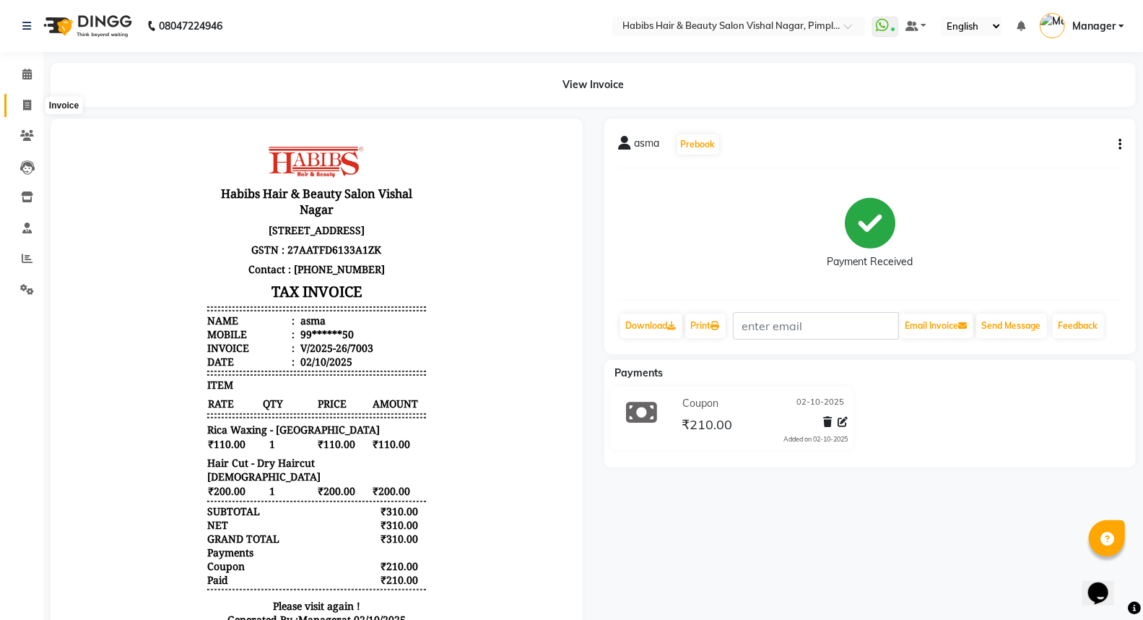
click at [27, 108] on icon at bounding box center [27, 105] width 8 height 11
select select "5725"
select select "service"
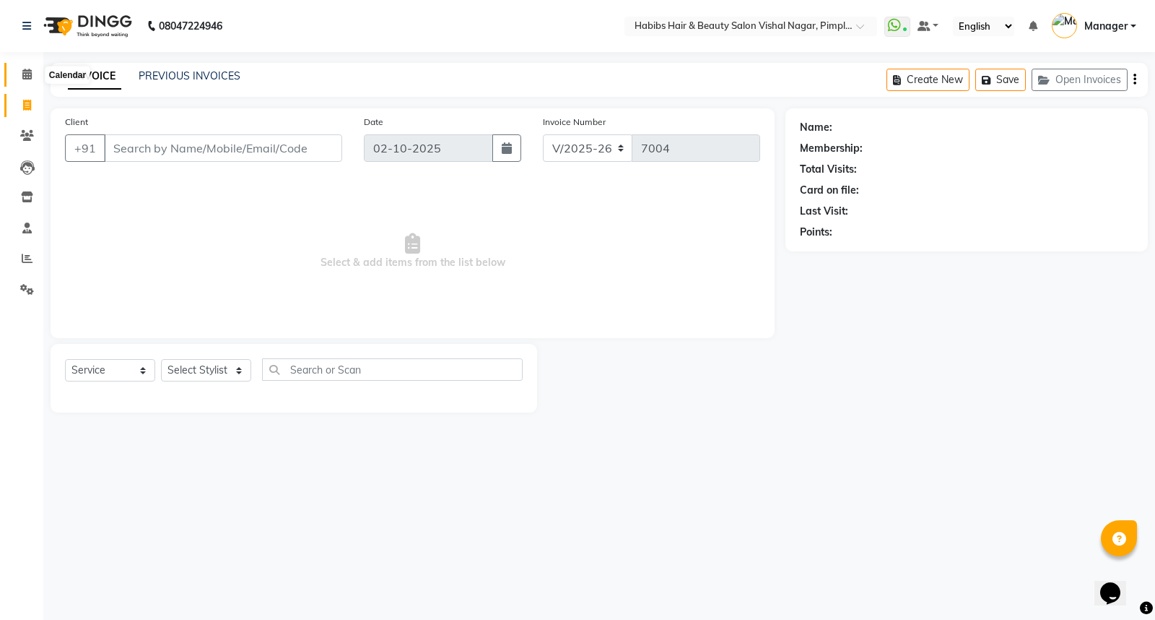
click at [30, 77] on icon at bounding box center [26, 74] width 9 height 11
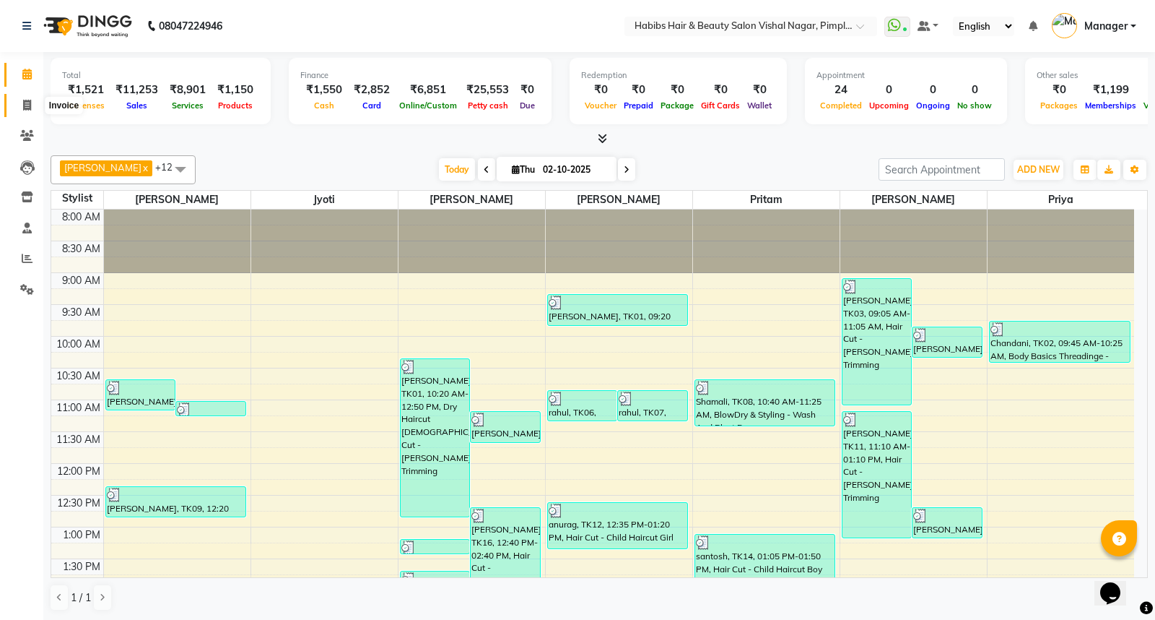
click at [33, 97] on span at bounding box center [26, 105] width 25 height 17
drag, startPoint x: 33, startPoint y: 97, endPoint x: 32, endPoint y: 104, distance: 7.3
click at [33, 97] on span at bounding box center [26, 105] width 25 height 17
select select "5725"
select select "service"
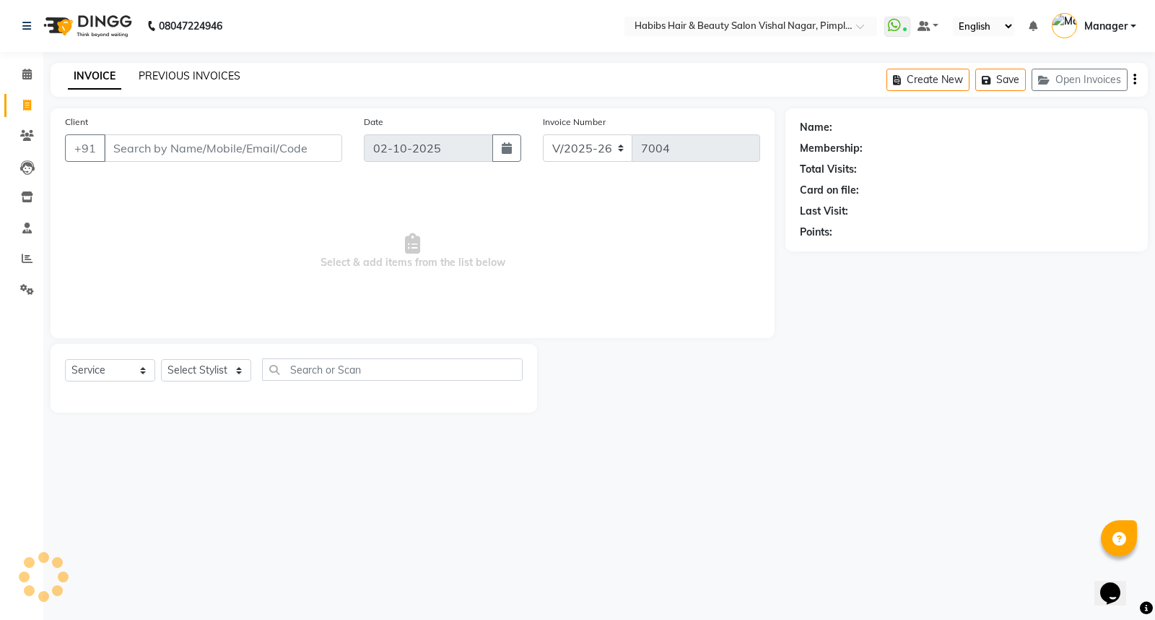
click at [212, 75] on link "PREVIOUS INVOICES" at bounding box center [190, 75] width 102 height 13
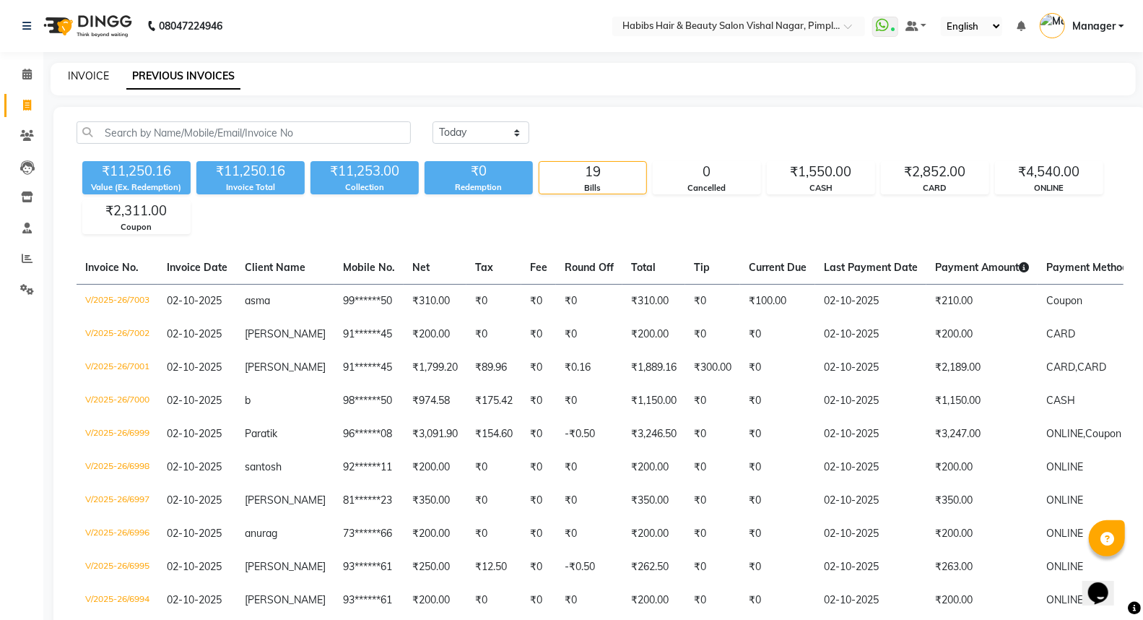
click at [84, 76] on link "INVOICE" at bounding box center [88, 75] width 41 height 13
select select "service"
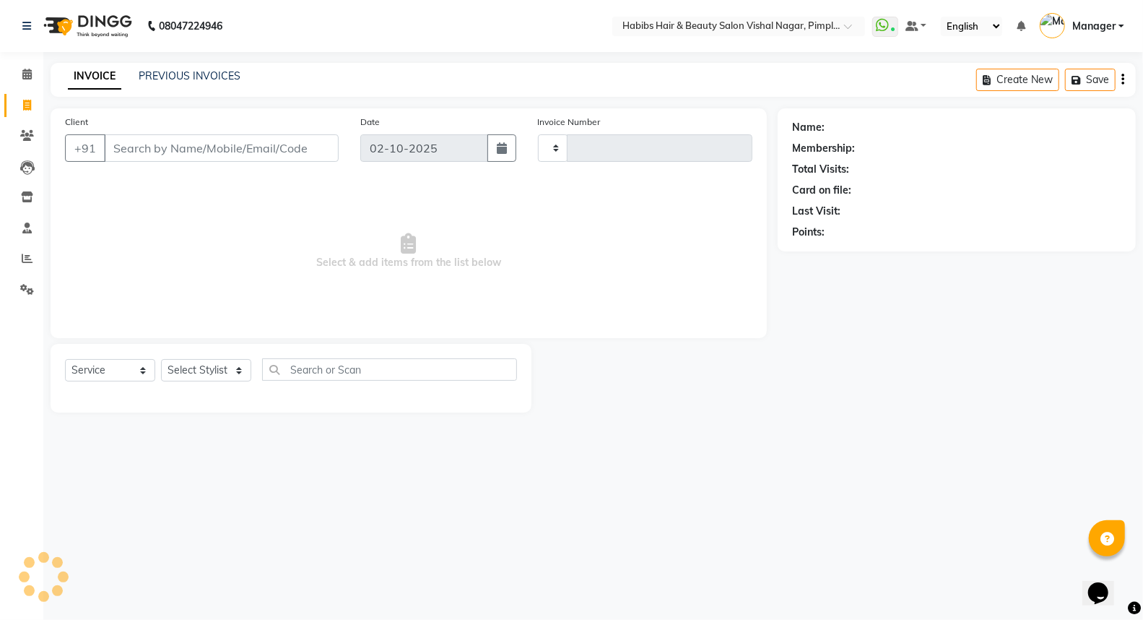
type input "7004"
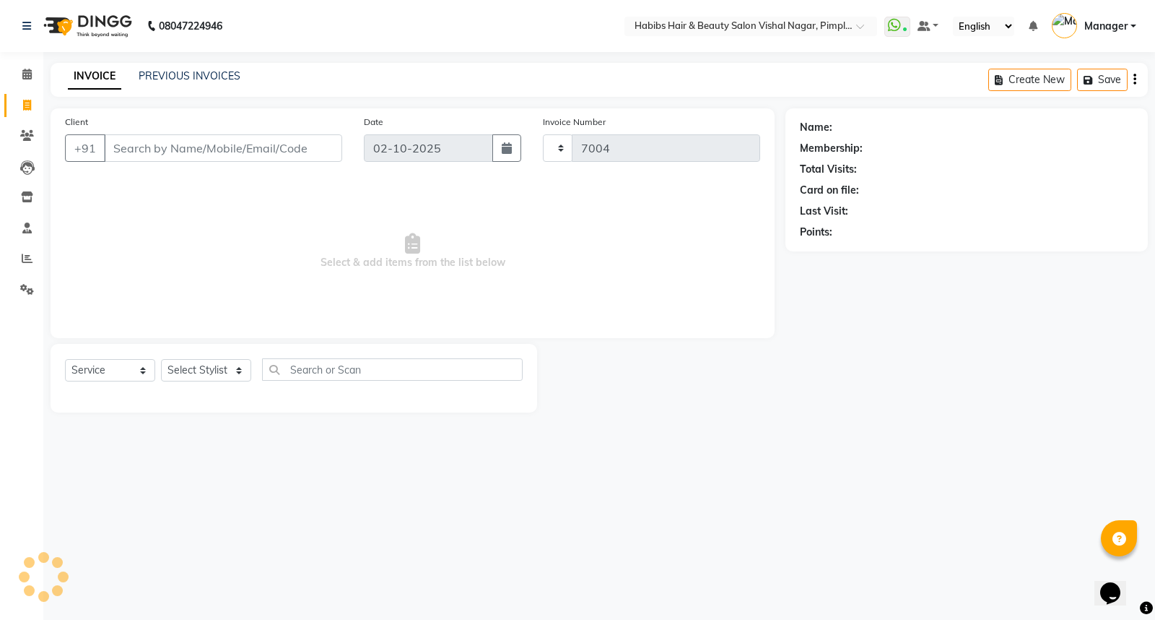
select select "5725"
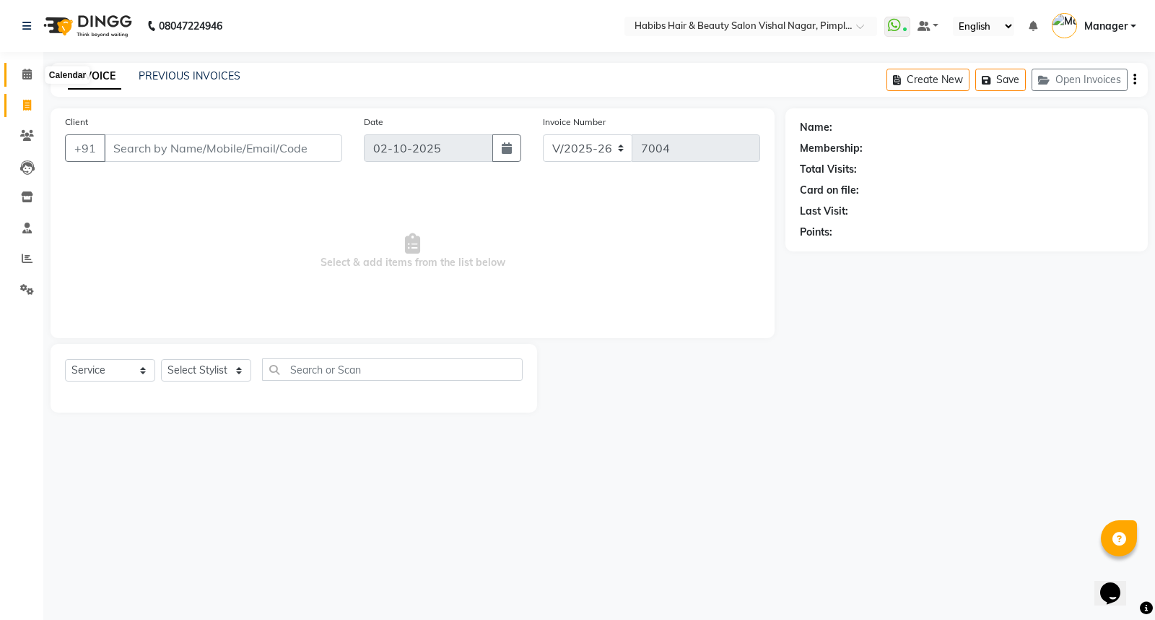
click at [24, 73] on icon at bounding box center [26, 74] width 9 height 11
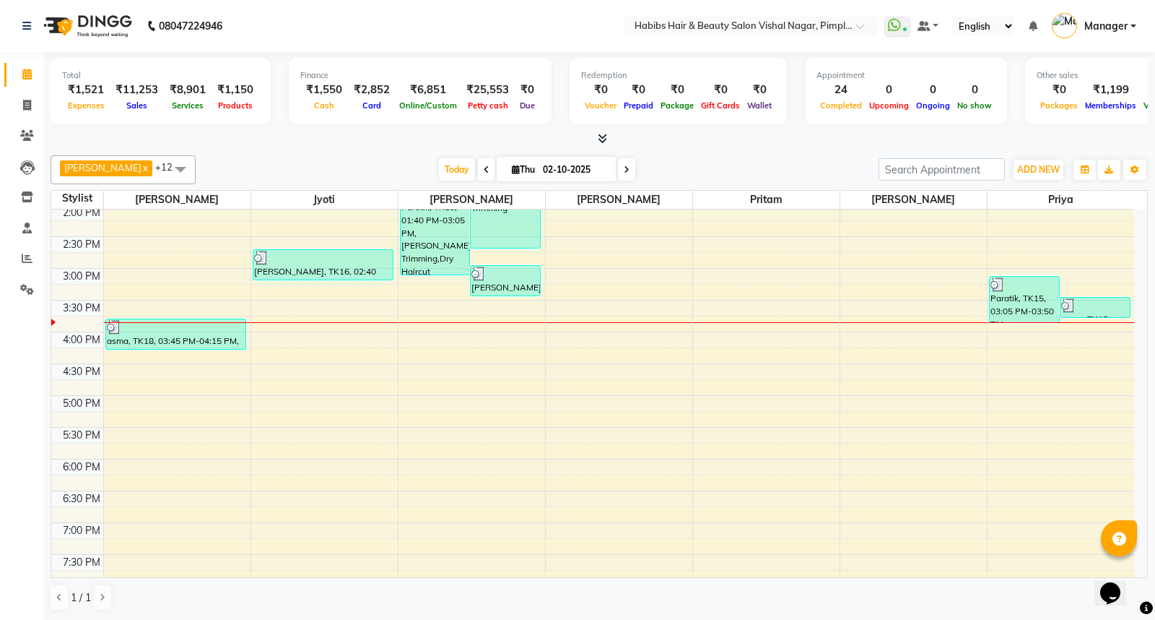
scroll to position [401, 0]
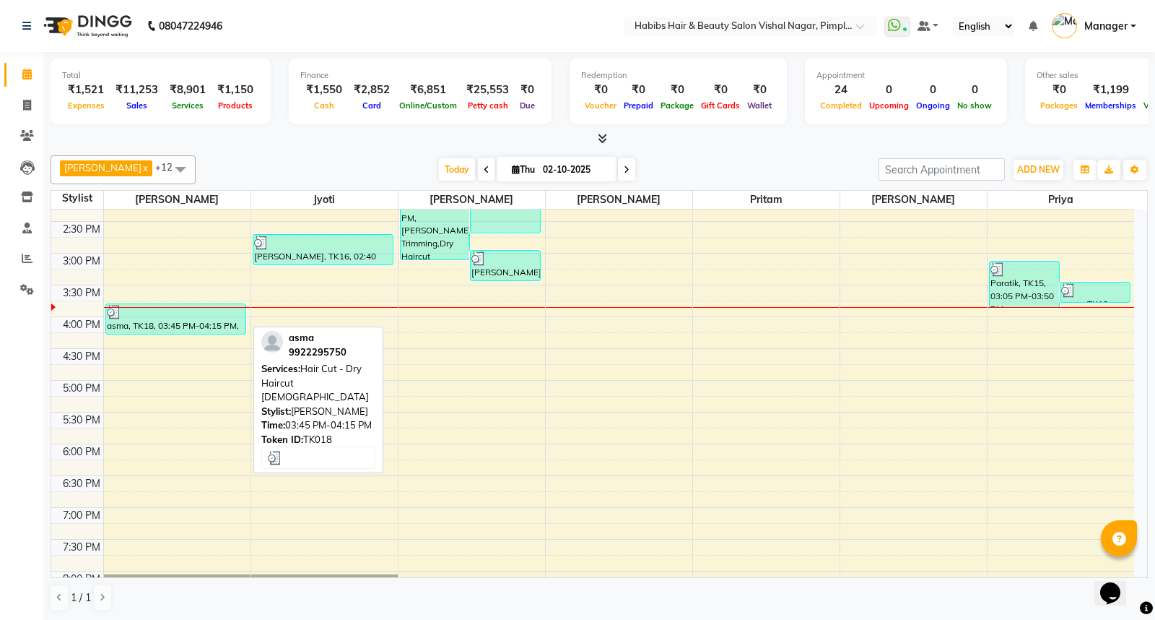
click at [200, 320] on div "asma, TK18, 03:45 PM-04:15 PM, Hair Cut - Dry Haircut [DEMOGRAPHIC_DATA]" at bounding box center [176, 319] width 140 height 30
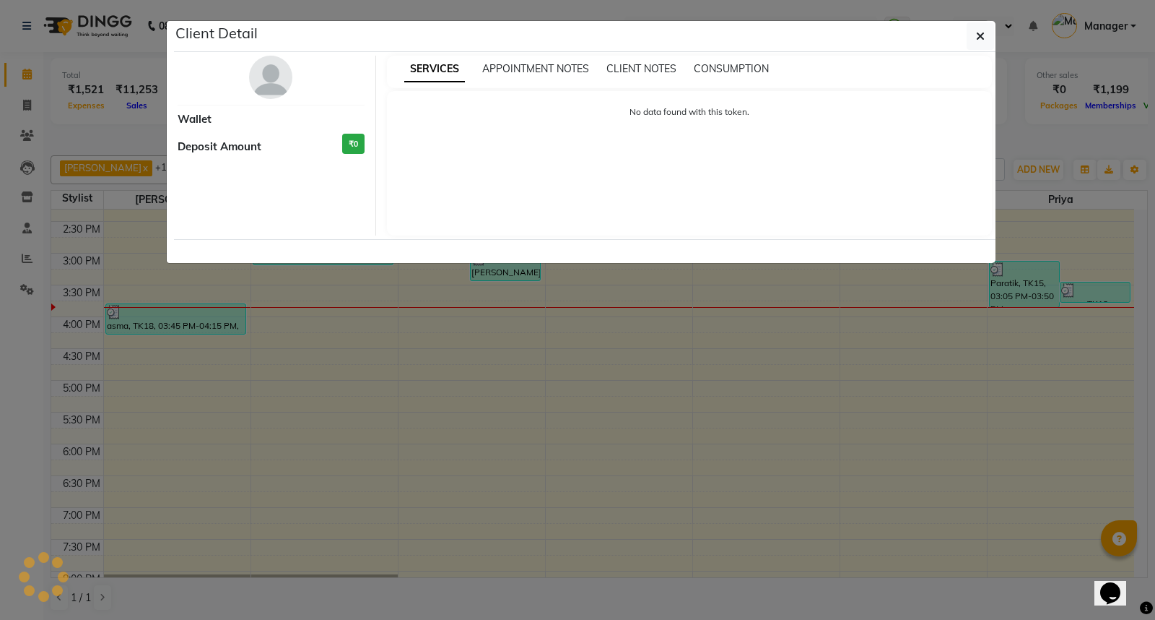
select select "3"
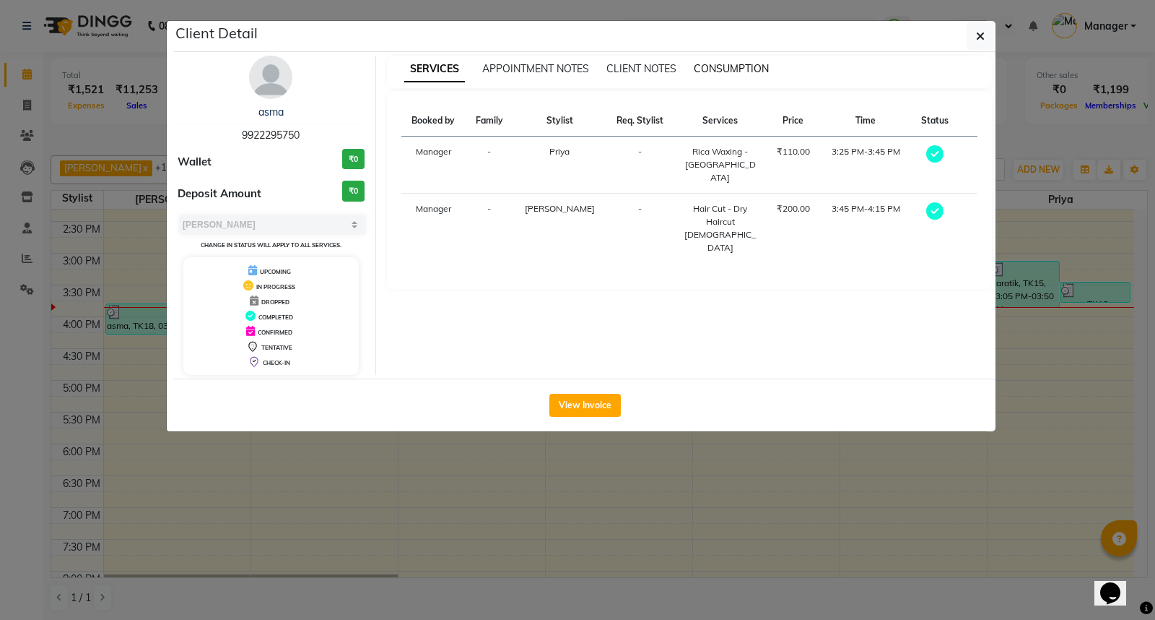
click at [736, 69] on span "CONSUMPTION" at bounding box center [731, 68] width 75 height 13
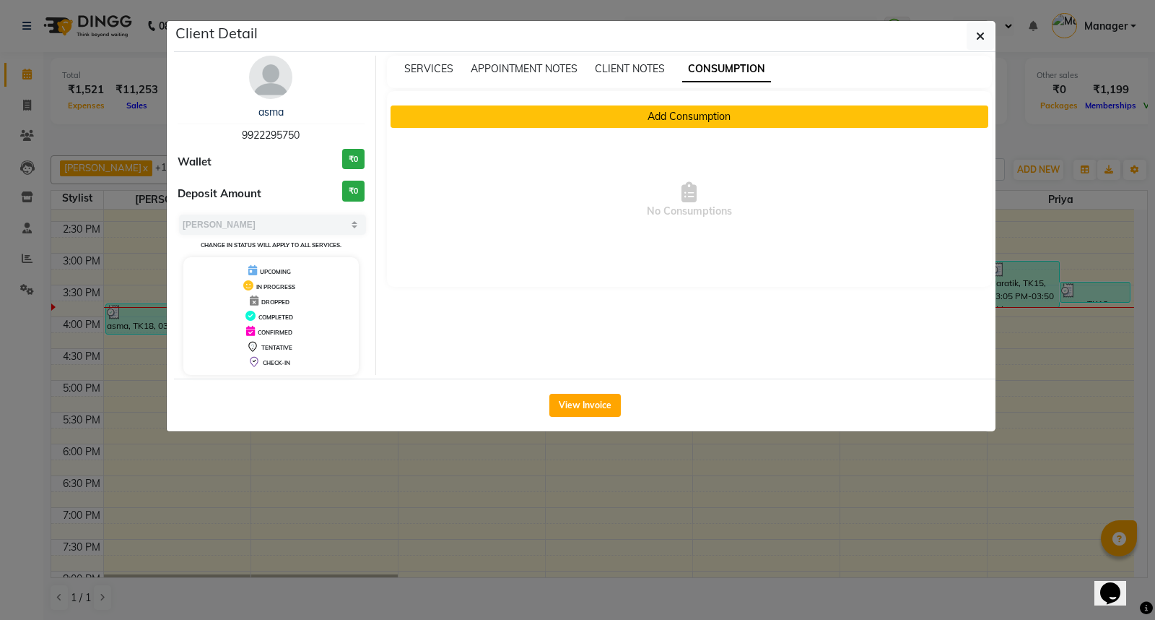
click at [718, 113] on button "Add Consumption" at bounding box center [690, 116] width 599 height 22
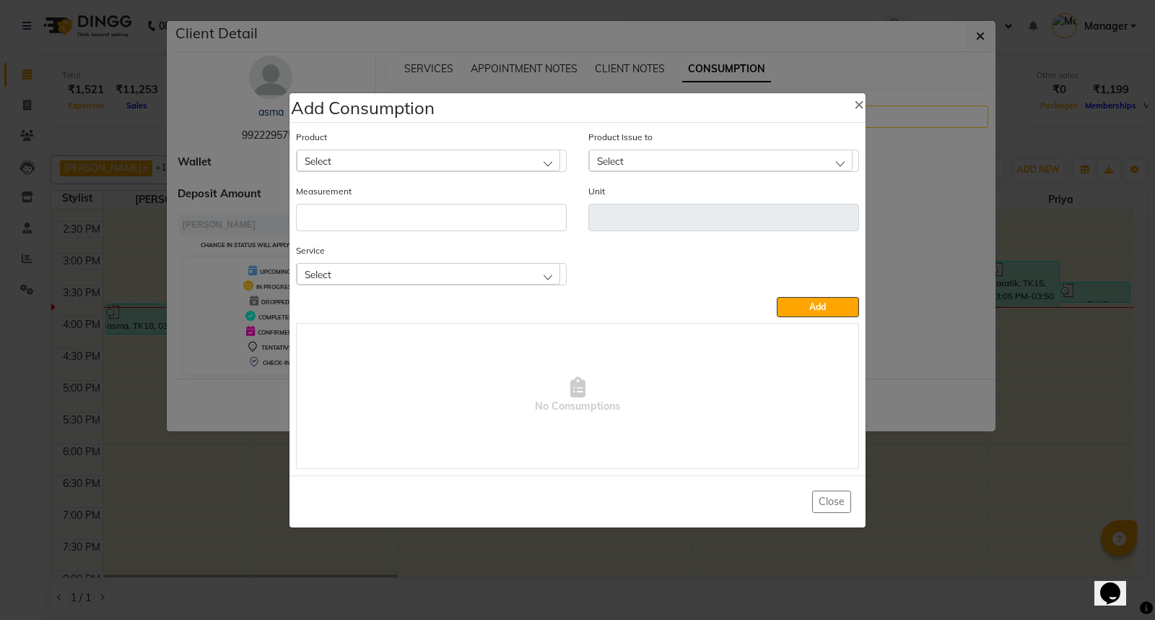
click at [508, 155] on div "Select" at bounding box center [429, 160] width 264 height 22
type input "app"
click at [448, 227] on li "Appron cutting sheets" at bounding box center [431, 223] width 269 height 30
type input "pcs"
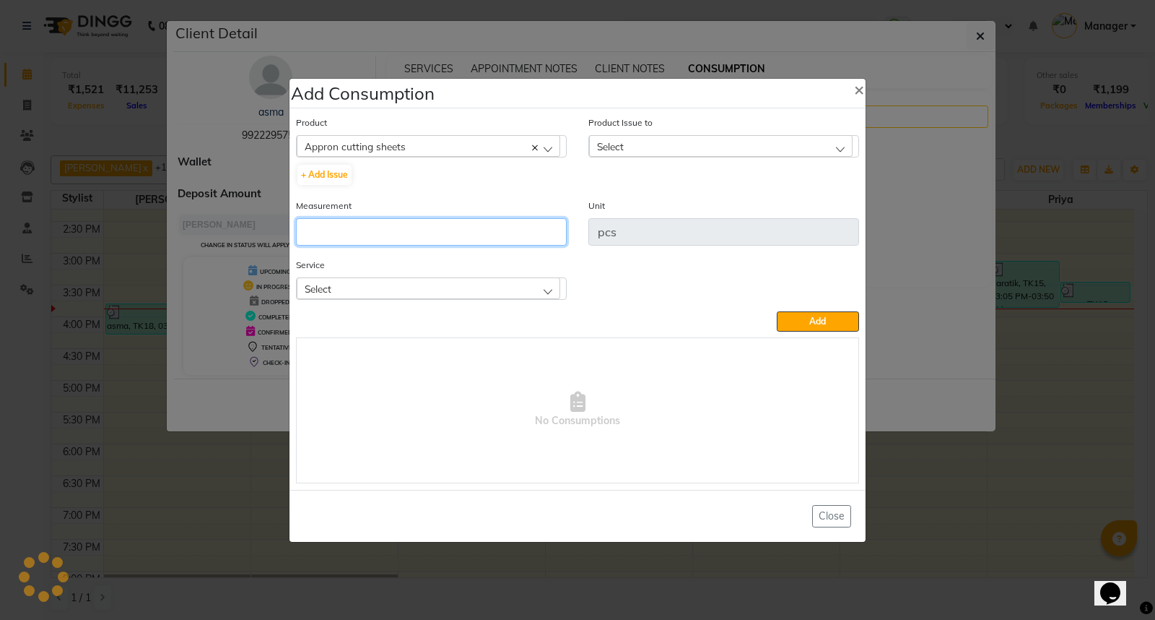
click at [448, 227] on input "number" at bounding box center [431, 231] width 271 height 27
type input "1"
click at [487, 282] on div "Select" at bounding box center [429, 288] width 264 height 22
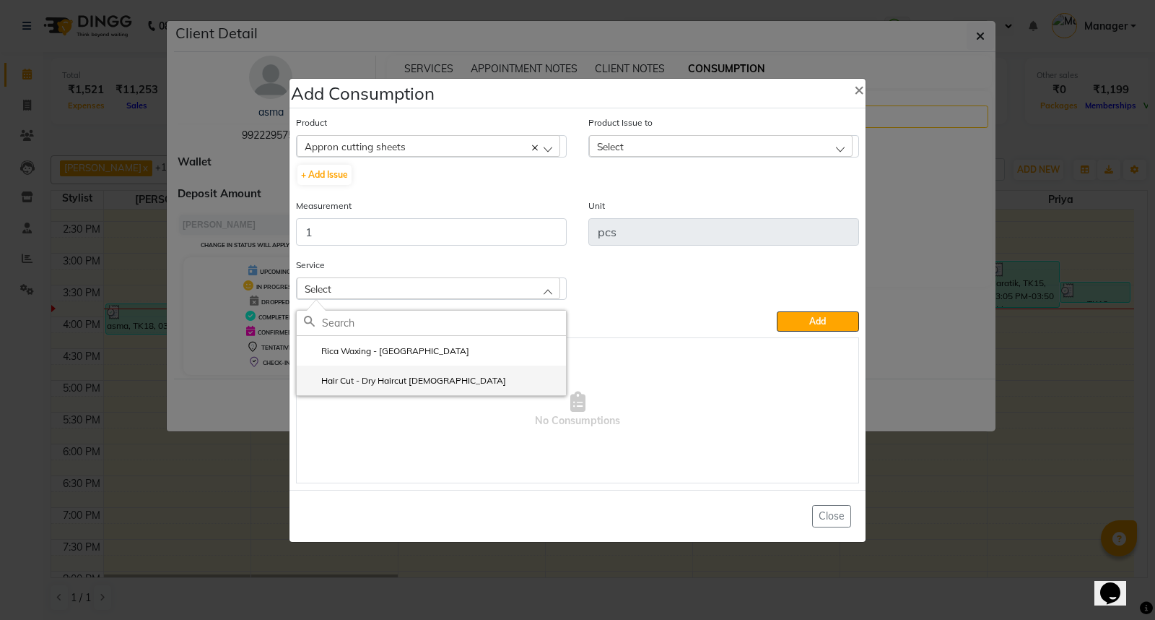
click at [479, 375] on li "Hair Cut - Dry Haircut Female" at bounding box center [431, 380] width 269 height 30
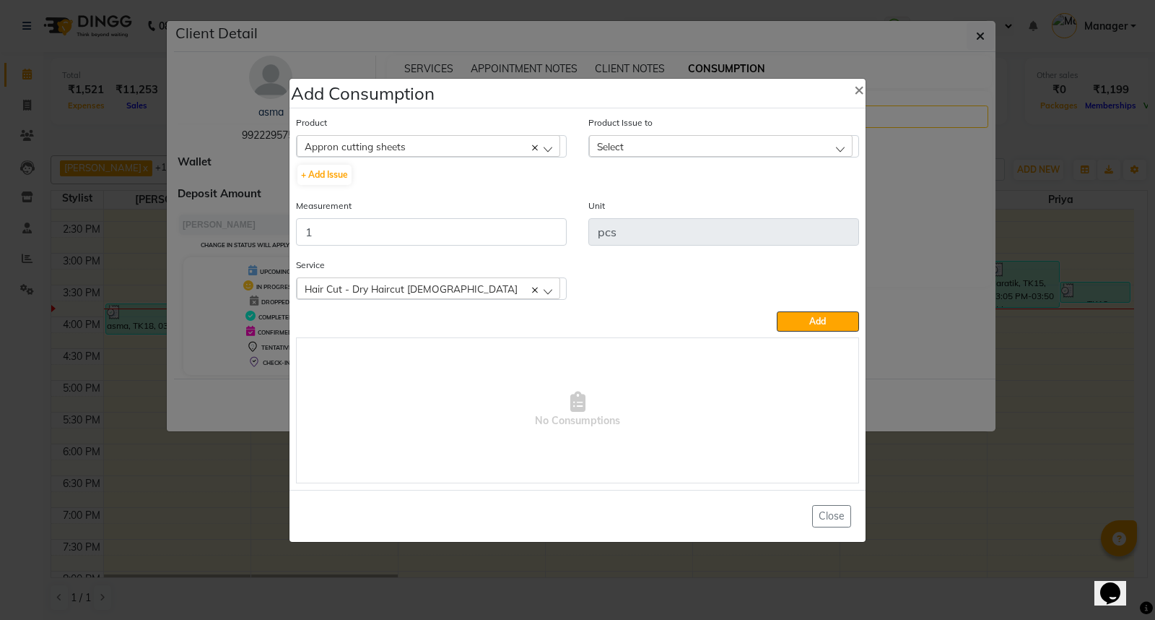
click at [655, 141] on div "Select" at bounding box center [721, 146] width 264 height 22
click at [751, 208] on label "2025-09-12, Issued to: Jyoti, Balance: 152" at bounding box center [678, 208] width 164 height 13
click at [811, 322] on span "Add" at bounding box center [817, 321] width 17 height 11
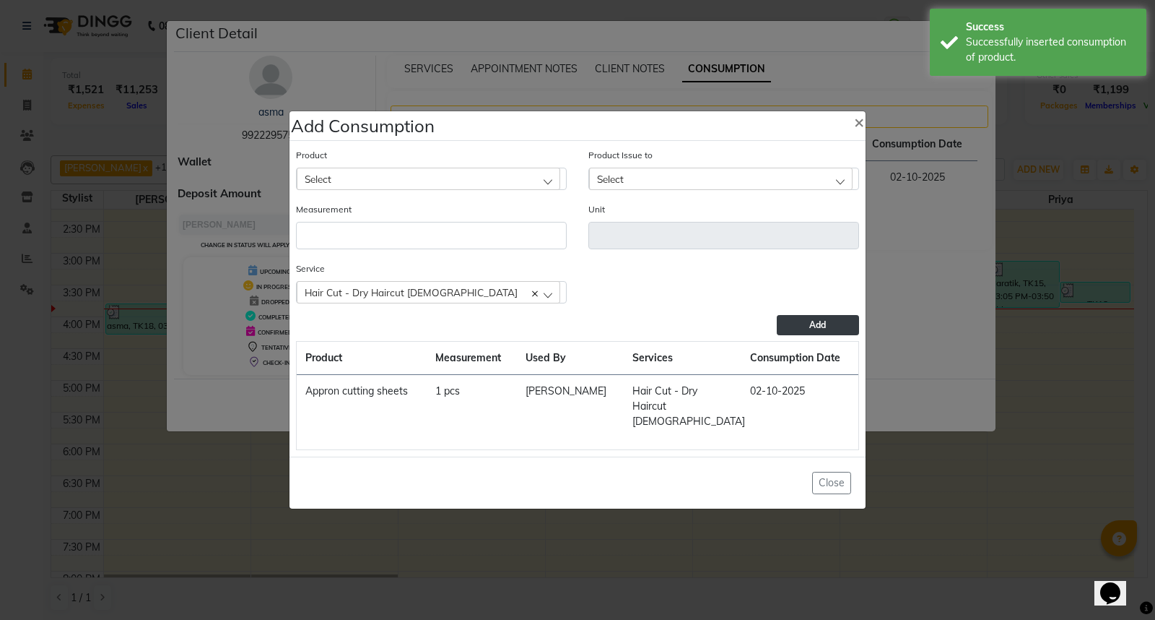
click at [933, 484] on ngb-modal-window "Add Consumption × Product Select 0-77 IGORA Product Issue to Select 2025-09-12,…" at bounding box center [577, 310] width 1155 height 620
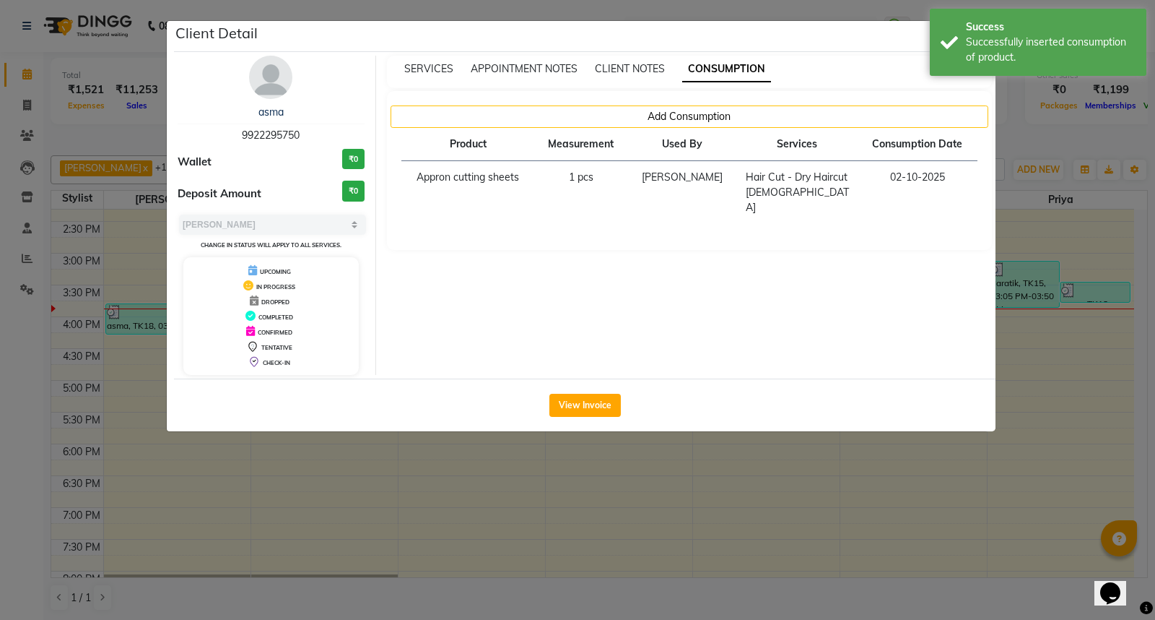
click at [933, 484] on ngb-modal-window "Client Detail asma 9922295750 Wallet ₹0 Deposit Amount ₹0 Select MARK DONE UPCO…" at bounding box center [577, 310] width 1155 height 620
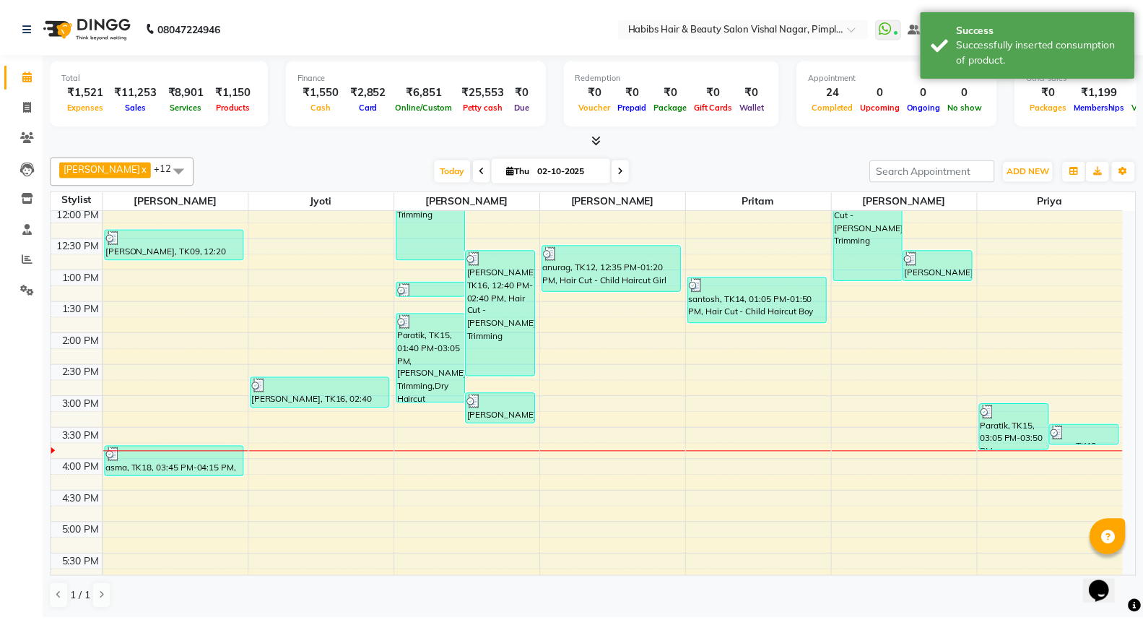
scroll to position [240, 0]
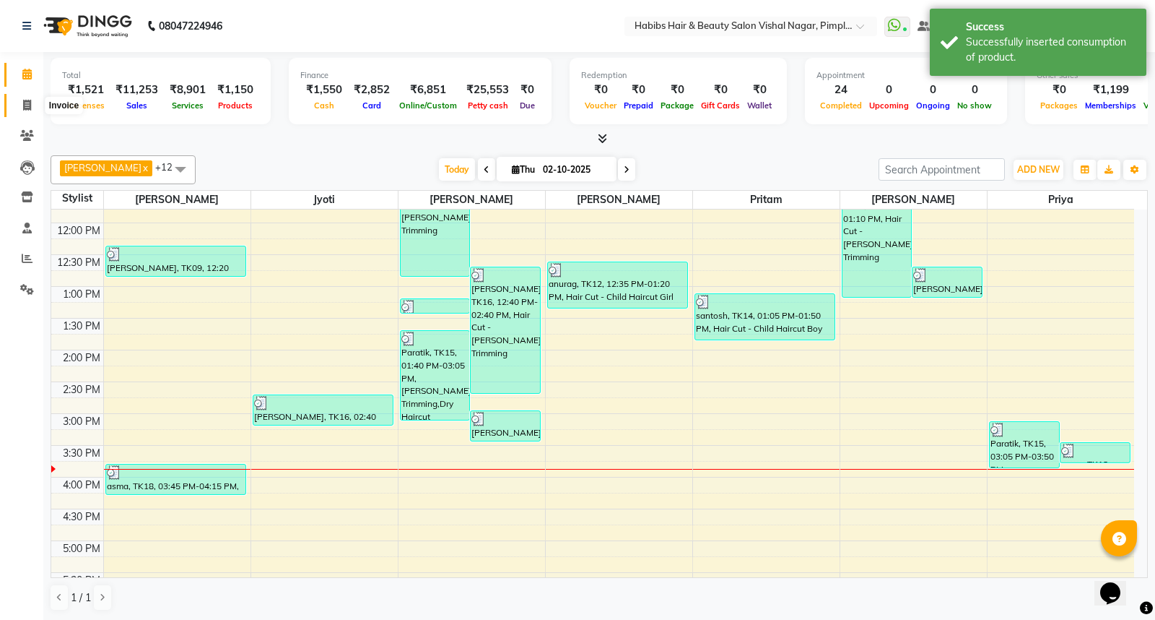
click at [27, 102] on icon at bounding box center [27, 105] width 8 height 11
select select "5725"
select select "service"
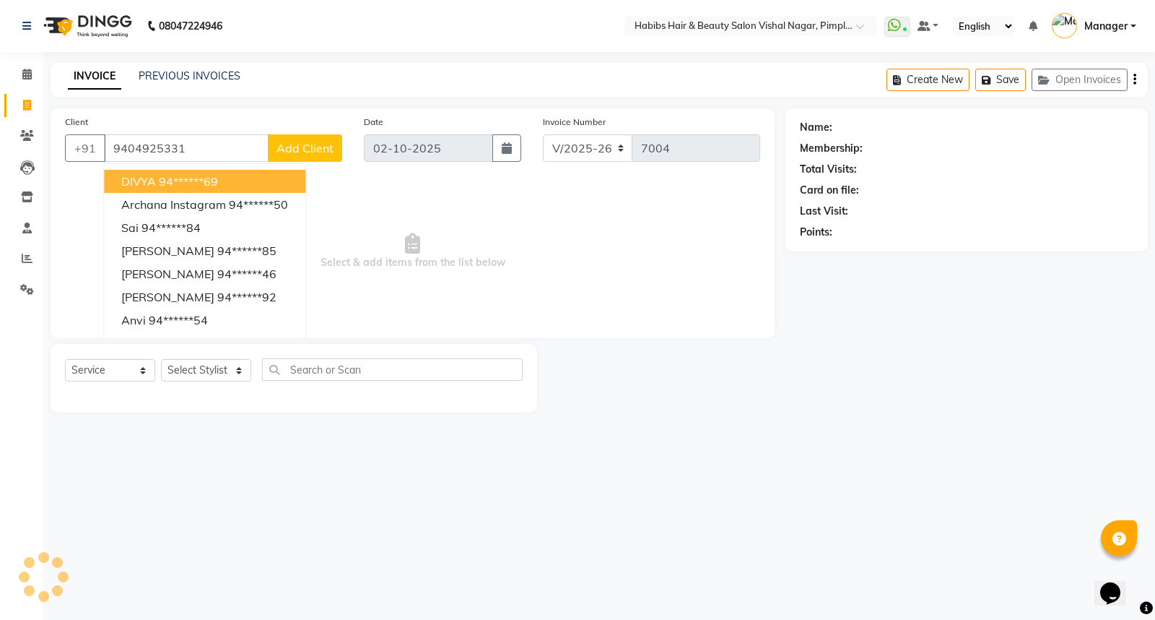
type input "9404925331"
select select "2: Object"
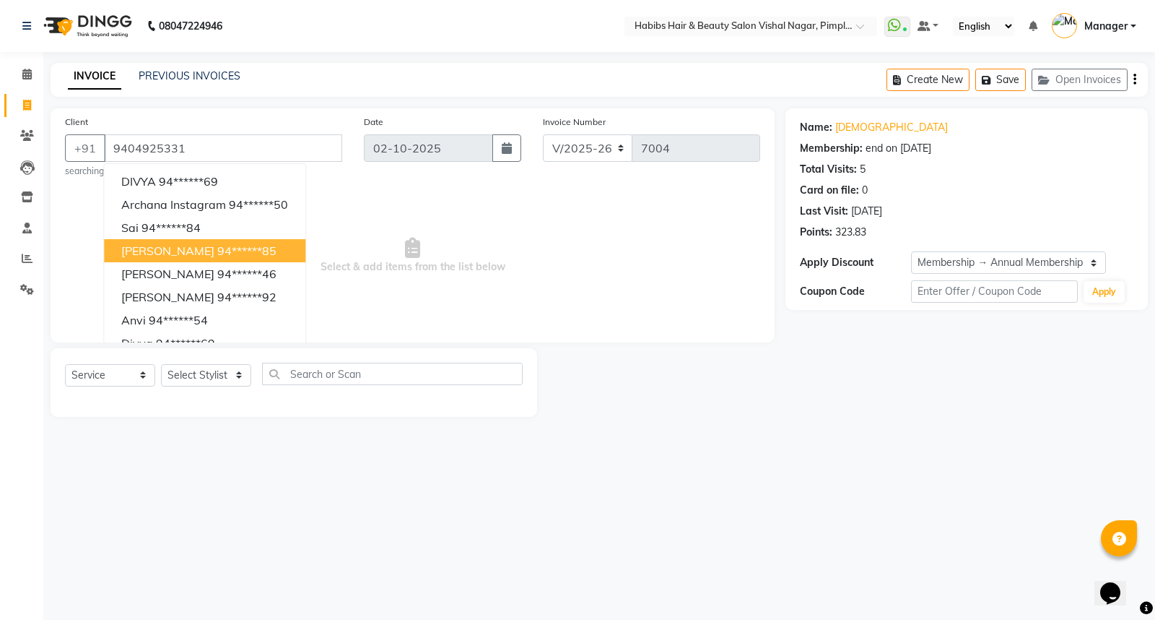
click at [589, 424] on main "INVOICE PREVIOUS INVOICES Create New Save Open Invoices Client +91 9404925331 D…" at bounding box center [599, 250] width 1112 height 375
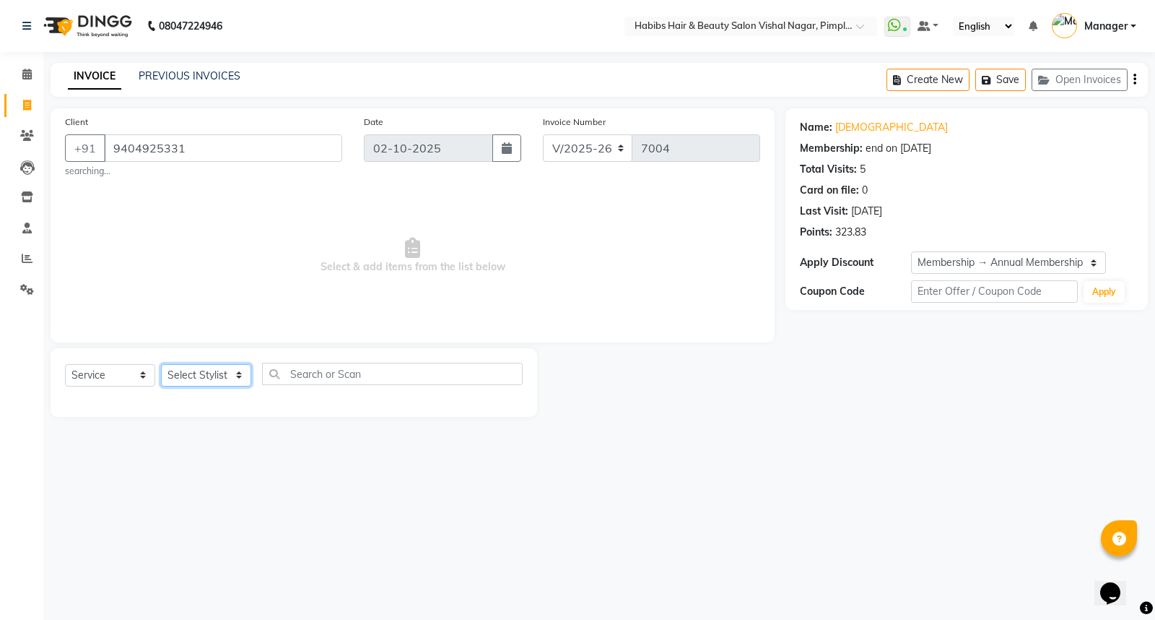
click at [204, 372] on select "Select Stylist Dhiraj Gajare Jyoti Krishna Waghmare Manager Muzammil Pritam Pri…" at bounding box center [206, 375] width 90 height 22
select select "54006"
click at [161, 364] on select "Select Stylist Dhiraj Gajare Jyoti Krishna Waghmare Manager Muzammil Pritam Pri…" at bounding box center [206, 375] width 90 height 22
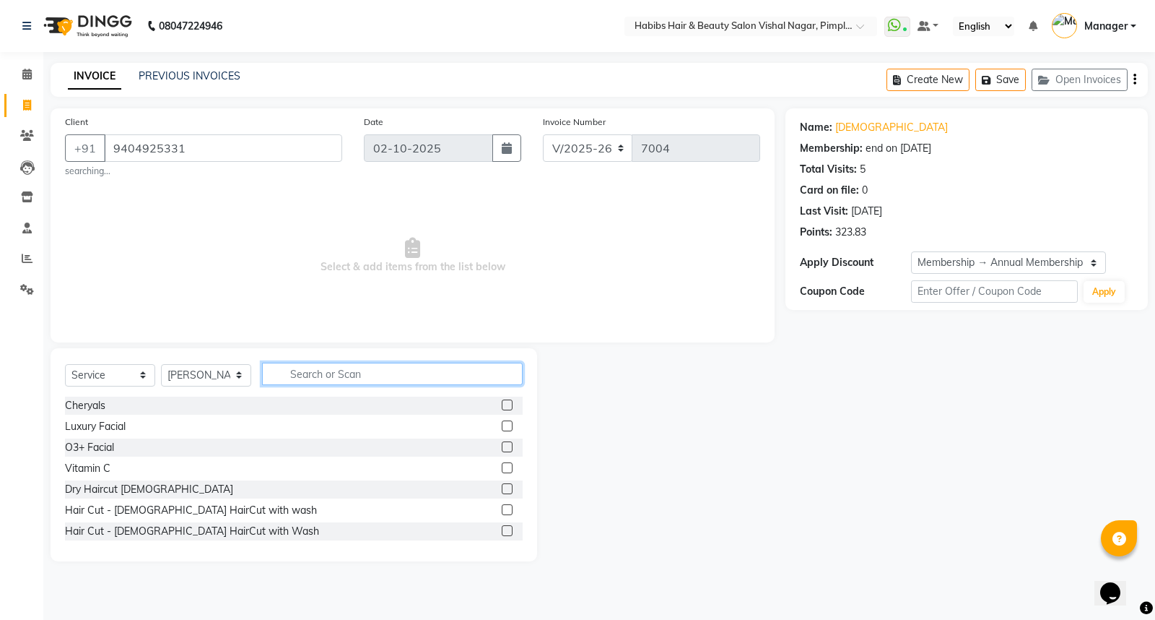
click at [307, 373] on input "text" at bounding box center [392, 373] width 261 height 22
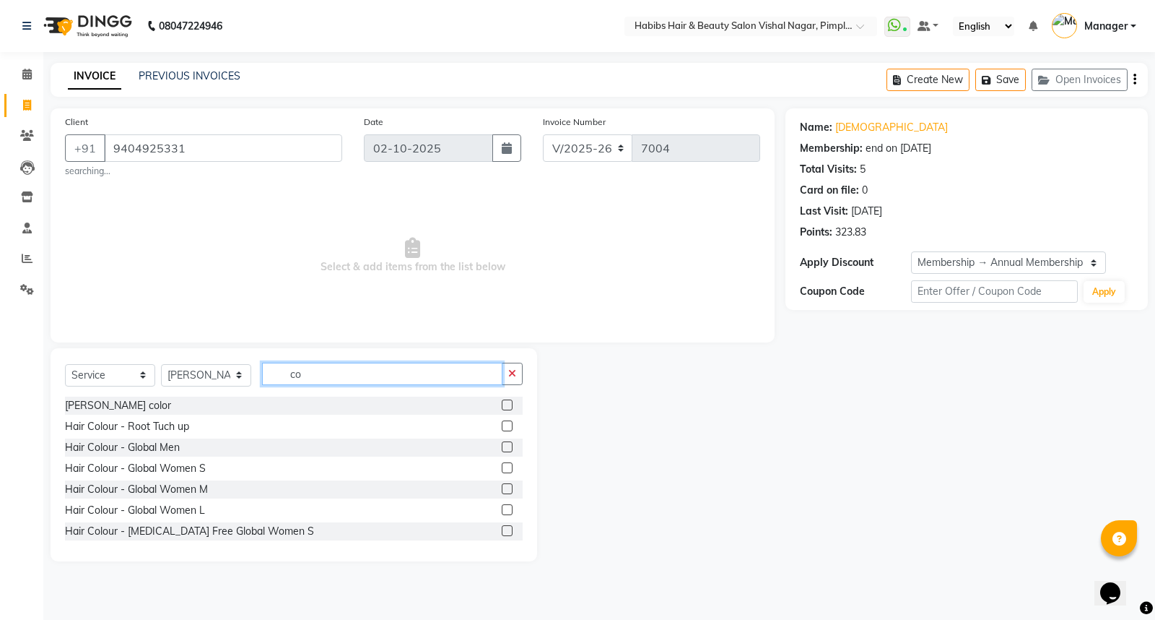
type input "co"
click at [502, 424] on label at bounding box center [507, 425] width 11 height 11
click at [502, 424] on input "checkbox" at bounding box center [506, 426] width 9 height 9
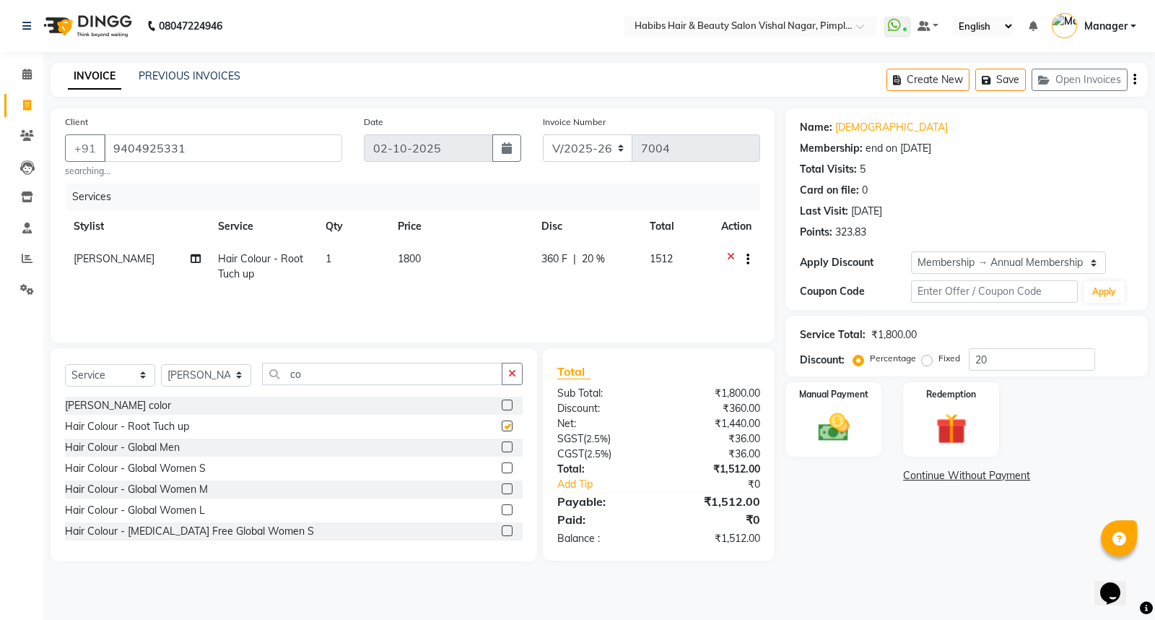
checkbox input "false"
click at [434, 261] on td "1800" at bounding box center [461, 267] width 144 height 48
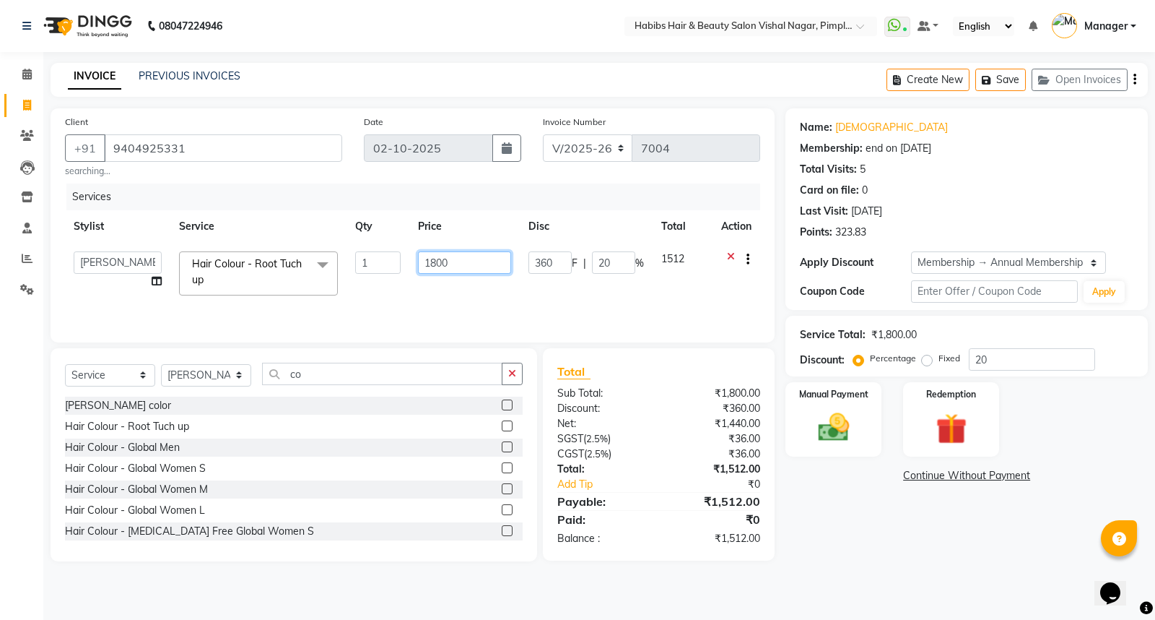
click at [455, 266] on input "1800" at bounding box center [464, 262] width 93 height 22
type input "1"
type input "2"
type input "2660"
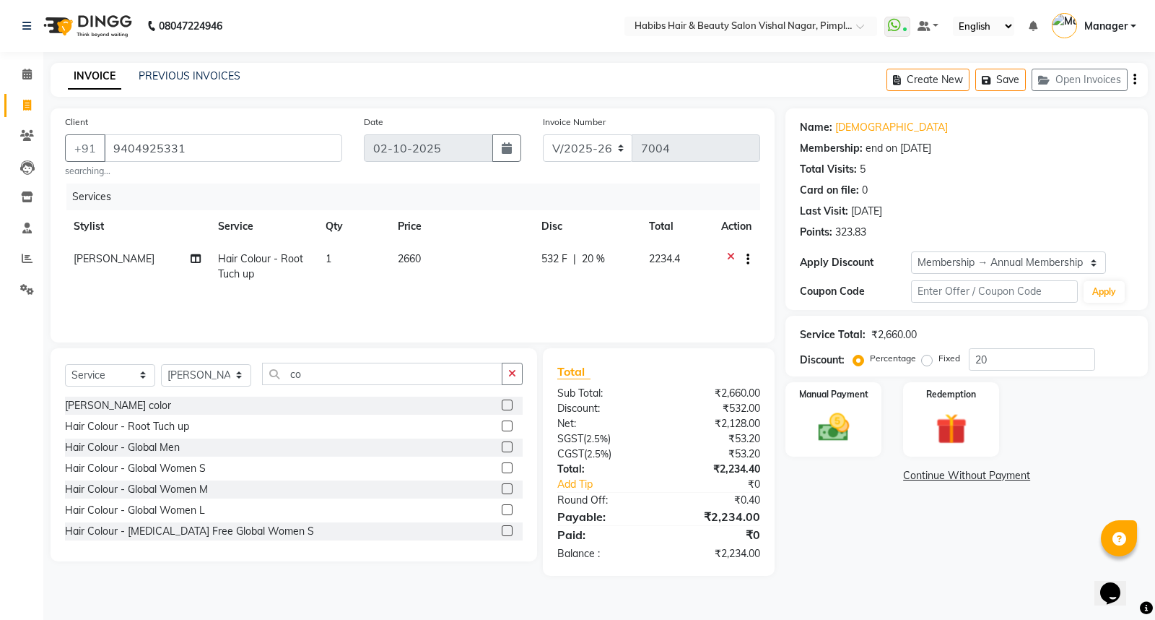
click at [899, 559] on div "Name: Vaishali Membership: end on 22-06-2026 Total Visits: 5 Card on file: 0 La…" at bounding box center [972, 341] width 373 height 467
click at [839, 425] on img at bounding box center [834, 427] width 52 height 37
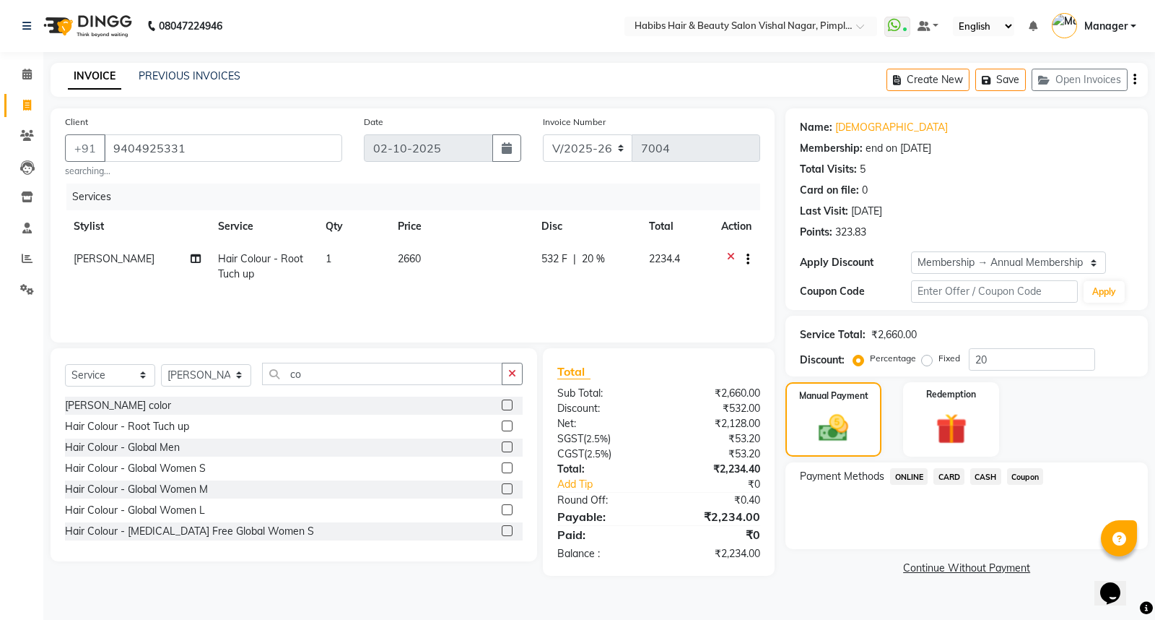
click at [915, 474] on span "ONLINE" at bounding box center [909, 476] width 38 height 17
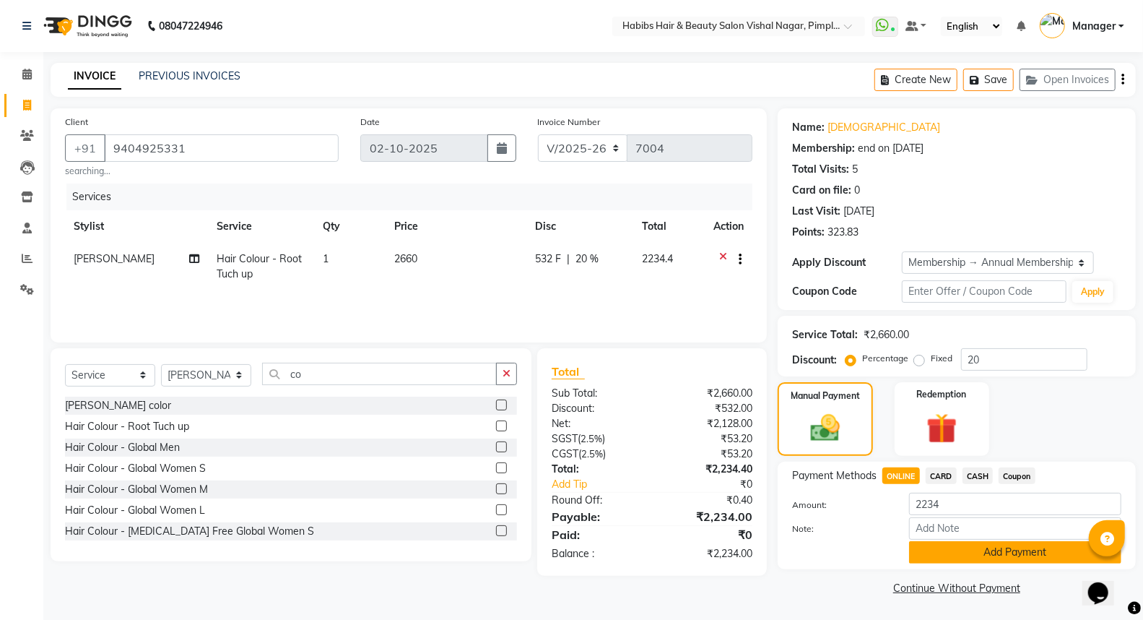
click at [964, 554] on button "Add Payment" at bounding box center [1015, 552] width 212 height 22
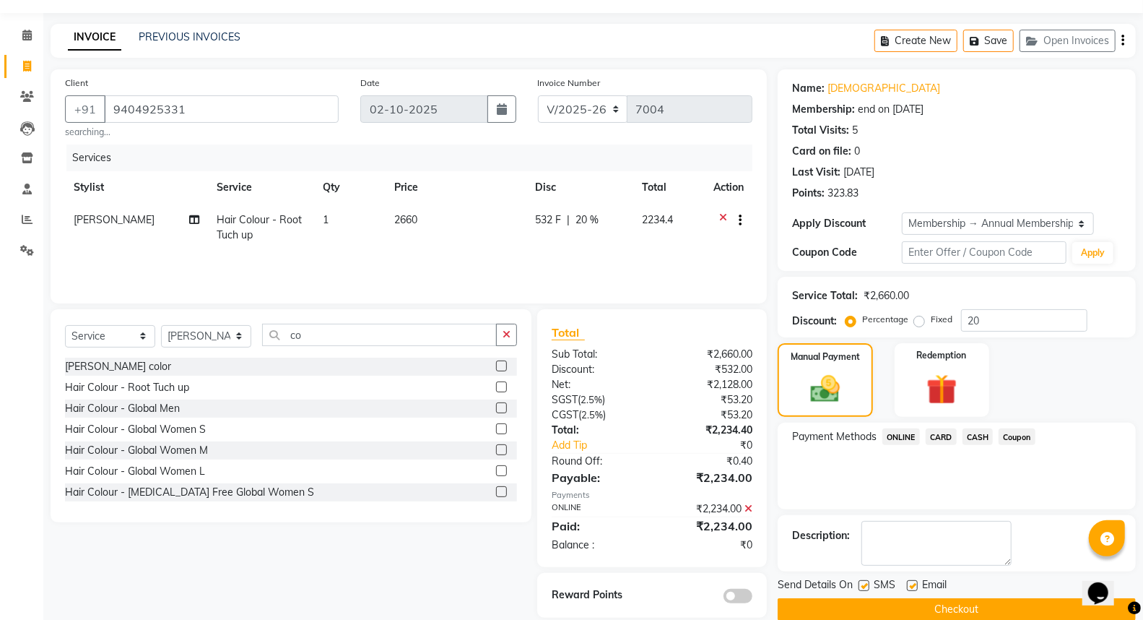
scroll to position [61, 0]
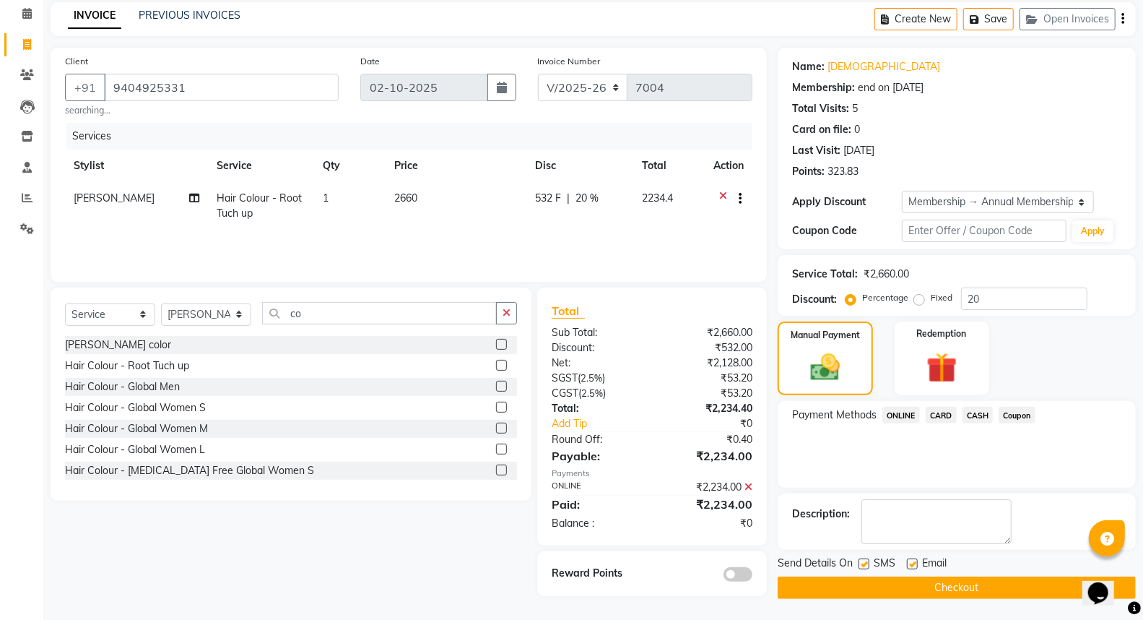
click at [738, 575] on span at bounding box center [737, 574] width 29 height 14
click at [752, 576] on input "checkbox" at bounding box center [752, 576] width 0 height 0
click at [821, 587] on button "Checkout" at bounding box center [957, 587] width 358 height 22
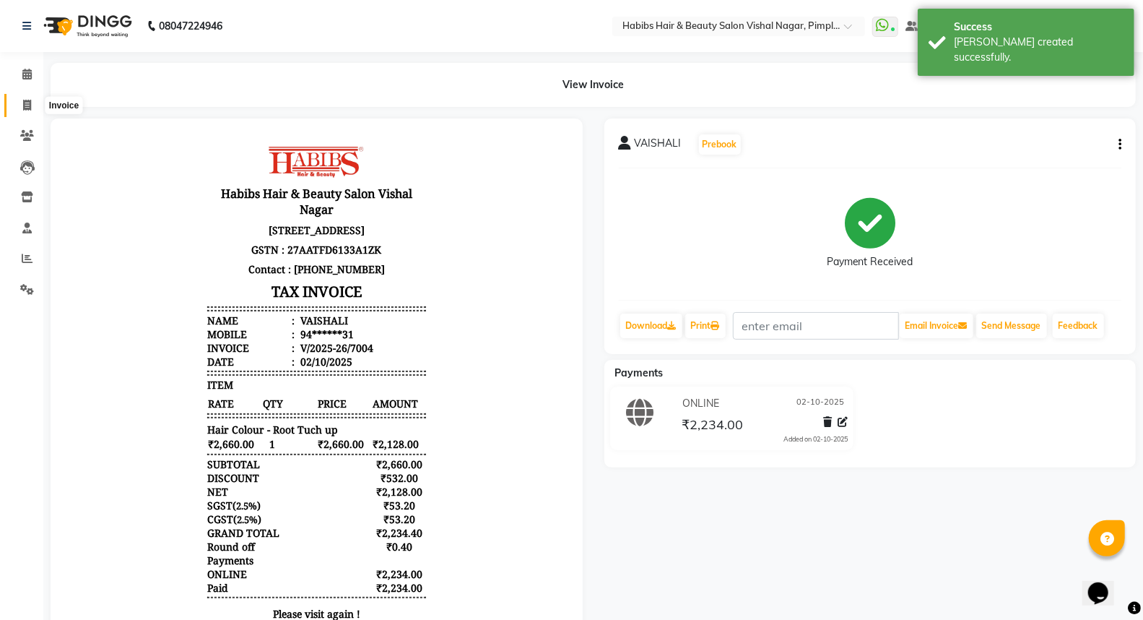
click at [27, 105] on icon at bounding box center [27, 105] width 8 height 11
select select "service"
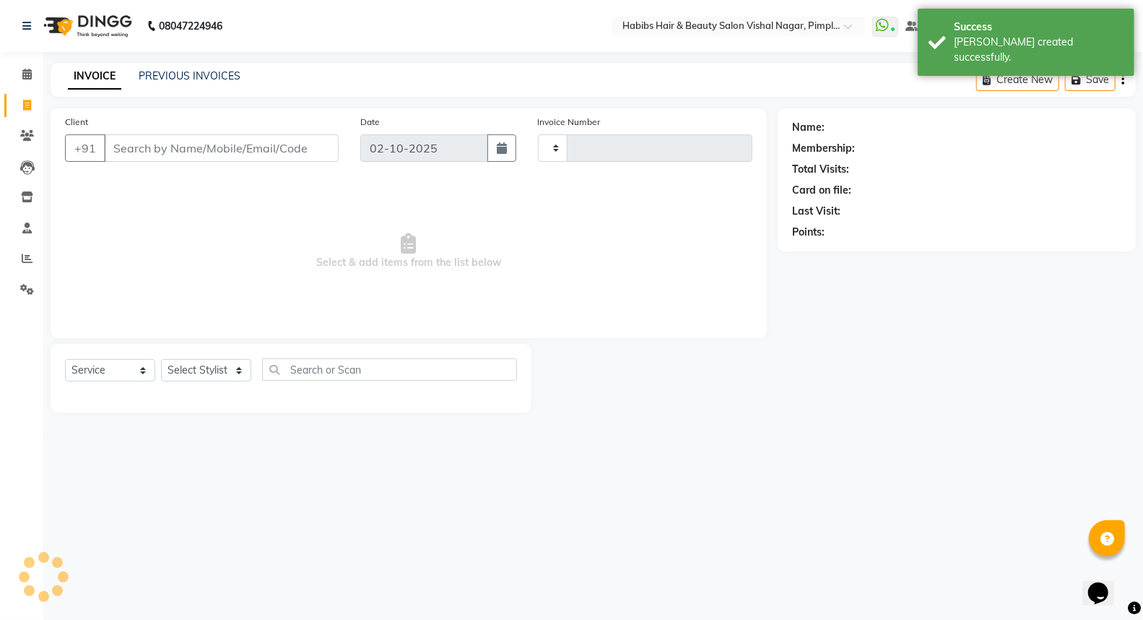
type input "7005"
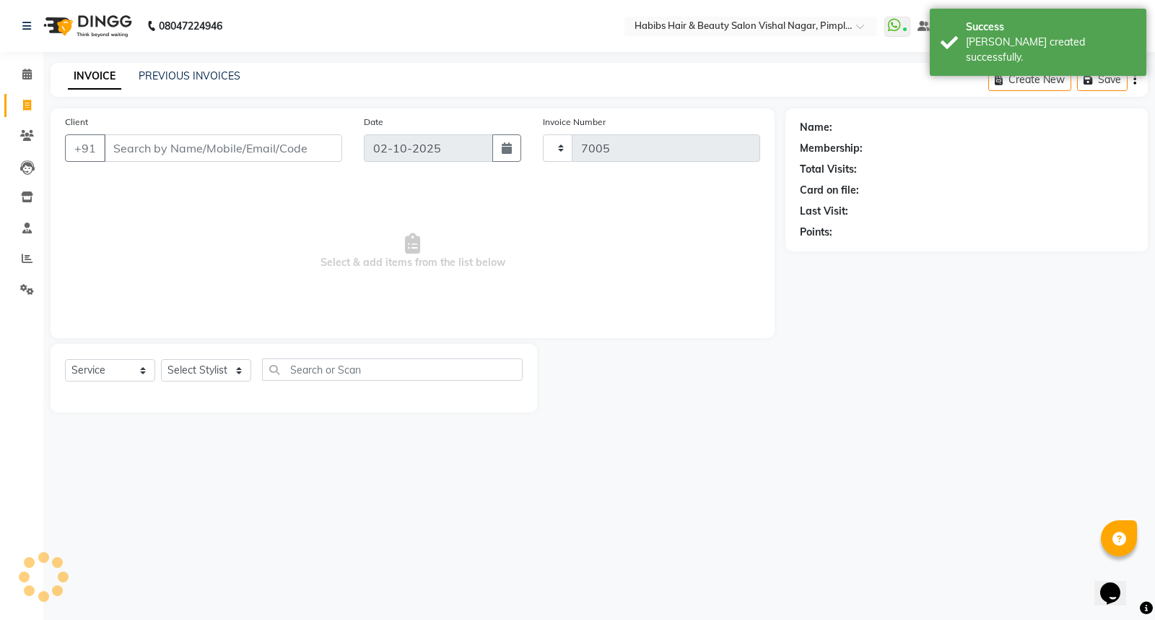
select select "5725"
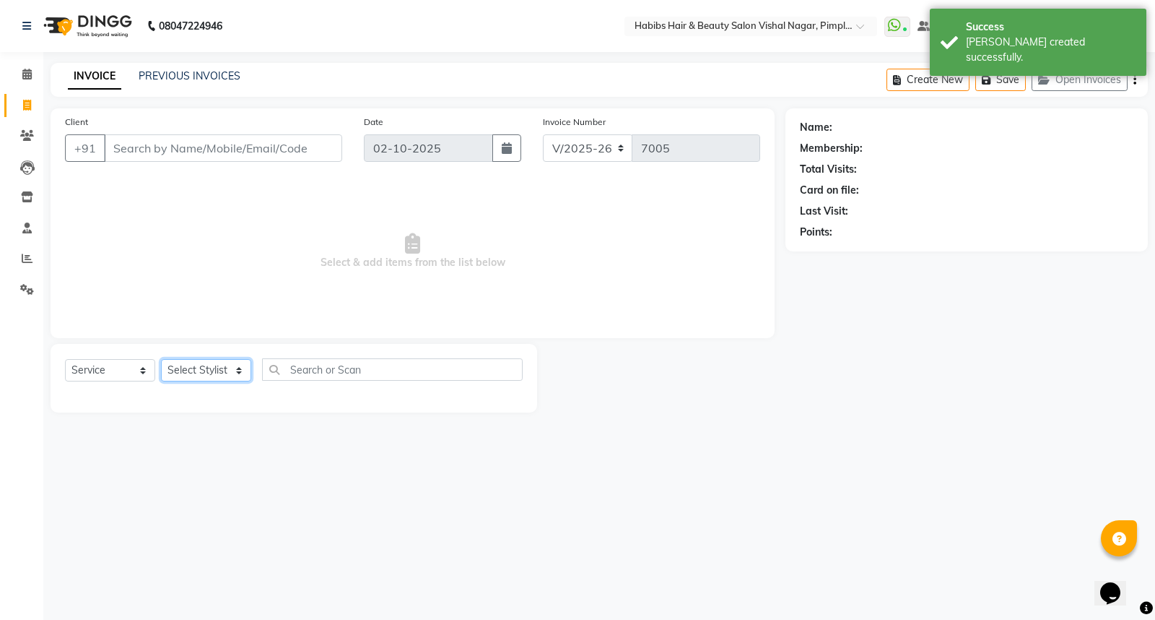
click at [235, 367] on select "Select Stylist Dhiraj Gajare Jyoti Krishna Waghmare Manager Muzammil Pritam Pri…" at bounding box center [206, 370] width 90 height 22
select select "54006"
click at [161, 360] on select "Select Stylist Dhiraj Gajare Jyoti Krishna Waghmare Manager Muzammil Pritam Pri…" at bounding box center [206, 370] width 90 height 22
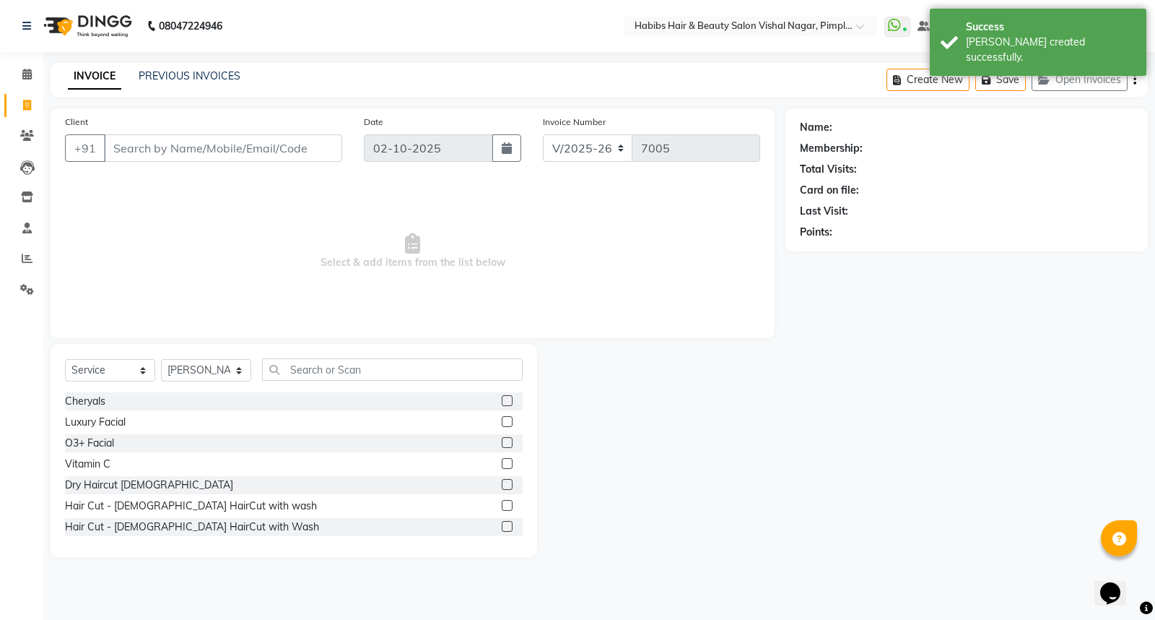
click at [502, 487] on label at bounding box center [507, 484] width 11 height 11
click at [502, 487] on input "checkbox" at bounding box center [506, 484] width 9 height 9
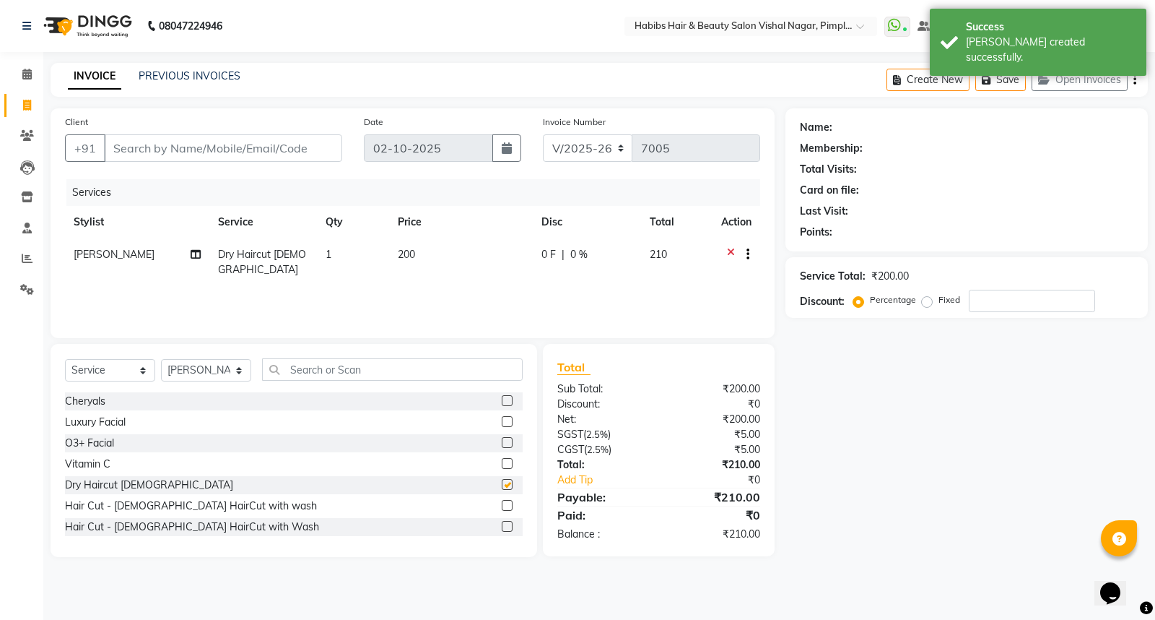
checkbox input "false"
click at [233, 137] on input "Client" at bounding box center [223, 147] width 238 height 27
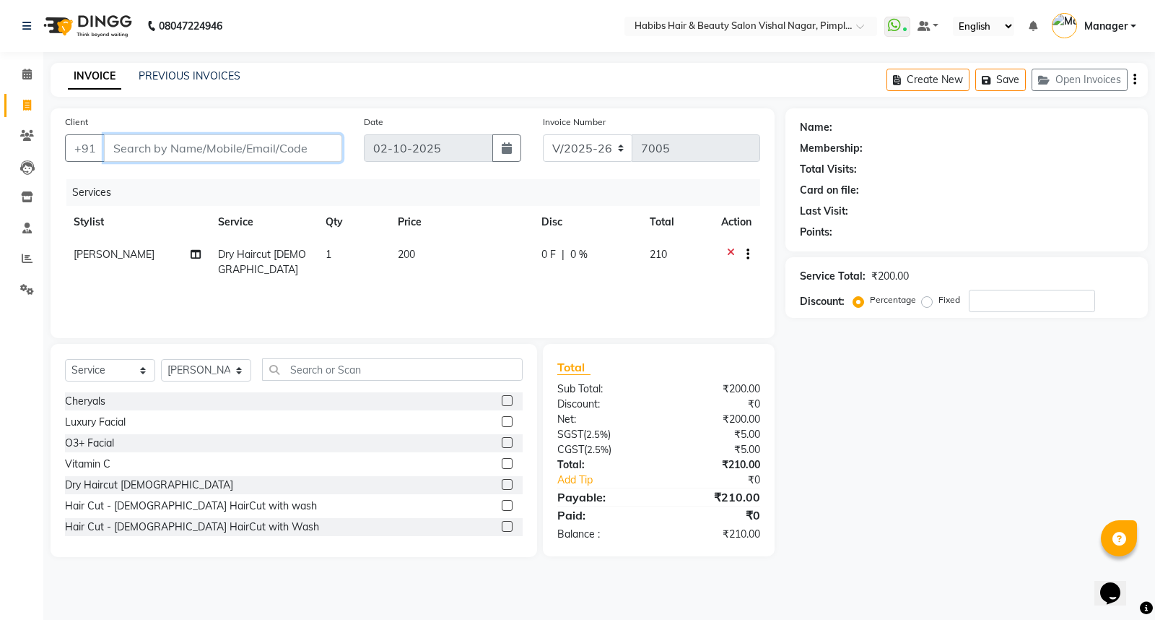
type input "9"
type input "0"
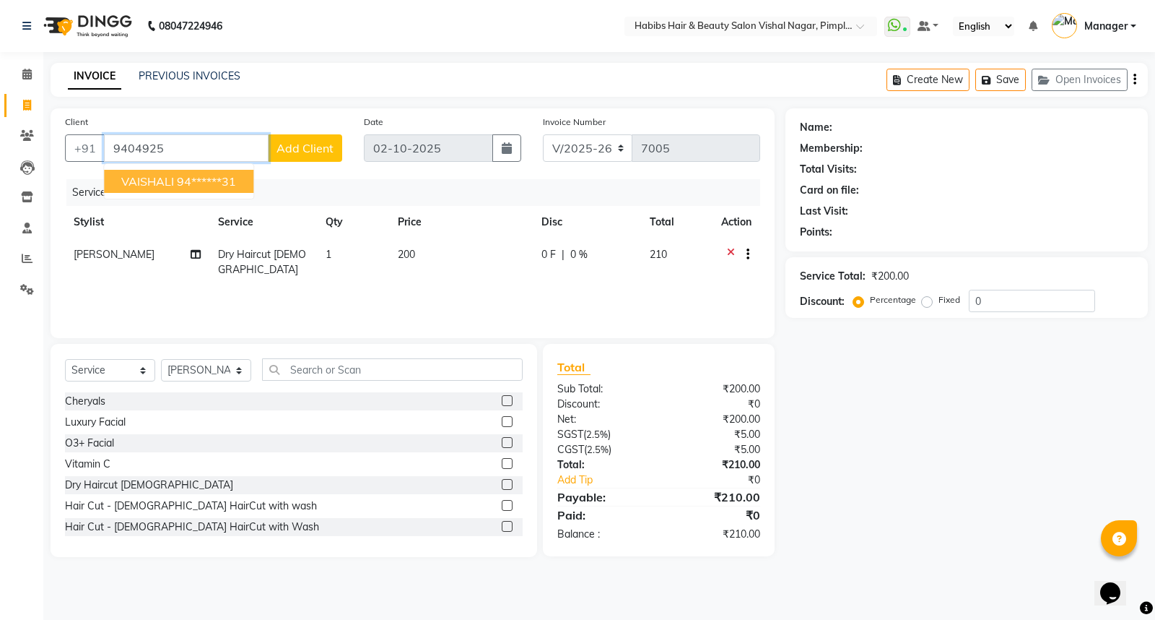
click at [227, 184] on ngb-highlight "94******31" at bounding box center [206, 181] width 59 height 14
type input "94******31"
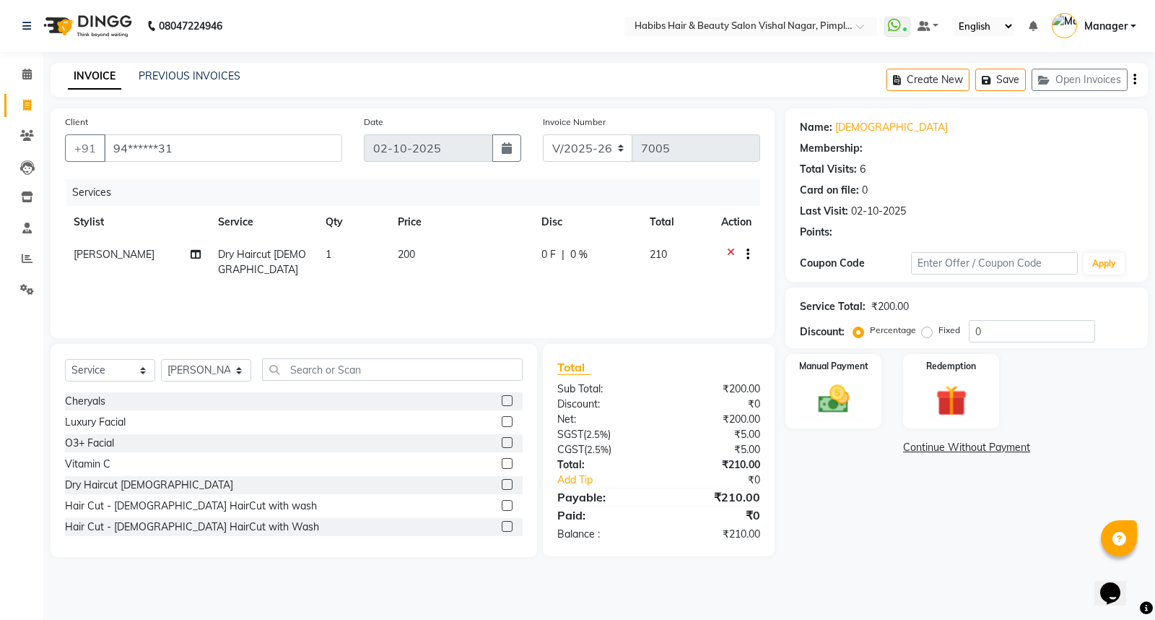
type input "20"
select select "2: Object"
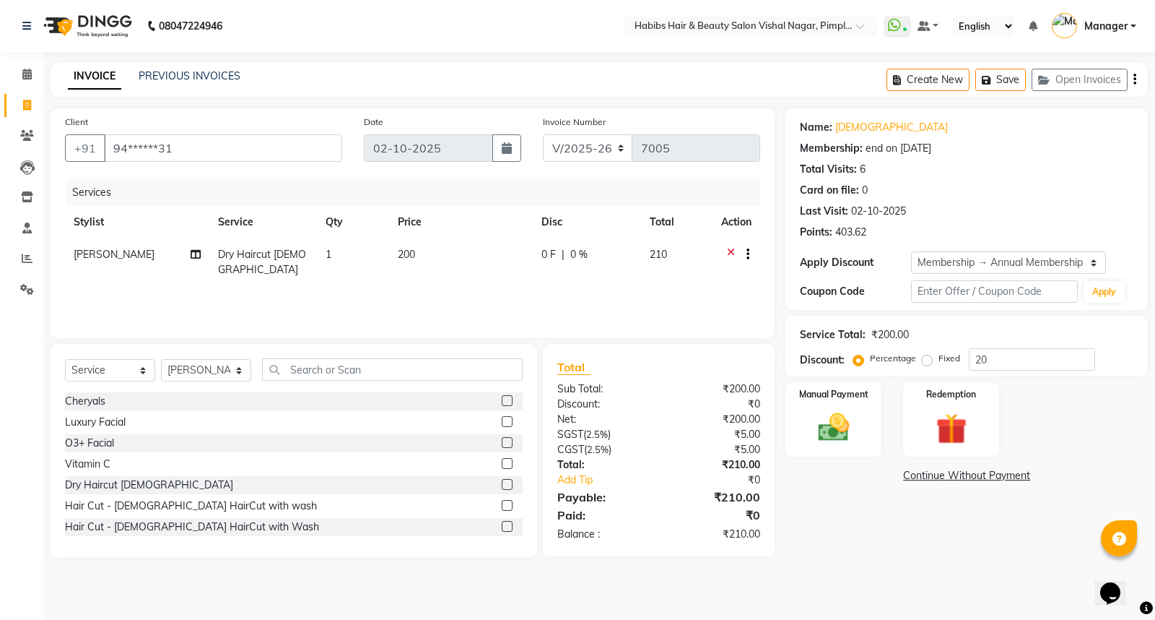
click at [1135, 79] on icon "button" at bounding box center [1135, 79] width 3 height 1
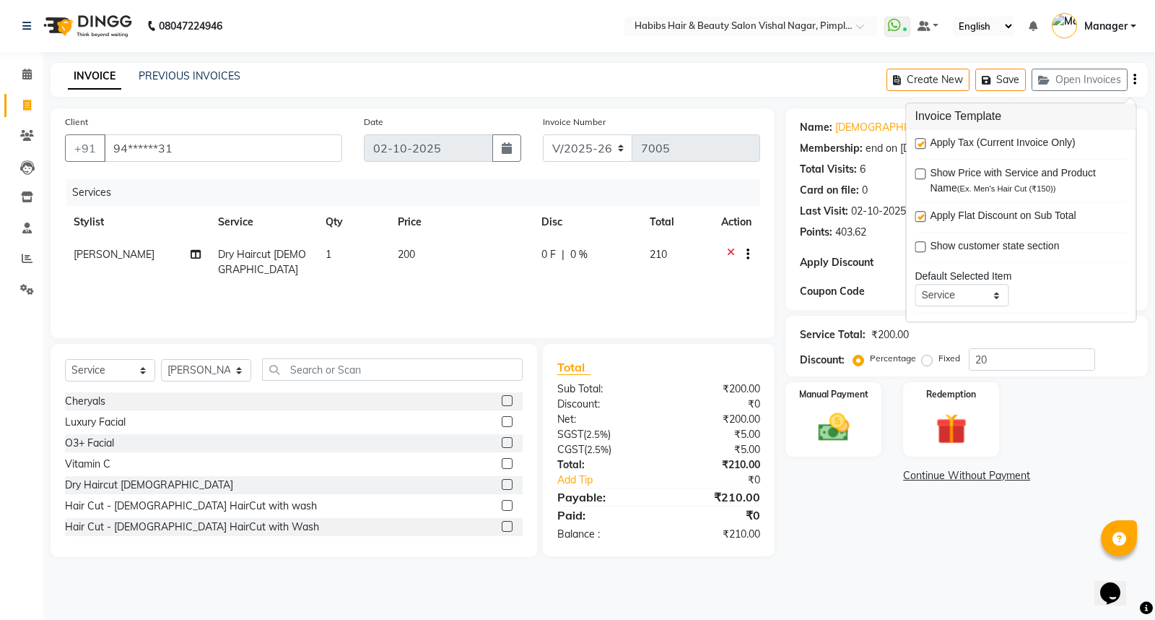
click at [922, 143] on label at bounding box center [920, 143] width 11 height 11
click at [922, 143] on input "checkbox" at bounding box center [919, 143] width 9 height 9
checkbox input "false"
click at [858, 406] on div "Manual Payment" at bounding box center [834, 419] width 100 height 77
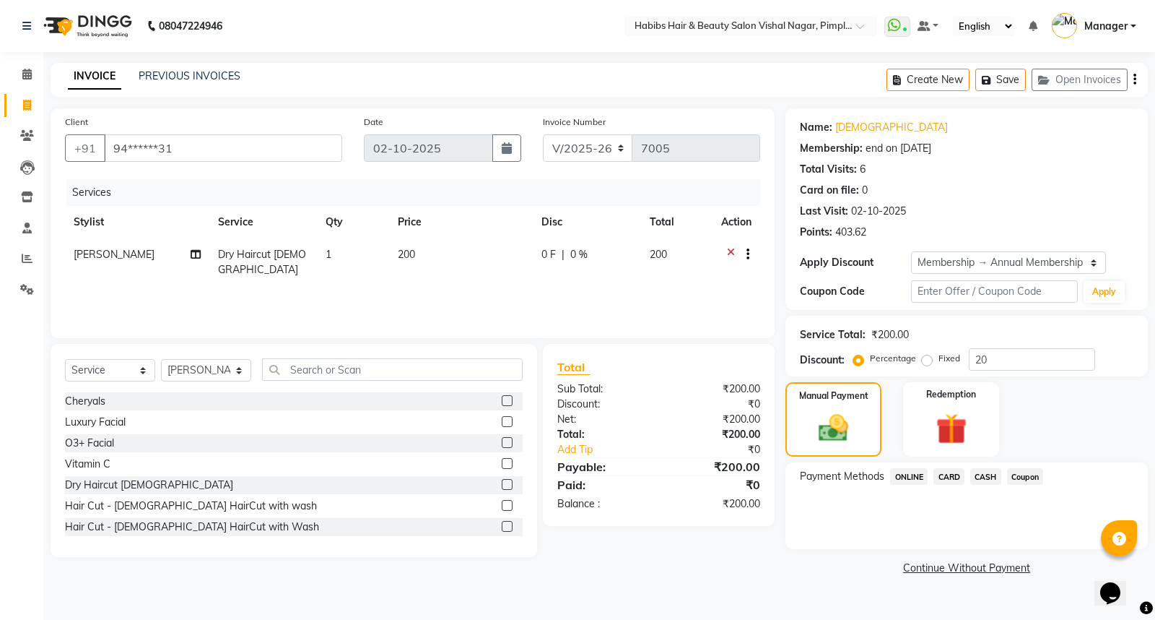
click at [910, 479] on span "ONLINE" at bounding box center [909, 476] width 38 height 17
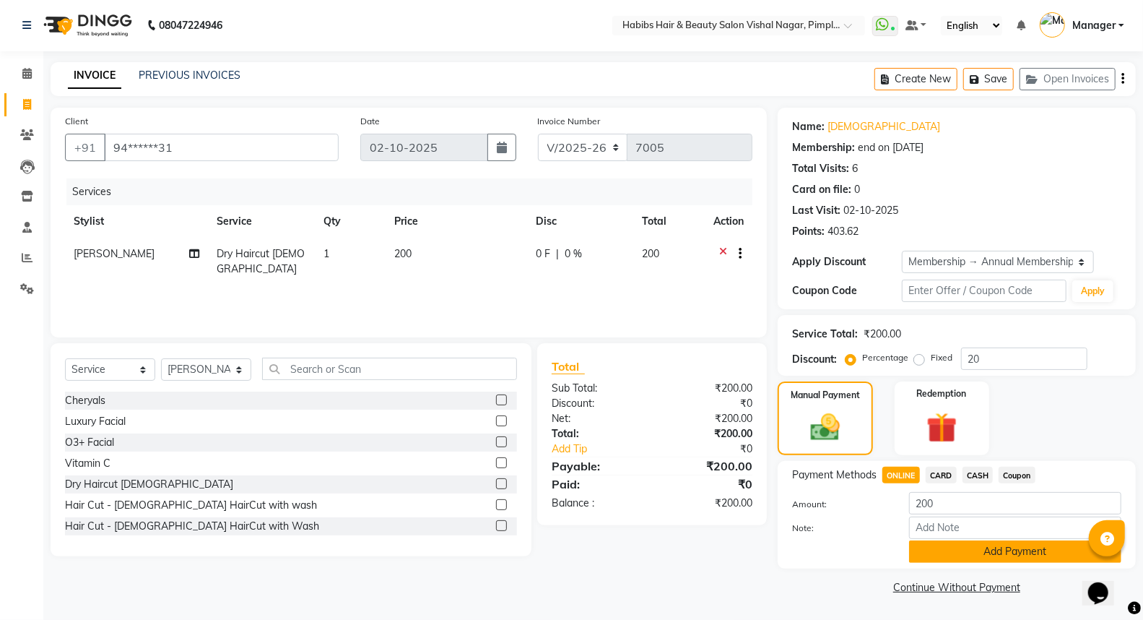
click at [983, 542] on button "Add Payment" at bounding box center [1015, 551] width 212 height 22
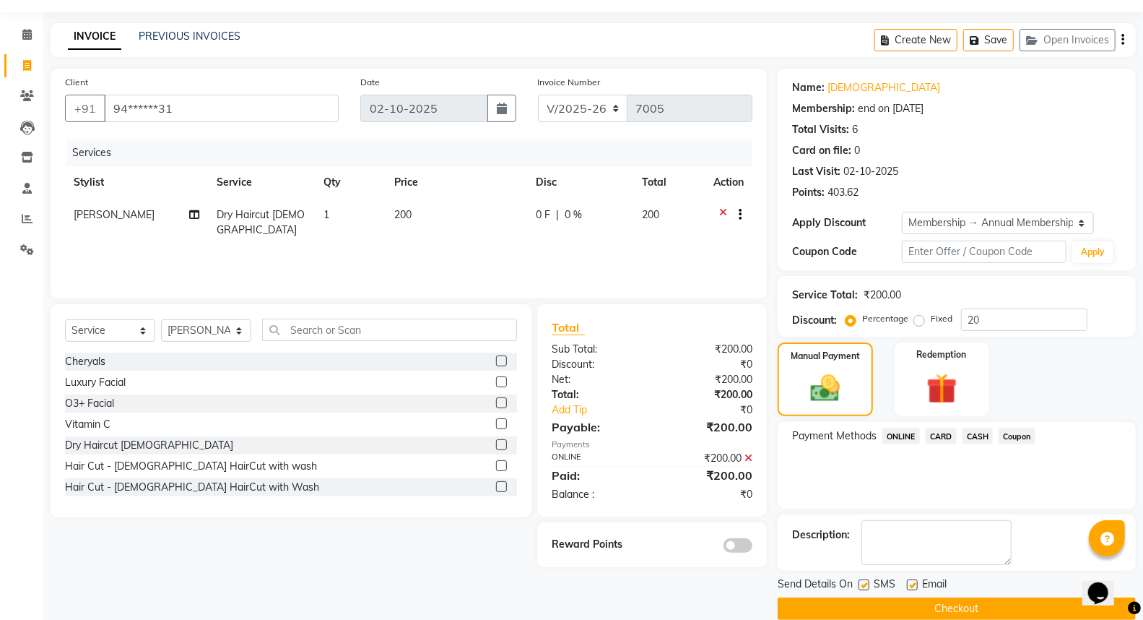
scroll to position [61, 0]
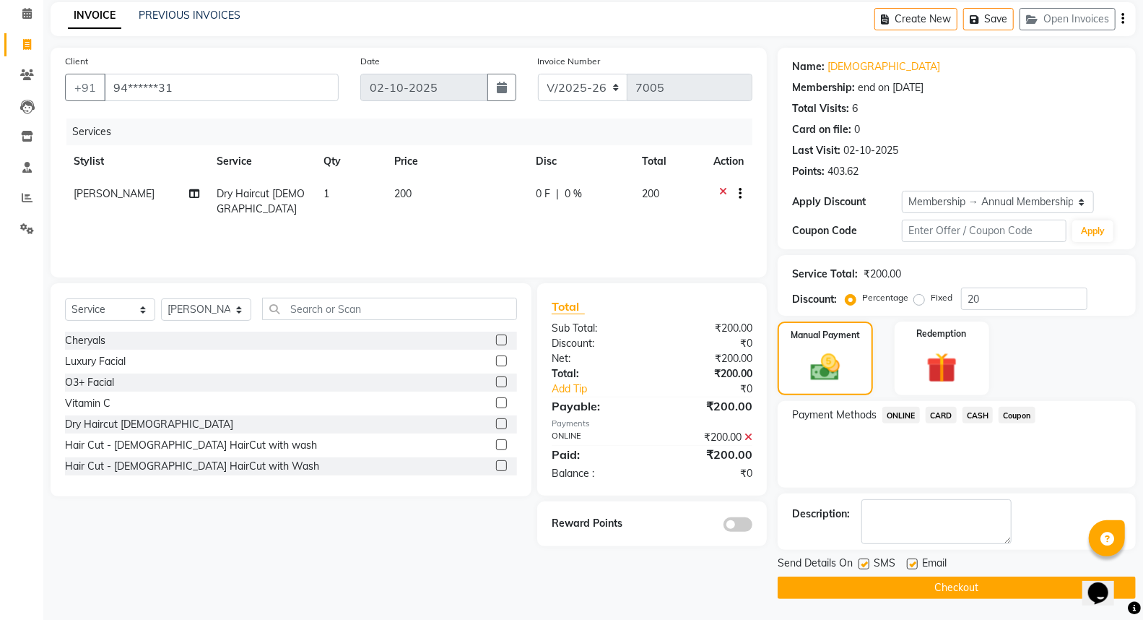
click at [731, 523] on span at bounding box center [737, 524] width 29 height 14
click at [752, 526] on input "checkbox" at bounding box center [752, 526] width 0 height 0
click at [827, 582] on button "Checkout" at bounding box center [957, 587] width 358 height 22
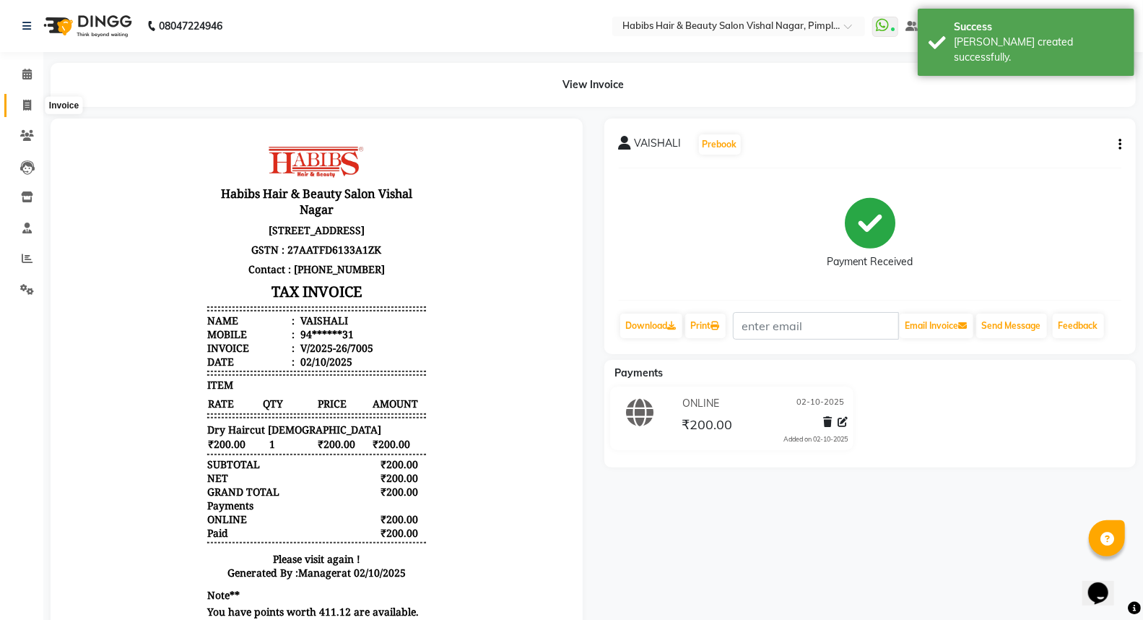
click at [32, 106] on span at bounding box center [26, 105] width 25 height 17
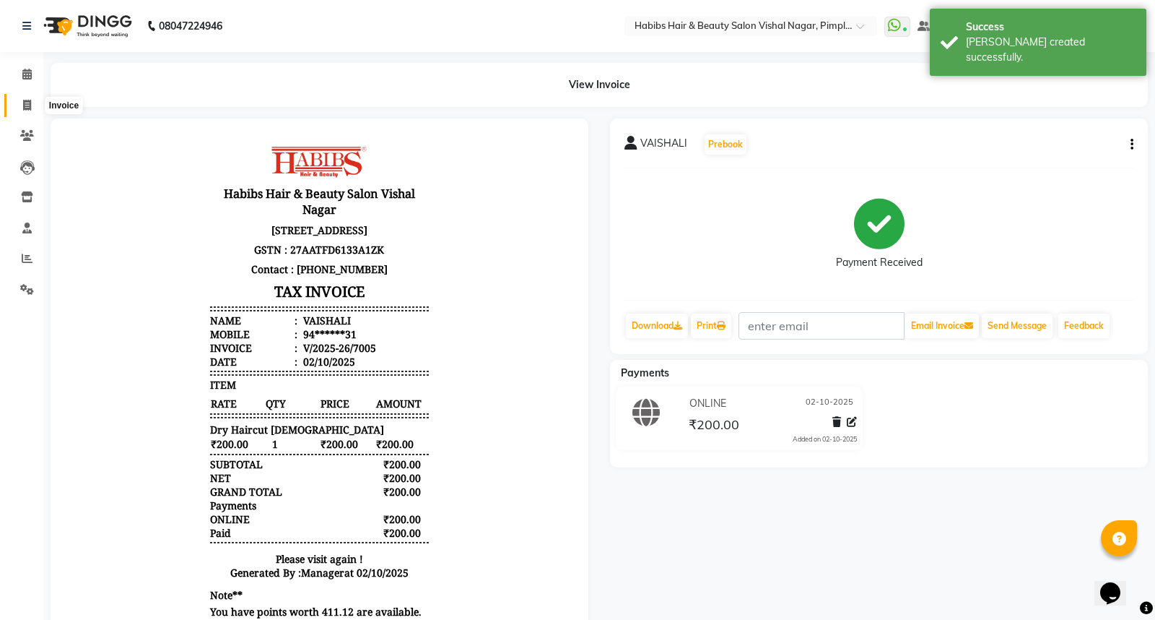
select select "5725"
select select "service"
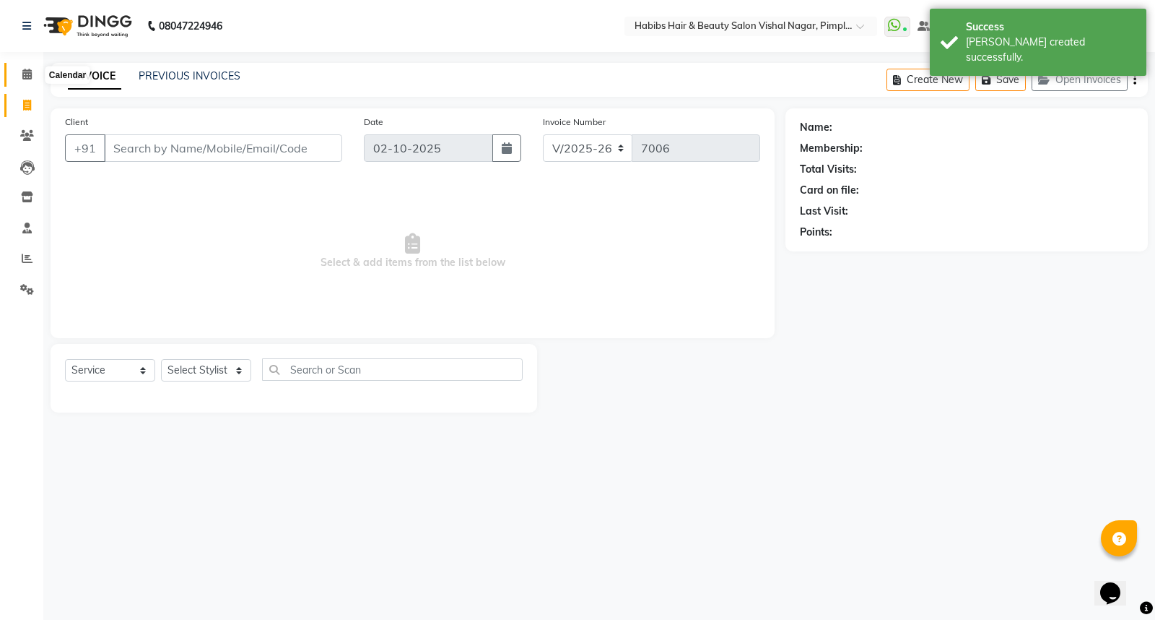
click at [20, 74] on span at bounding box center [26, 74] width 25 height 17
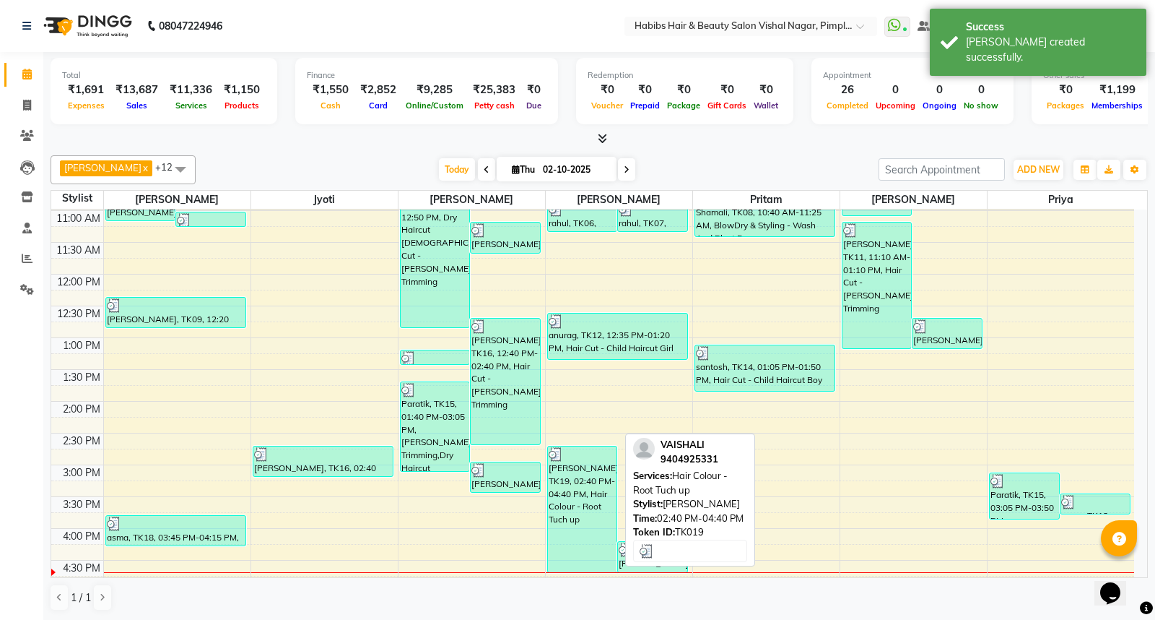
scroll to position [321, 0]
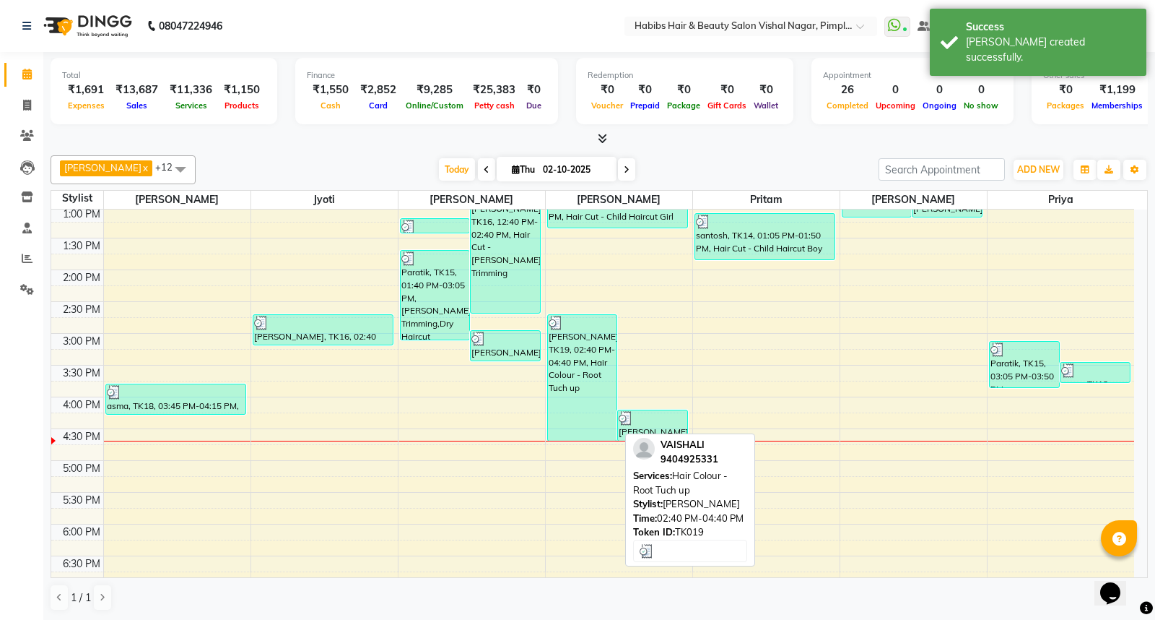
click at [594, 403] on div "VAISHALI, TK19, 02:40 PM-04:40 PM, Hair Colour - Root Tuch up" at bounding box center [582, 378] width 69 height 126
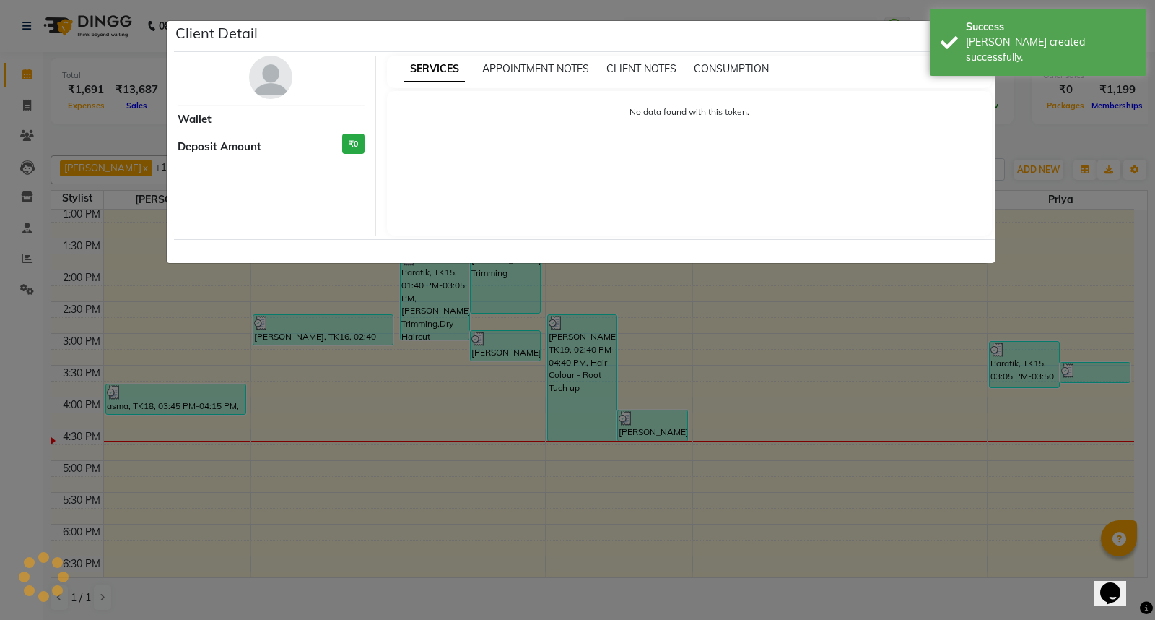
select select "3"
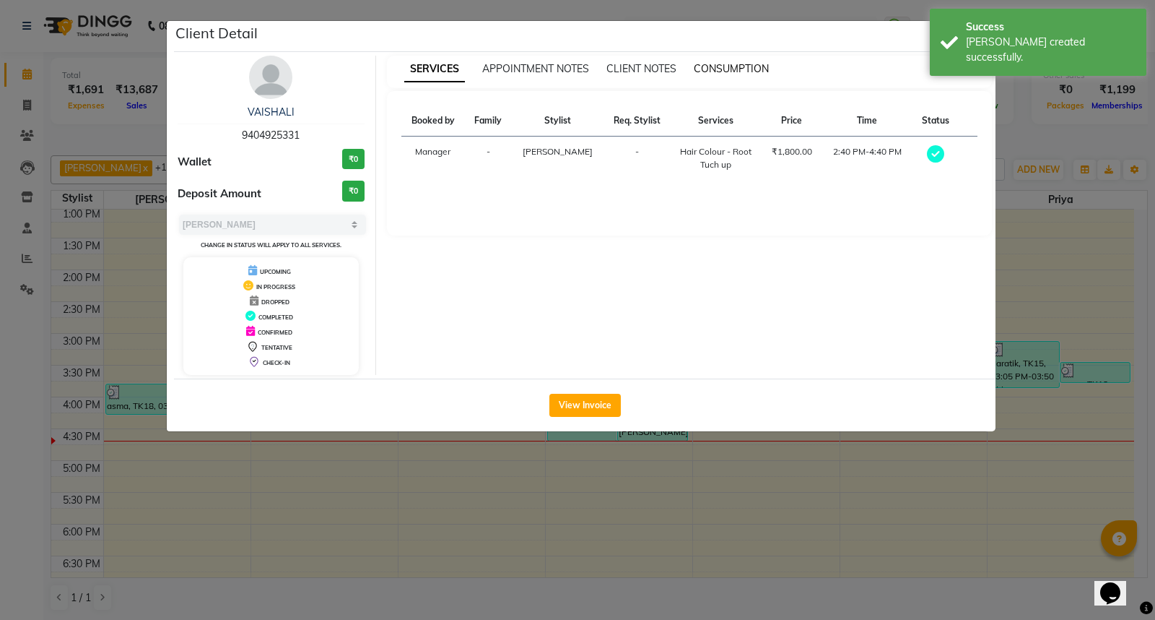
click at [731, 71] on span "CONSUMPTION" at bounding box center [731, 68] width 75 height 13
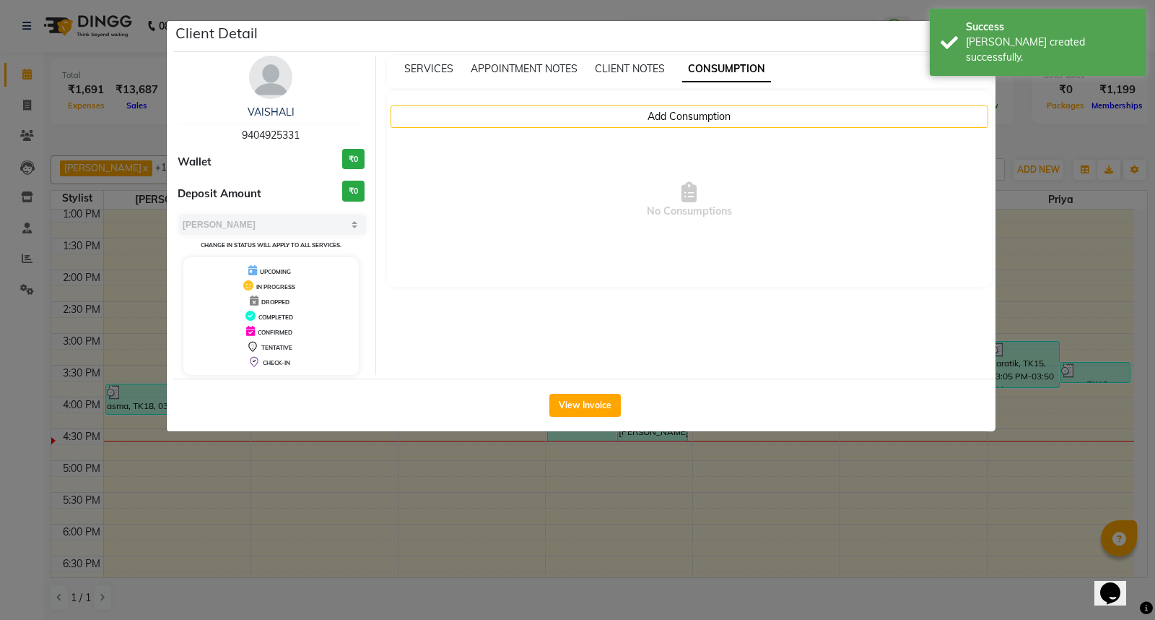
click at [669, 131] on span "No Consumptions" at bounding box center [689, 200] width 577 height 144
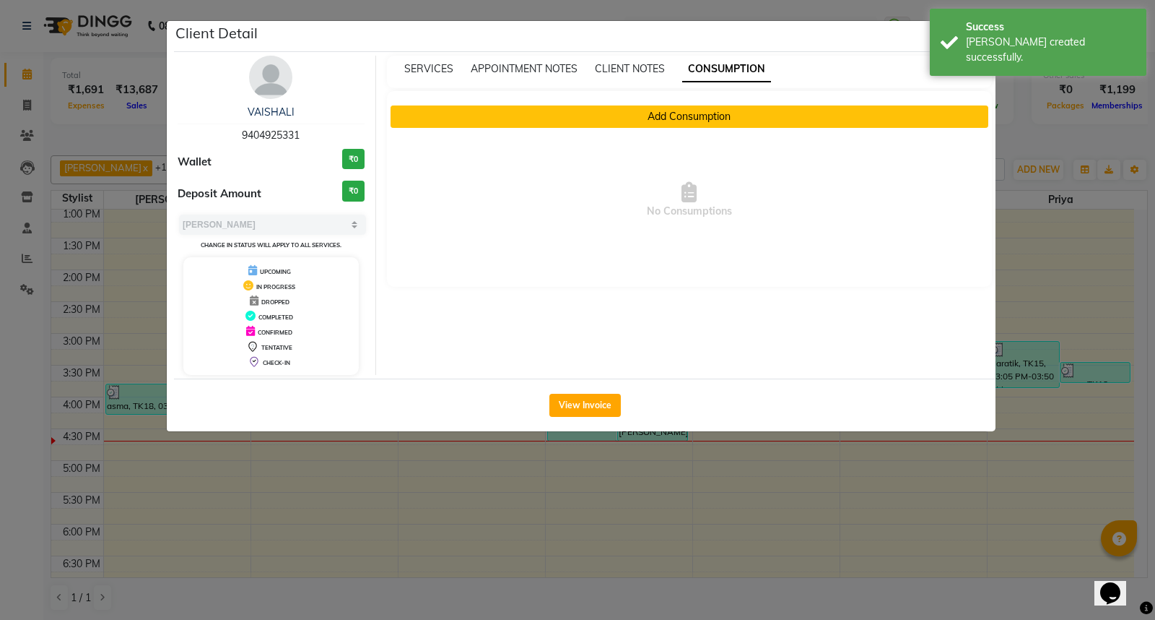
click at [673, 118] on button "Add Consumption" at bounding box center [690, 116] width 599 height 22
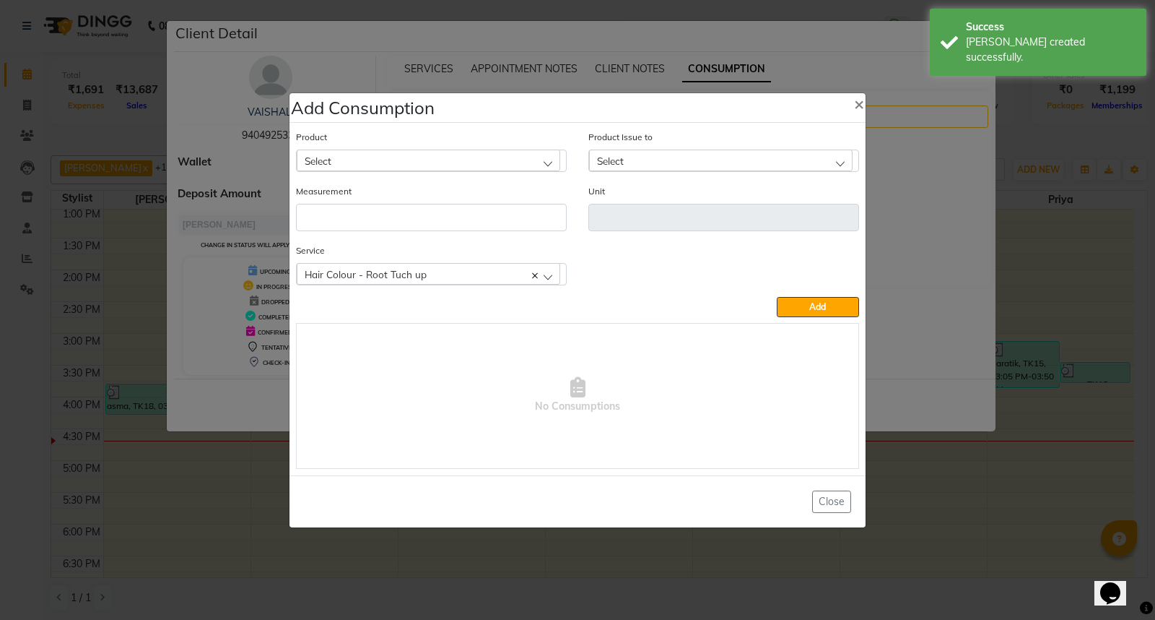
click at [419, 161] on div "Select" at bounding box center [429, 160] width 264 height 22
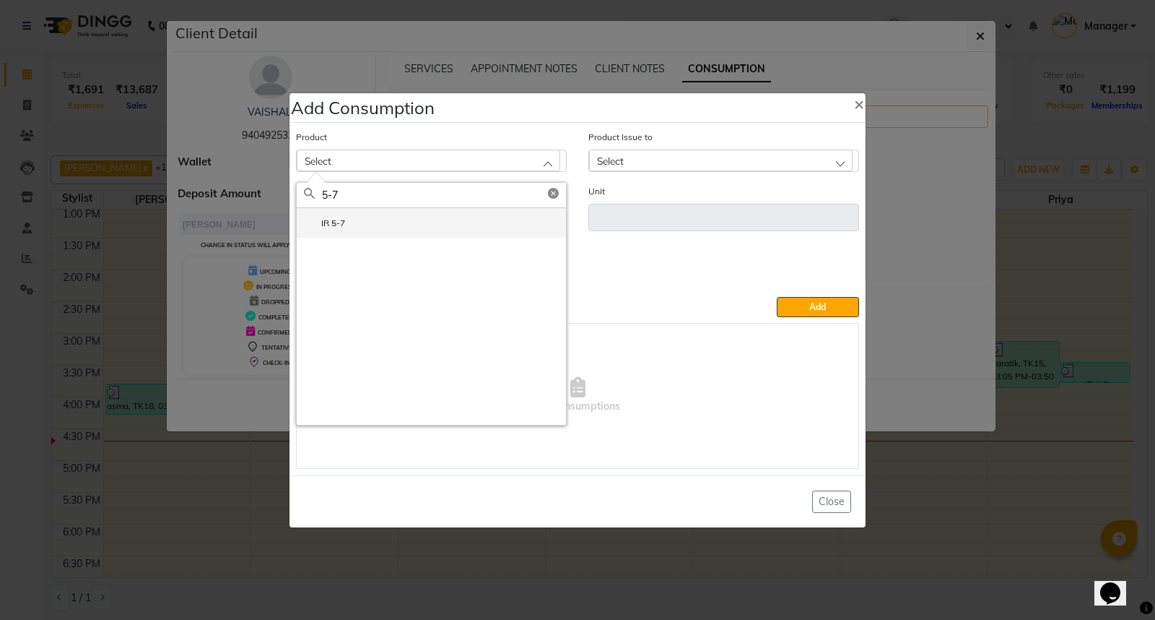
type input "5-7"
click at [381, 225] on li "IR 5-7" at bounding box center [431, 223] width 269 height 30
type input "grm"
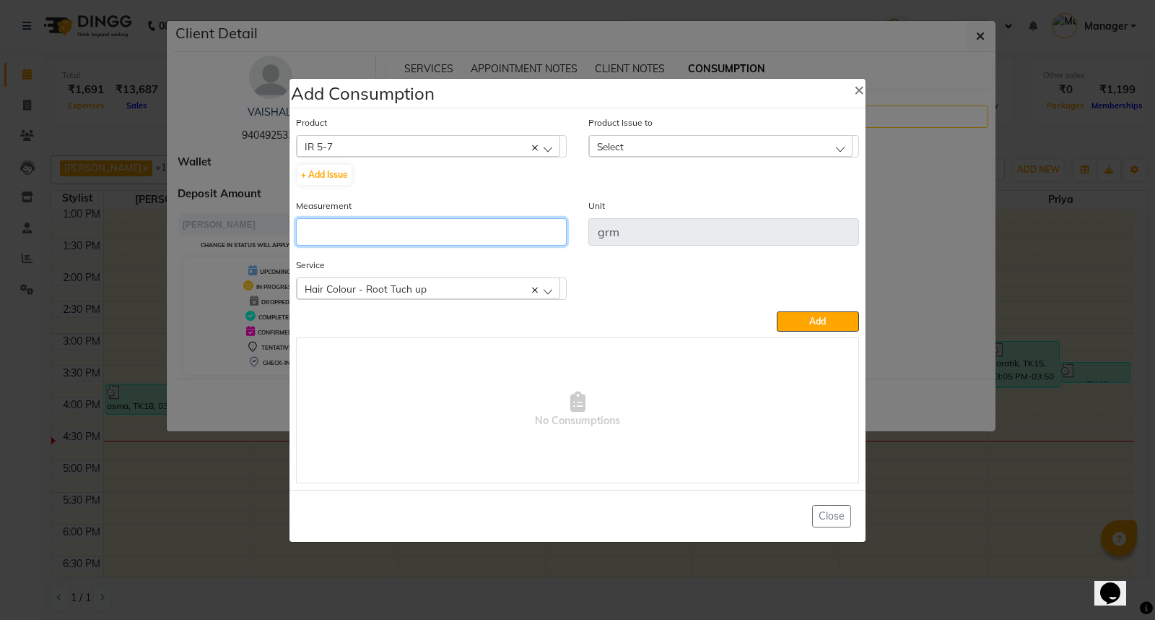
click at [381, 225] on input "number" at bounding box center [431, 231] width 271 height 27
click at [658, 145] on div "Select" at bounding box center [721, 146] width 264 height 22
click at [347, 227] on input "number" at bounding box center [431, 231] width 271 height 27
click at [687, 143] on div "Select" at bounding box center [721, 146] width 264 height 22
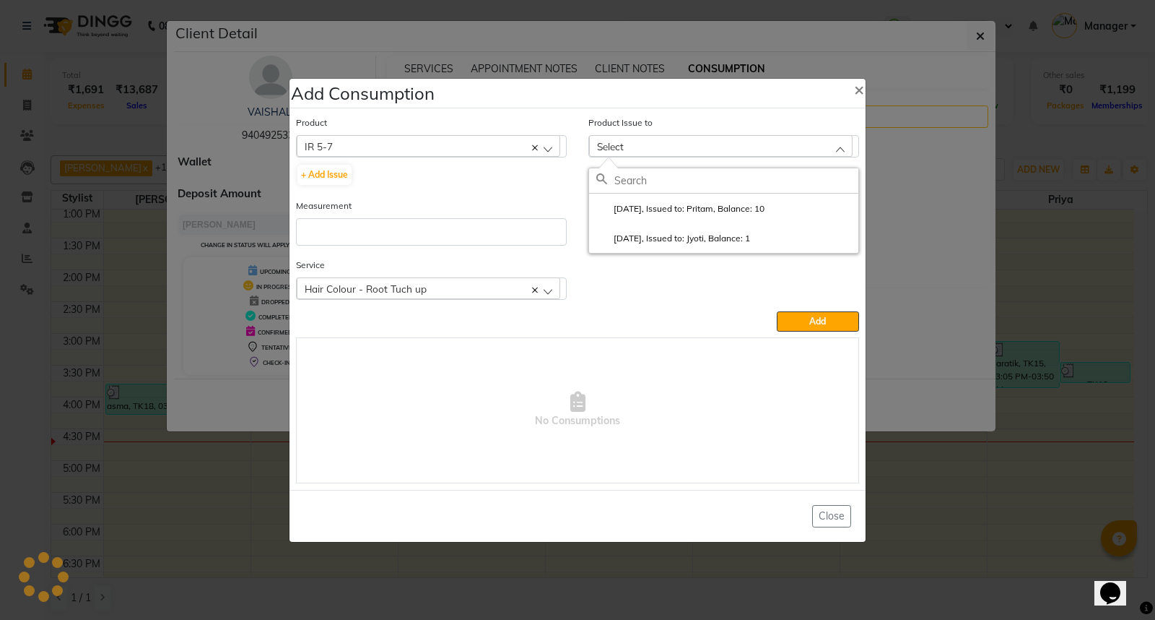
click at [696, 143] on div "Select" at bounding box center [721, 146] width 264 height 22
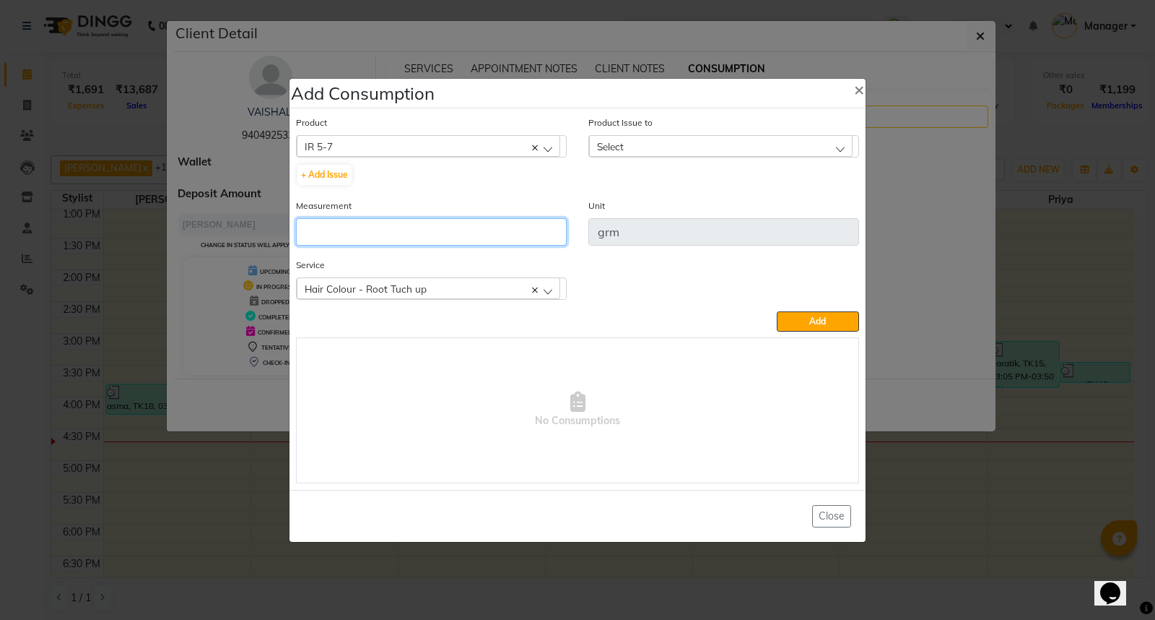
click at [386, 239] on input "number" at bounding box center [431, 231] width 271 height 27
click at [676, 143] on div "Select" at bounding box center [721, 146] width 264 height 22
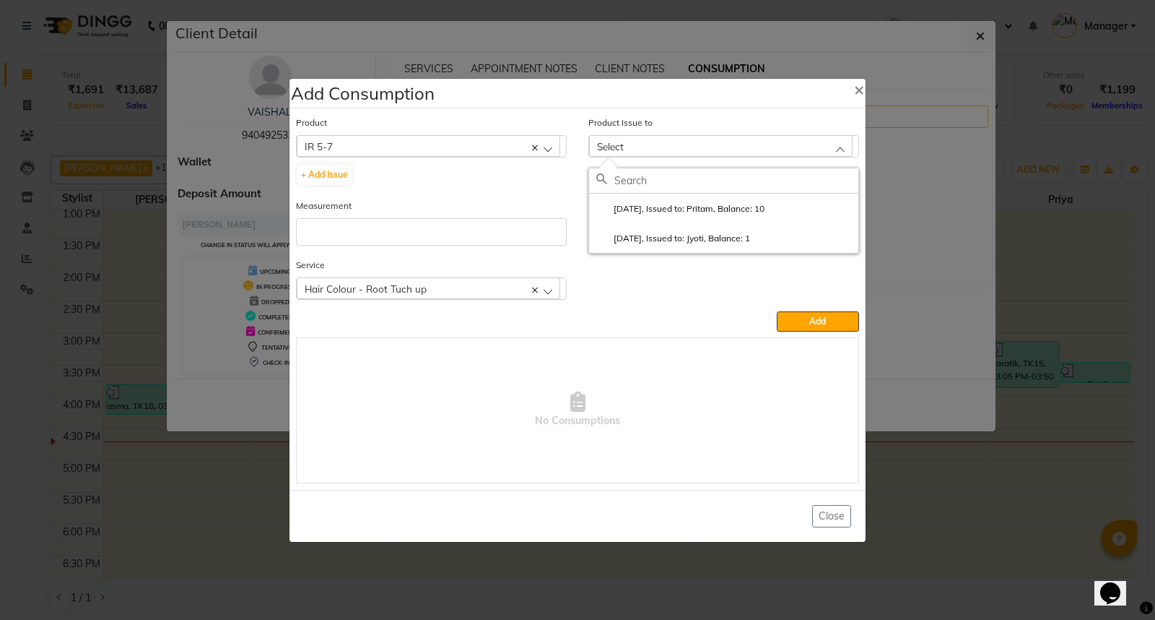
click at [309, 163] on div "+ Add Issue" at bounding box center [431, 174] width 271 height 23
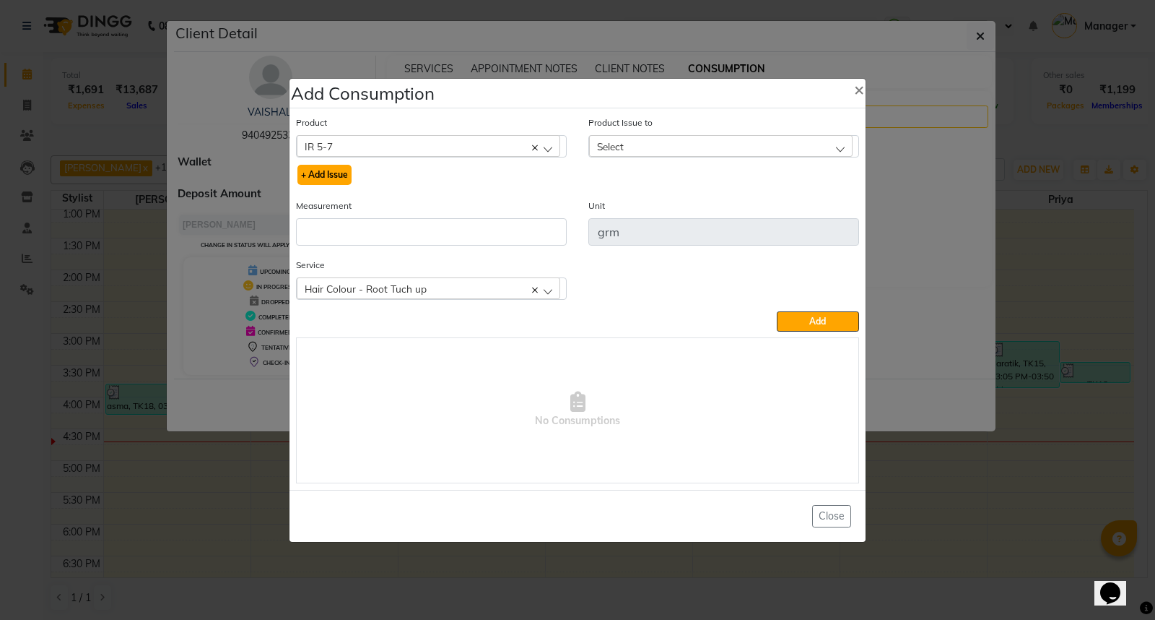
click at [316, 167] on button "+ Add Issue" at bounding box center [324, 175] width 54 height 20
select select
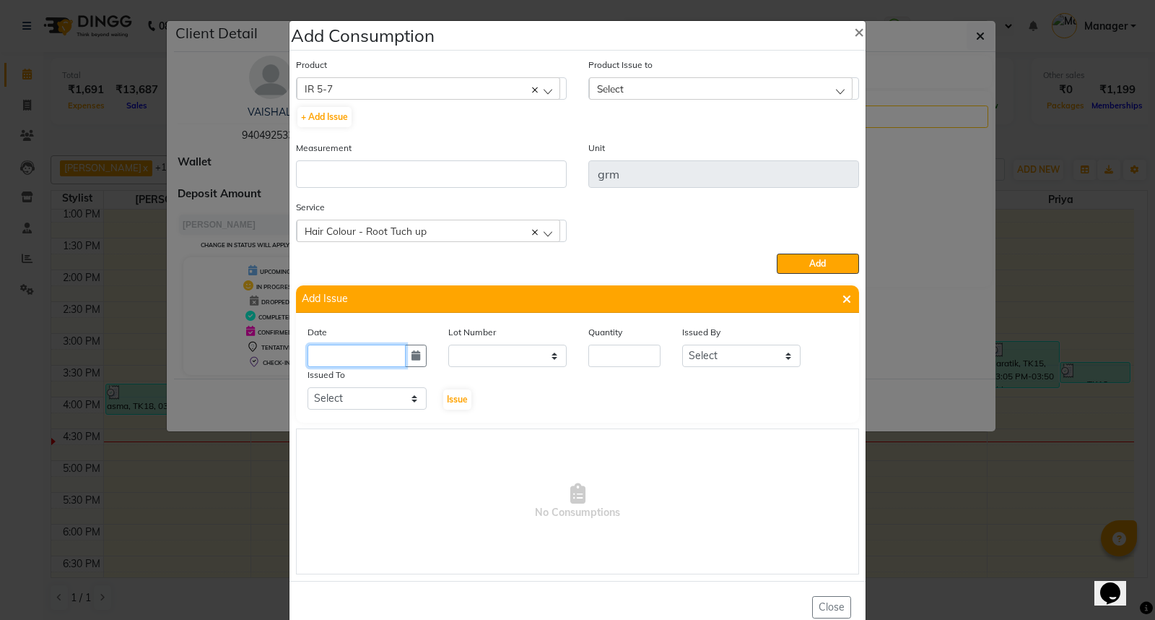
click at [349, 357] on input "text" at bounding box center [357, 355] width 98 height 22
select select "10"
select select "2025"
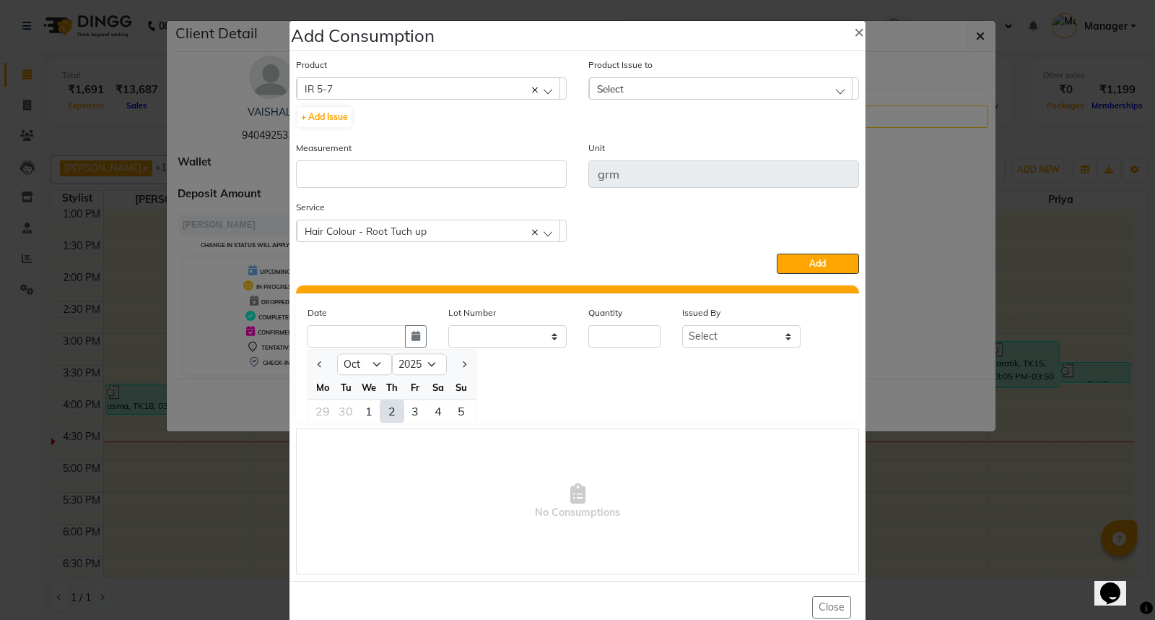
click at [381, 416] on div "2" at bounding box center [392, 410] width 23 height 23
type input "02-10-2025"
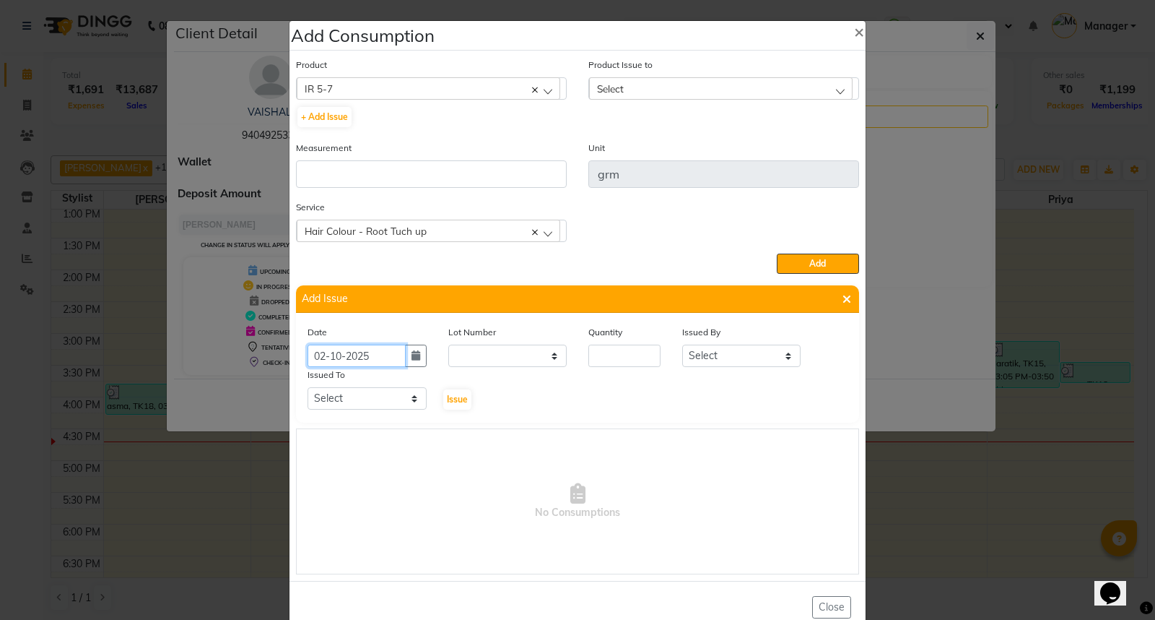
scroll to position [0, 0]
click at [506, 363] on select "None" at bounding box center [507, 355] width 119 height 22
select select "0: null"
click at [448, 345] on select "None" at bounding box center [507, 355] width 119 height 22
click at [601, 355] on input "number" at bounding box center [624, 355] width 72 height 22
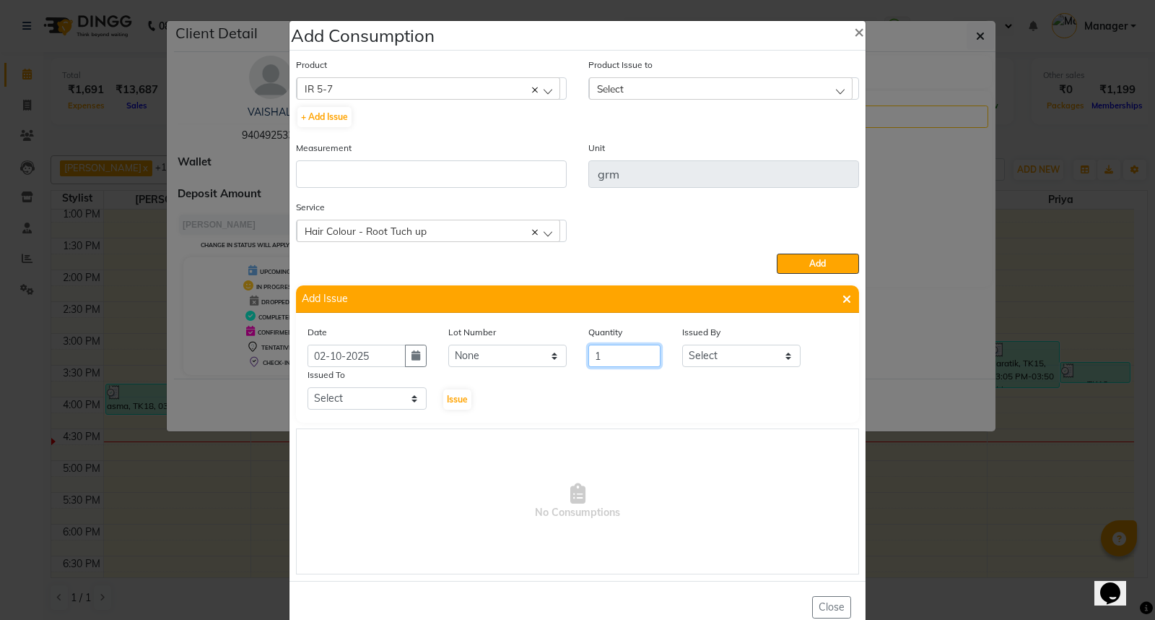
type input "1"
click at [710, 354] on select "Select Dhiraj Gajare Jyoti Krishna Waghmare Manager Muzammil Pritam Priya Saura…" at bounding box center [741, 355] width 119 height 22
select select "54006"
click at [682, 345] on select "Select Dhiraj Gajare Jyoti Krishna Waghmare Manager Muzammil Pritam Priya Saura…" at bounding box center [741, 355] width 119 height 22
click at [334, 392] on select "Select Dhiraj Gajare Jyoti Krishna Waghmare Manager Muzammil Pritam Priya Saura…" at bounding box center [367, 398] width 119 height 22
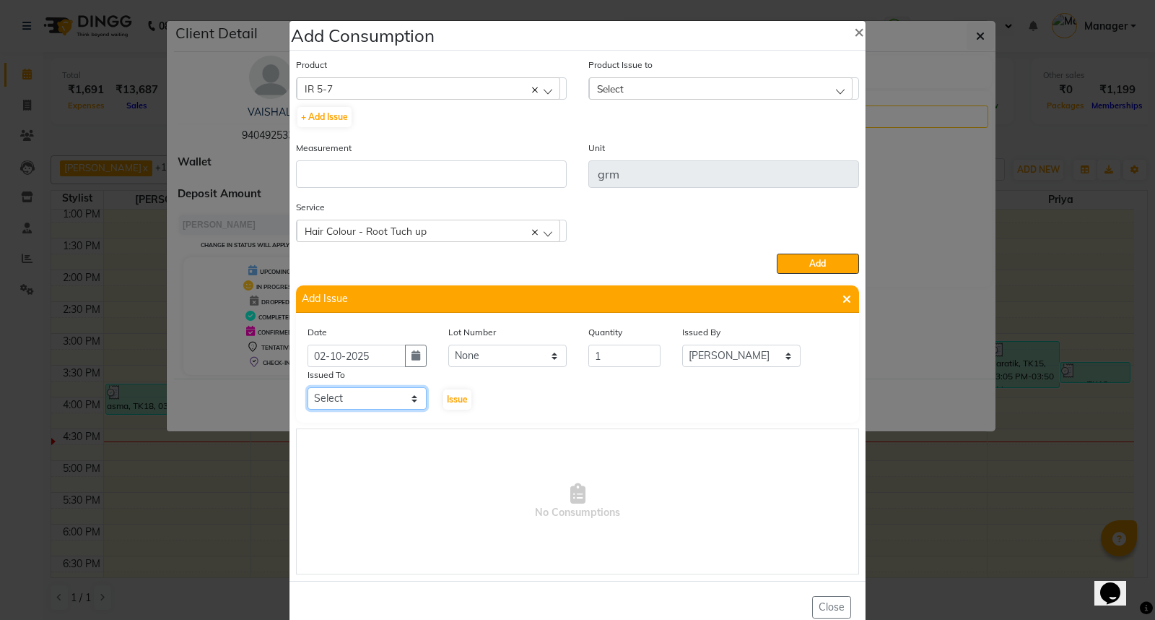
select select "54006"
click at [308, 388] on select "Select Dhiraj Gajare Jyoti Krishna Waghmare Manager Muzammil Pritam Priya Saura…" at bounding box center [367, 398] width 119 height 22
click at [447, 403] on span "Issue" at bounding box center [457, 399] width 21 height 11
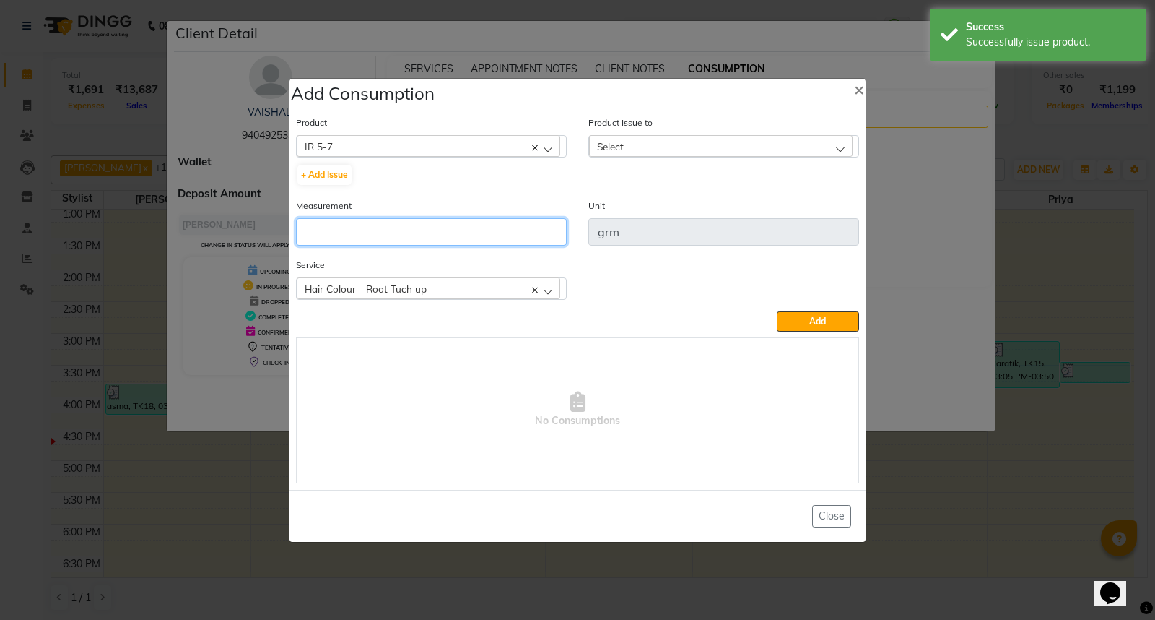
click at [399, 236] on input "number" at bounding box center [431, 231] width 271 height 27
click at [663, 135] on div "Select" at bounding box center [721, 146] width 264 height 22
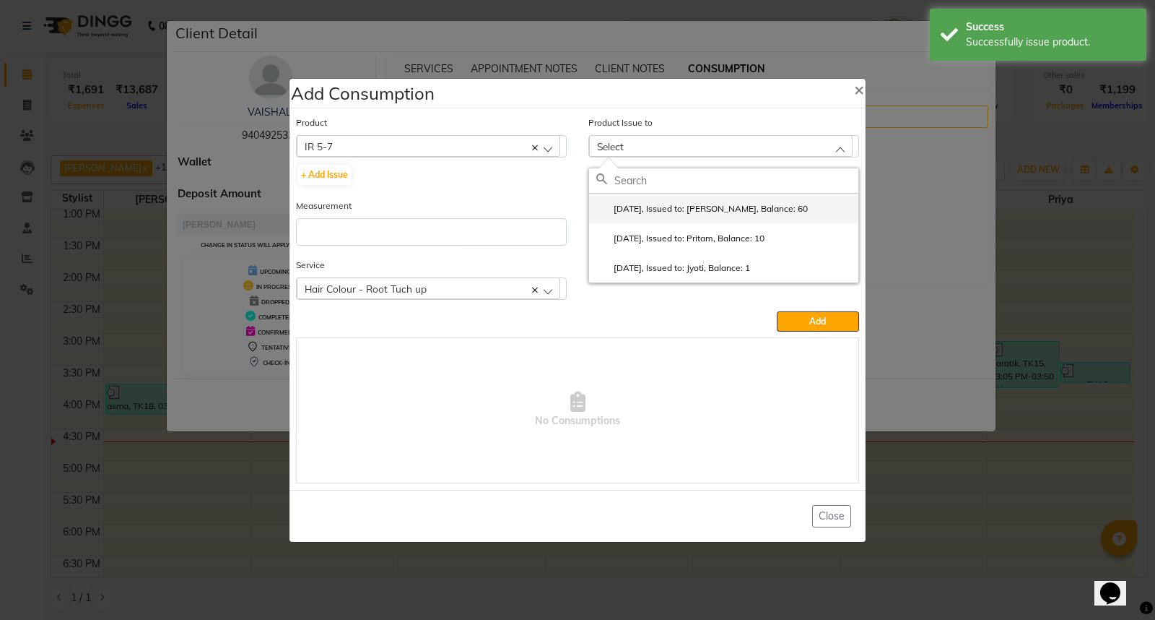
click at [726, 219] on li "2025-10-02, Issued to: Dhiraj Gajare, Balance: 60" at bounding box center [723, 209] width 269 height 30
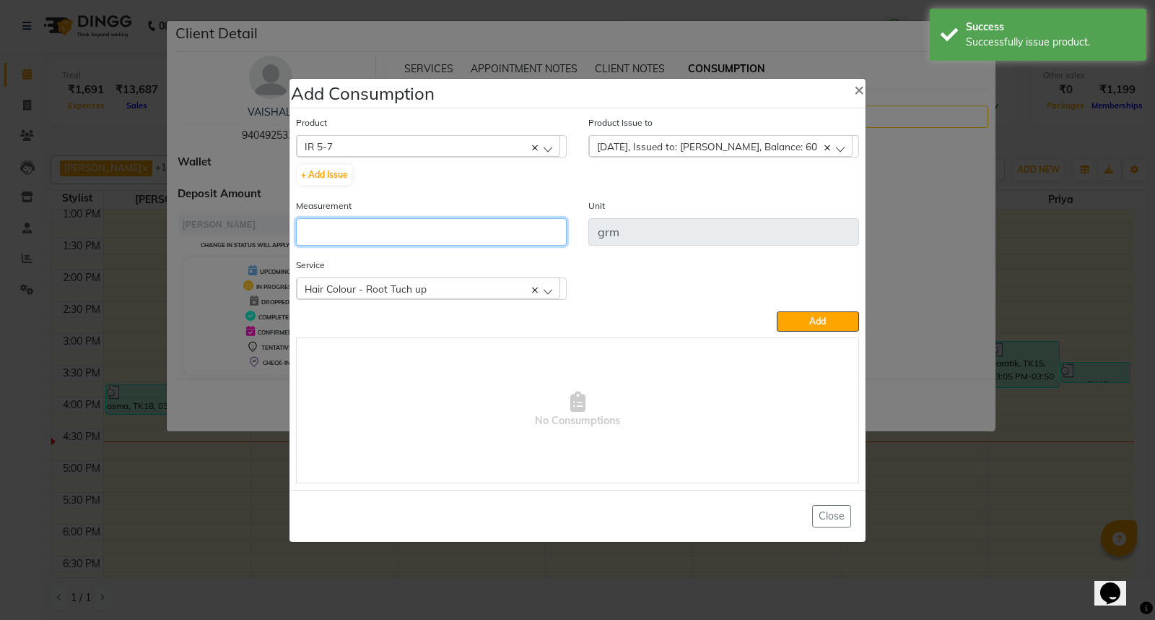
click at [471, 241] on input "number" at bounding box center [431, 231] width 271 height 27
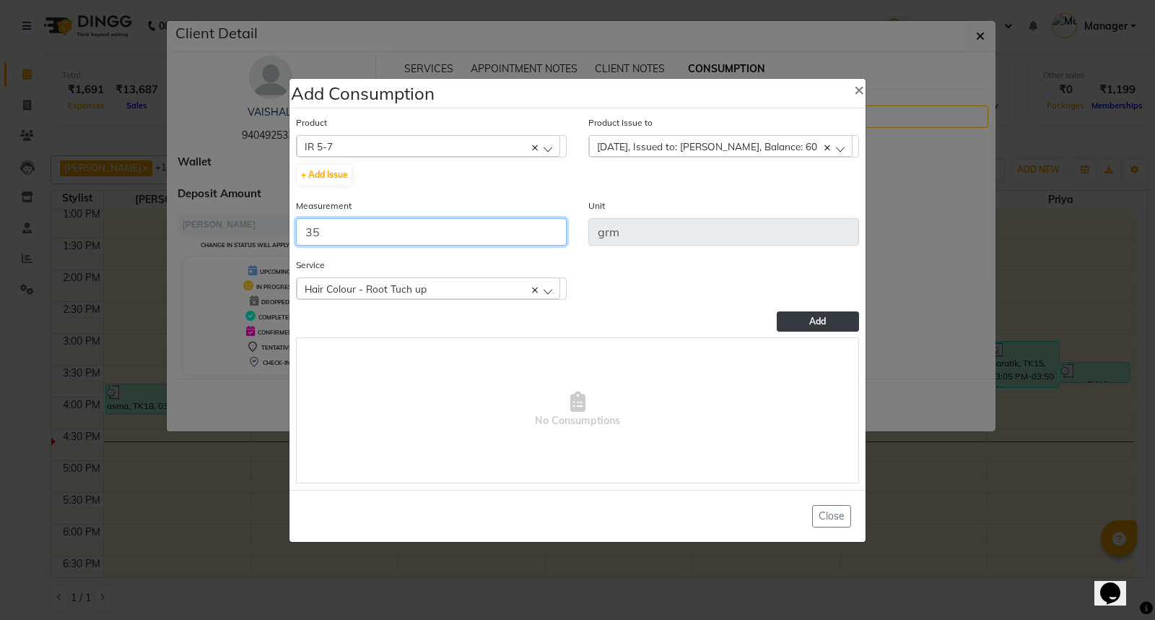
type input "35"
click at [789, 322] on button "Add" at bounding box center [818, 321] width 82 height 20
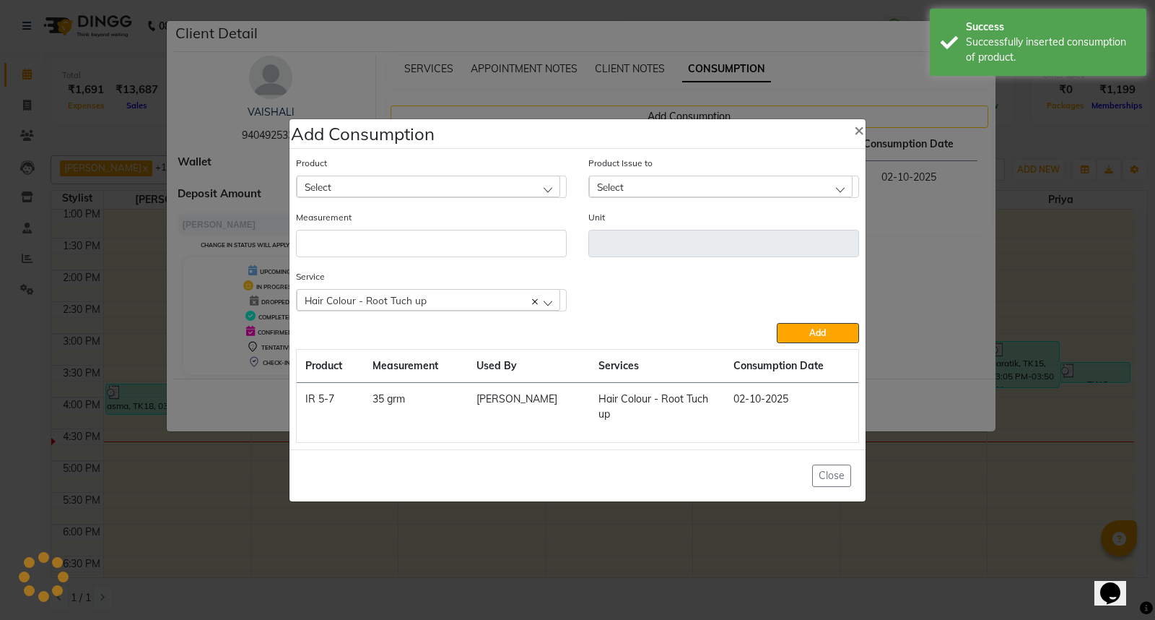
click at [467, 181] on div "Select" at bounding box center [429, 186] width 264 height 22
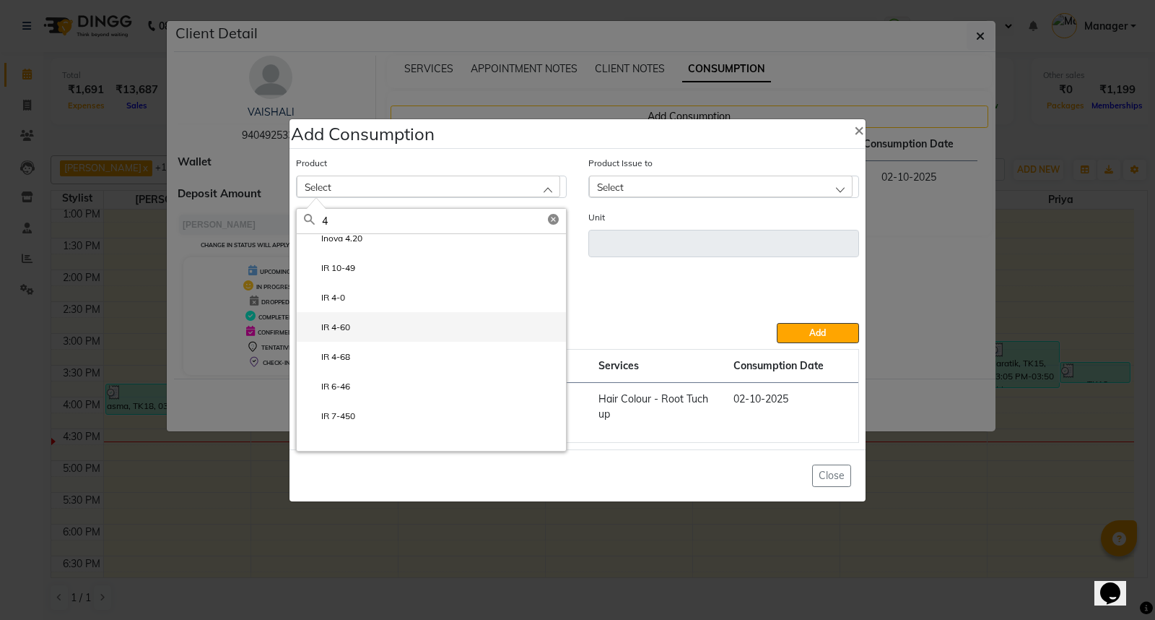
scroll to position [160, 0]
type input "4"
click at [362, 329] on li "IR 4-0" at bounding box center [431, 325] width 269 height 30
type input "ml"
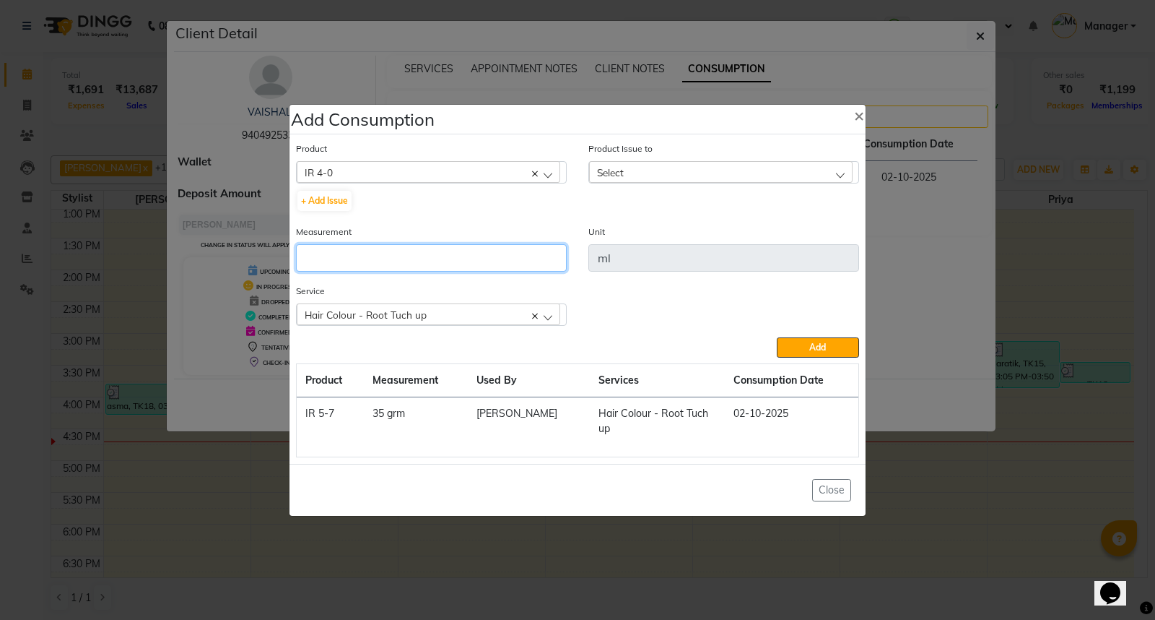
click at [409, 251] on input "number" at bounding box center [431, 257] width 271 height 27
type input "12"
click at [777, 178] on div "Select" at bounding box center [721, 172] width 264 height 22
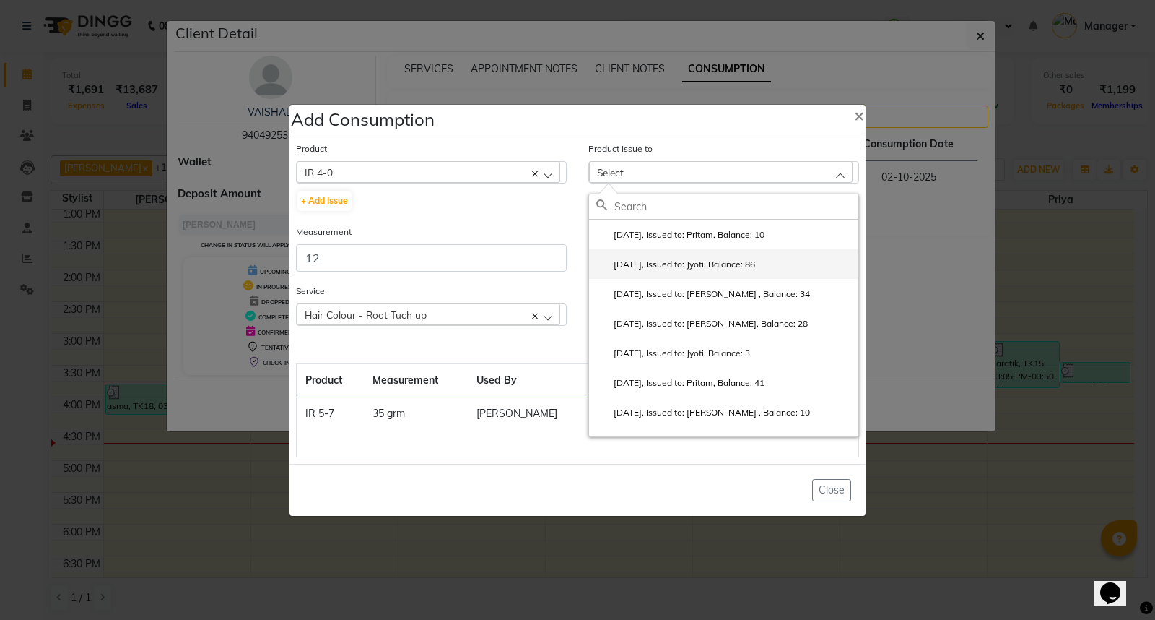
click at [783, 270] on li "2025-08-24, Issued to: Jyoti, Balance: 86" at bounding box center [723, 264] width 269 height 30
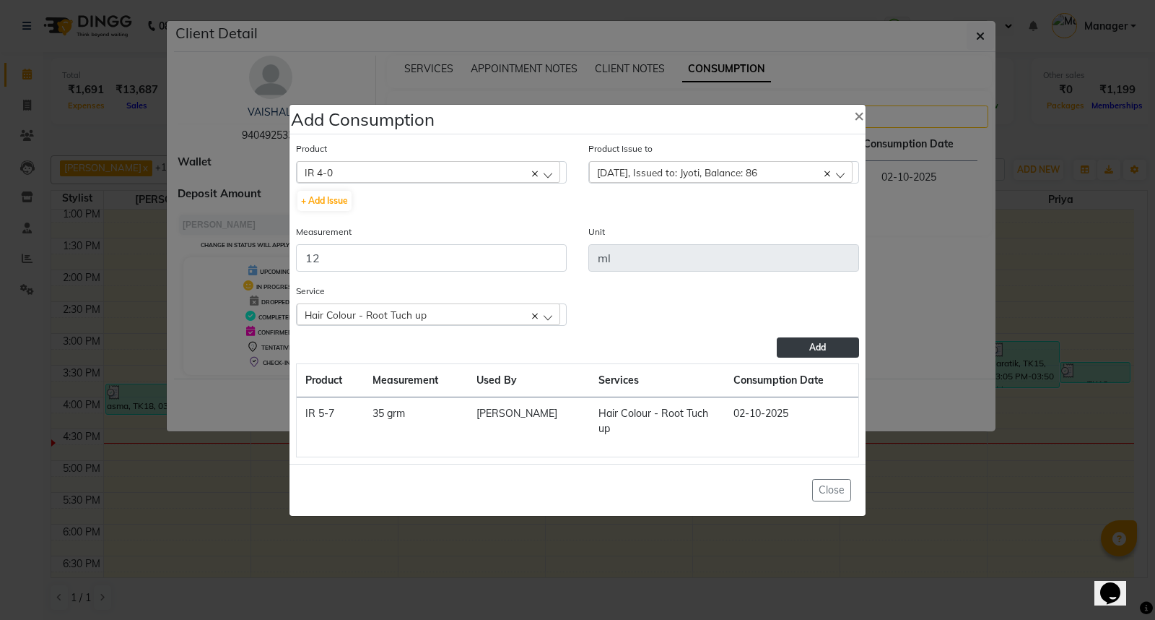
click at [806, 352] on button "Add" at bounding box center [818, 347] width 82 height 20
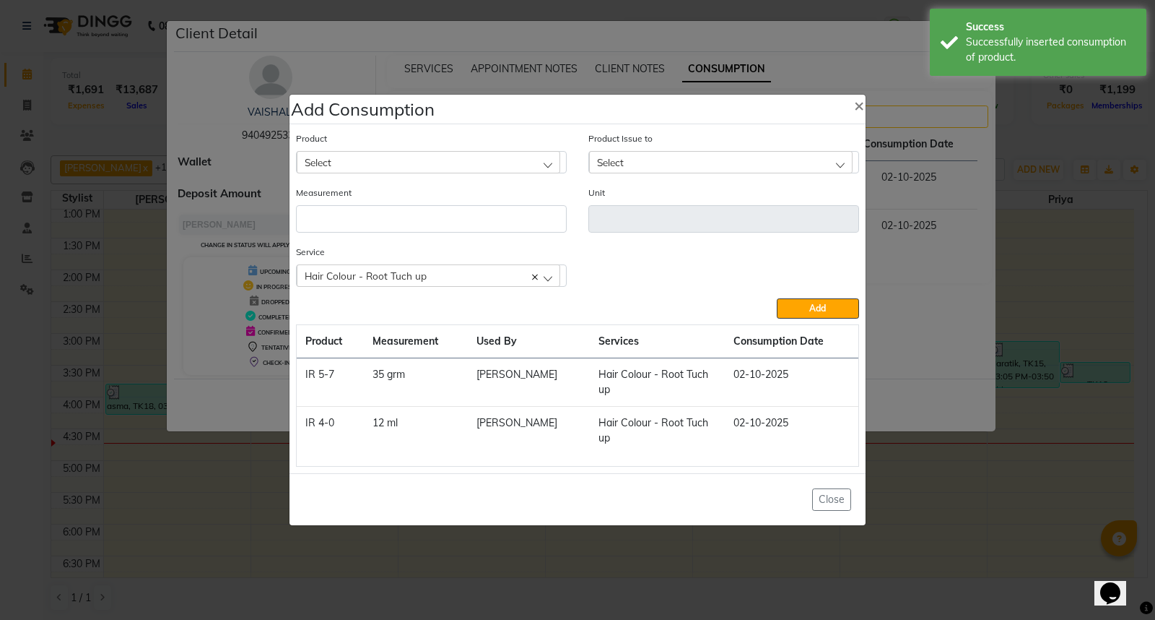
click at [419, 161] on div "Select" at bounding box center [429, 162] width 264 height 22
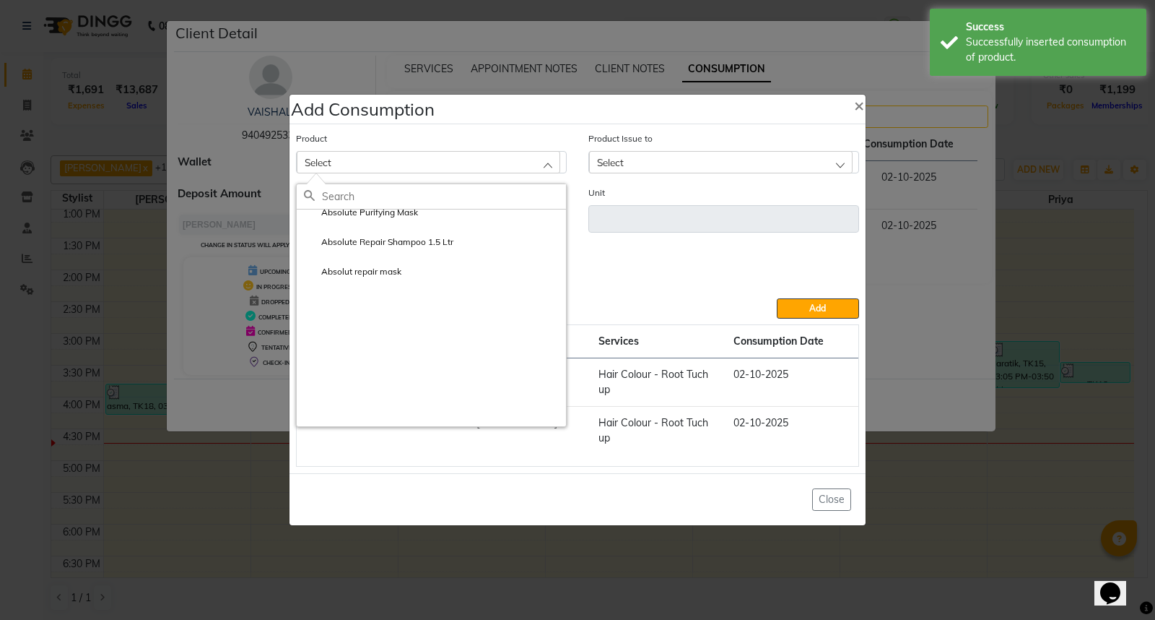
scroll to position [0, 0]
type input "tow"
click at [409, 214] on li "Towel Disposable" at bounding box center [431, 224] width 269 height 30
type input "pcs"
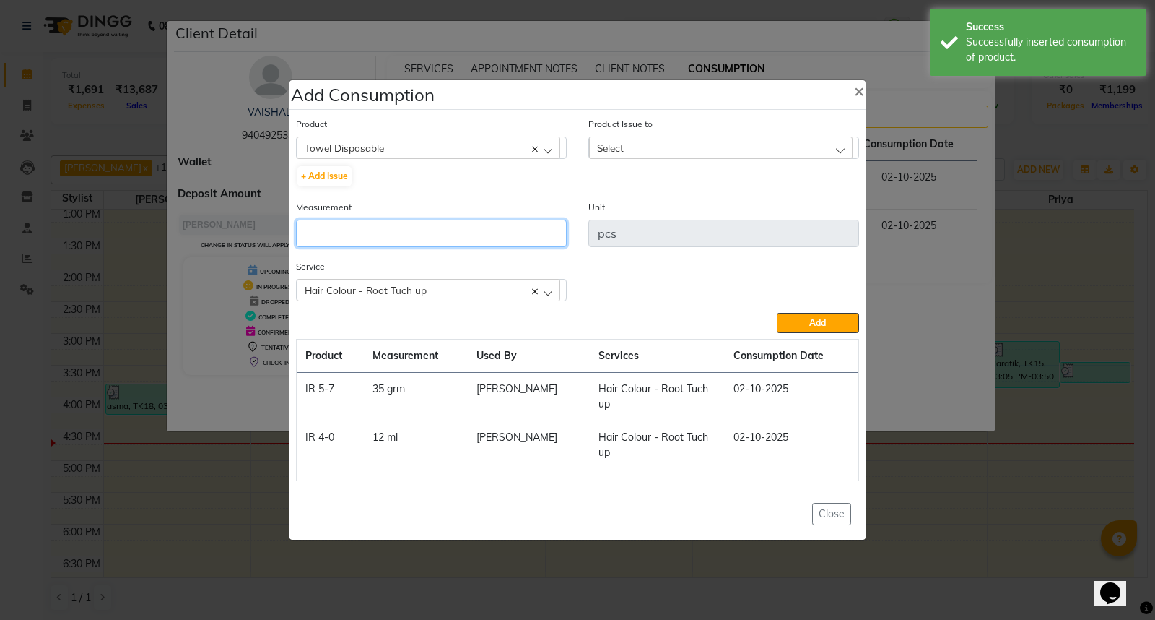
click at [393, 230] on input "number" at bounding box center [431, 232] width 271 height 27
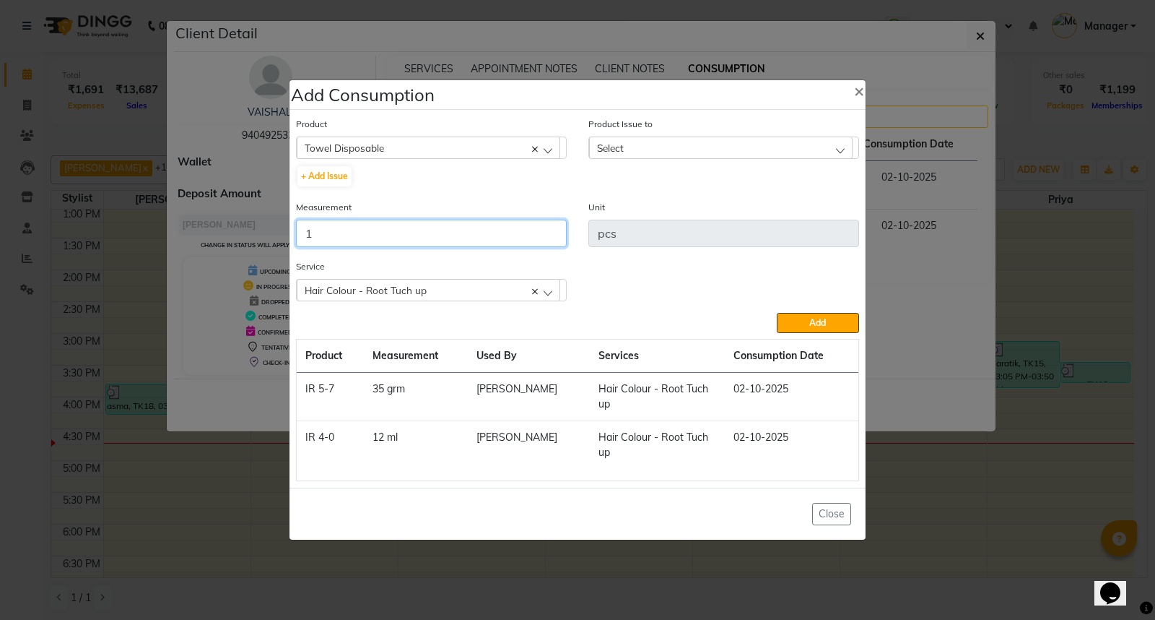
type input "1"
click at [653, 147] on div "Select" at bounding box center [721, 147] width 264 height 22
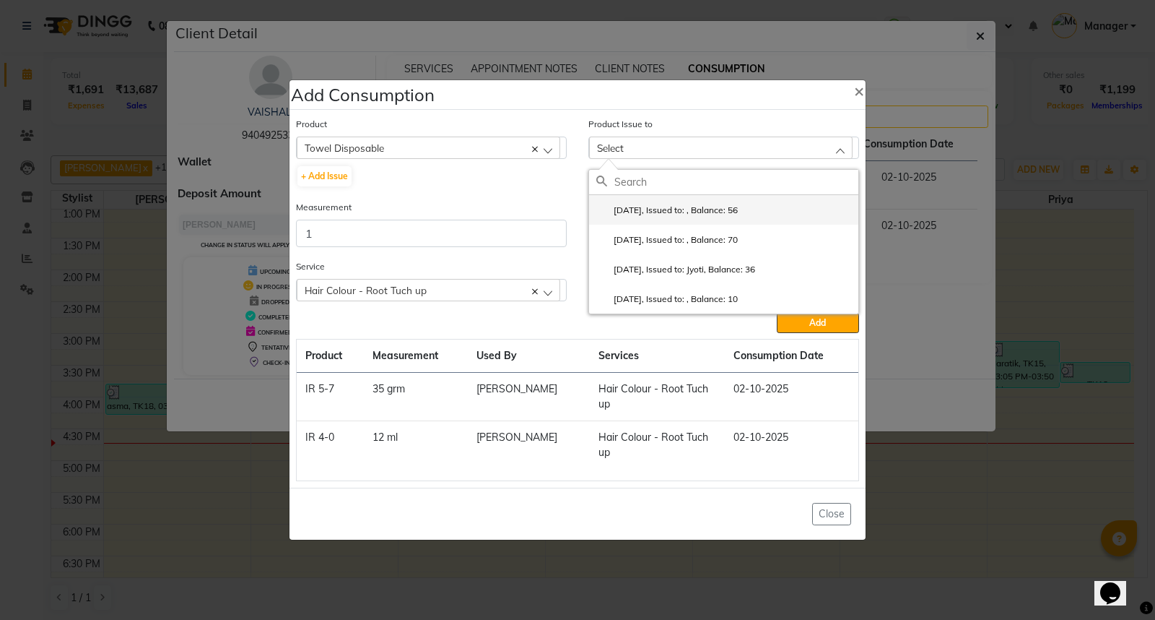
click at [665, 209] on label "2025-06-30, Issued to: , Balance: 56" at bounding box center [667, 210] width 142 height 13
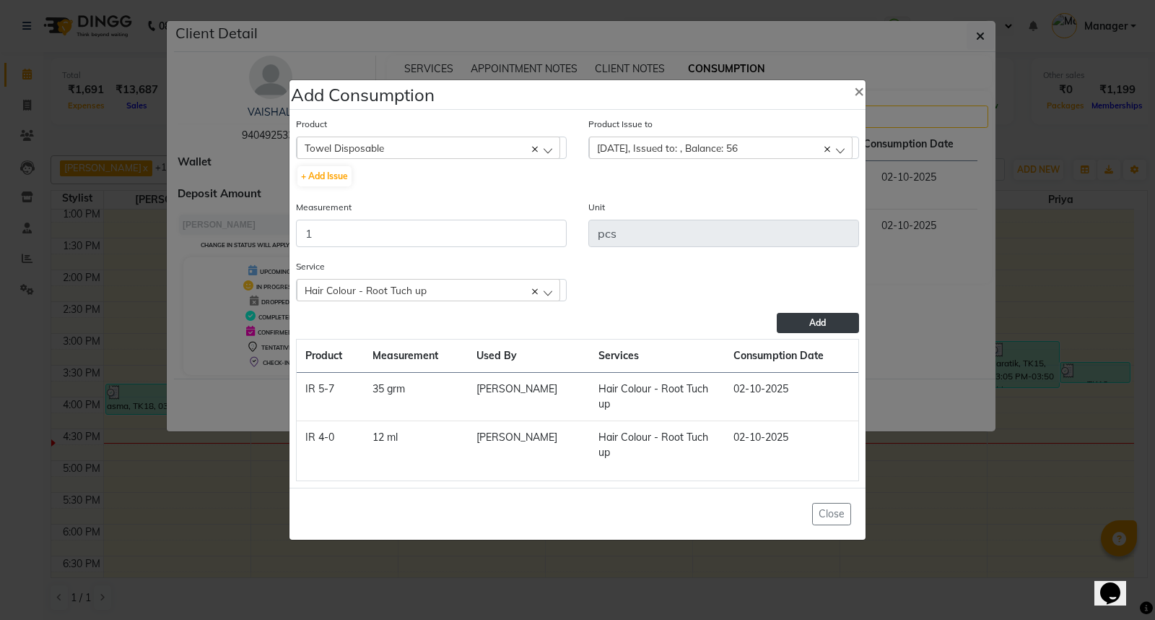
click at [812, 327] on span "Add" at bounding box center [817, 322] width 17 height 11
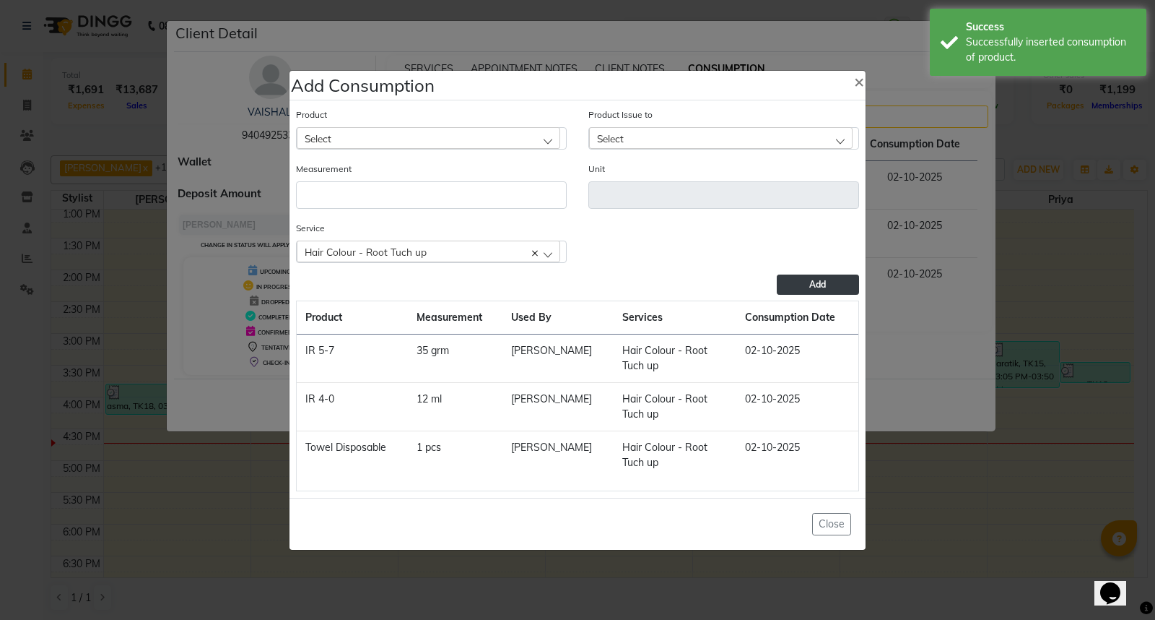
click at [458, 139] on div "Select" at bounding box center [429, 138] width 264 height 22
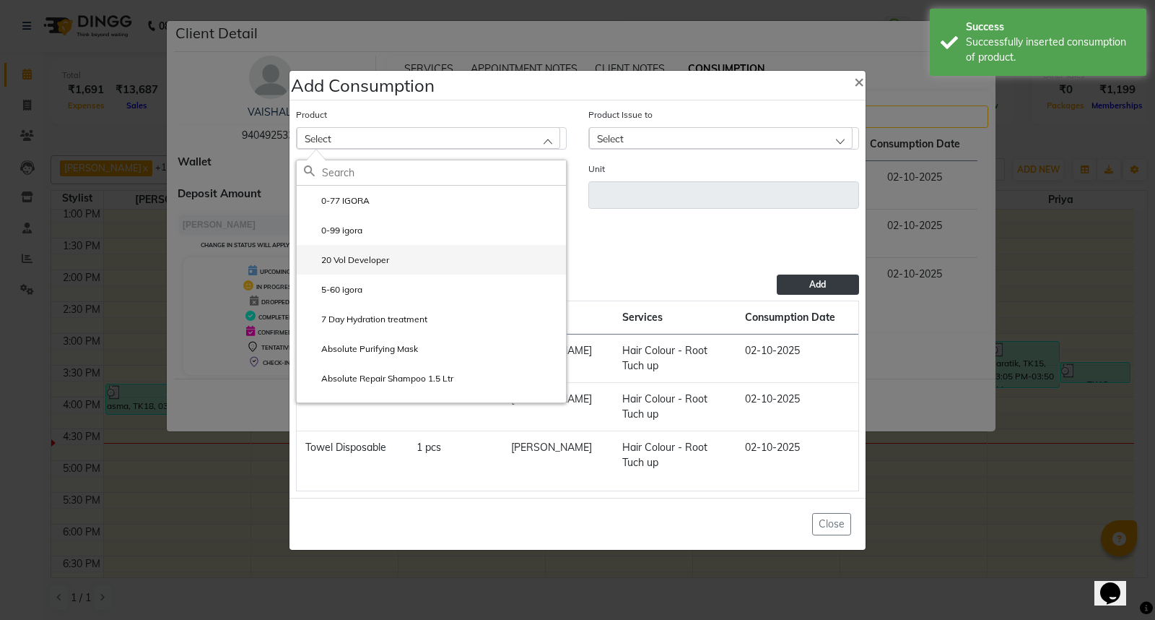
click at [397, 256] on li "20 Vol Developer" at bounding box center [431, 260] width 269 height 30
type input "ml"
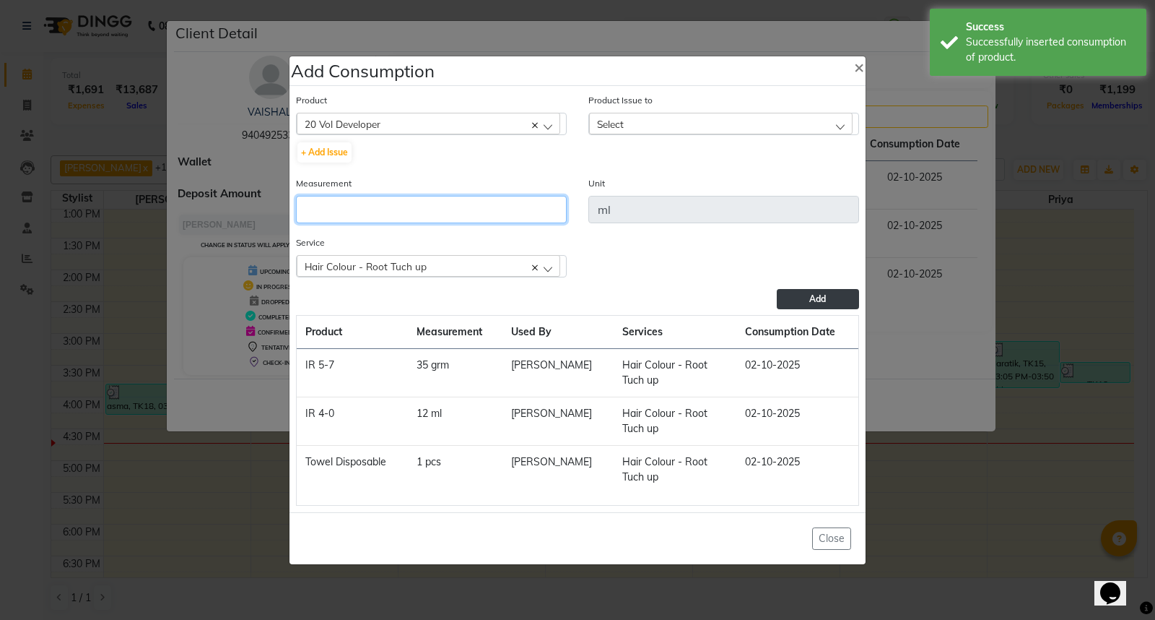
click at [420, 204] on input "number" at bounding box center [431, 209] width 271 height 27
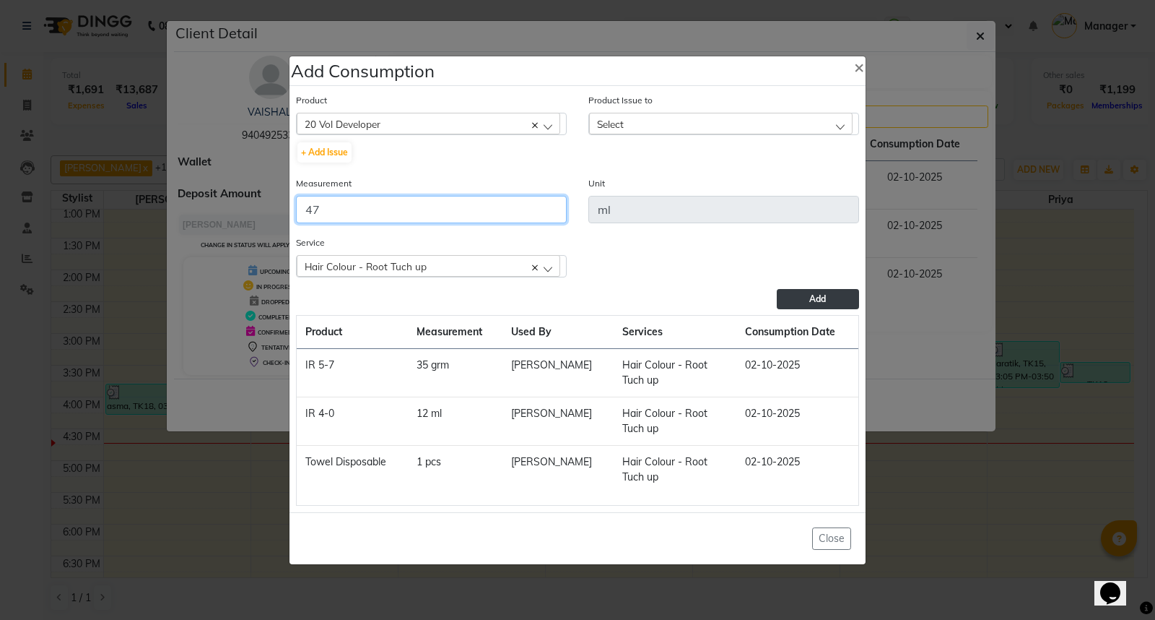
type input "47"
click at [701, 117] on div "Select" at bounding box center [721, 124] width 264 height 22
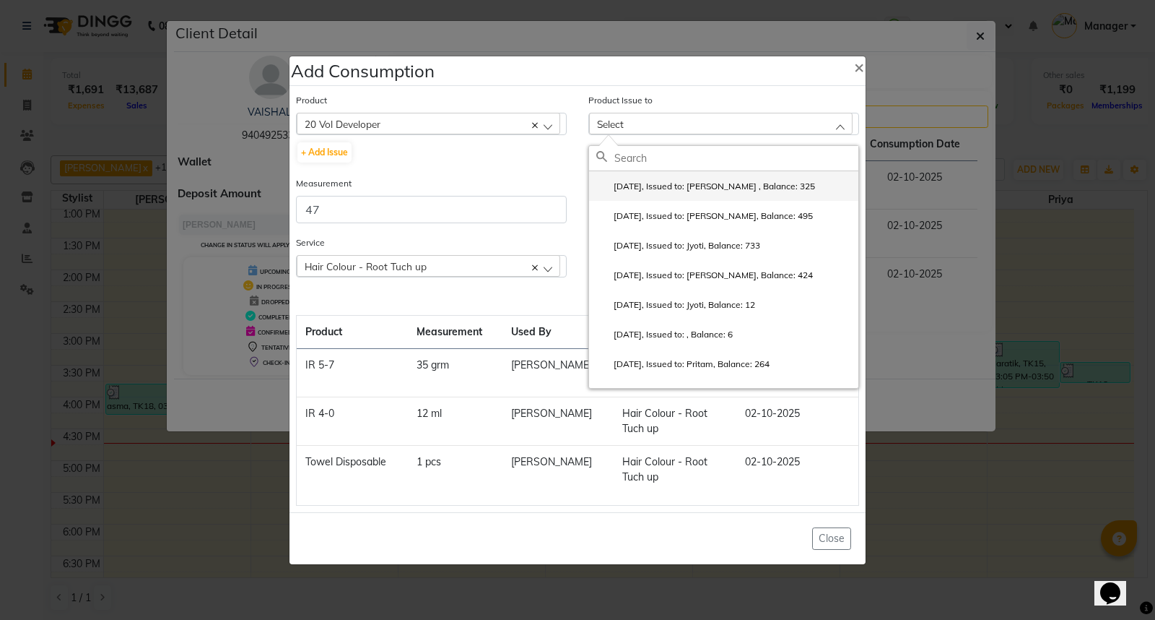
click at [739, 181] on label "2025-09-23, Issued to: Muzammil , Balance: 325" at bounding box center [705, 186] width 219 height 13
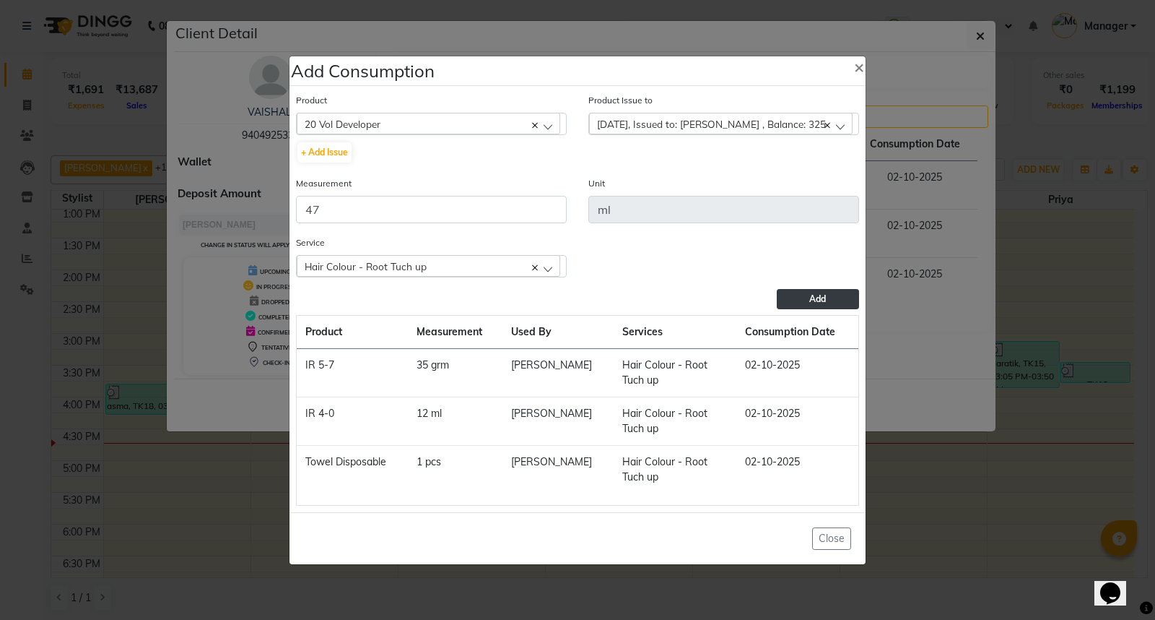
click at [794, 309] on div "Product 20 Vol Developer 0-77 IGORA 0-99 igora 20 Vol Developer 5-60 igora 7 Da…" at bounding box center [577, 299] width 570 height 420
click at [804, 305] on button "Add" at bounding box center [818, 299] width 82 height 20
checkbox input "false"
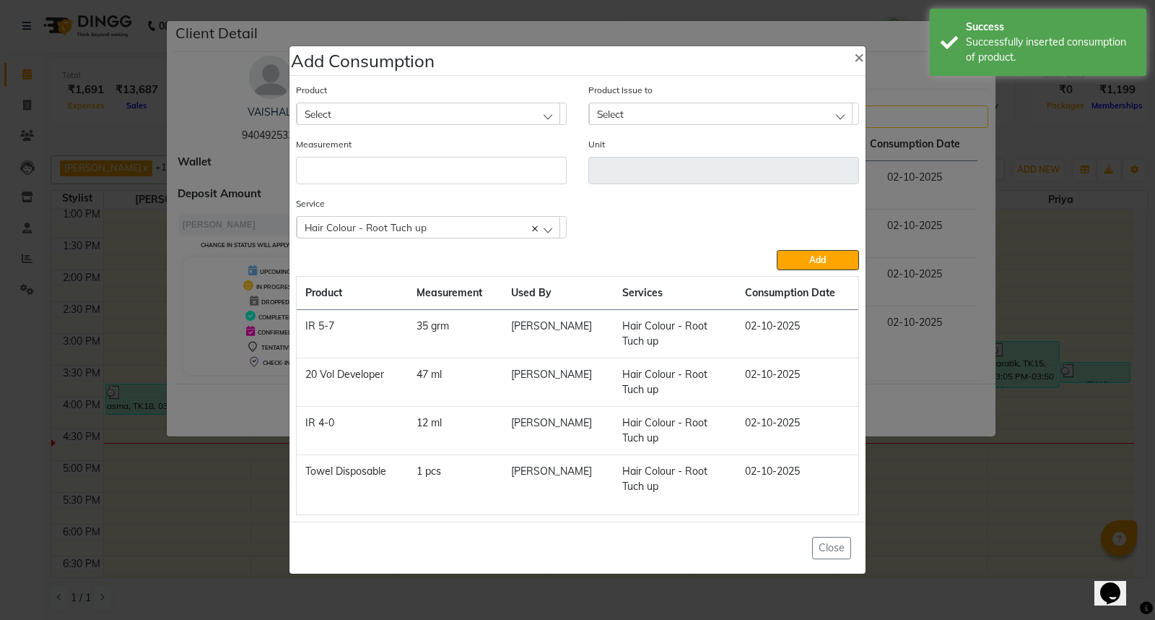
click at [492, 117] on div "Select" at bounding box center [429, 114] width 264 height 22
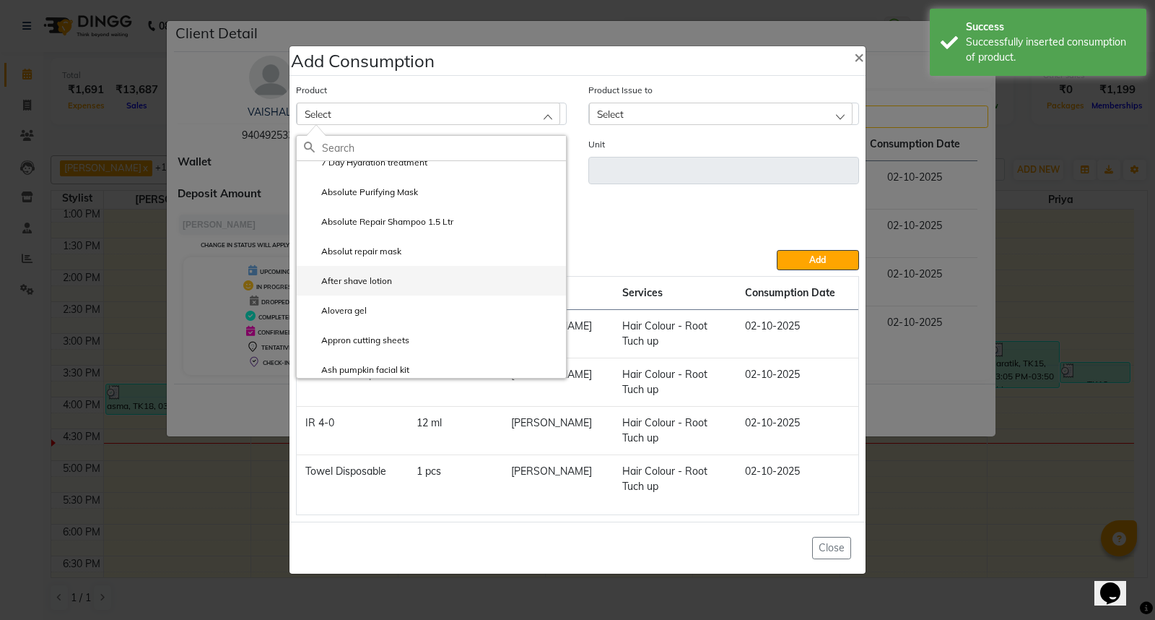
scroll to position [160, 0]
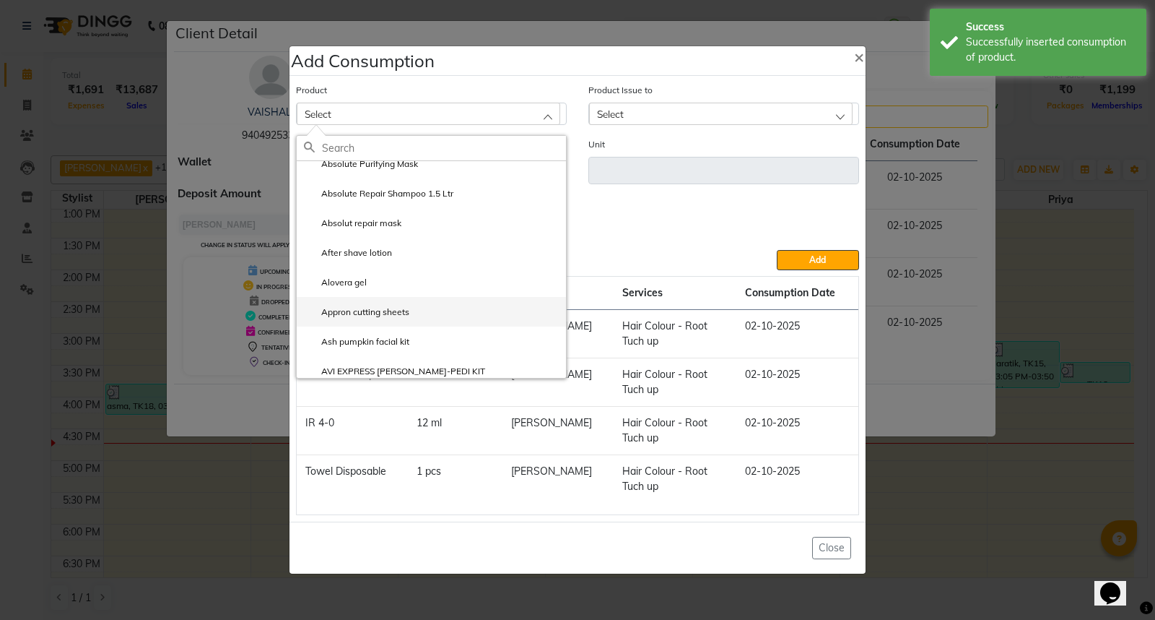
click at [401, 309] on label "Appron cutting sheets" at bounding box center [356, 311] width 105 height 13
type input "pcs"
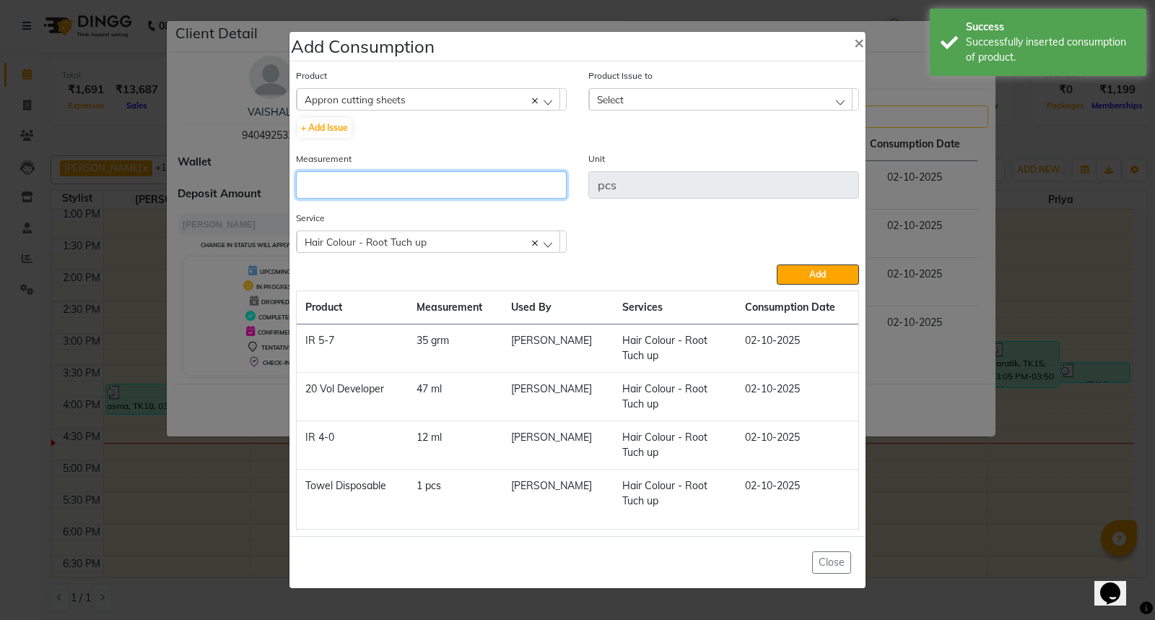
click at [445, 182] on input "number" at bounding box center [431, 184] width 271 height 27
type input "1"
click at [800, 100] on div "Select" at bounding box center [721, 99] width 264 height 22
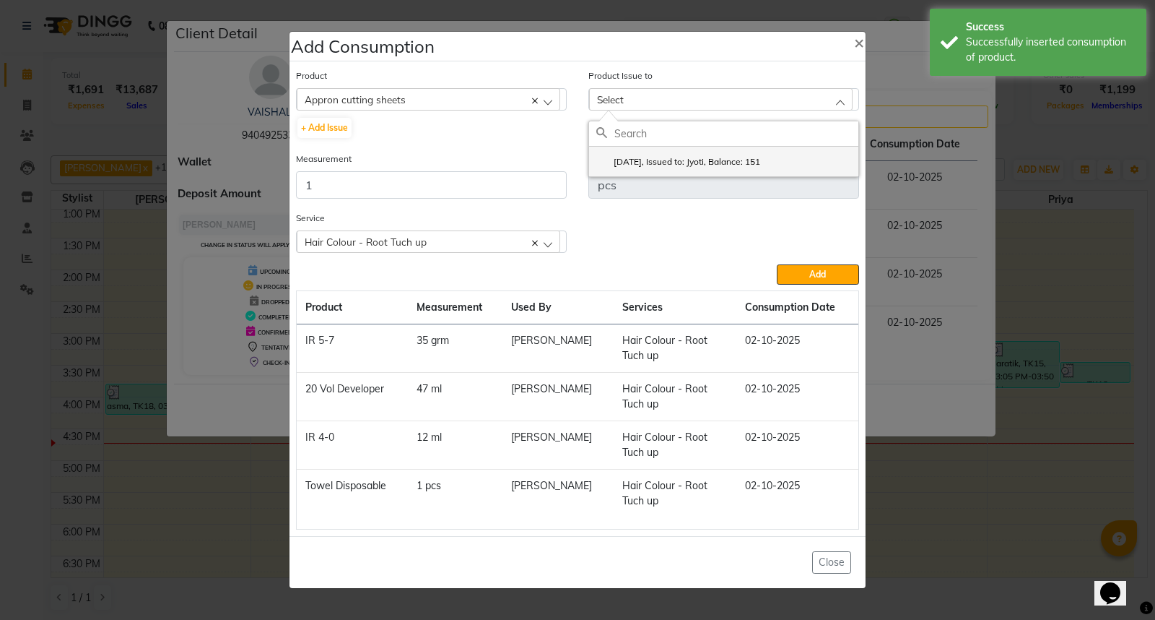
drag, startPoint x: 742, startPoint y: 171, endPoint x: 752, endPoint y: 163, distance: 13.4
click at [742, 170] on li "2025-09-12, Issued to: Jyoti, Balance: 151" at bounding box center [723, 162] width 269 height 30
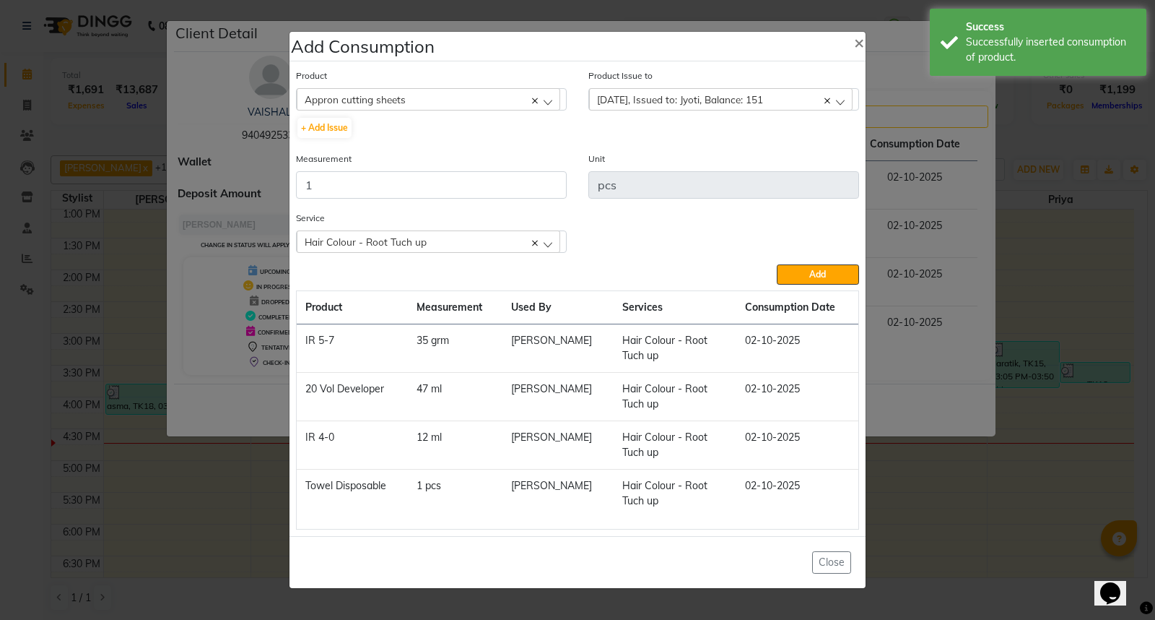
click at [833, 286] on div "Product Appron cutting sheets Absolute Purifying Mask Absolute Repair Shampoo 1…" at bounding box center [577, 298] width 570 height 469
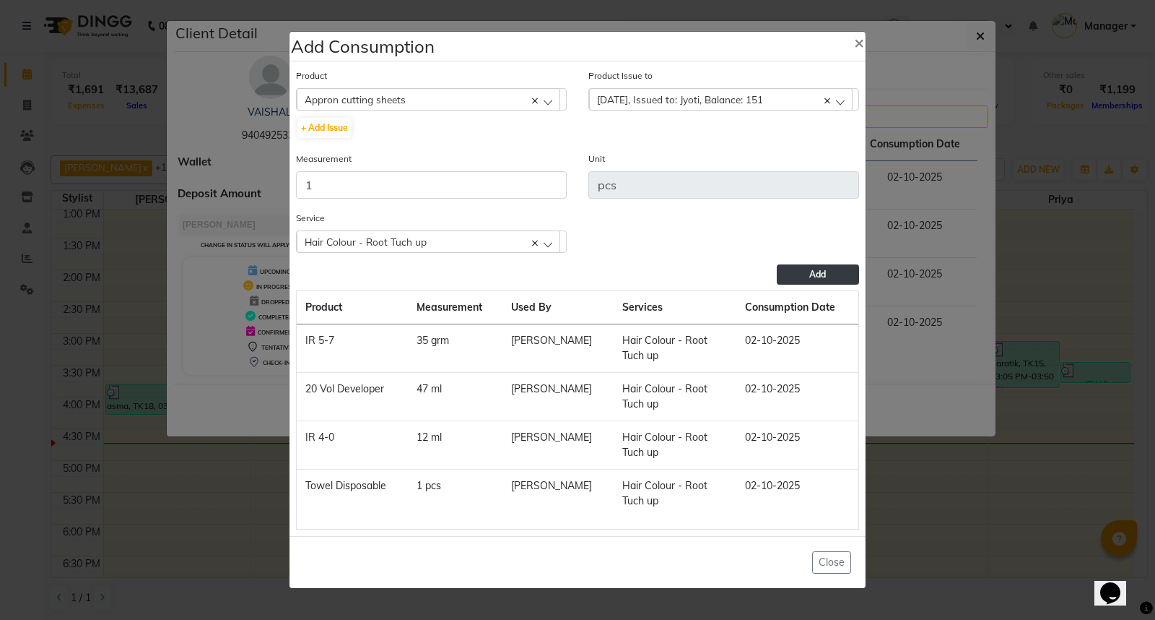
click at [846, 266] on button "Add" at bounding box center [818, 274] width 82 height 20
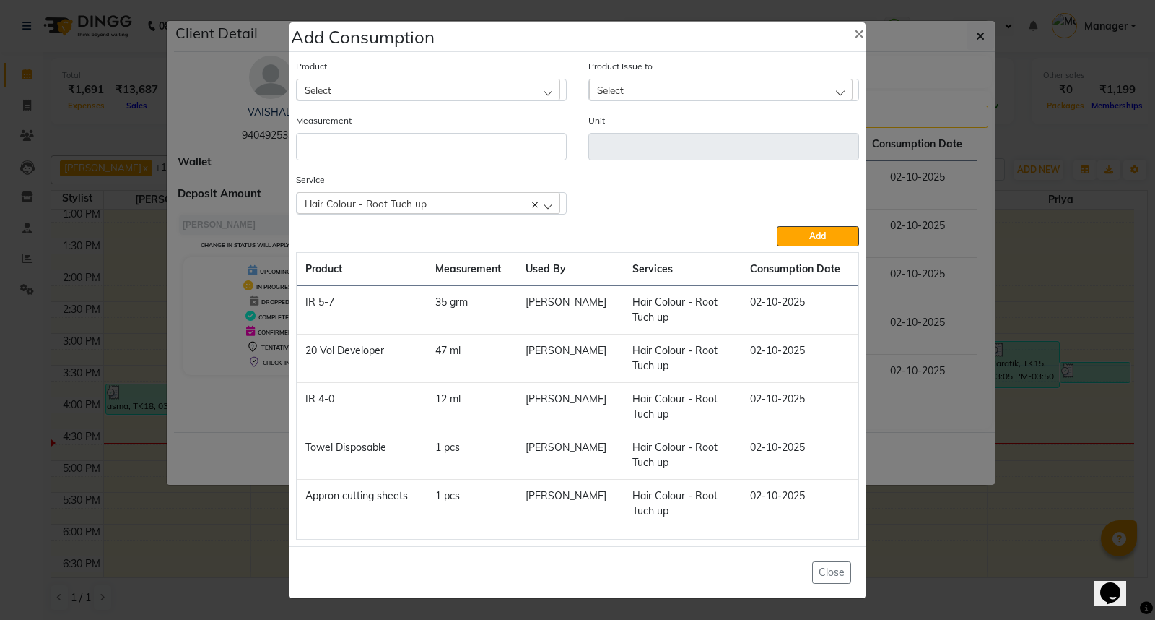
click at [968, 556] on ngb-modal-window "Add Consumption × Product Select Absolute Purifying Mask Absolute Repair Shampo…" at bounding box center [577, 310] width 1155 height 620
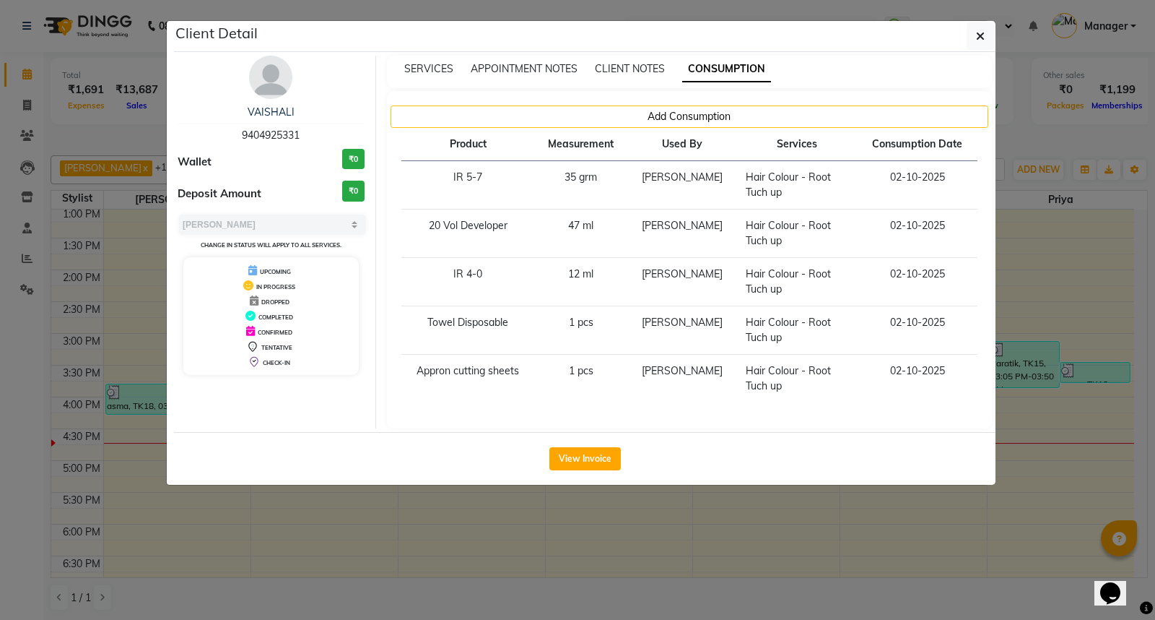
click at [968, 556] on ngb-modal-window "Client Detail VAISHALI 9404925331 Wallet ₹0 Deposit Amount ₹0 Select MARK DONE …" at bounding box center [577, 310] width 1155 height 620
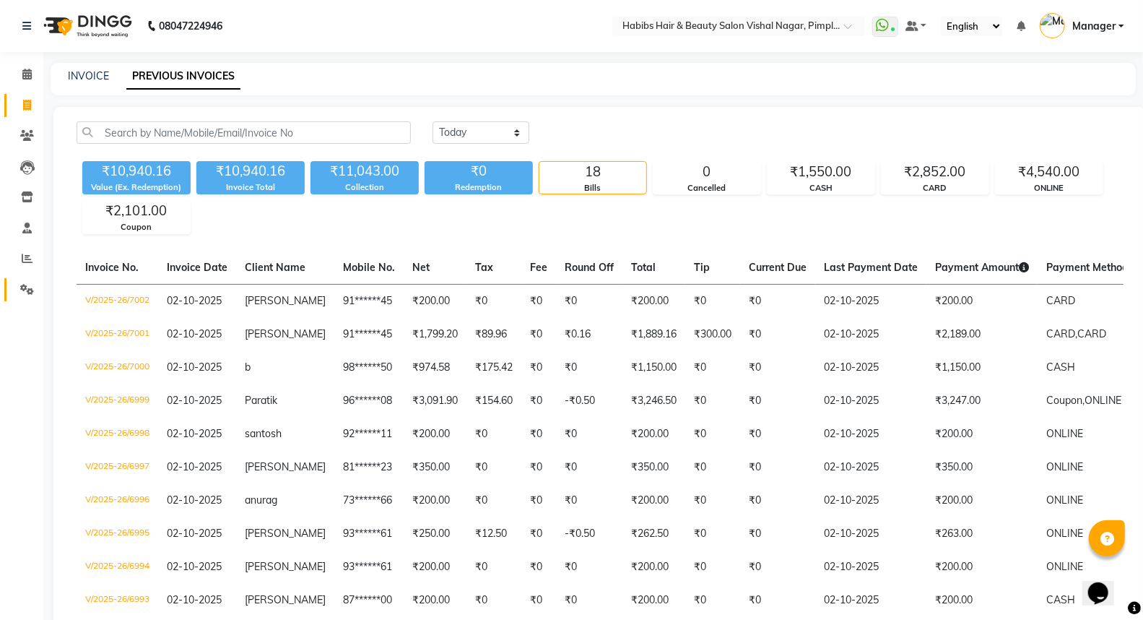
click at [25, 290] on icon at bounding box center [27, 289] width 14 height 11
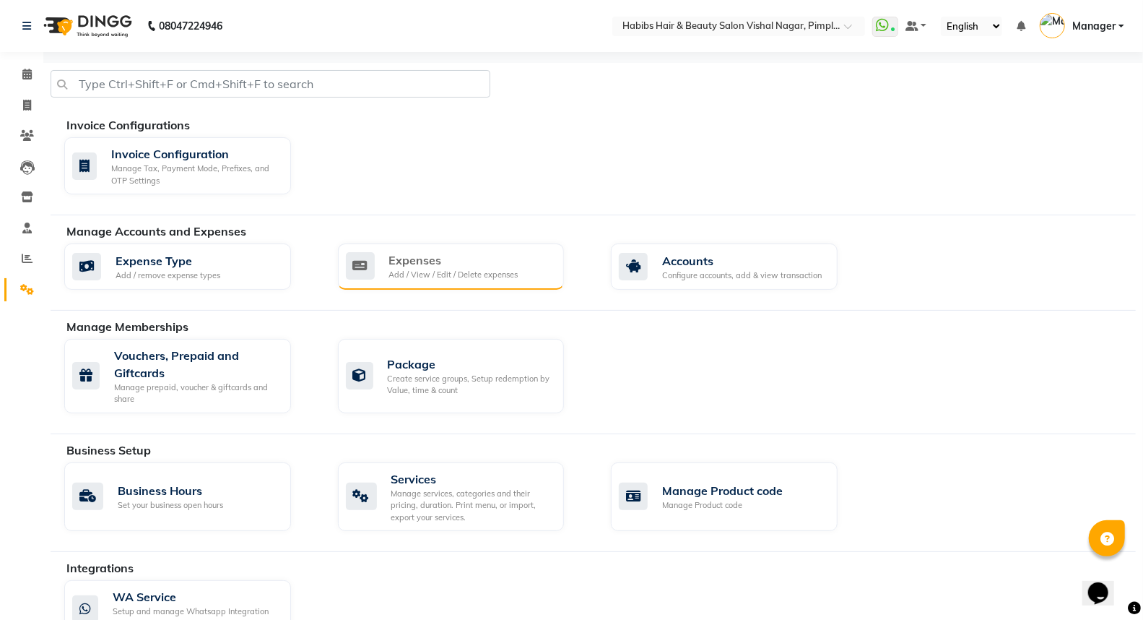
click at [484, 262] on div "Expenses" at bounding box center [453, 259] width 129 height 17
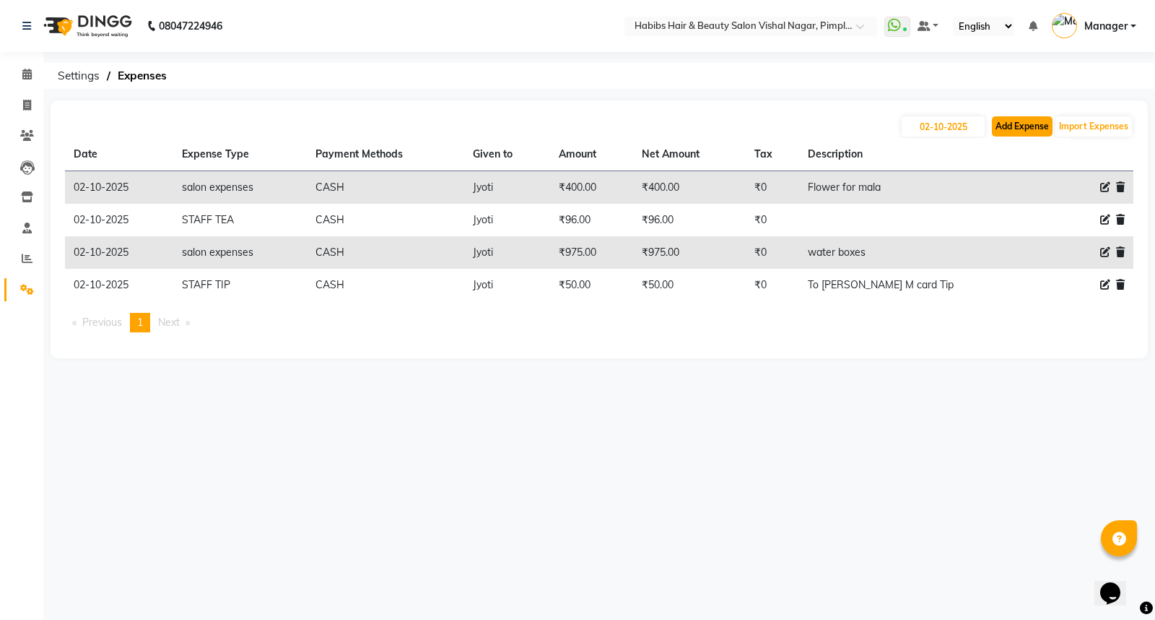
click at [1020, 126] on button "Add Expense" at bounding box center [1022, 126] width 61 height 20
select select "1"
select select "4680"
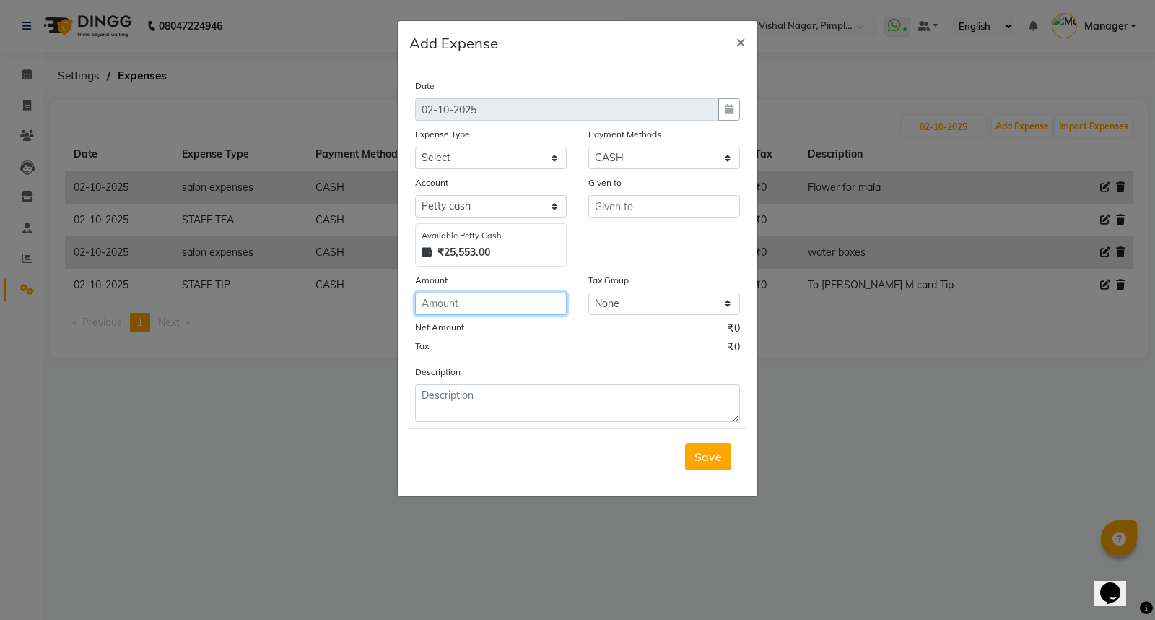
click at [479, 305] on input "number" at bounding box center [491, 303] width 152 height 22
type input "110"
click at [484, 156] on select "Select client coffee client refund clint snacks CLINT TEA CLINT WATER BOTTEL DA…" at bounding box center [491, 158] width 152 height 22
select select "21008"
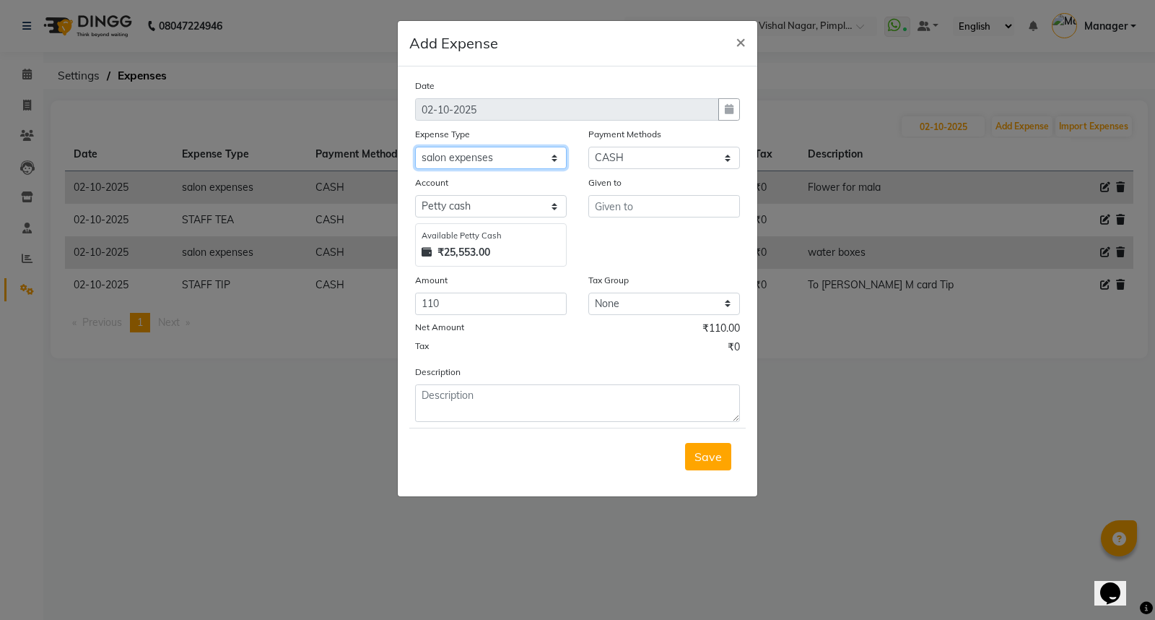
click at [415, 147] on select "Select client coffee client refund clint snacks CLINT TEA CLINT WATER BOTTEL DA…" at bounding box center [491, 158] width 152 height 22
click at [458, 302] on input "110" at bounding box center [491, 303] width 152 height 22
type input "120"
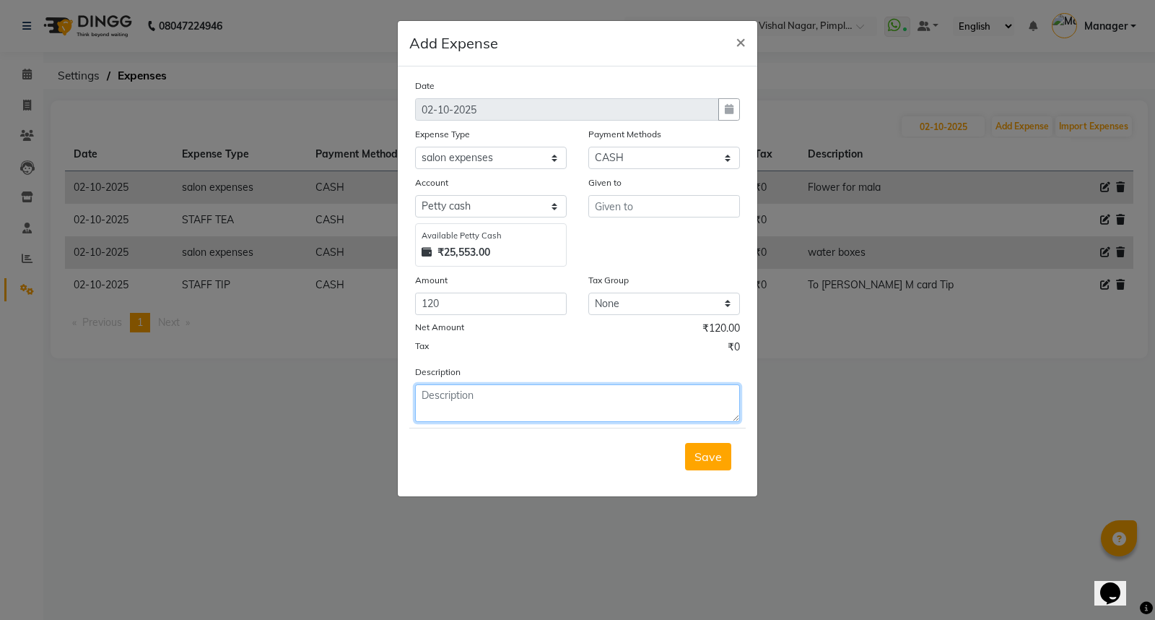
click at [605, 414] on textarea at bounding box center [577, 403] width 325 height 38
type textarea "Naral , Sweet , kumkum"
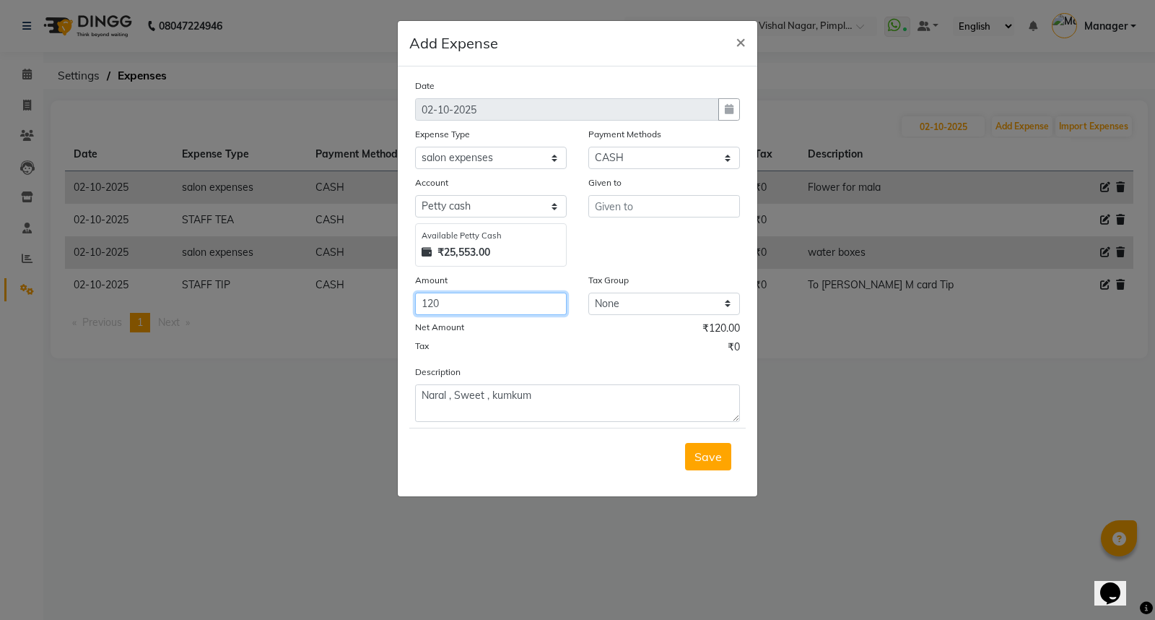
click at [479, 300] on input "120" at bounding box center [491, 303] width 152 height 22
type input "1"
type input "170"
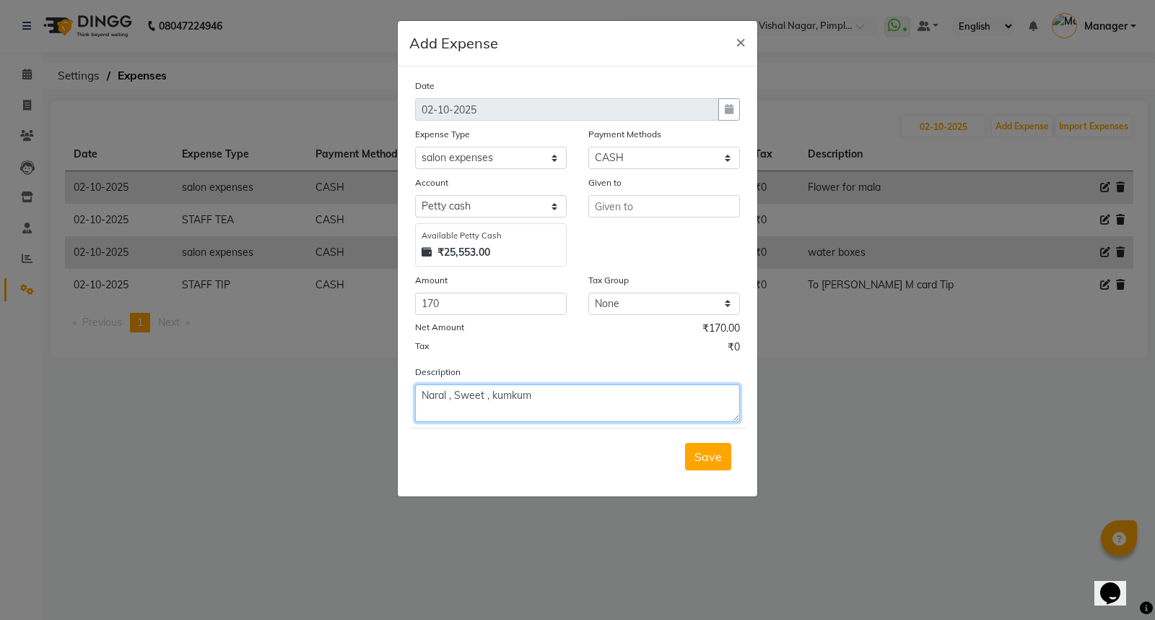
click at [583, 408] on textarea "Naral , Sweet , kumkum" at bounding box center [577, 403] width 325 height 38
click at [482, 394] on textarea "Naral , Sweet , kumkum , Flower" at bounding box center [577, 403] width 325 height 38
click at [485, 396] on textarea "Naral , Sweet , kumkum , Flower" at bounding box center [577, 403] width 325 height 38
type textarea "Naral , Sweet pedhe , kumkum , Flower"
click at [710, 461] on span "Save" at bounding box center [708, 456] width 27 height 14
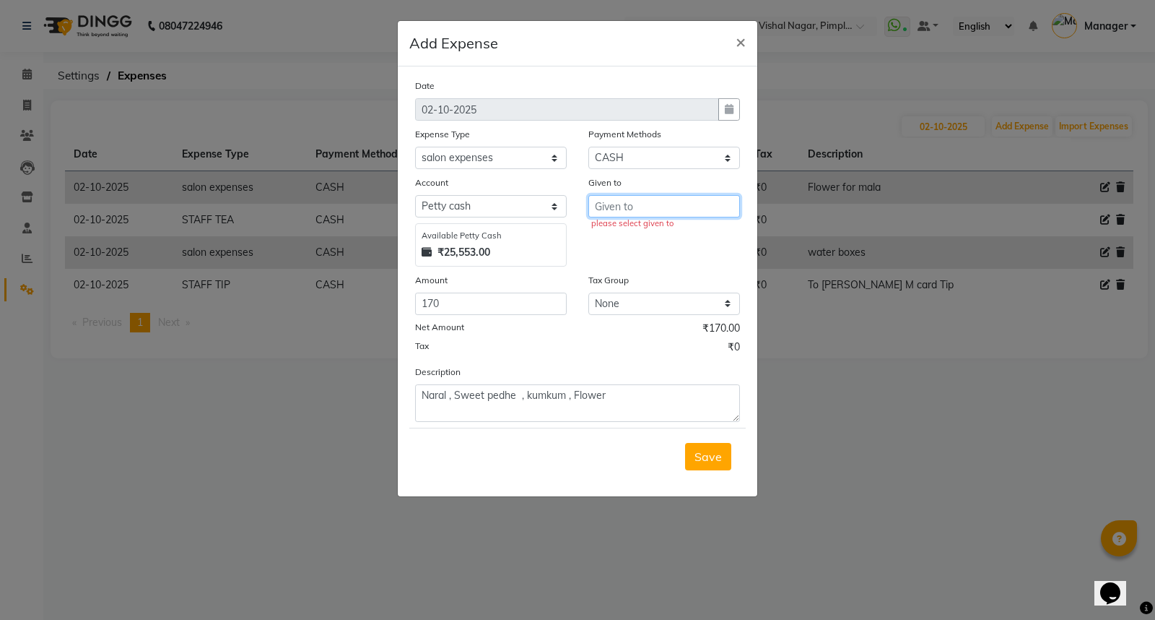
click at [617, 204] on input "text" at bounding box center [664, 206] width 152 height 22
click at [620, 238] on ngb-highlight "Jy oti" at bounding box center [618, 237] width 25 height 14
type input "Jyoti"
click at [703, 453] on span "Save" at bounding box center [708, 456] width 27 height 14
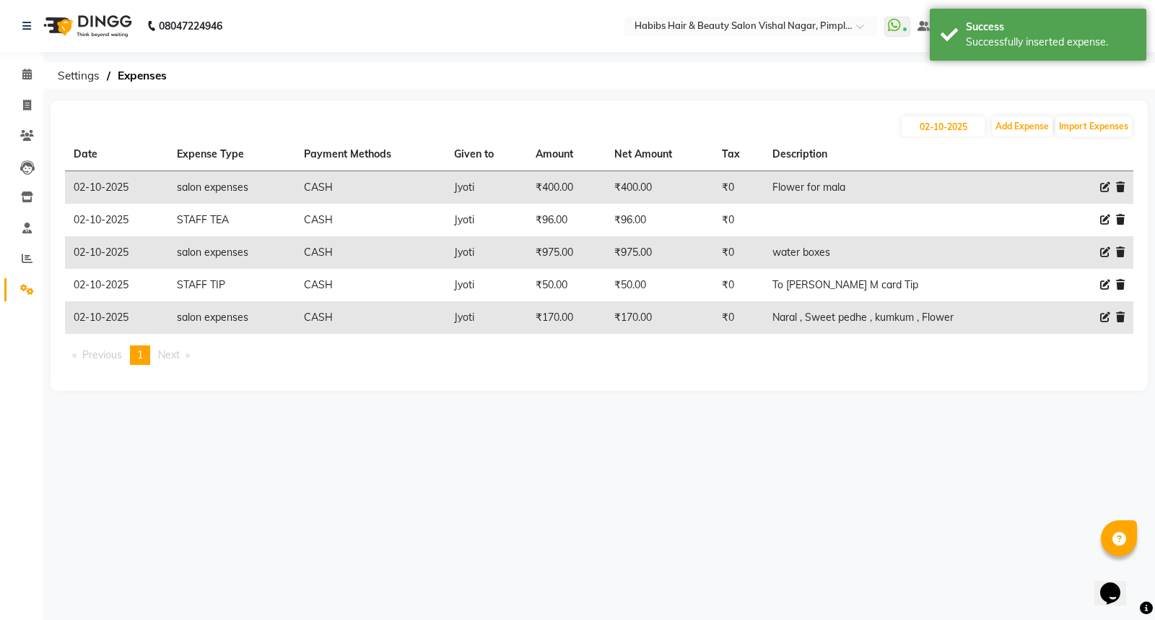
click at [703, 453] on div "08047224946 Select Location × Habibs Hair & Beauty Salon Vishal Nagar, Pimple N…" at bounding box center [577, 310] width 1155 height 620
click at [23, 103] on icon at bounding box center [27, 105] width 8 height 11
select select "service"
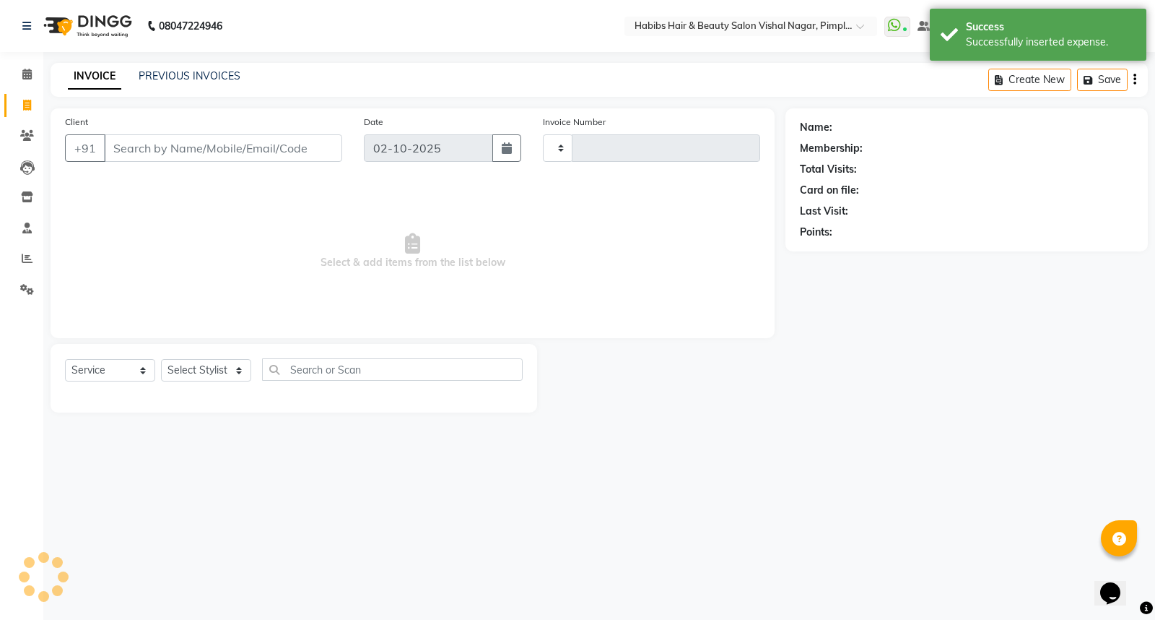
type input "7004"
select select "5725"
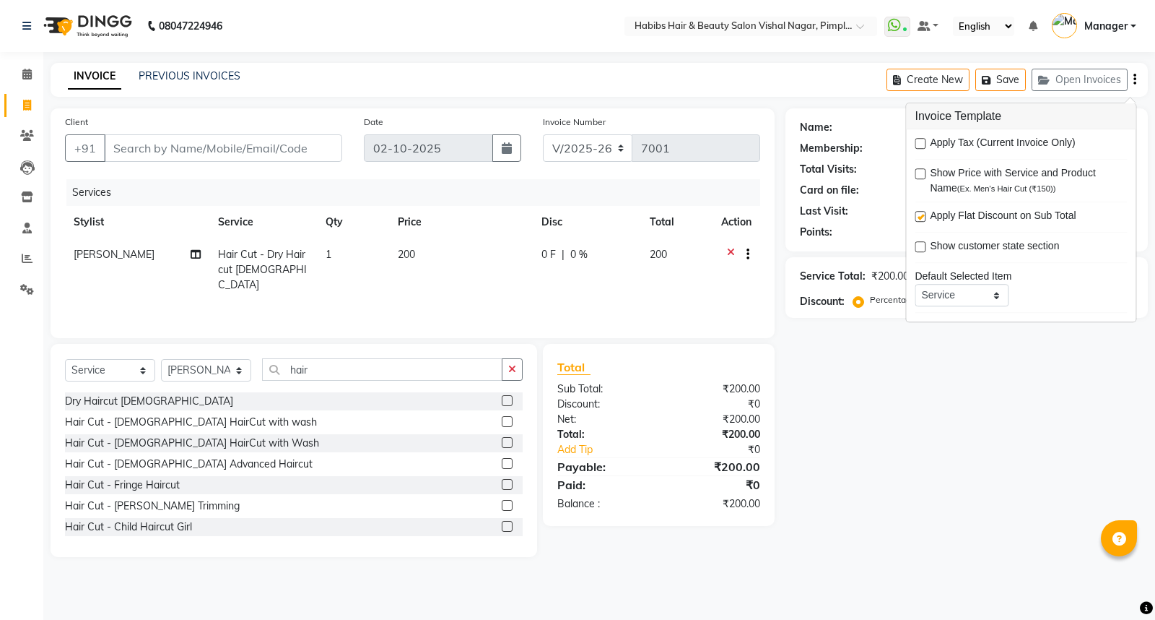
select select "5725"
select select "service"
select select "54006"
